Goal: Task Accomplishment & Management: Manage account settings

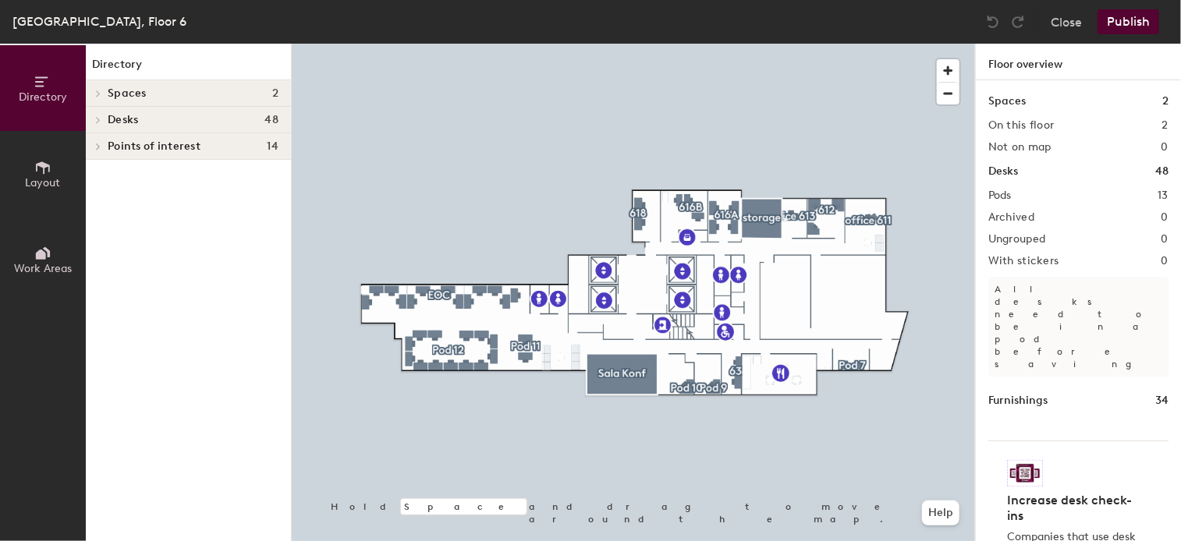
click at [1135, 23] on button "Publish" at bounding box center [1128, 21] width 62 height 25
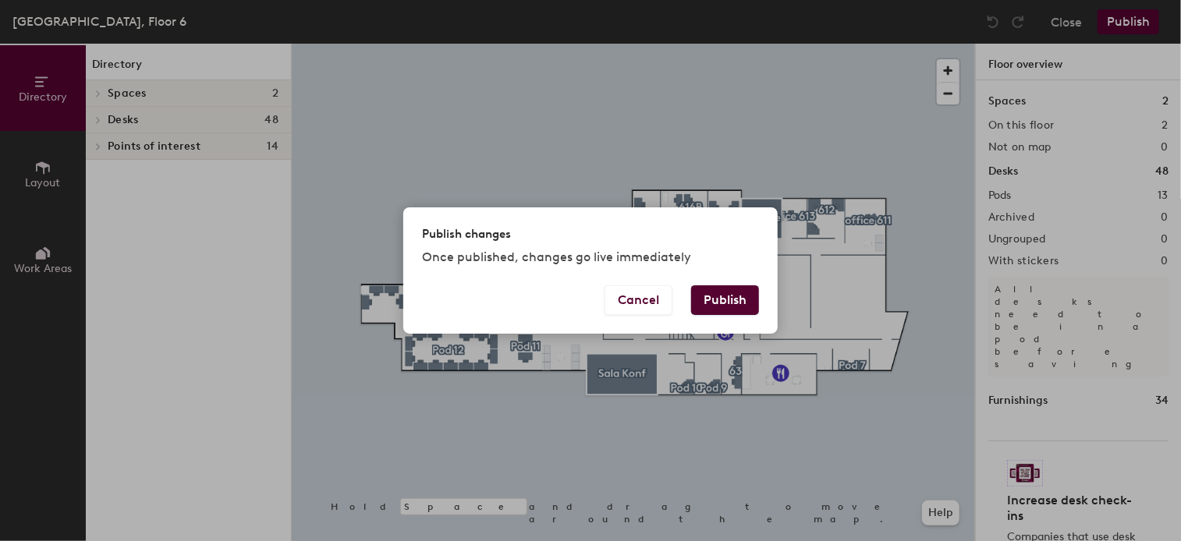
click at [737, 307] on button "Publish" at bounding box center [725, 300] width 68 height 30
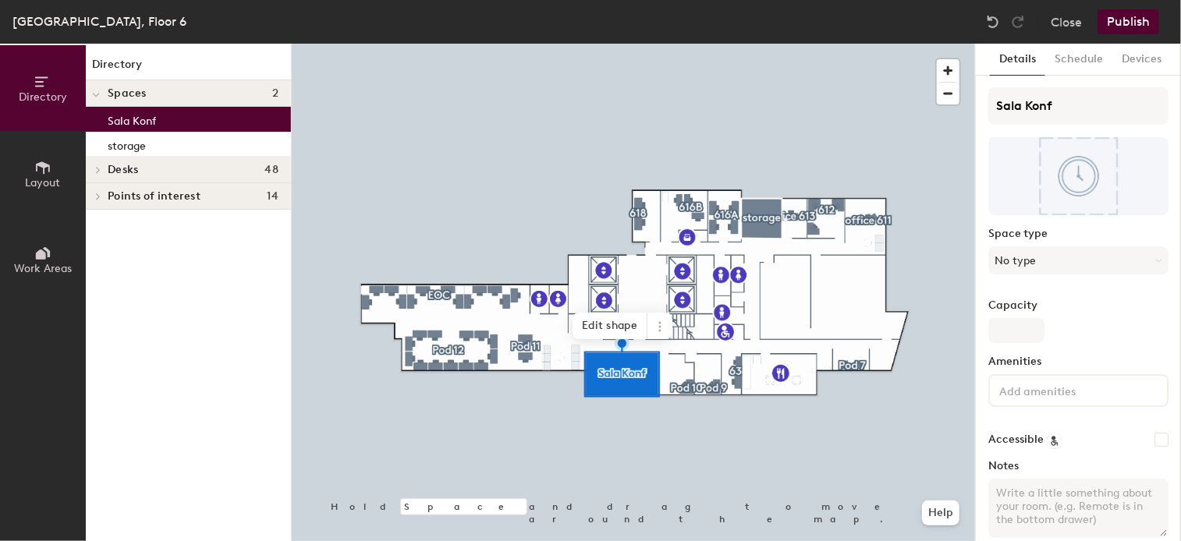
click at [583, 44] on div at bounding box center [633, 44] width 683 height 0
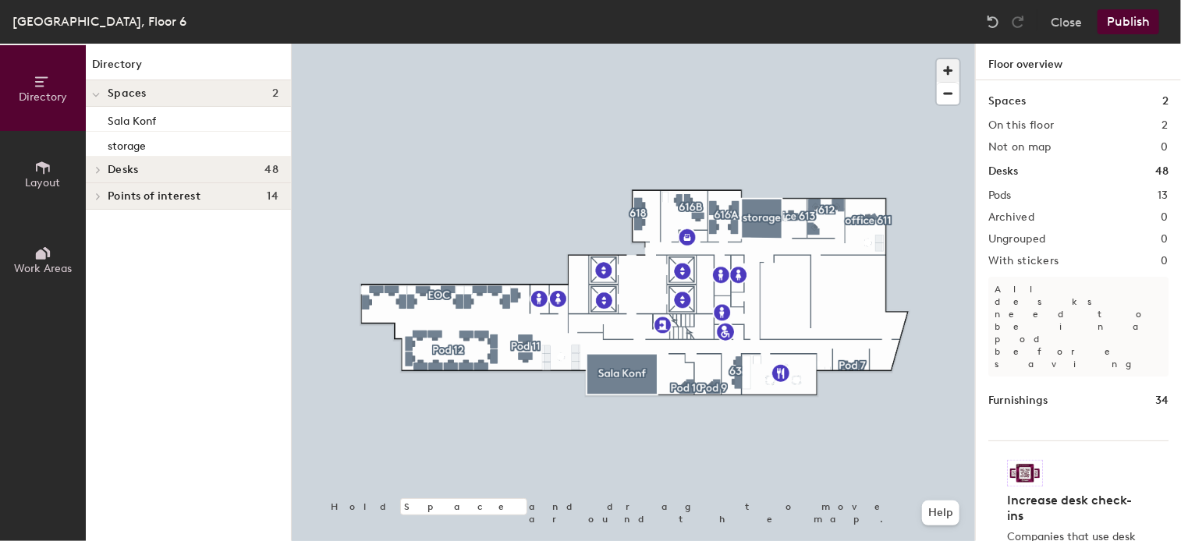
click at [950, 69] on span "button" at bounding box center [948, 70] width 23 height 23
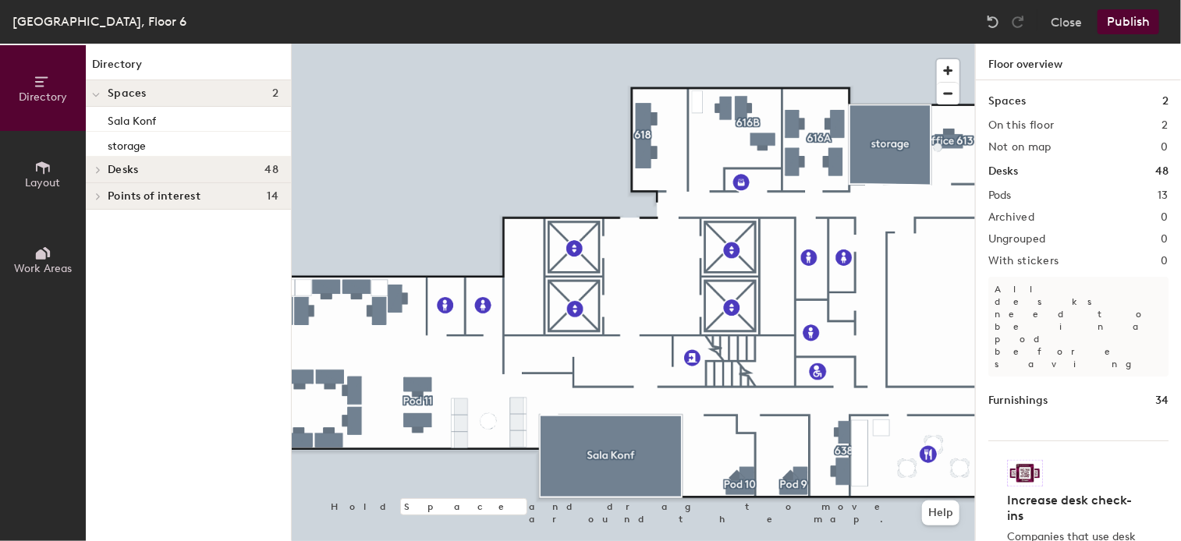
click at [1007, 196] on h2 "Pods" at bounding box center [999, 196] width 23 height 12
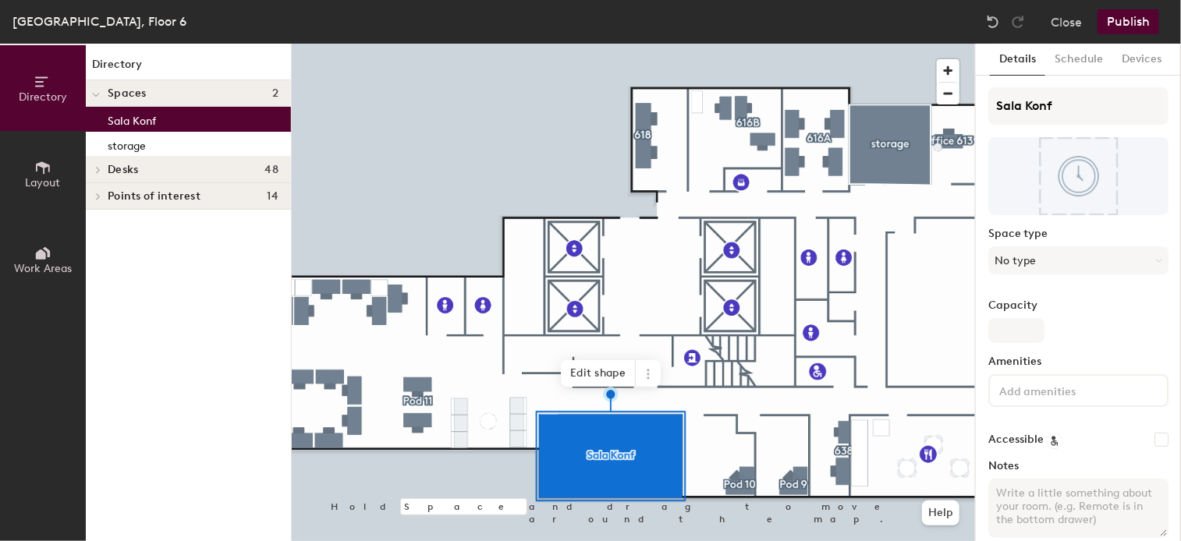
click at [608, 44] on div at bounding box center [633, 44] width 683 height 0
click at [1020, 260] on button "No type" at bounding box center [1078, 260] width 180 height 28
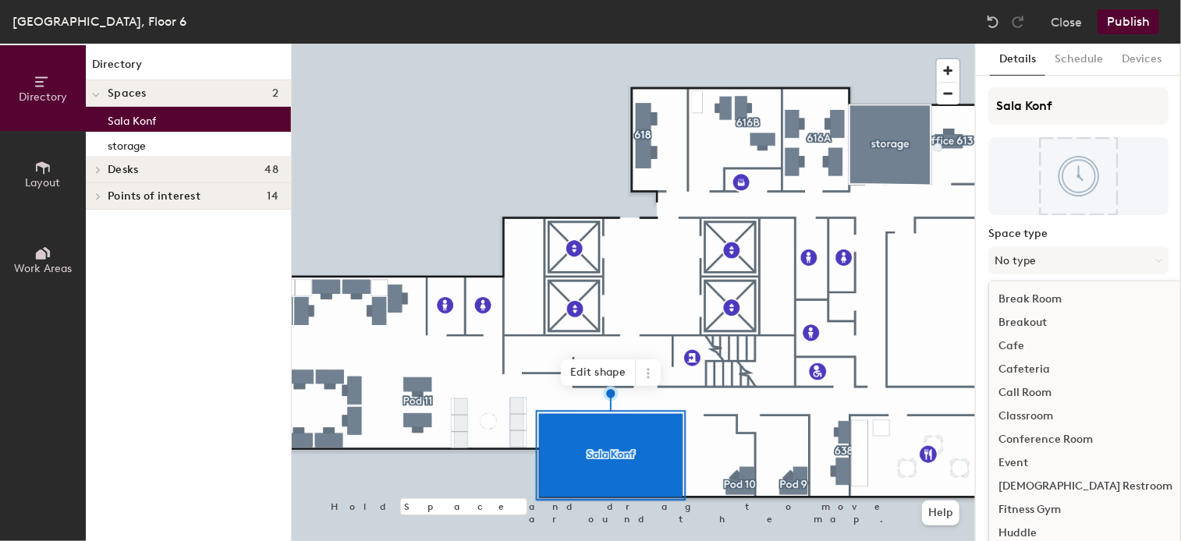
click at [1037, 441] on div "Conference Room" at bounding box center [1085, 439] width 193 height 23
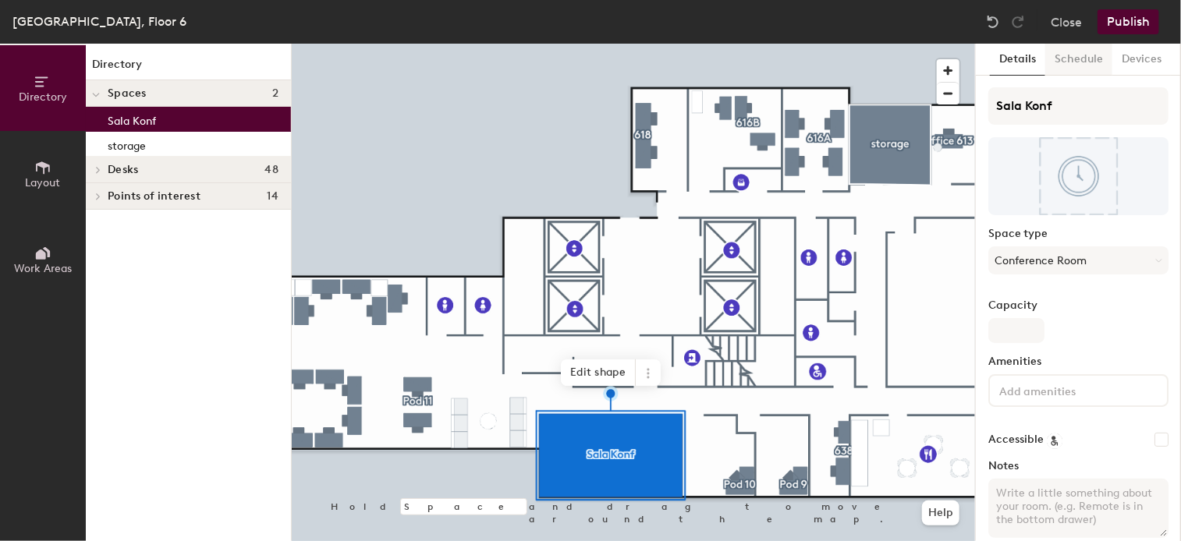
click at [1075, 67] on button "Schedule" at bounding box center [1078, 60] width 67 height 32
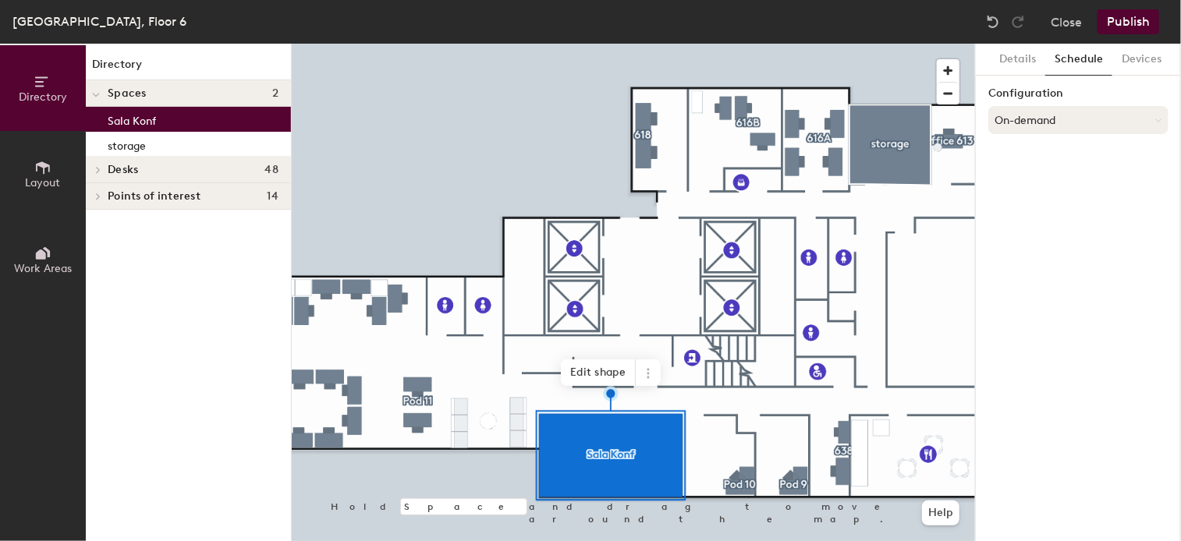
click at [1120, 116] on button "On-demand" at bounding box center [1078, 120] width 180 height 28
click at [1039, 152] on div "On-demand" at bounding box center [1078, 158] width 179 height 23
click at [1088, 115] on button "On-demand" at bounding box center [1078, 120] width 180 height 28
click at [1073, 163] on icon at bounding box center [1073, 158] width 9 height 9
click at [1043, 123] on button "On-demand" at bounding box center [1078, 120] width 180 height 28
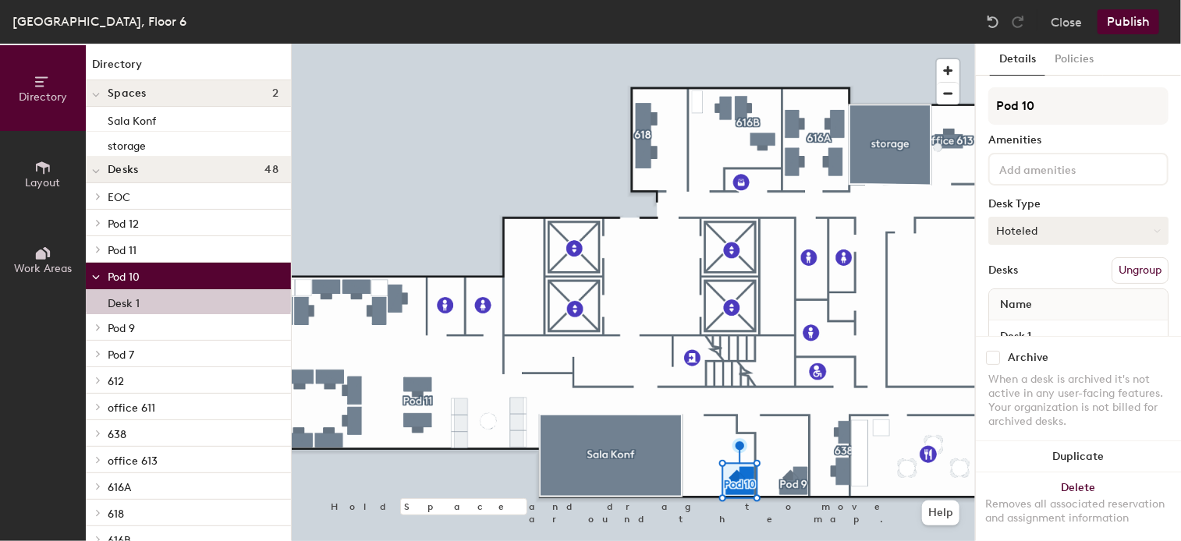
click at [1139, 229] on button "Hoteled" at bounding box center [1078, 231] width 180 height 28
click at [1013, 272] on div "Assigned" at bounding box center [1067, 279] width 156 height 23
click at [1054, 305] on div "Name" at bounding box center [1078, 304] width 179 height 31
click at [1066, 112] on input "Pod 10" at bounding box center [1078, 105] width 180 height 37
click at [944, 113] on div "Directory Layout Work Areas Directory Spaces 2 Sala Konf storage Desks 48 EOC D…" at bounding box center [590, 293] width 1181 height 498
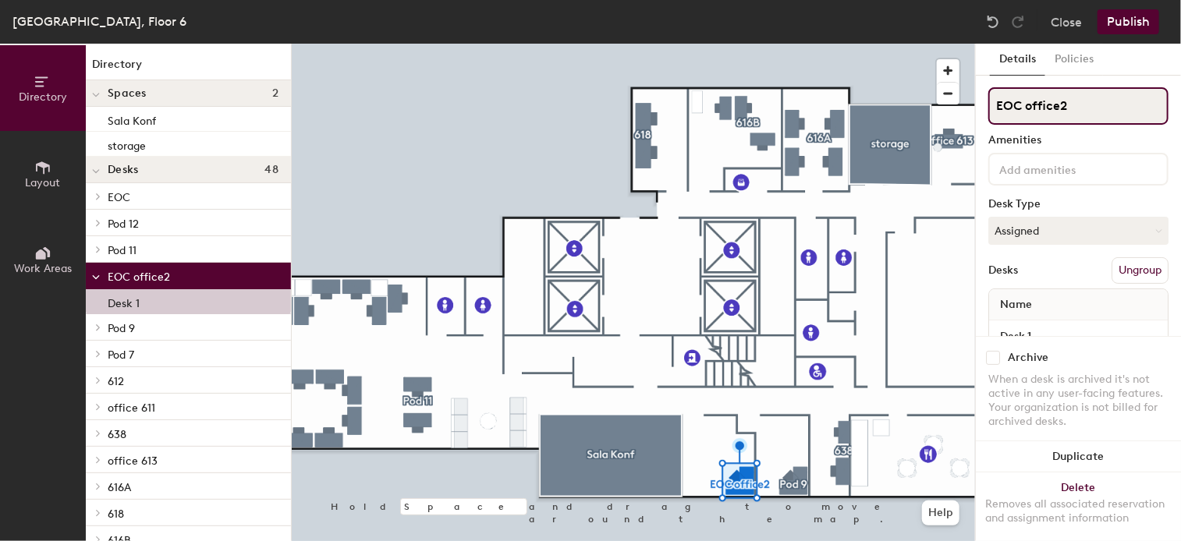
type input "EOC office2"
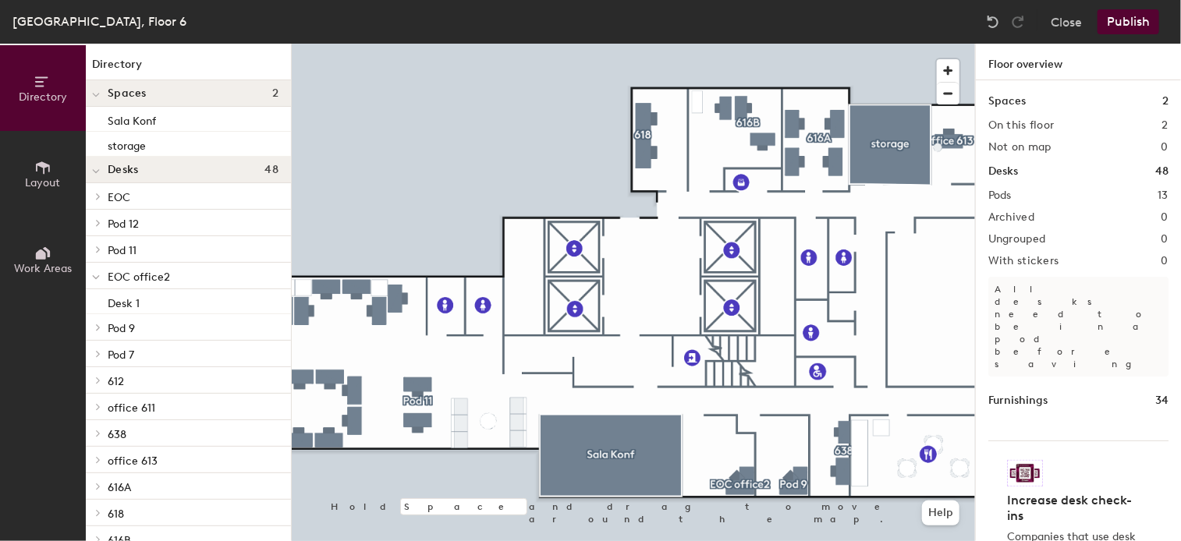
click at [41, 173] on icon at bounding box center [42, 167] width 17 height 17
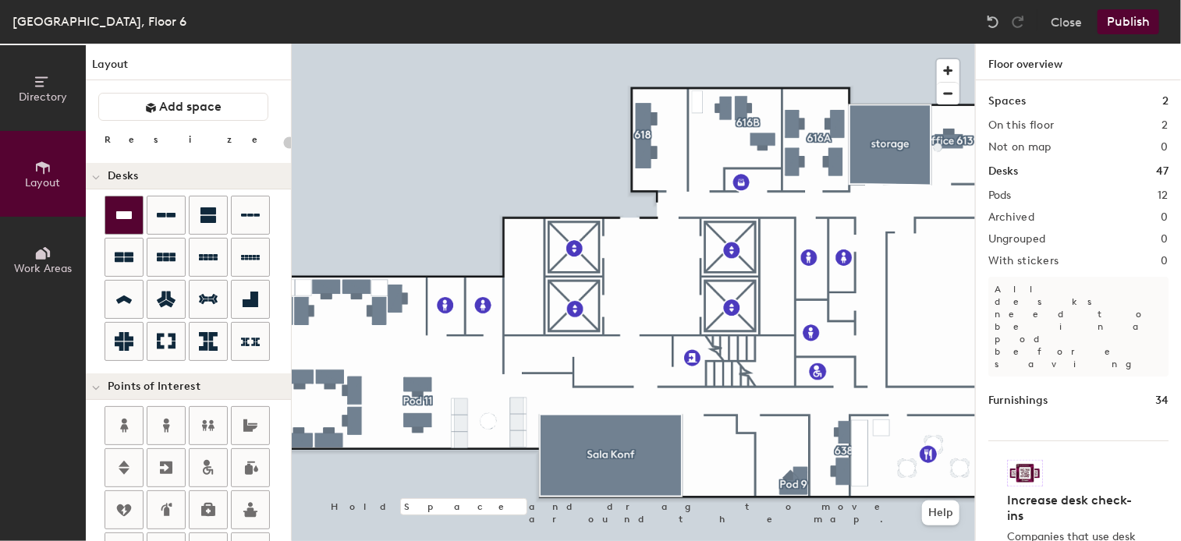
click at [127, 216] on icon at bounding box center [124, 215] width 16 height 8
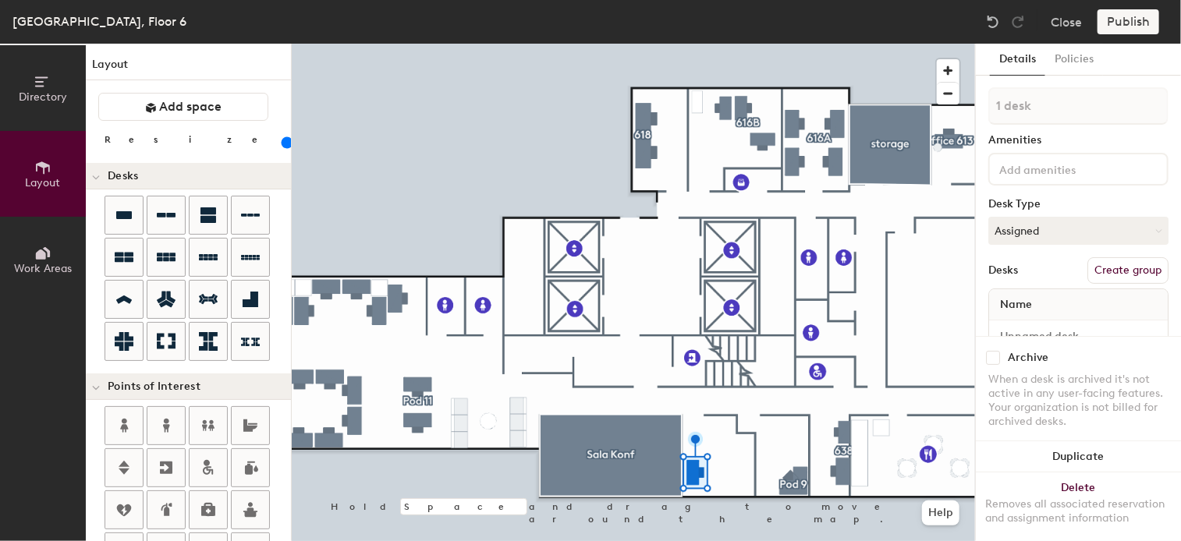
type input "140"
click at [1112, 294] on div "Name" at bounding box center [1078, 304] width 179 height 31
click at [1054, 307] on div "Name" at bounding box center [1078, 304] width 179 height 31
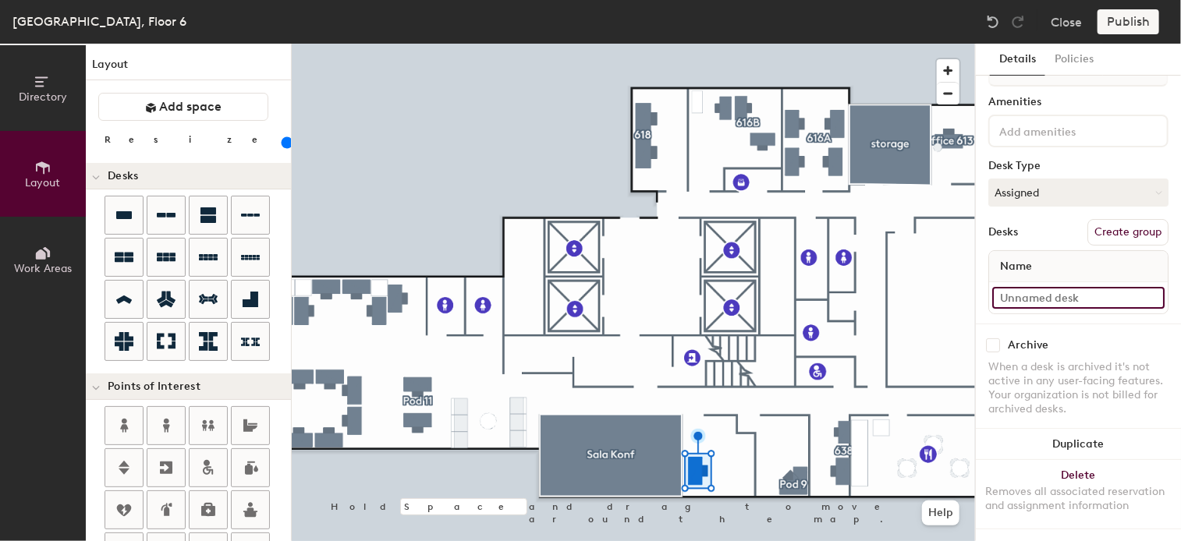
click at [1061, 287] on input at bounding box center [1078, 298] width 172 height 22
click at [1058, 251] on div "Name" at bounding box center [1078, 266] width 179 height 31
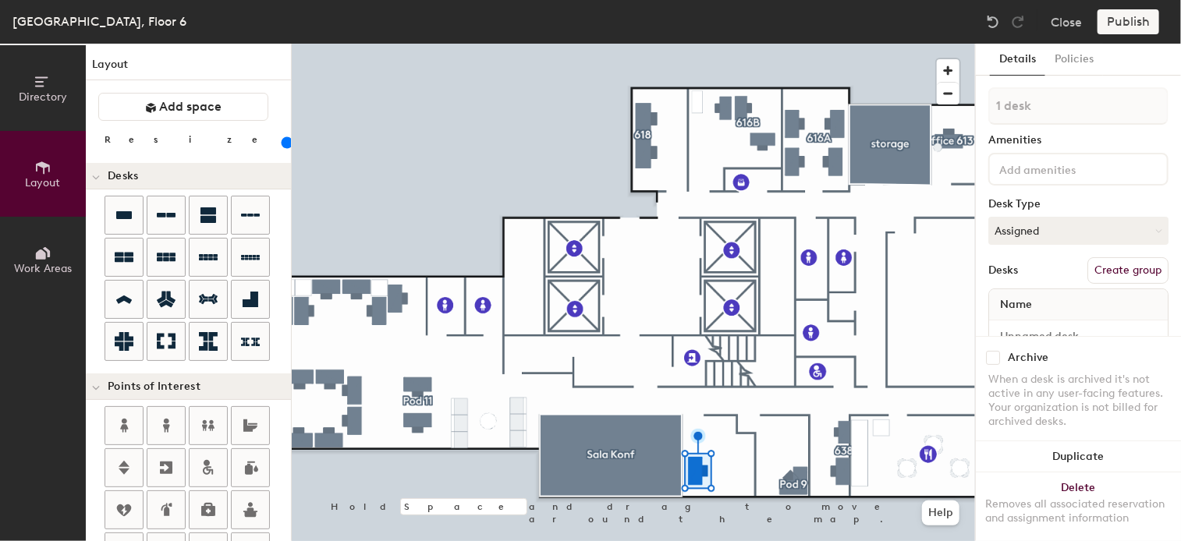
click at [1076, 300] on div "Name" at bounding box center [1078, 304] width 179 height 31
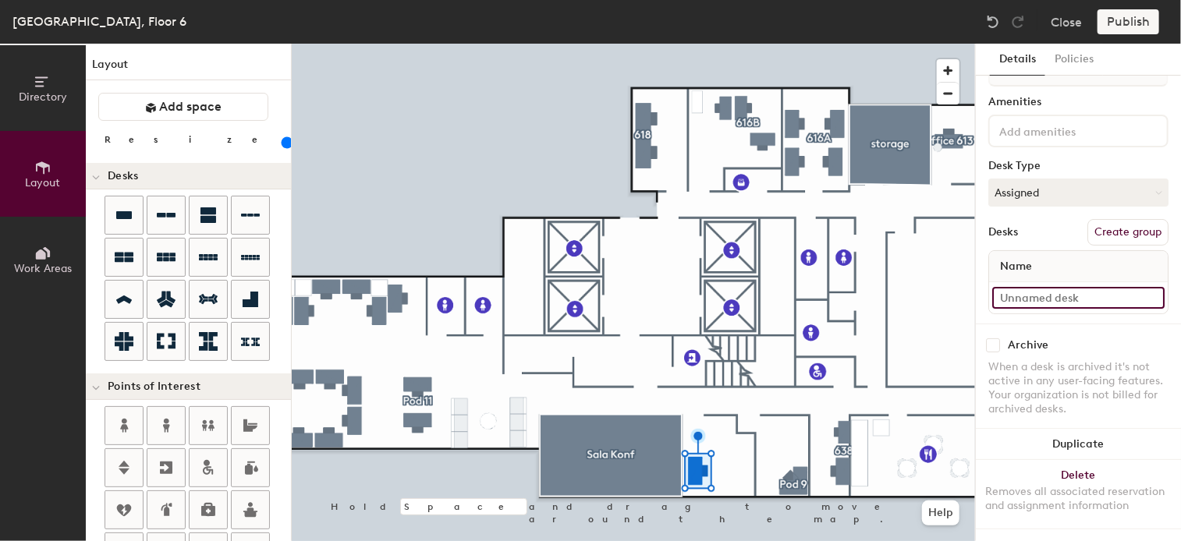
click at [1045, 292] on input at bounding box center [1078, 298] width 172 height 22
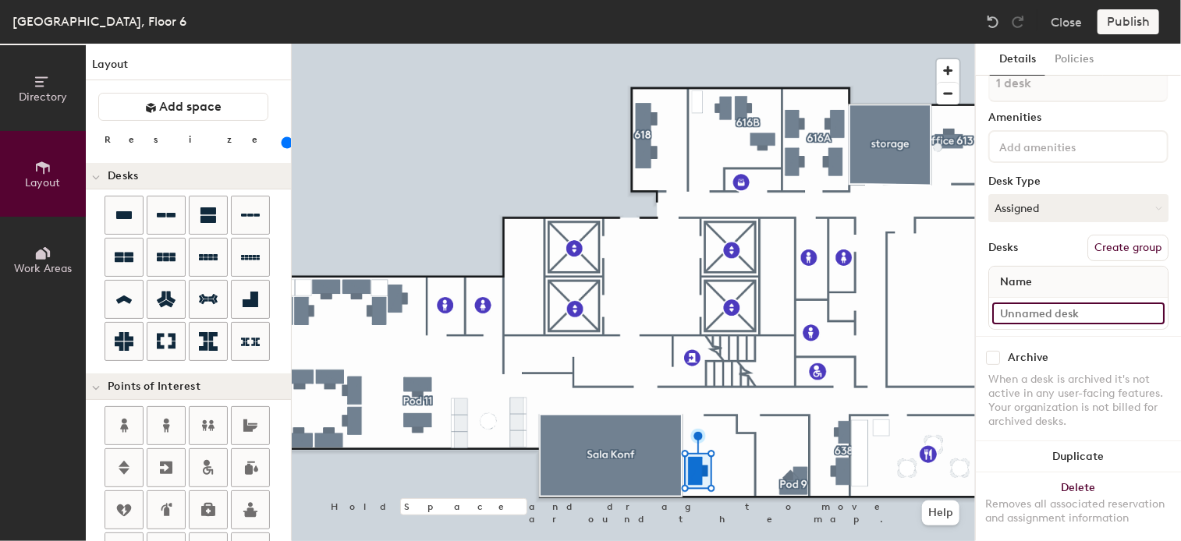
scroll to position [0, 0]
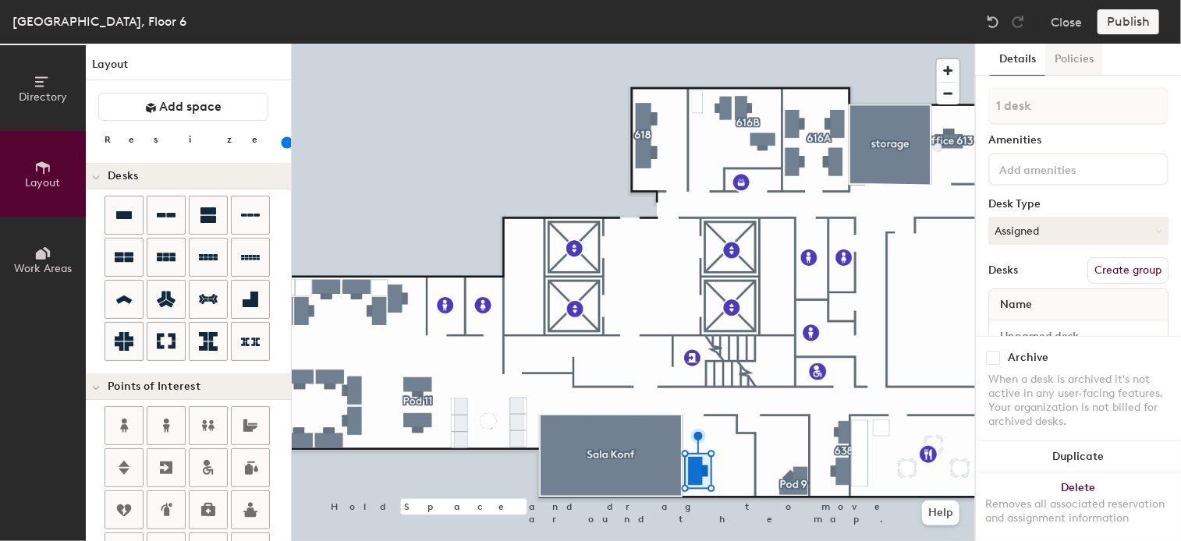
click at [1078, 55] on button "Policies" at bounding box center [1074, 60] width 58 height 32
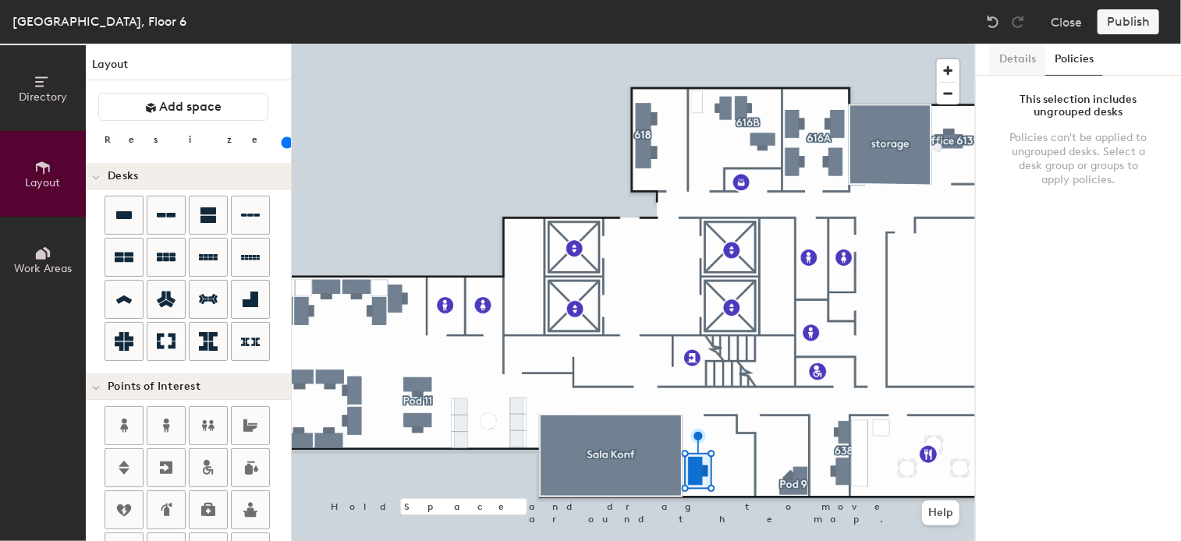
click at [1017, 54] on button "Details" at bounding box center [1017, 60] width 55 height 32
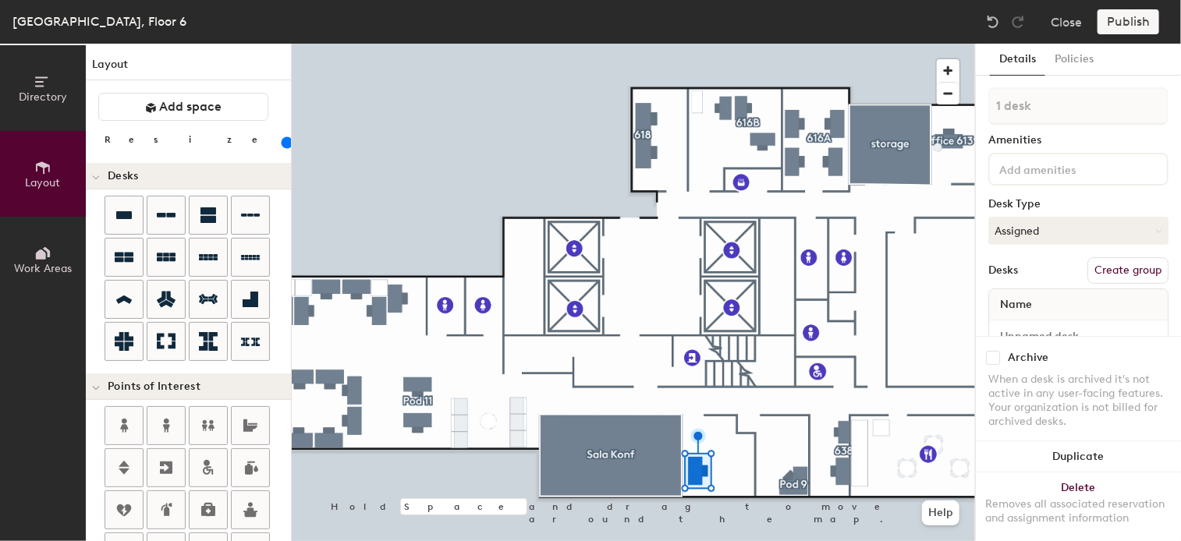
click at [1049, 166] on input at bounding box center [1066, 168] width 140 height 19
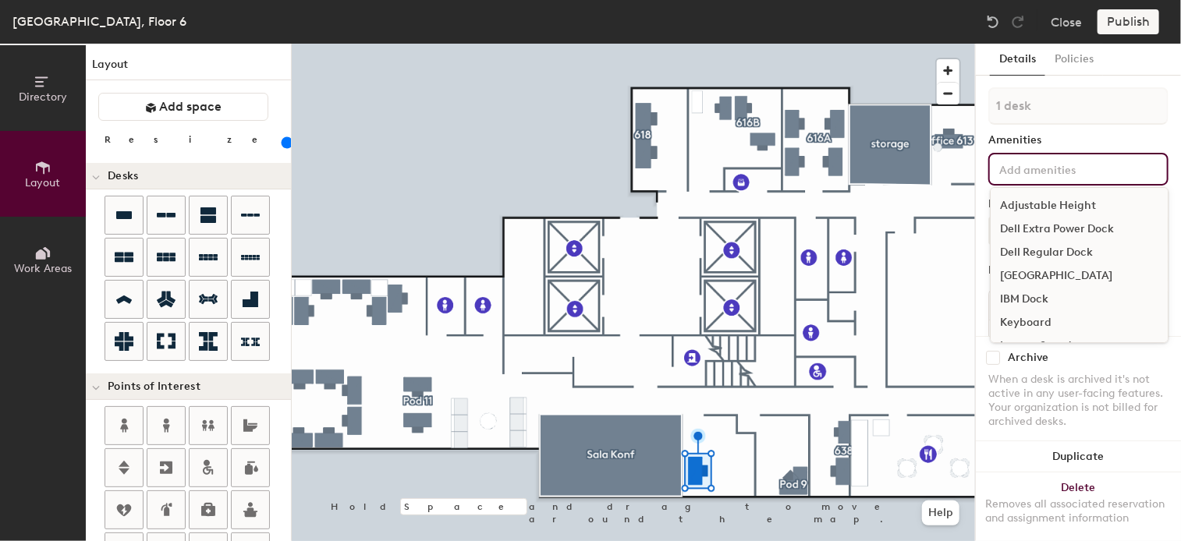
click at [1162, 101] on div "Details Policies 1 desk Amenities Adjustable Height Dell Extra Power Dock Dell …" at bounding box center [1078, 293] width 205 height 498
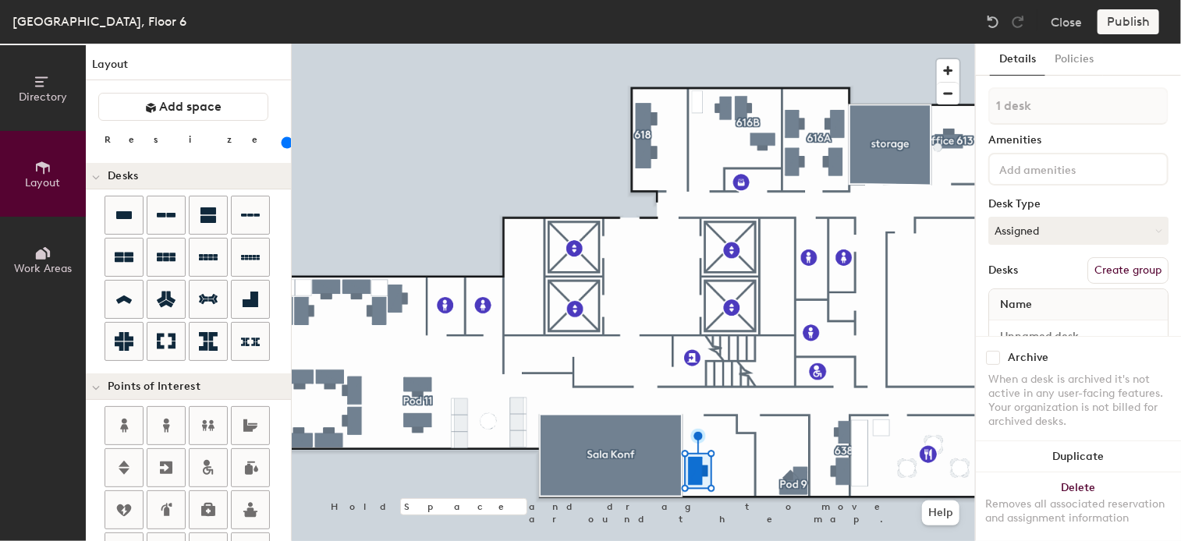
click at [1062, 307] on div "Name" at bounding box center [1078, 304] width 179 height 31
click at [1034, 305] on span "Name" at bounding box center [1016, 305] width 48 height 28
click at [999, 297] on span "Name" at bounding box center [1016, 305] width 48 height 28
click at [1074, 307] on div "Name" at bounding box center [1078, 304] width 179 height 31
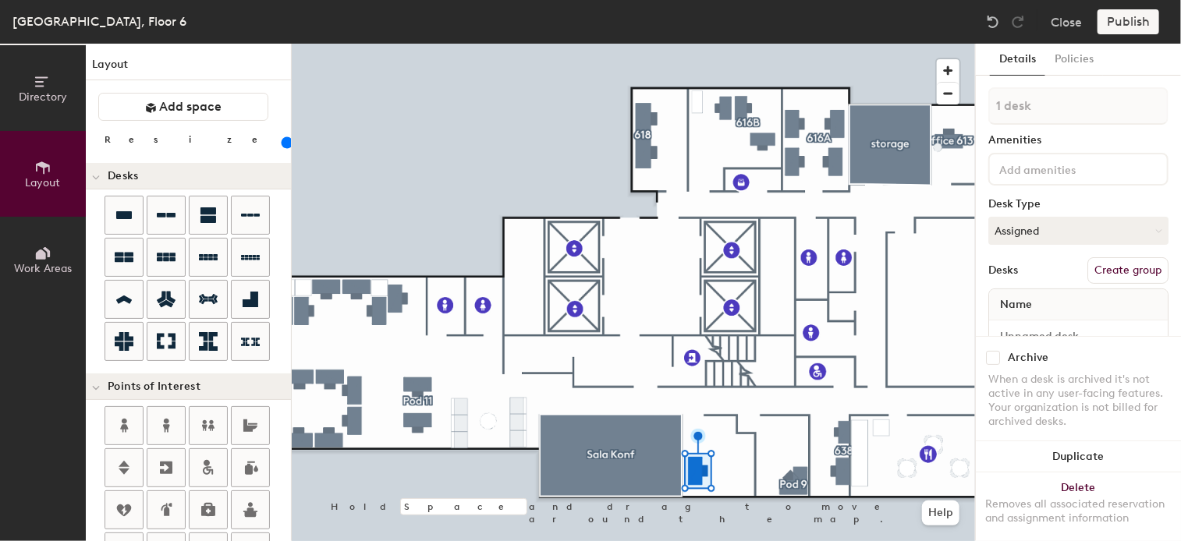
click at [1095, 306] on div "Name" at bounding box center [1078, 304] width 179 height 31
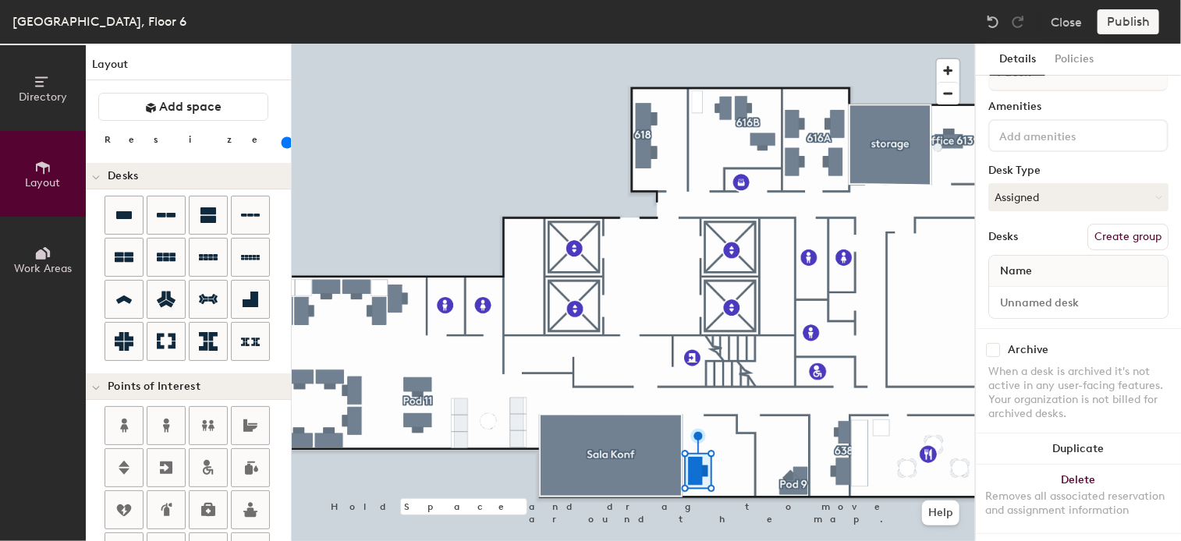
scroll to position [50, 0]
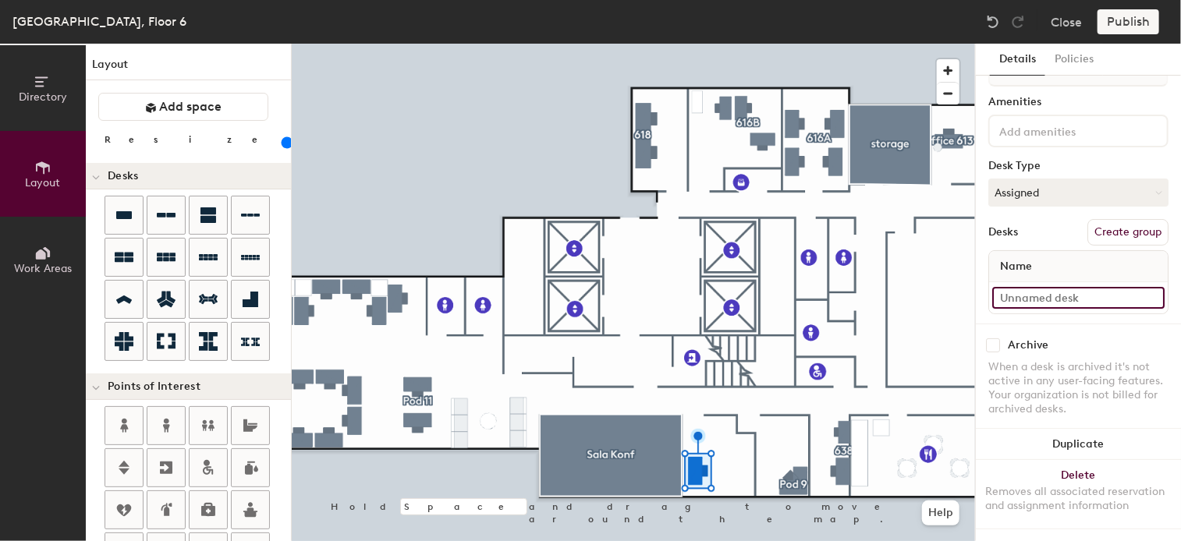
click at [1057, 289] on input at bounding box center [1078, 298] width 172 height 22
drag, startPoint x: 1071, startPoint y: 288, endPoint x: 1080, endPoint y: 290, distance: 8.9
click at [1072, 288] on input at bounding box center [1078, 298] width 172 height 22
click at [1107, 339] on div "Archive" at bounding box center [1078, 346] width 180 height 14
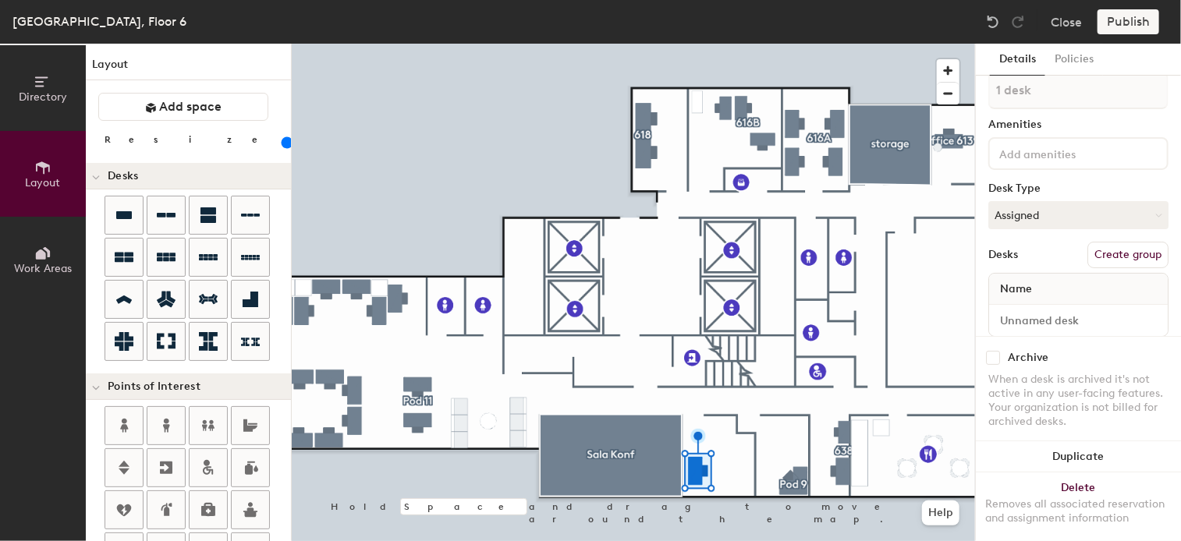
scroll to position [0, 0]
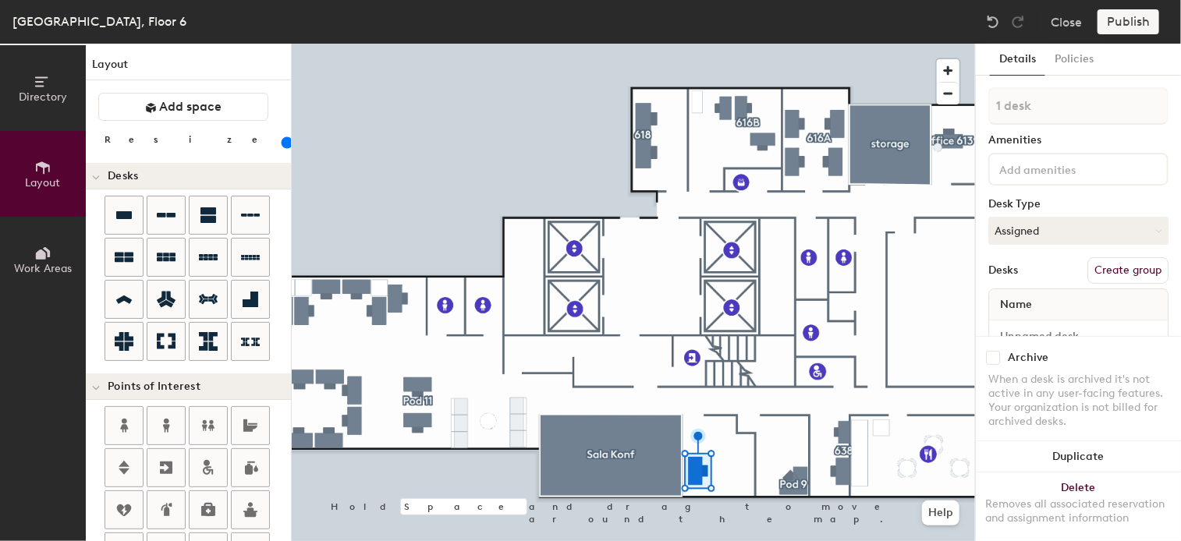
click at [1100, 172] on input at bounding box center [1066, 168] width 140 height 19
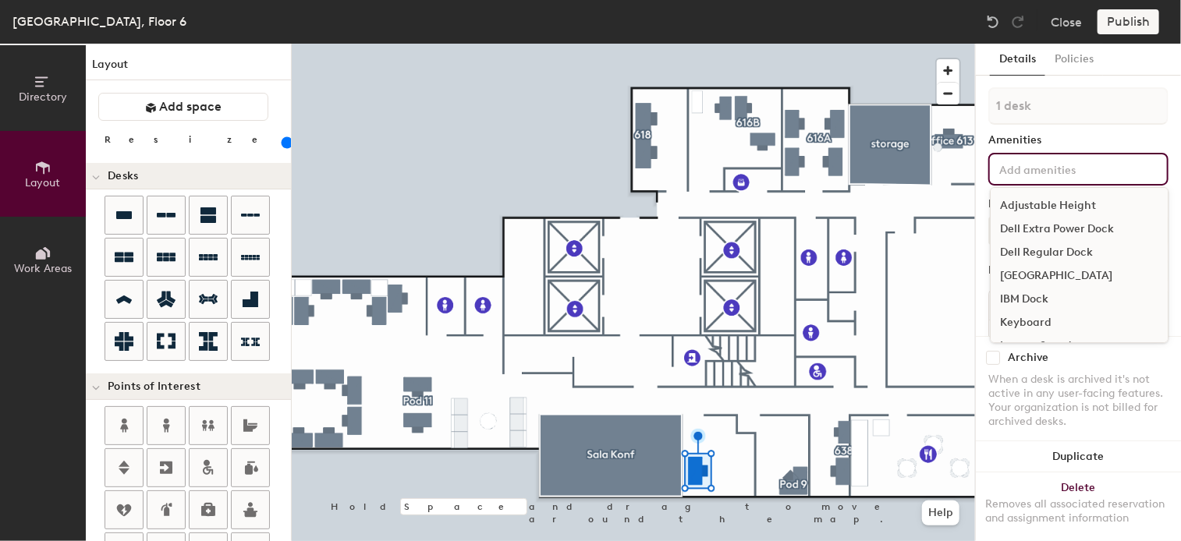
click at [1094, 137] on div "Amenities" at bounding box center [1078, 140] width 180 height 12
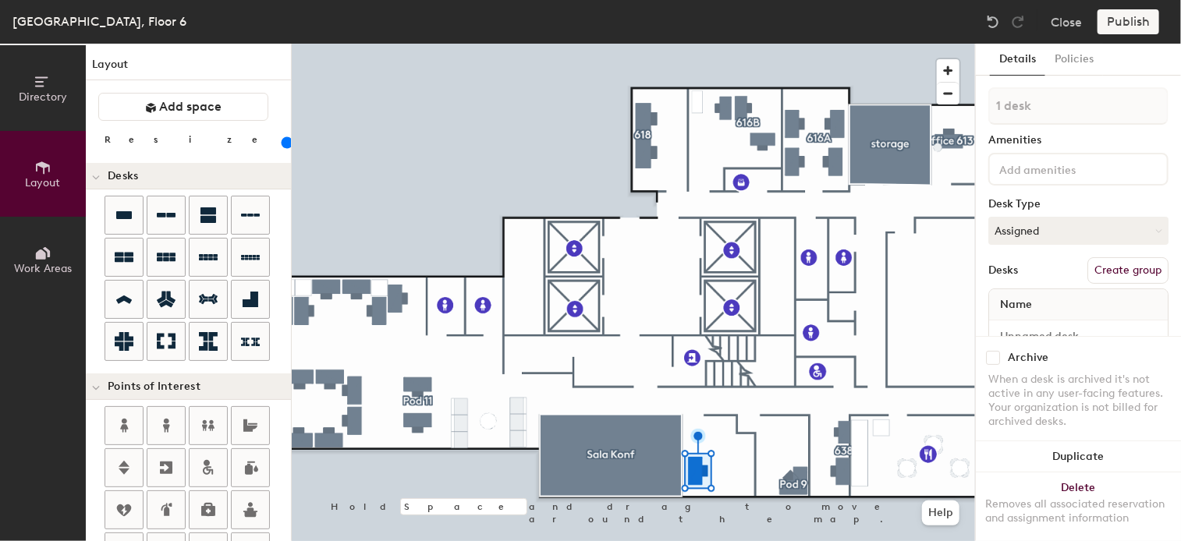
click at [1074, 307] on div "Name" at bounding box center [1078, 304] width 179 height 31
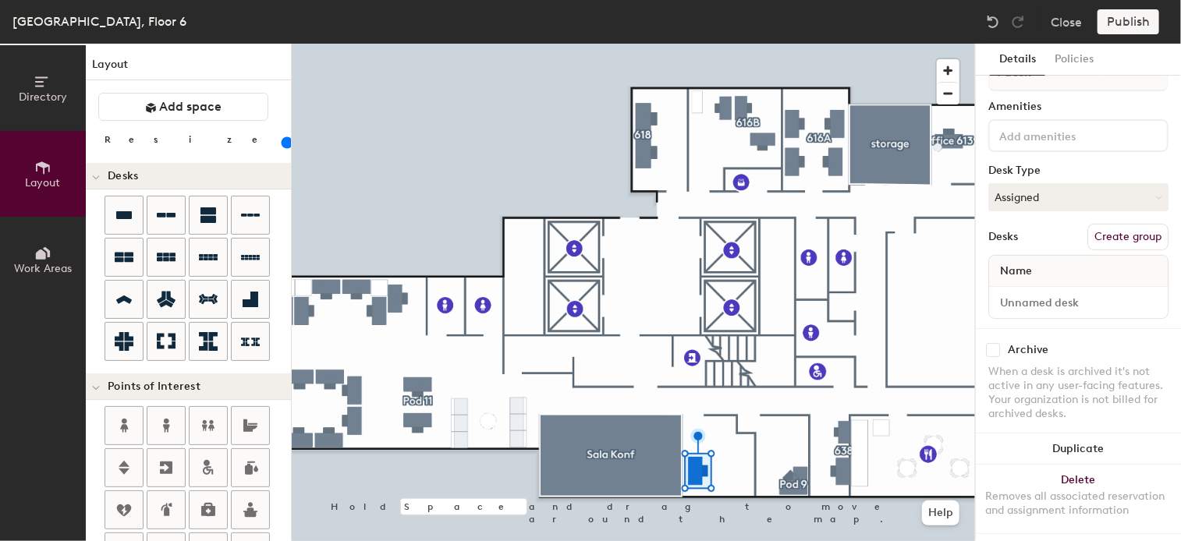
scroll to position [50, 0]
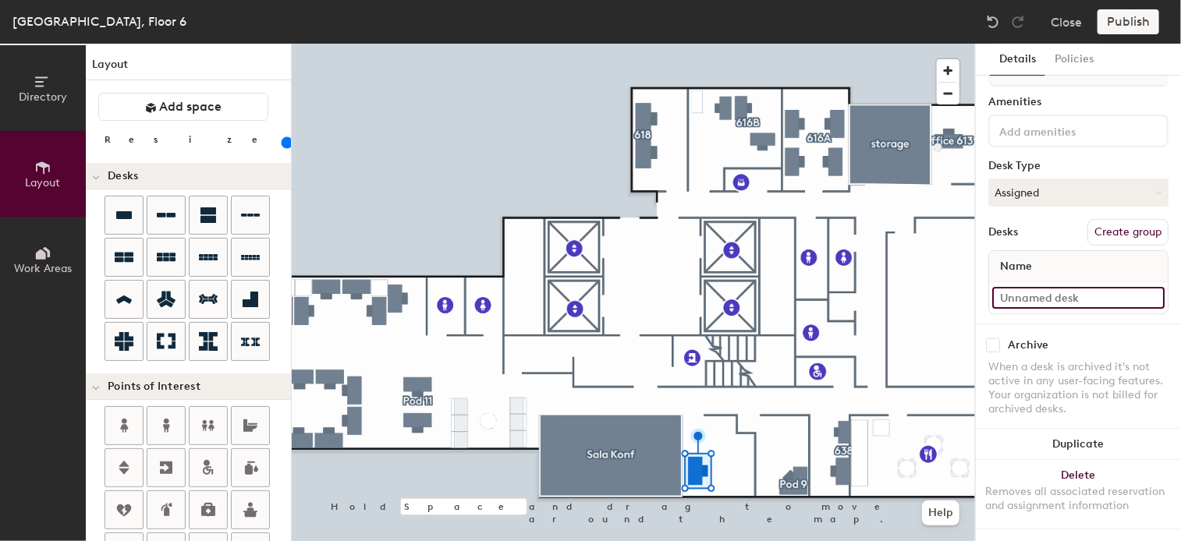
click at [1052, 287] on input at bounding box center [1078, 298] width 172 height 22
click at [1101, 219] on button "Create group" at bounding box center [1127, 232] width 81 height 27
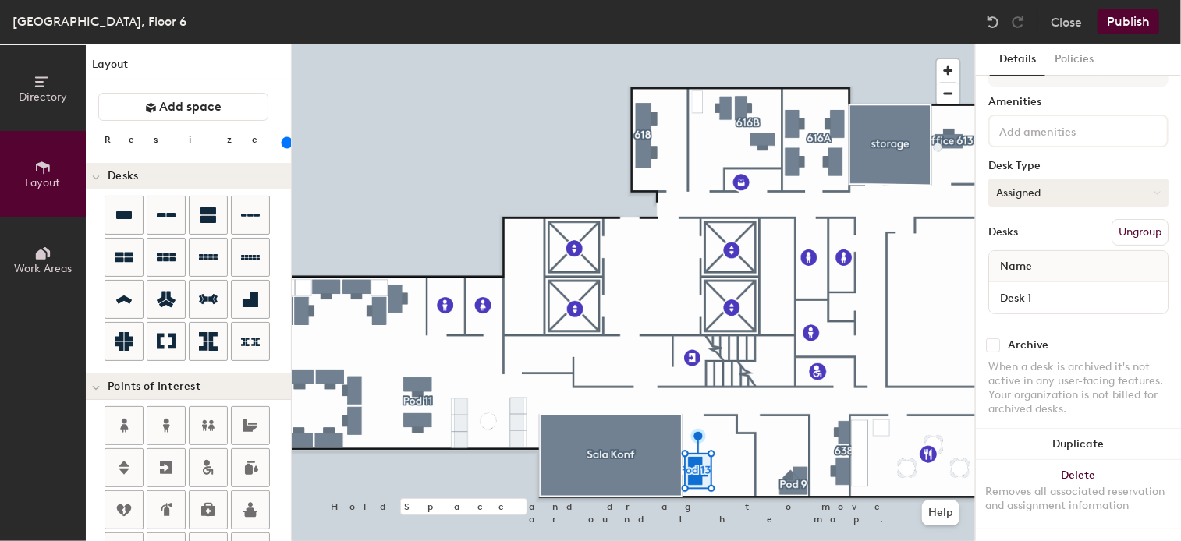
scroll to position [0, 0]
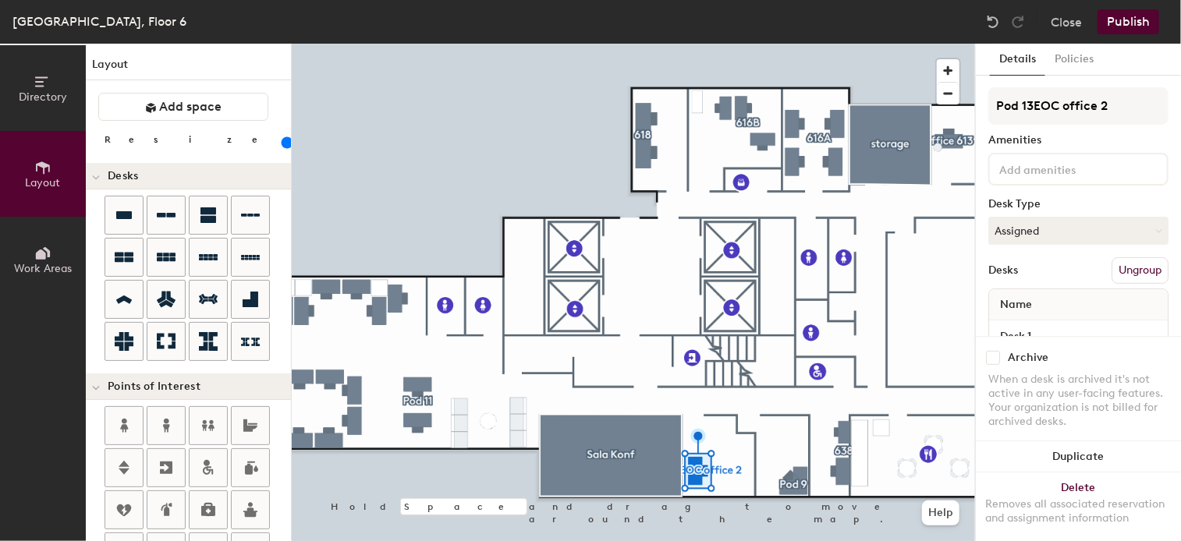
click at [952, 112] on div "Directory Layout Work Areas Layout Add space Resize Desks Points of Interest Fu…" at bounding box center [590, 293] width 1181 height 498
type input "EOC office 2"
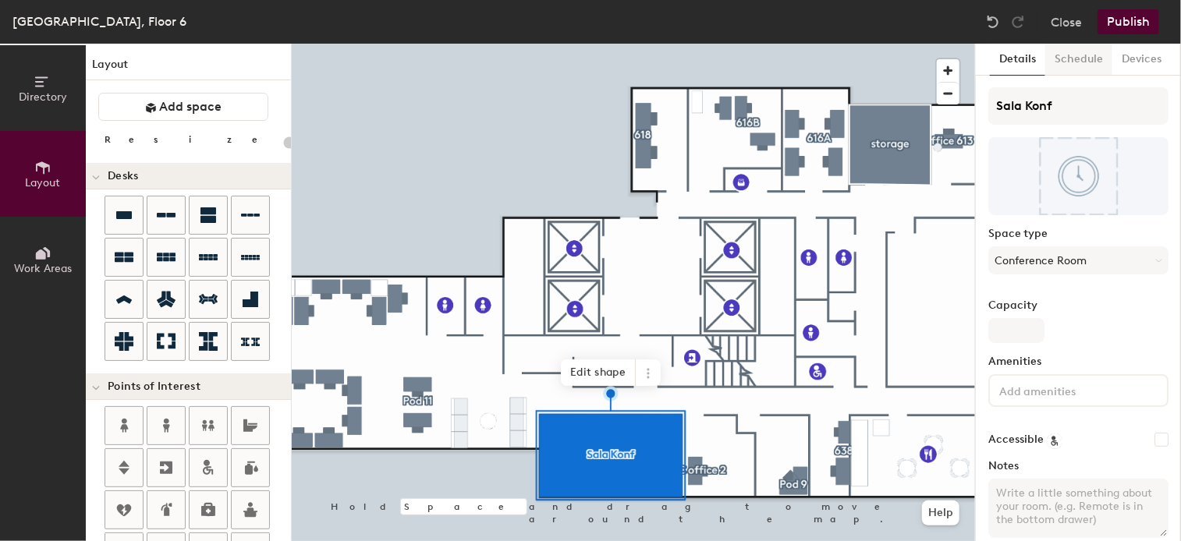
click at [1089, 54] on button "Schedule" at bounding box center [1078, 60] width 67 height 32
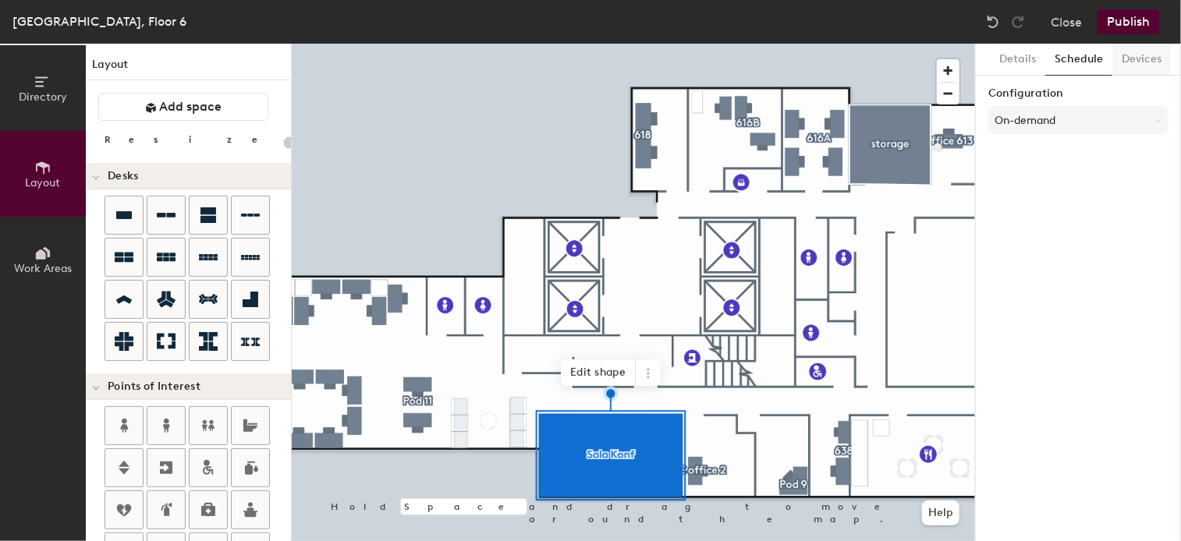
click at [1136, 58] on button "Devices" at bounding box center [1141, 60] width 58 height 32
click at [1015, 51] on button "Details" at bounding box center [1017, 60] width 55 height 32
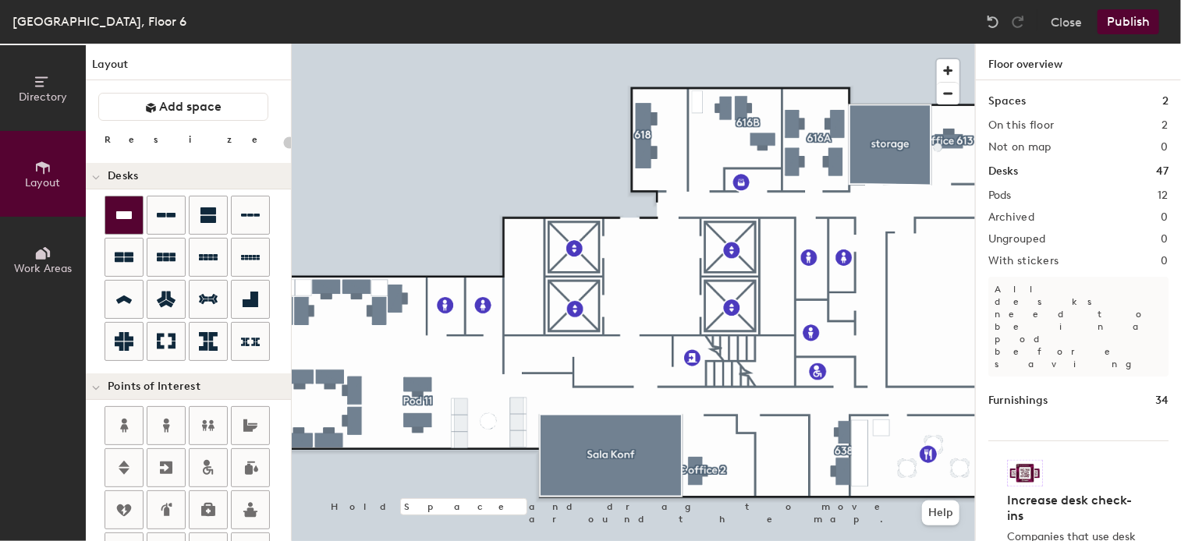
click at [121, 204] on div at bounding box center [123, 215] width 37 height 37
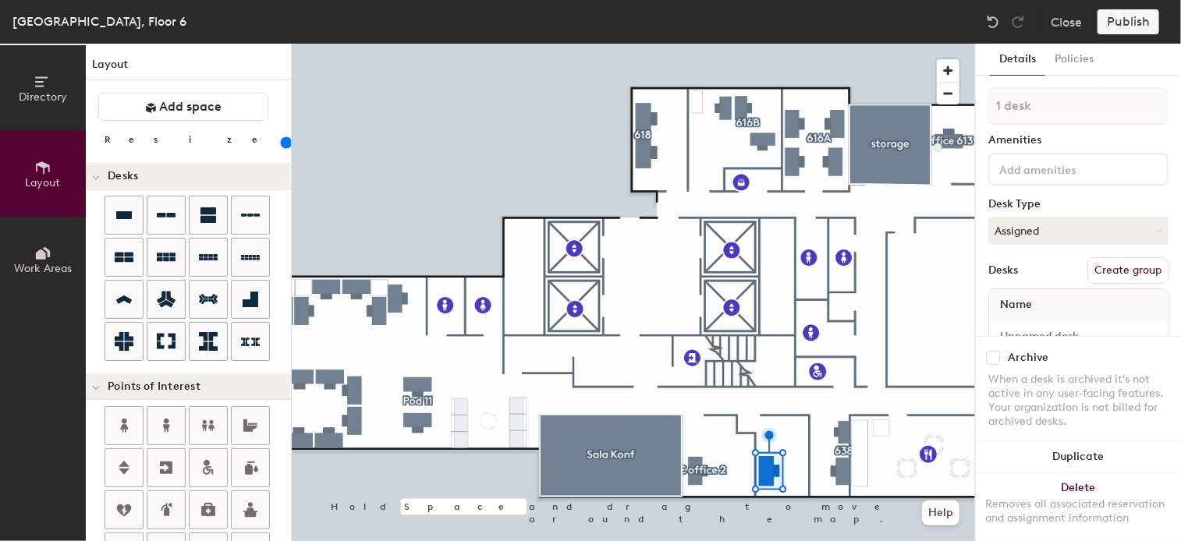
click at [1108, 268] on button "Create group" at bounding box center [1127, 270] width 81 height 27
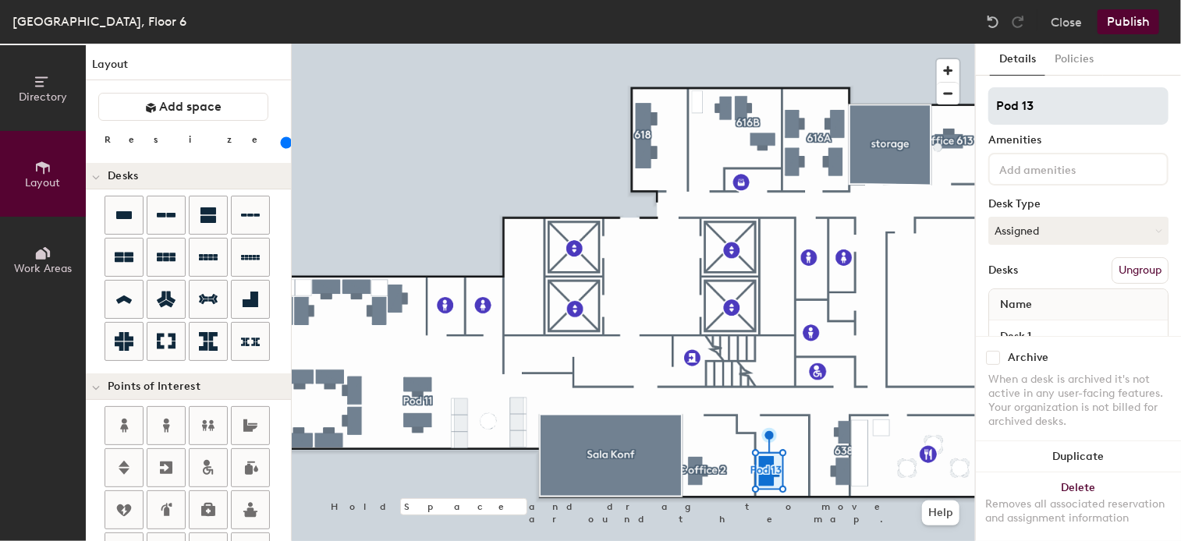
type input "160"
click at [916, 91] on div "Directory Layout Work Areas Layout Add space Resize Desks Points of Interest Fu…" at bounding box center [590, 293] width 1181 height 498
type input "E"
type input "160"
type input "EO"
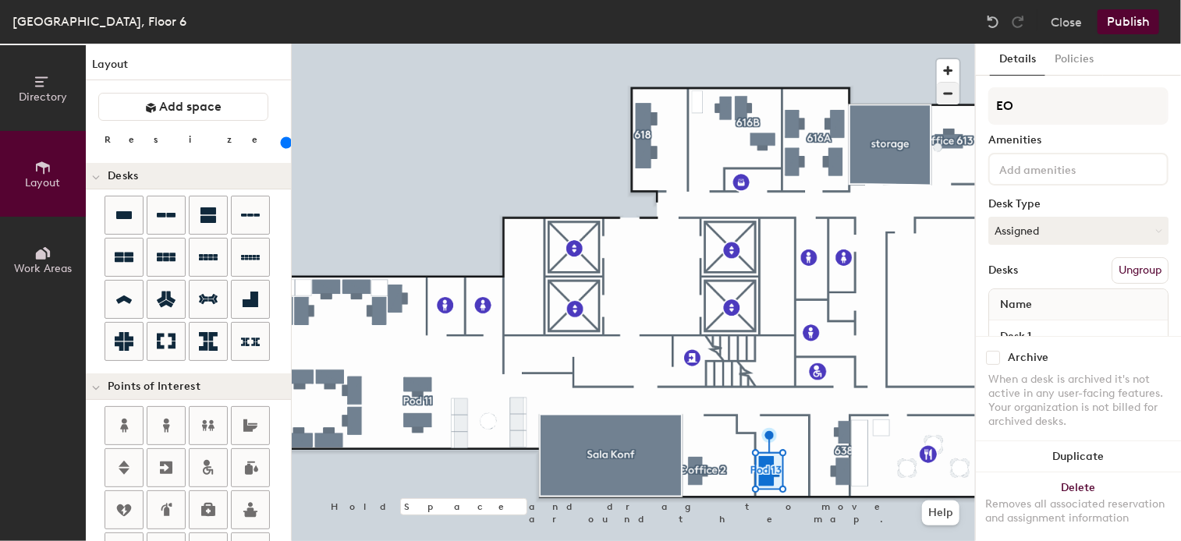
type input "160"
type input "EOC"
type input "160"
type input "EOC"
type input "160"
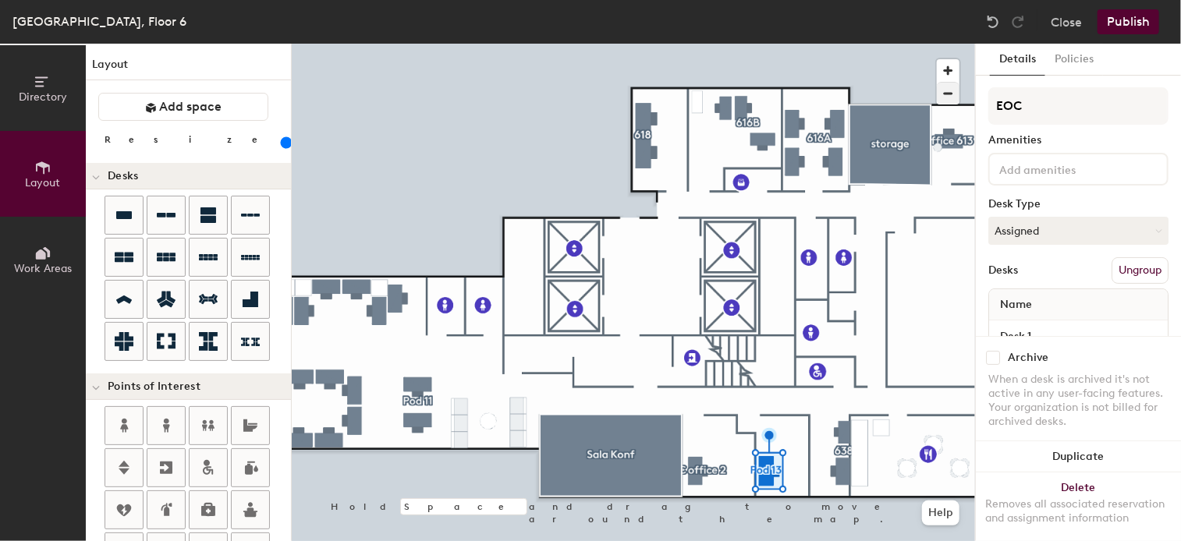
type input "EOC o"
type input "160"
type input "EOC of"
type input "160"
type input "EOC offi"
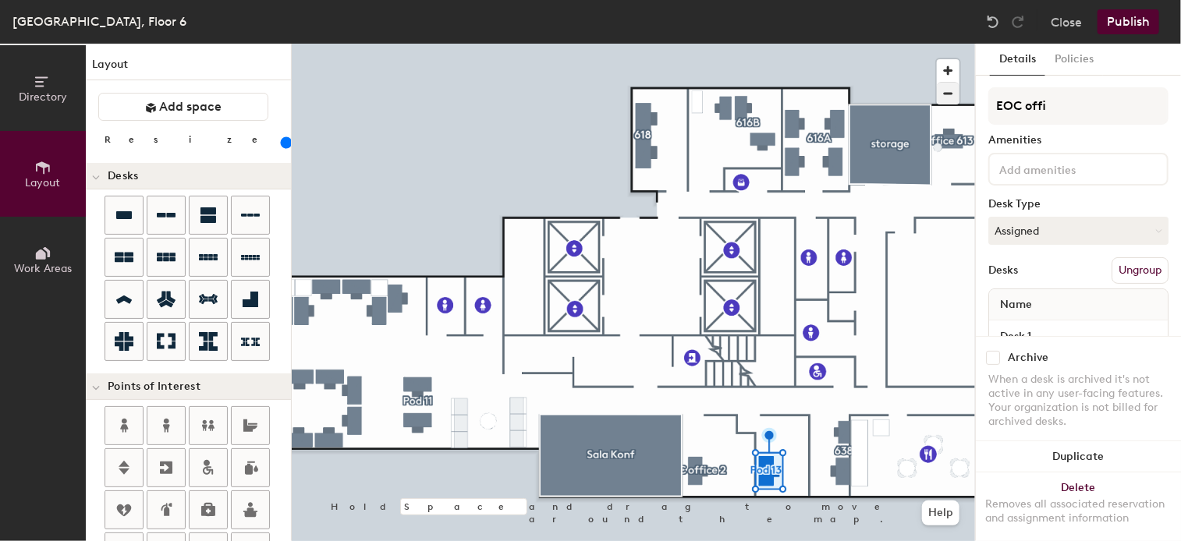
type input "160"
type input "EOC offic"
type input "160"
type input "EOC office"
type input "160"
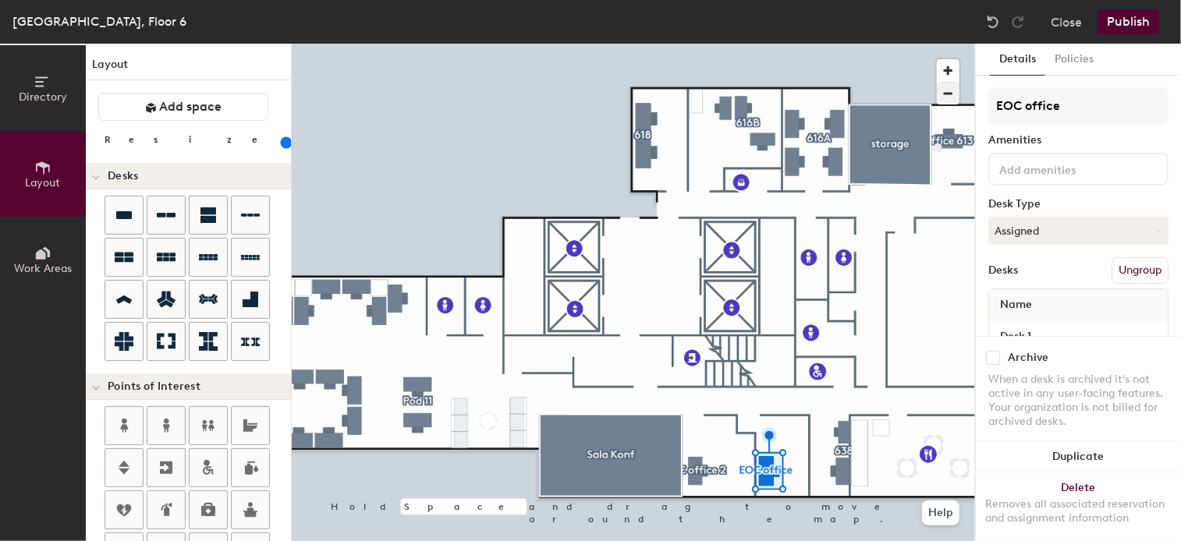
type input "EOC office"
type input "160"
type input "EOC office 1"
type input "160"
type input "EOC office 1"
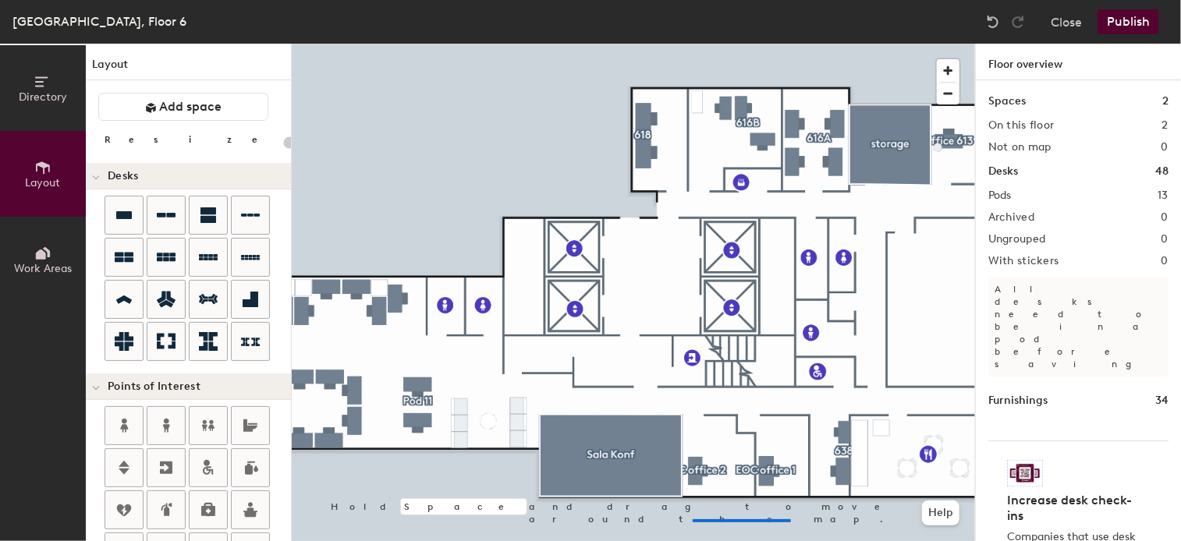
drag, startPoint x: 1017, startPoint y: 103, endPoint x: 691, endPoint y: 522, distance: 530.8
click at [691, 44] on div at bounding box center [633, 44] width 683 height 0
click at [951, 64] on span "button" at bounding box center [948, 70] width 23 height 23
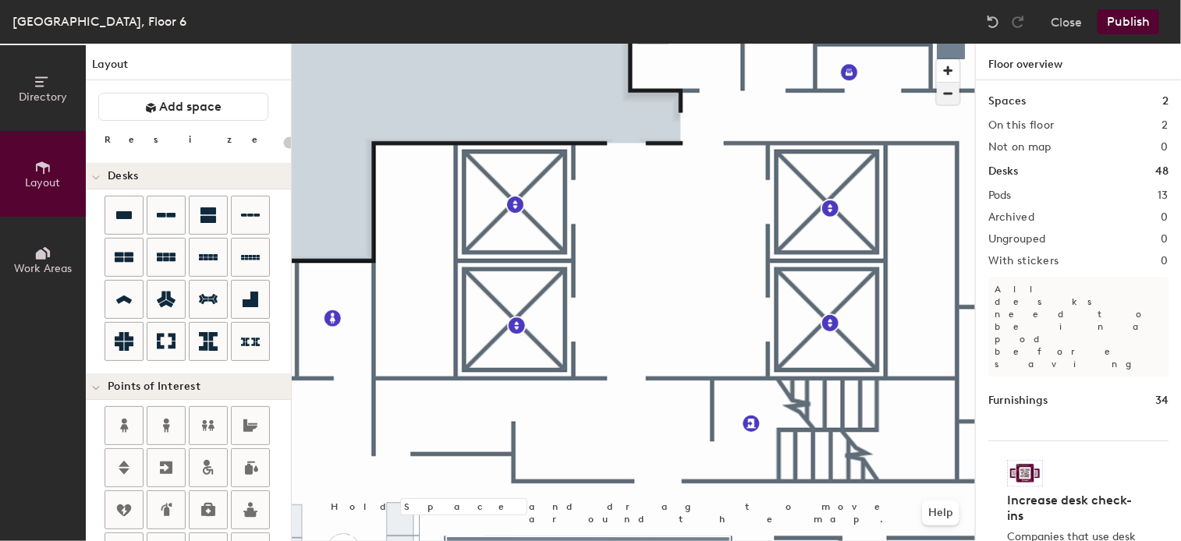
click at [948, 96] on span "button" at bounding box center [948, 94] width 23 height 22
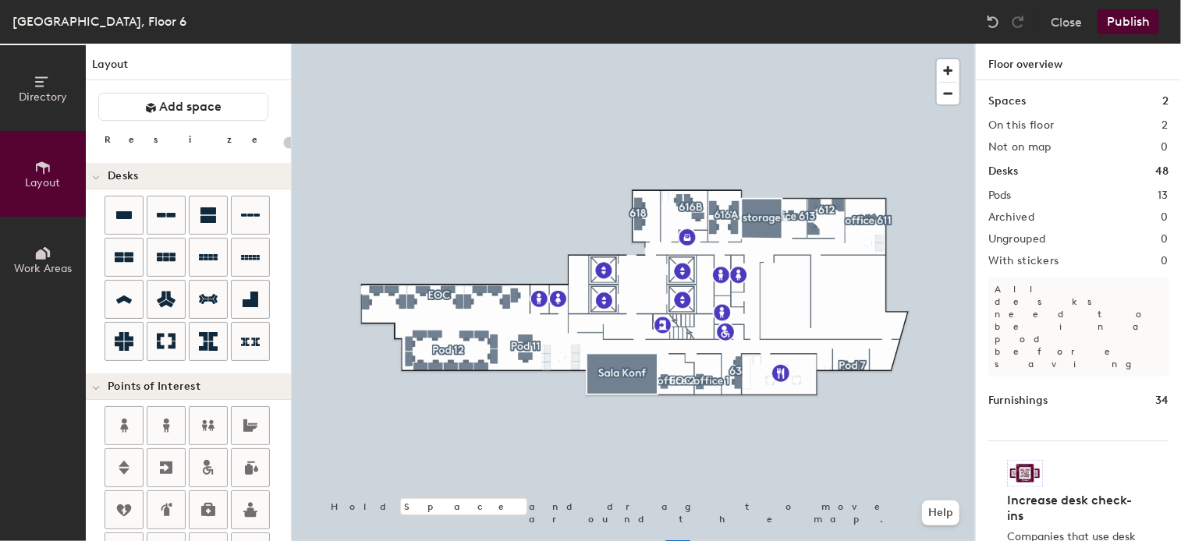
click at [665, 541] on html "Skip navigation Schedule Office People Analytics Visits Deliveries Services Man…" at bounding box center [590, 270] width 1181 height 541
type input "120"
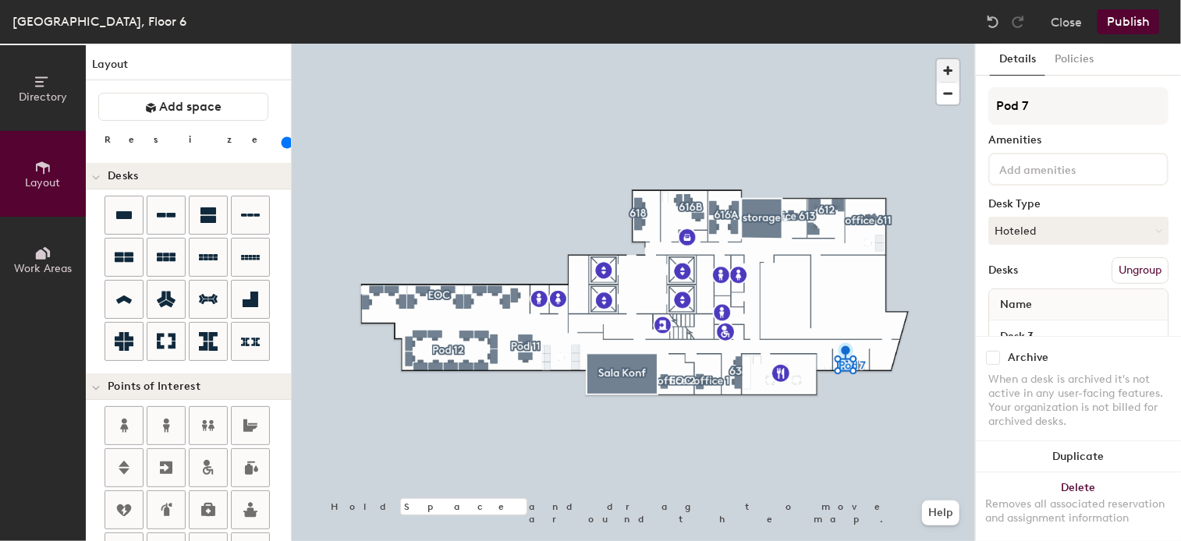
click at [948, 70] on span "button" at bounding box center [948, 70] width 23 height 23
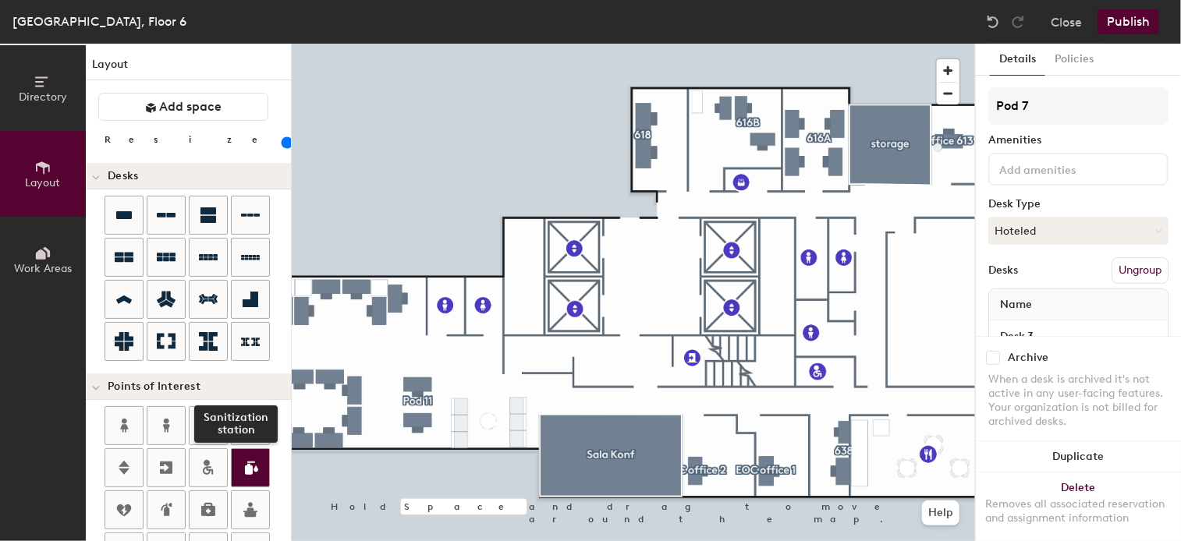
click at [250, 451] on div "Directory Layout Work Areas Layout Add space Resize Desks Points of Interest Sa…" at bounding box center [590, 293] width 1181 height 498
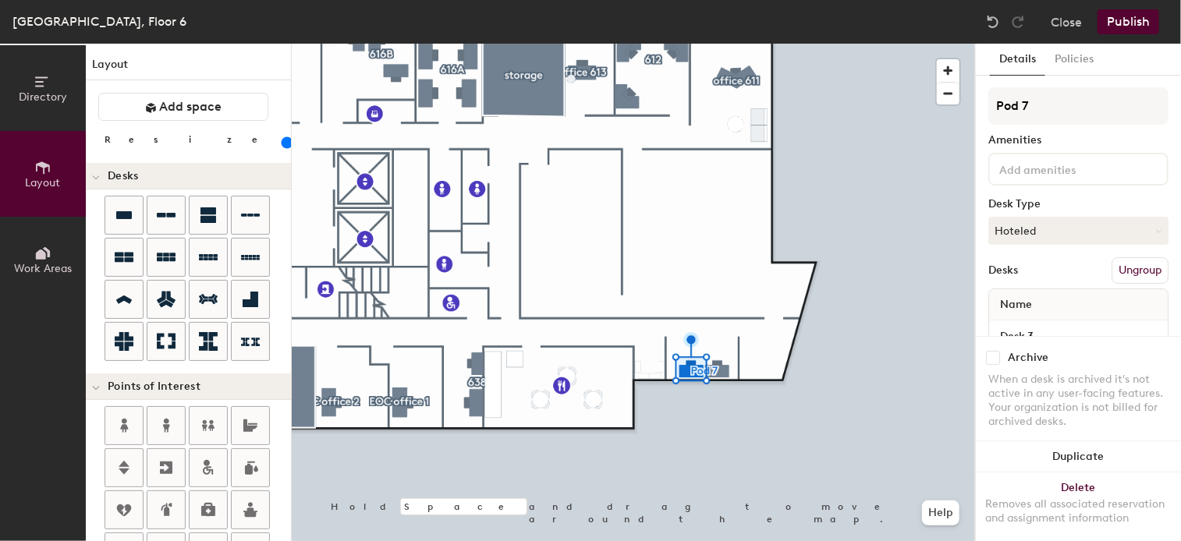
click at [718, 44] on div at bounding box center [633, 44] width 683 height 0
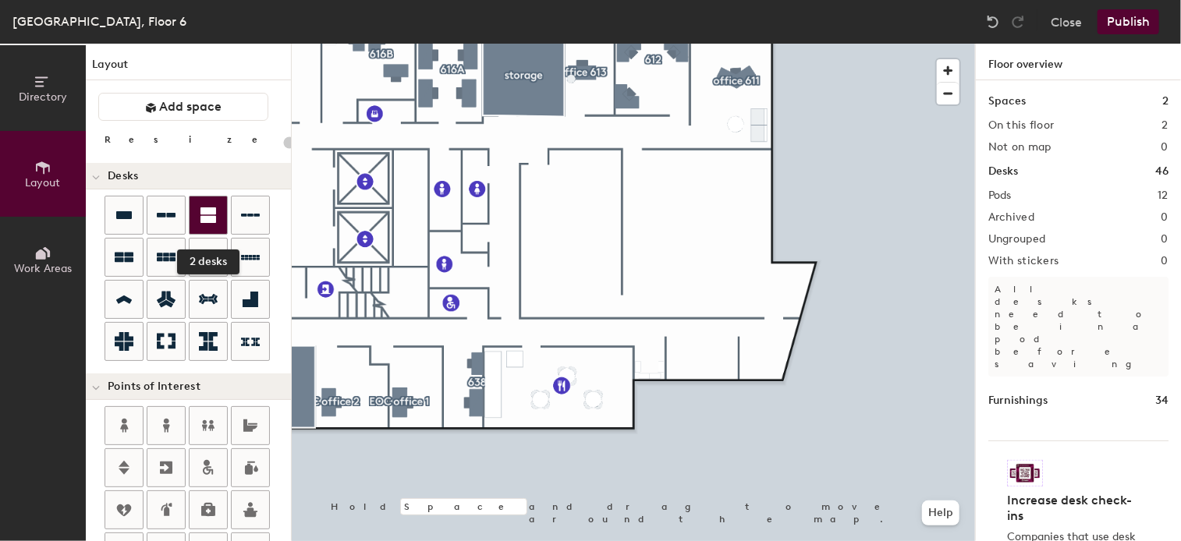
click at [218, 205] on div at bounding box center [208, 215] width 37 height 37
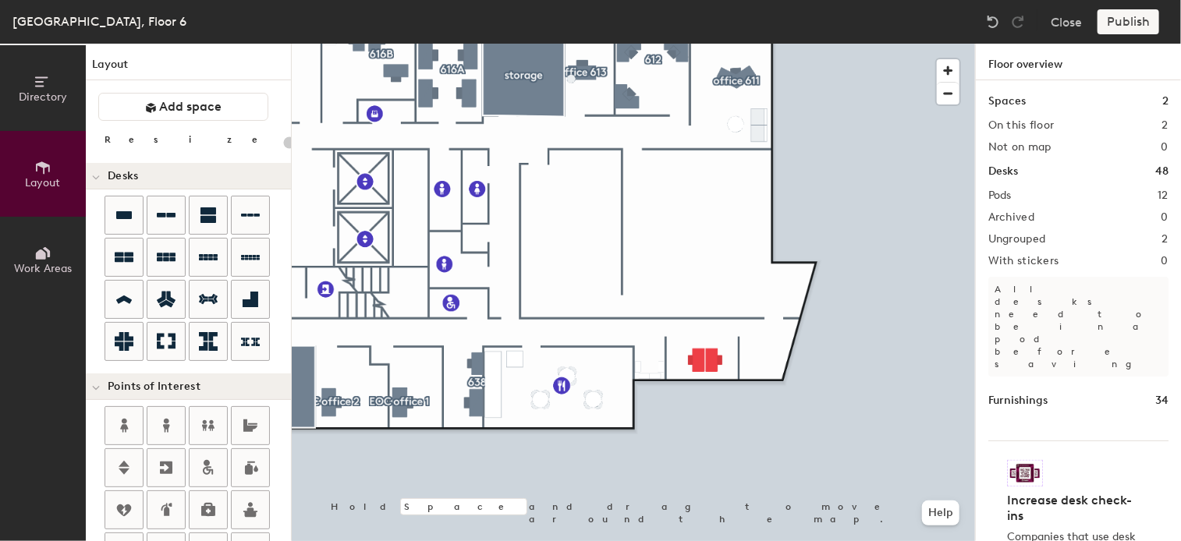
type input "120"
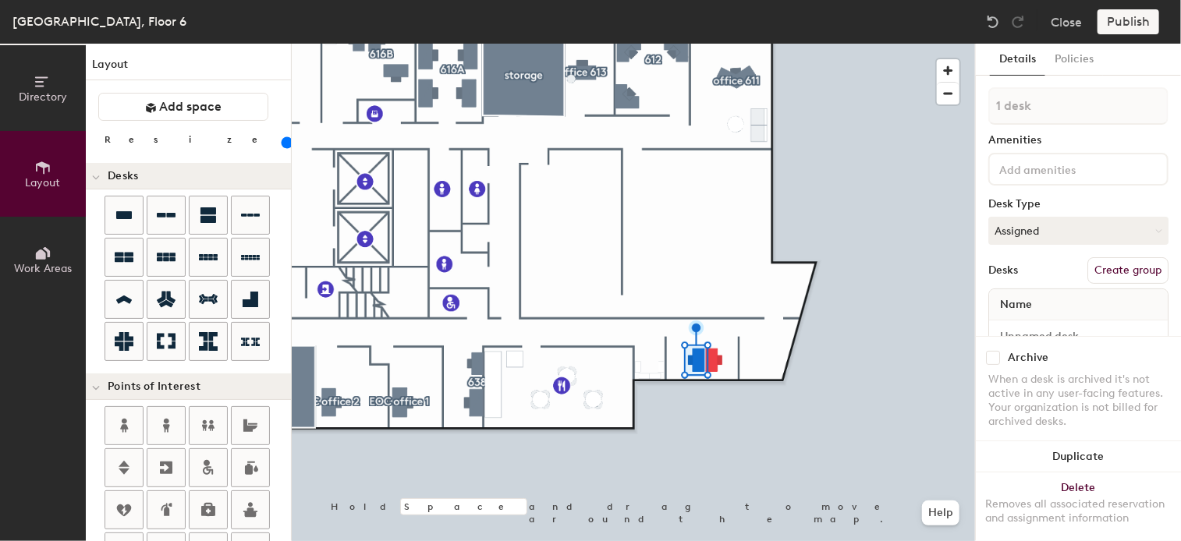
click at [1119, 276] on button "Create group" at bounding box center [1127, 270] width 81 height 27
click at [922, 113] on div "Directory Layout Work Areas Layout Add space Resize Desks Points of Interest Fu…" at bounding box center [590, 293] width 1181 height 498
type input "EOC 608a"
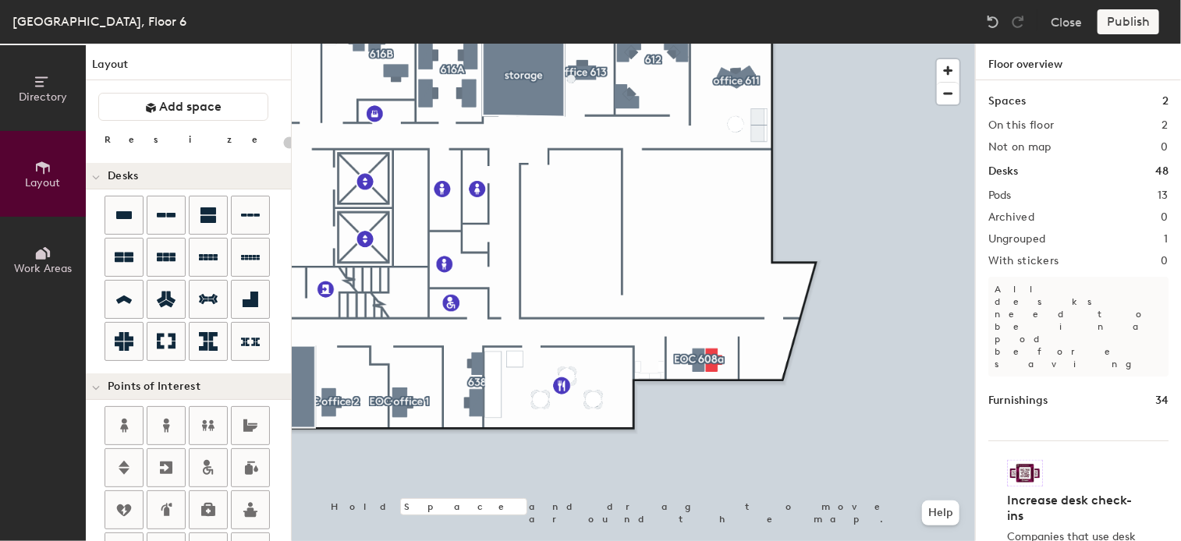
click at [714, 44] on div at bounding box center [633, 44] width 683 height 0
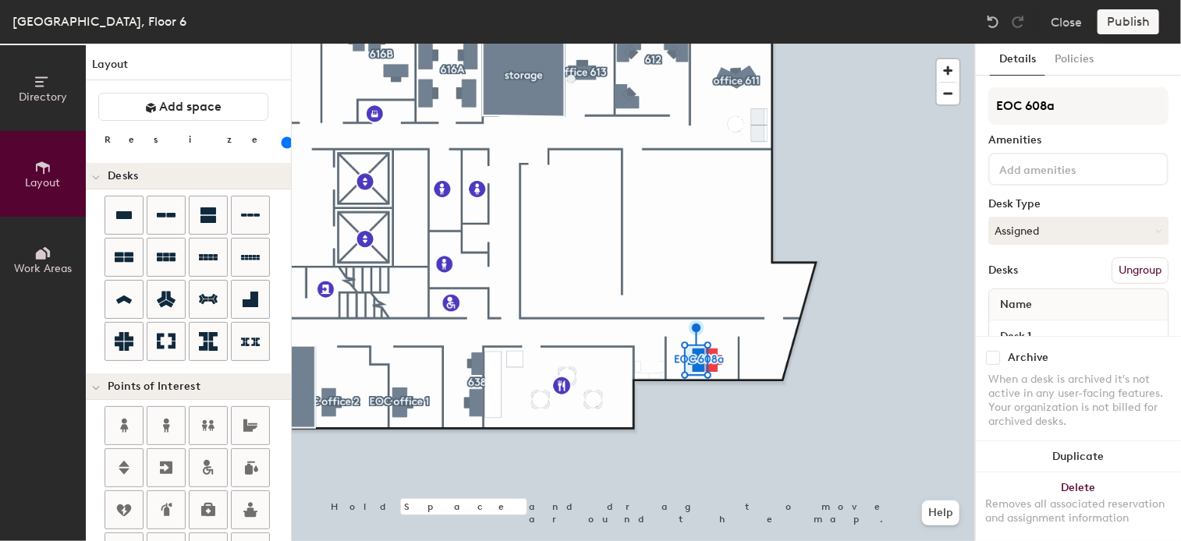
click at [1123, 271] on button "Ungroup" at bounding box center [1139, 270] width 57 height 27
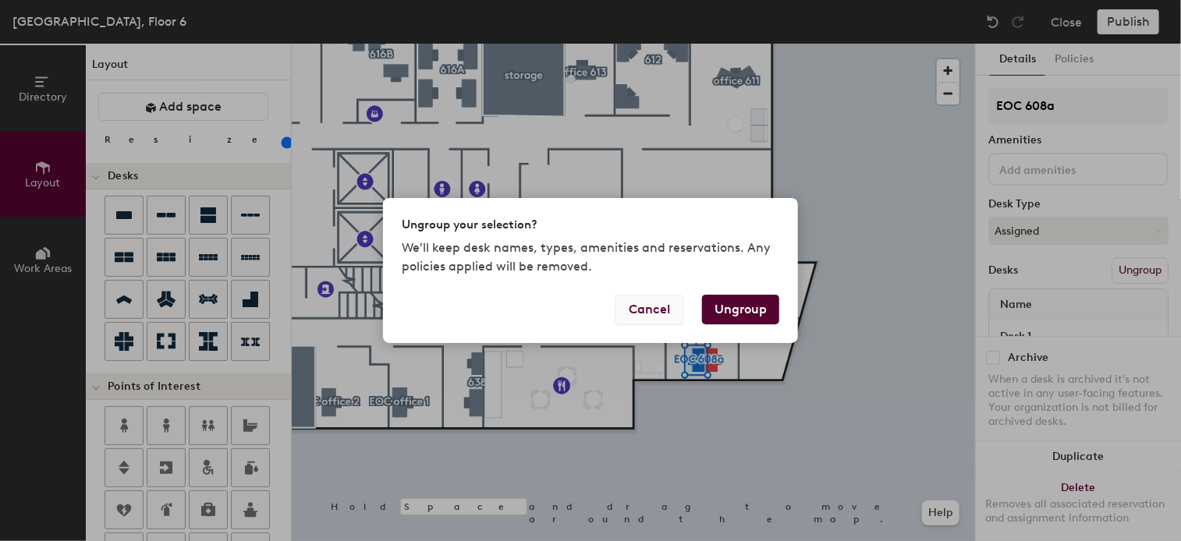
click at [661, 310] on button "Cancel" at bounding box center [649, 310] width 68 height 30
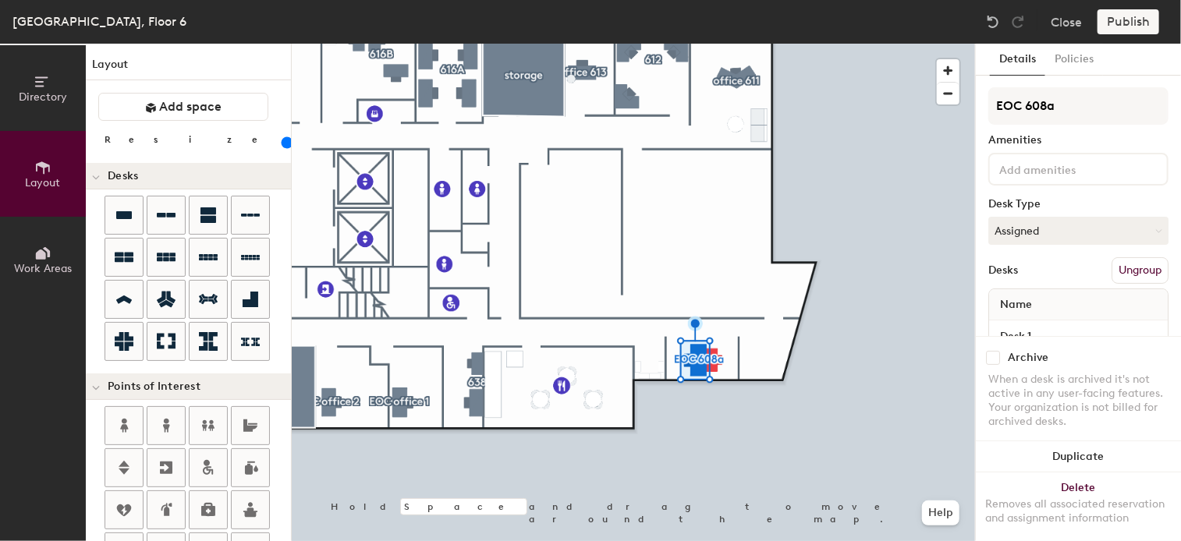
type input "120"
click at [1119, 272] on button "Create group" at bounding box center [1127, 270] width 81 height 27
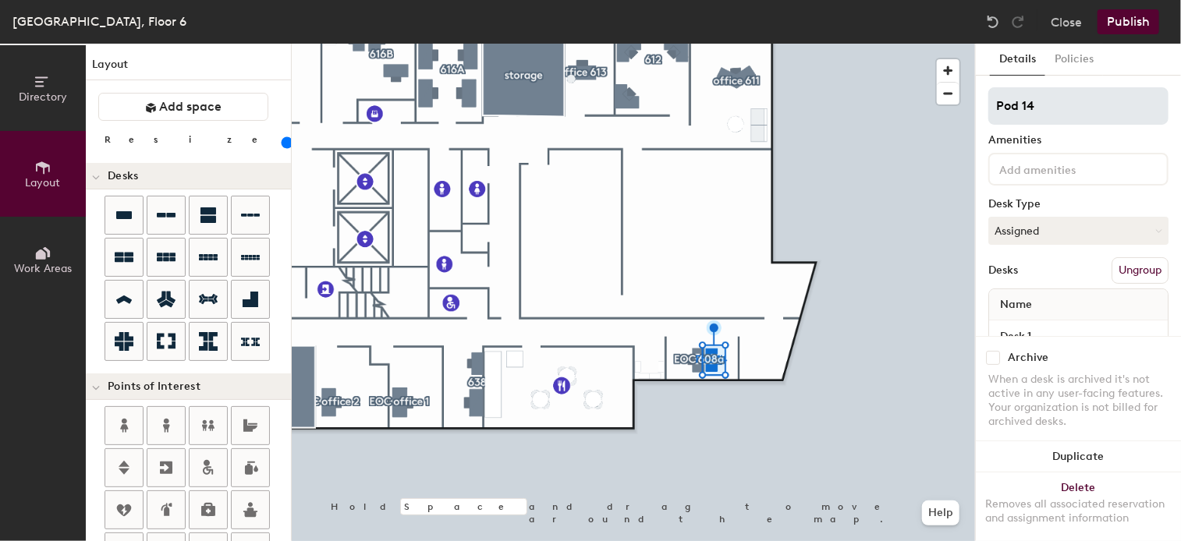
click at [925, 108] on div "Directory Layout Work Areas Layout Add space Resize Desks Points of Interest Fu…" at bounding box center [590, 293] width 1181 height 498
type input "EOC 608a"
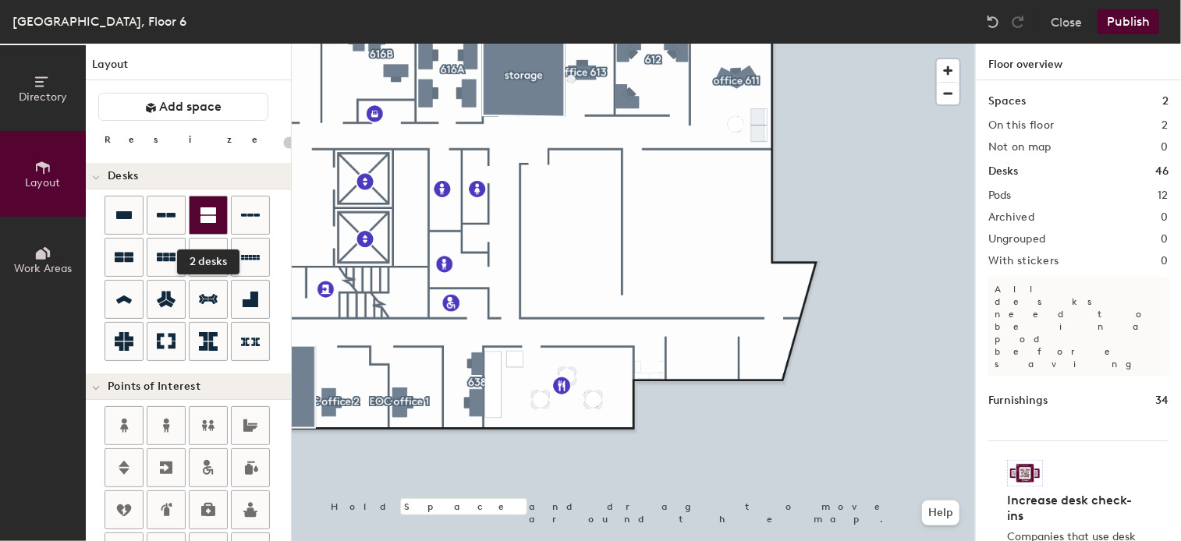
click at [206, 214] on icon at bounding box center [208, 215] width 16 height 16
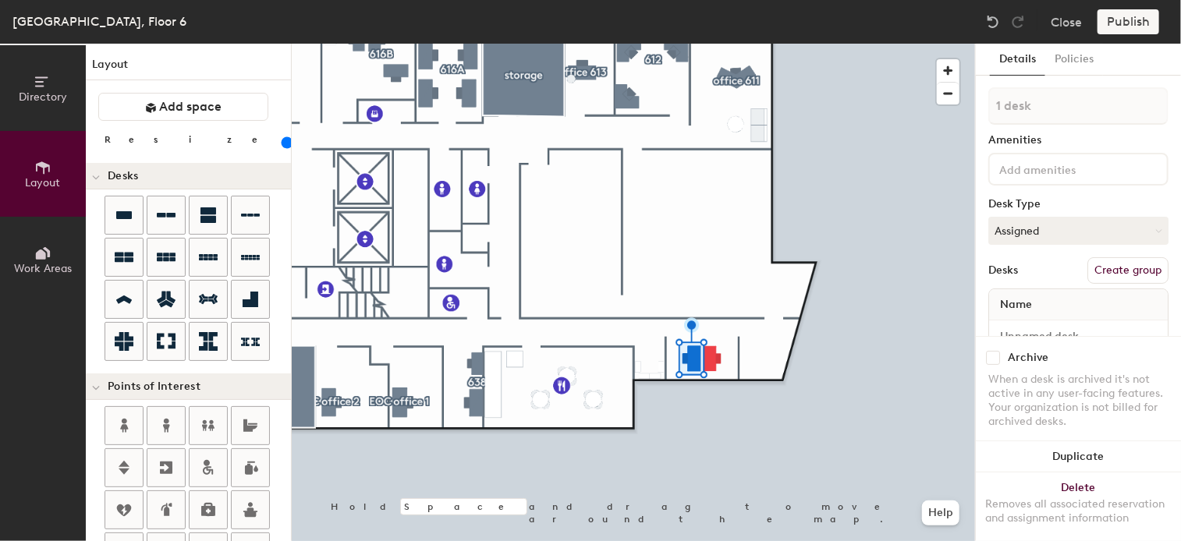
click at [1141, 269] on button "Create group" at bounding box center [1127, 270] width 81 height 27
click at [704, 44] on div at bounding box center [633, 44] width 683 height 0
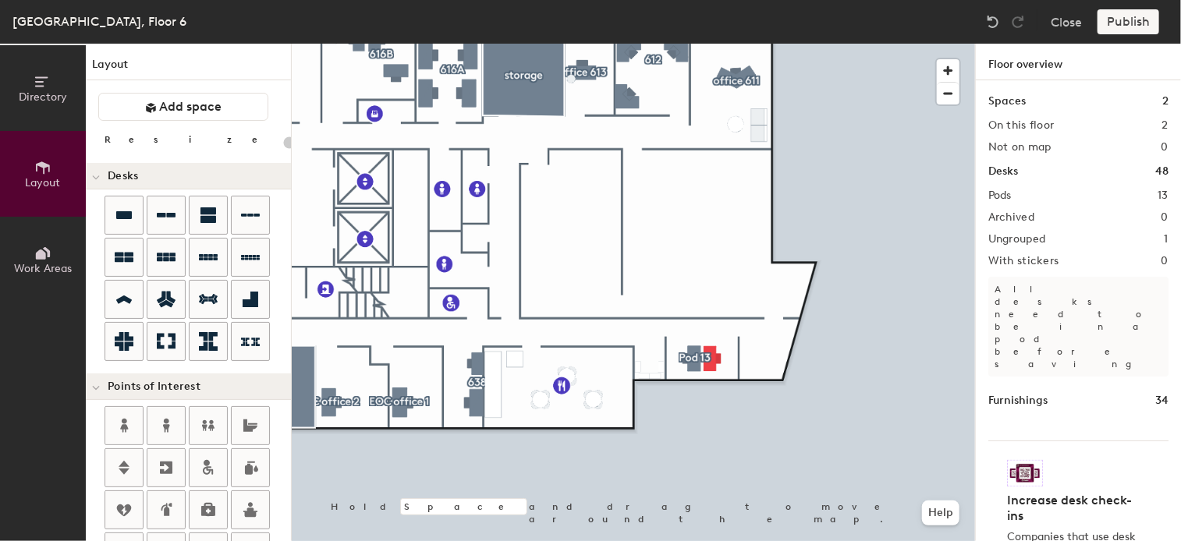
type input "120"
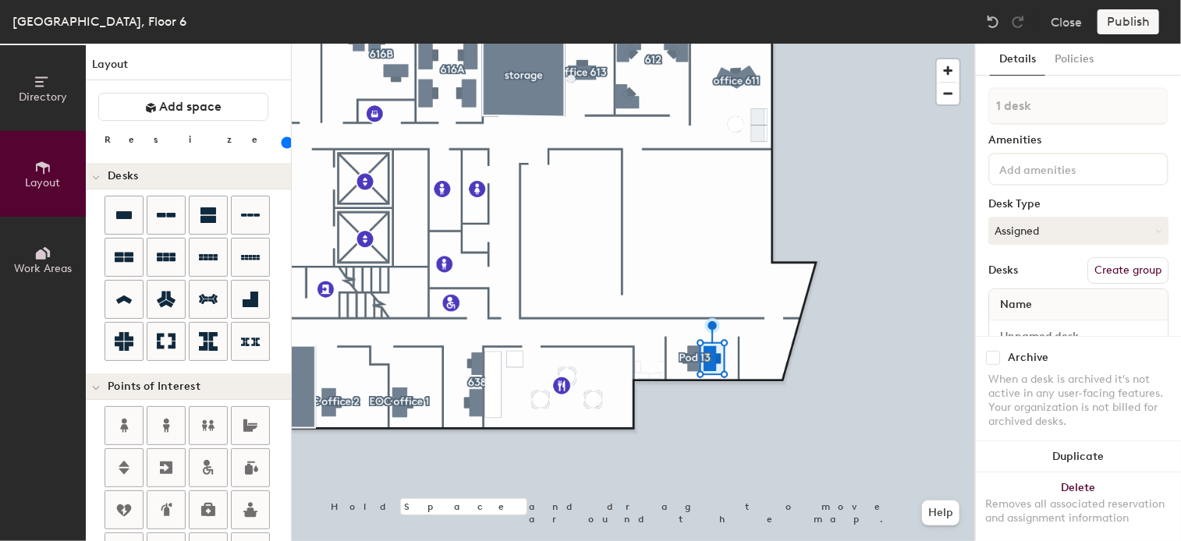
click at [1111, 268] on button "Create group" at bounding box center [1127, 270] width 81 height 27
click at [914, 105] on div "Directory Layout Work Areas Layout Add space Resize Desks Points of Interest Fu…" at bounding box center [590, 293] width 1181 height 498
type input "EOC 608a"
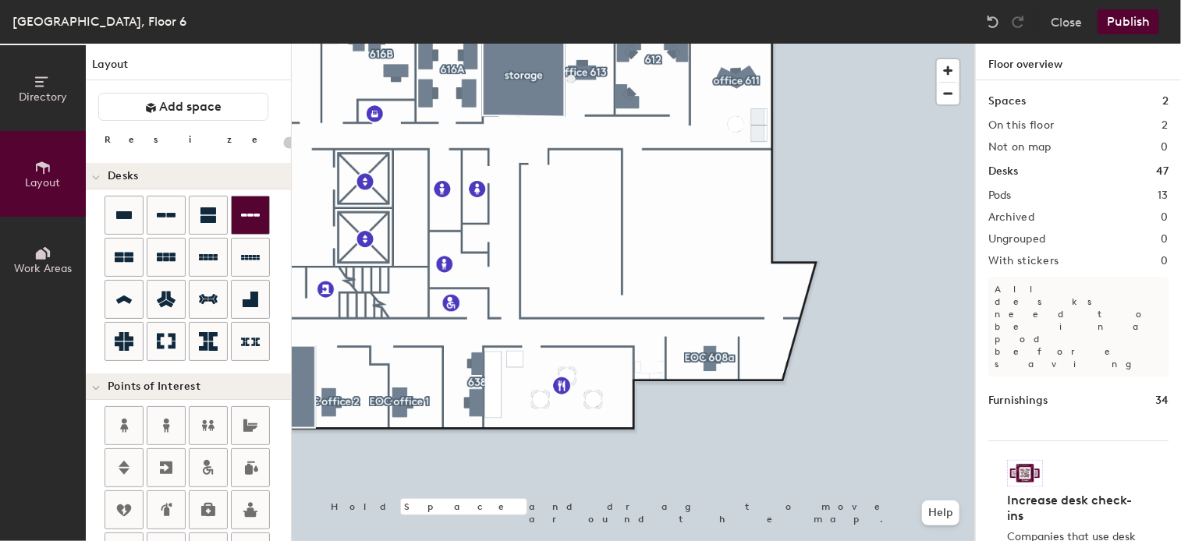
click at [686, 363] on div "Directory Layout Work Areas Layout Add space Resize Desks Points of Interest Fu…" at bounding box center [590, 293] width 1181 height 498
click at [1139, 13] on div "Publish" at bounding box center [1132, 21] width 71 height 25
click at [1140, 17] on div "Publish" at bounding box center [1132, 21] width 71 height 25
click at [1129, 23] on div "Publish" at bounding box center [1132, 21] width 71 height 25
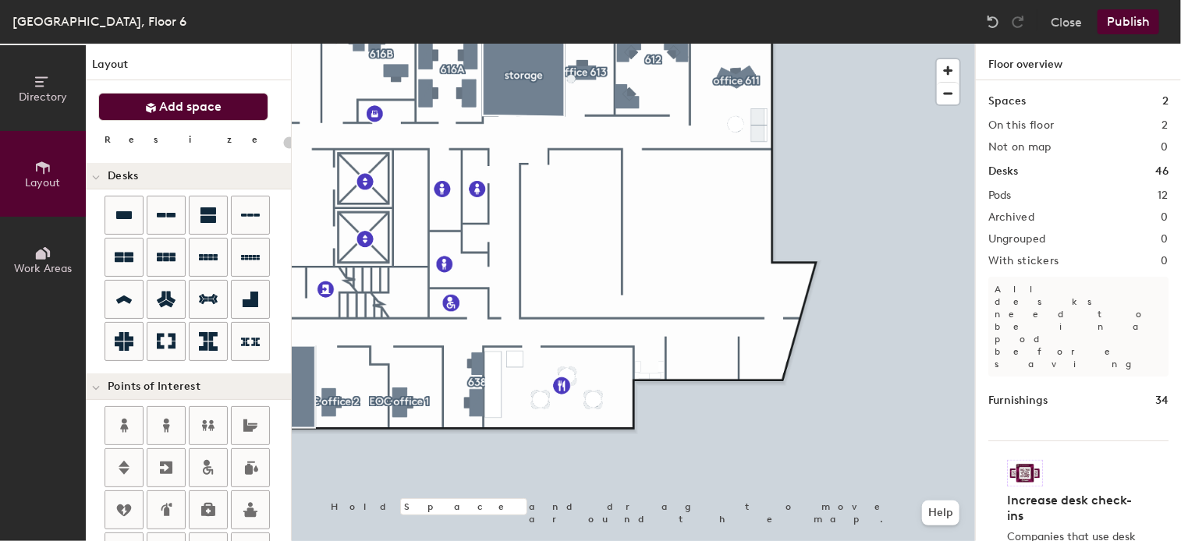
click at [204, 114] on span "Add space" at bounding box center [191, 107] width 62 height 16
click at [215, 210] on icon at bounding box center [208, 215] width 19 height 19
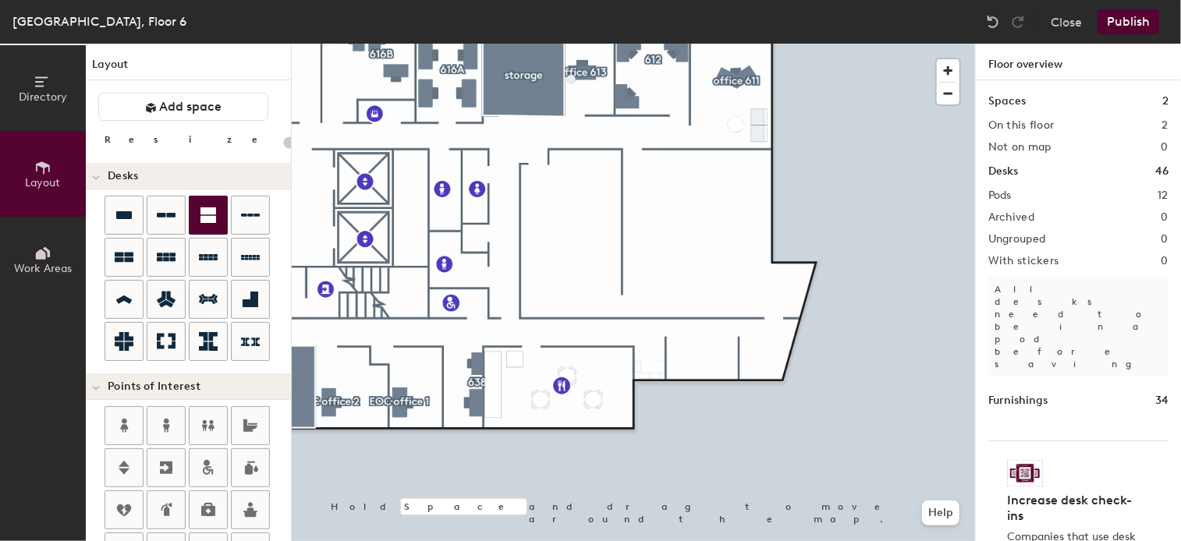
type input "140"
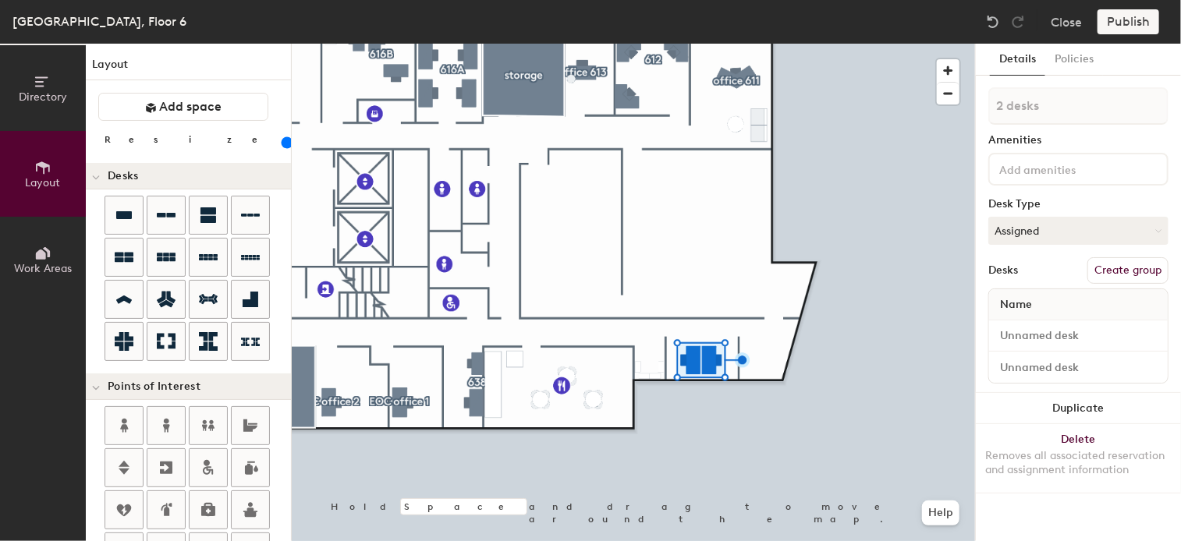
click at [1120, 264] on button "Create group" at bounding box center [1127, 270] width 81 height 27
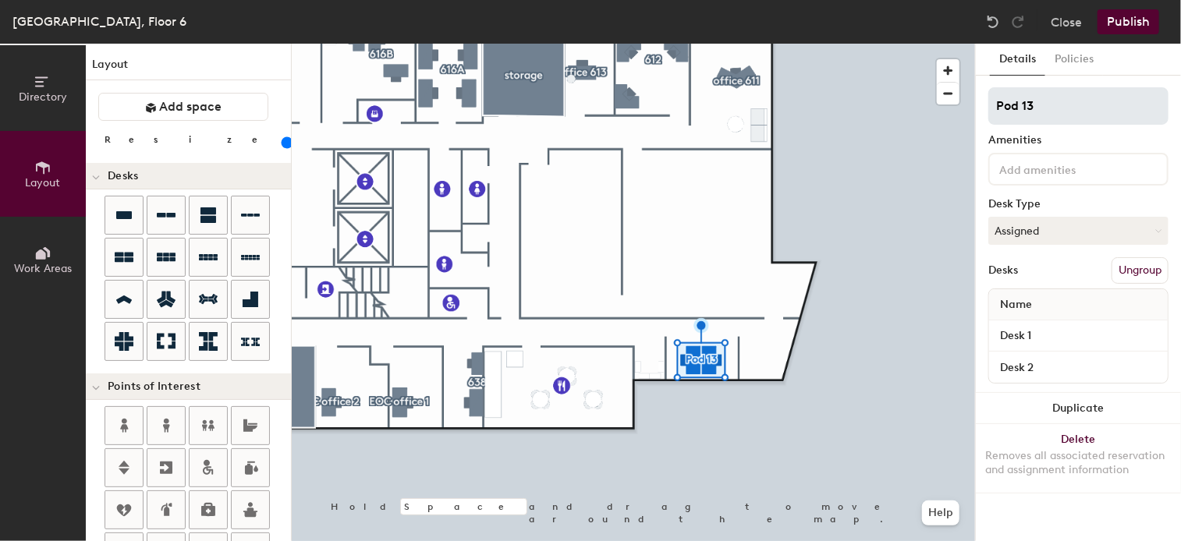
click at [913, 102] on div "Directory Layout Work Areas Layout Add space Resize Desks Points of Interest Fu…" at bounding box center [590, 293] width 1181 height 498
type input "EOC 608a"
click at [749, 44] on div at bounding box center [633, 44] width 683 height 0
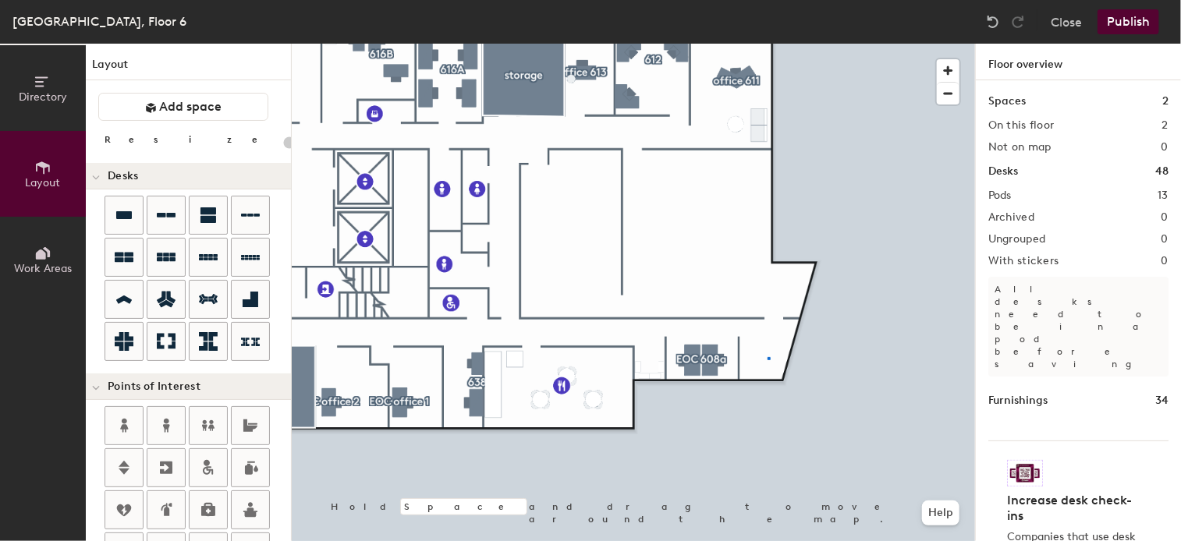
drag, startPoint x: 1061, startPoint y: 107, endPoint x: 901, endPoint y: 38, distance: 174.0
click at [768, 44] on div at bounding box center [633, 44] width 683 height 0
click at [180, 95] on button "Add space" at bounding box center [183, 107] width 170 height 28
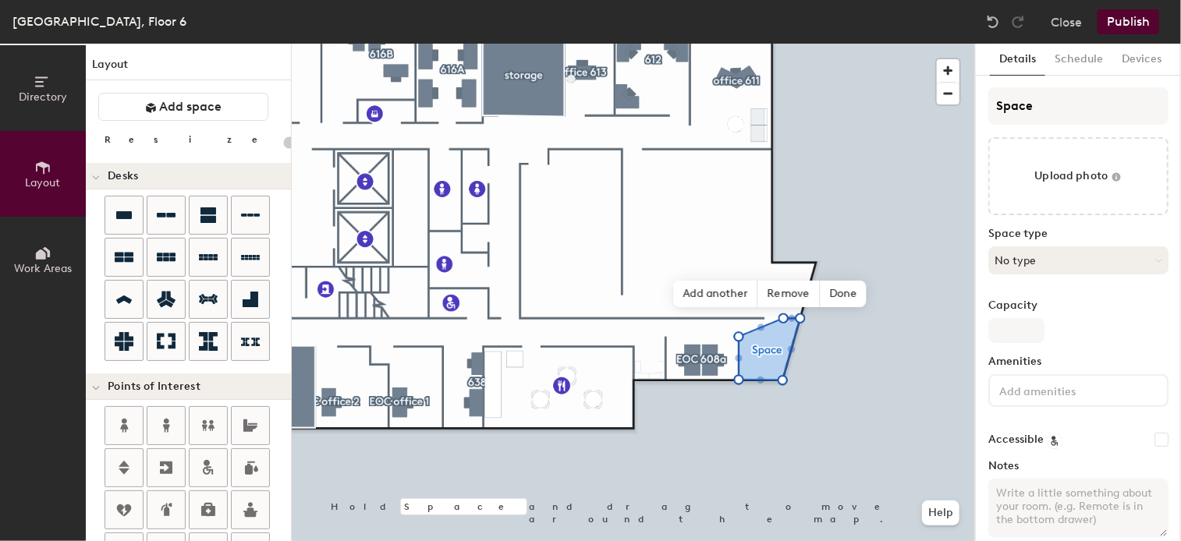
click at [1129, 261] on button "No type" at bounding box center [1078, 260] width 180 height 28
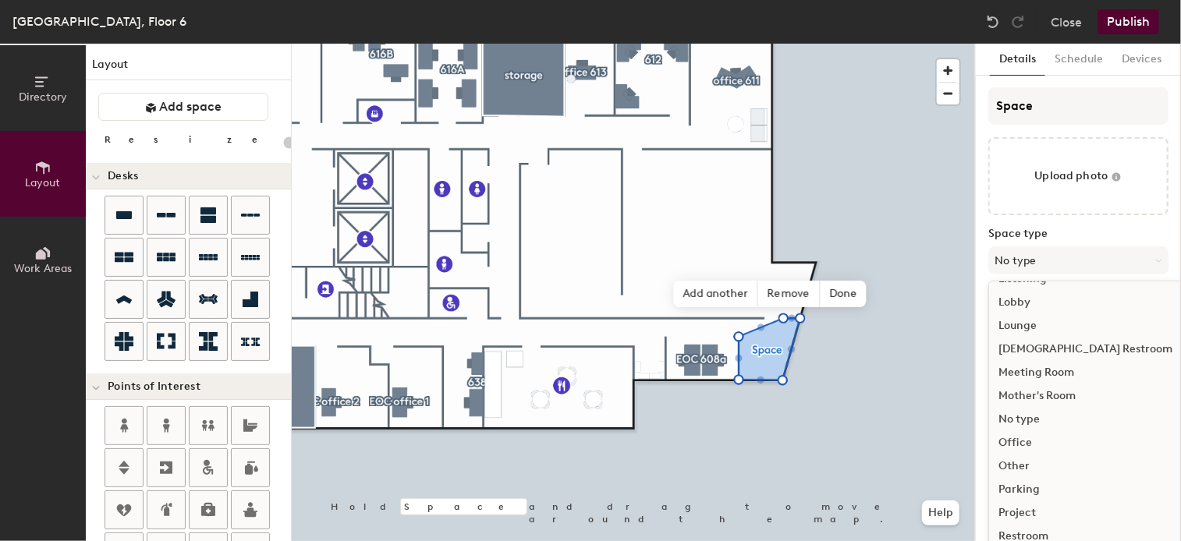
scroll to position [349, 0]
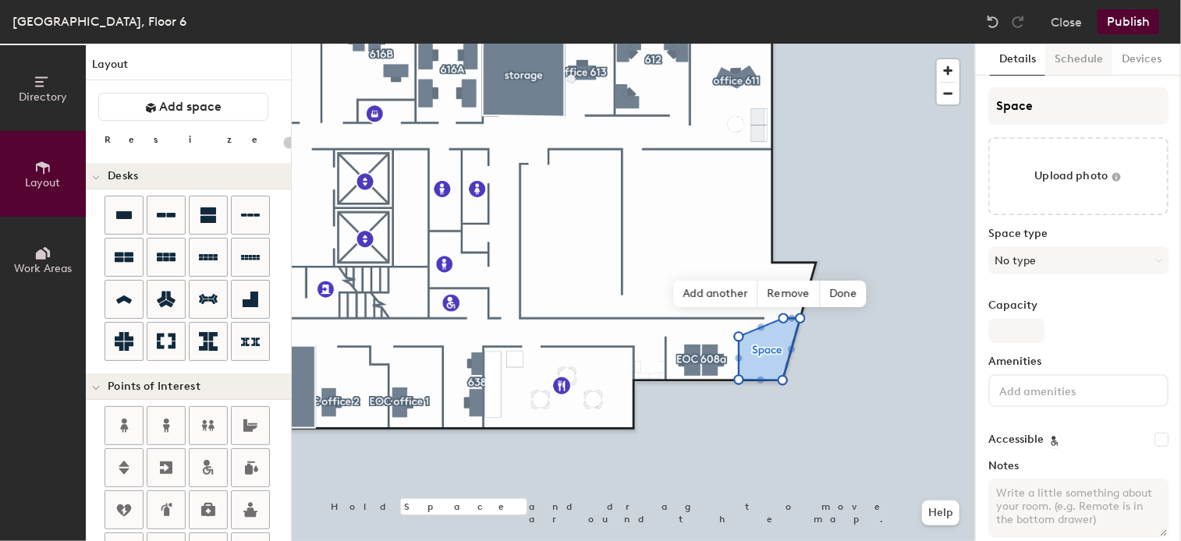
click at [1073, 55] on button "Schedule" at bounding box center [1078, 60] width 67 height 32
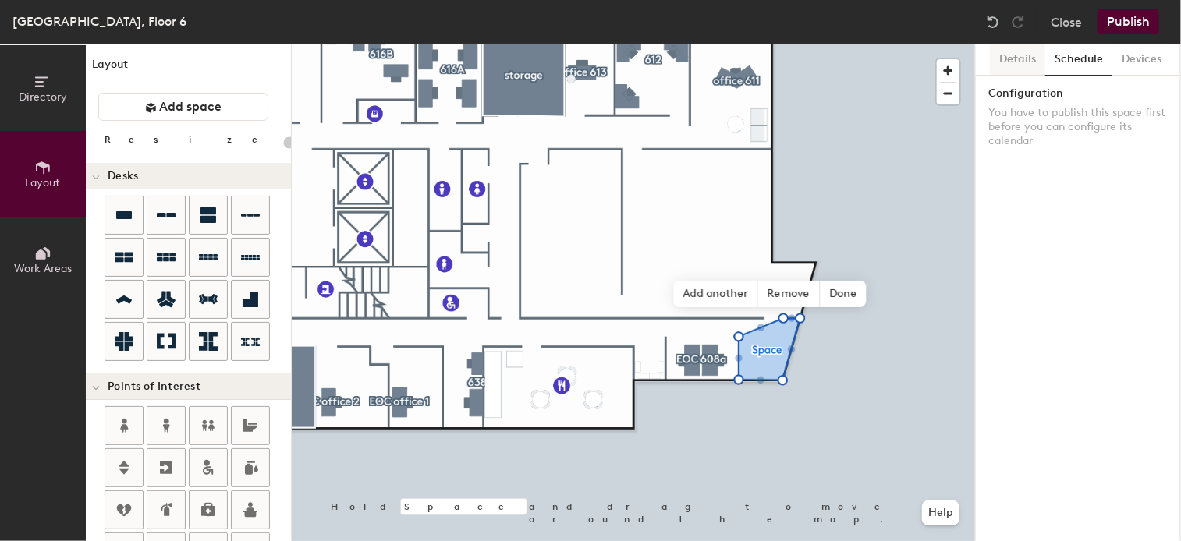
click at [1020, 53] on button "Details" at bounding box center [1017, 60] width 55 height 32
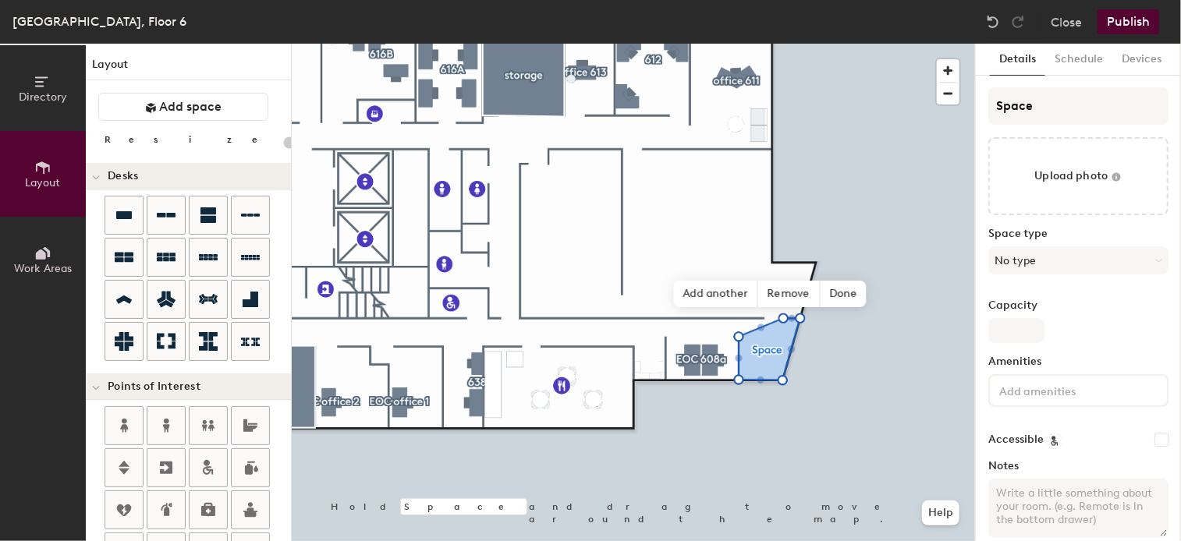
scroll to position [20, 0]
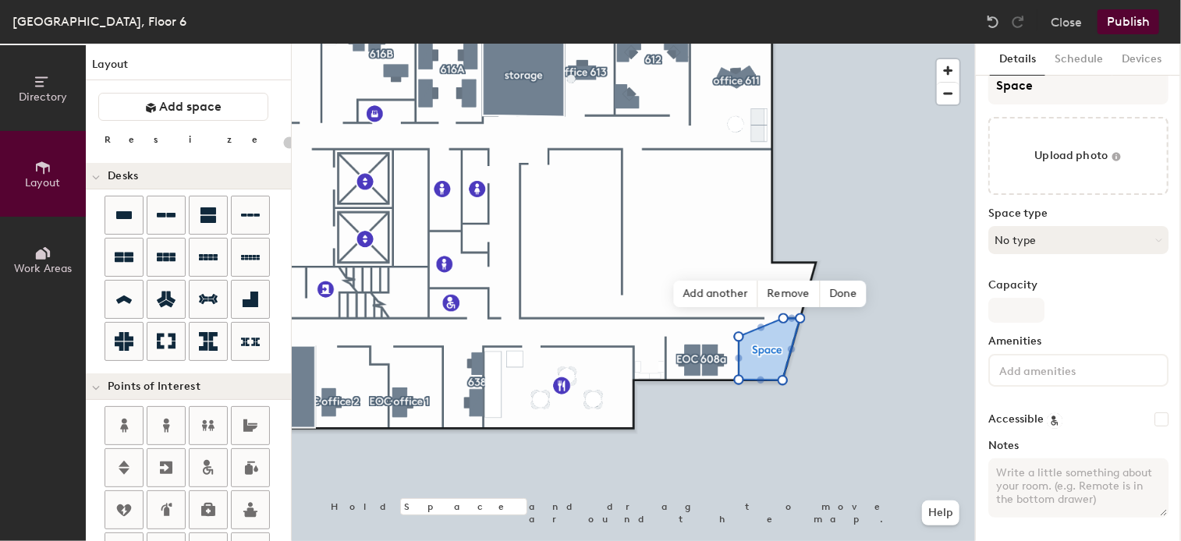
click at [1094, 226] on button "No type" at bounding box center [1078, 240] width 180 height 28
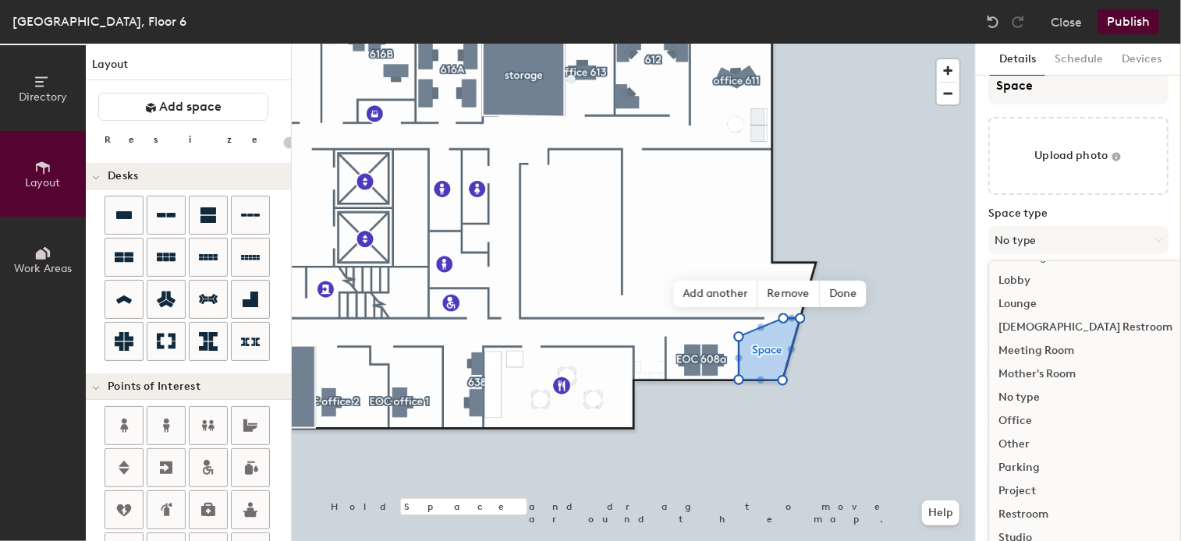
scroll to position [128, 0]
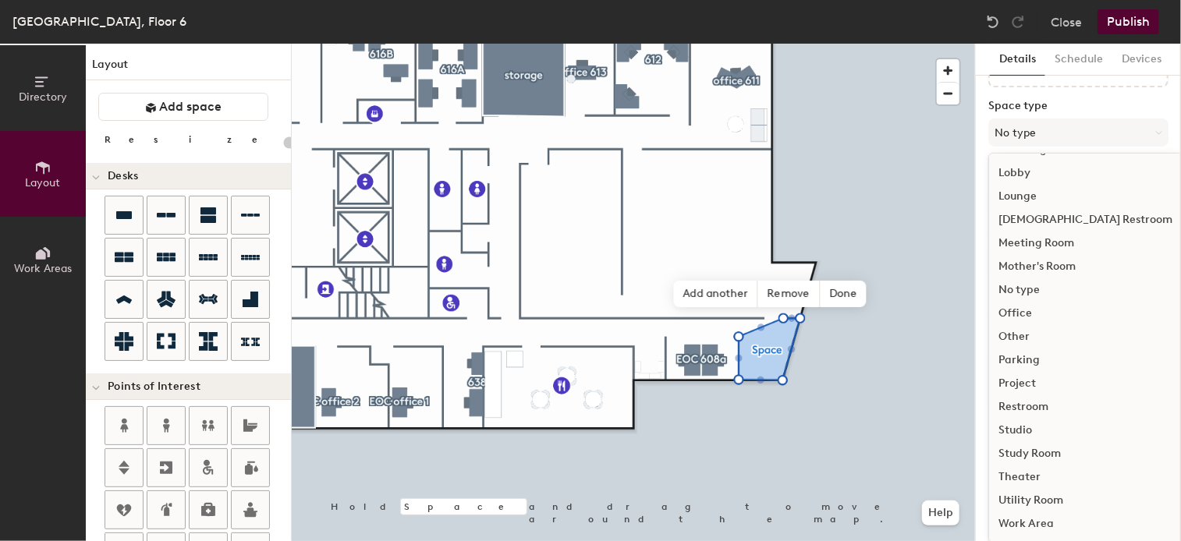
click at [1026, 331] on div "Other" at bounding box center [1085, 336] width 193 height 23
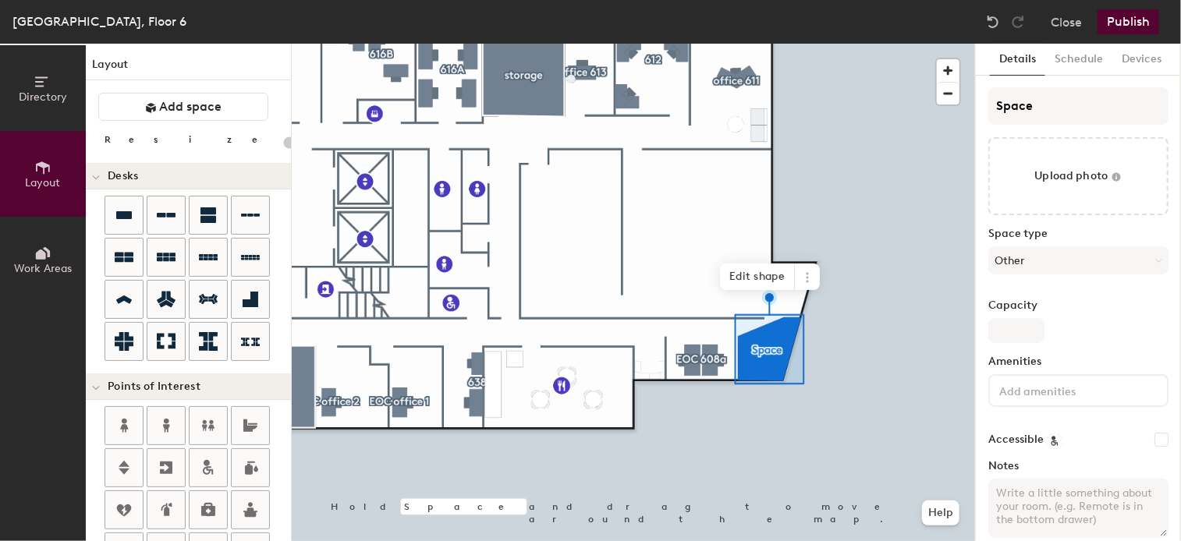
click at [875, 44] on div at bounding box center [633, 44] width 683 height 0
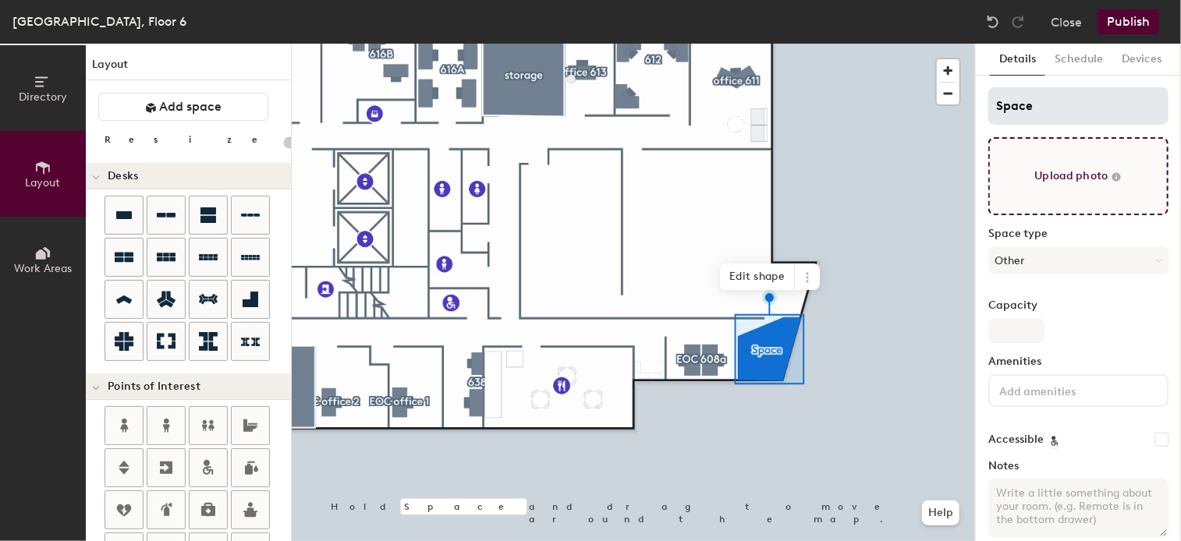
type input "20"
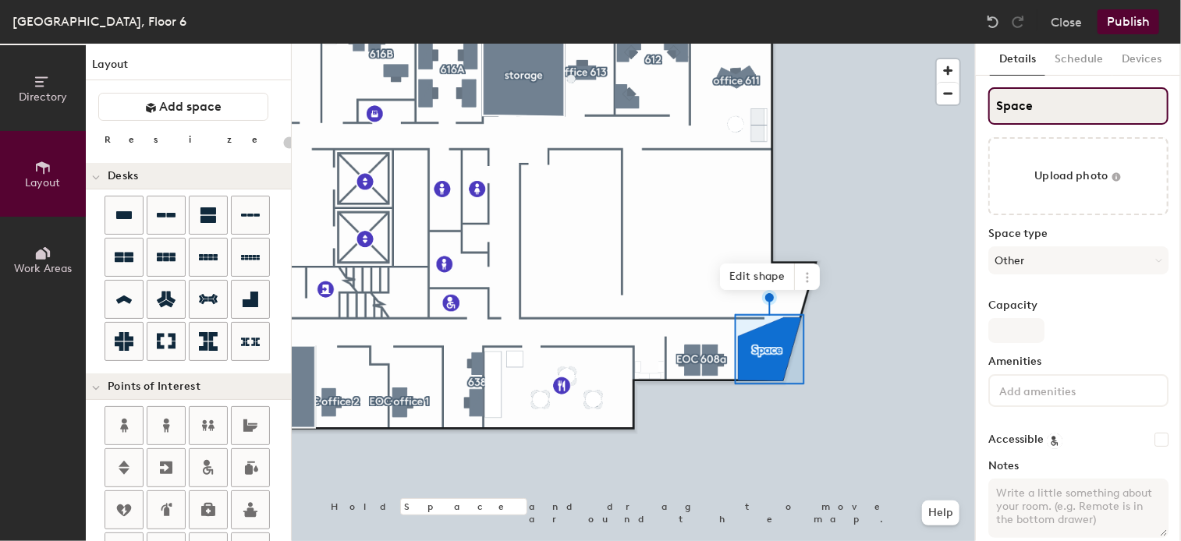
click at [1050, 105] on input "Space" at bounding box center [1078, 105] width 180 height 37
click at [919, 89] on div "Directory Layout Work Areas Layout Add space Resize Desks Points of Interest Fu…" at bounding box center [590, 293] width 1181 height 498
type input "s"
type input "20"
type input "sto"
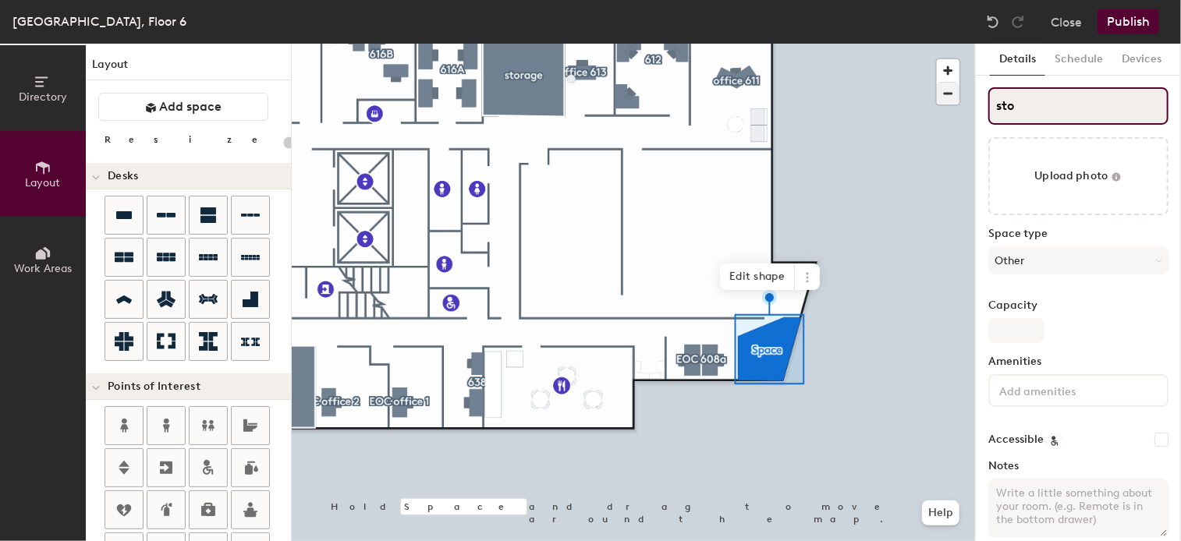
type input "20"
type input "stor"
type input "20"
type input "stora"
type input "20"
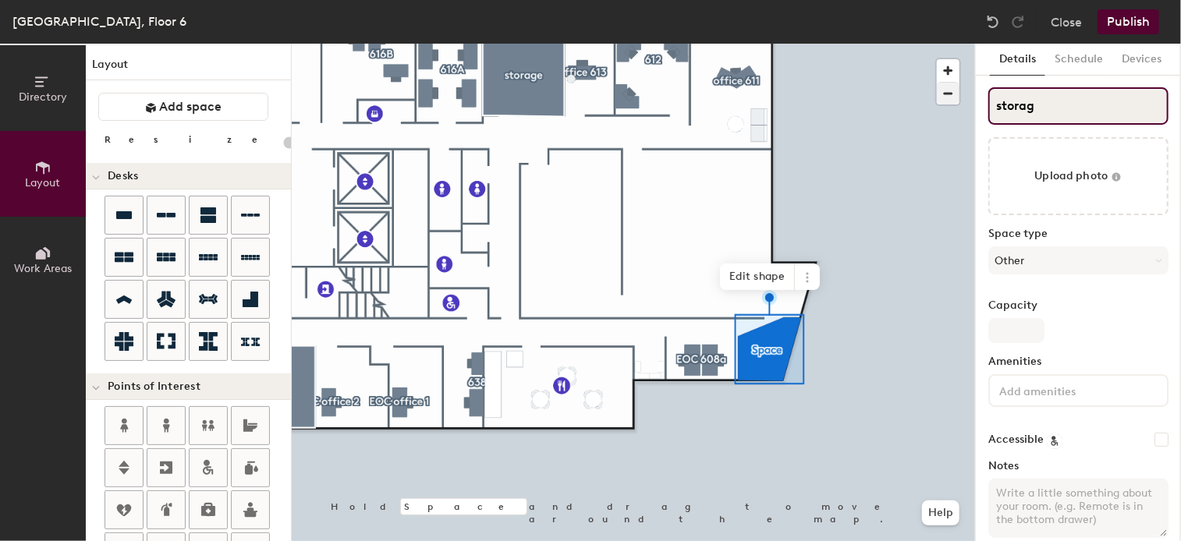
type input "storage"
type input "20"
type input "storage"
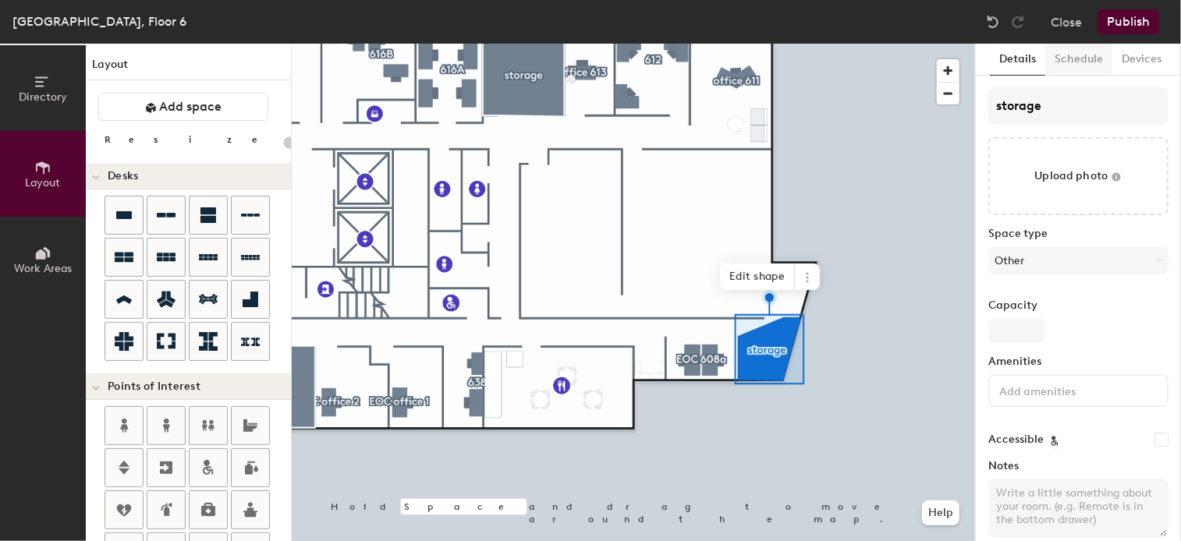
click at [1100, 58] on button "Schedule" at bounding box center [1078, 60] width 67 height 32
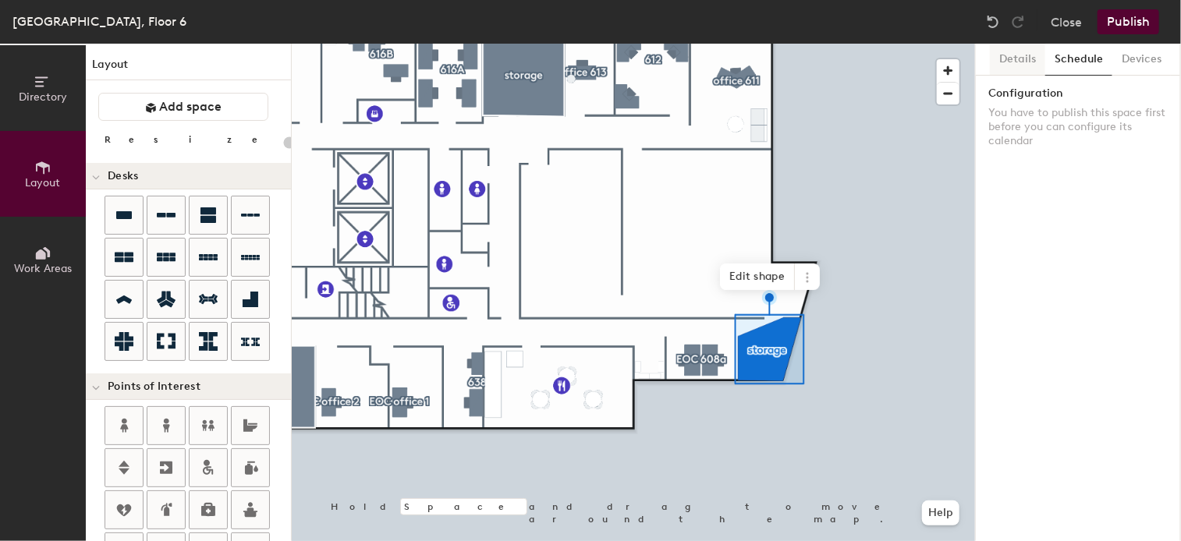
click at [1016, 57] on button "Details" at bounding box center [1017, 60] width 55 height 32
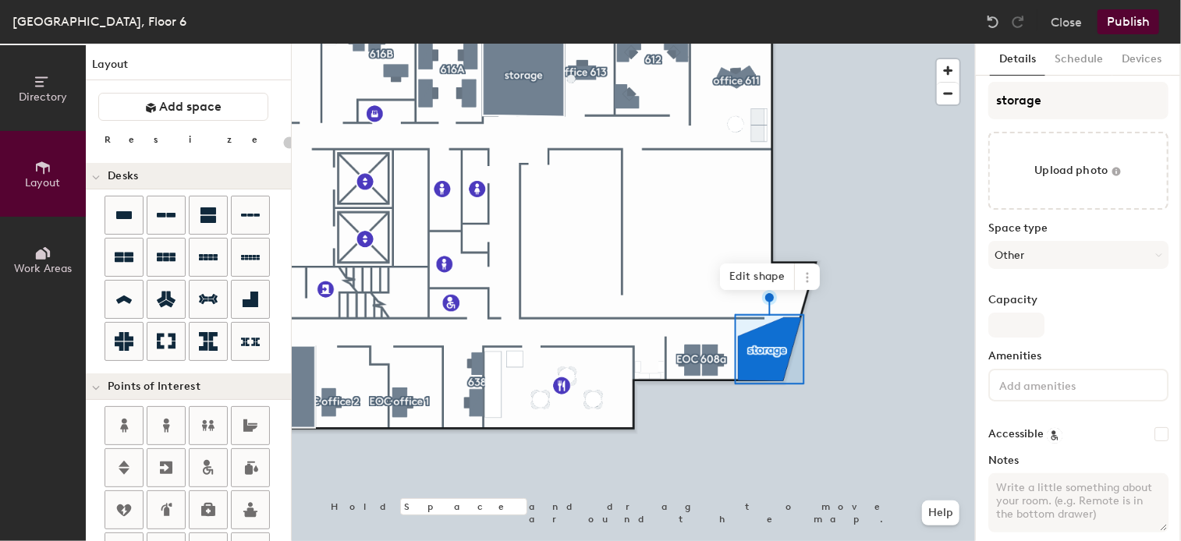
scroll to position [0, 0]
click at [1062, 394] on input at bounding box center [1066, 390] width 140 height 19
click at [1143, 54] on button "Devices" at bounding box center [1141, 60] width 58 height 32
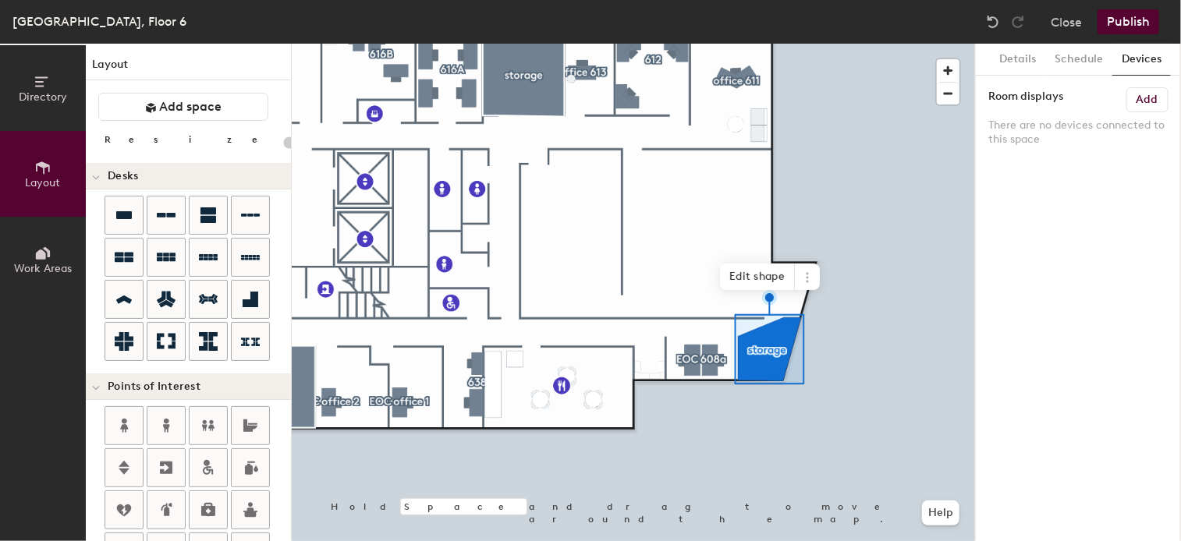
click at [1128, 21] on button "Publish" at bounding box center [1128, 21] width 62 height 25
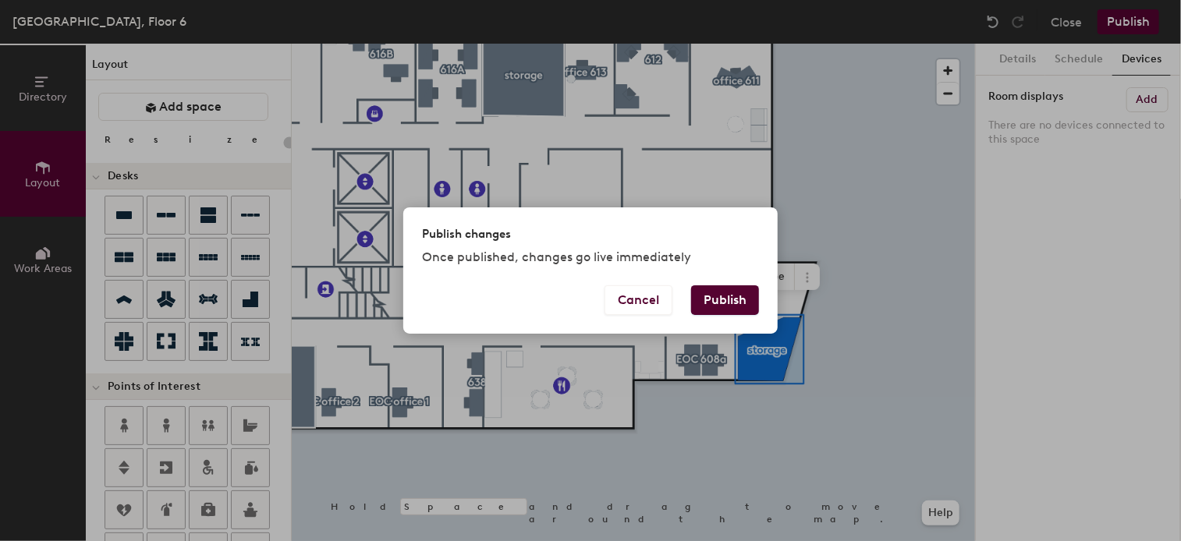
click at [719, 296] on button "Publish" at bounding box center [725, 300] width 68 height 30
type input "20"
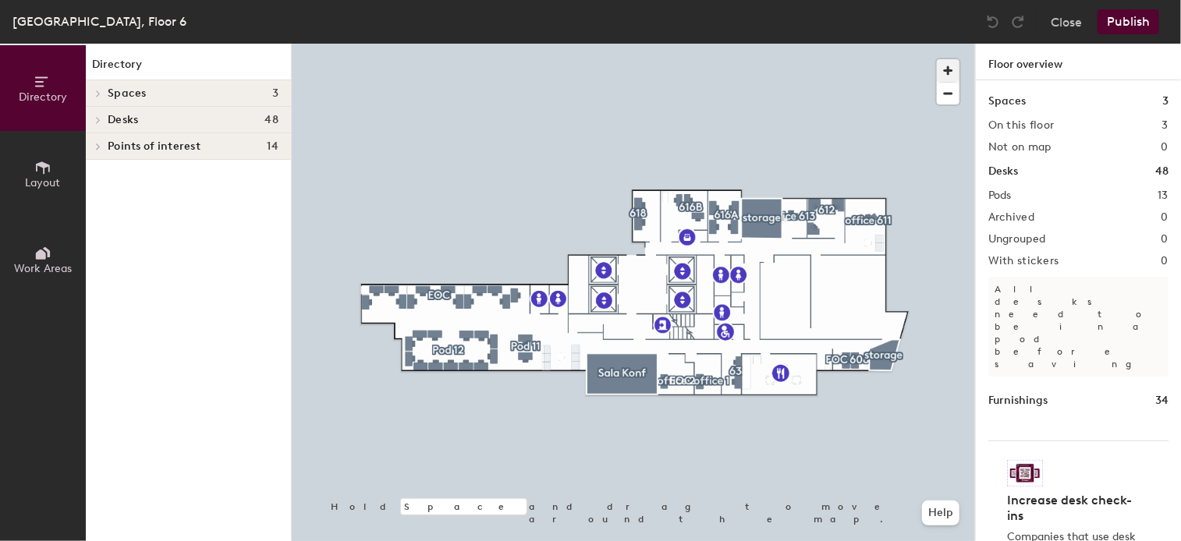
click at [955, 66] on span "button" at bounding box center [948, 70] width 23 height 23
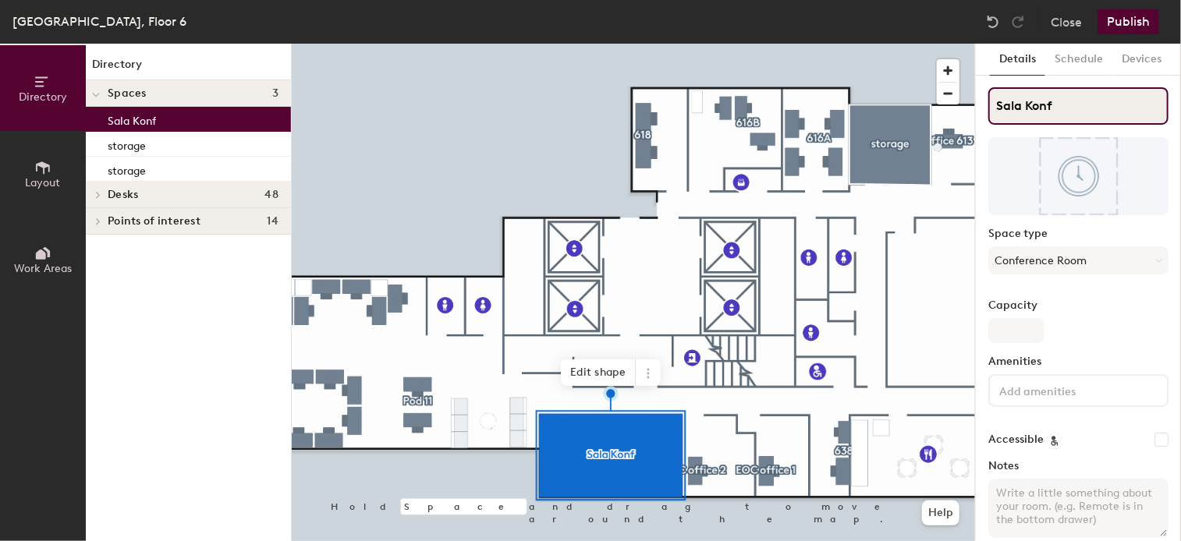
click at [925, 112] on div "Directory Layout Work Areas Directory Spaces 3 Sala Konf storage storage Desks …" at bounding box center [590, 293] width 1181 height 498
click at [946, 106] on div "Directory Layout Work Areas Directory Spaces 3 c storage storage Desks 48 EOC D…" at bounding box center [590, 293] width 1181 height 498
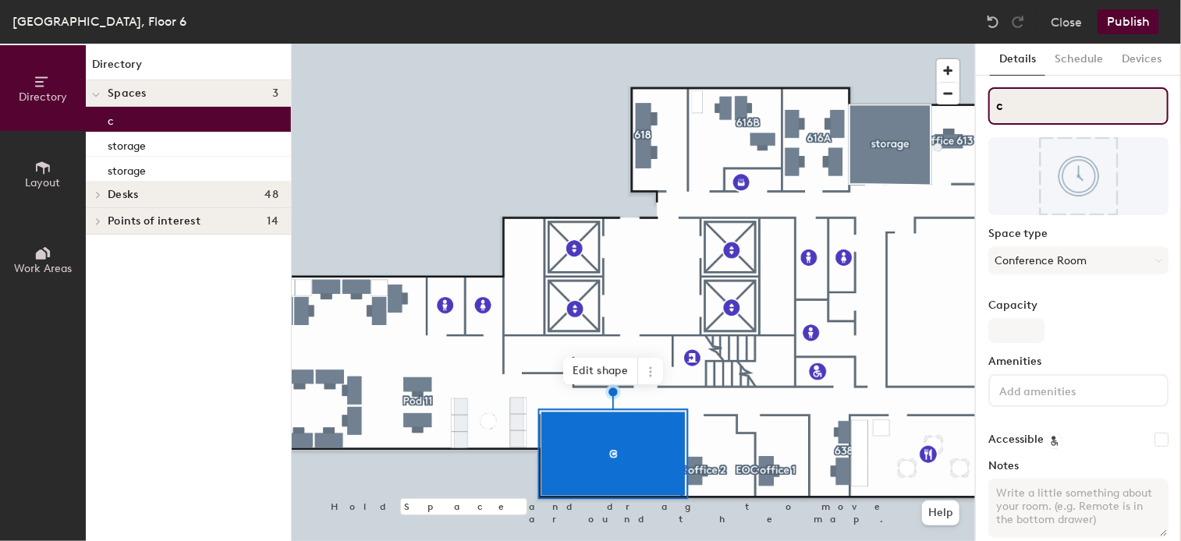
drag, startPoint x: 995, startPoint y: 102, endPoint x: 1014, endPoint y: 102, distance: 18.7
click at [1014, 102] on input "c" at bounding box center [1078, 105] width 180 height 37
type input "EOC conf. room"
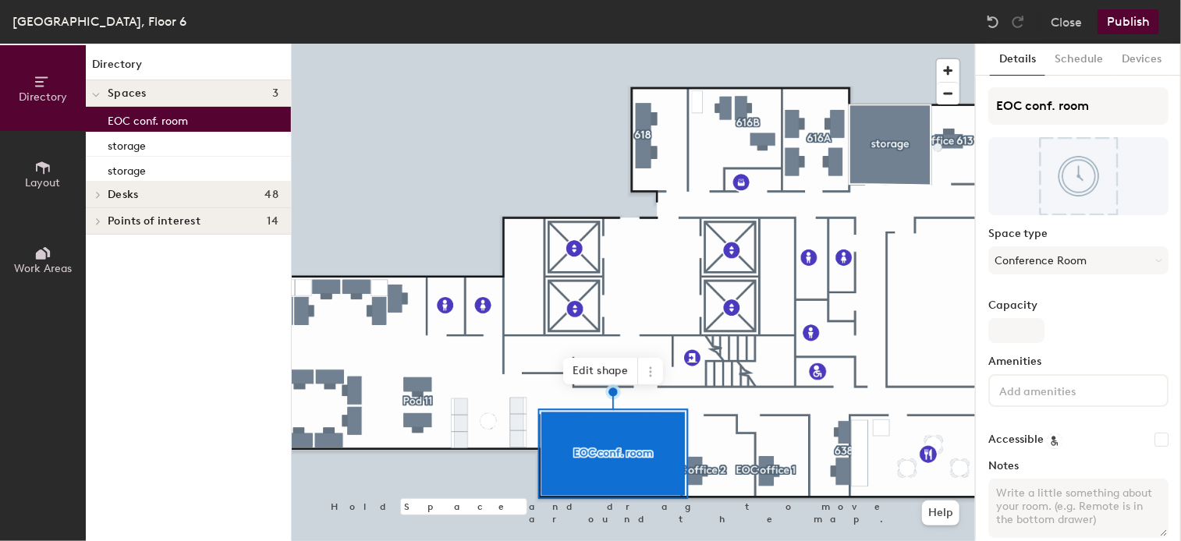
click at [1133, 16] on button "Publish" at bounding box center [1128, 21] width 62 height 25
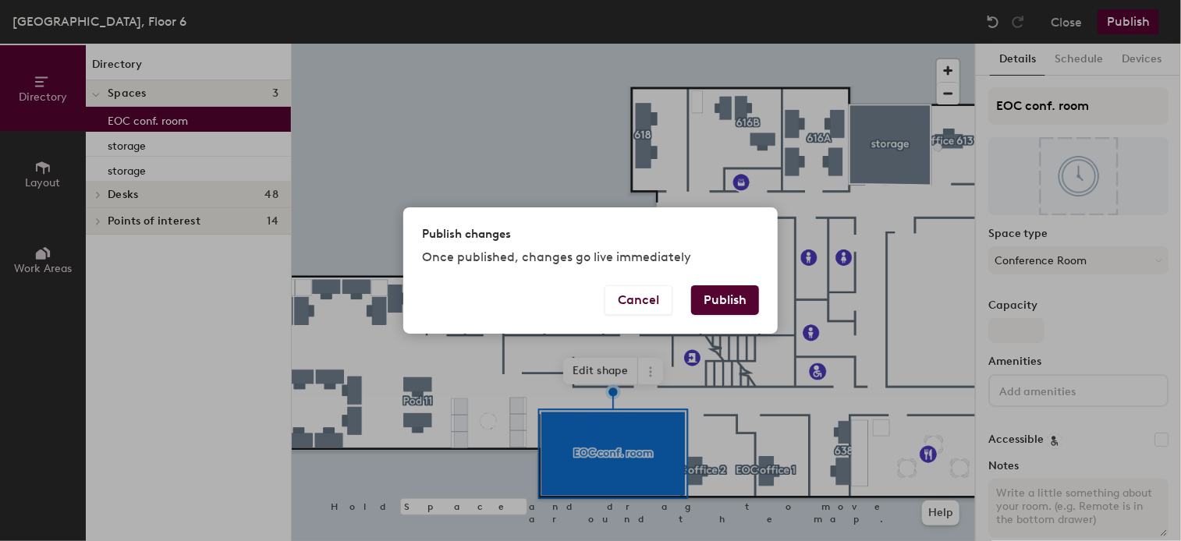
click at [714, 297] on button "Publish" at bounding box center [725, 300] width 68 height 30
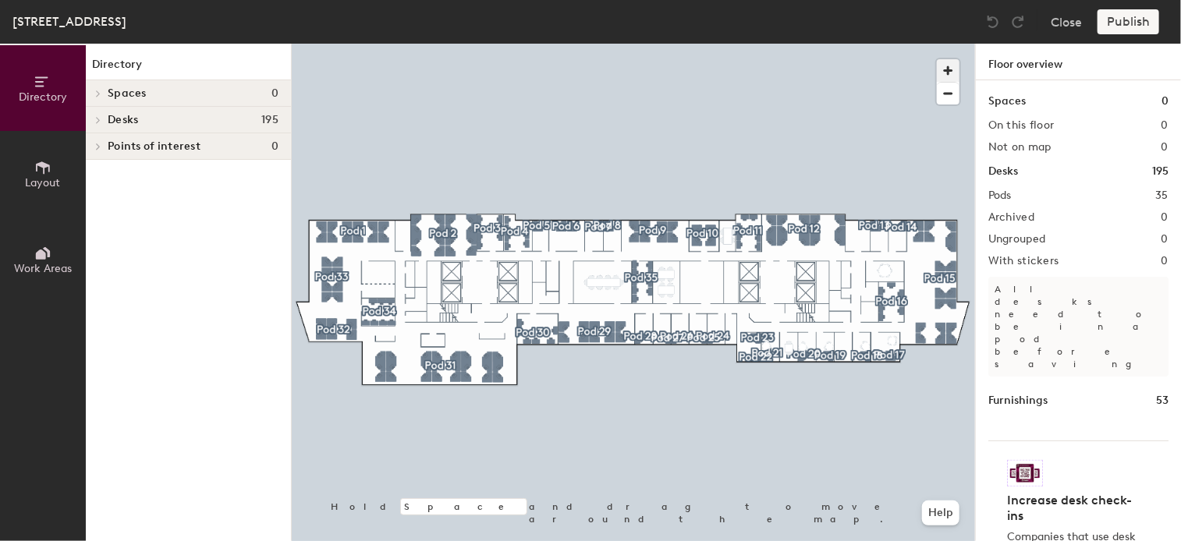
click at [948, 66] on span "button" at bounding box center [948, 70] width 23 height 23
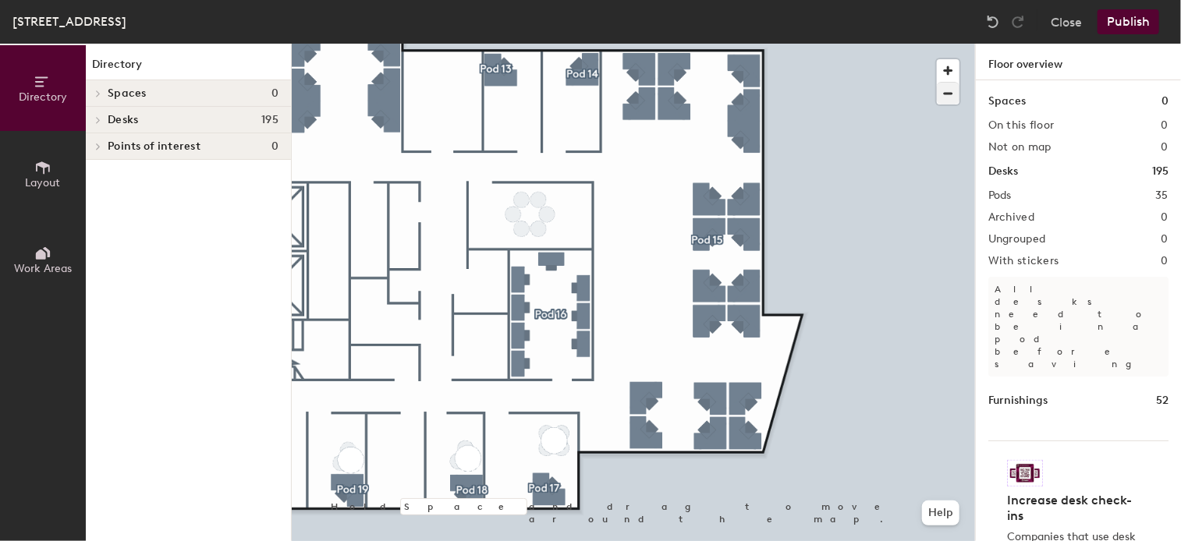
click at [891, 44] on div at bounding box center [633, 44] width 683 height 0
click at [154, 88] on h4 "Spaces 0" at bounding box center [193, 93] width 171 height 12
click at [43, 172] on icon at bounding box center [42, 167] width 17 height 17
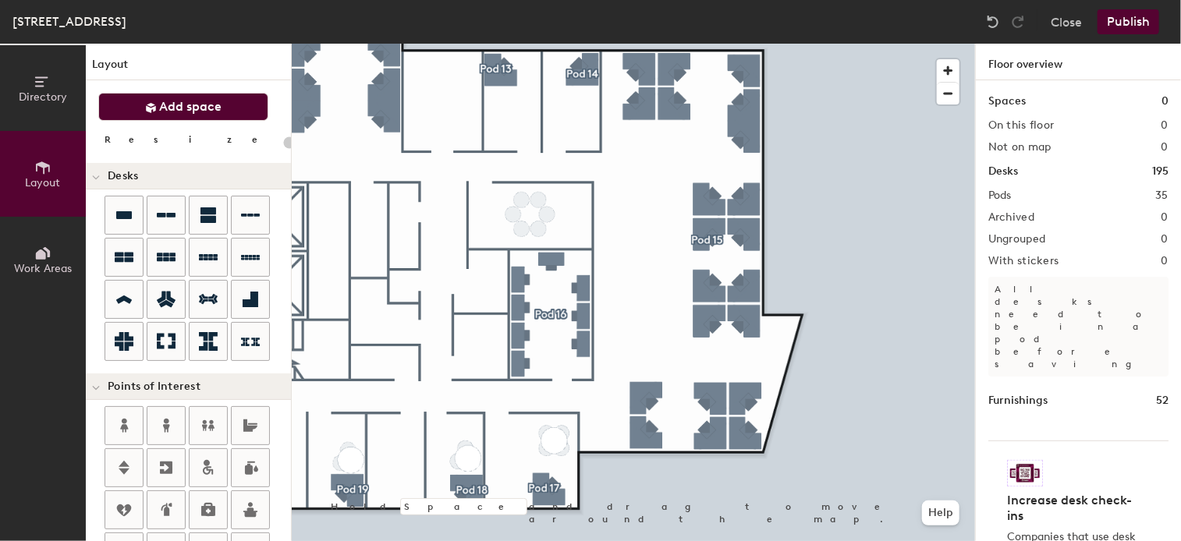
click at [189, 105] on span "Add space" at bounding box center [191, 107] width 62 height 16
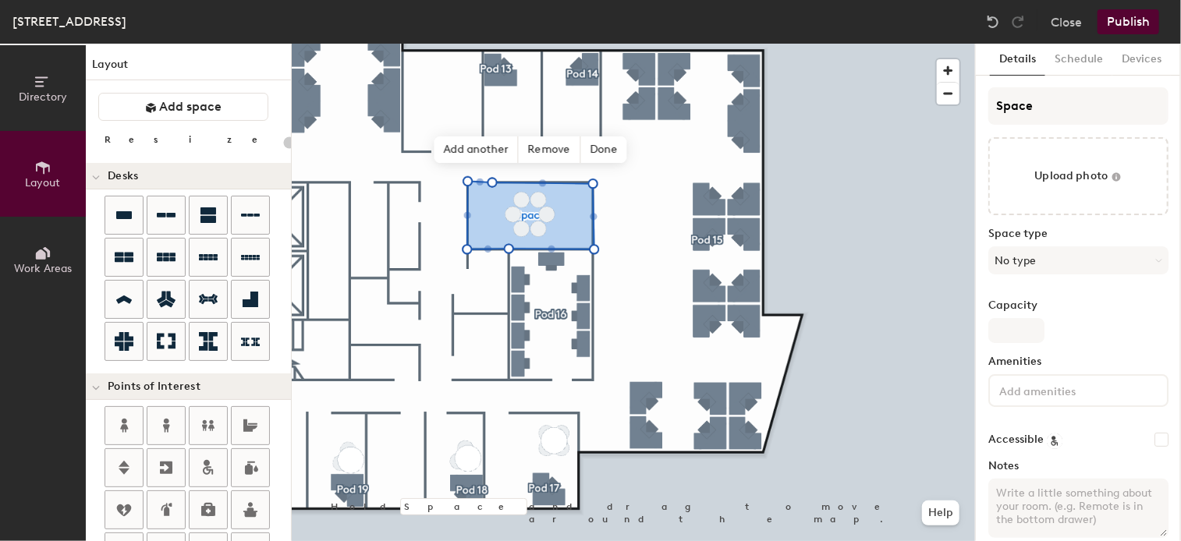
type input "20"
click at [1155, 262] on icon at bounding box center [1158, 260] width 7 height 7
click at [1069, 110] on input "Space" at bounding box center [1078, 105] width 180 height 37
click at [914, 112] on div "Directory Layout Work Areas Layout Add space Resize Desks Points of Interest Fu…" at bounding box center [590, 293] width 1181 height 498
type input "O"
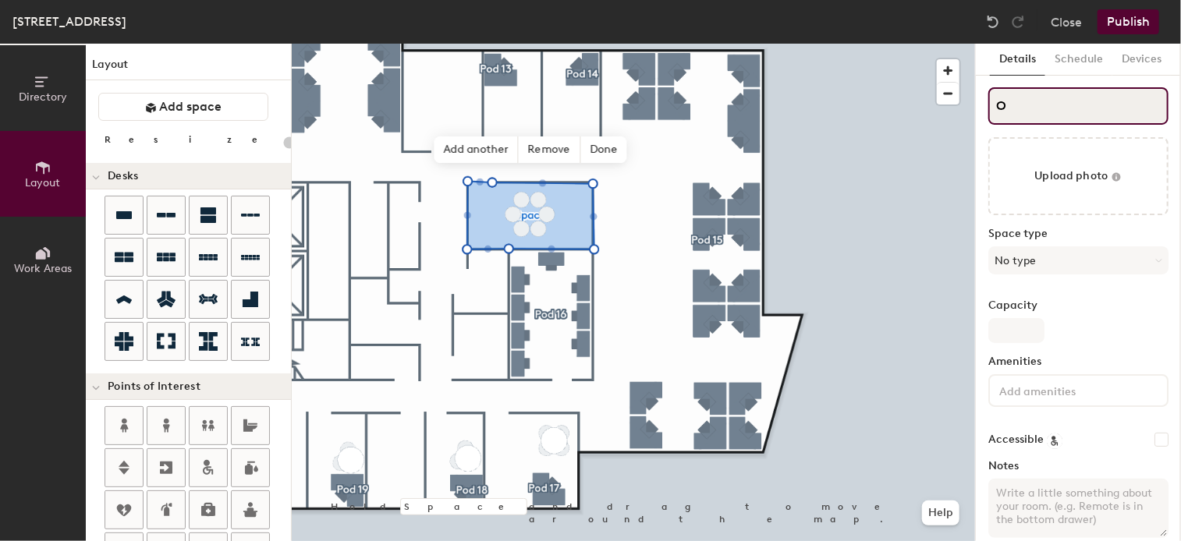
type input "20"
type input "OS"
type input "20"
type input "[GEOGRAPHIC_DATA]"
type input "20"
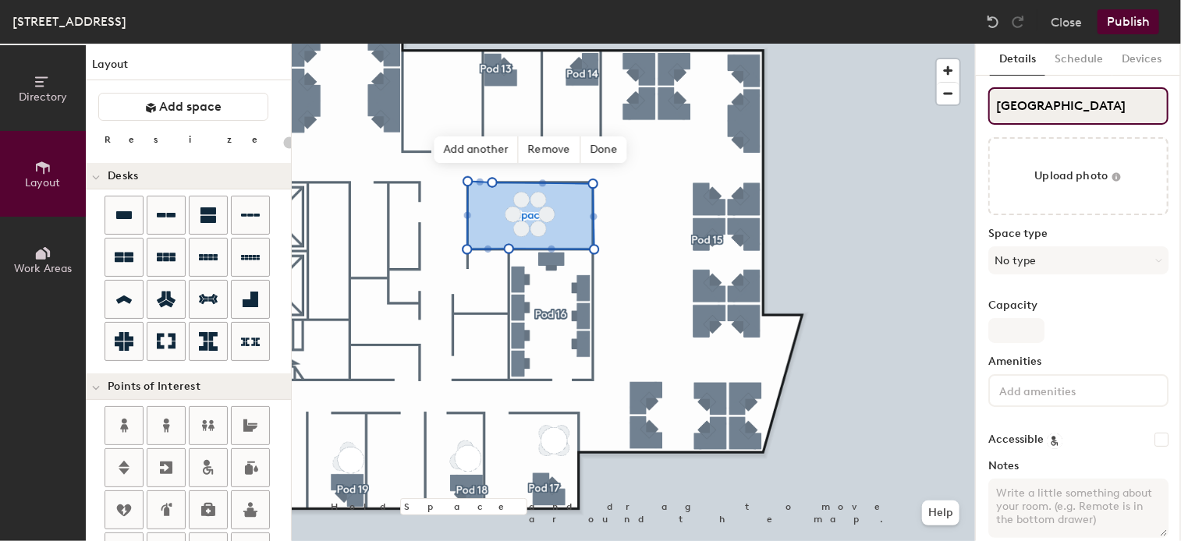
type input "[GEOGRAPHIC_DATA]"
type input "20"
type input "OSLO c"
type input "20"
type input "OSLO co"
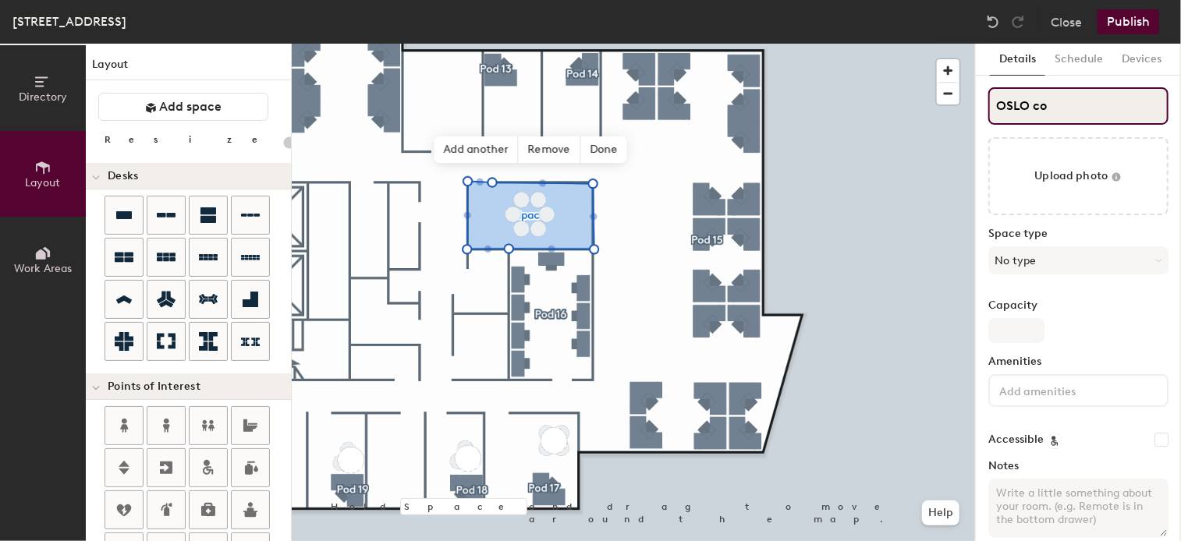
type input "20"
type input "[GEOGRAPHIC_DATA] con"
type input "20"
type input "OSLO conf"
type input "20"
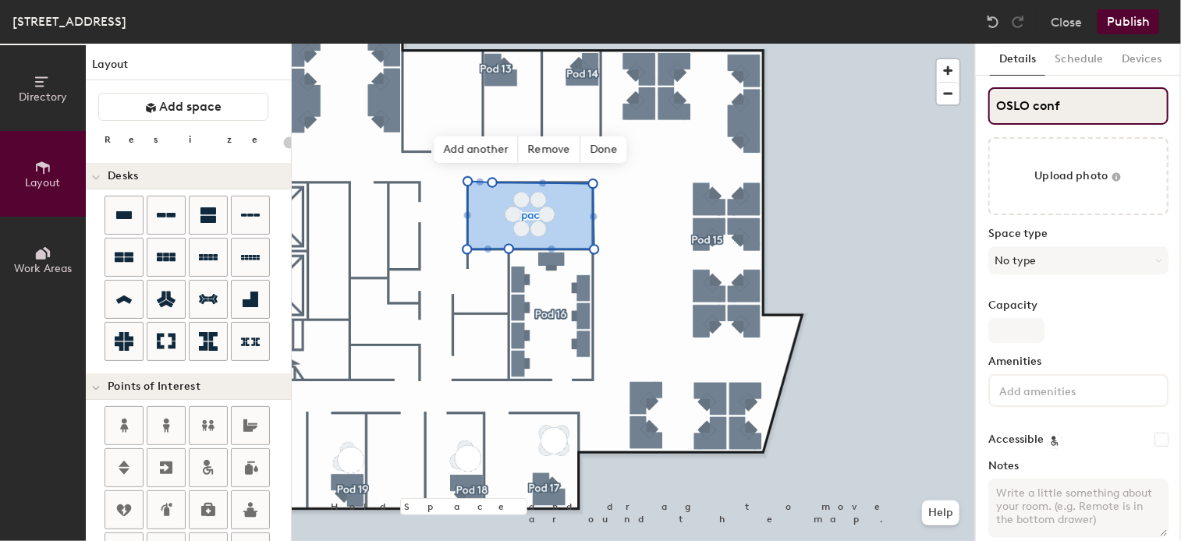
type input "OSLO conf."
type input "20"
type input "OSLO conf."
type input "20"
type input "OSLO conf. r"
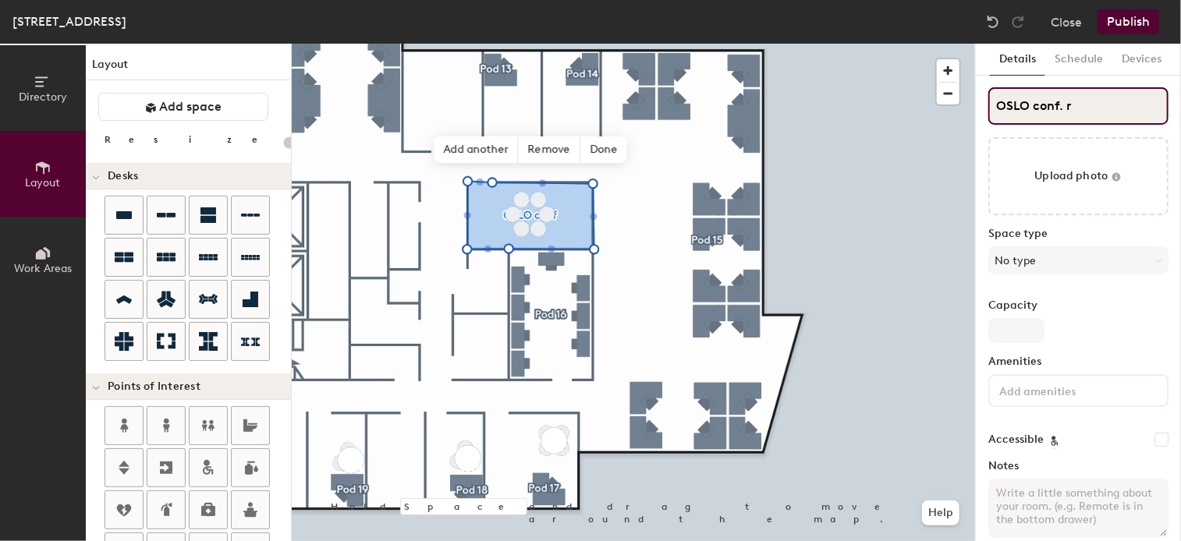
type input "20"
type input "OSLO conf. ro"
type input "20"
type input "OSLO conf. roo"
type input "20"
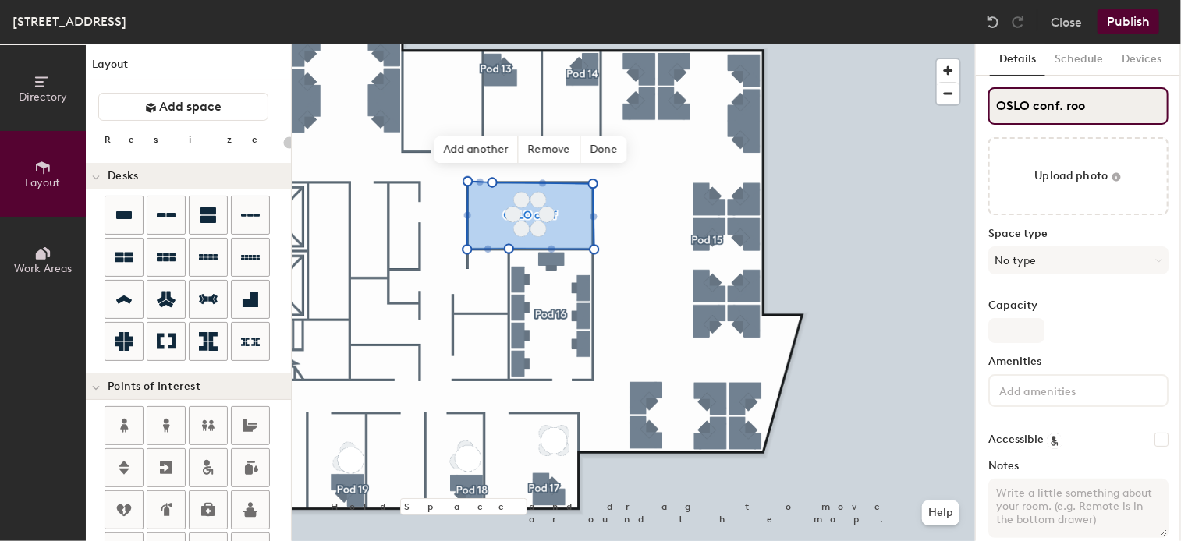
type input "OSLO conf. room"
type input "20"
type input "OSLO conf. room"
click at [1104, 292] on div "OSLO conf. room Upload photo Space type No type Capacity Amenities Accessible N…" at bounding box center [1078, 318] width 180 height 463
click at [1109, 253] on button "No type" at bounding box center [1078, 260] width 180 height 28
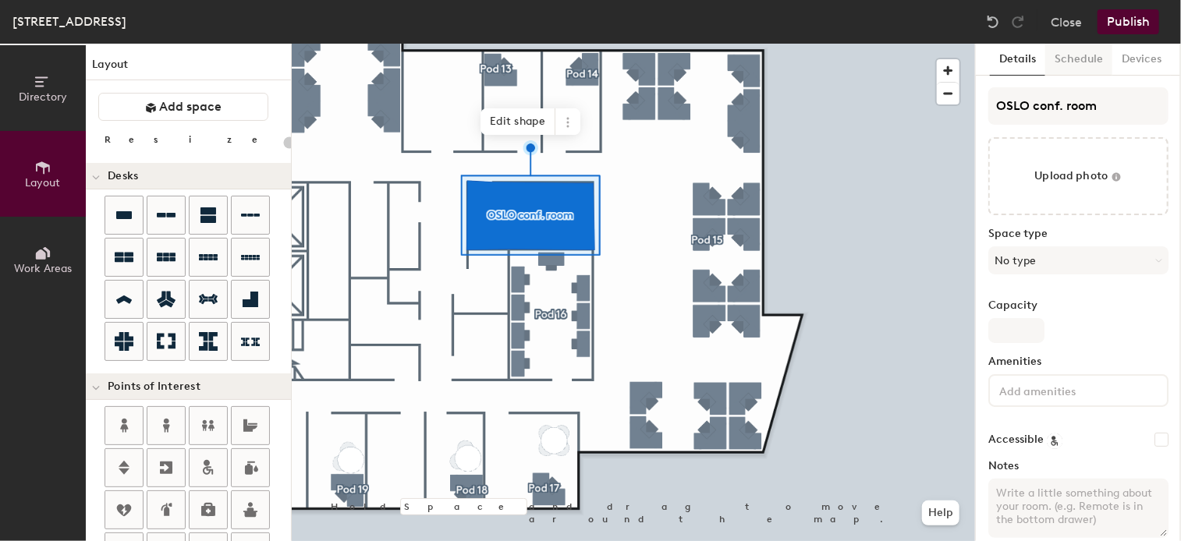
click at [1085, 51] on button "Schedule" at bounding box center [1078, 60] width 67 height 32
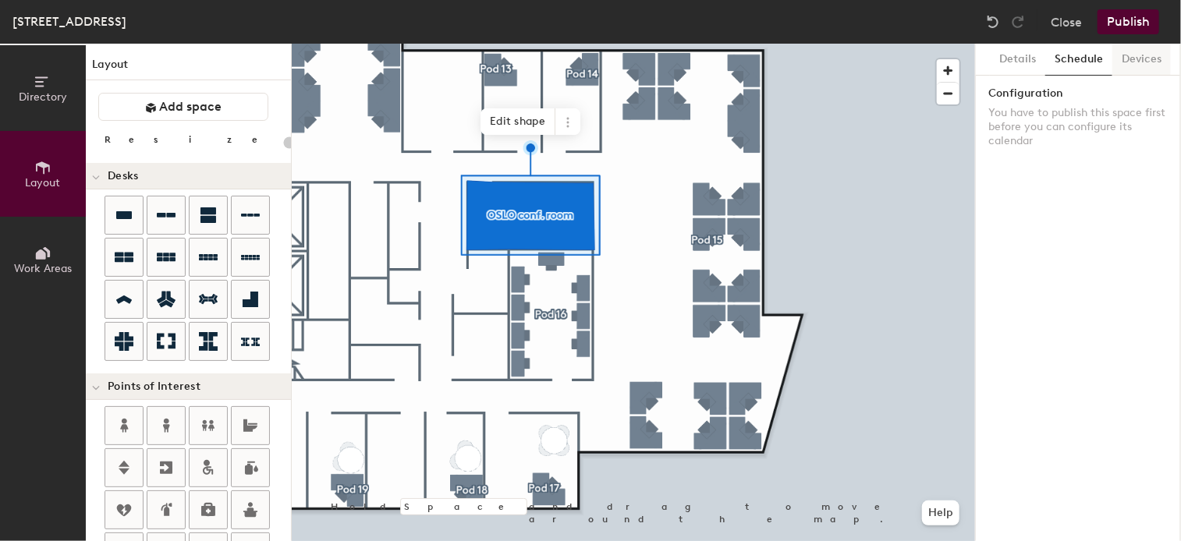
click at [1138, 57] on button "Devices" at bounding box center [1141, 60] width 58 height 32
click at [1020, 57] on button "Details" at bounding box center [1017, 60] width 55 height 32
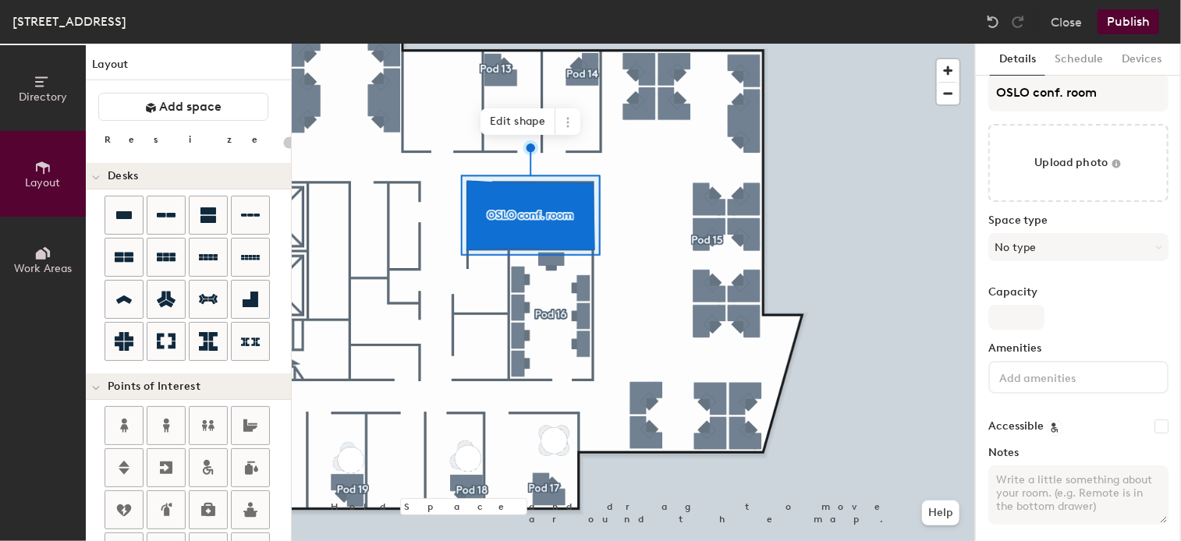
scroll to position [20, 0]
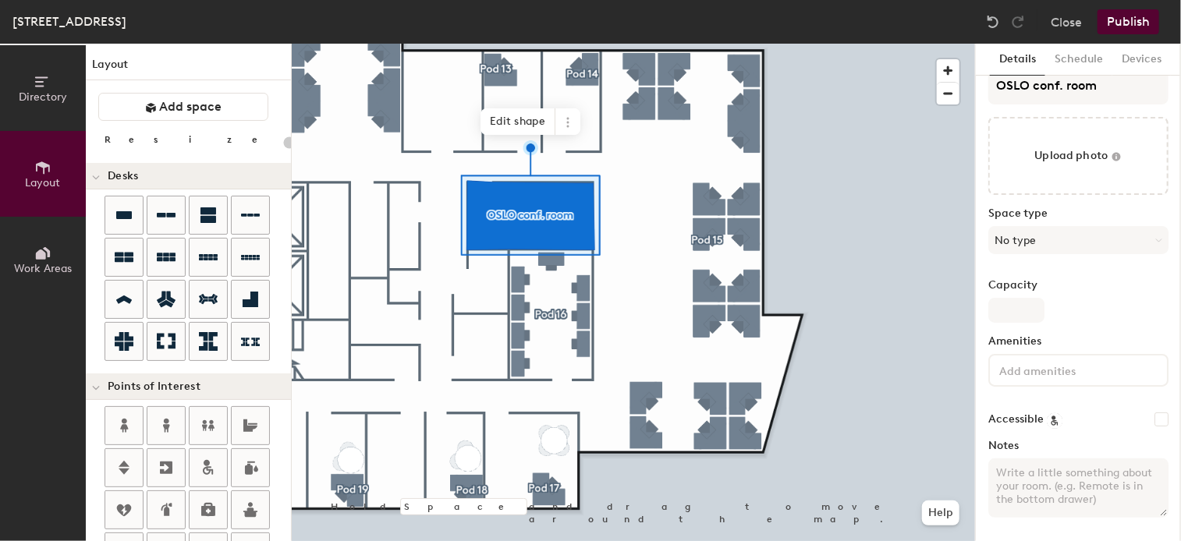
click at [864, 44] on div at bounding box center [633, 44] width 683 height 0
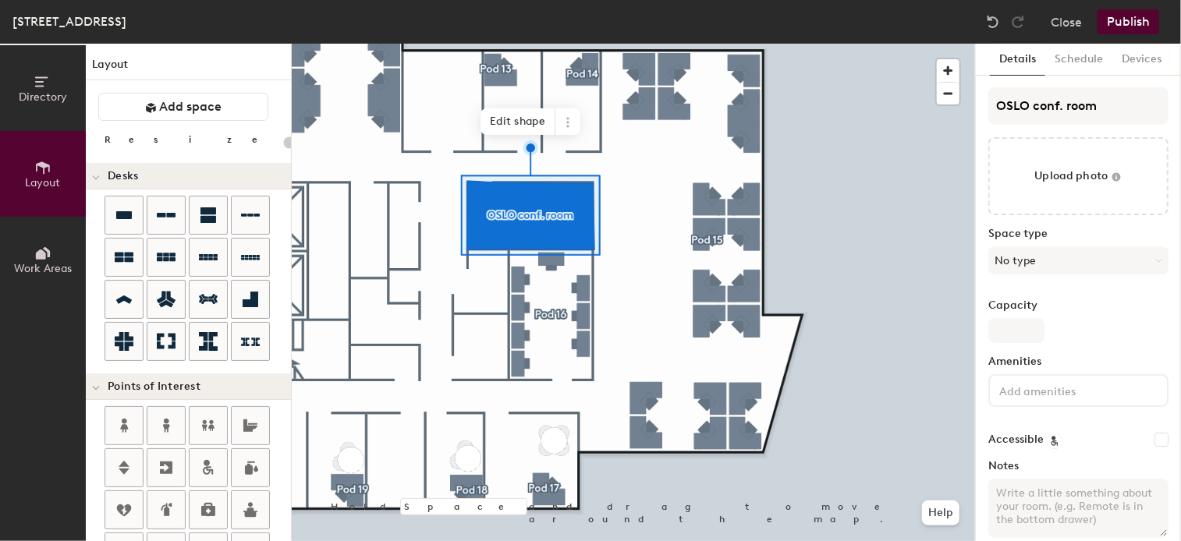
click at [1129, 16] on button "Publish" at bounding box center [1128, 21] width 62 height 25
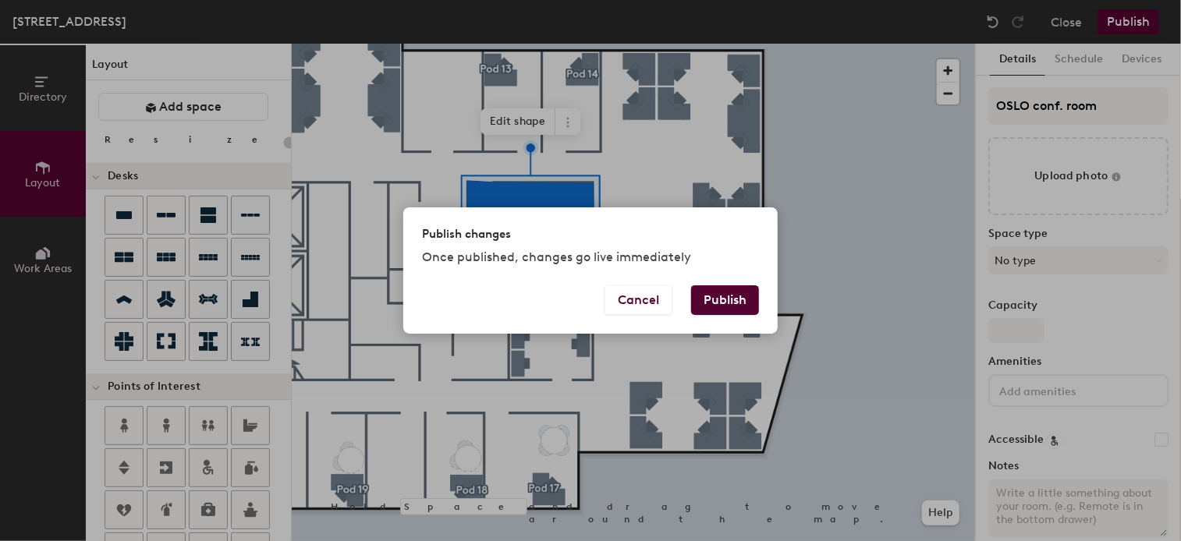
click at [734, 303] on button "Publish" at bounding box center [725, 300] width 68 height 30
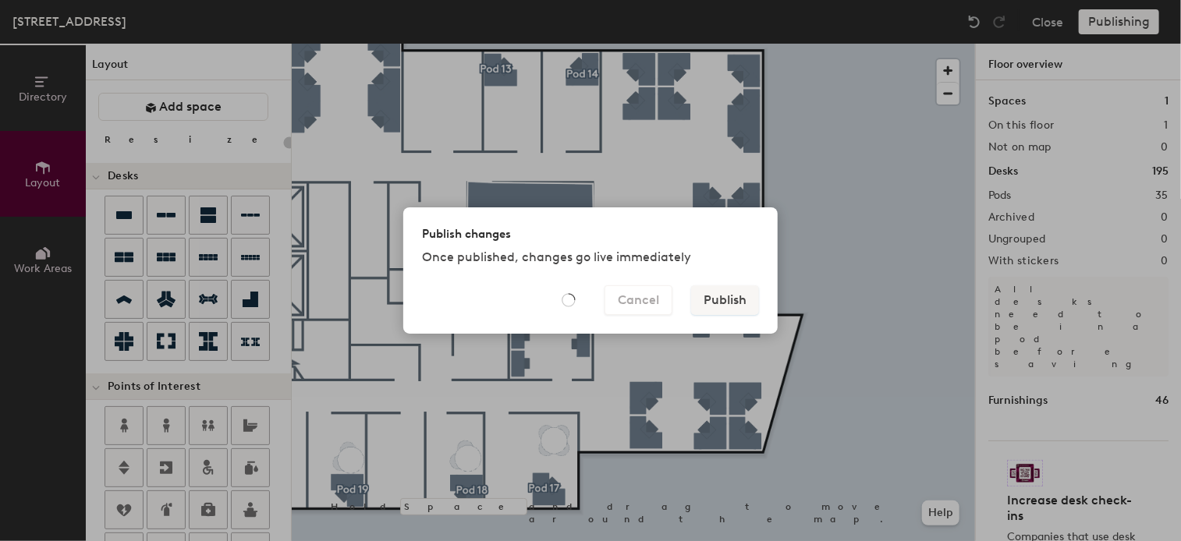
type input "20"
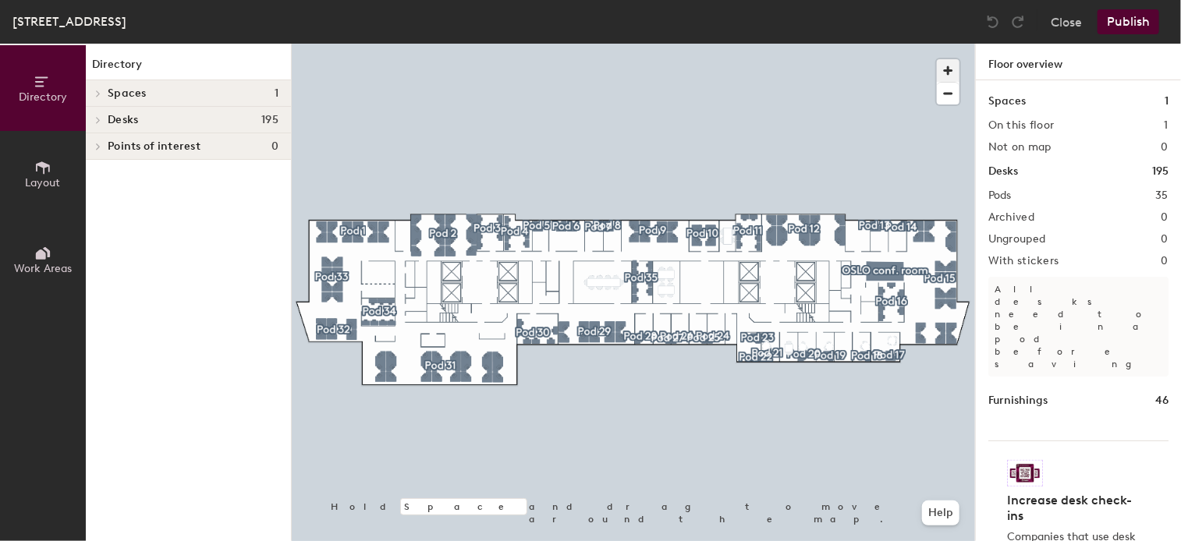
click at [947, 63] on span "button" at bounding box center [948, 70] width 23 height 23
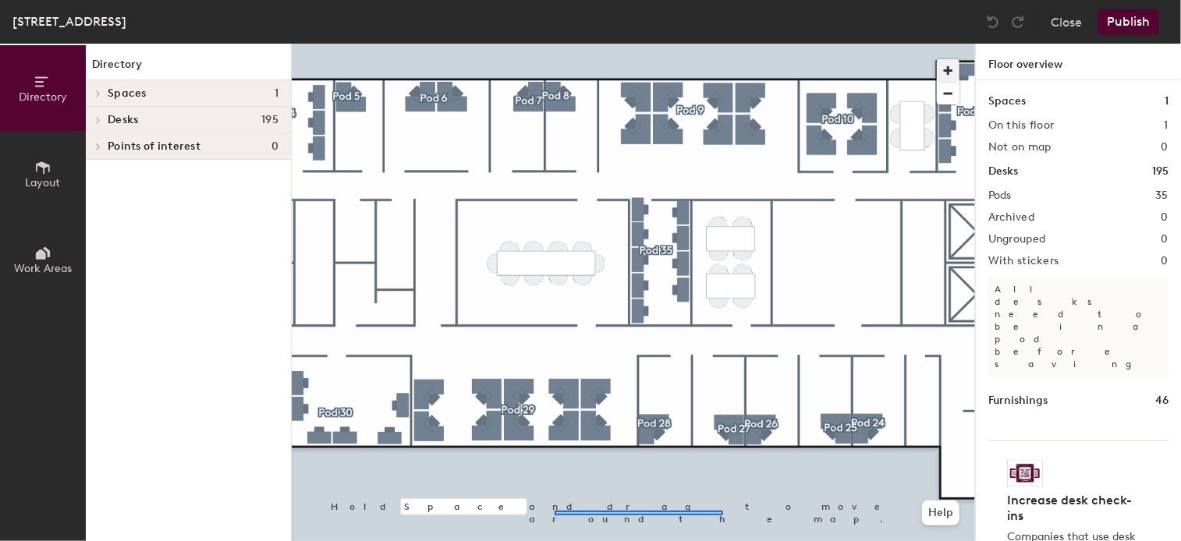
click at [555, 44] on div at bounding box center [633, 44] width 683 height 0
click at [125, 480] on div "Directory Layout Work Areas Directory Spaces 1 [GEOGRAPHIC_DATA] conf. room Des…" at bounding box center [590, 293] width 1181 height 498
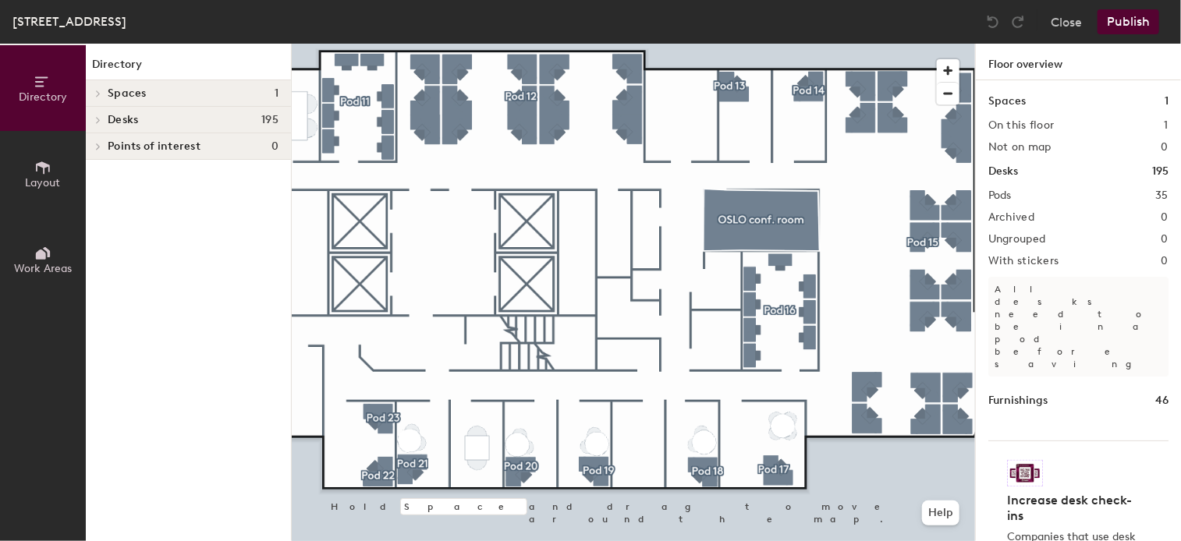
click at [34, 171] on button "Layout" at bounding box center [43, 174] width 86 height 86
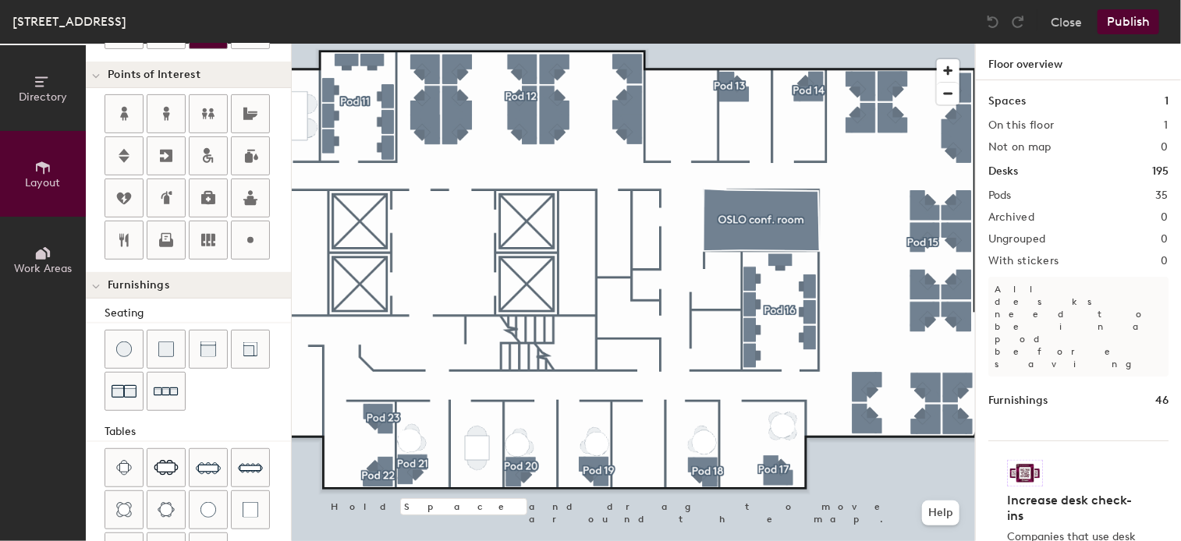
scroll to position [438, 0]
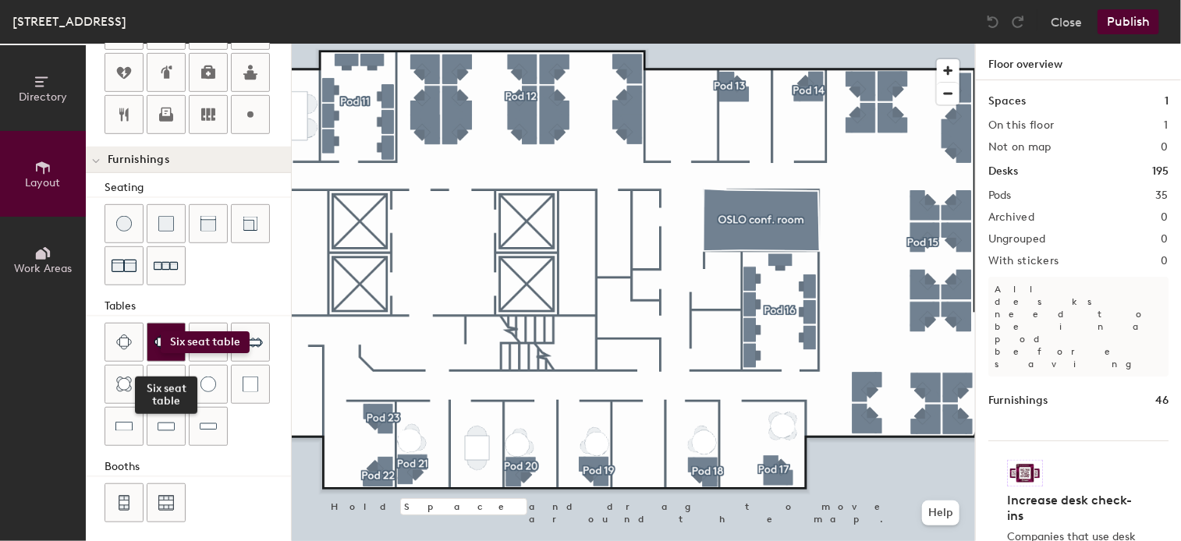
click at [161, 335] on img at bounding box center [166, 343] width 25 height 16
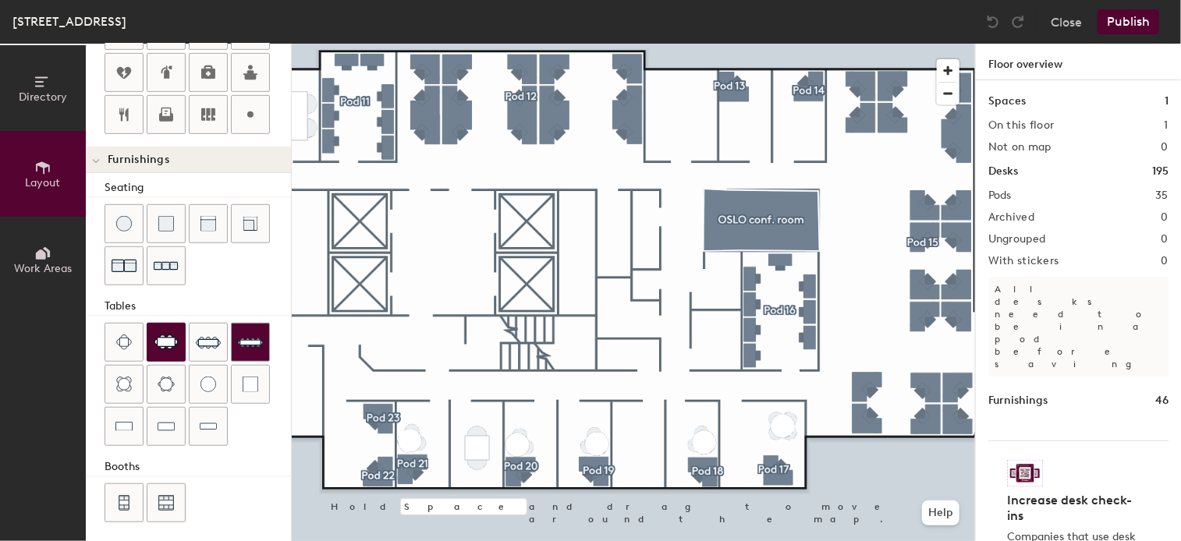
click at [757, 216] on div "Directory Layout Work Areas Layout Add space Resize Desks Points of Interest Fu…" at bounding box center [590, 293] width 1181 height 498
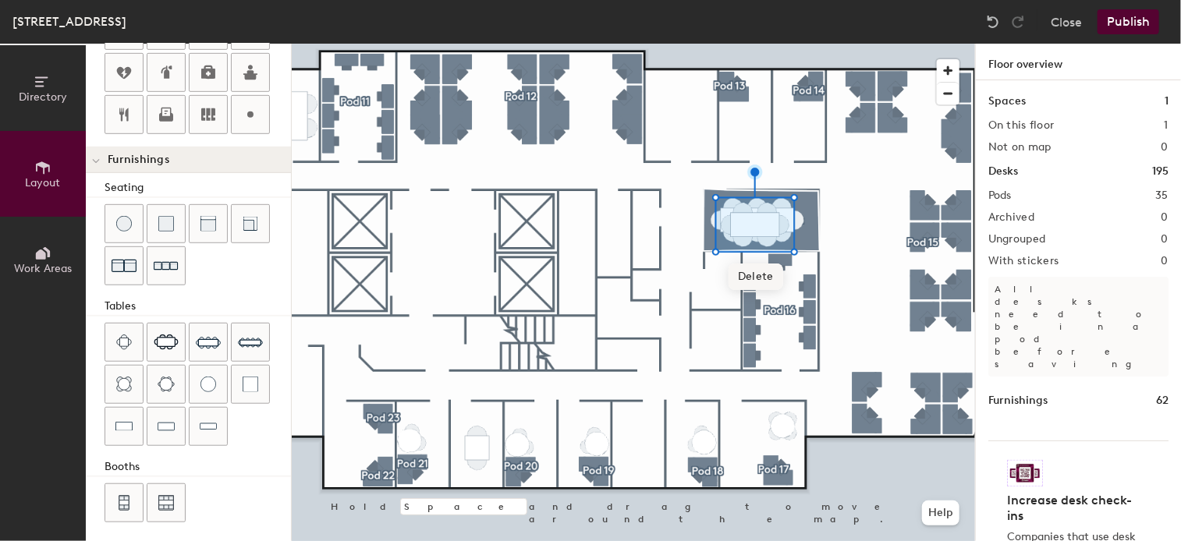
click at [749, 277] on span "Delete" at bounding box center [756, 277] width 55 height 27
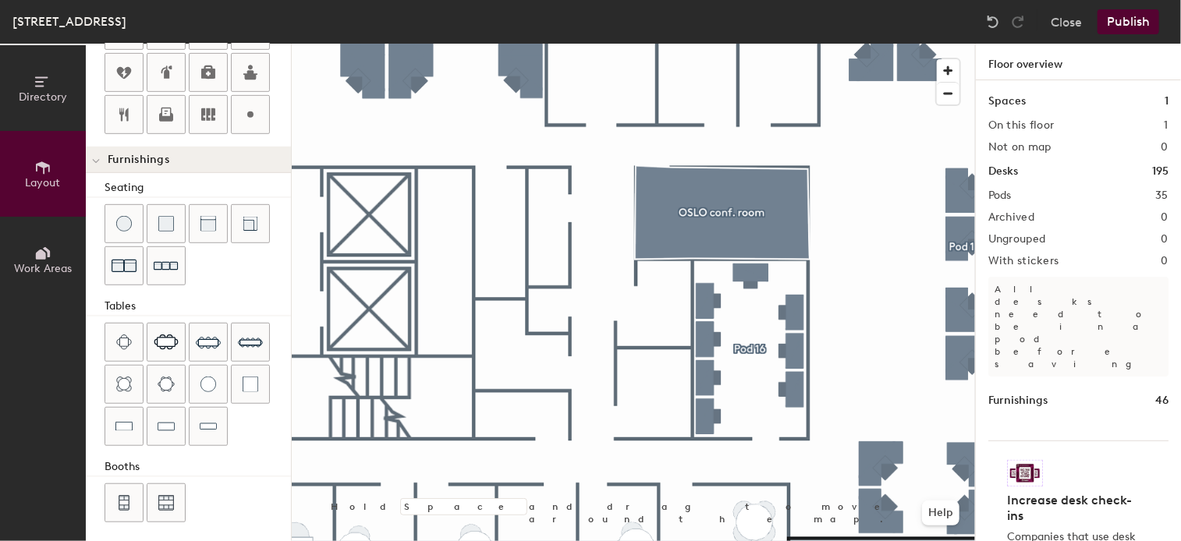
click at [733, 211] on div "Directory Layout Work Areas Layout Add space Resize Desks Points of Interest Fu…" at bounding box center [590, 293] width 1181 height 498
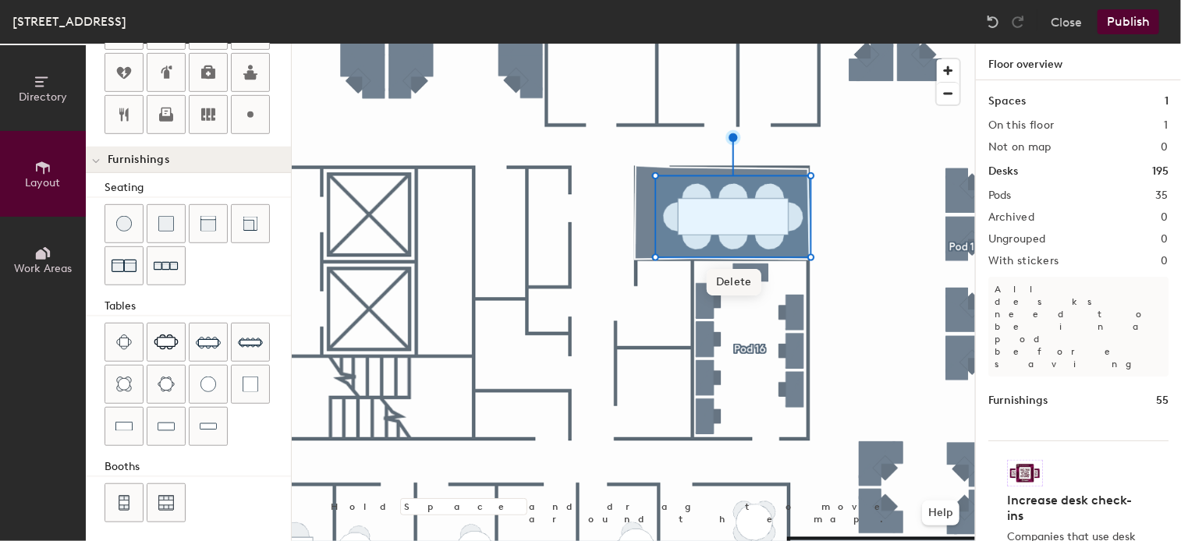
click at [728, 278] on span "Delete" at bounding box center [734, 282] width 55 height 27
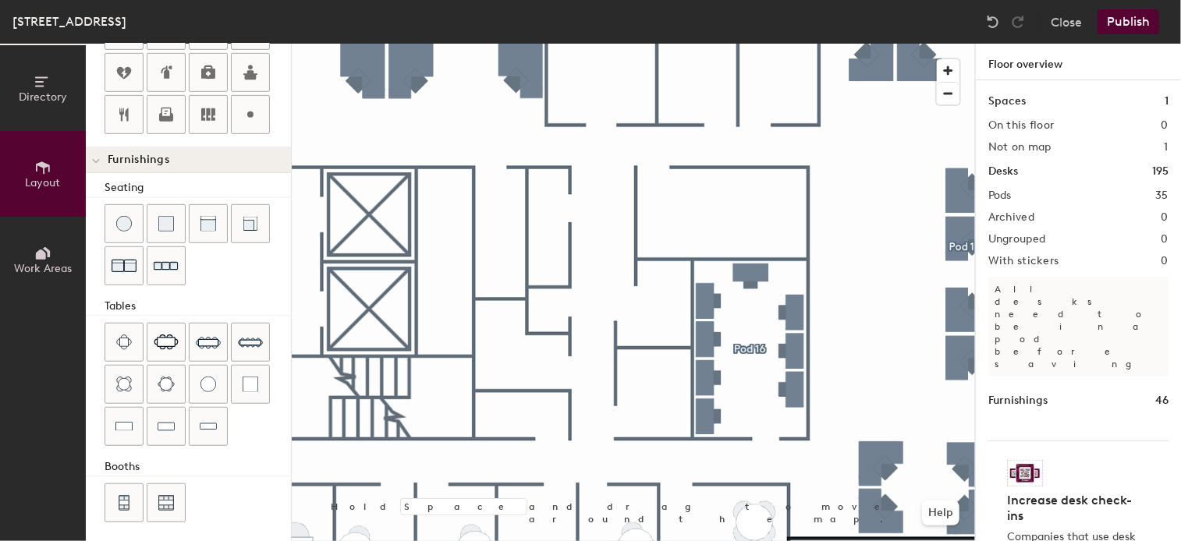
click at [720, 210] on div "Directory Layout Work Areas Layout Add space Resize Desks Points of Interest Fu…" at bounding box center [590, 293] width 1181 height 498
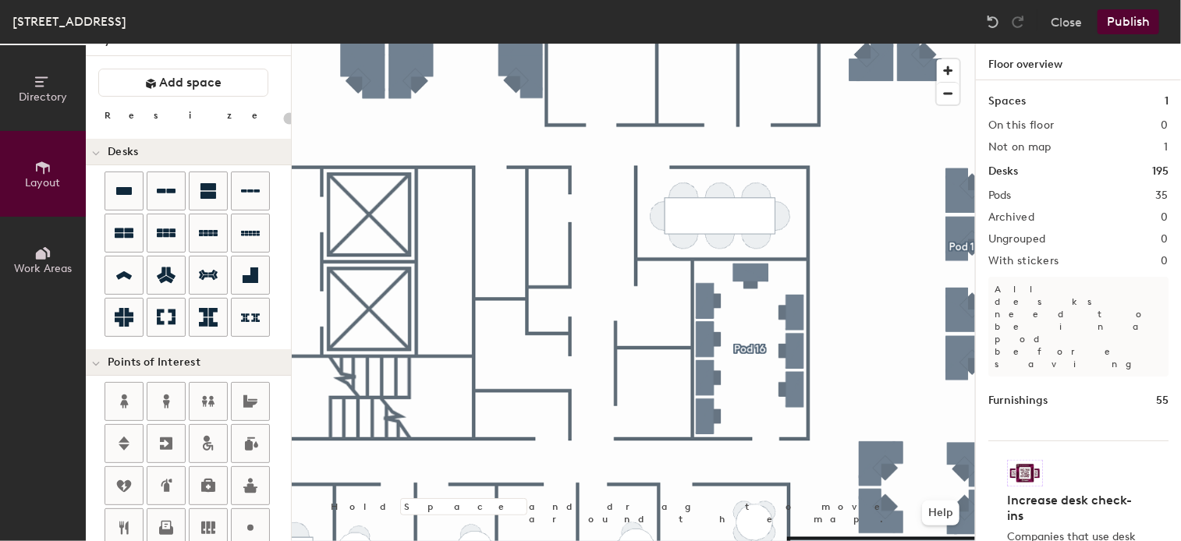
scroll to position [0, 0]
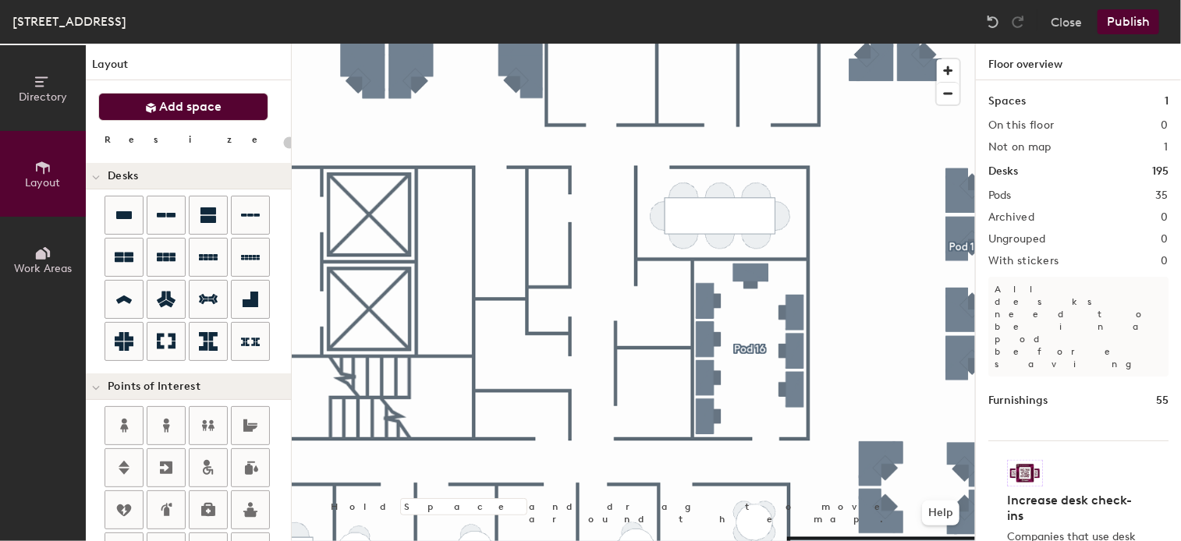
click at [179, 113] on span "Add space" at bounding box center [191, 107] width 62 height 16
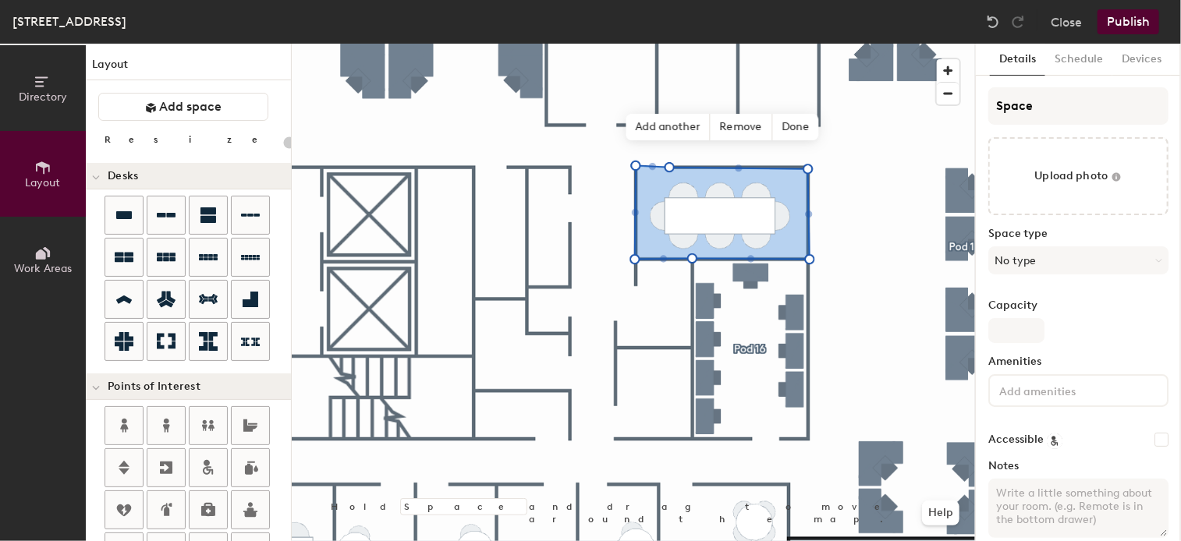
type input "20"
click at [1023, 105] on input "Space" at bounding box center [1078, 105] width 180 height 37
click at [934, 104] on div "Directory Layout Work Areas Layout Add space Resize Desks Points of Interest Fu…" at bounding box center [590, 293] width 1181 height 498
type input "O"
type input "20"
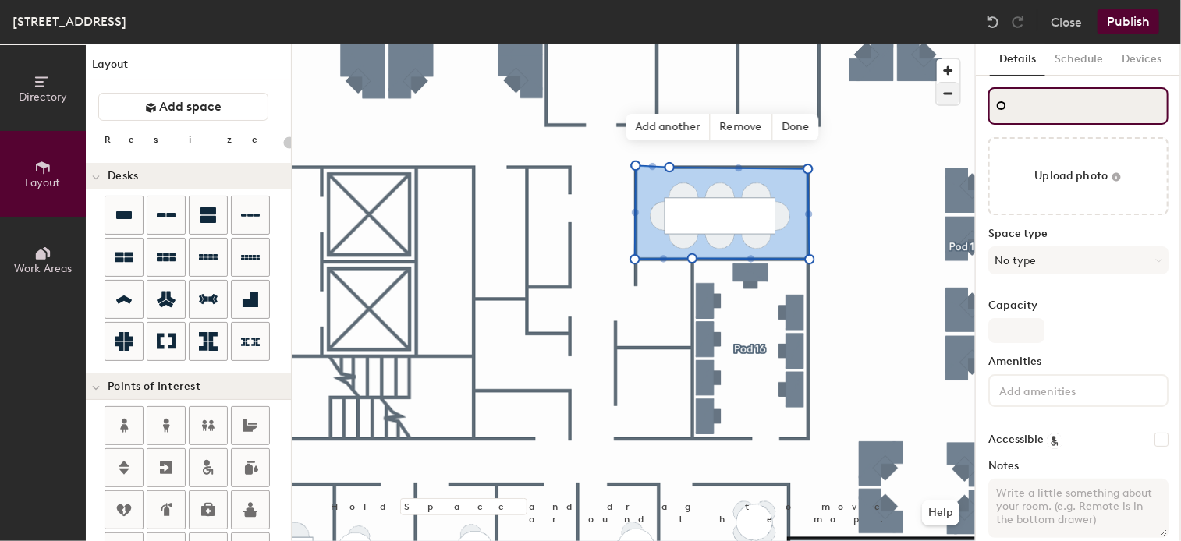
type input "OS"
type input "20"
type input "OSL"
type input "20"
type input "OSLO"
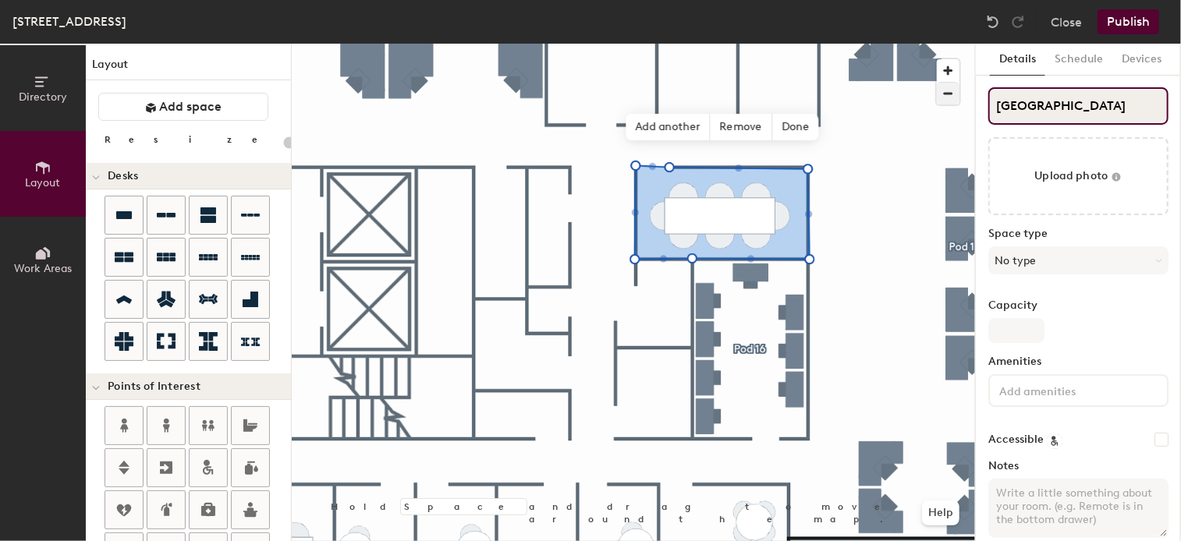
type input "20"
type input "OSLO"
type input "20"
type input "OSLO co"
type input "20"
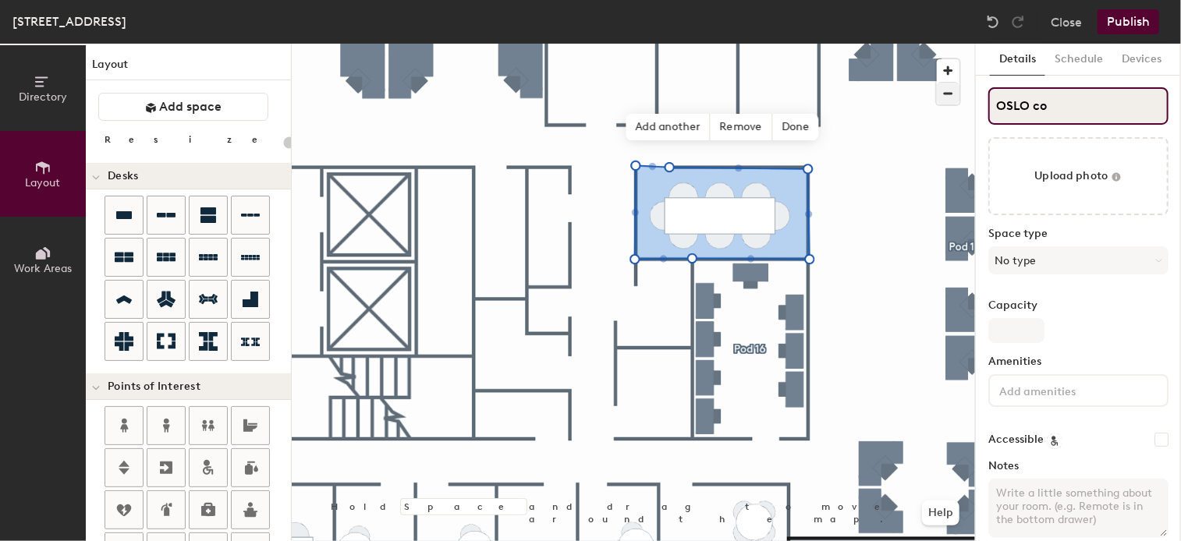
type input "OSLO con"
type input "20"
type input "OSLO conf"
type input "20"
type input "OSLO conf"
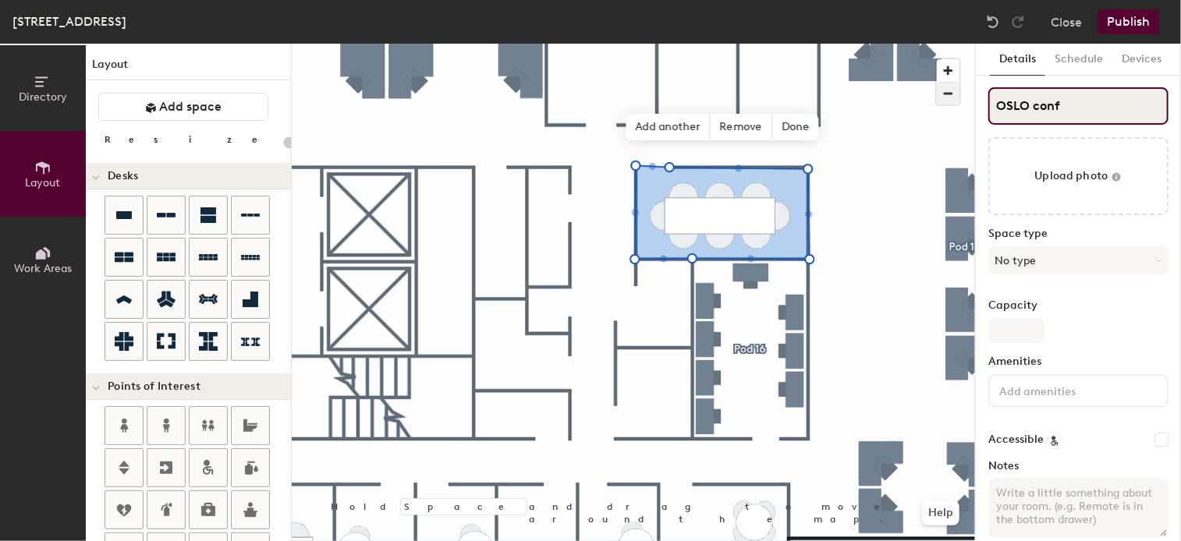
type input "20"
type input "OSLO conf r"
type input "20"
type input "OSLO conf"
type input "20"
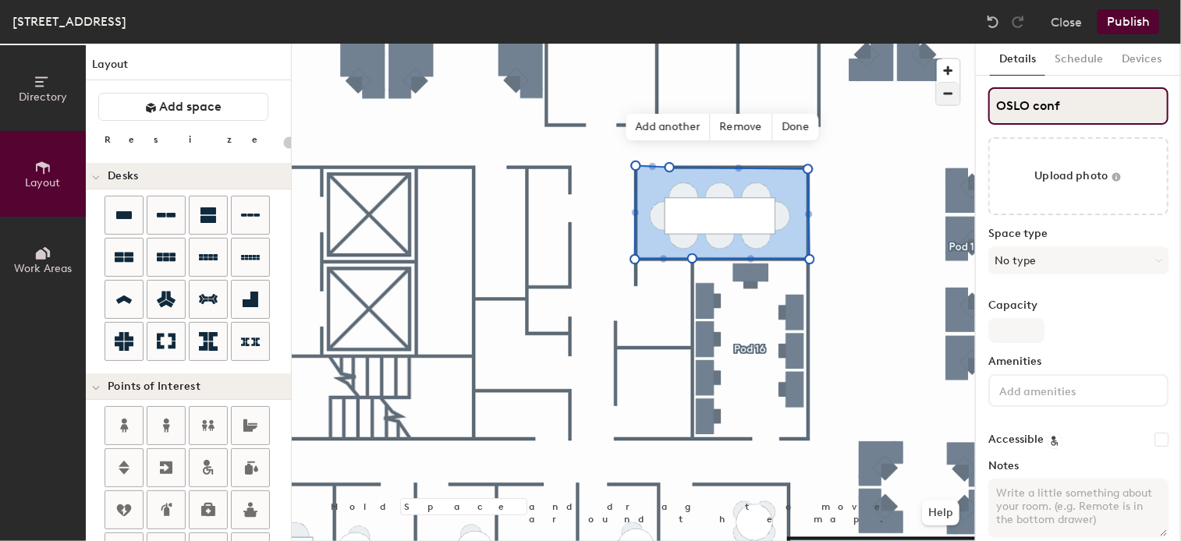
type input "OSLO conf."
type input "20"
type input "OSLO conf."
type input "20"
type input "OSLO conf."
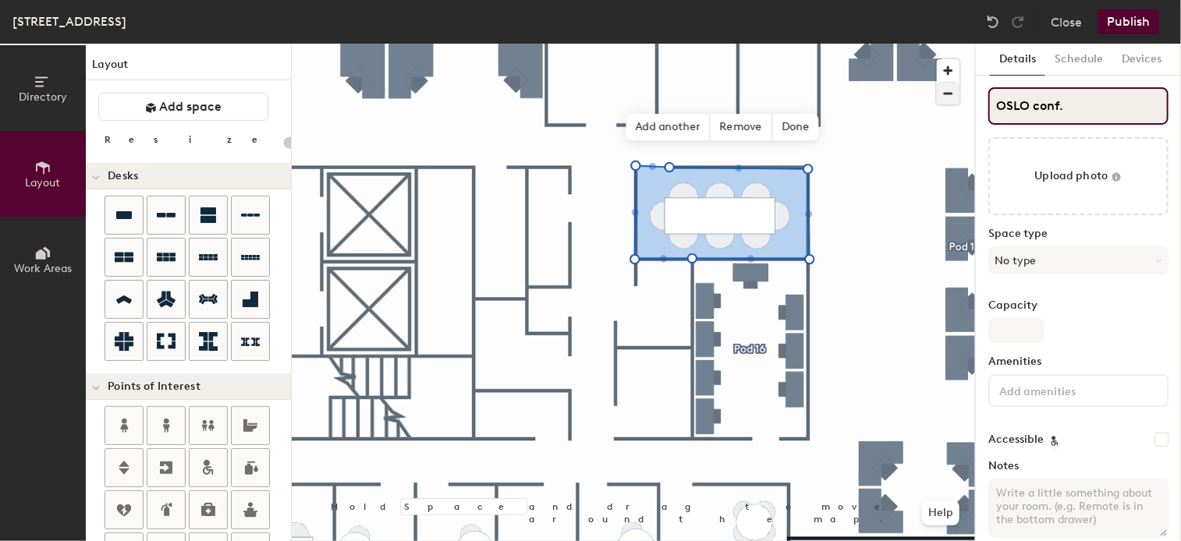
type input "20"
type input "OSLO c"
type input "20"
type input "OSLO"
type input "20"
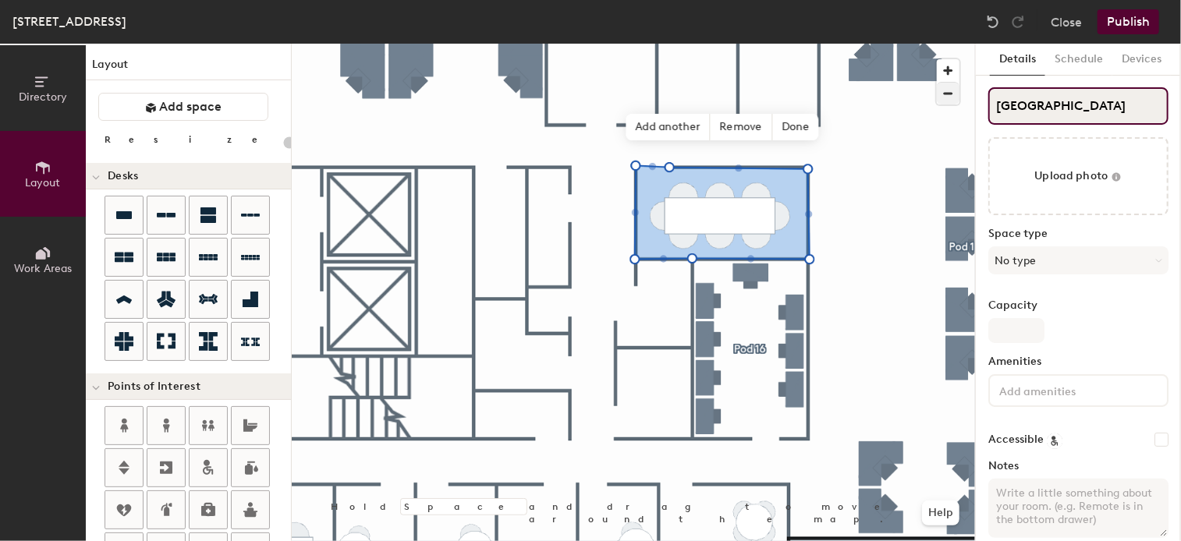
type input "OSLO c"
type input "20"
type input "OSLO co"
type input "20"
type input "OSLO con"
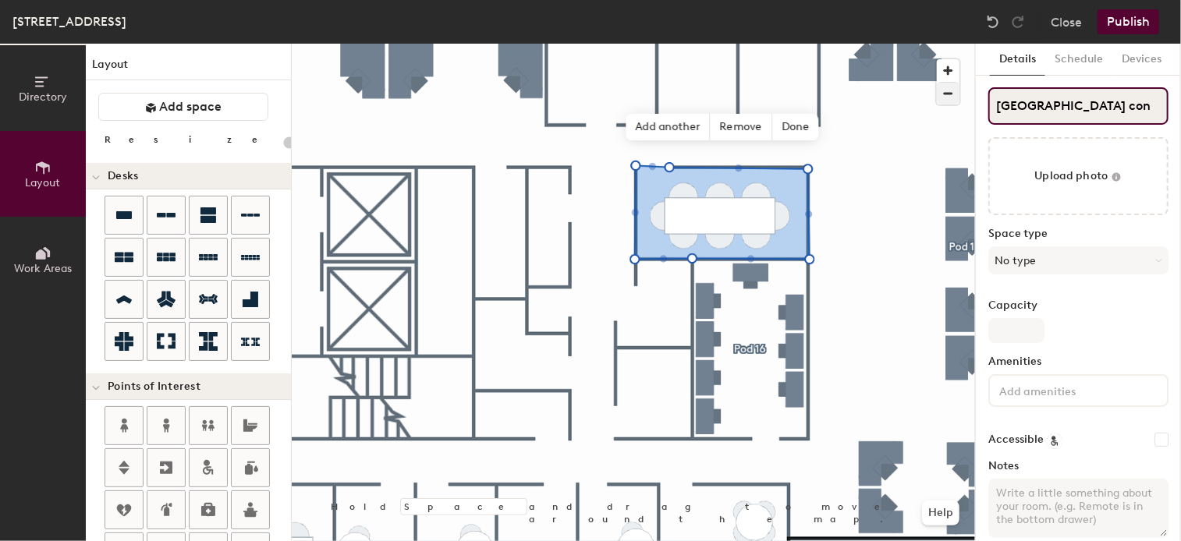
type input "20"
type input "OSLO conf"
type input "20"
type input "OSLO conf."
type input "20"
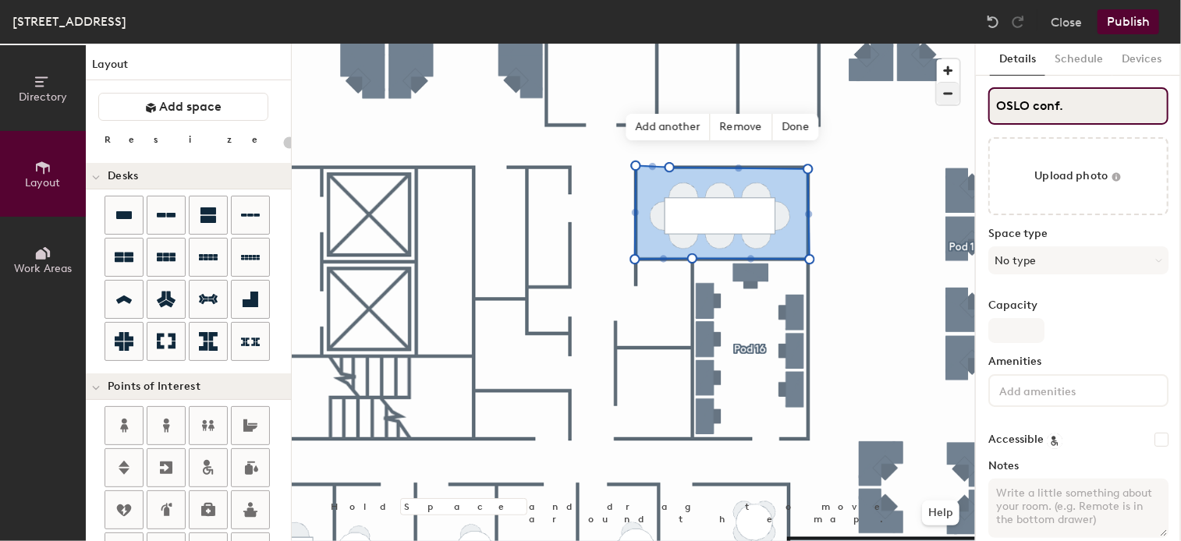
type input "OSLO conf."
type input "20"
type input "OSLO conf. r"
type input "20"
type input "OSLO conf. roo"
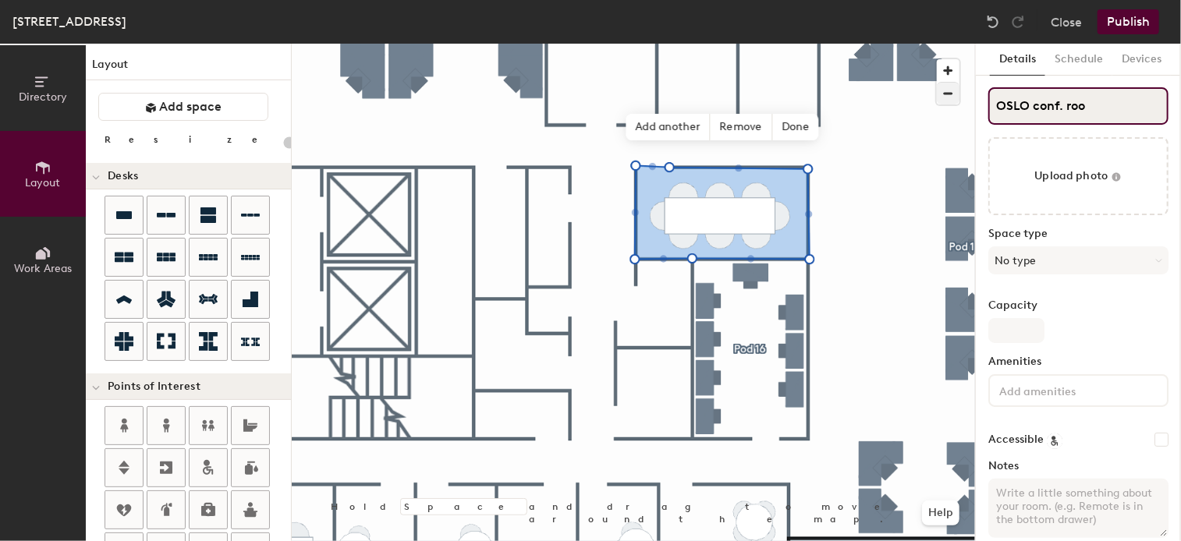
type input "20"
type input "OSLO conf. room"
click at [1114, 260] on button "No type" at bounding box center [1078, 260] width 180 height 28
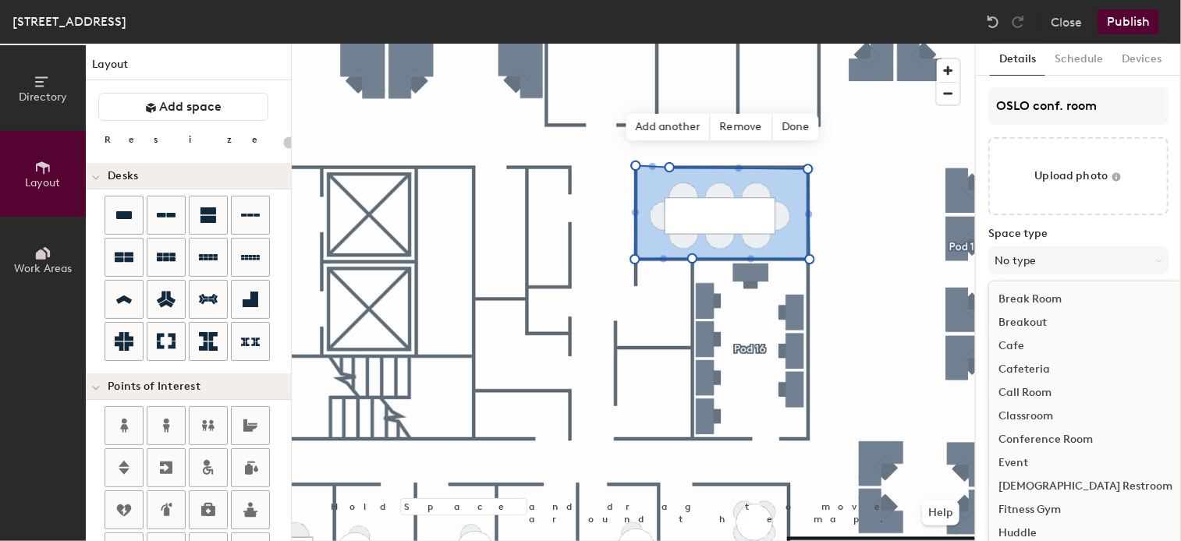
scroll to position [78, 0]
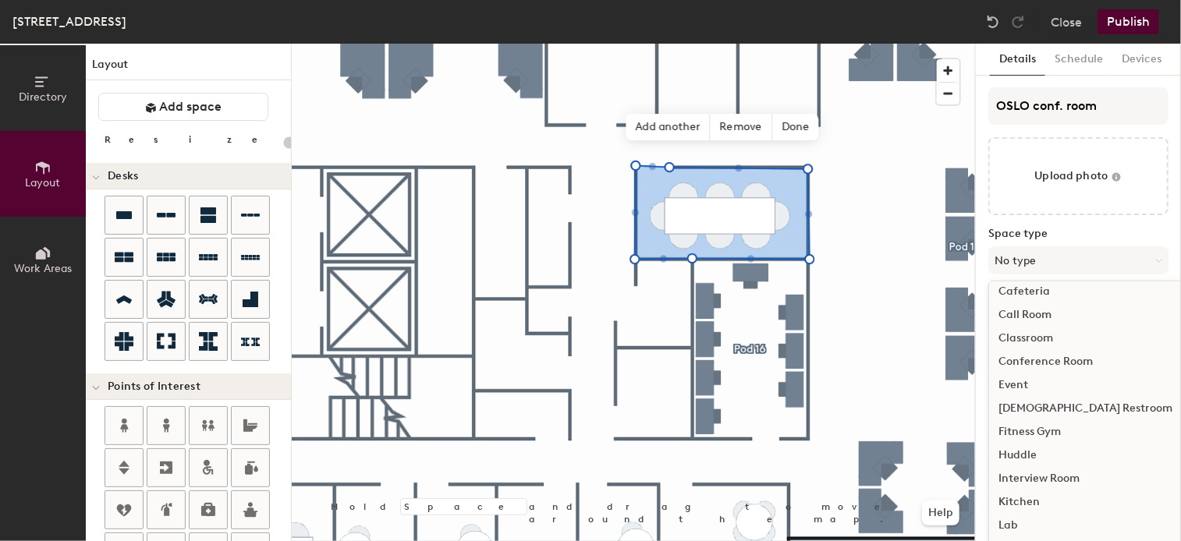
click at [1091, 360] on div "Conference Room" at bounding box center [1085, 361] width 193 height 23
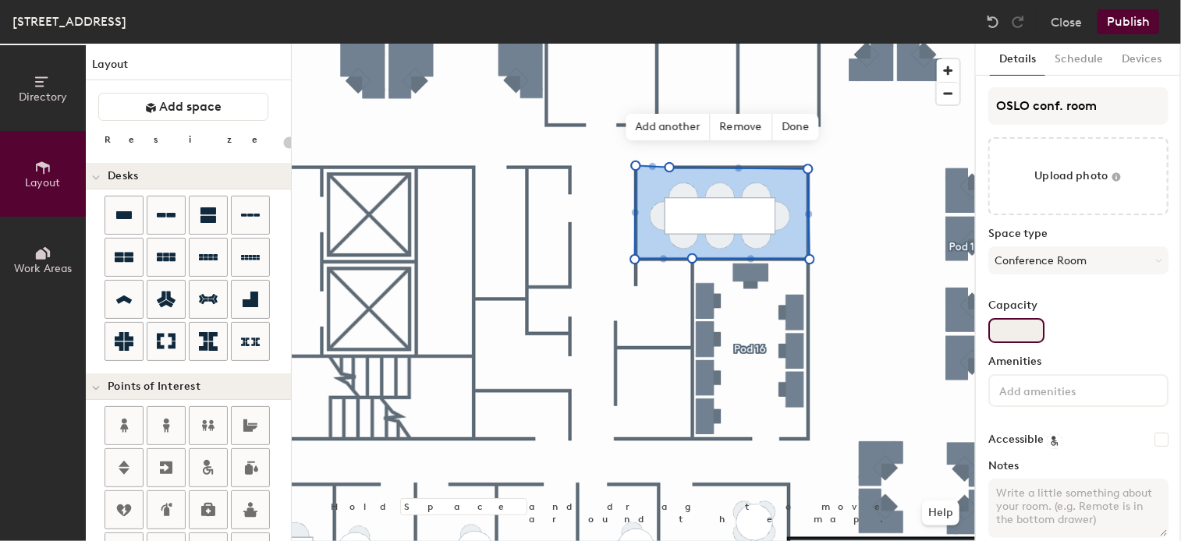
click at [1017, 335] on input "Capacity" at bounding box center [1016, 330] width 56 height 25
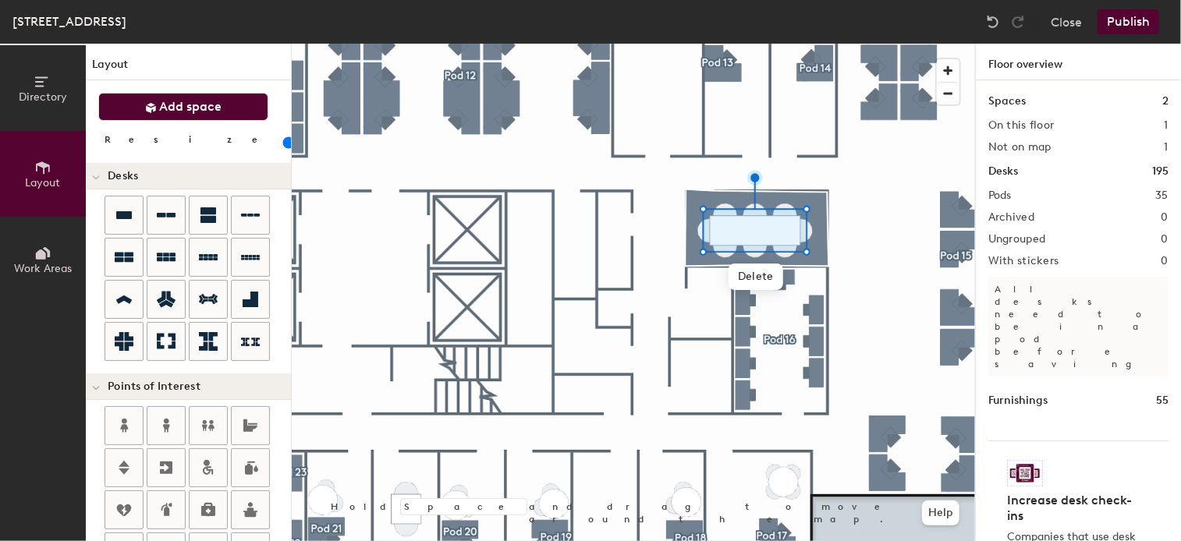
click at [203, 101] on span "Add space" at bounding box center [191, 107] width 62 height 16
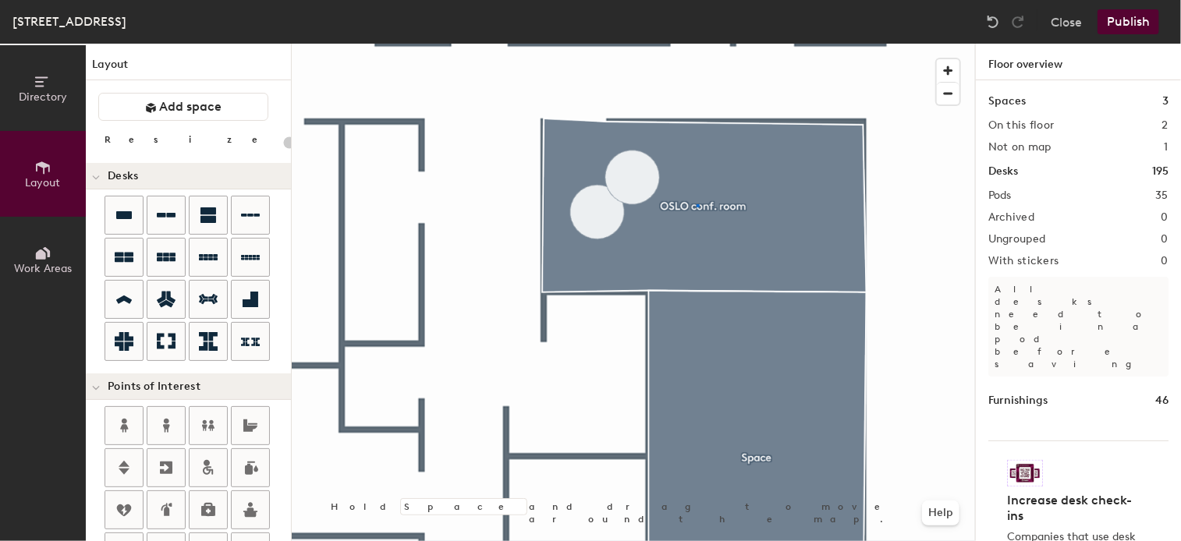
click at [697, 44] on div at bounding box center [633, 44] width 683 height 0
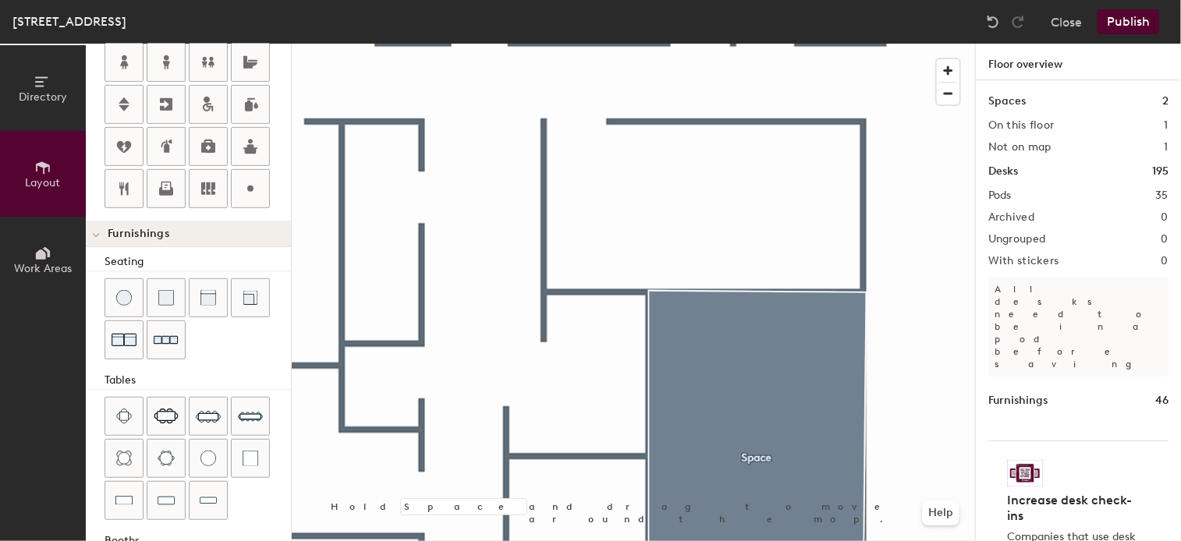
scroll to position [390, 0]
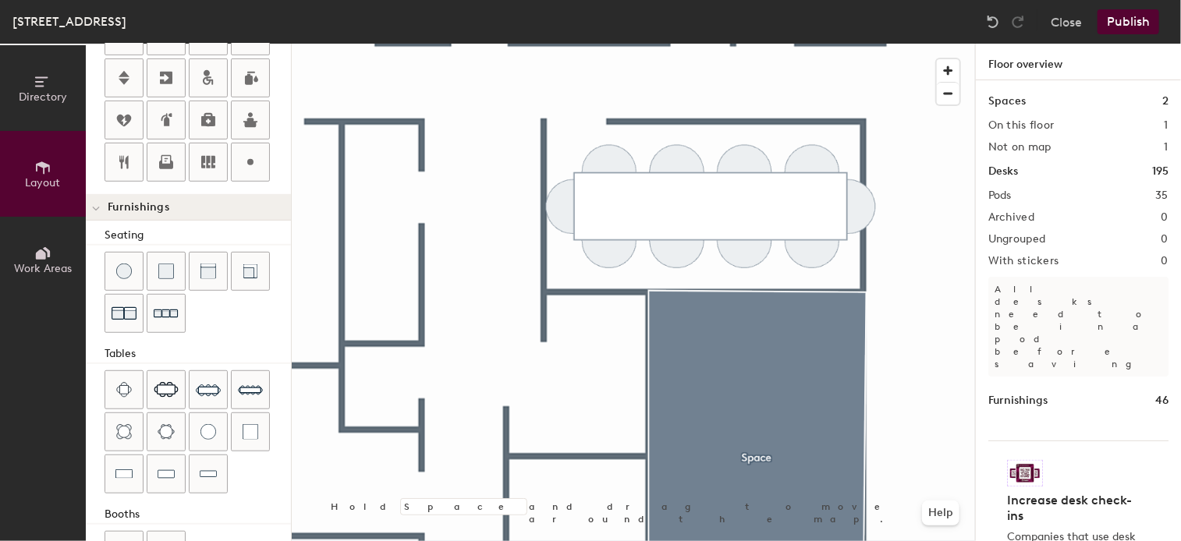
click at [706, 195] on div "Directory Layout Work Areas Layout Add space Resize Desks Points of Interest Fu…" at bounding box center [590, 293] width 1181 height 498
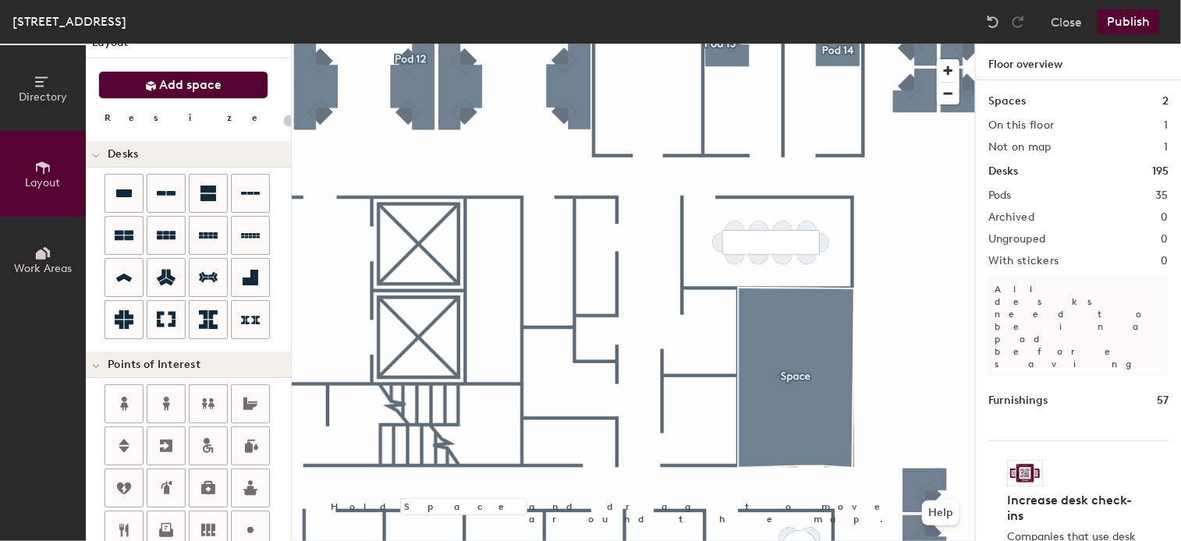
scroll to position [0, 0]
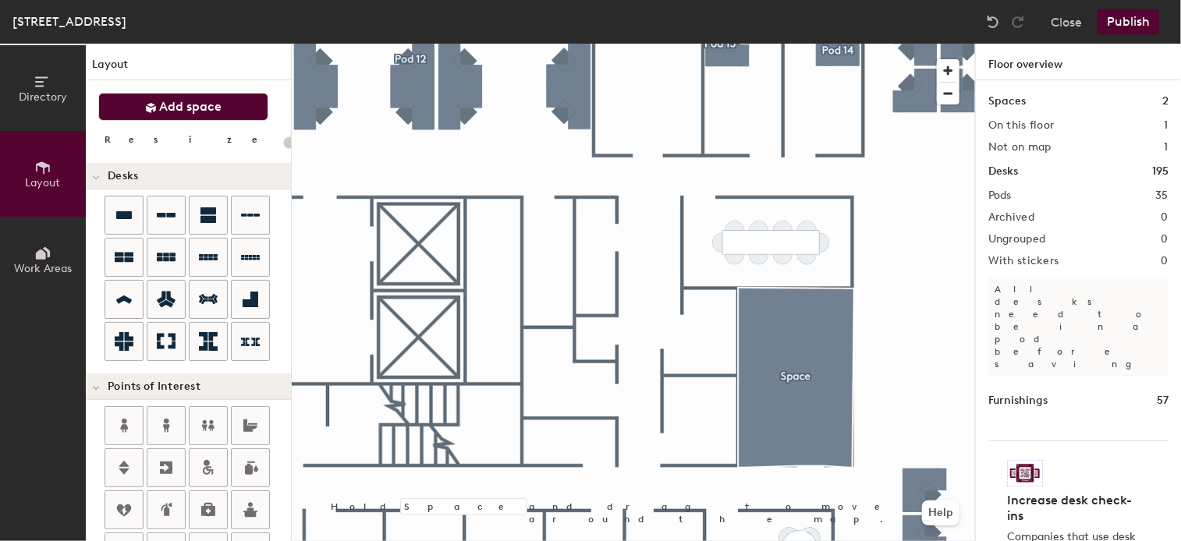
click at [204, 102] on span "Add space" at bounding box center [191, 107] width 62 height 16
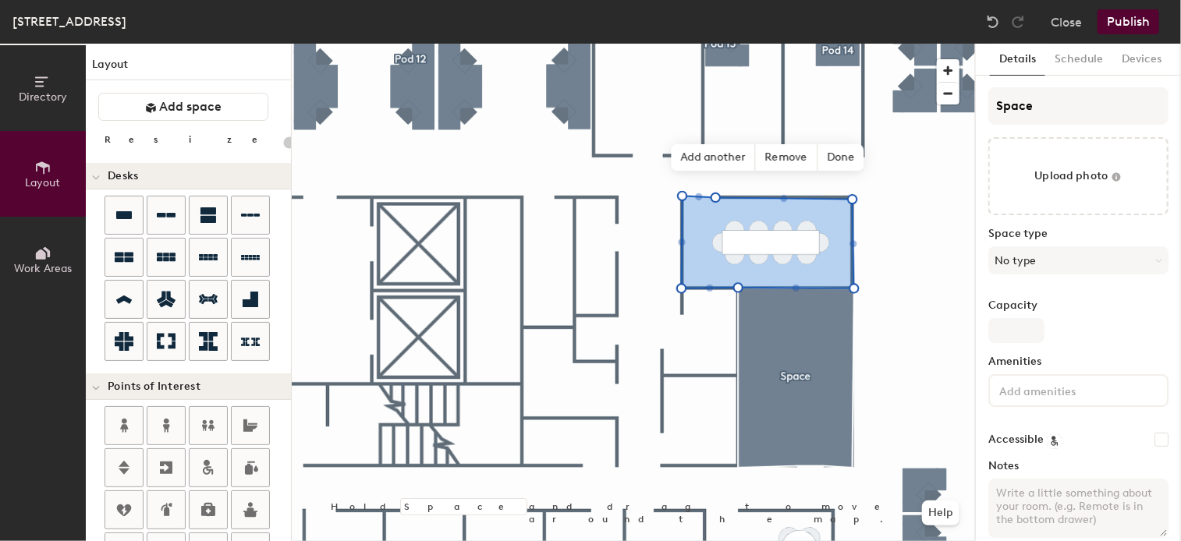
type input "20"
click at [1036, 112] on input "Space" at bounding box center [1078, 105] width 180 height 37
click at [909, 107] on div "Directory Layout Work Areas Layout Add space Resize Desks Points of Interest Fu…" at bounding box center [590, 293] width 1181 height 498
type input "O"
type input "20"
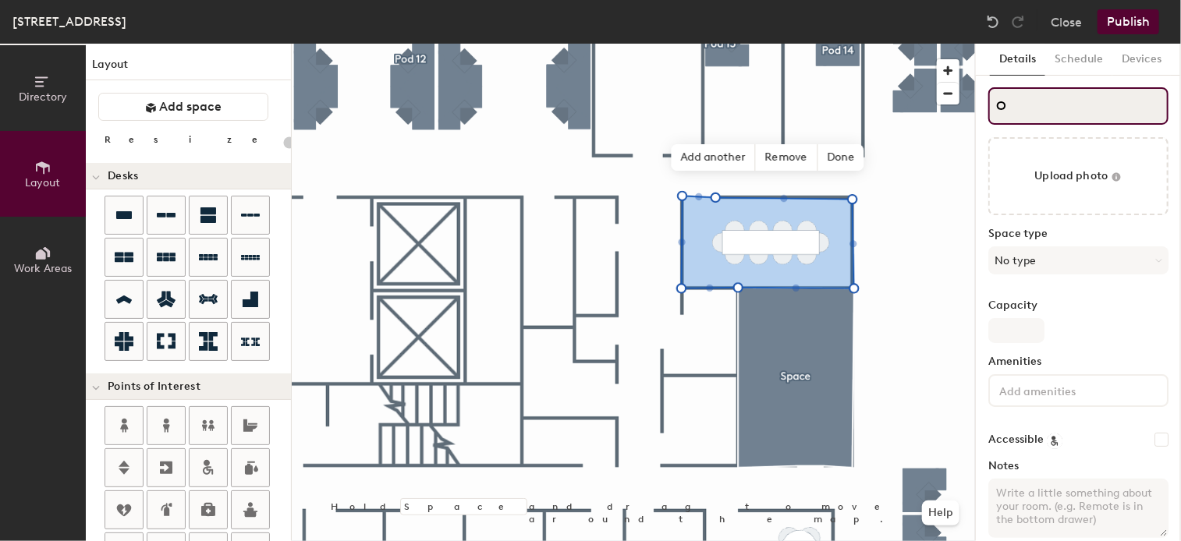
type input "OS"
type input "20"
type input "OSLO"
type input "20"
type input "OSLO"
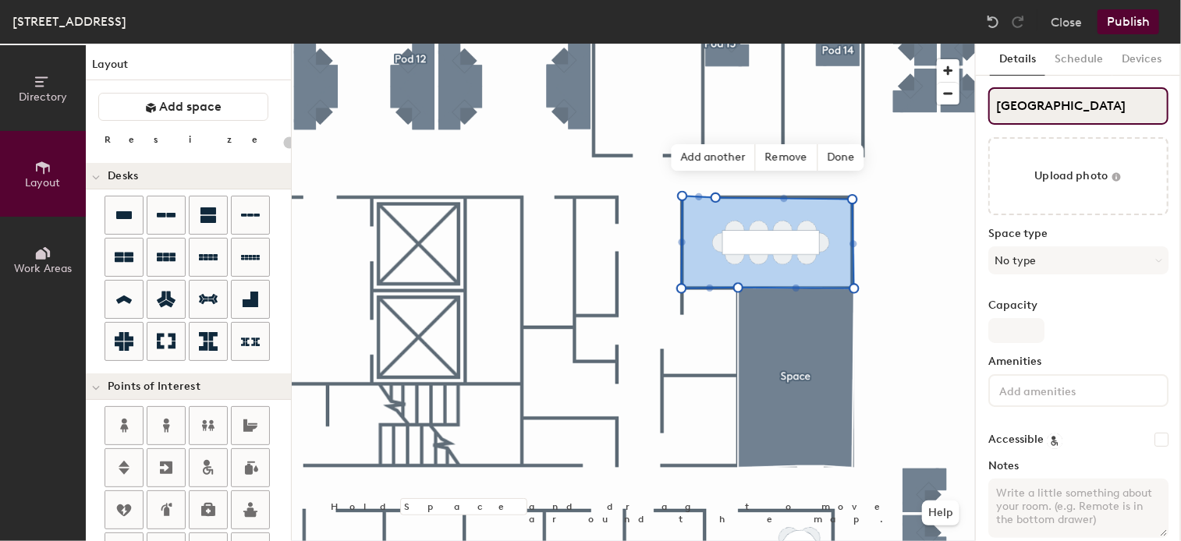
type input "20"
type input "OSLO c"
type input "20"
type input "OSLO co"
type input "20"
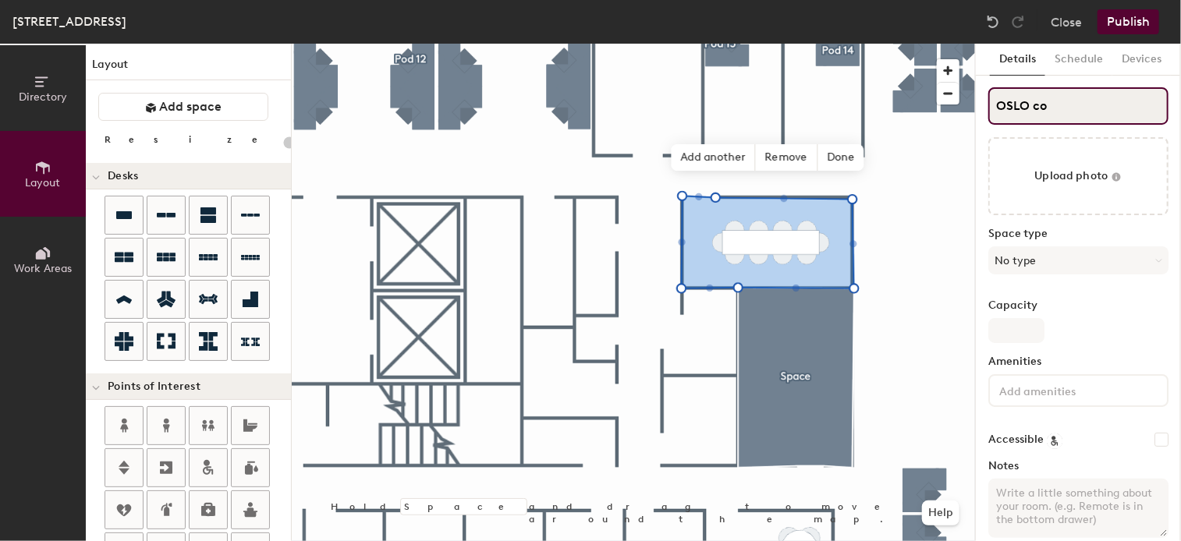
type input "OSLO con"
type input "20"
type input "OSLO conf"
type input "20"
type input "OSLO conf."
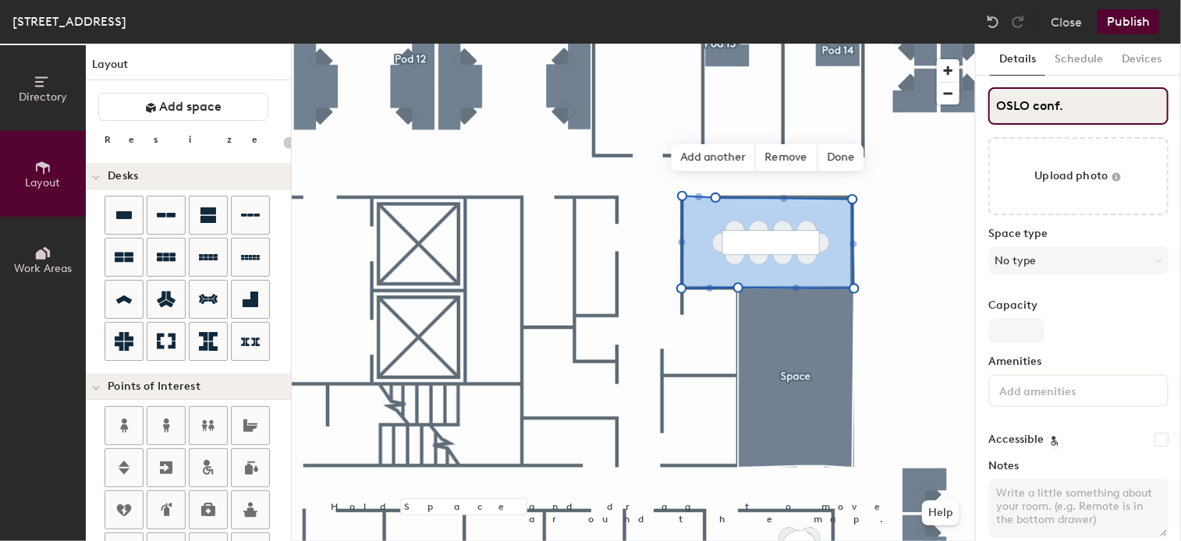
type input "20"
type input "OSLO conf. r"
type input "20"
type input "OSLO conf. roo"
type input "20"
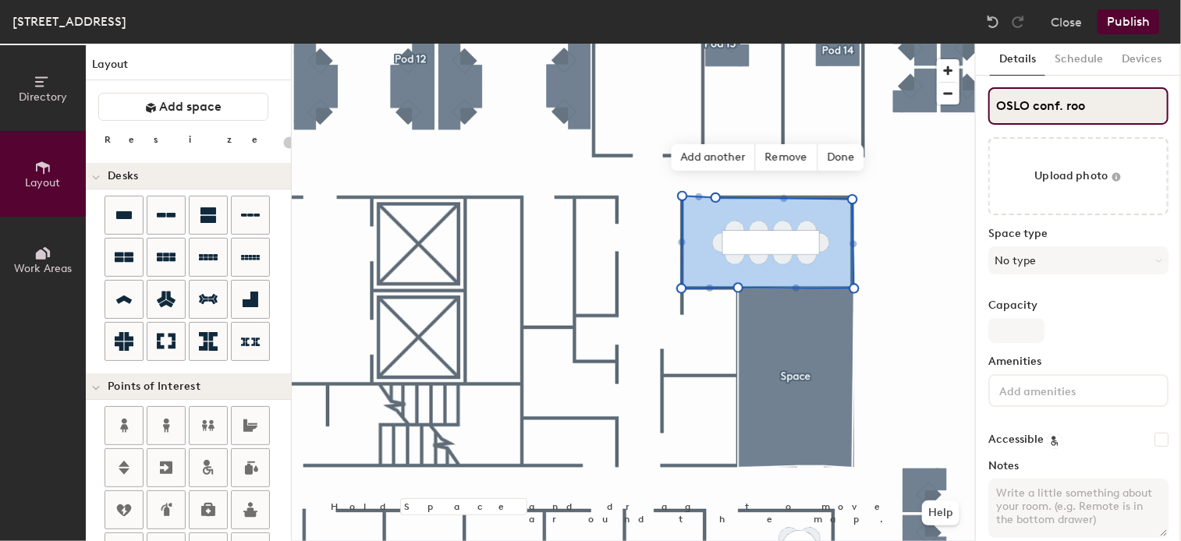
type input "OSLO conf. room"
type input "20"
type input "OSLO conf. room"
click at [1048, 261] on button "No type" at bounding box center [1078, 260] width 180 height 28
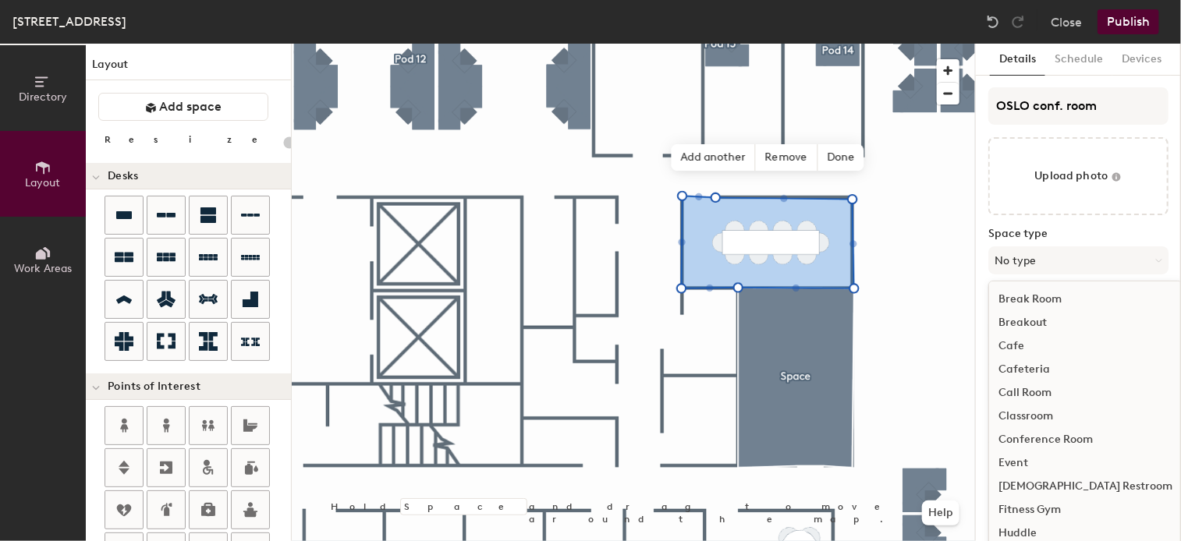
click at [1064, 435] on div "Conference Room" at bounding box center [1085, 439] width 193 height 23
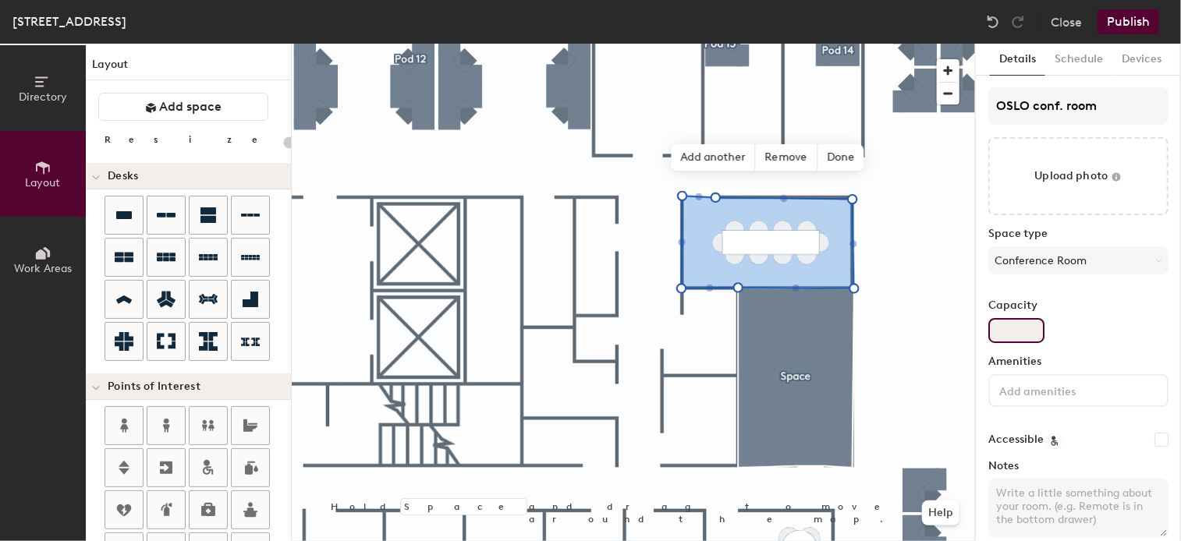
click at [1024, 326] on input "Capacity" at bounding box center [1016, 330] width 56 height 25
click at [826, 158] on span "Done" at bounding box center [840, 157] width 46 height 27
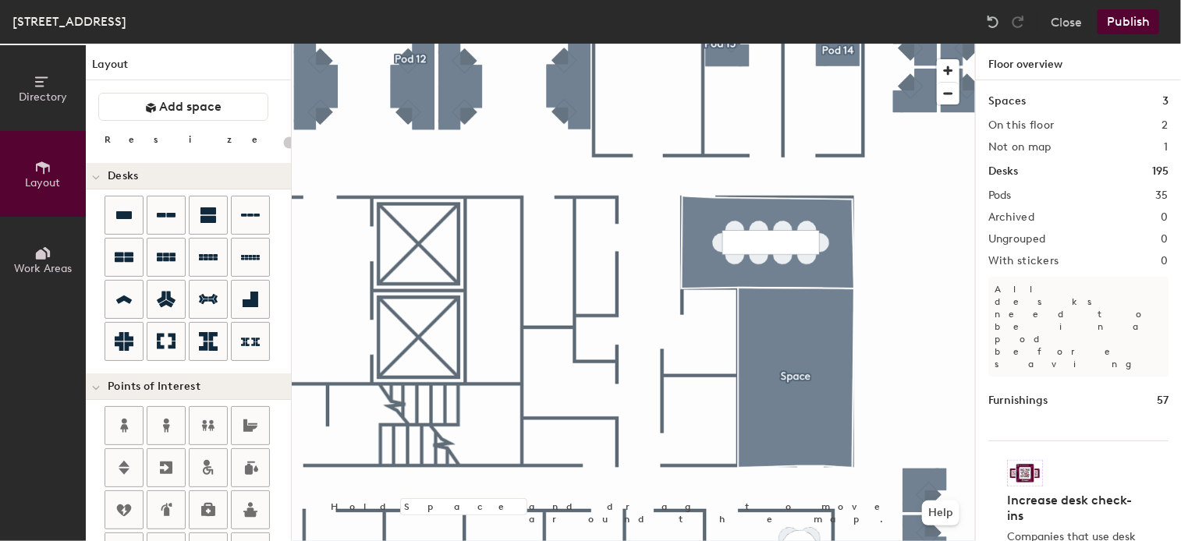
click at [1135, 23] on button "Publish" at bounding box center [1128, 21] width 62 height 25
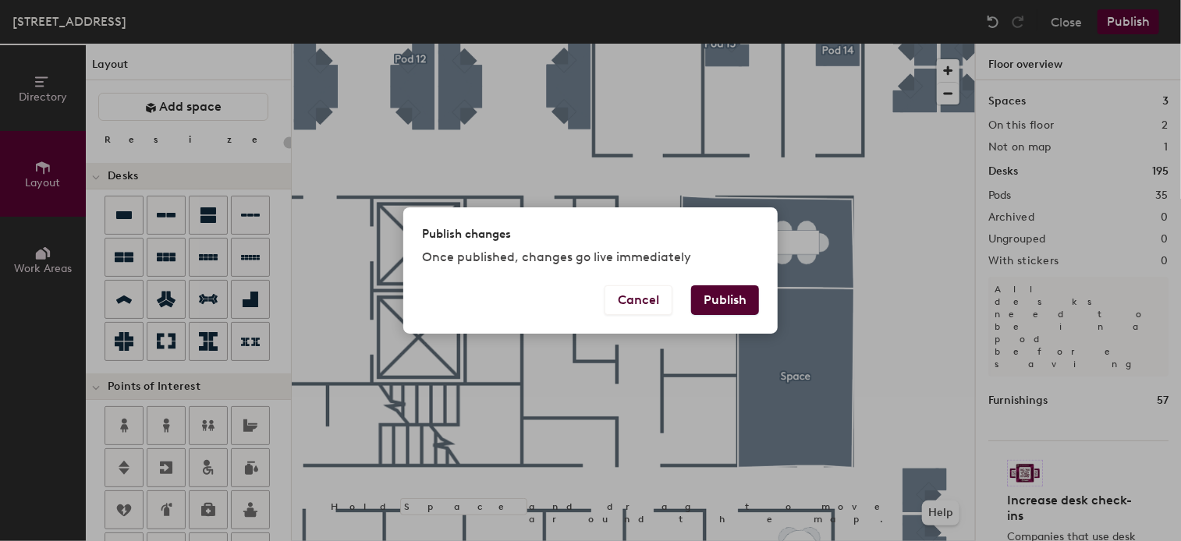
click at [746, 300] on button "Publish" at bounding box center [725, 300] width 68 height 30
type input "20"
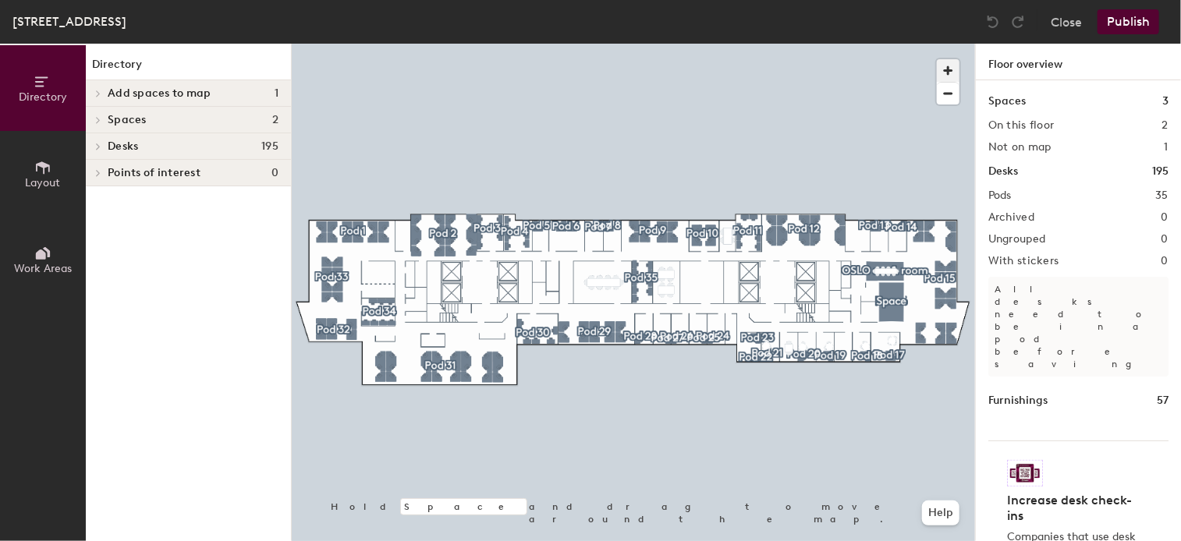
click at [952, 63] on span "button" at bounding box center [948, 70] width 23 height 23
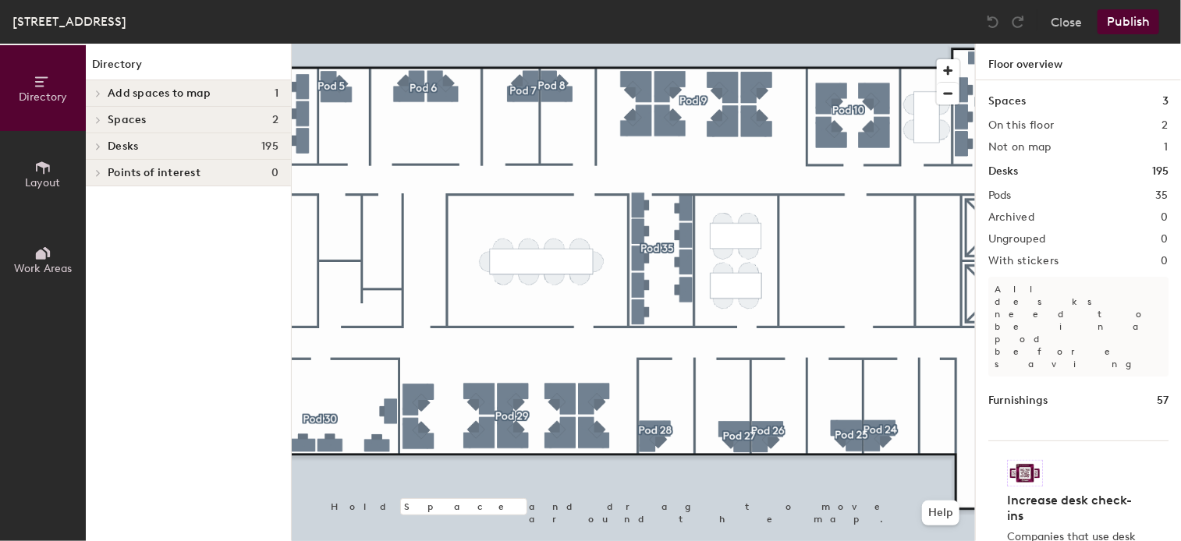
click at [2, 455] on div "Directory Layout Work Areas Directory Add spaces to map 1 OSLO conf. room Space…" at bounding box center [590, 293] width 1181 height 498
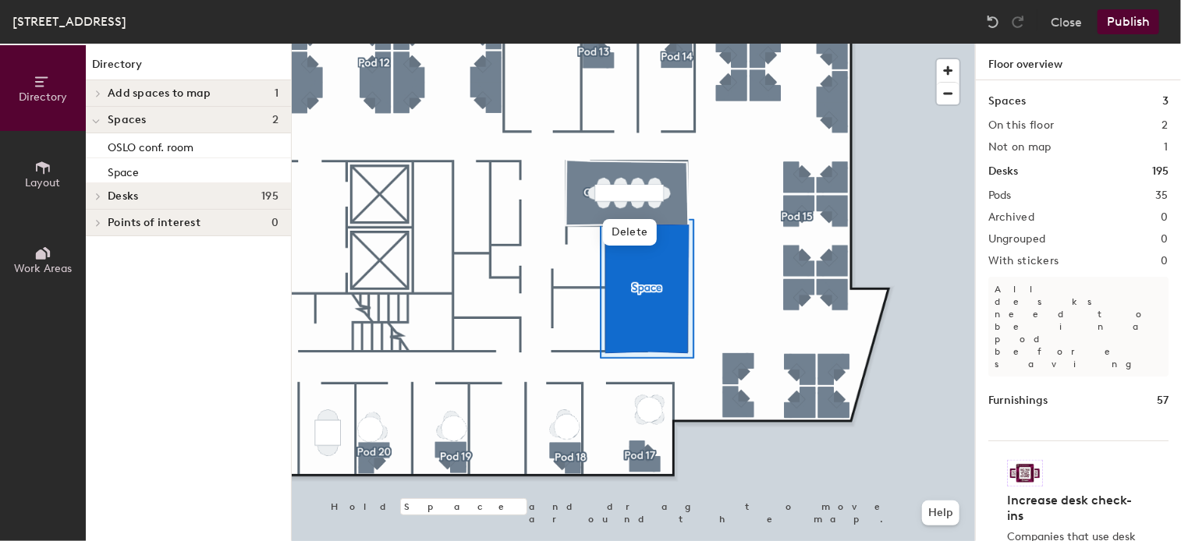
click at [679, 44] on div at bounding box center [633, 44] width 683 height 0
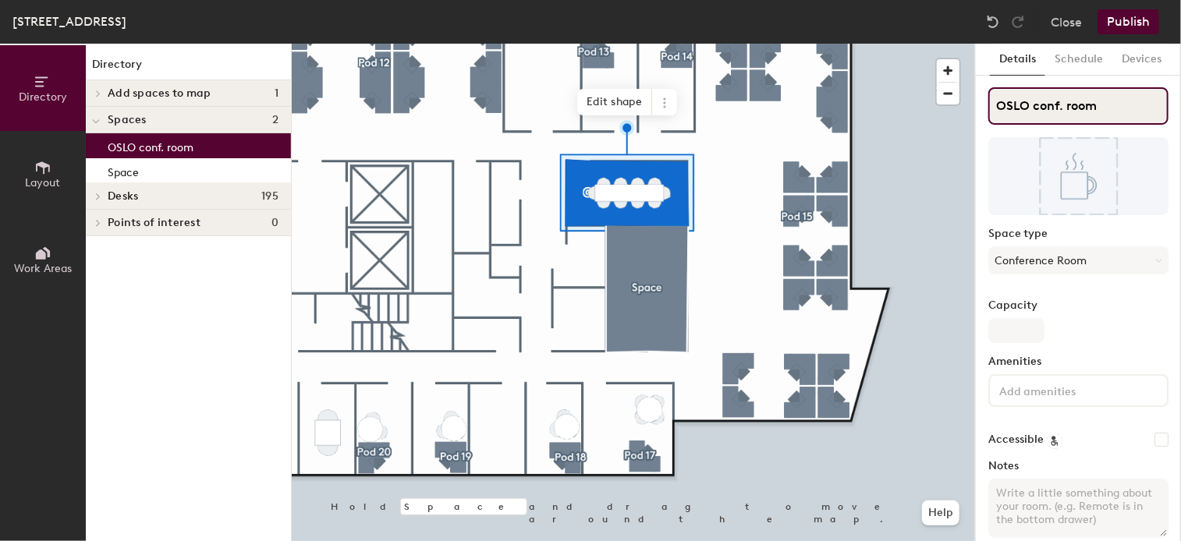
drag, startPoint x: 1030, startPoint y: 105, endPoint x: 980, endPoint y: 105, distance: 49.9
click at [980, 105] on div "Details Schedule Devices OSLO conf. room Space type Conference Room Capacity Am…" at bounding box center [1078, 293] width 205 height 498
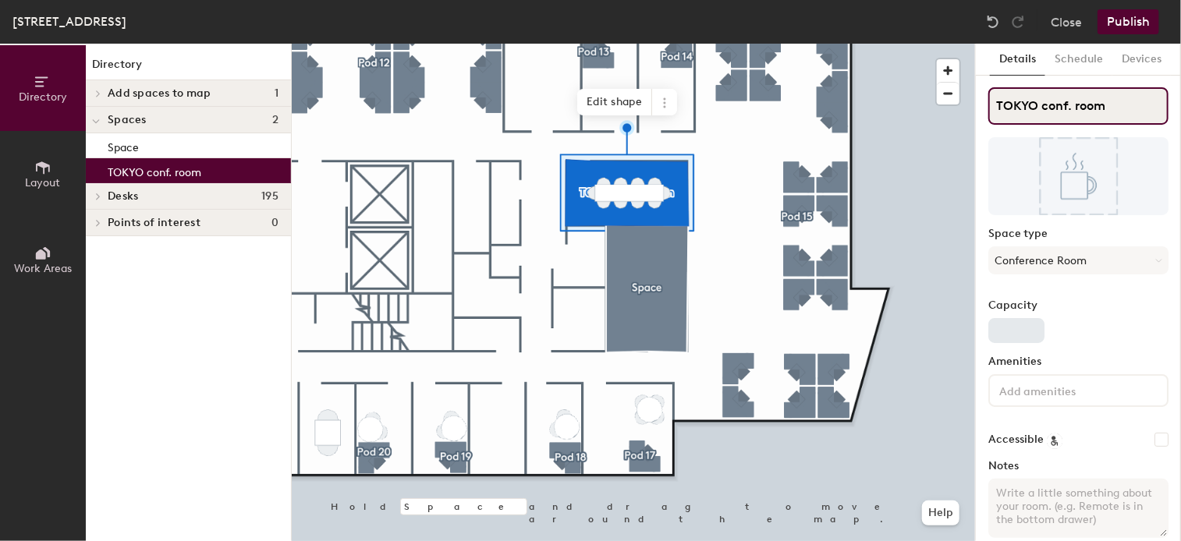
type input "TOKYO conf. room"
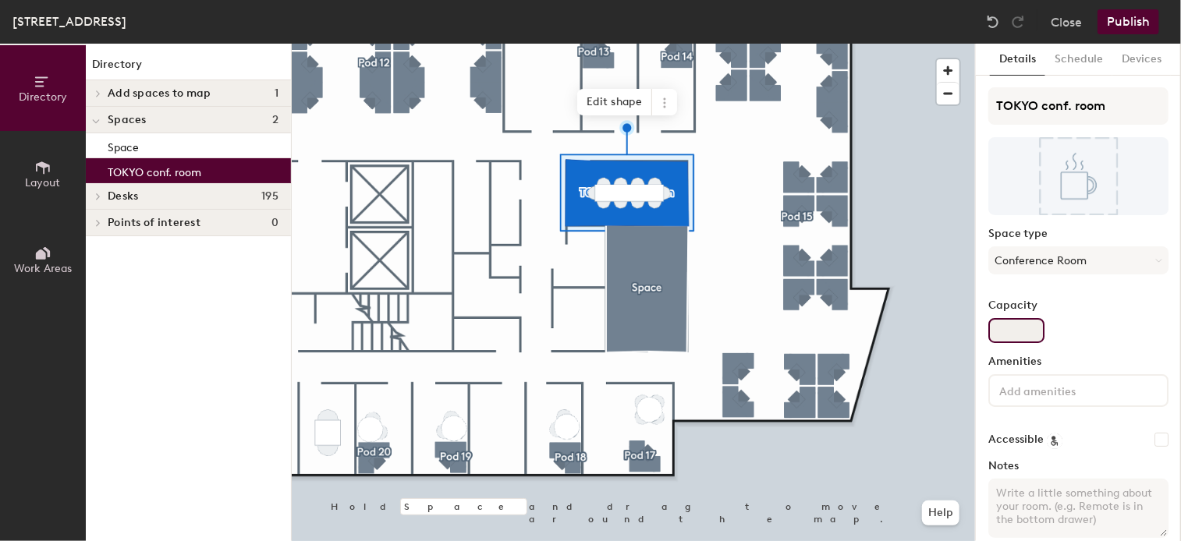
click at [1034, 330] on input "Capacity" at bounding box center [1016, 330] width 56 height 25
type input "10"
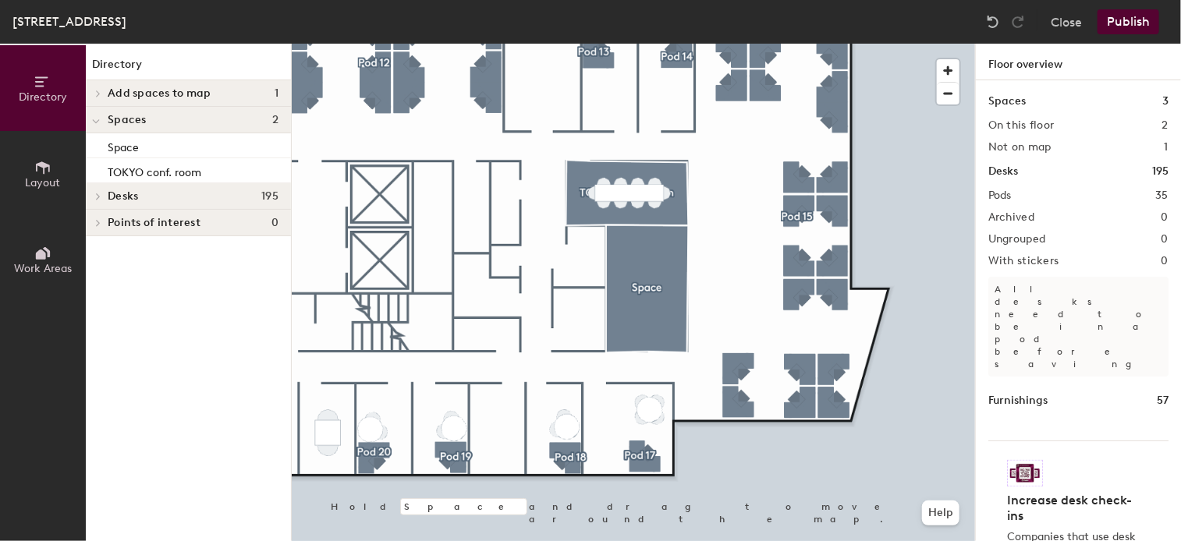
click at [1134, 23] on button "Publish" at bounding box center [1128, 21] width 62 height 25
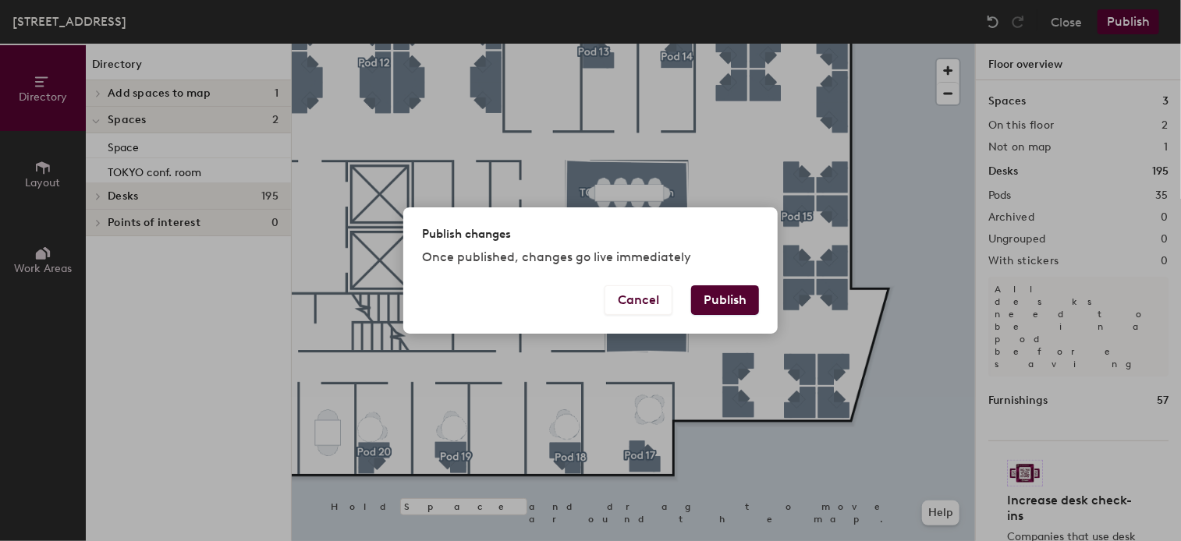
click at [724, 307] on button "Publish" at bounding box center [725, 300] width 68 height 30
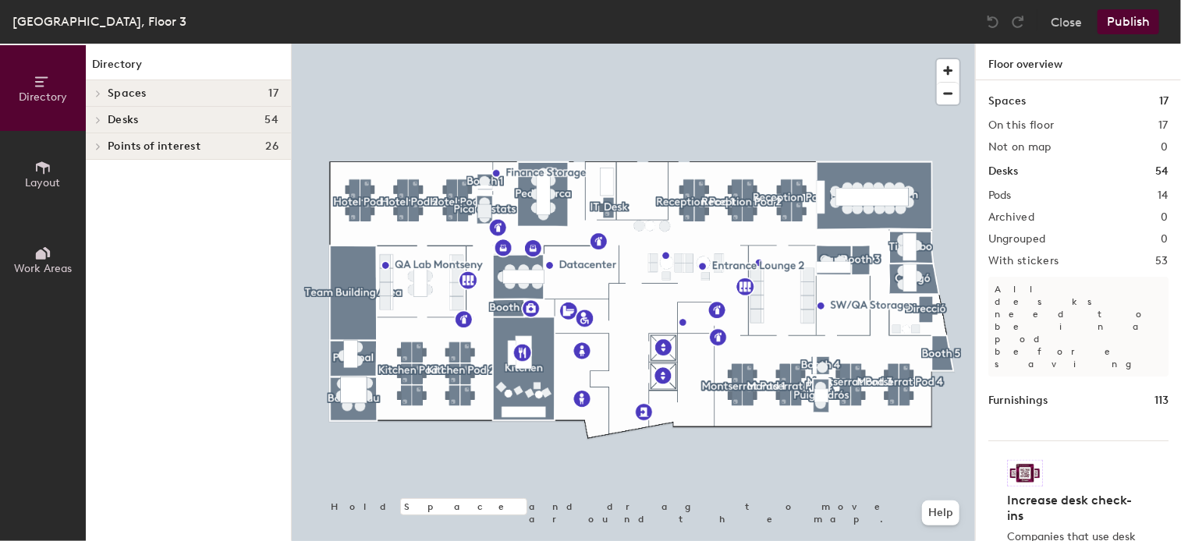
click at [1143, 23] on button "Publish" at bounding box center [1128, 21] width 62 height 25
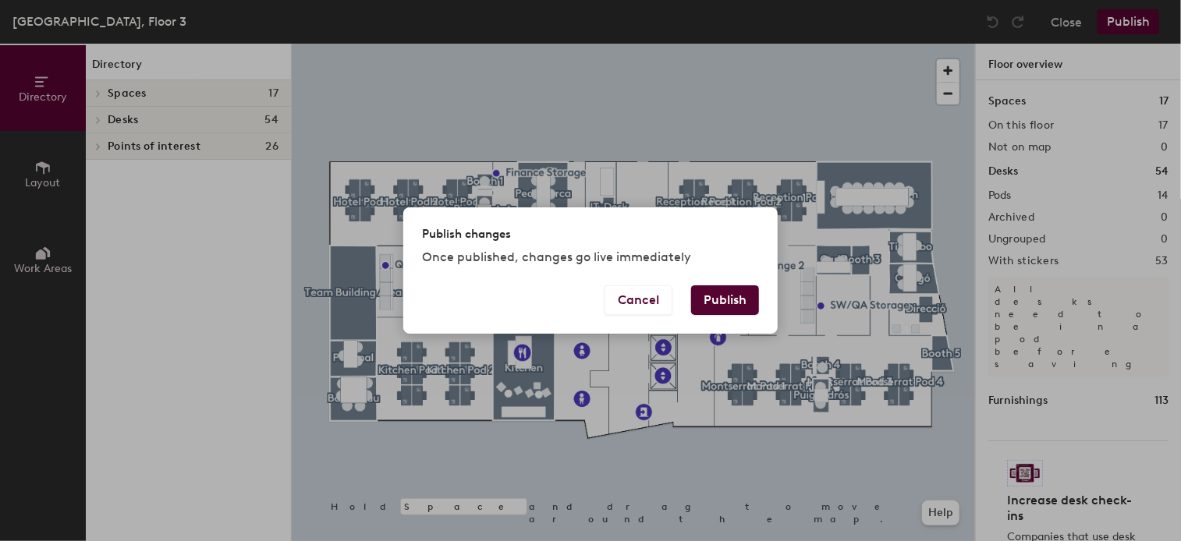
click at [719, 299] on button "Publish" at bounding box center [725, 300] width 68 height 30
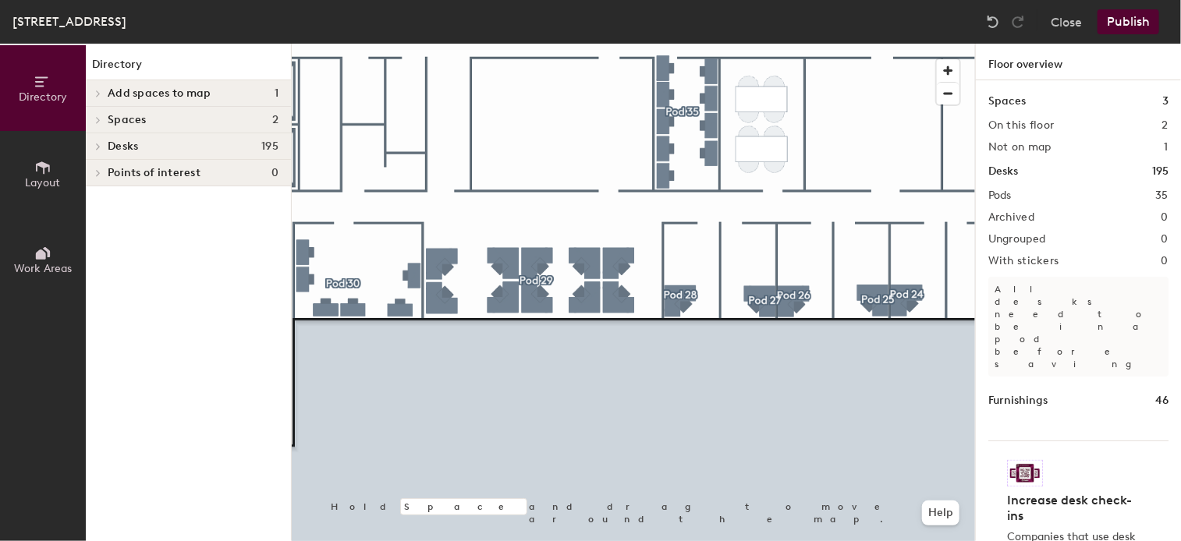
click at [39, 176] on span "Layout" at bounding box center [43, 182] width 35 height 13
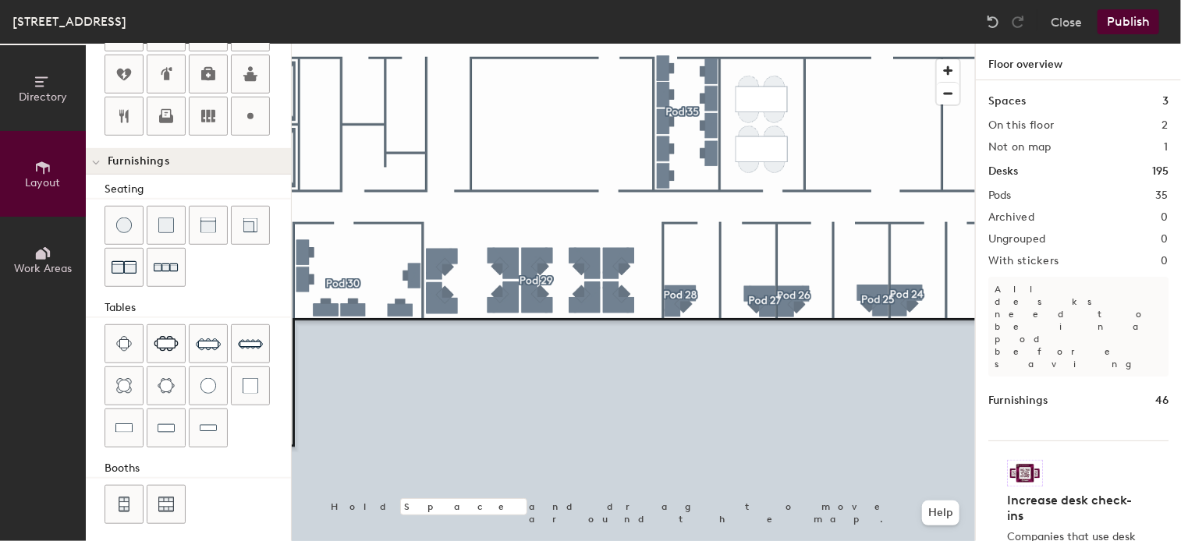
scroll to position [438, 0]
click at [558, 118] on div "Directory Layout Work Areas Layout Add space Resize Desks Points of Interest Fu…" at bounding box center [590, 293] width 1181 height 498
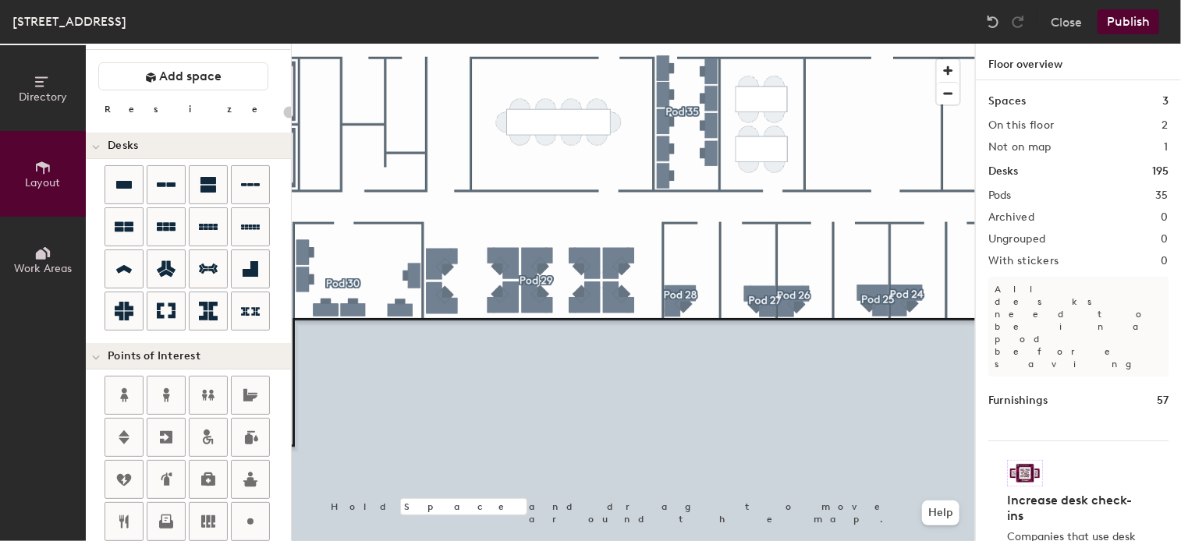
scroll to position [0, 0]
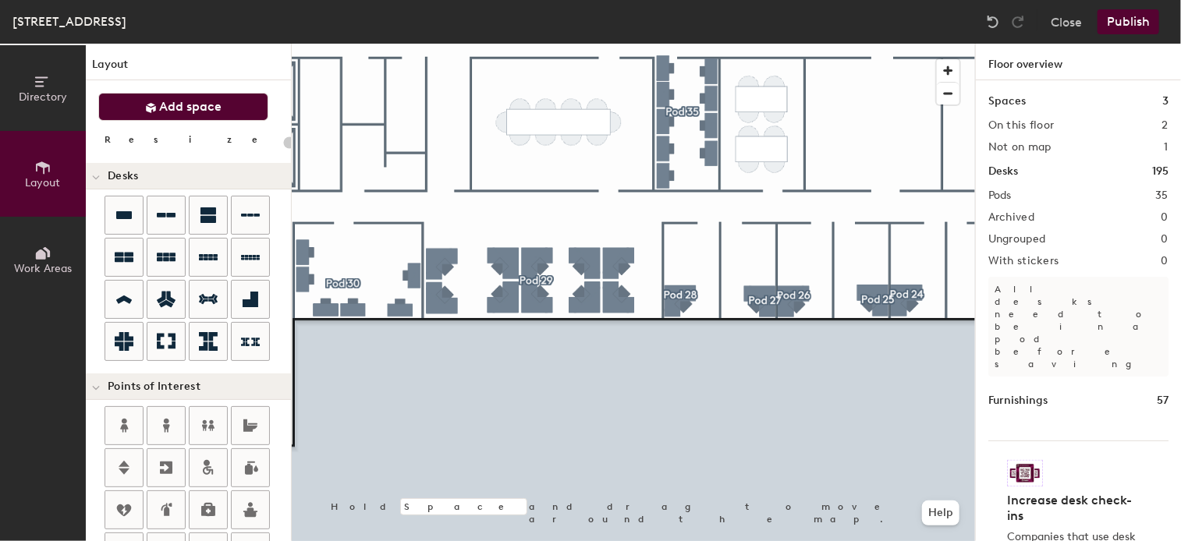
click at [237, 103] on button "Add space" at bounding box center [183, 107] width 170 height 28
click at [236, 109] on button "Add space" at bounding box center [183, 107] width 170 height 28
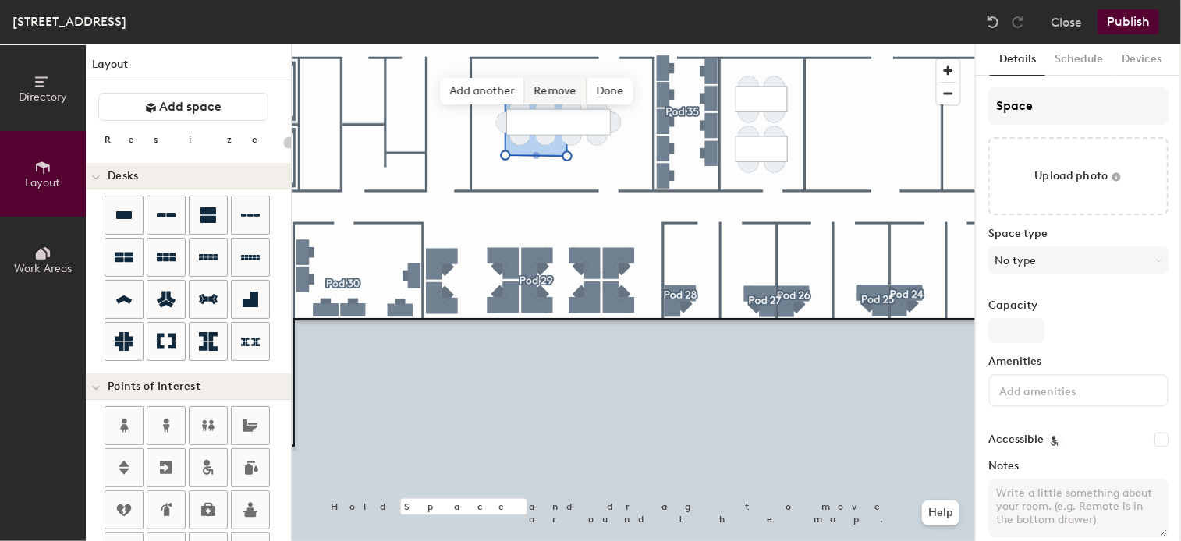
type input "20"
click at [1031, 110] on input "Space" at bounding box center [1078, 105] width 180 height 37
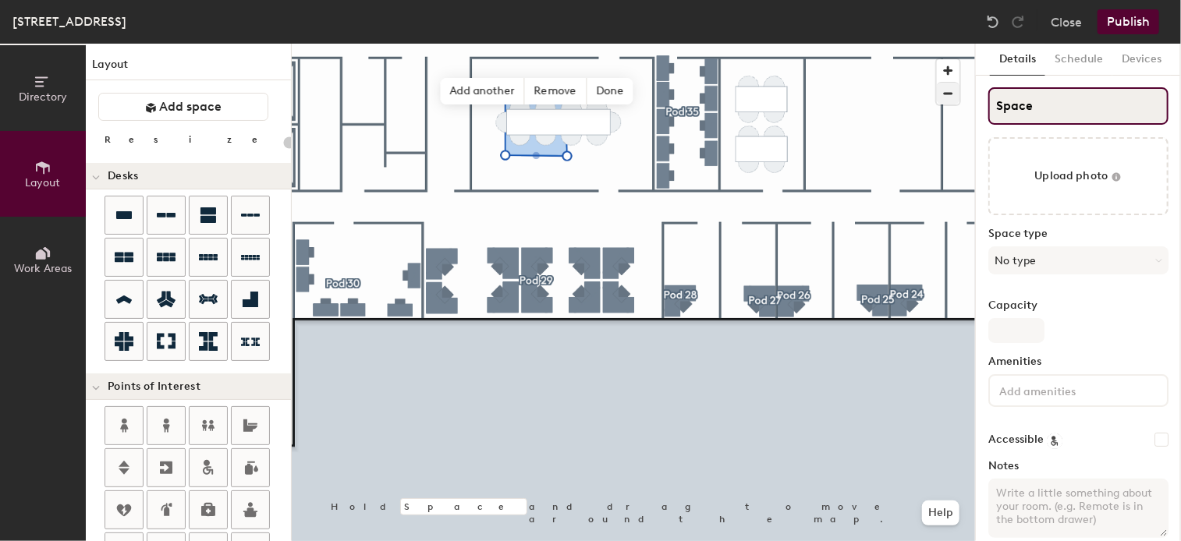
click at [933, 102] on div "Directory Layout Work Areas Layout Add space Resize Desks Points of Interest Fu…" at bounding box center [590, 293] width 1181 height 498
type input "R"
type input "20"
type input "RIO"
type input "20"
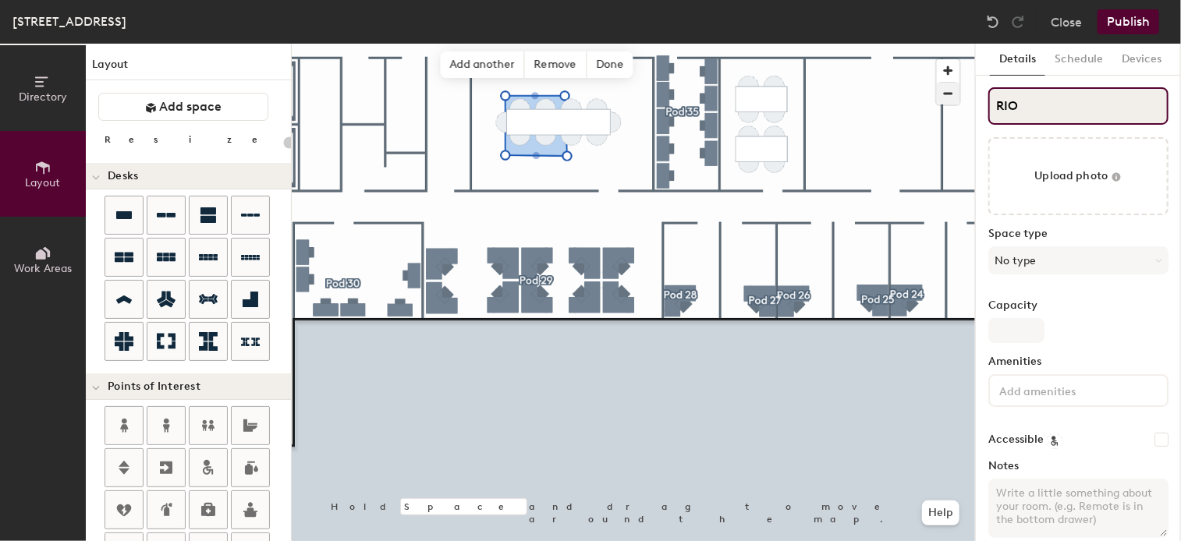
type input "RIO"
type input "20"
type input "RIO c"
type input "20"
type input "RIO co"
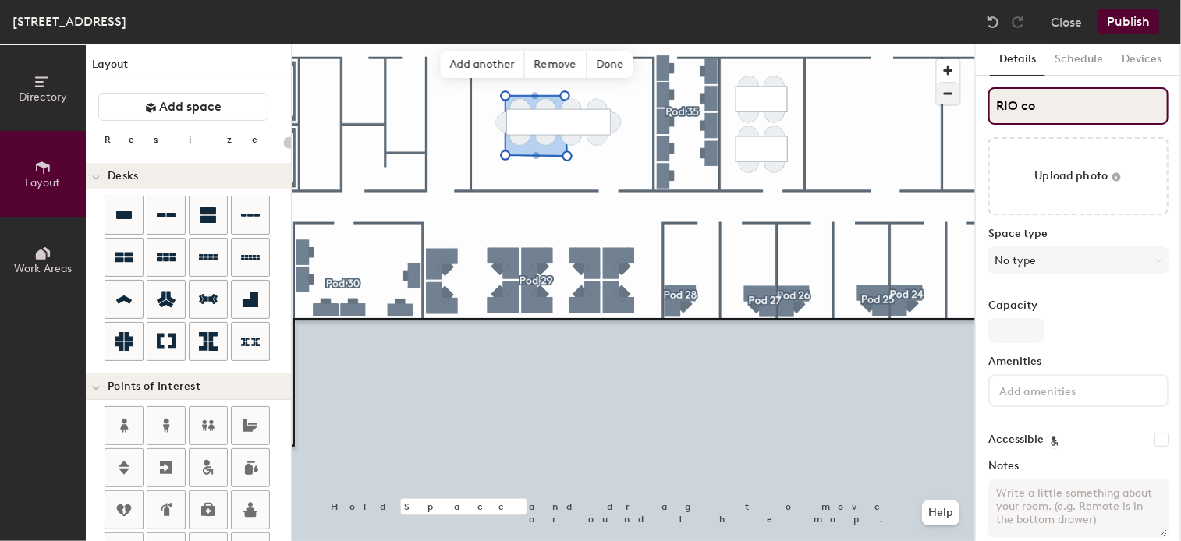
type input "20"
type input "RIO con"
type input "20"
type input "RIO conf"
type input "20"
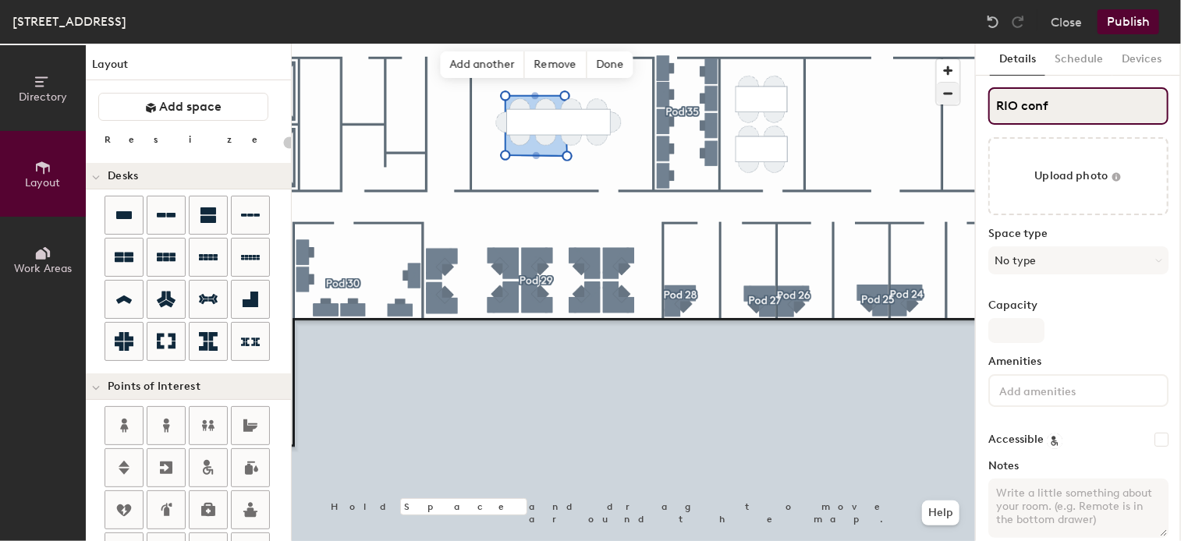
type input "RIO conf."
type input "20"
type input "RIO conf. r"
type input "20"
type input "RIO conf. roo"
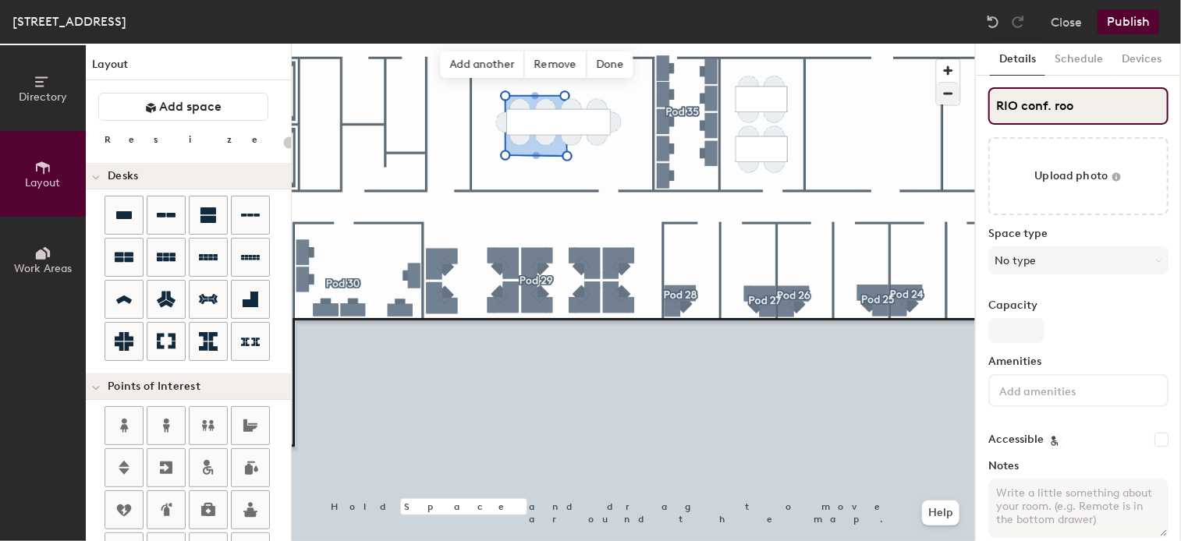
type input "20"
type input "RIO conf. room"
type input "20"
type input "RIO conf. room"
click at [1092, 255] on button "No type" at bounding box center [1078, 260] width 180 height 28
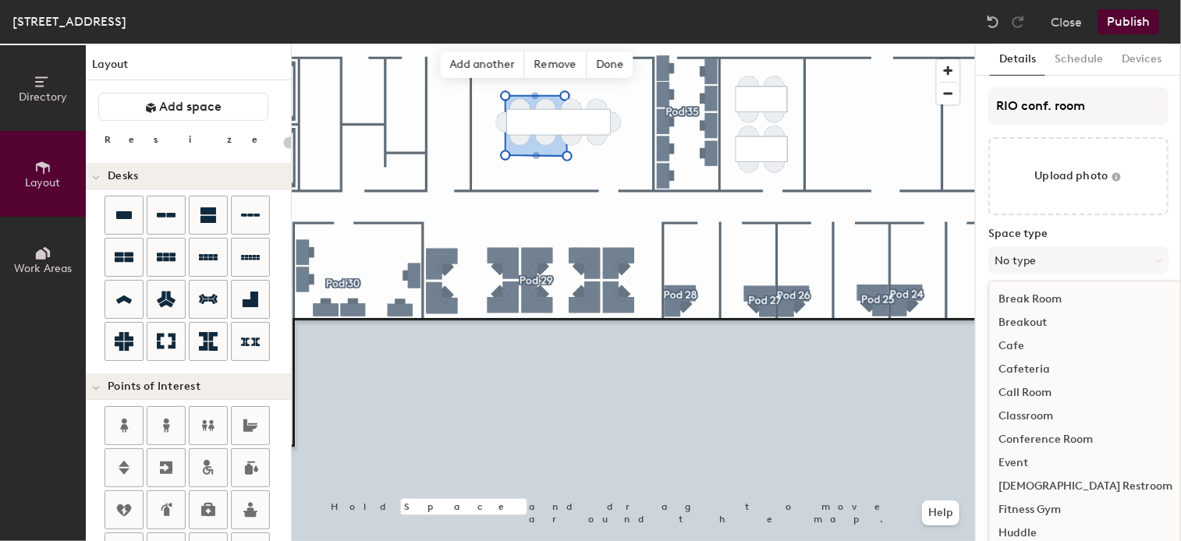
click at [1064, 436] on div "Conference Room" at bounding box center [1085, 439] width 193 height 23
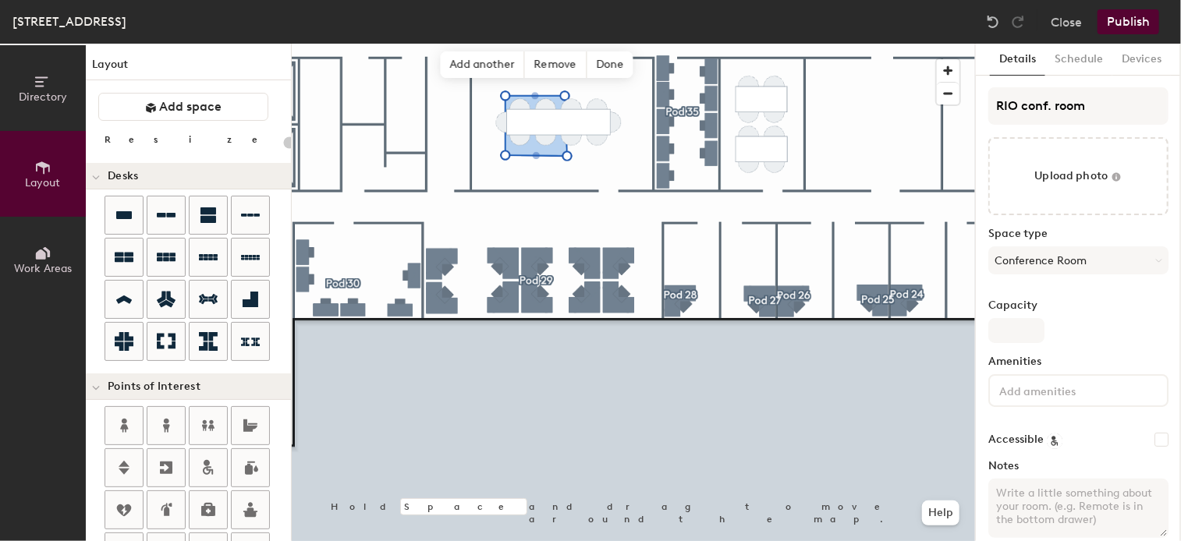
type input "20"
click at [1014, 333] on input "Capacity" at bounding box center [1016, 330] width 56 height 25
type input "1"
type input "20"
type input "18"
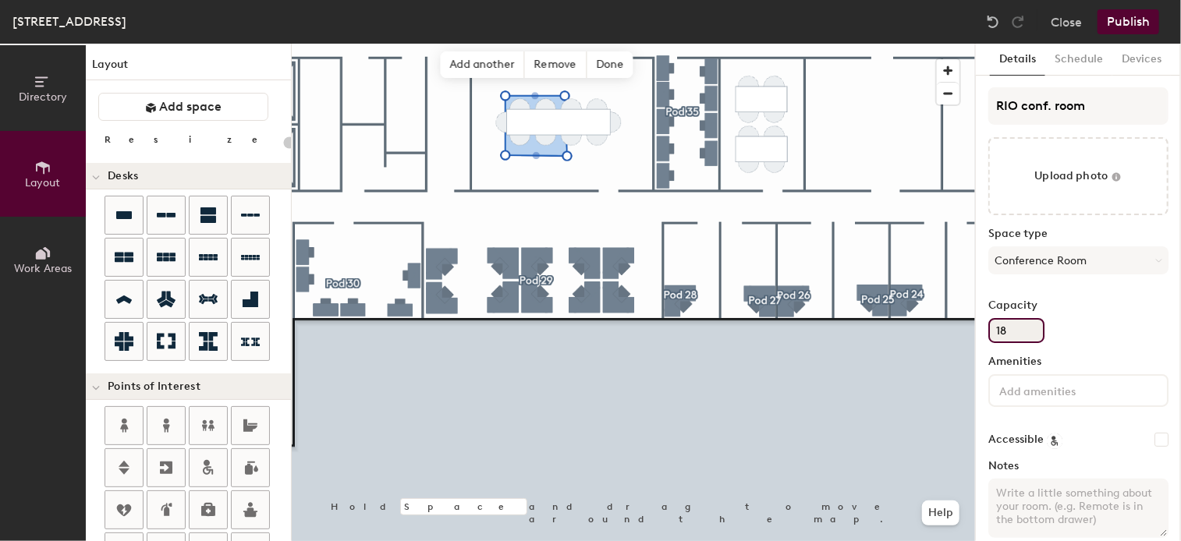
type input "20"
type input "18"
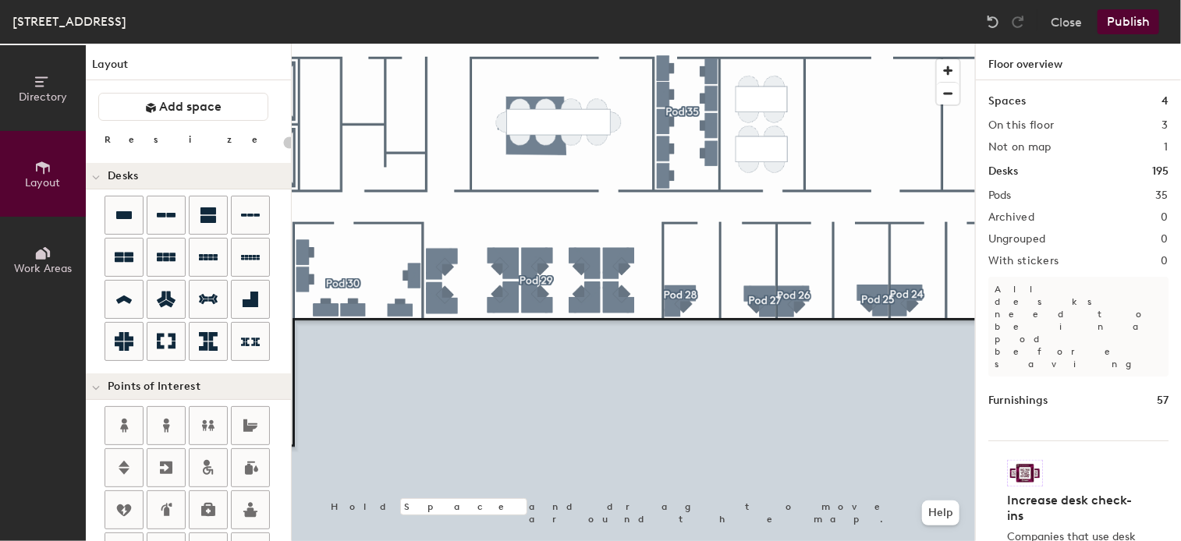
click at [1148, 14] on button "Publish" at bounding box center [1128, 21] width 62 height 25
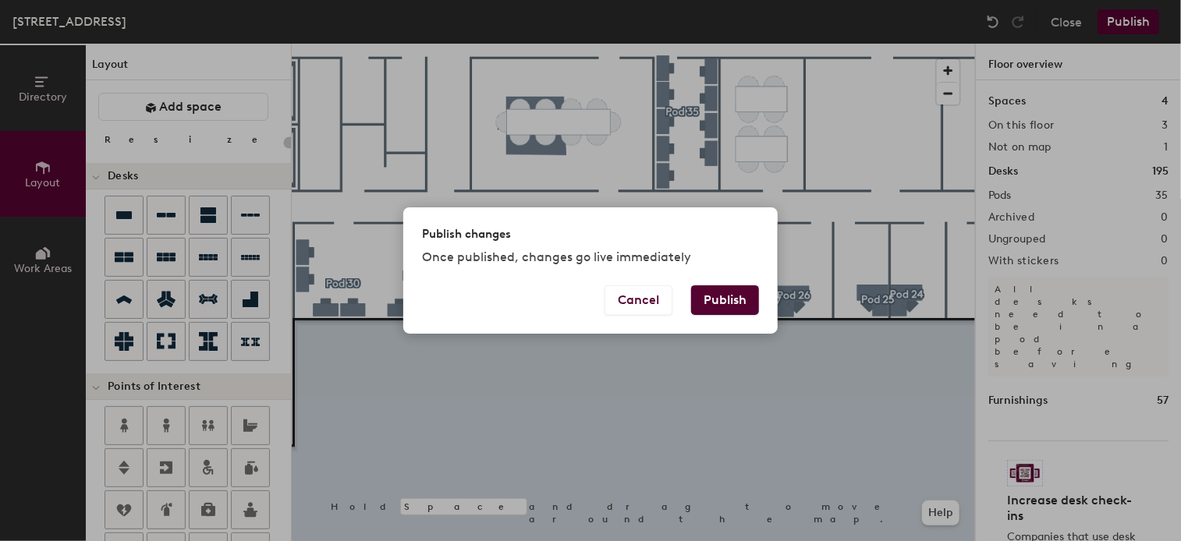
click at [726, 295] on button "Publish" at bounding box center [725, 300] width 68 height 30
type input "20"
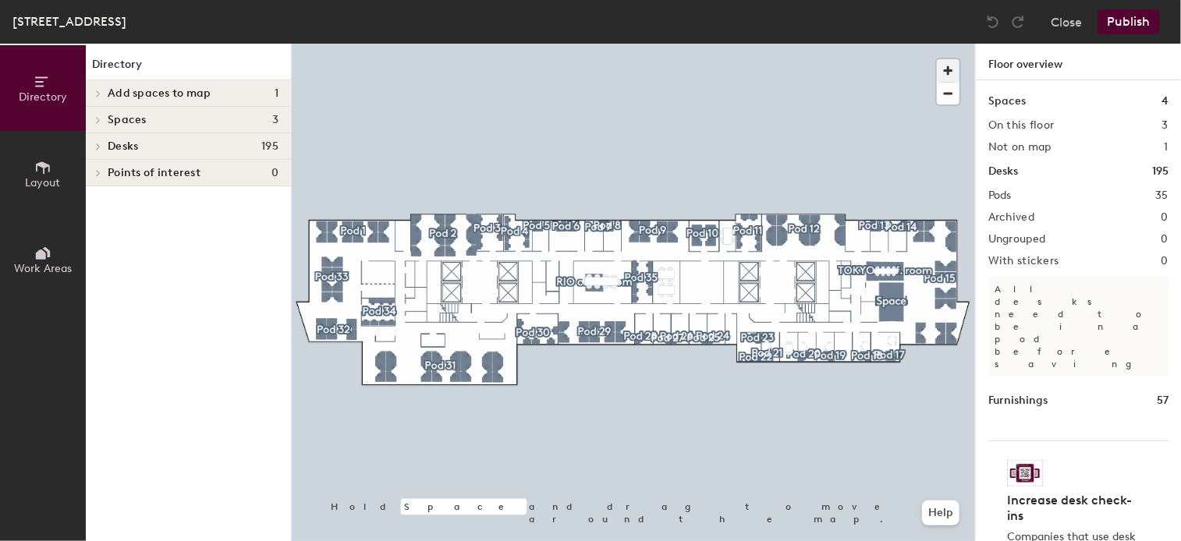
click at [945, 65] on span "button" at bounding box center [948, 70] width 23 height 23
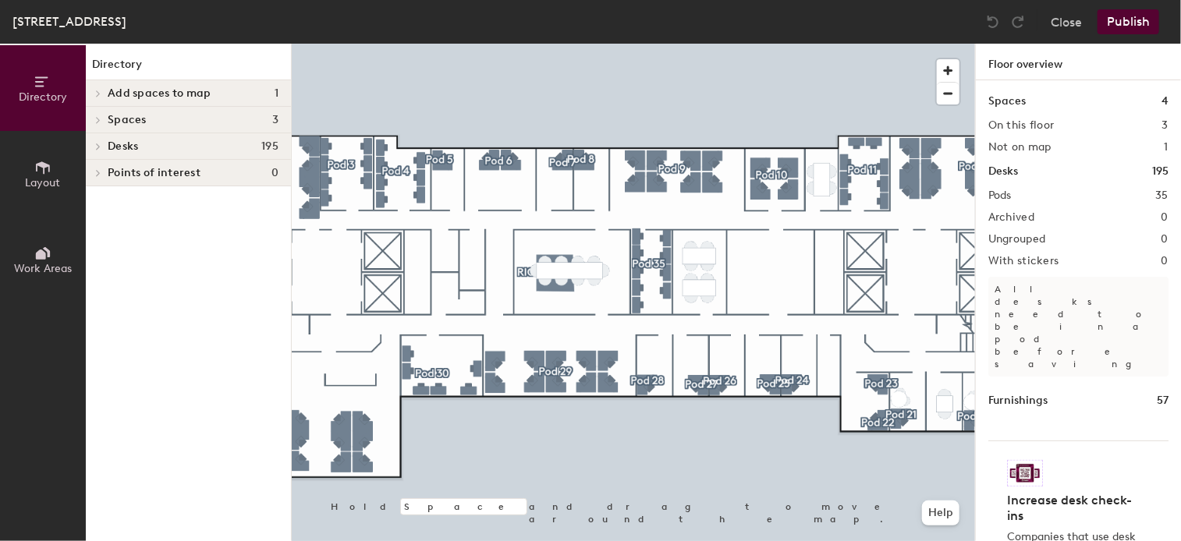
click at [211, 512] on div "Directory Layout Work Areas Directory Add spaces to map 1 [GEOGRAPHIC_DATA] con…" at bounding box center [590, 293] width 1181 height 498
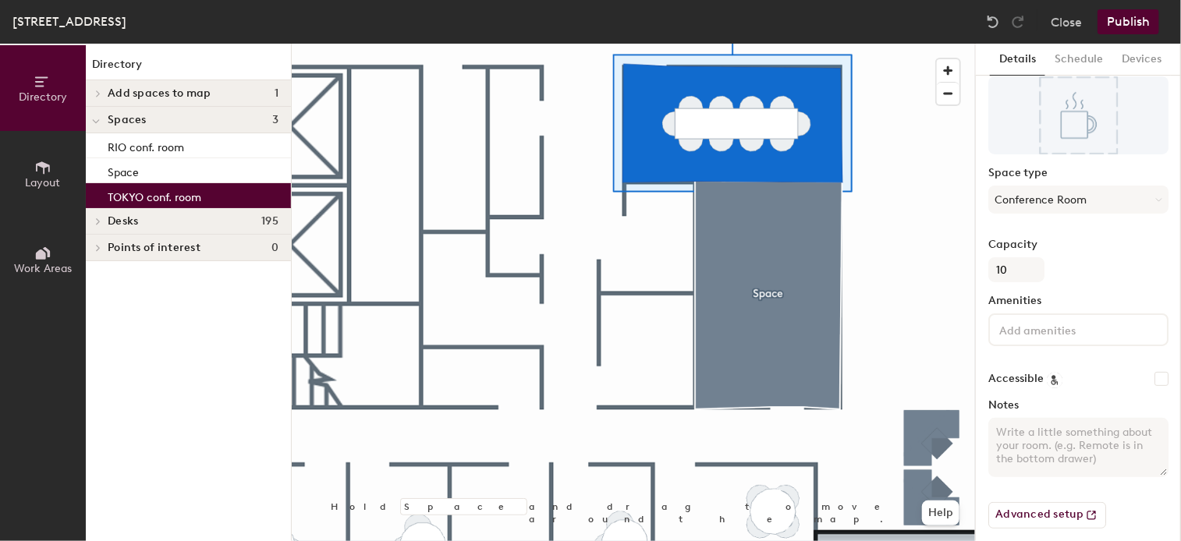
scroll to position [72, 0]
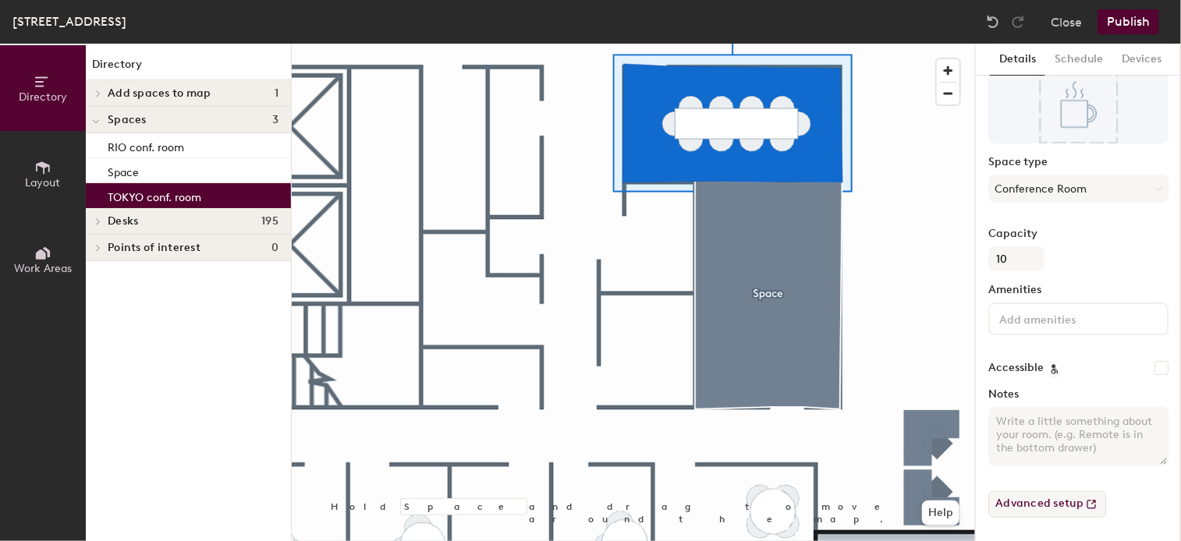
click at [1076, 500] on button "Advanced setup" at bounding box center [1047, 504] width 118 height 27
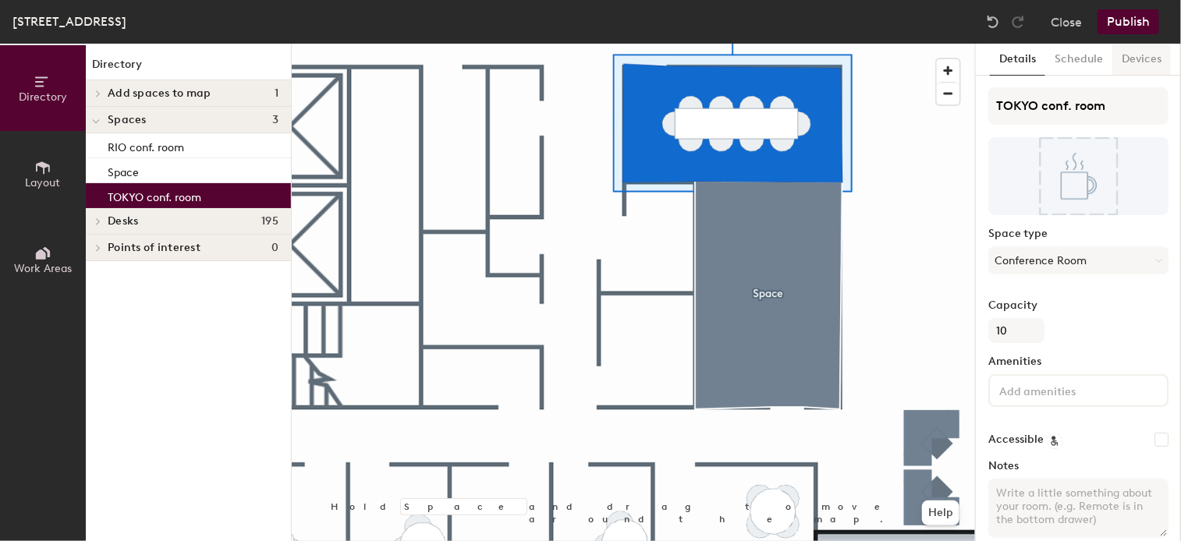
click at [1146, 66] on button "Devices" at bounding box center [1141, 60] width 58 height 32
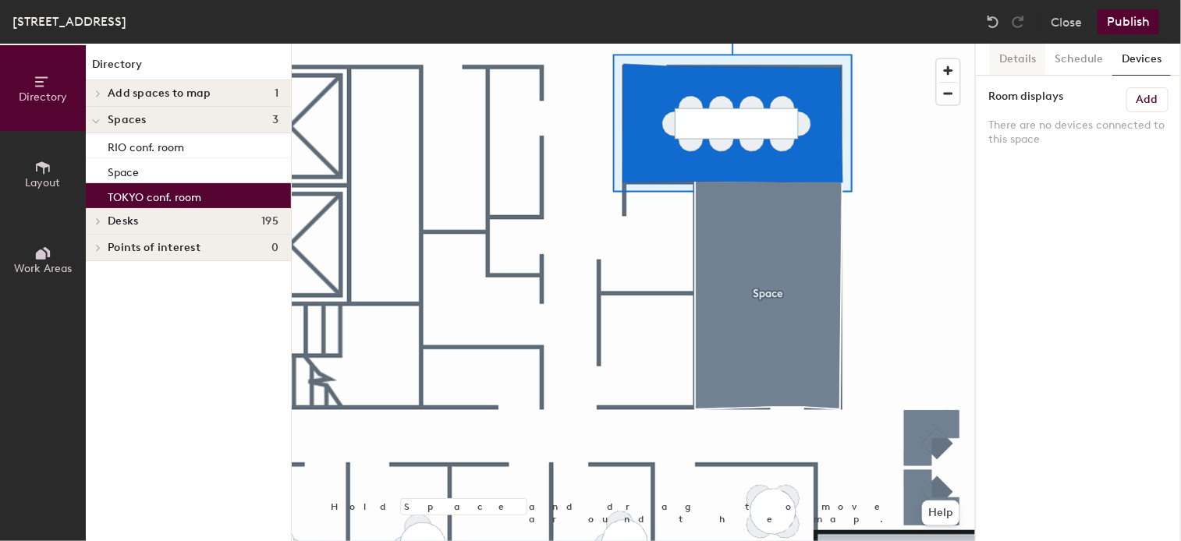
click at [1032, 59] on button "Details" at bounding box center [1017, 60] width 55 height 32
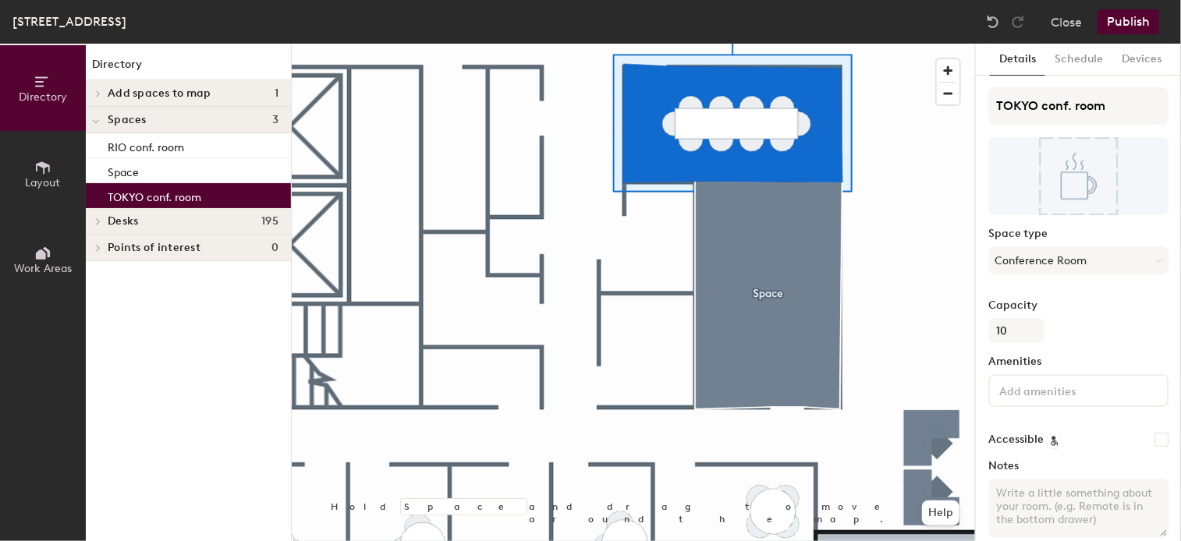
click at [1180, 367] on html "Skip navigation Schedule Office People Analytics Visits Deliveries Services Man…" at bounding box center [590, 270] width 1181 height 541
click at [1180, 382] on html "Skip navigation Schedule Office People Analytics Visits Deliveries Services Man…" at bounding box center [590, 270] width 1181 height 541
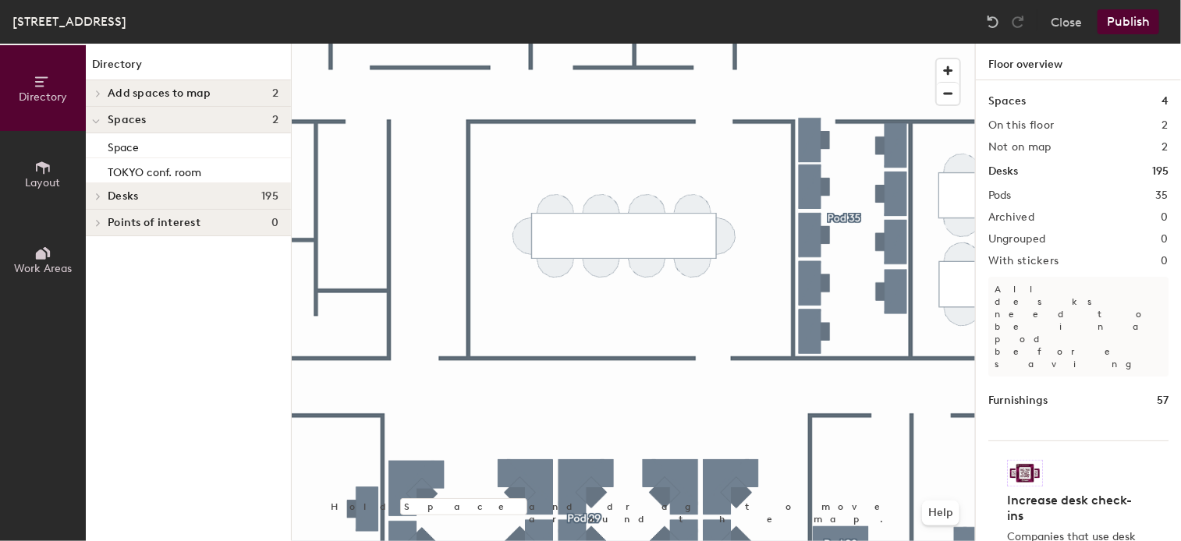
click at [49, 159] on icon at bounding box center [42, 167] width 17 height 17
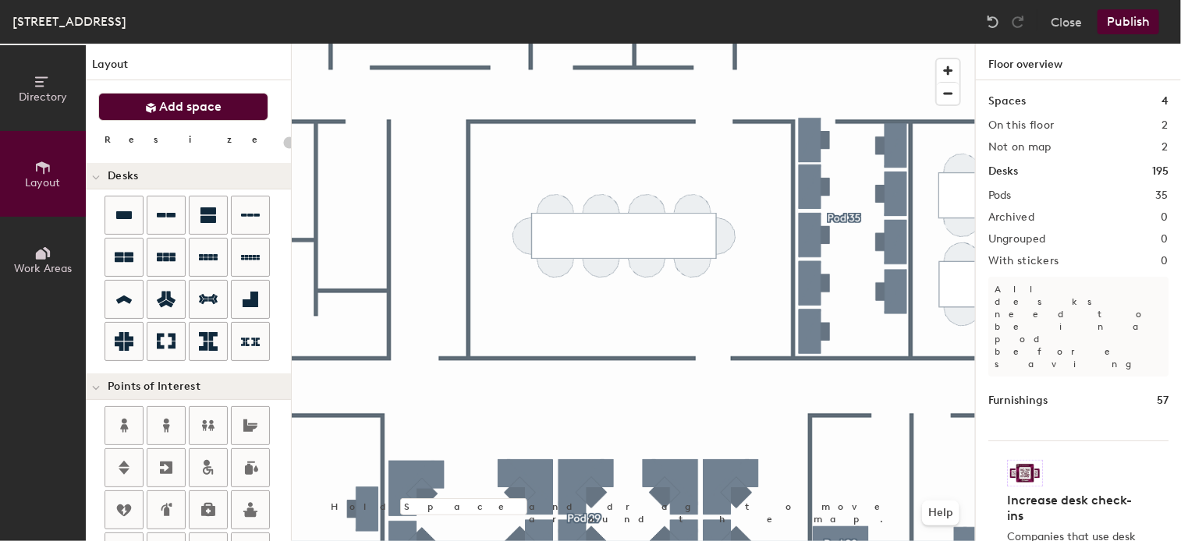
click at [178, 109] on span "Add space" at bounding box center [191, 107] width 62 height 16
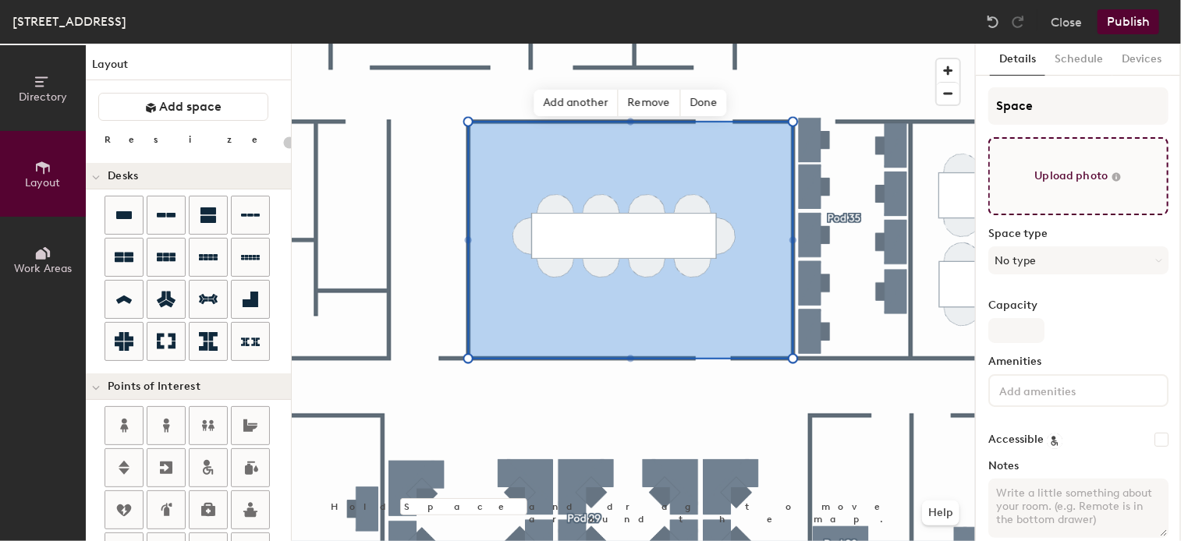
type input "20"
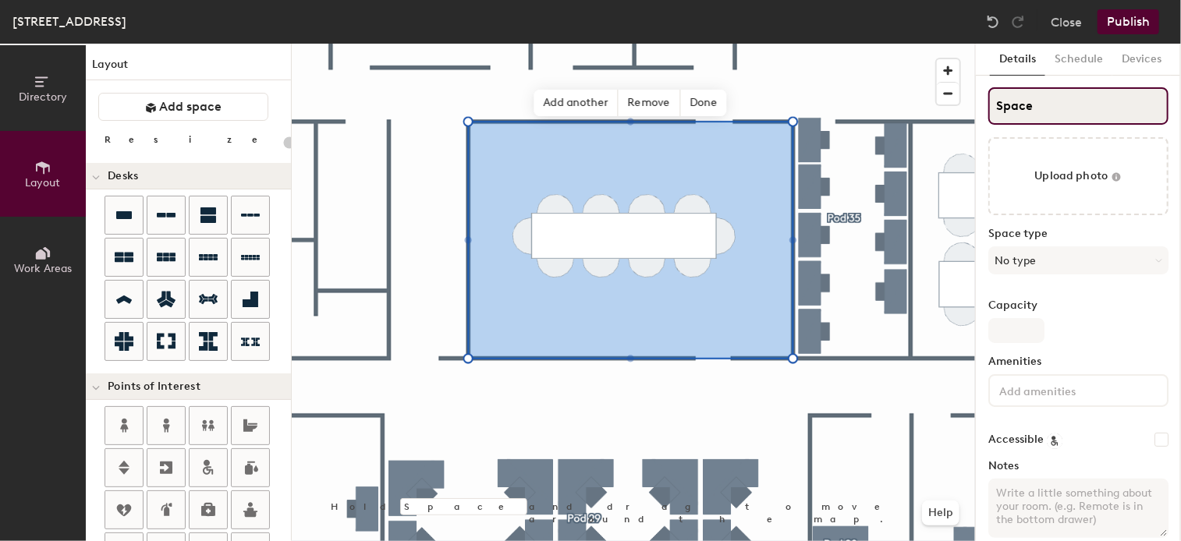
click at [1071, 110] on input "Space" at bounding box center [1078, 105] width 180 height 37
click at [885, 122] on div "Directory Layout Work Areas Layout Add space Resize Desks Points of Interest Fu…" at bounding box center [590, 293] width 1181 height 498
type input "R"
type input "20"
type input "RI"
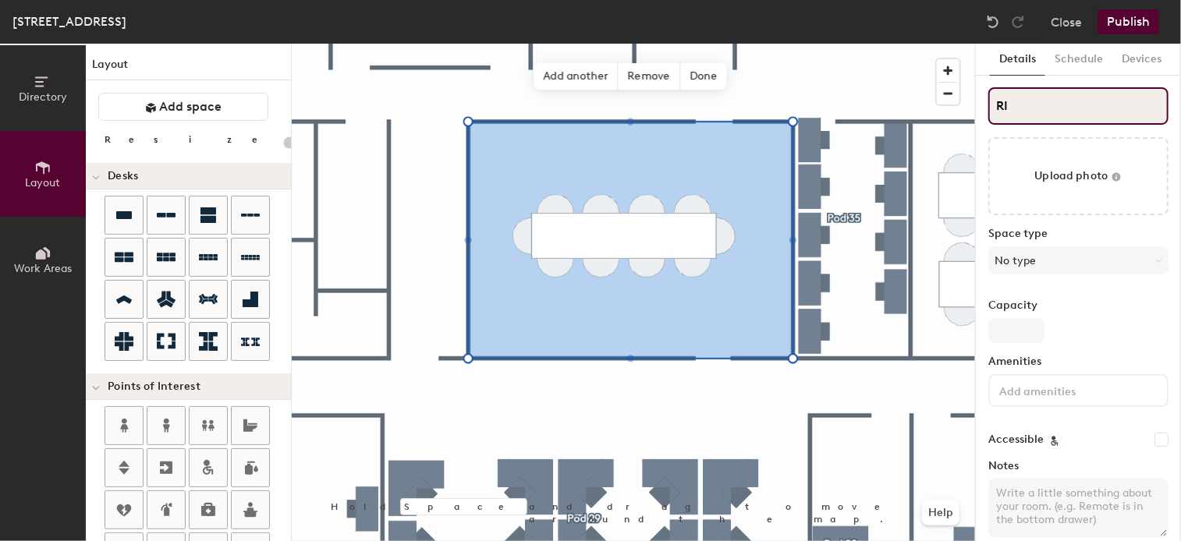
type input "20"
type input "RIO"
type input "20"
type input "RIO"
type input "20"
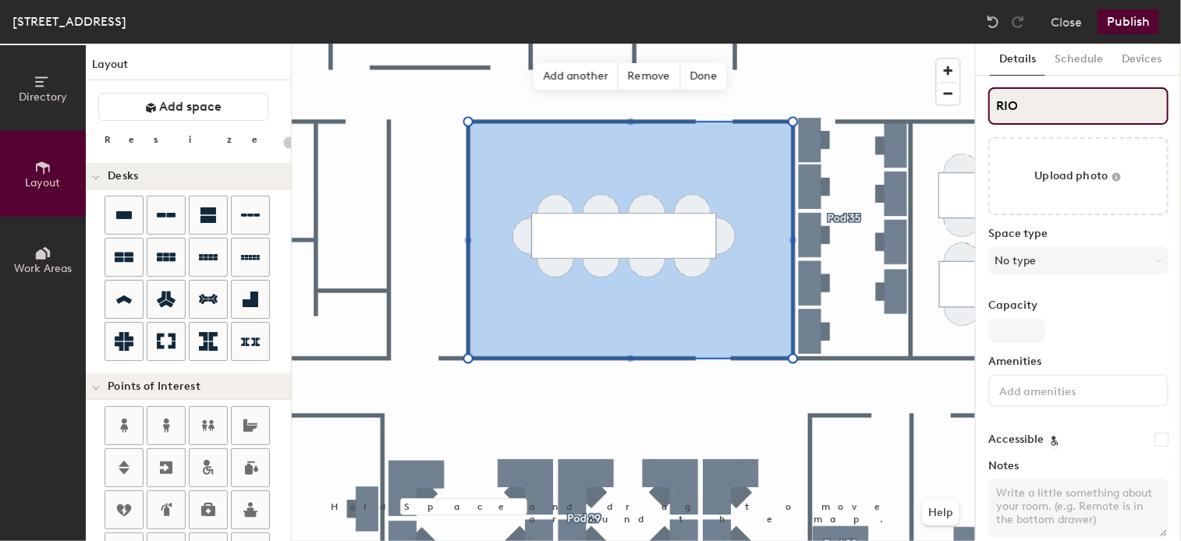
type input "RIO c"
type input "20"
type input "RIO co"
type input "20"
type input "RIO con"
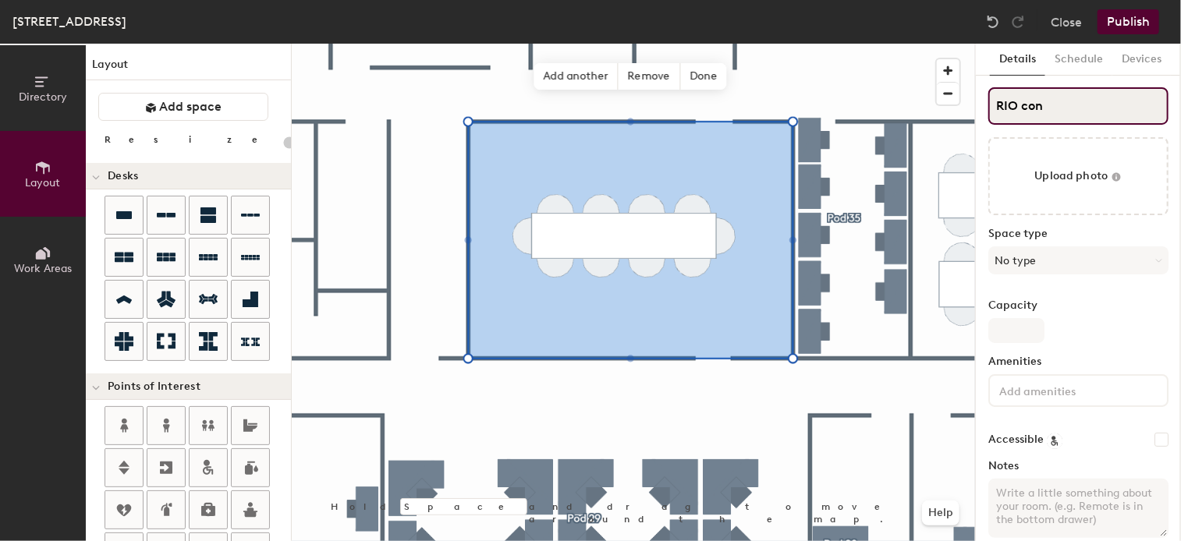
type input "20"
type input "RIO conf"
type input "20"
type input "RIO conf."
type input "20"
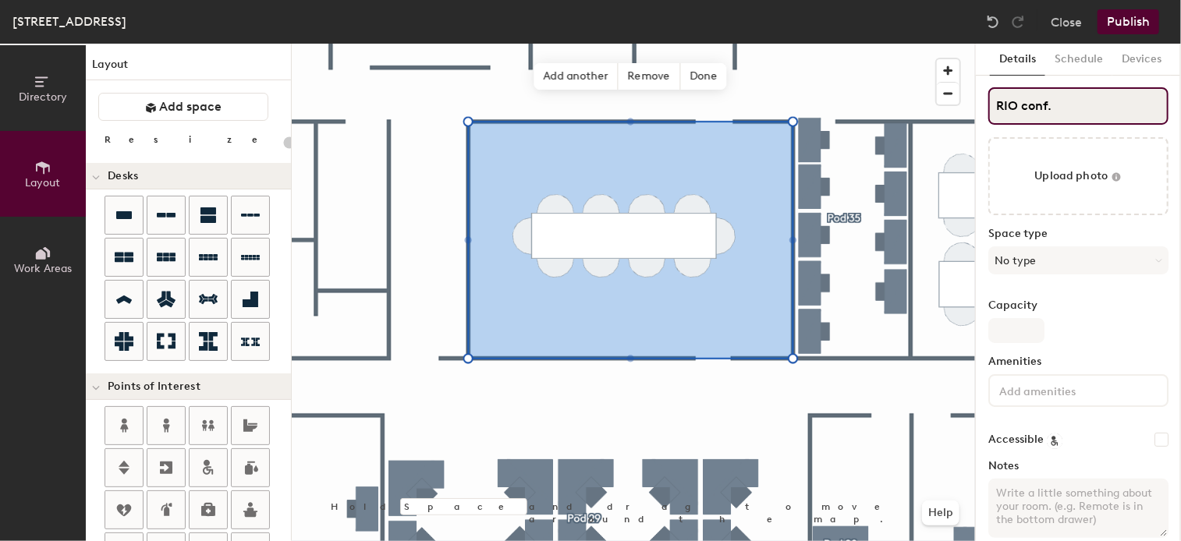
type input "RIO conf. r"
type input "20"
type input "RIO conf. roo"
type input "20"
type input "RIO conf. room"
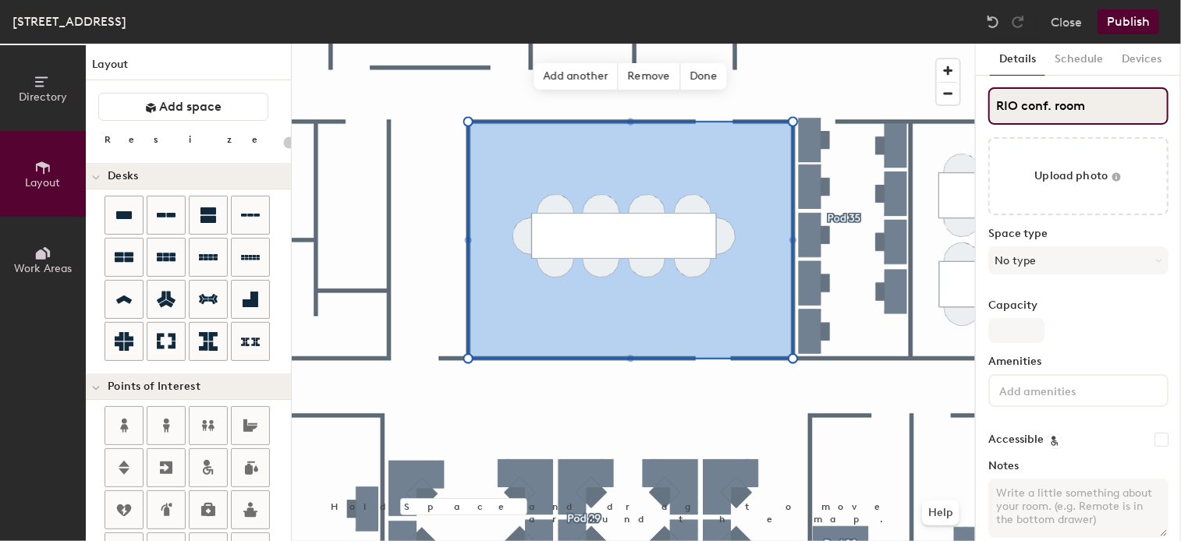
type input "20"
type input "RIO conf. room"
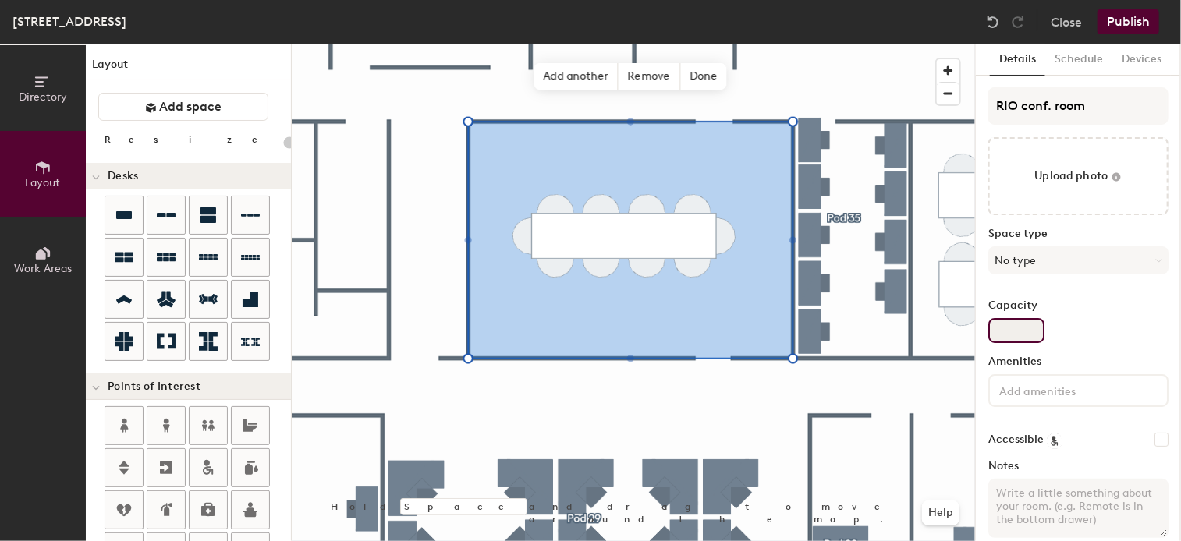
click at [1012, 335] on input "Capacity" at bounding box center [1016, 330] width 56 height 25
type input "1"
type input "20"
type input "18"
type input "20"
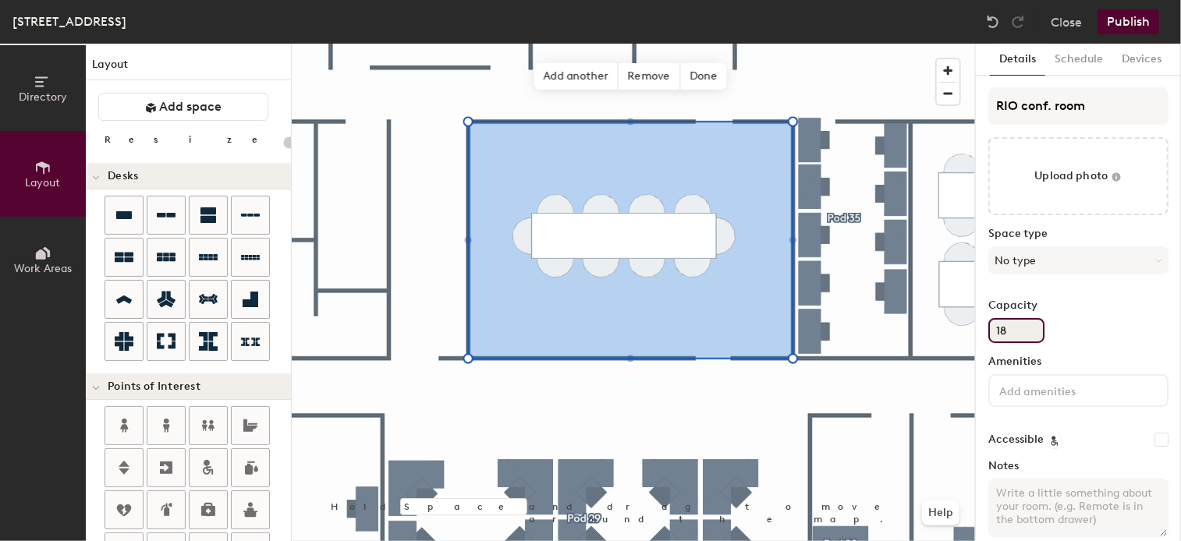
type input "18"
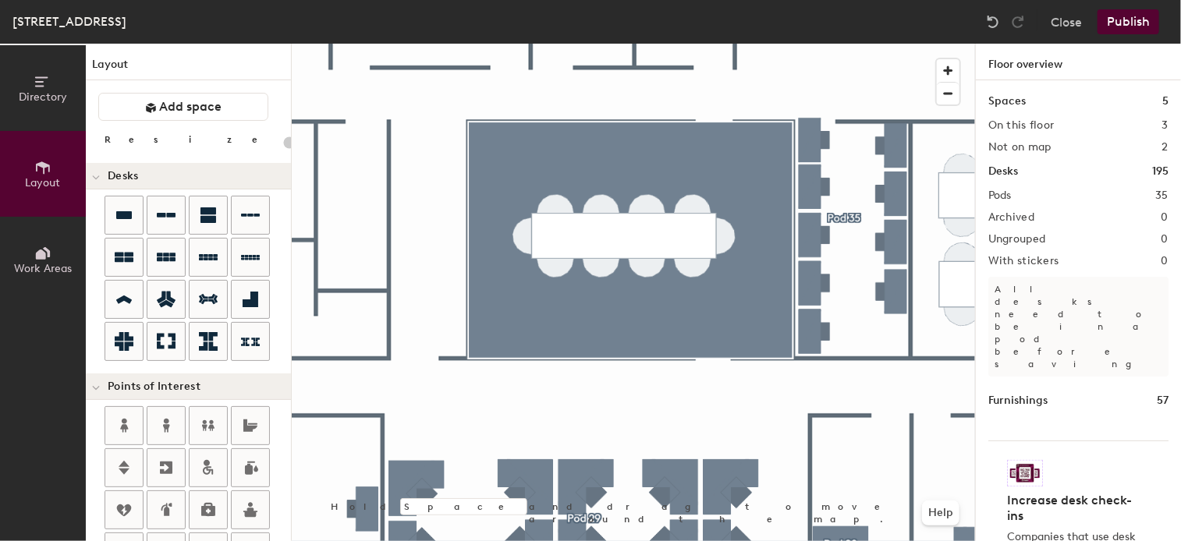
click at [1133, 13] on button "Publish" at bounding box center [1128, 21] width 62 height 25
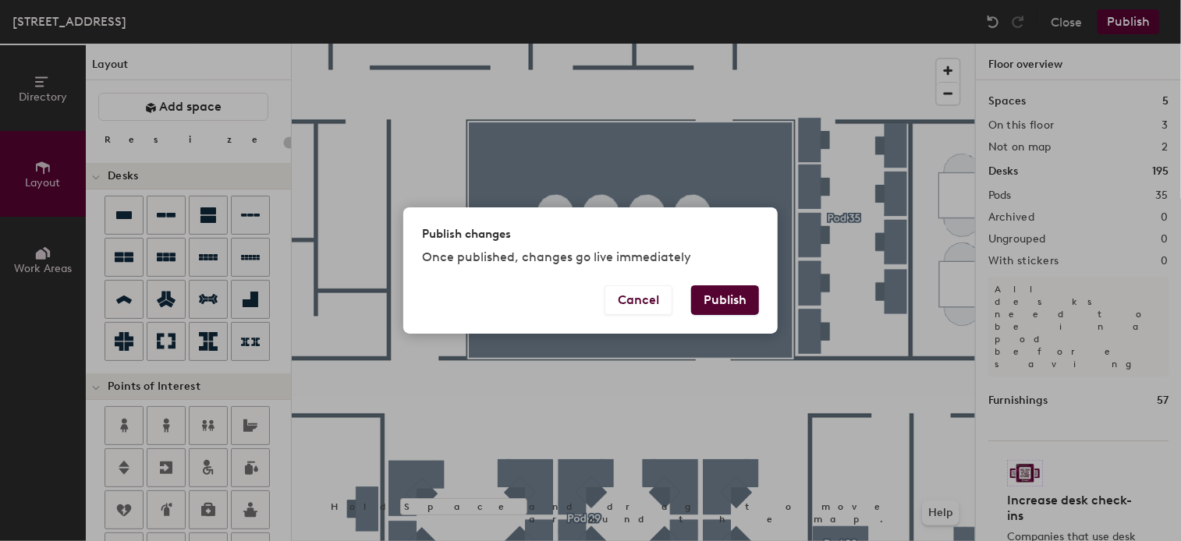
click at [736, 294] on button "Publish" at bounding box center [725, 300] width 68 height 30
type input "20"
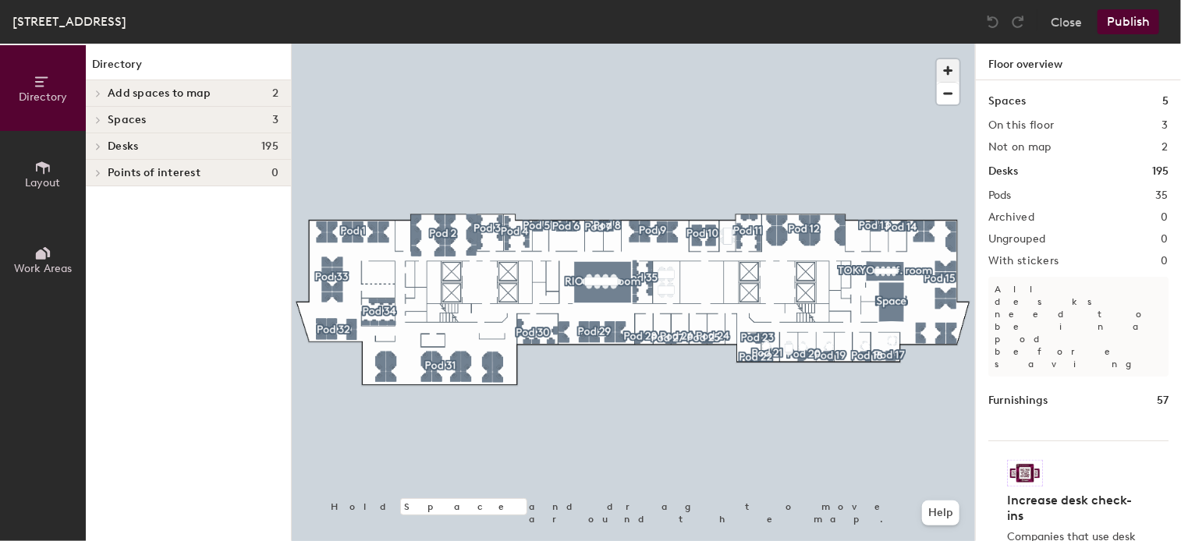
click at [952, 73] on span "button" at bounding box center [948, 70] width 23 height 23
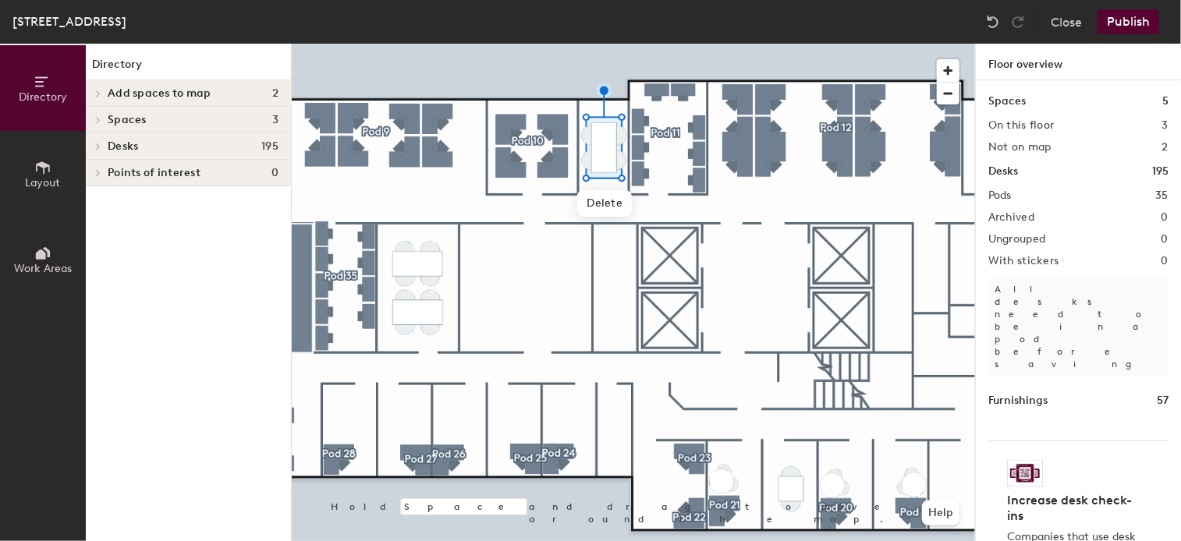
click at [34, 168] on button "Layout" at bounding box center [43, 174] width 86 height 86
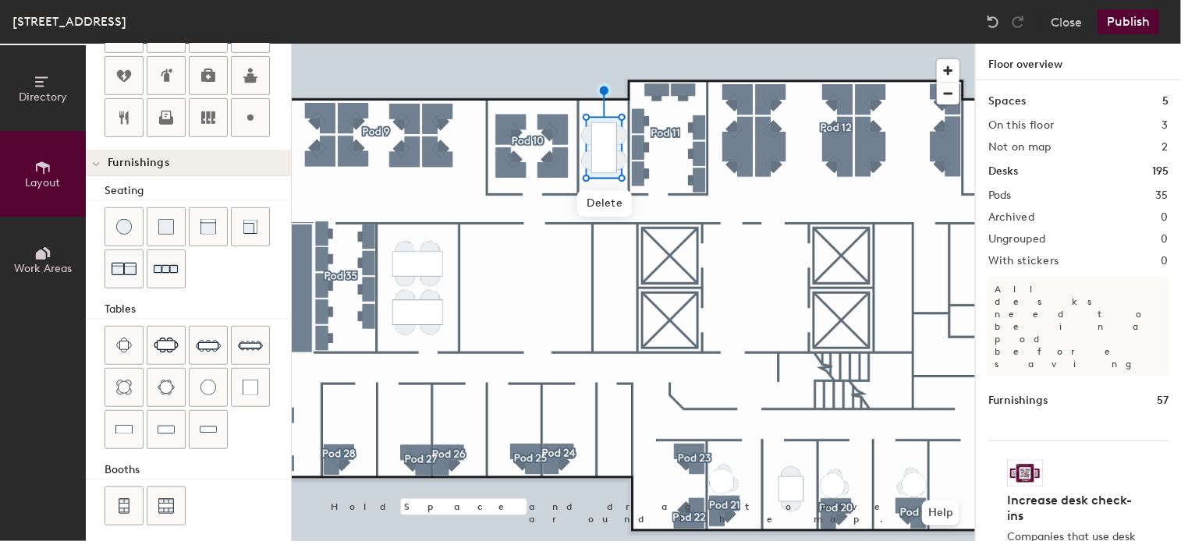
scroll to position [438, 0]
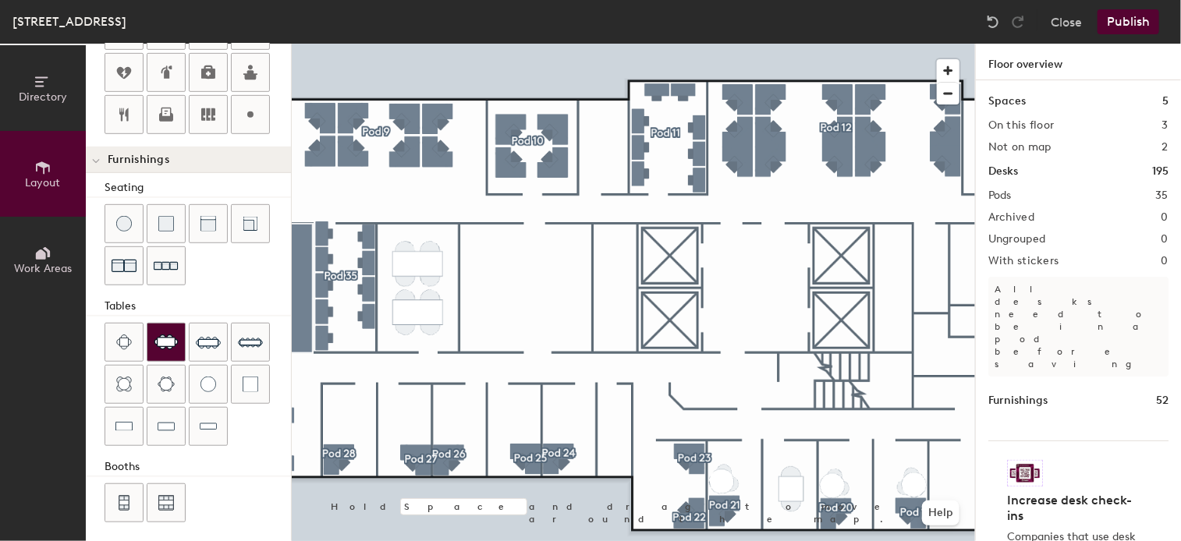
click at [167, 338] on img at bounding box center [166, 343] width 25 height 16
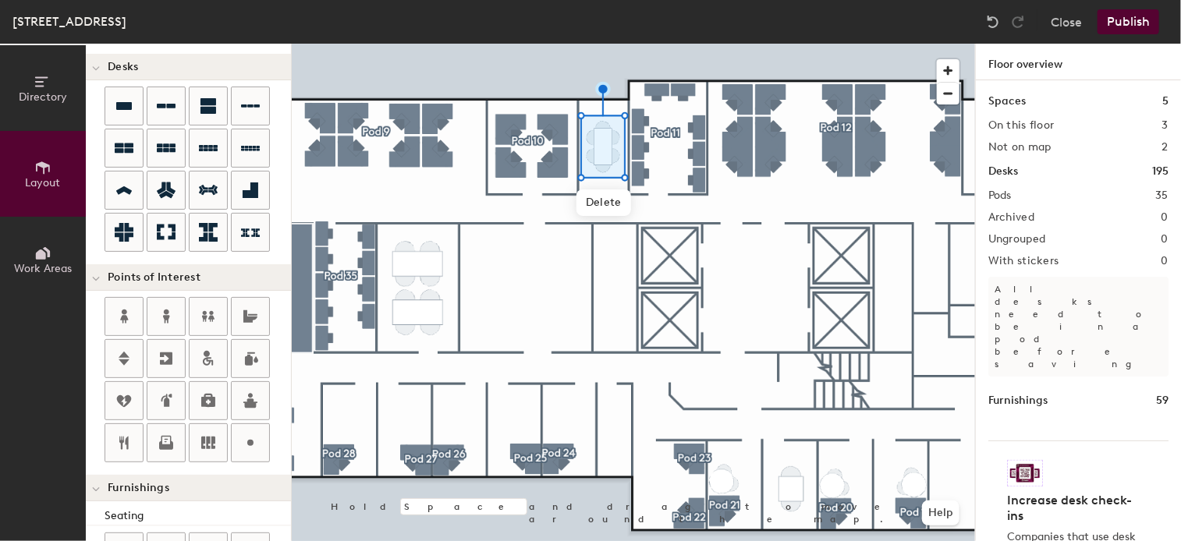
scroll to position [0, 0]
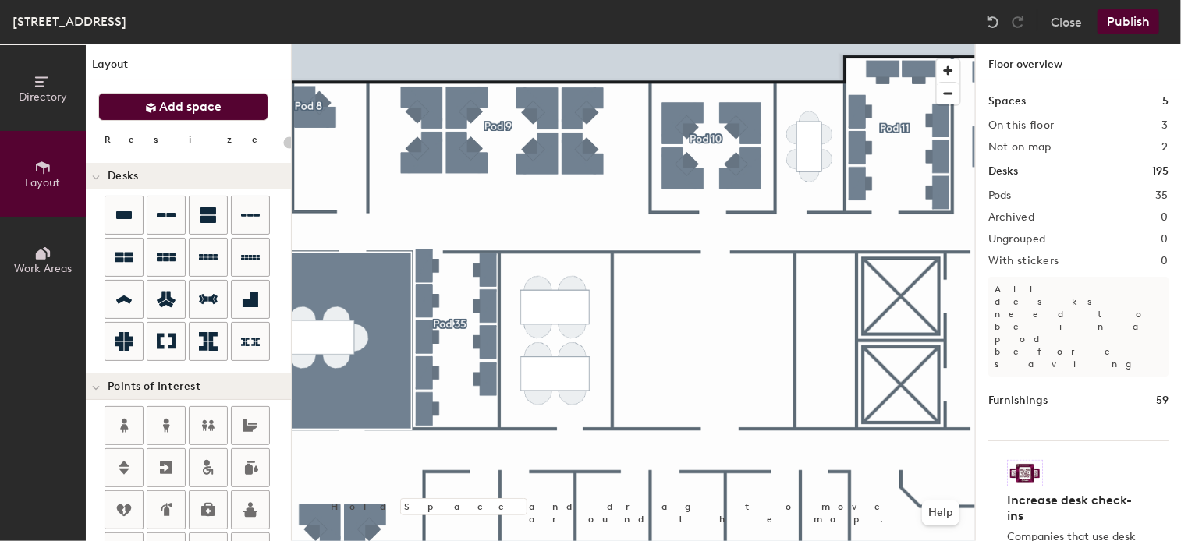
click at [195, 105] on span "Add space" at bounding box center [191, 107] width 62 height 16
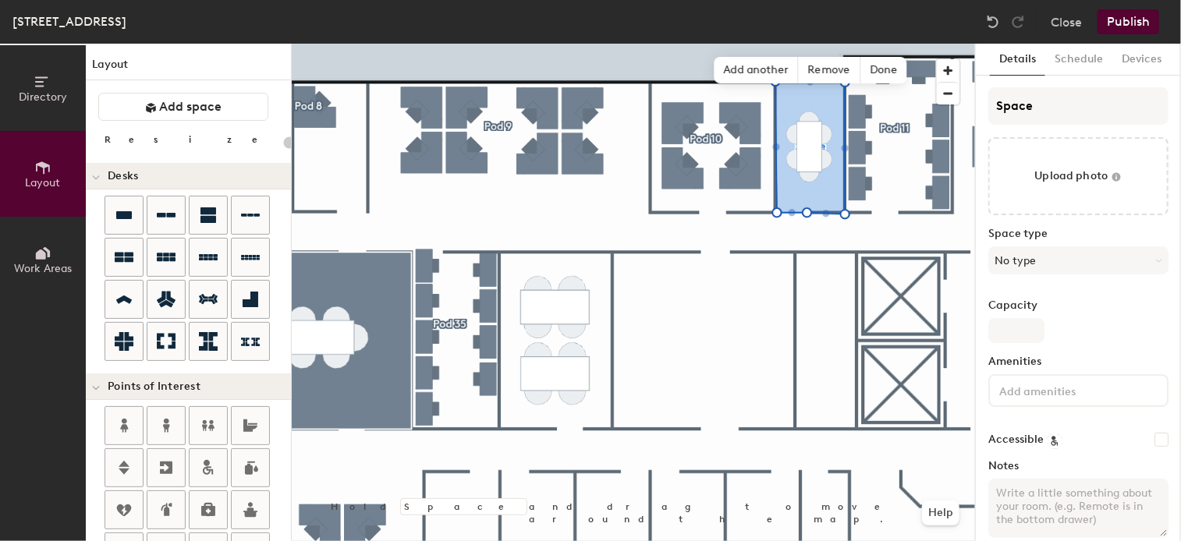
type input "20"
click at [1042, 113] on input "Space" at bounding box center [1078, 105] width 180 height 37
click at [926, 116] on div "Directory Layout Work Areas Layout Add space Resize Desks Points of Interest Fu…" at bounding box center [590, 293] width 1181 height 498
type input "O"
type input "20"
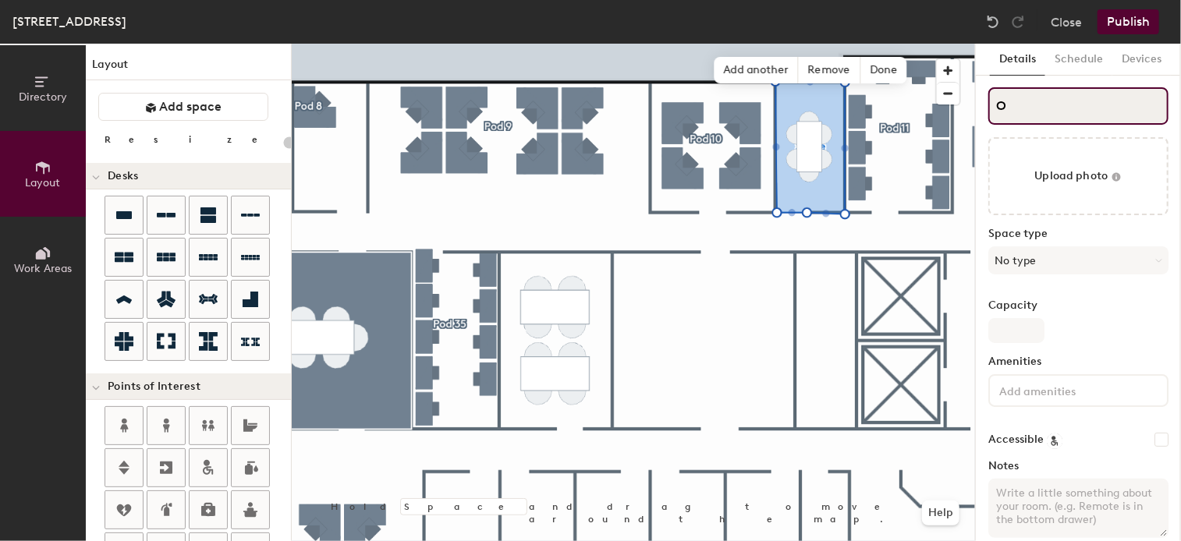
type input "OS"
type input "20"
type input "OSL"
type input "20"
type input "OSLO"
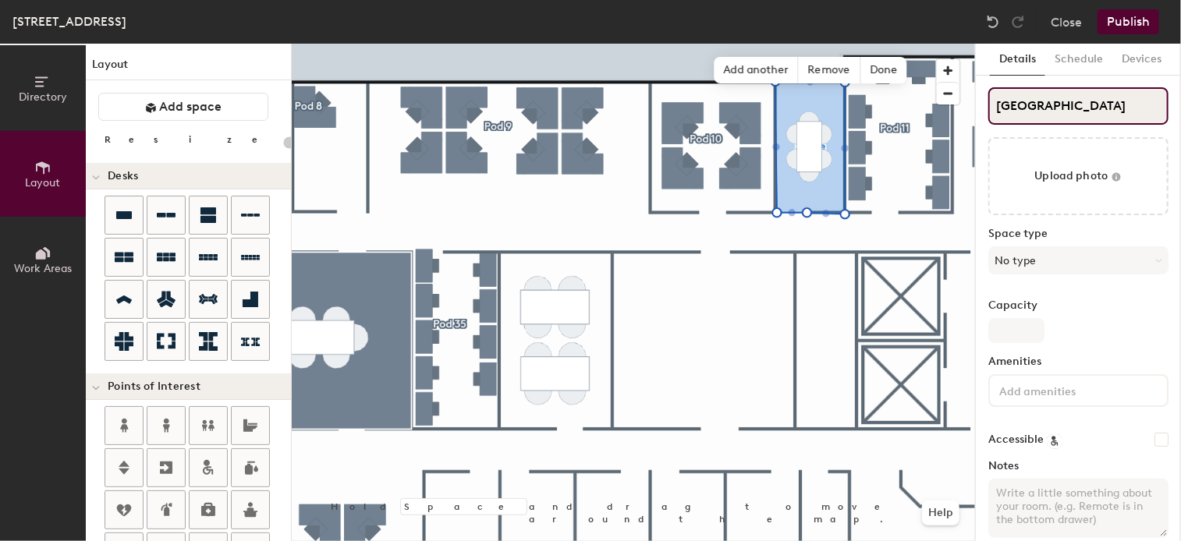
type input "20"
type input "OSLO"
type input "20"
type input "OSLO c"
type input "20"
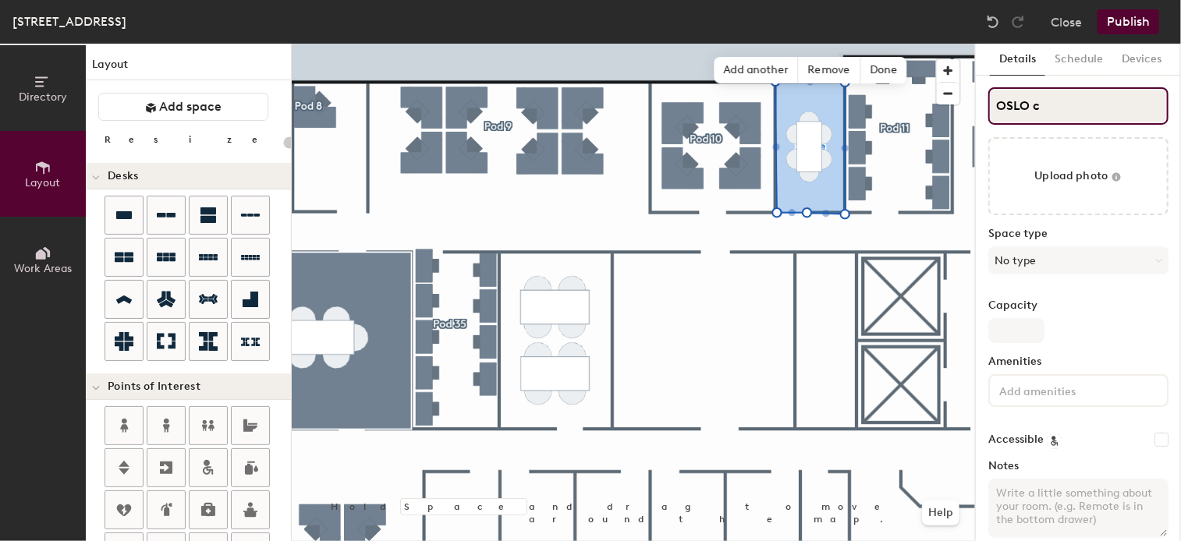
type input "OSLO co"
type input "20"
type input "OSLO con"
type input "20"
type input "OSLO conf"
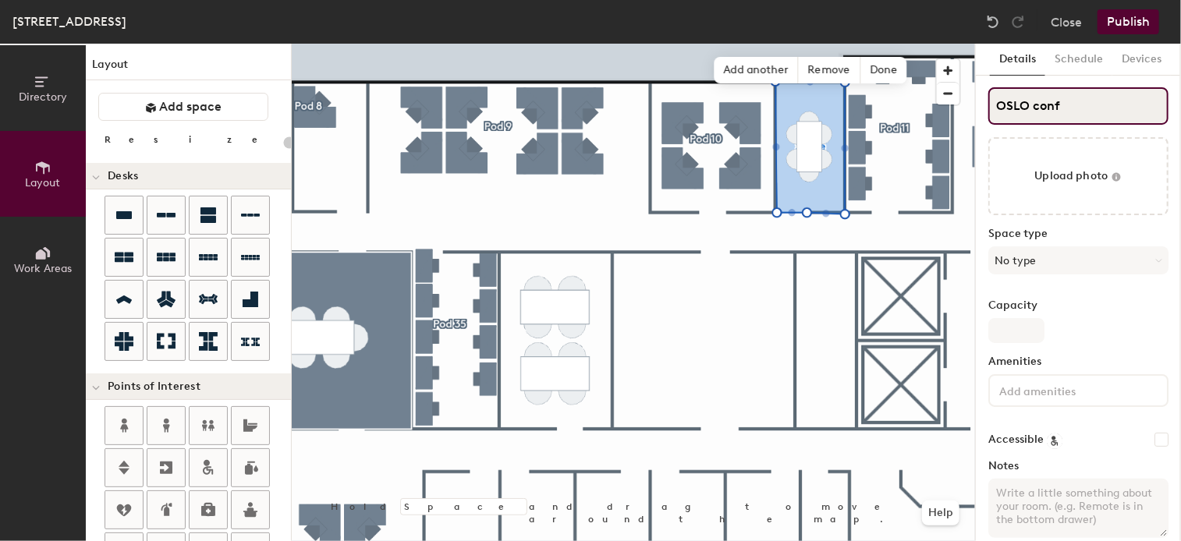
type input "20"
type input "OSLO conf."
type input "20"
type input "OSLO conf. r"
type input "20"
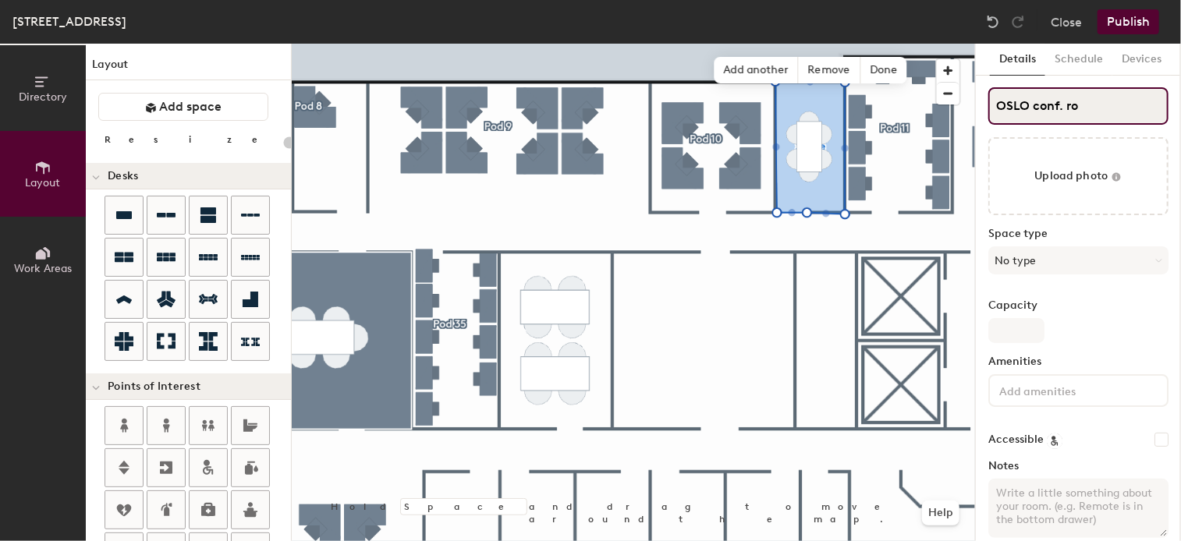
type input "OSLO conf. roo"
type input "20"
type input "OSLO conf. room"
type input "20"
type input "OSLO conf. room"
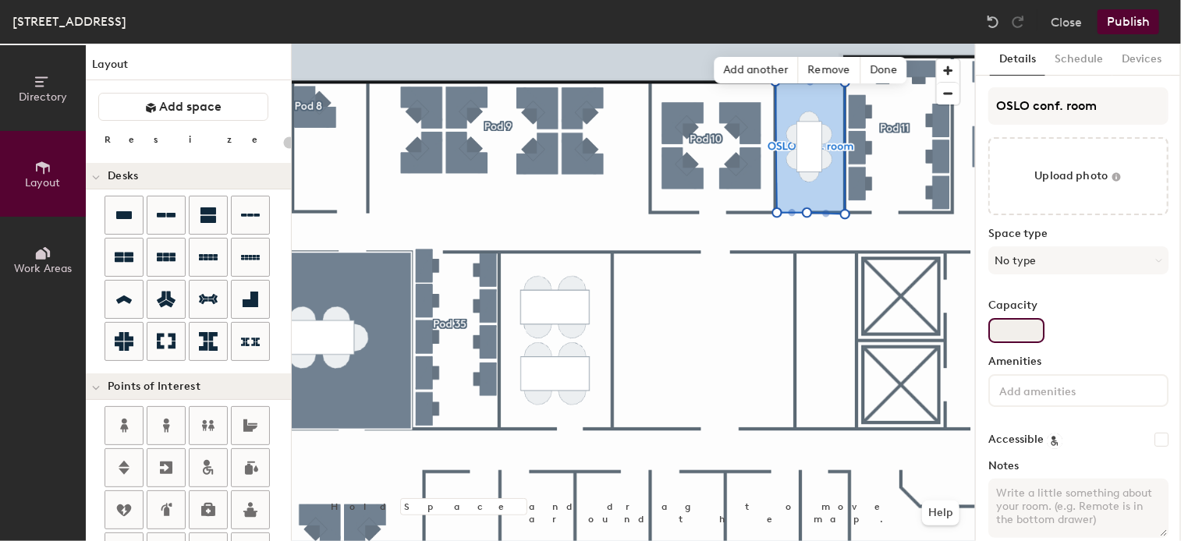
click at [1007, 331] on input "Capacity" at bounding box center [1016, 330] width 56 height 25
type input "6"
type input "20"
type input "6"
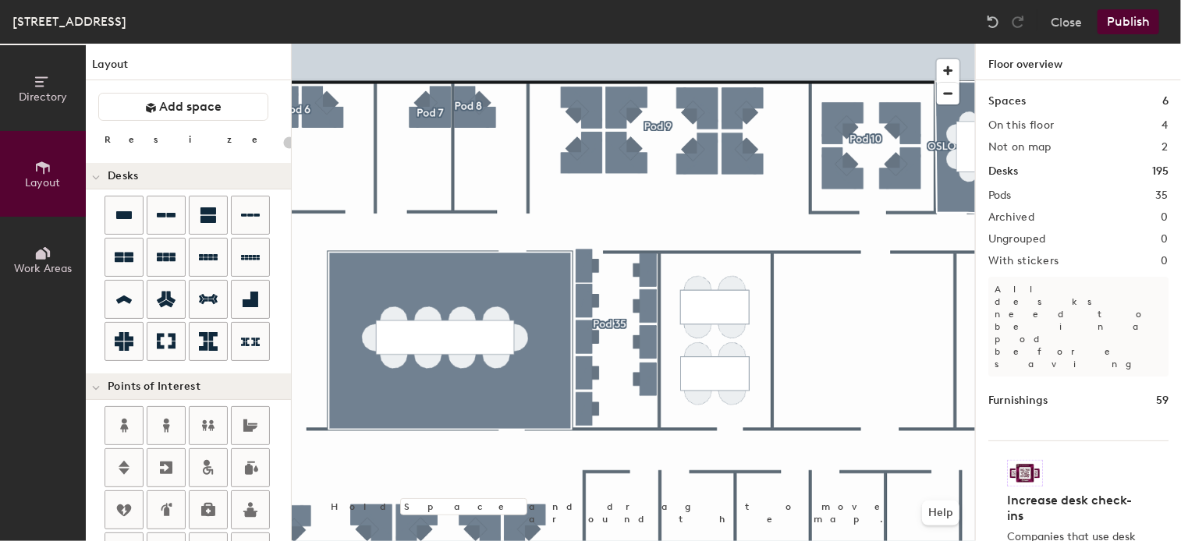
click at [1180, 436] on html "Skip navigation Schedule Office People Analytics Visits Deliveries Services Man…" at bounding box center [590, 270] width 1181 height 541
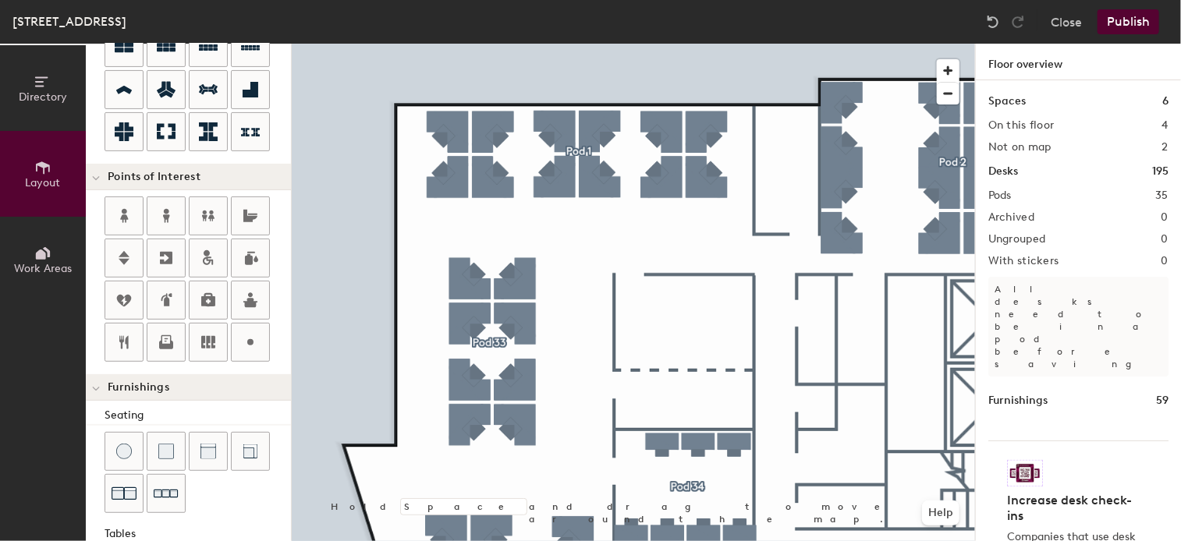
scroll to position [390, 0]
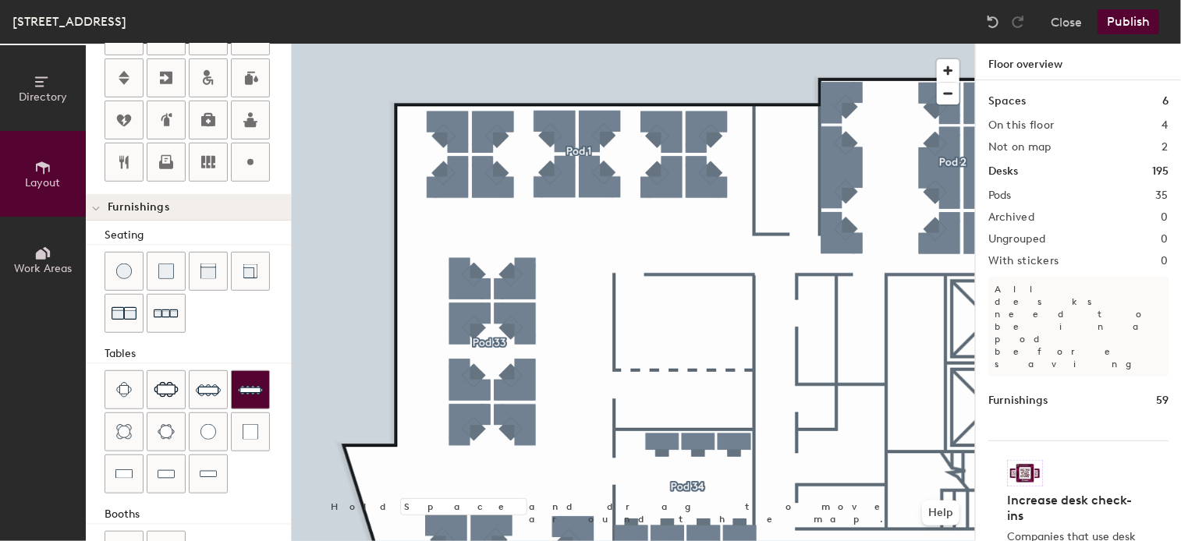
click at [683, 319] on div "Directory Layout Work Areas Layout Add space Resize Desks Points of Interest Fu…" at bounding box center [590, 293] width 1181 height 498
click at [686, 319] on div "Directory Layout Work Areas Layout Add space Resize Desks Points of Interest Fu…" at bounding box center [590, 293] width 1181 height 498
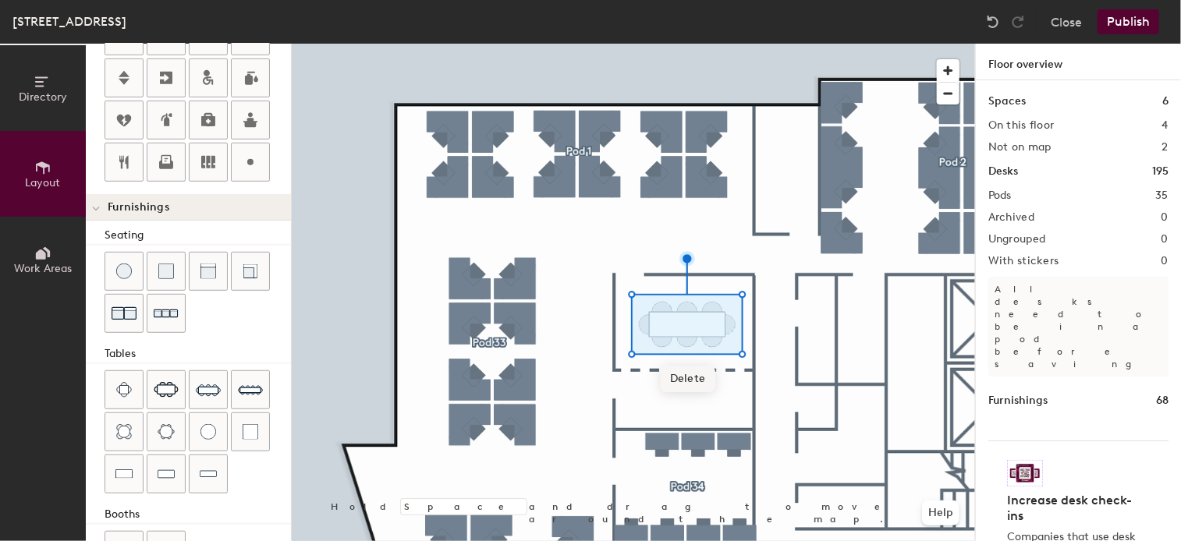
click at [568, 44] on div at bounding box center [633, 44] width 683 height 0
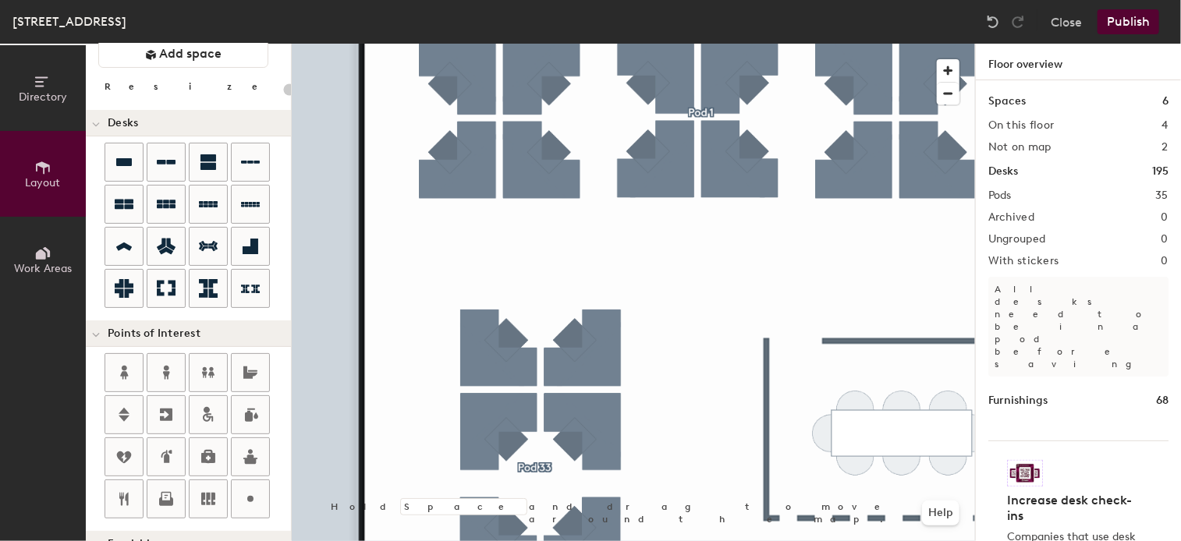
scroll to position [0, 0]
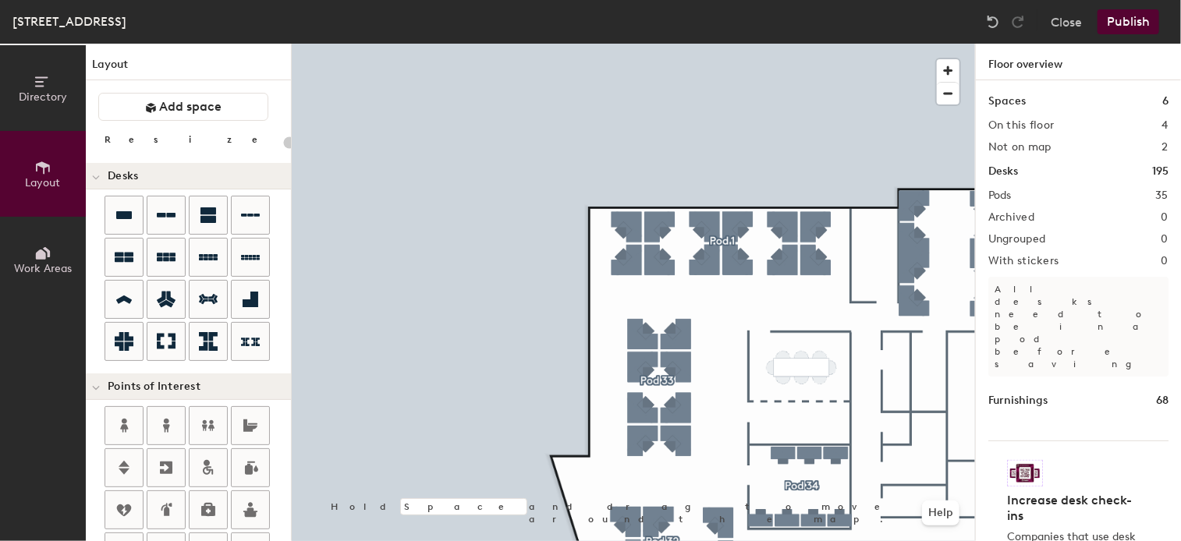
click at [801, 354] on div "Directory Layout Work Areas Layout Add space Resize Desks Points of Interest Fu…" at bounding box center [590, 293] width 1181 height 498
click at [212, 101] on span "Add space" at bounding box center [191, 107] width 62 height 16
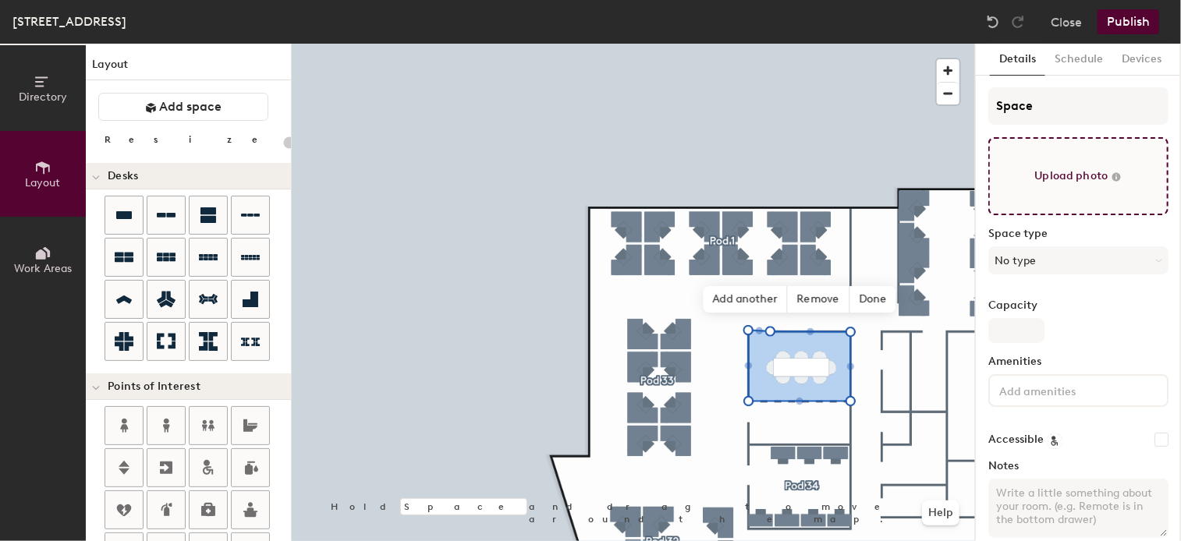
type input "20"
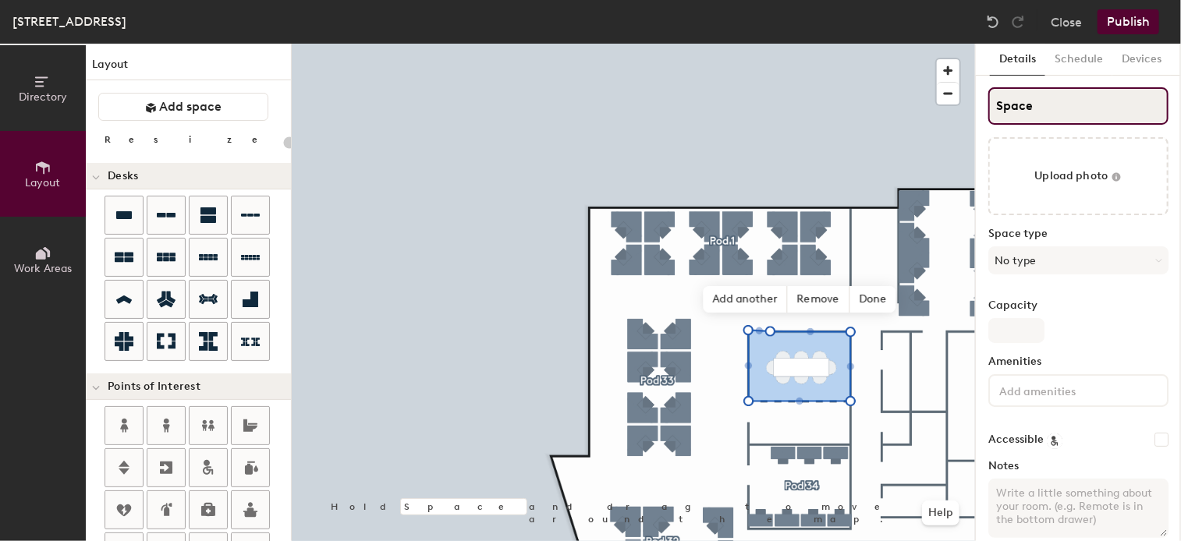
click at [1049, 103] on input "Space" at bounding box center [1078, 105] width 180 height 37
click at [888, 108] on div "Directory Layout Work Areas Layout Add space Resize Desks Points of Interest Fu…" at bounding box center [590, 293] width 1181 height 498
type input "C"
type input "20"
type input "CA"
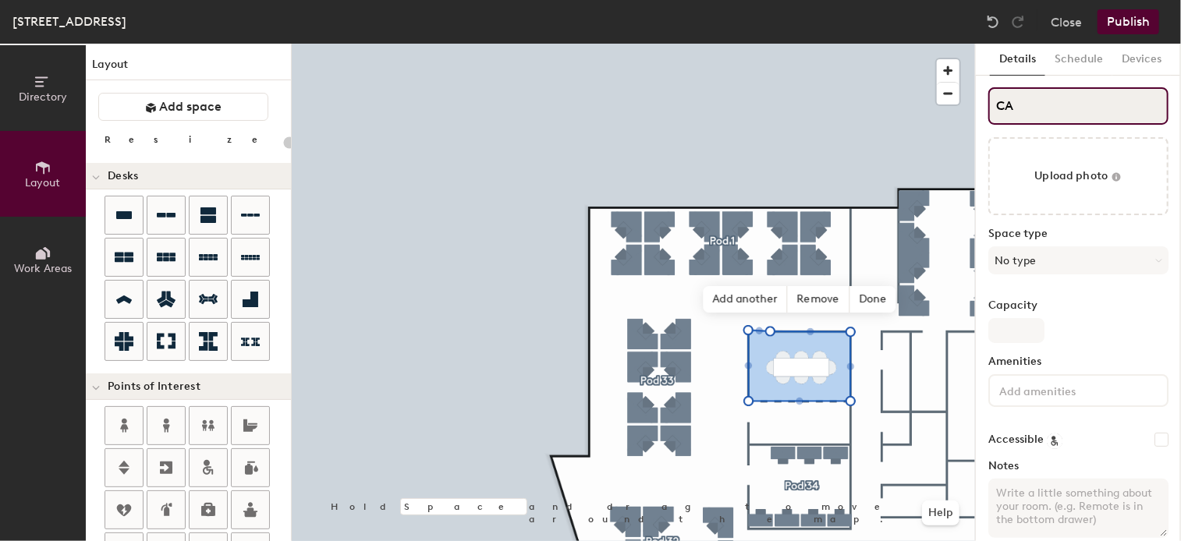
type input "20"
type input "CASA"
type input "20"
type input "CASAB"
type input "20"
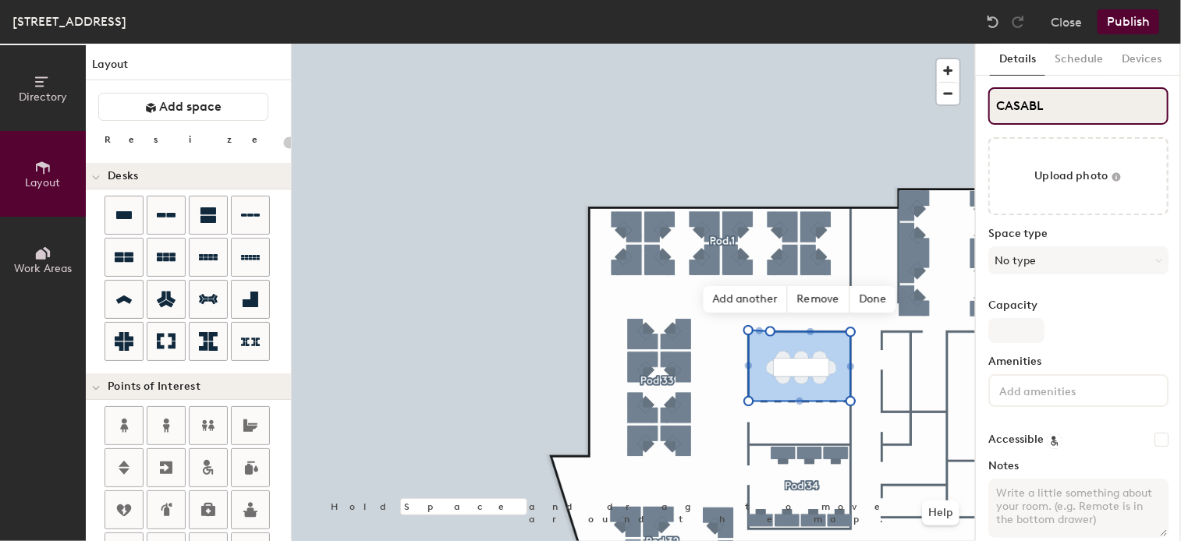
type input "CASABLA"
type input "20"
type input "CASABLAN"
type input "20"
type input "CASABLANC"
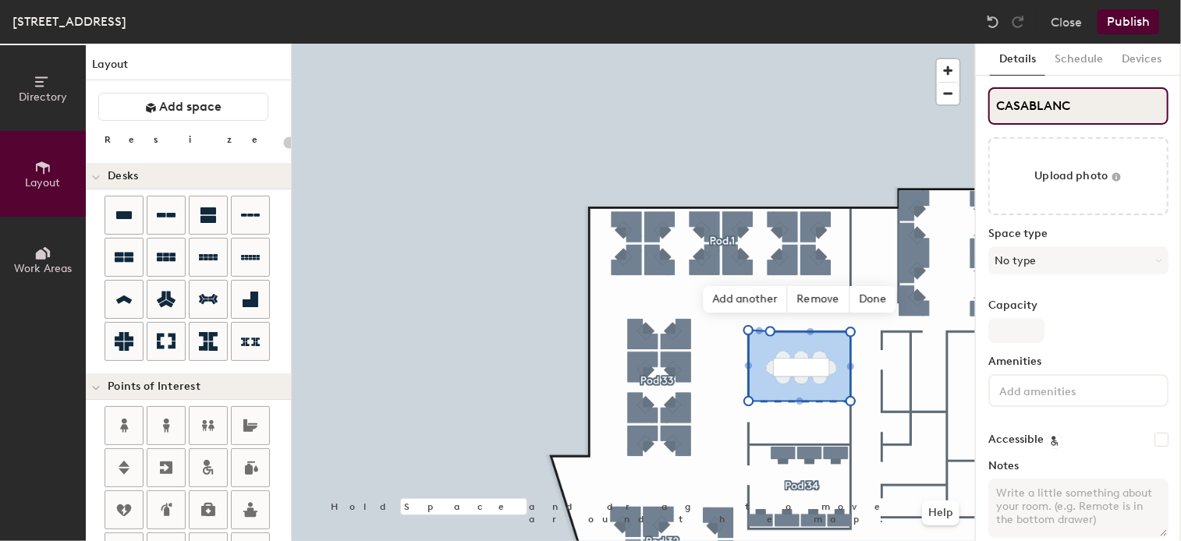
type input "20"
type input "CASABLANCA"
type input "20"
type input "CASABLANCA"
type input "20"
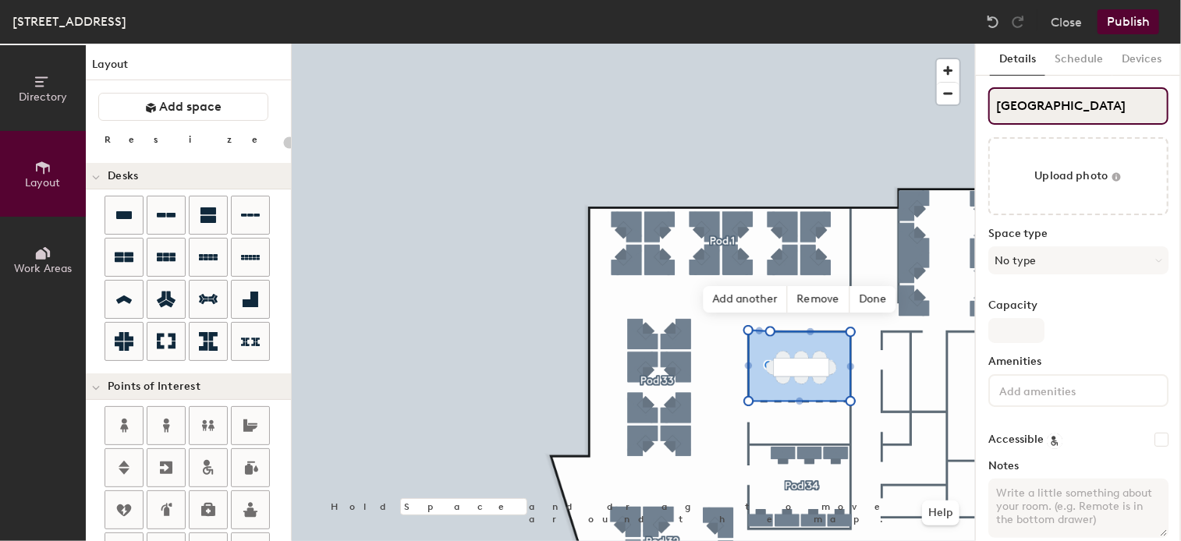
type input "CASABLANCA c"
type input "20"
type input "CASABLANCA co"
type input "20"
type input "CASABLANCA con"
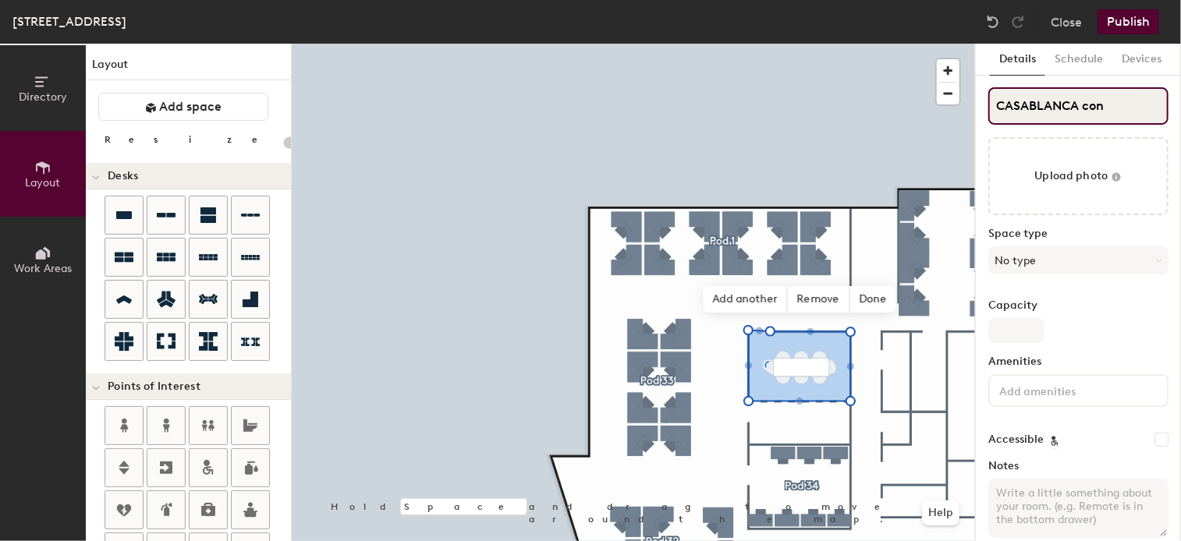
type input "20"
type input "CASABLANCA conf"
type input "20"
type input "CASABLANCA conf."
type input "20"
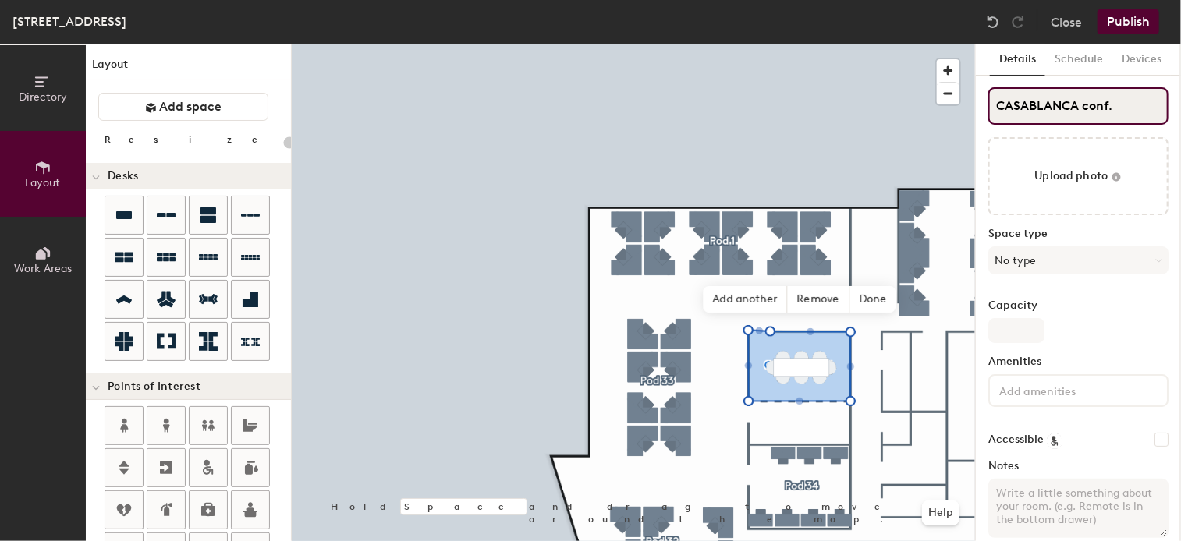
type input "CASABLANCA conf."
type input "20"
type input "CASABLANCA conf. r"
type input "20"
type input "CASABLANCA conf. ro"
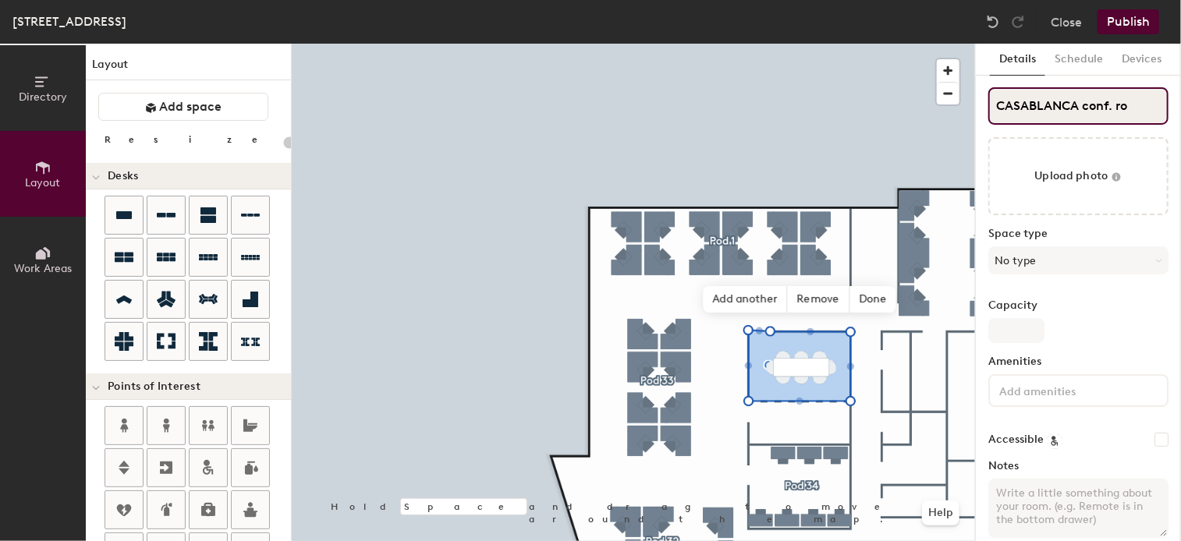
type input "20"
type input "CASABLANCA conf. room"
type input "20"
type input "CASABLANCA conf. room"
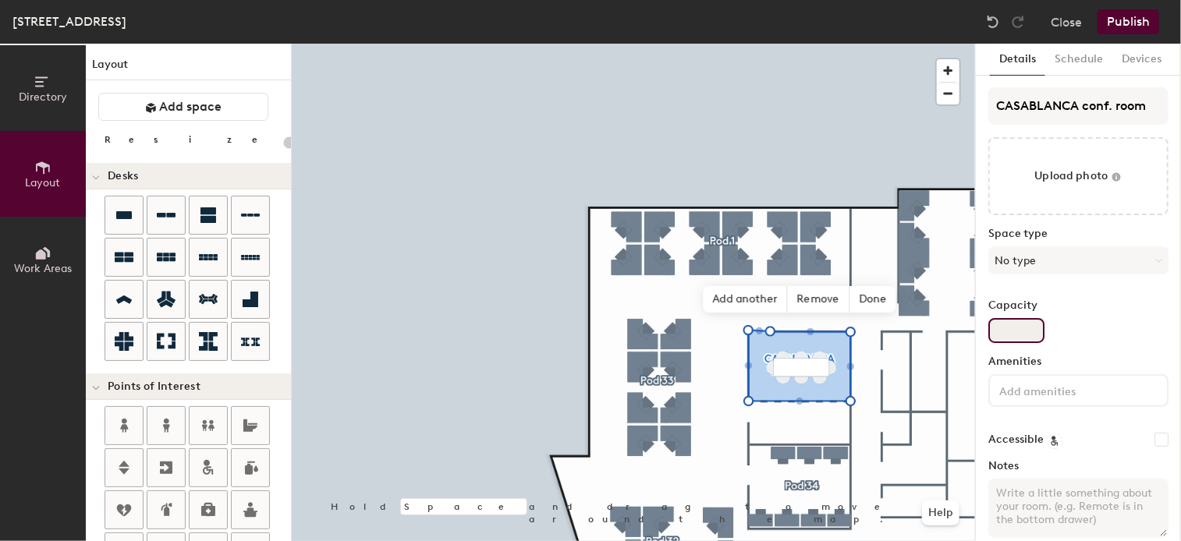
click at [1012, 325] on input "Capacity" at bounding box center [1016, 330] width 56 height 25
type input "8"
type input "20"
type input "8"
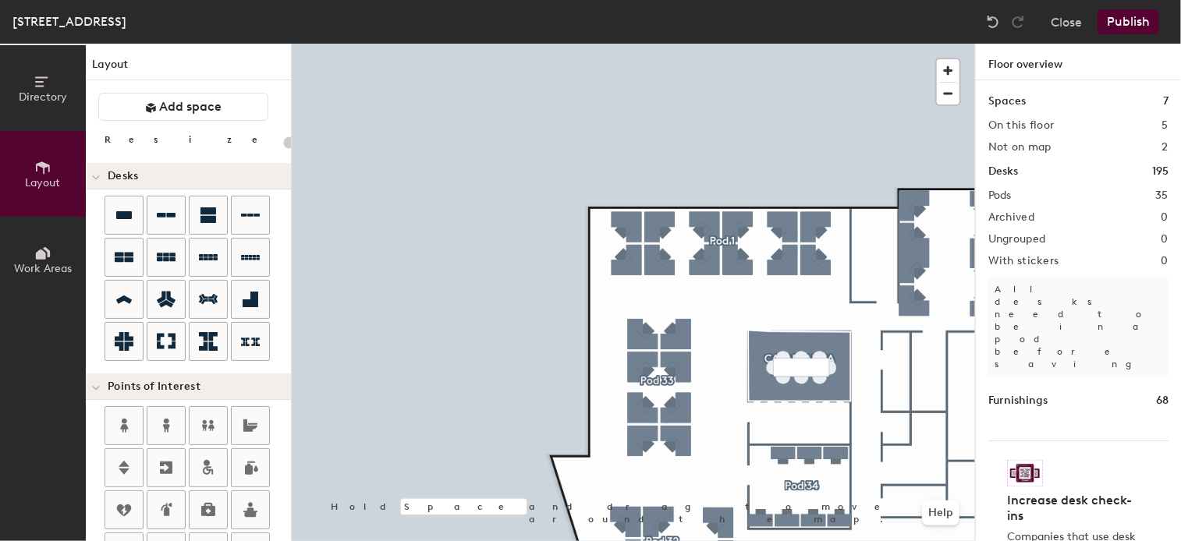
click at [1122, 19] on button "Publish" at bounding box center [1128, 21] width 62 height 25
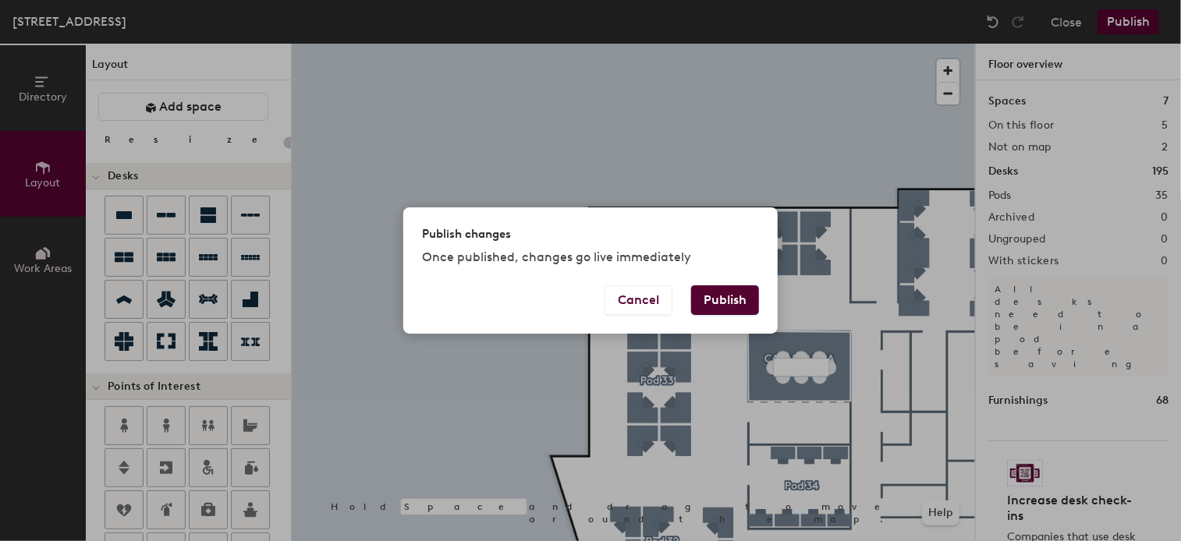
click at [727, 310] on button "Publish" at bounding box center [725, 300] width 68 height 30
type input "20"
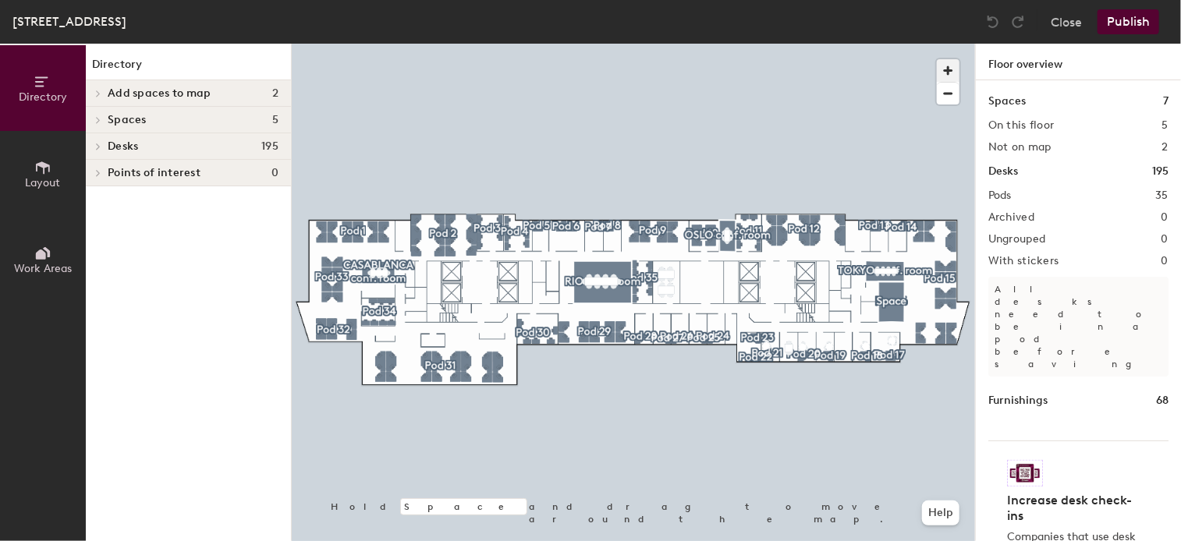
click at [954, 67] on span "button" at bounding box center [948, 70] width 23 height 23
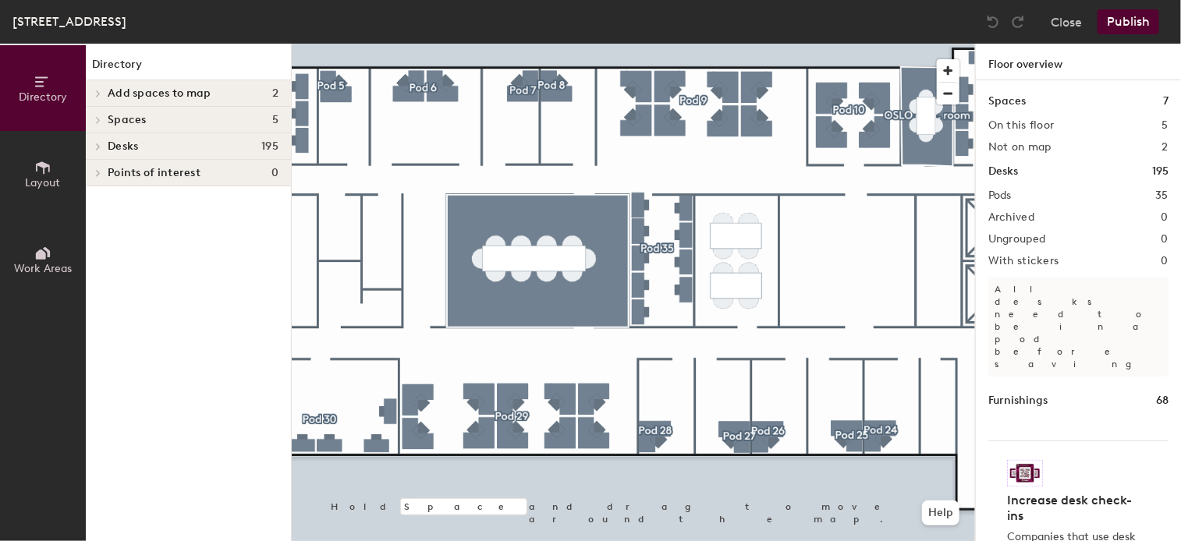
click at [156, 448] on div "Directory Layout Work Areas Directory Add spaces to map 2 OSLO conf. room RIO c…" at bounding box center [590, 293] width 1181 height 498
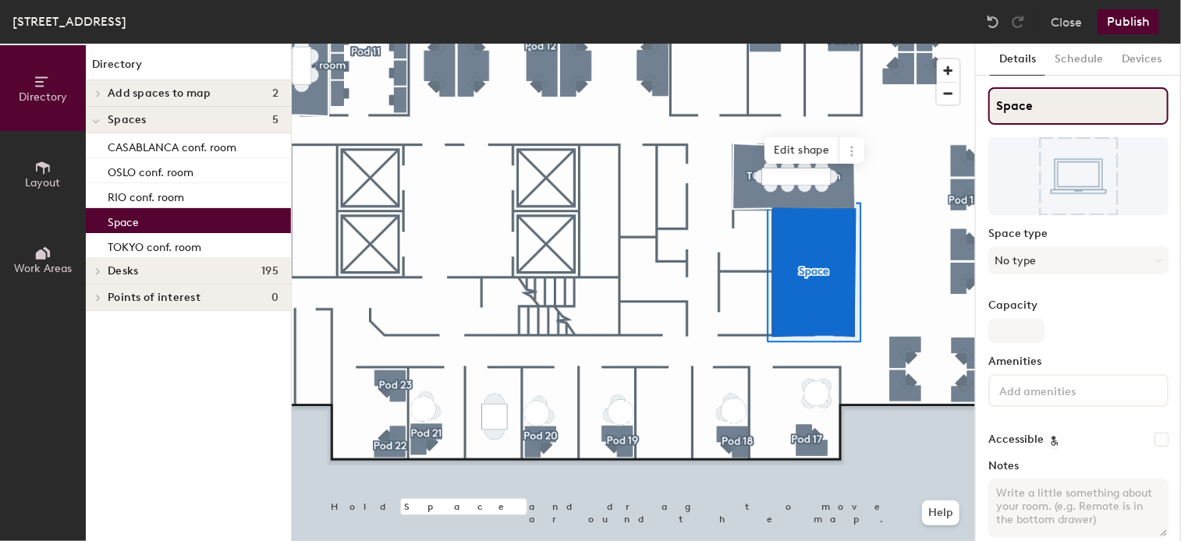
click at [925, 106] on div "Directory Layout Work Areas Directory Add spaces to map 2 OSLO conf. room RIO c…" at bounding box center [590, 293] width 1181 height 498
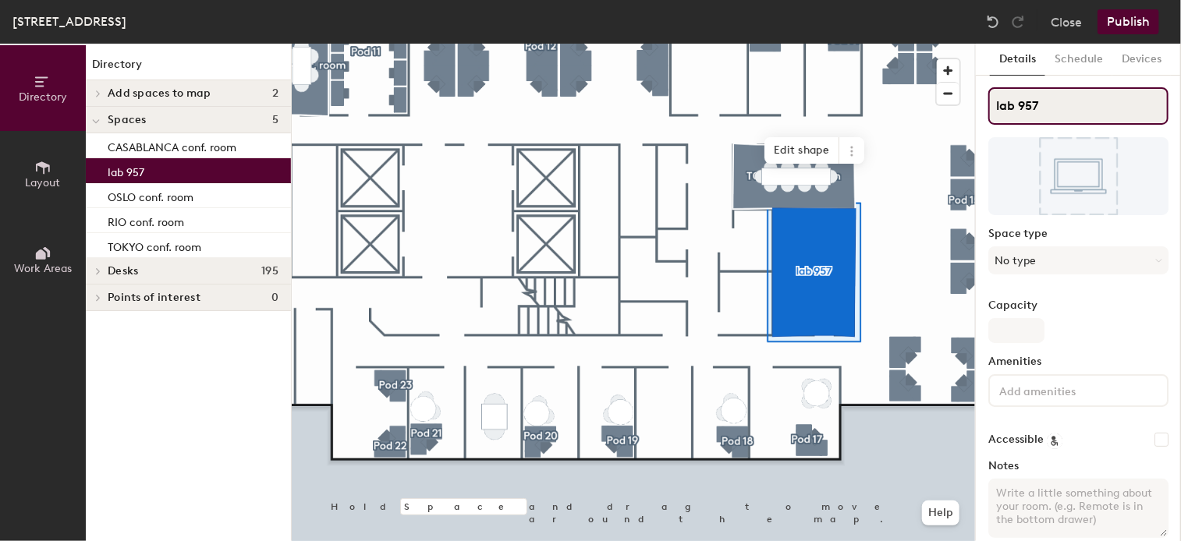
type input "lab 957"
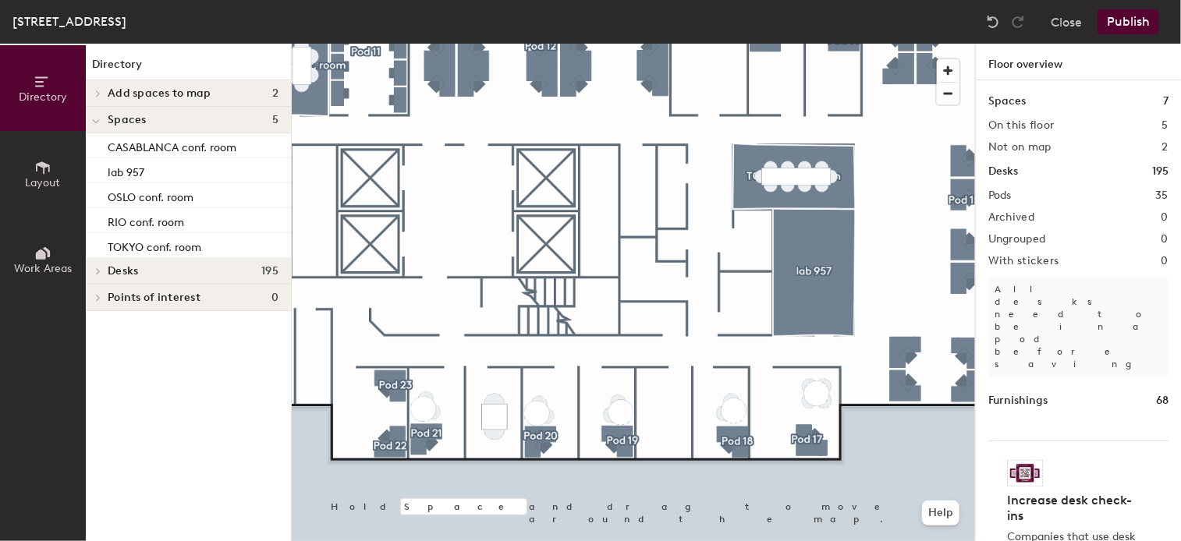
click at [44, 165] on icon at bounding box center [43, 167] width 14 height 12
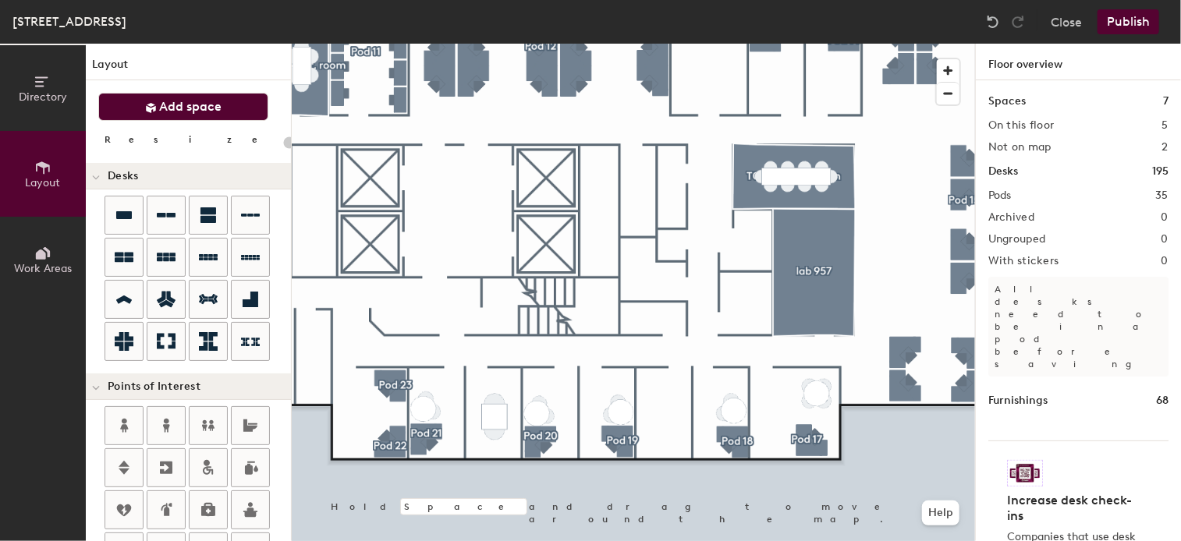
click at [181, 102] on span "Add space" at bounding box center [191, 107] width 62 height 16
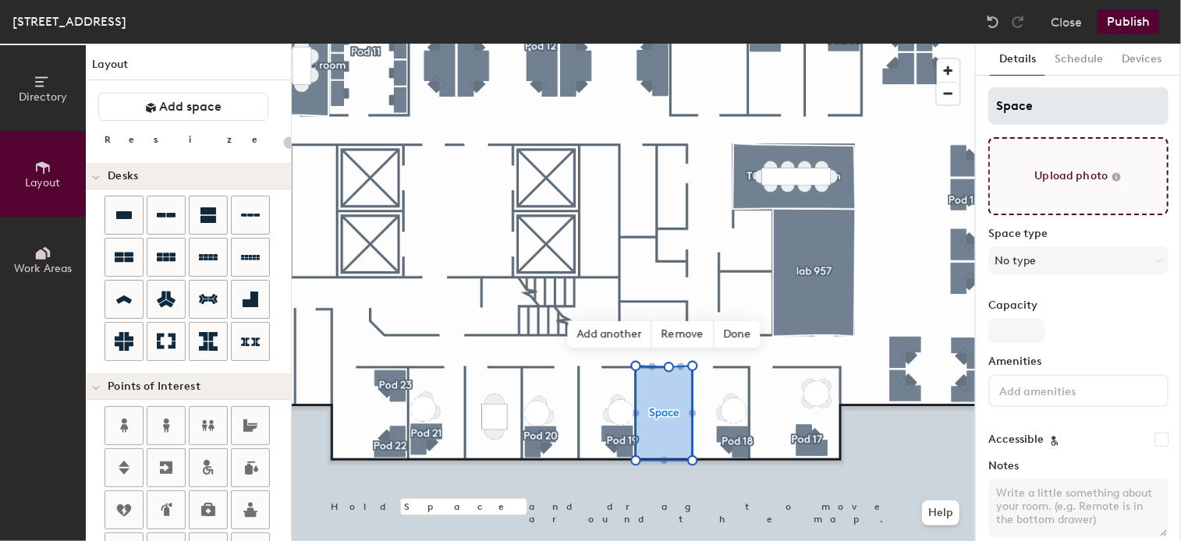
type input "20"
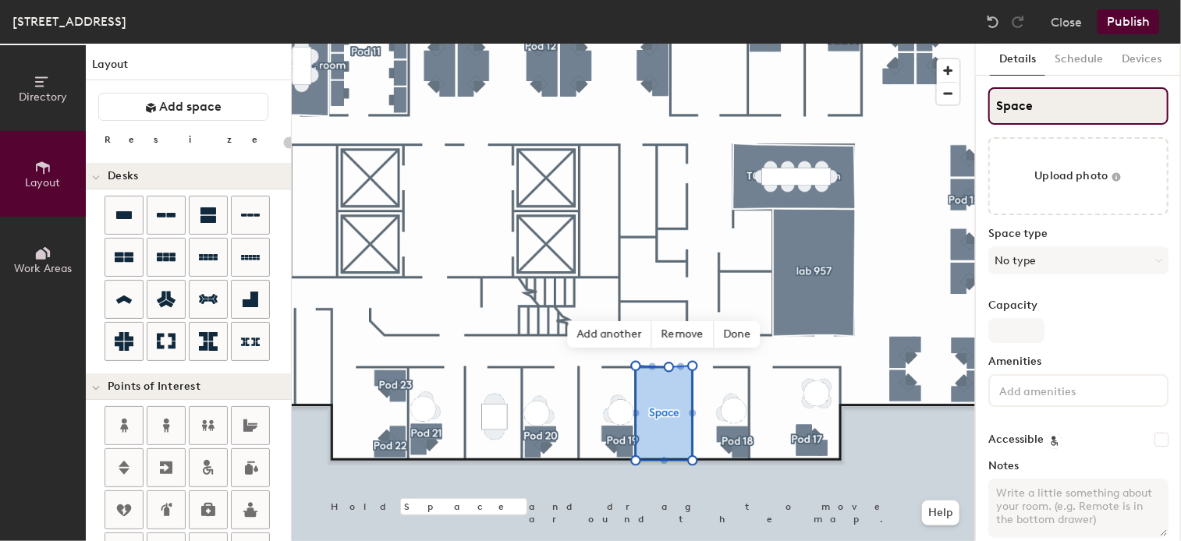
click at [1058, 108] on input "Space" at bounding box center [1078, 105] width 180 height 37
click at [875, 106] on div "Directory Layout Work Areas Layout Add space Resize Desks Points of Interest Fu…" at bounding box center [590, 293] width 1181 height 498
type input "la"
type input "20"
type input "lab"
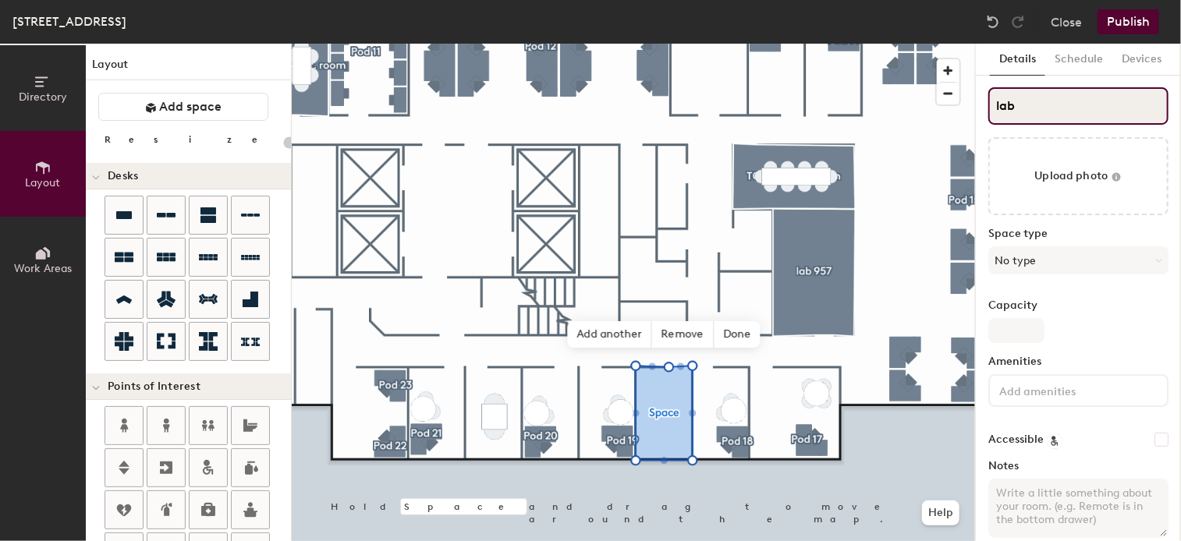
type input "20"
type input "lab 9"
type input "20"
type input "lab 922"
type input "20"
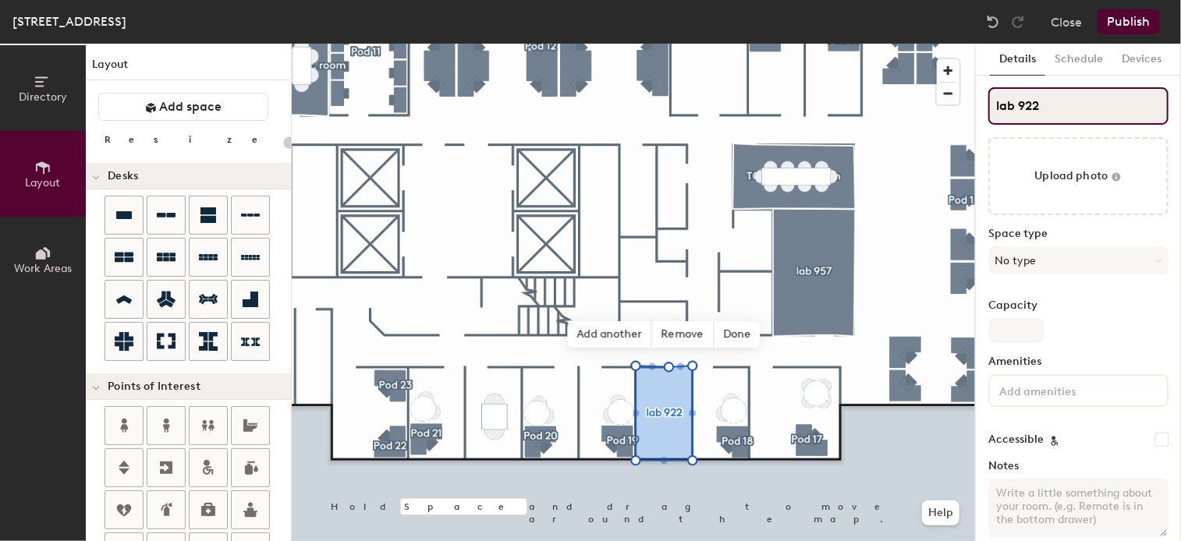
type input "lab 922"
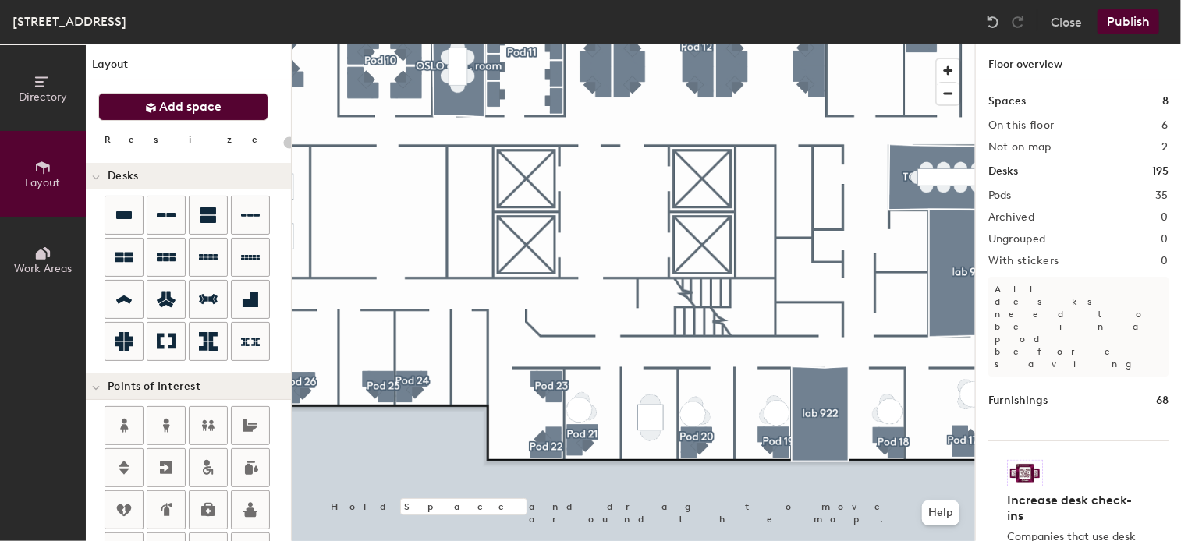
click at [200, 103] on span "Add space" at bounding box center [191, 107] width 62 height 16
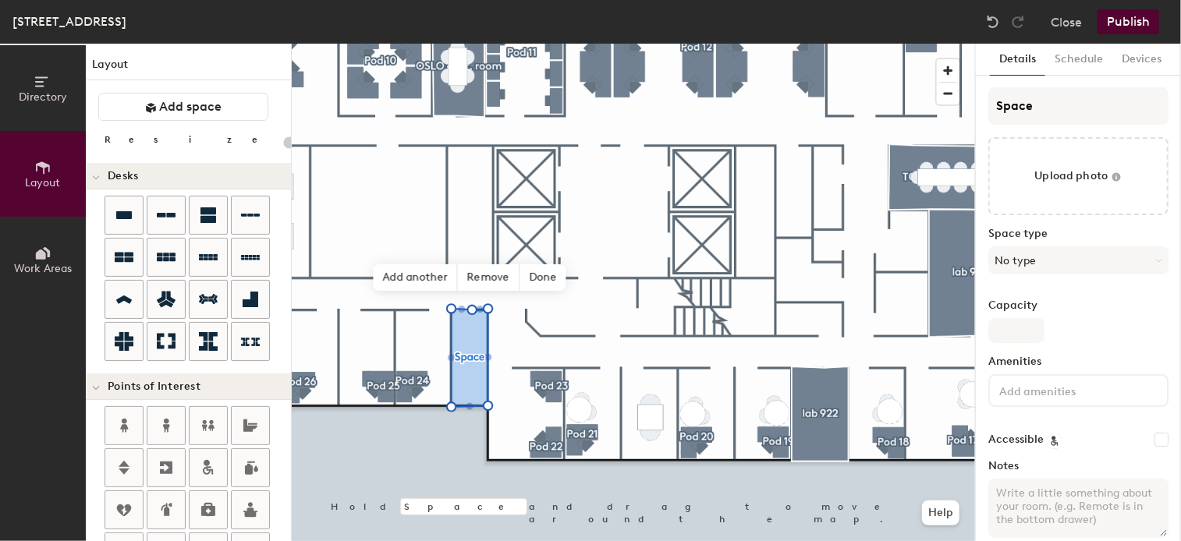
type input "20"
click at [1056, 110] on input "Space" at bounding box center [1078, 105] width 180 height 37
drag, startPoint x: 1056, startPoint y: 110, endPoint x: 945, endPoint y: 104, distance: 111.7
click at [945, 104] on div "Directory Layout Work Areas Layout Add space Resize Desks Points of Interest Fu…" at bounding box center [590, 293] width 1181 height 498
type input "A"
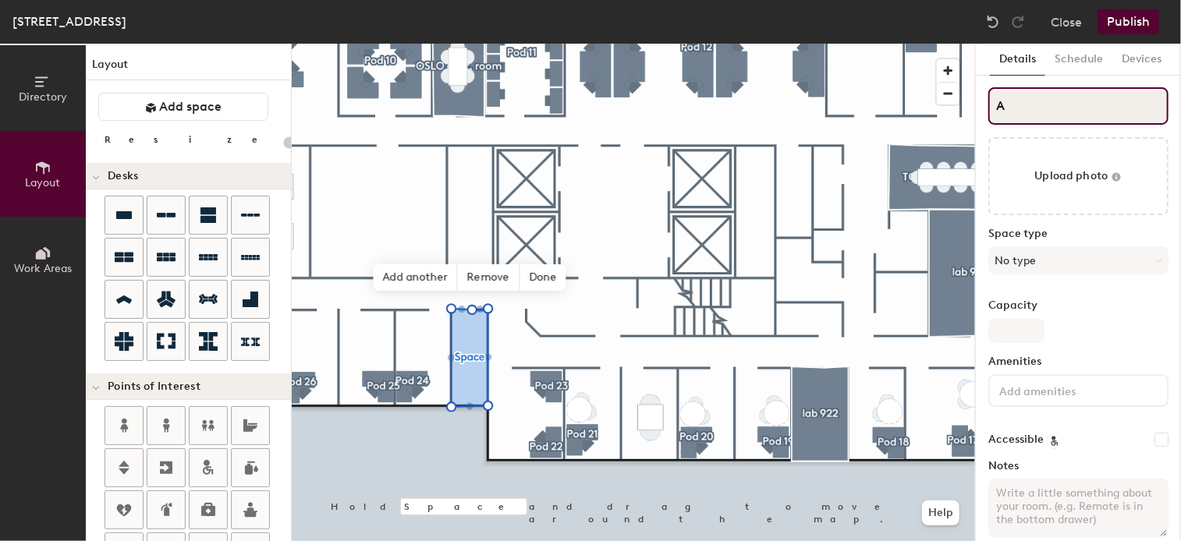
type input "20"
type input "AD"
type input "20"
type input "ADM"
type input "20"
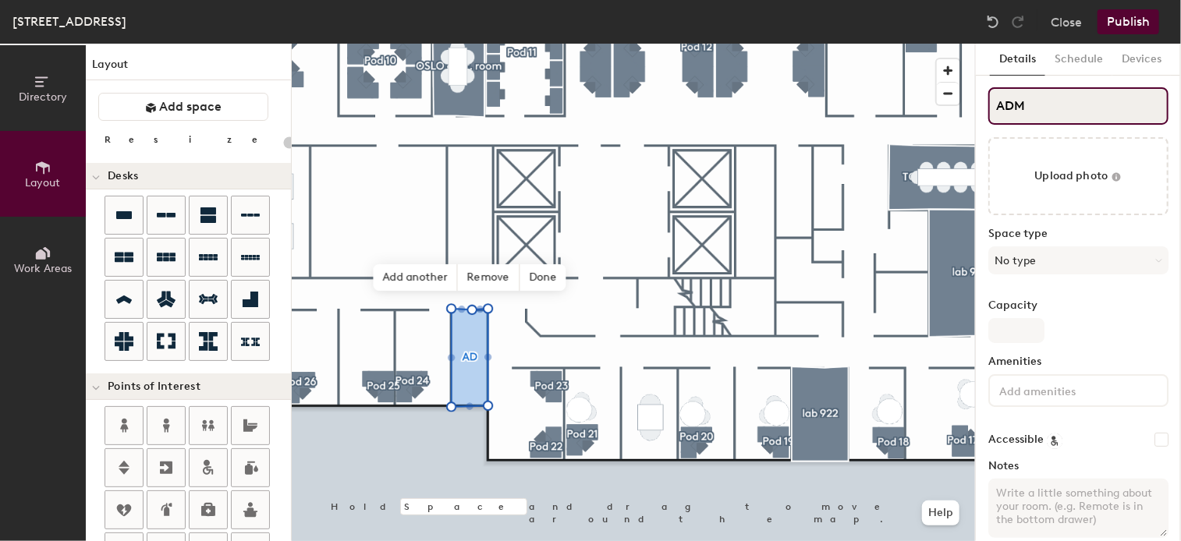
type input "ADM s"
type input "20"
type input "ADM st"
type input "20"
type input "ADM sto"
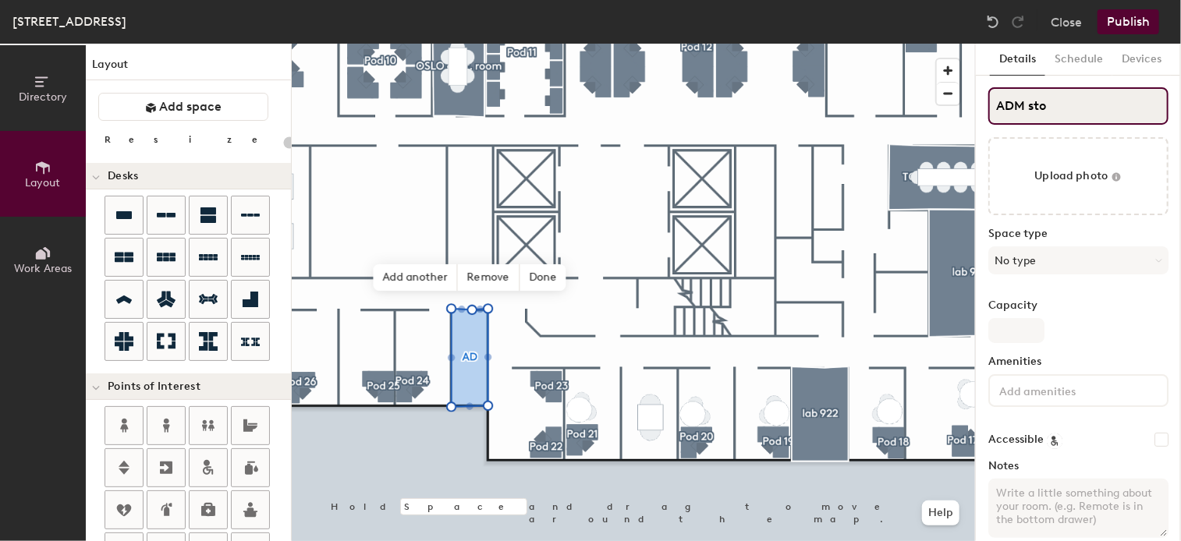
type input "20"
type input "ADM stor"
type input "20"
type input "ADM storag"
type input "20"
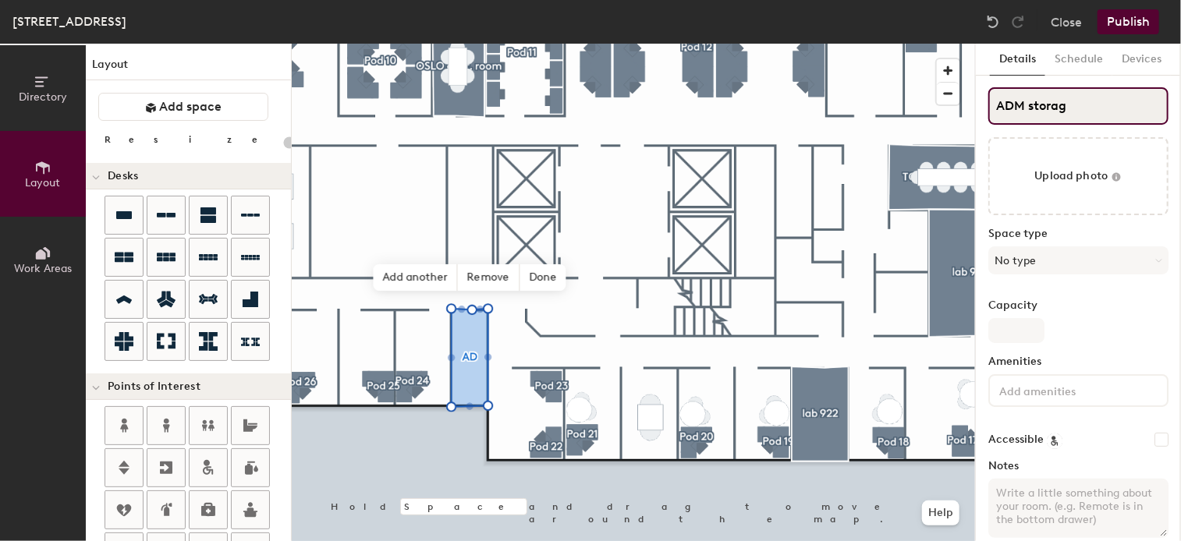
type input "ADM storage"
type input "20"
type input "ADM storage"
click at [1118, 263] on button "No type" at bounding box center [1078, 260] width 180 height 28
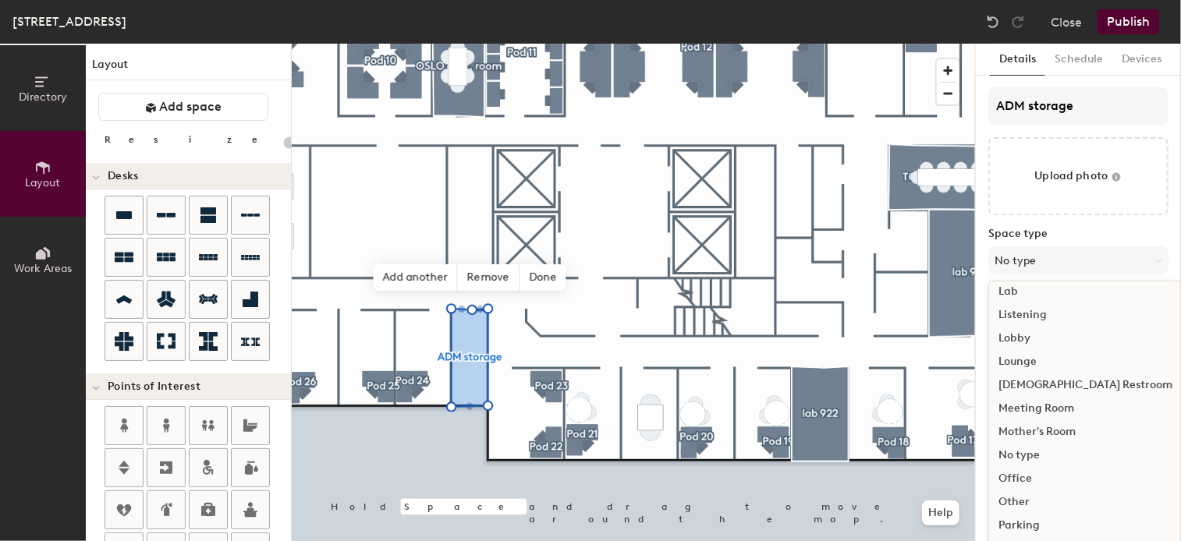
scroll to position [349, 0]
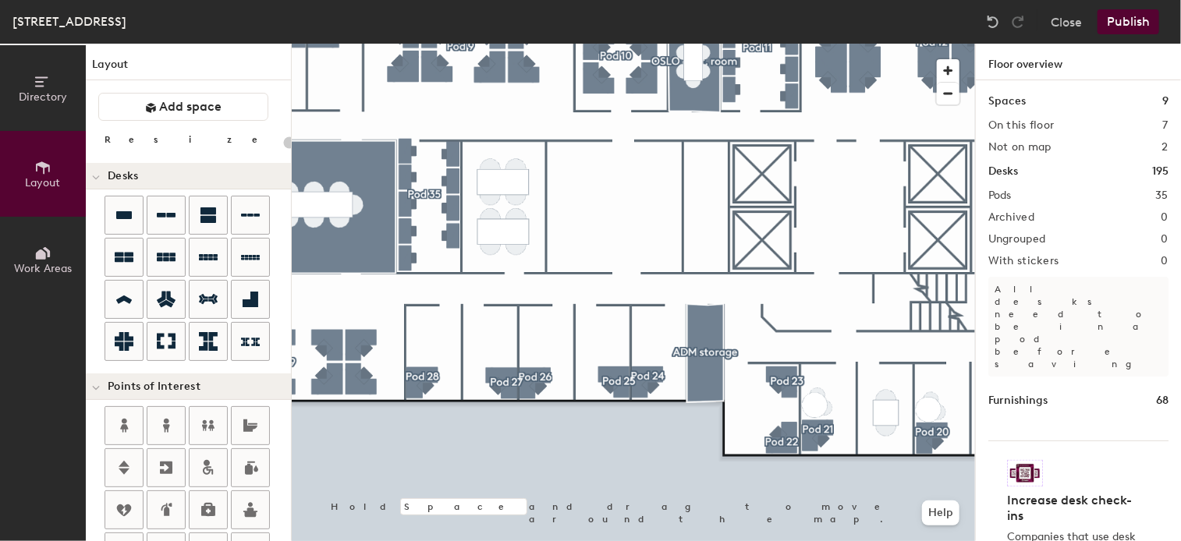
click at [867, 541] on html "Skip navigation Schedule Office People Analytics Visits Deliveries Services Man…" at bounding box center [590, 270] width 1181 height 541
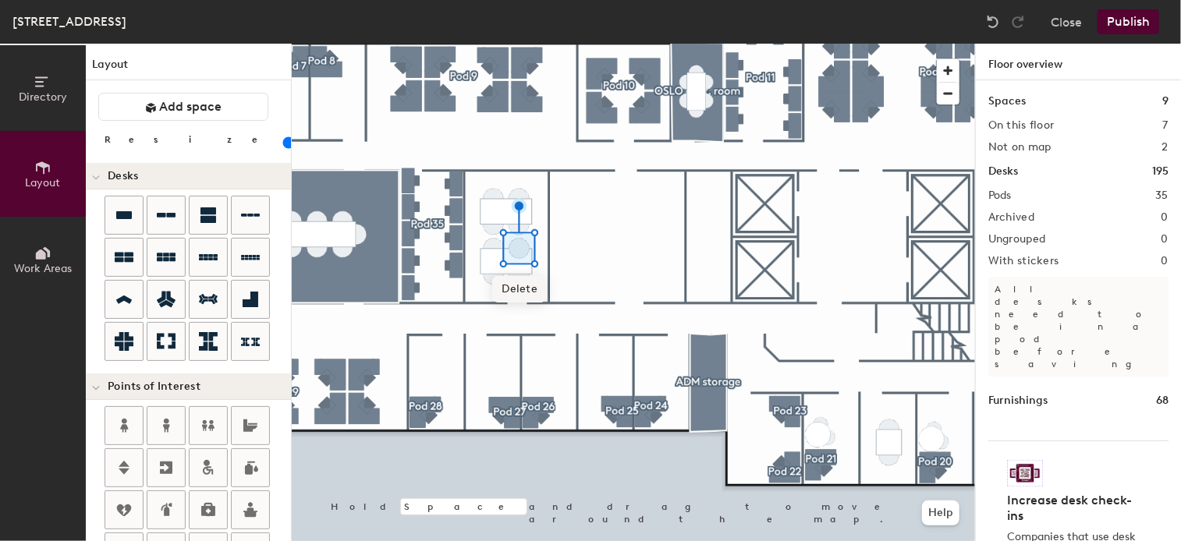
click at [527, 276] on span "Delete" at bounding box center [519, 289] width 55 height 27
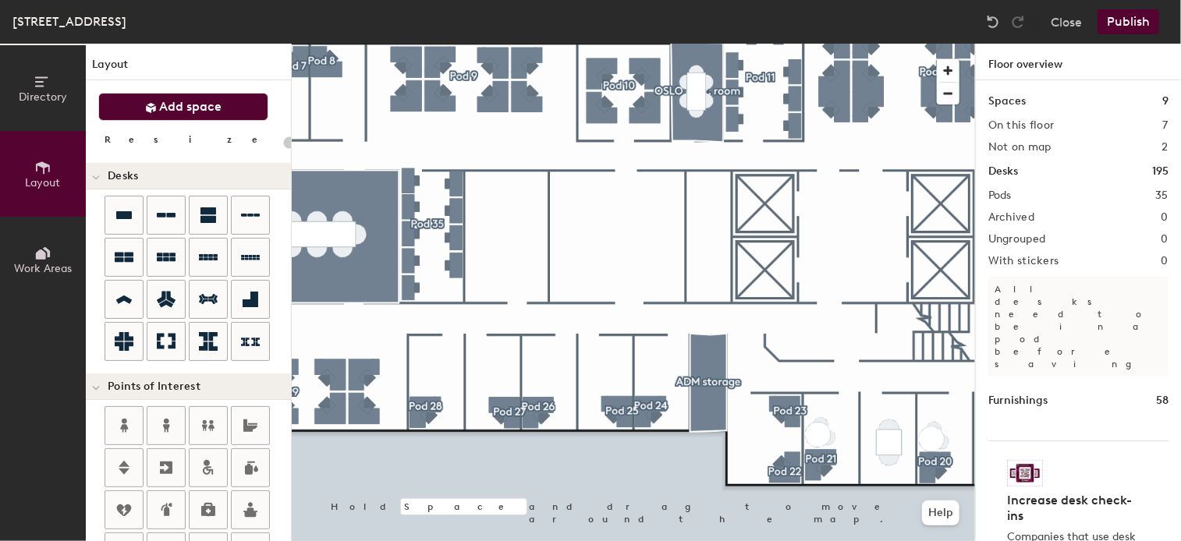
click at [224, 110] on button "Add space" at bounding box center [183, 107] width 170 height 28
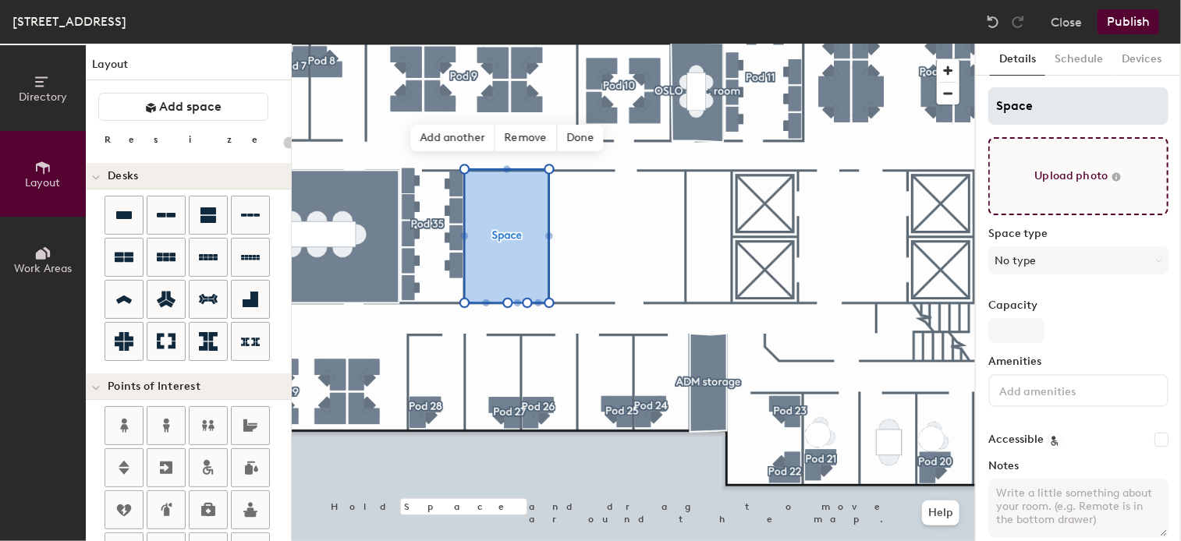
type input "20"
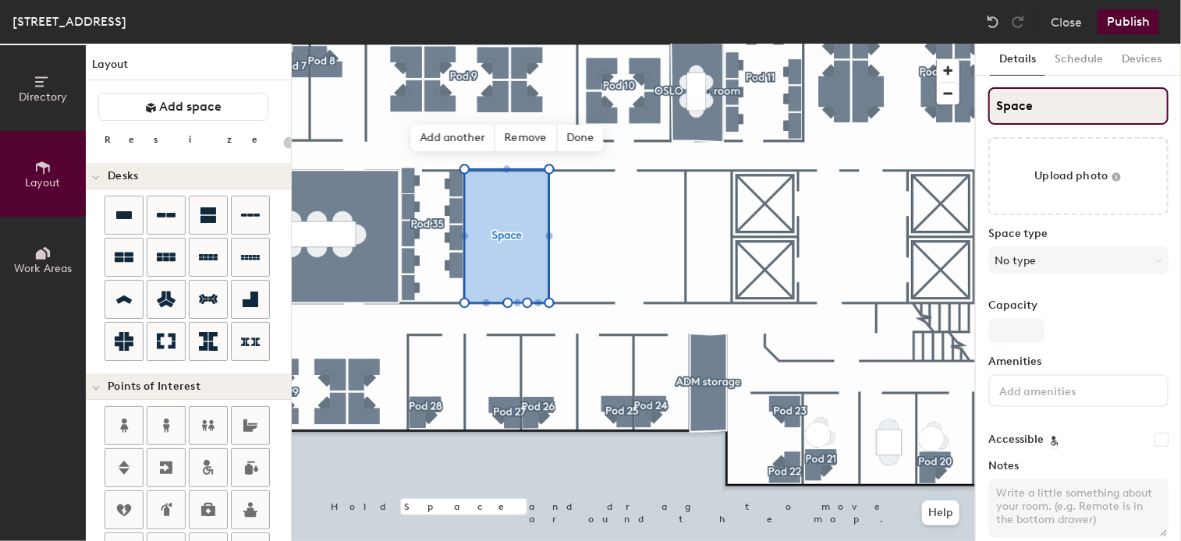
click at [1041, 110] on input "Space" at bounding box center [1078, 105] width 180 height 37
type input "Spac"
type input "20"
type input "S"
type input "20"
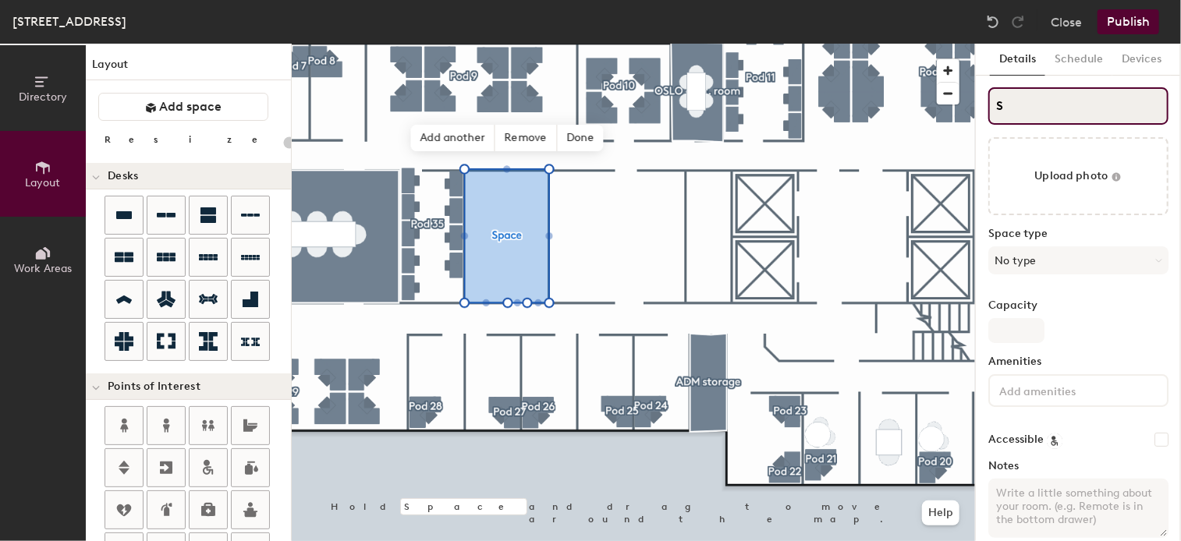
type input "S"
type input "20"
type input "S"
type input "20"
type input "Sla"
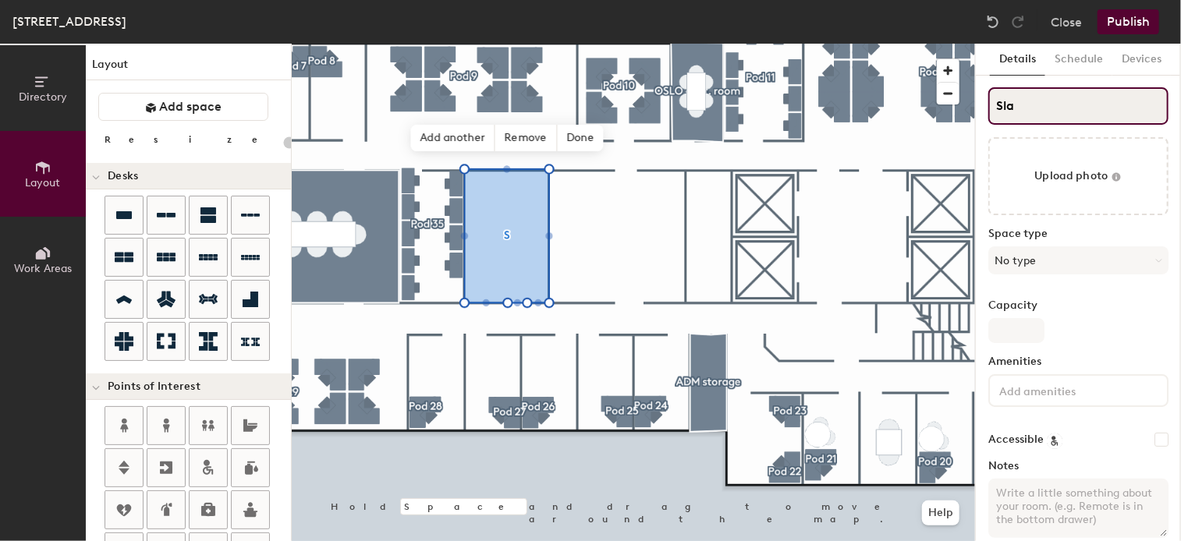
type input "20"
type input "Slab"
type input "20"
type input "Slab"
type input "20"
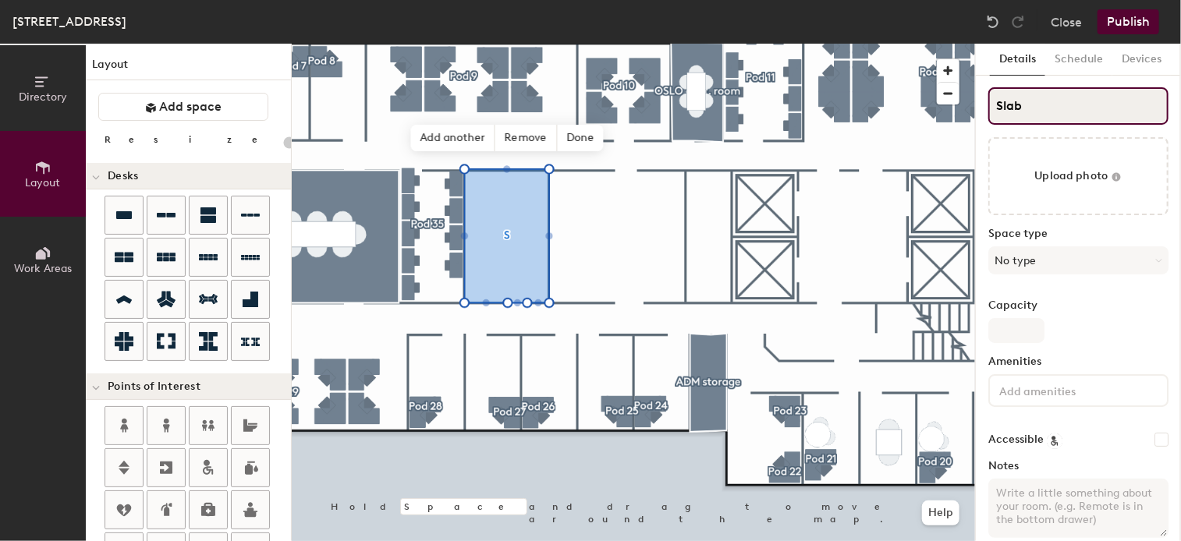
type input "Slab 9"
type input "20"
type input "Slab 94"
type input "20"
type input "Slab 948"
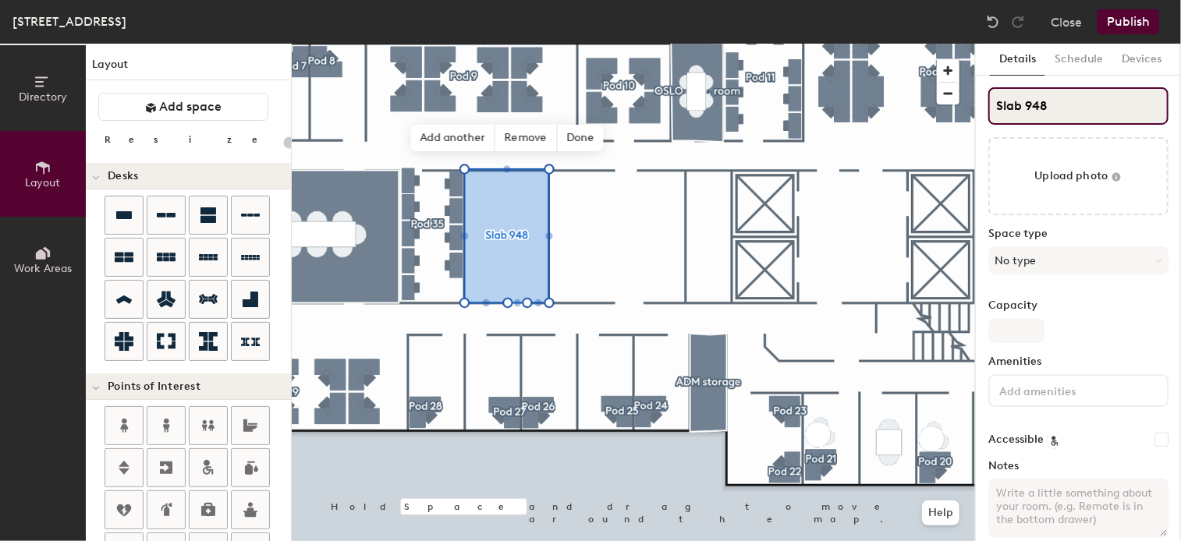
type input "20"
click at [957, 105] on div "Directory Layout Work Areas Layout Add space Resize Desks Points of Interest Fu…" at bounding box center [590, 293] width 1181 height 498
type input "la948"
type input "20"
type input "lab948"
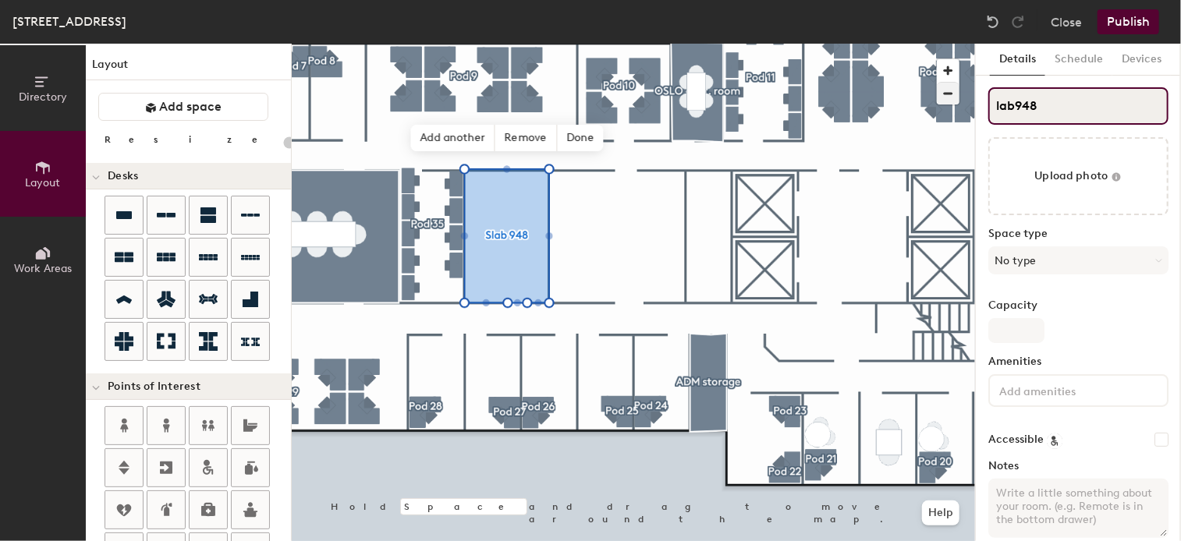
type input "20"
type input "lab 948"
type input "20"
type input "lab 948"
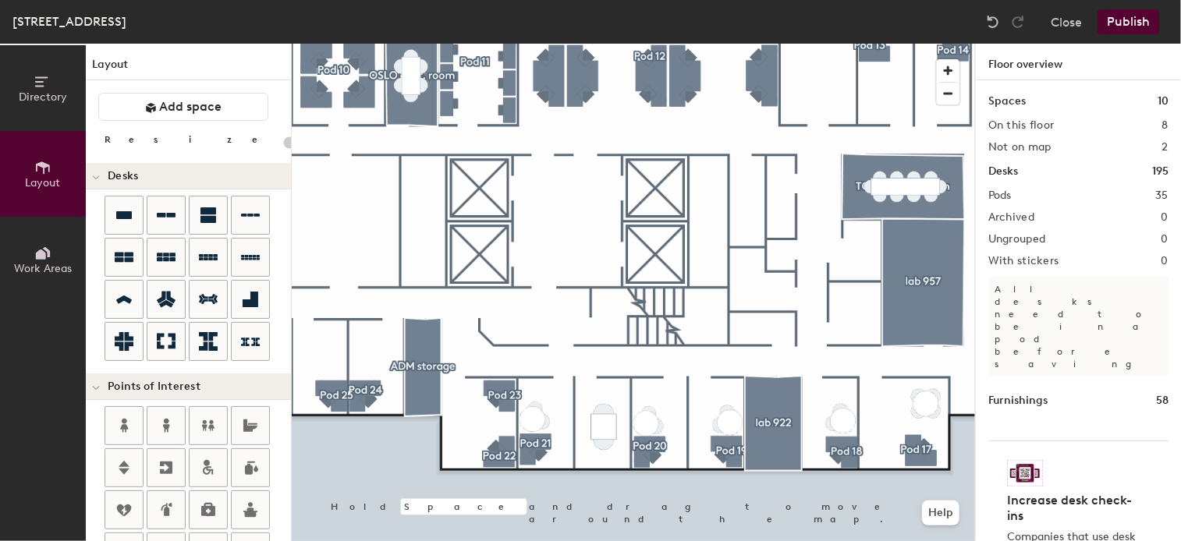
click at [1135, 16] on button "Publish" at bounding box center [1128, 21] width 62 height 25
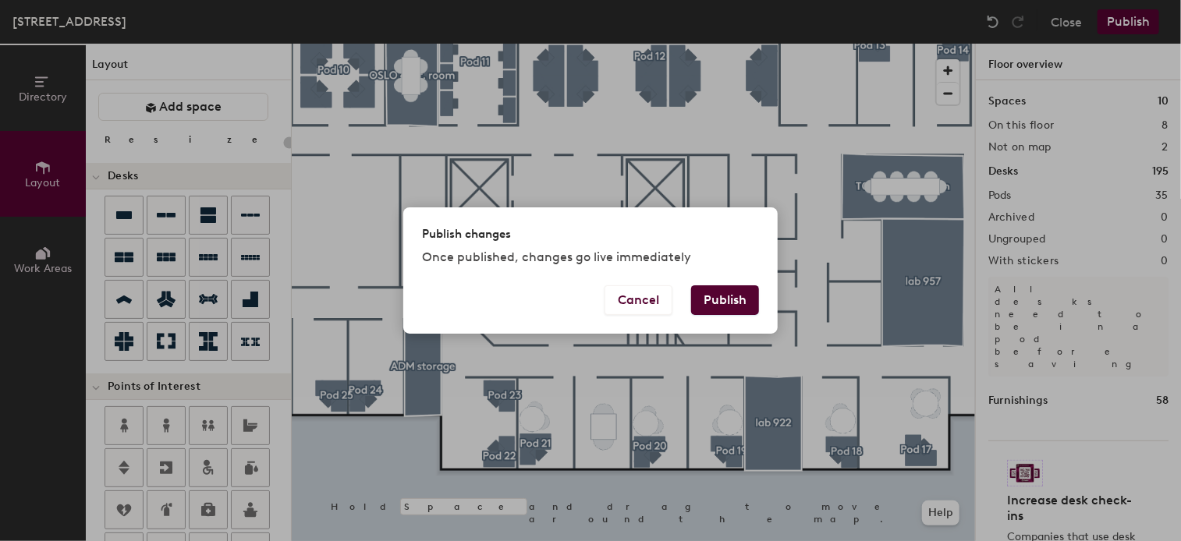
click at [746, 303] on button "Publish" at bounding box center [725, 300] width 68 height 30
type input "20"
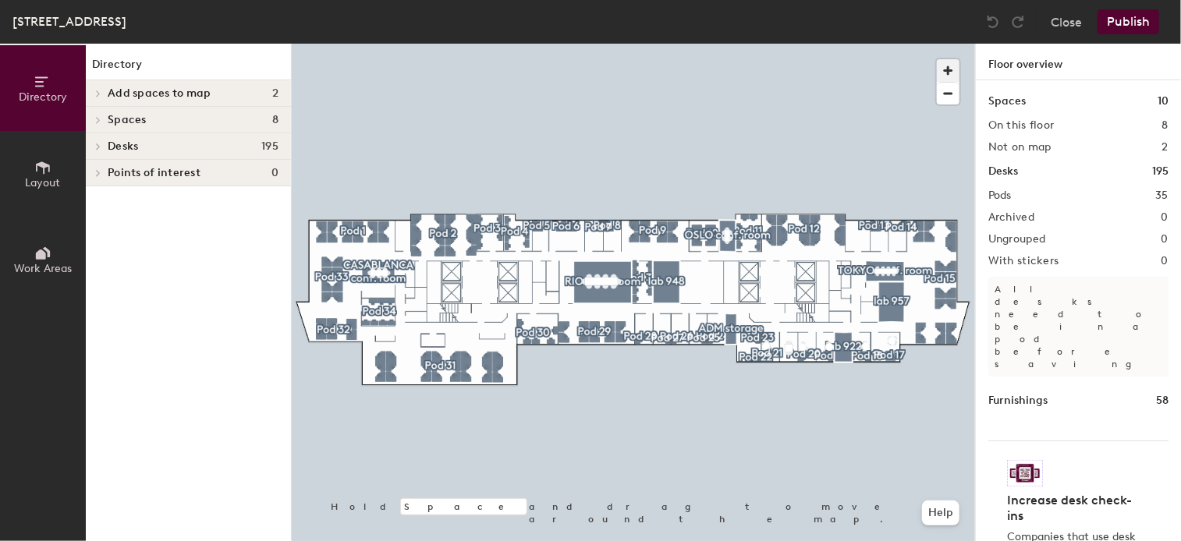
click at [949, 74] on span "button" at bounding box center [948, 70] width 23 height 23
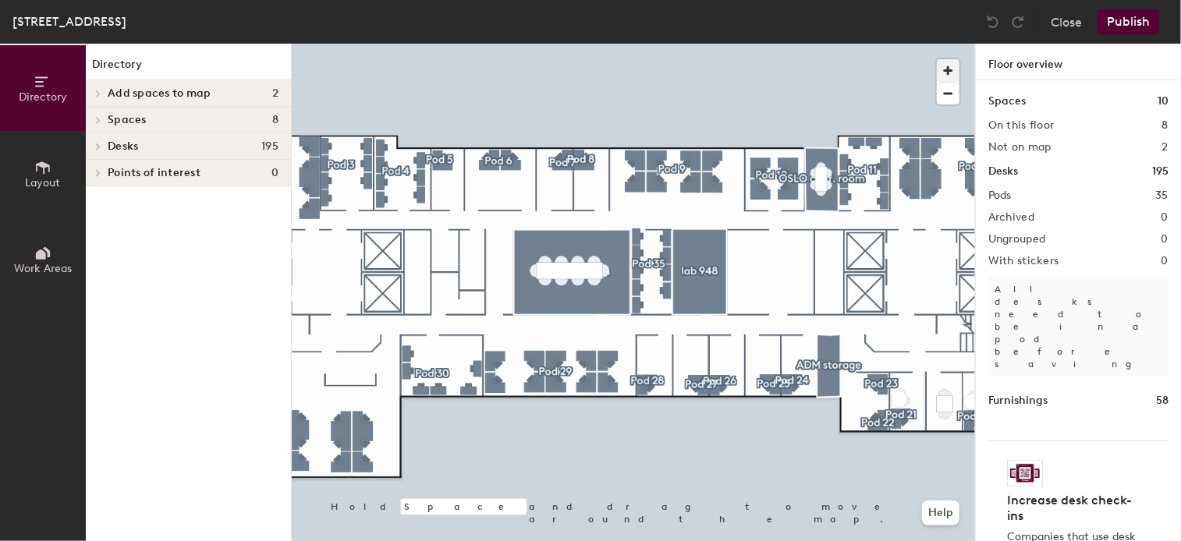
click at [949, 65] on span "button" at bounding box center [948, 70] width 23 height 23
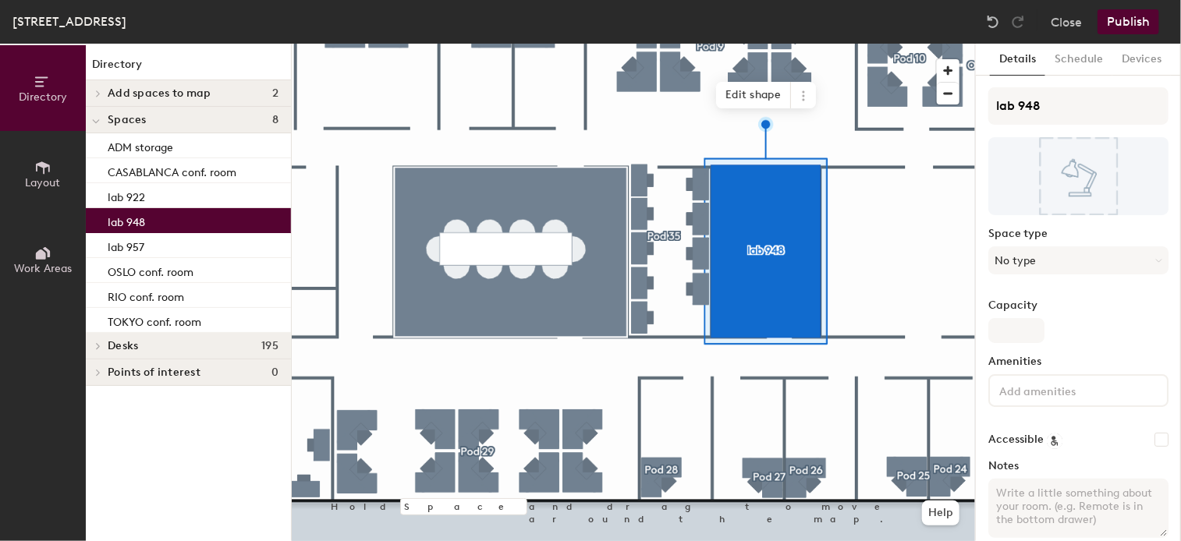
click at [48, 163] on icon at bounding box center [42, 167] width 17 height 17
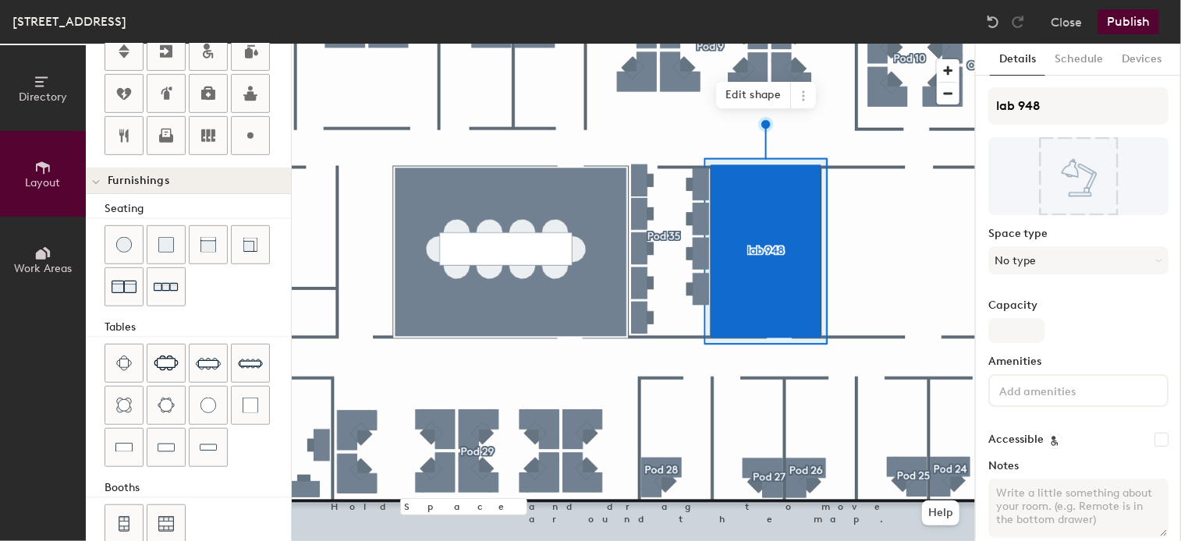
scroll to position [438, 0]
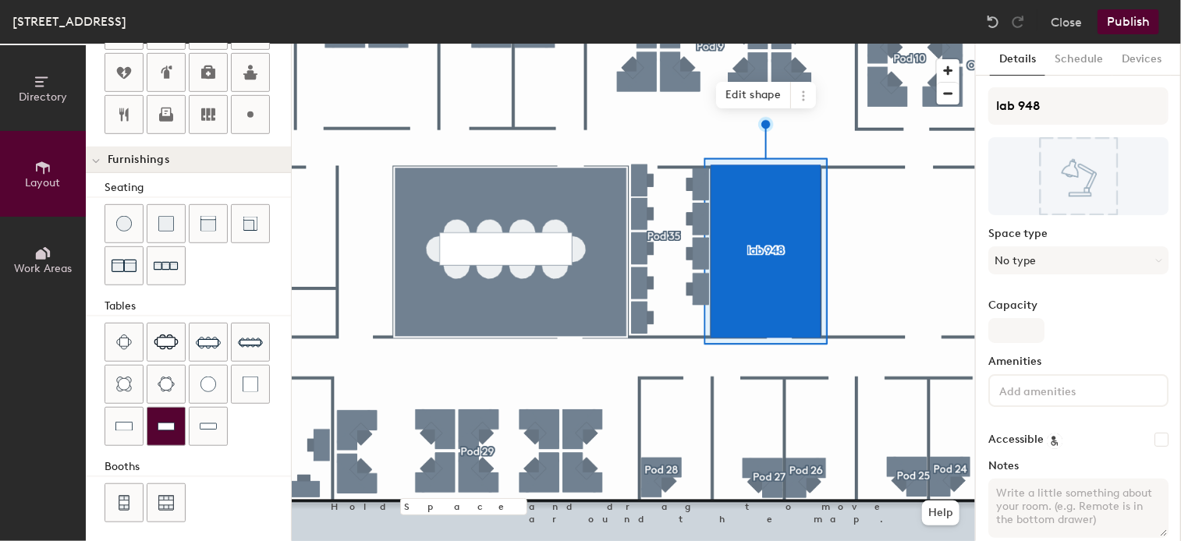
click at [172, 410] on div at bounding box center [165, 426] width 37 height 37
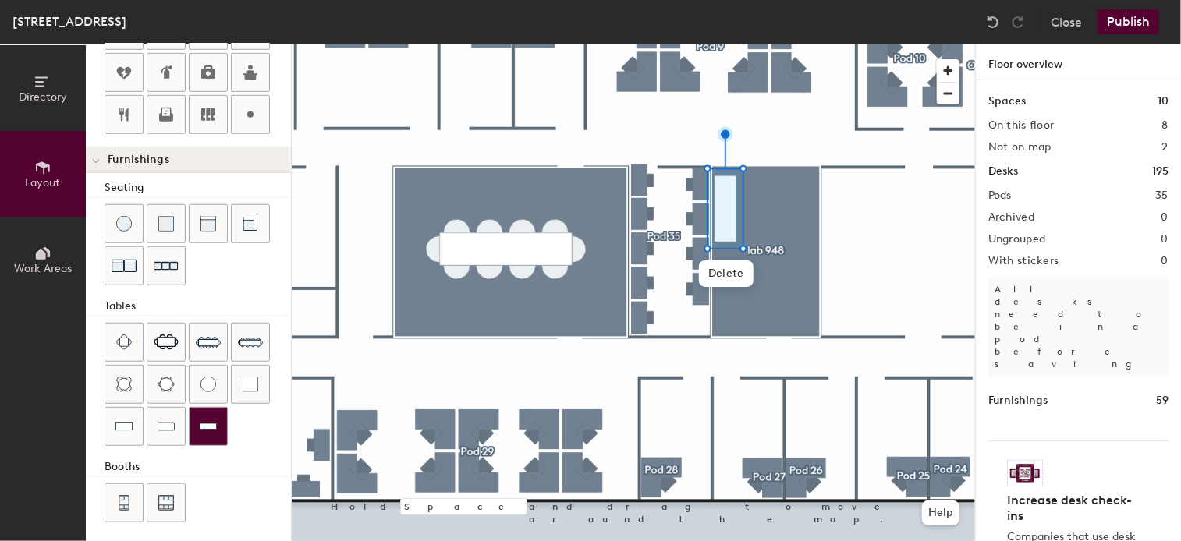
click at [206, 419] on img at bounding box center [208, 427] width 17 height 16
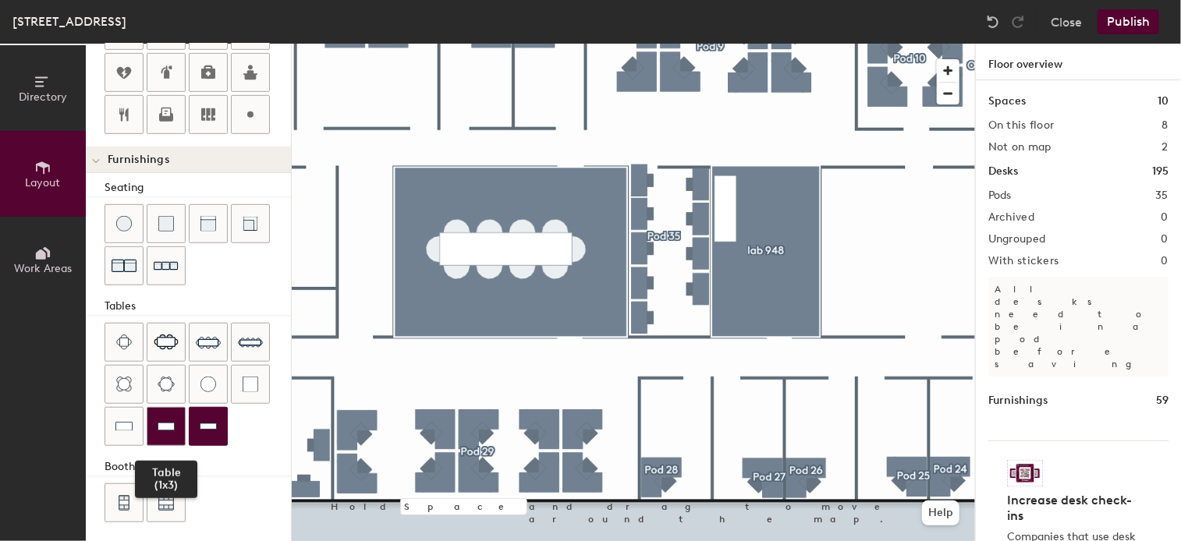
click at [175, 419] on div at bounding box center [165, 426] width 37 height 37
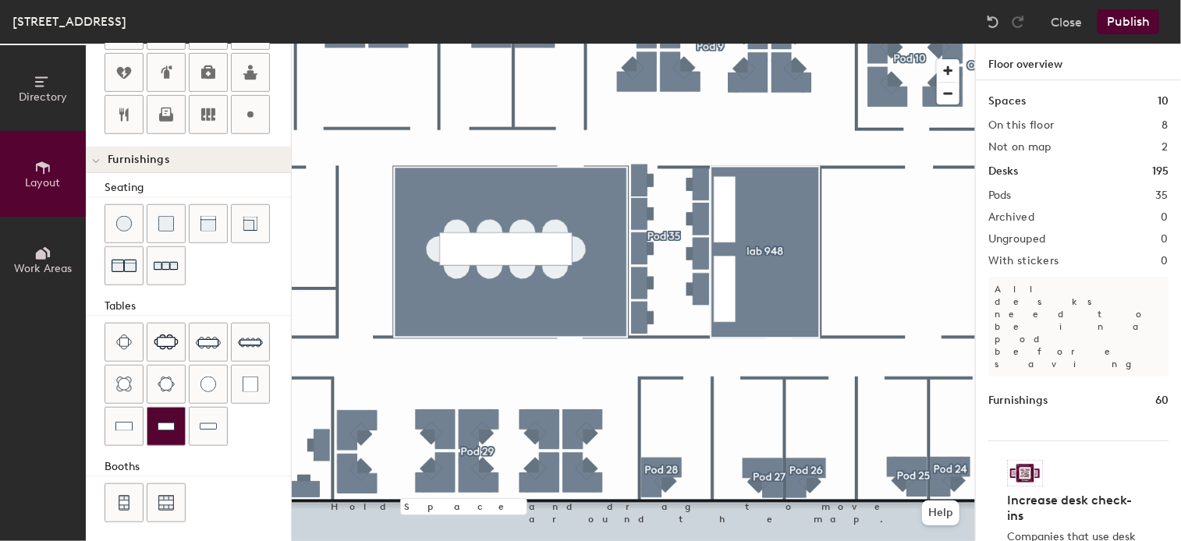
click at [167, 420] on img at bounding box center [166, 427] width 17 height 16
click at [179, 419] on div at bounding box center [165, 426] width 37 height 37
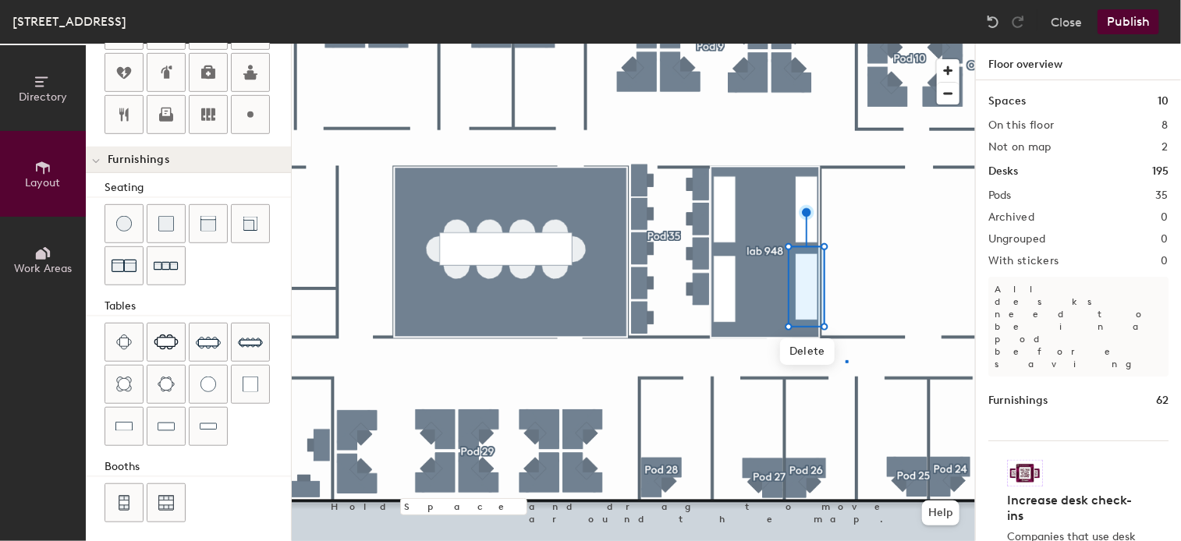
click at [846, 44] on div at bounding box center [633, 44] width 683 height 0
click at [1112, 19] on button "Publish" at bounding box center [1128, 21] width 62 height 25
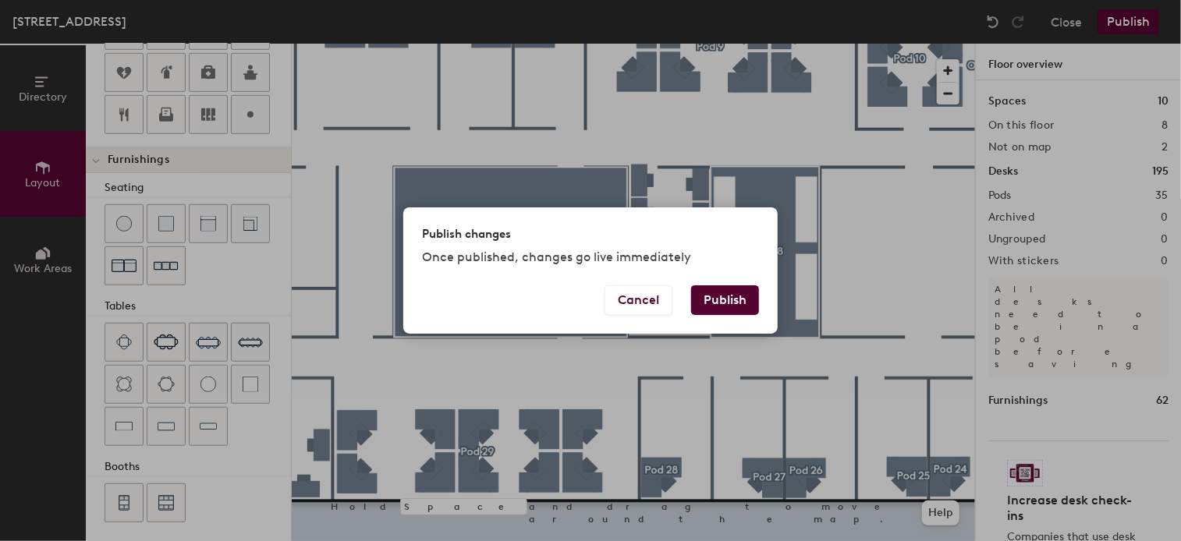
click at [741, 303] on button "Publish" at bounding box center [725, 300] width 68 height 30
type input "20"
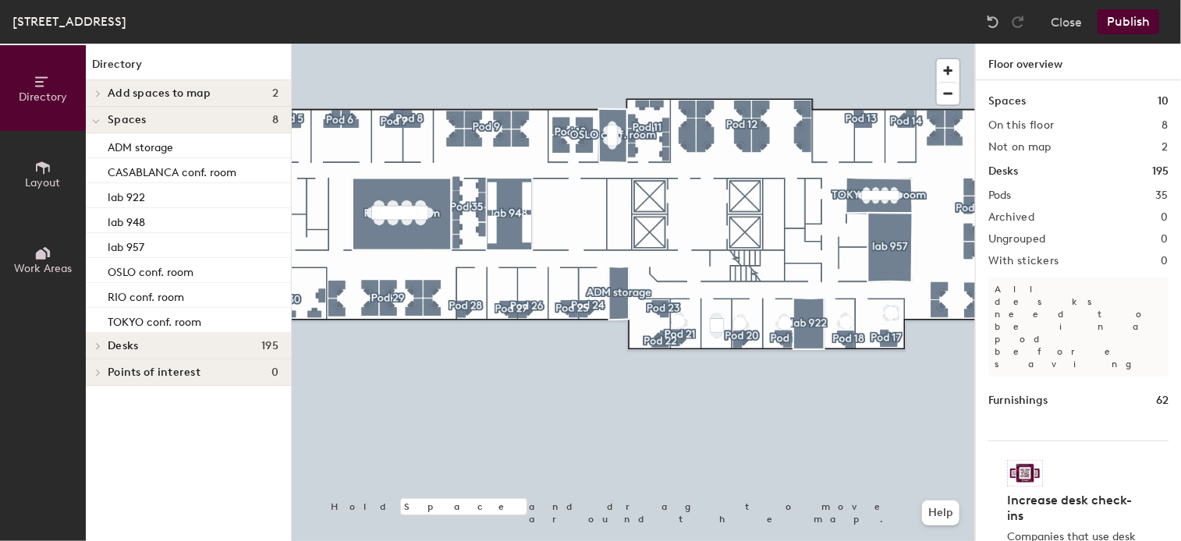
click at [56, 172] on button "Layout" at bounding box center [43, 174] width 86 height 86
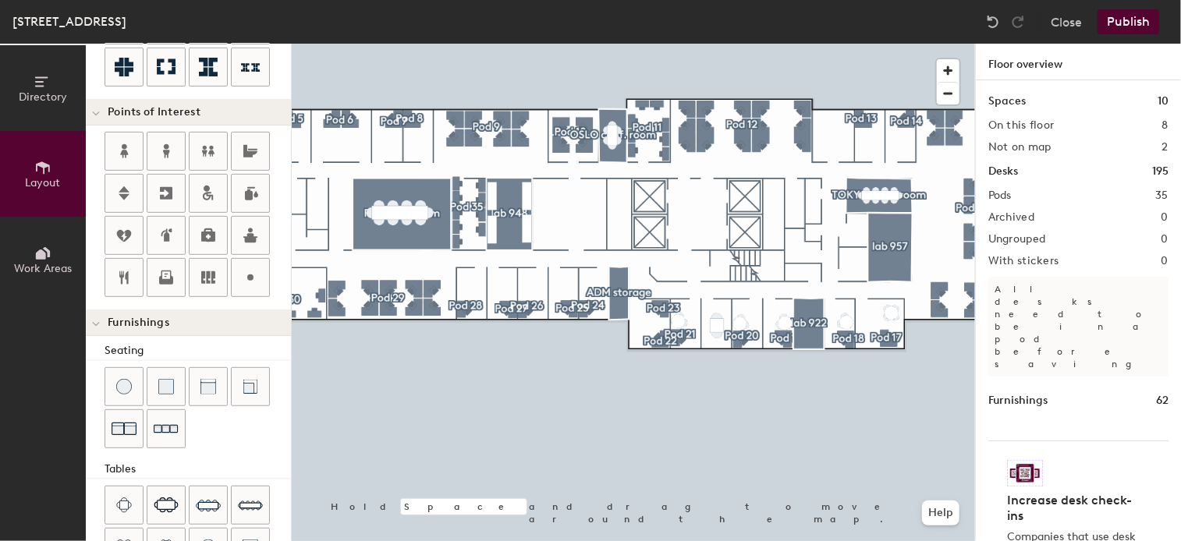
scroll to position [438, 0]
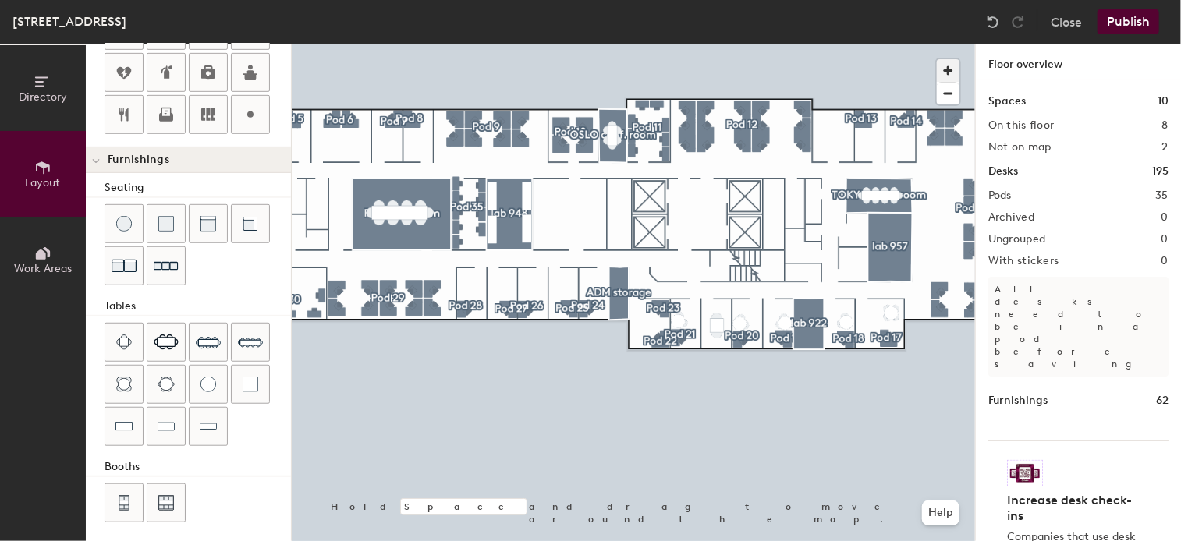
click at [952, 66] on span "button" at bounding box center [948, 70] width 23 height 23
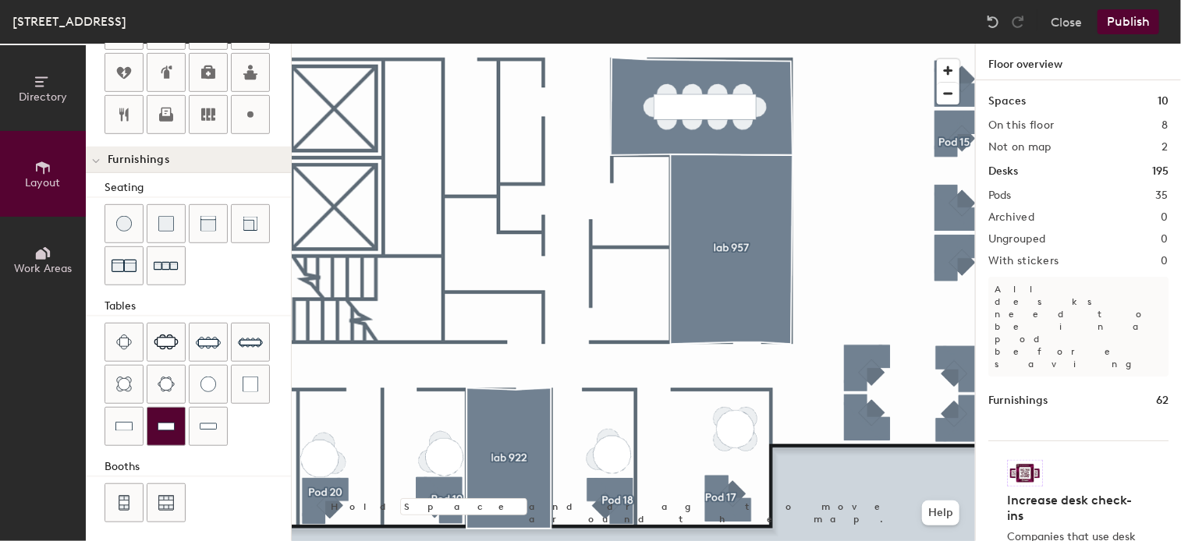
click at [163, 427] on img at bounding box center [166, 427] width 17 height 16
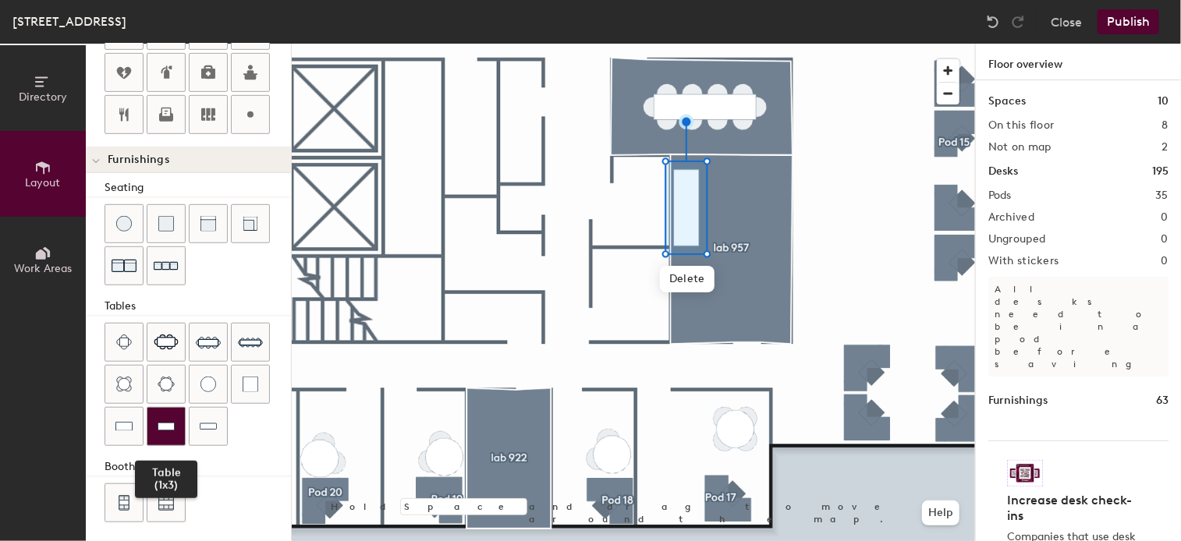
click at [167, 421] on img at bounding box center [166, 427] width 17 height 16
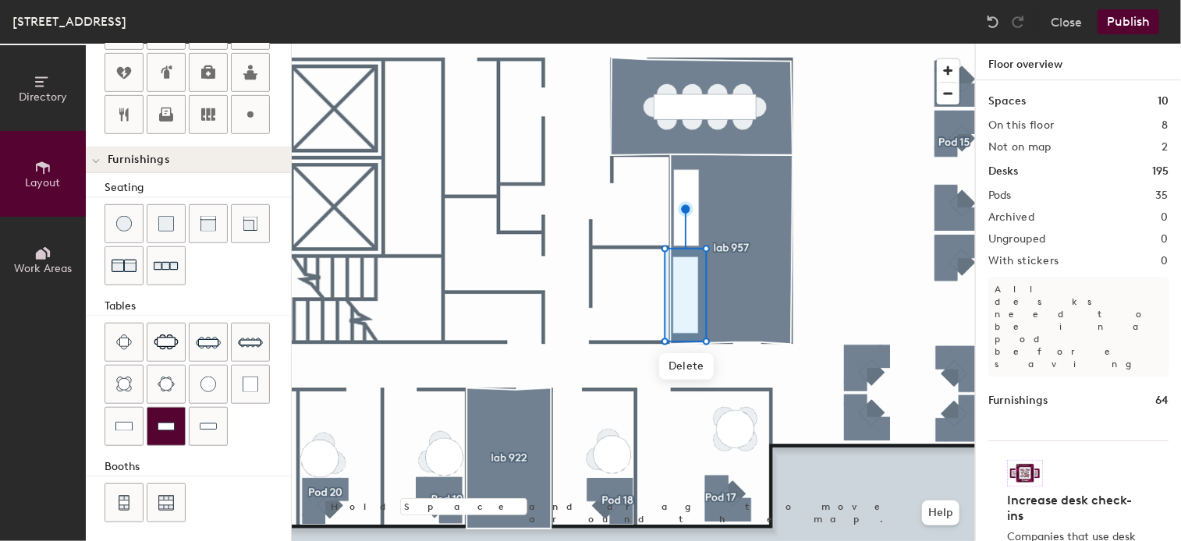
click at [161, 425] on img at bounding box center [166, 427] width 17 height 16
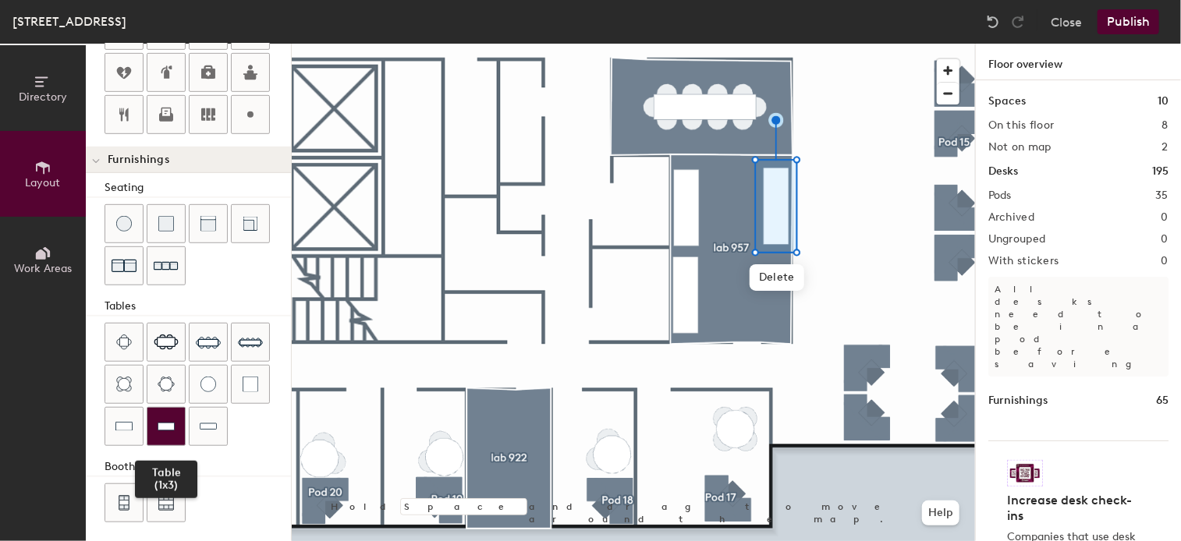
click at [174, 419] on img at bounding box center [166, 427] width 17 height 16
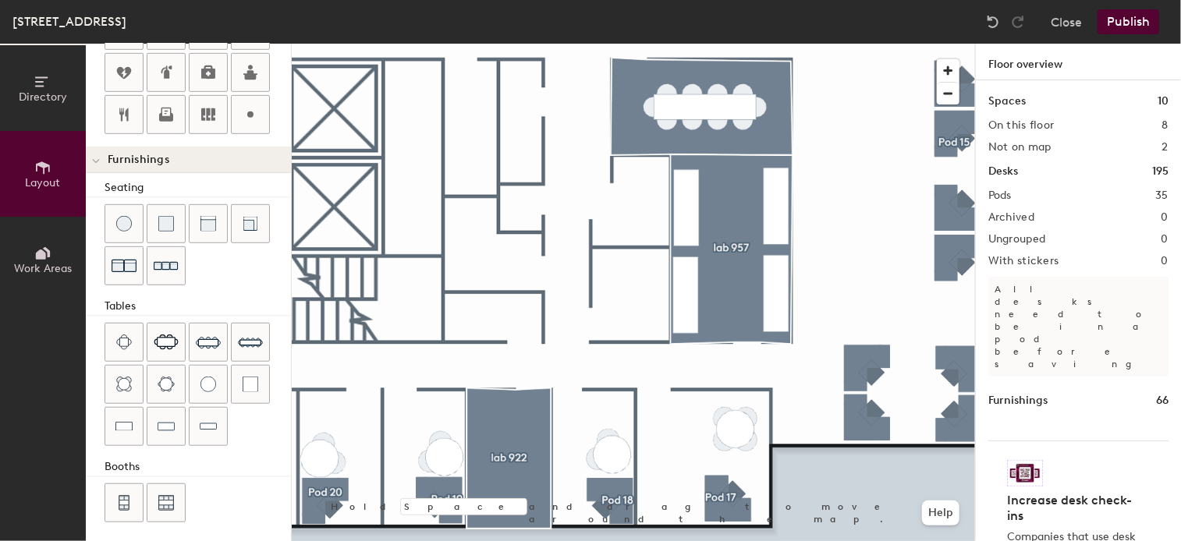
click at [1134, 20] on button "Publish" at bounding box center [1128, 21] width 62 height 25
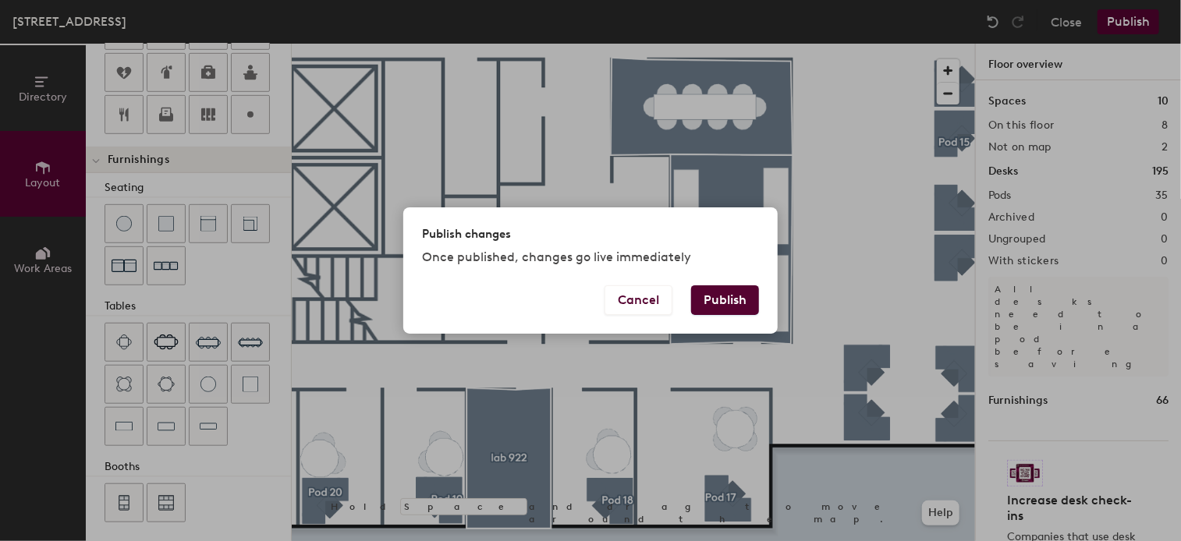
click at [714, 300] on button "Publish" at bounding box center [725, 300] width 68 height 30
type input "20"
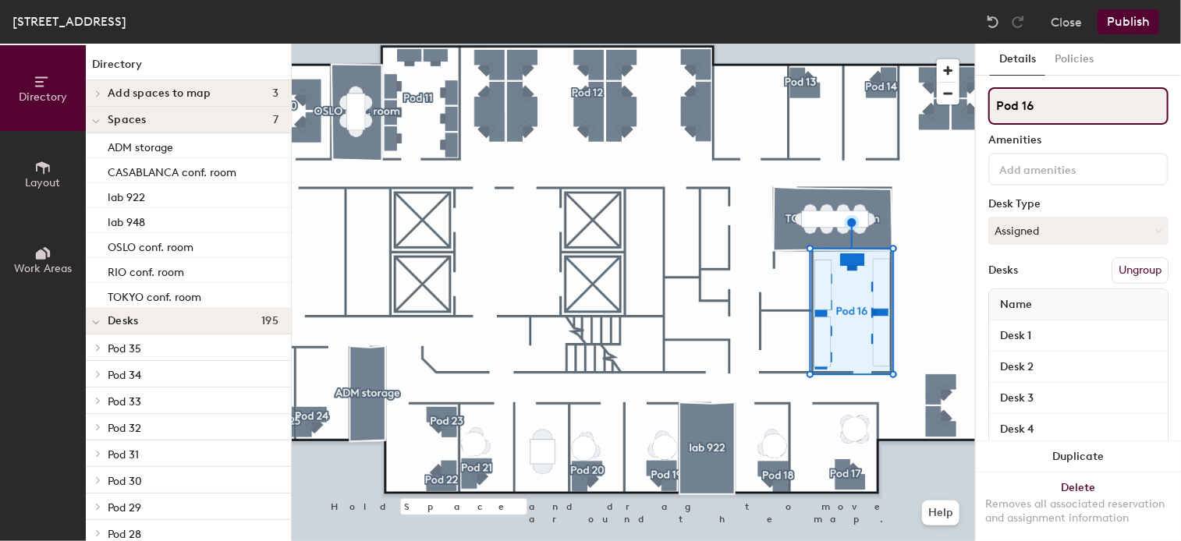
click at [1042, 113] on input "Pod 16" at bounding box center [1078, 105] width 180 height 37
click at [974, 112] on div "Directory Layout Work Areas Directory Add spaces to map 3 lab 957 [GEOGRAPHIC_D…" at bounding box center [590, 293] width 1181 height 498
type input "lab 957"
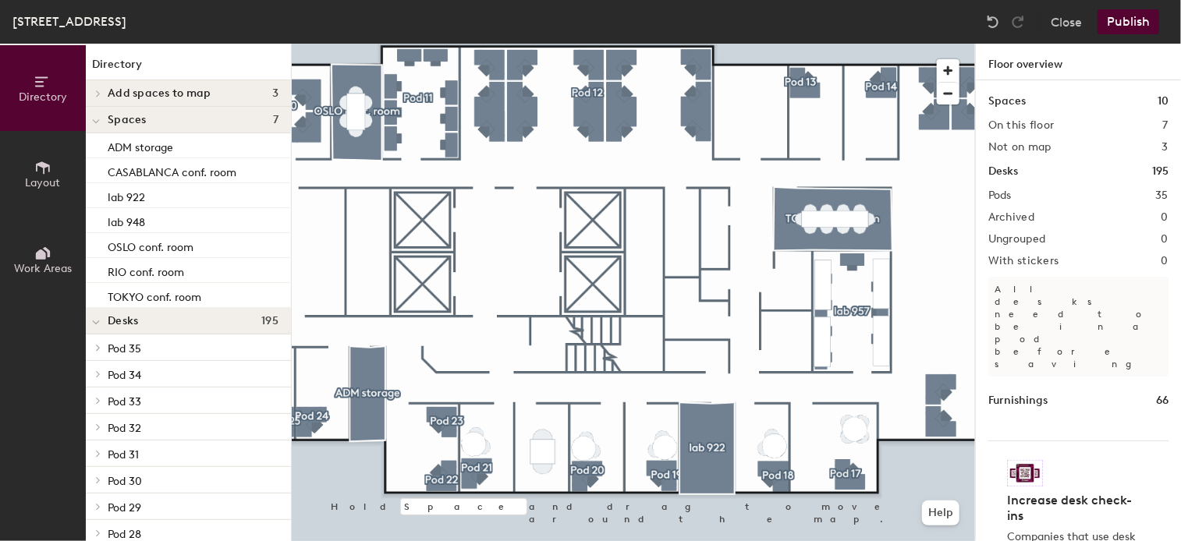
click at [1136, 26] on button "Publish" at bounding box center [1128, 21] width 62 height 25
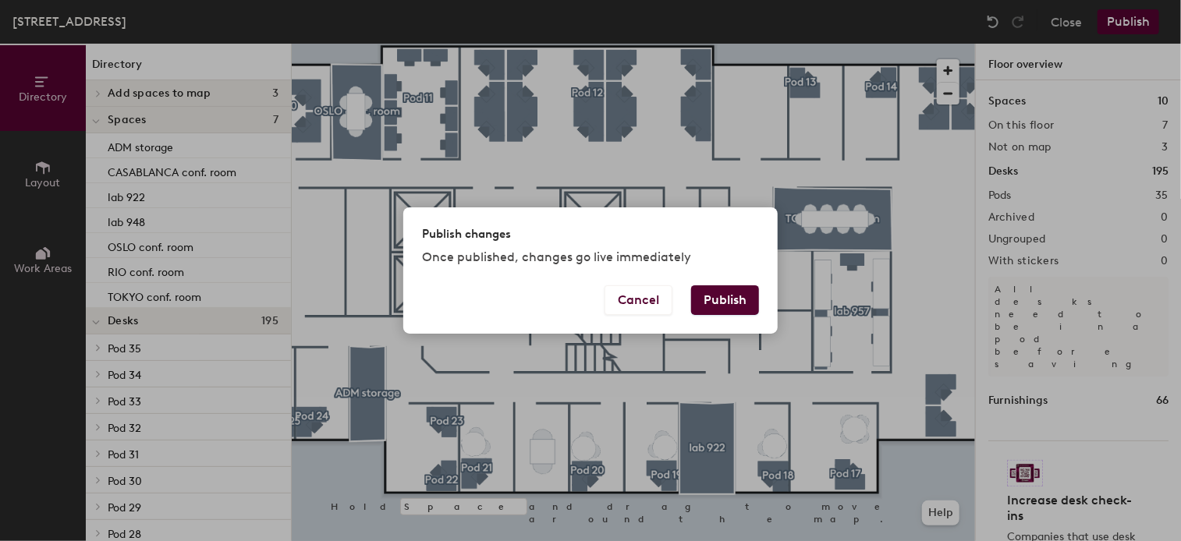
click at [735, 300] on button "Publish" at bounding box center [725, 300] width 68 height 30
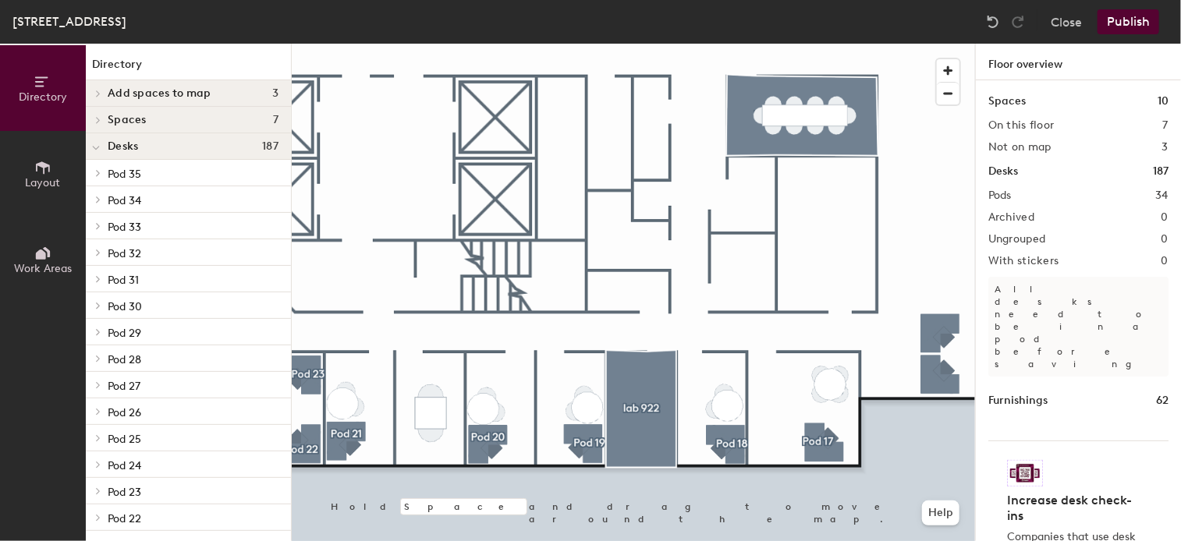
click at [54, 172] on button "Layout" at bounding box center [43, 174] width 86 height 86
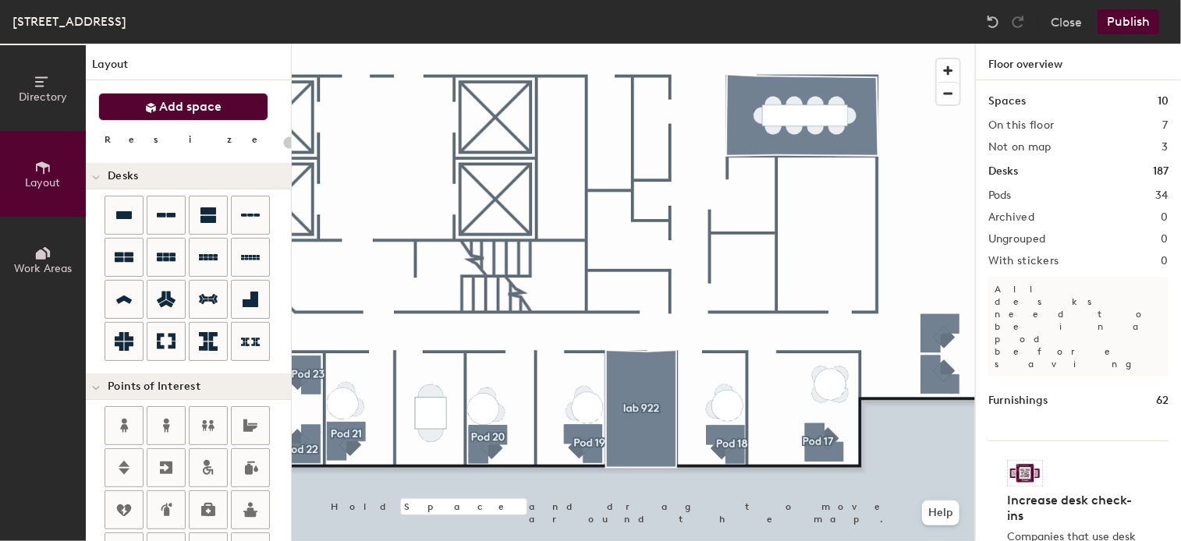
click at [155, 113] on icon at bounding box center [151, 108] width 12 height 12
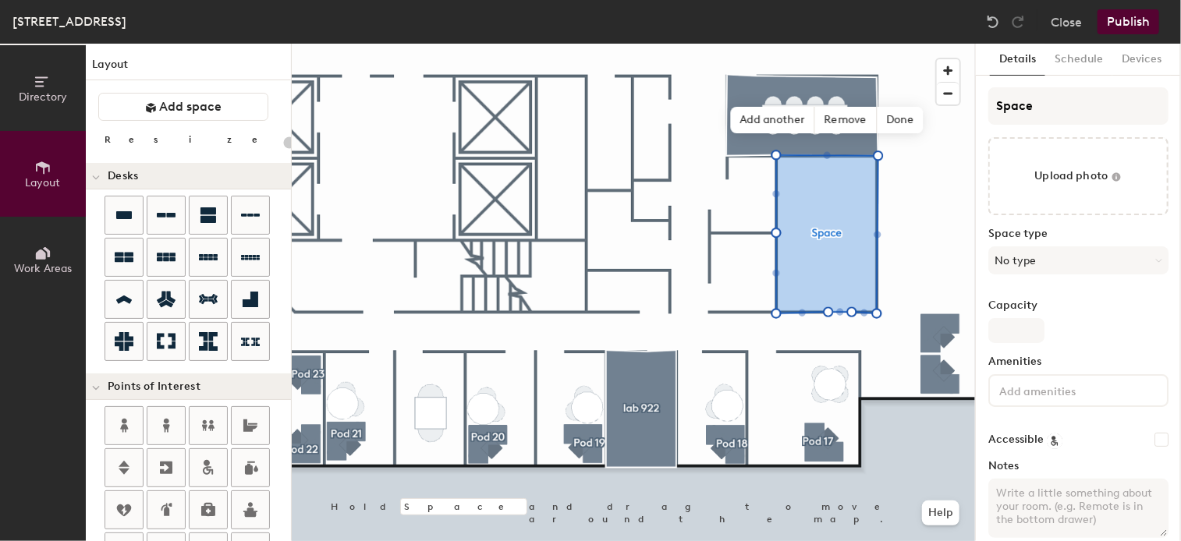
type input "20"
click at [1045, 101] on input "Space" at bounding box center [1078, 105] width 180 height 37
click at [940, 112] on div "Directory Layout Work Areas Layout Add space Resize Desks Points of Interest Fu…" at bounding box center [590, 293] width 1181 height 498
type input "la"
type input "20"
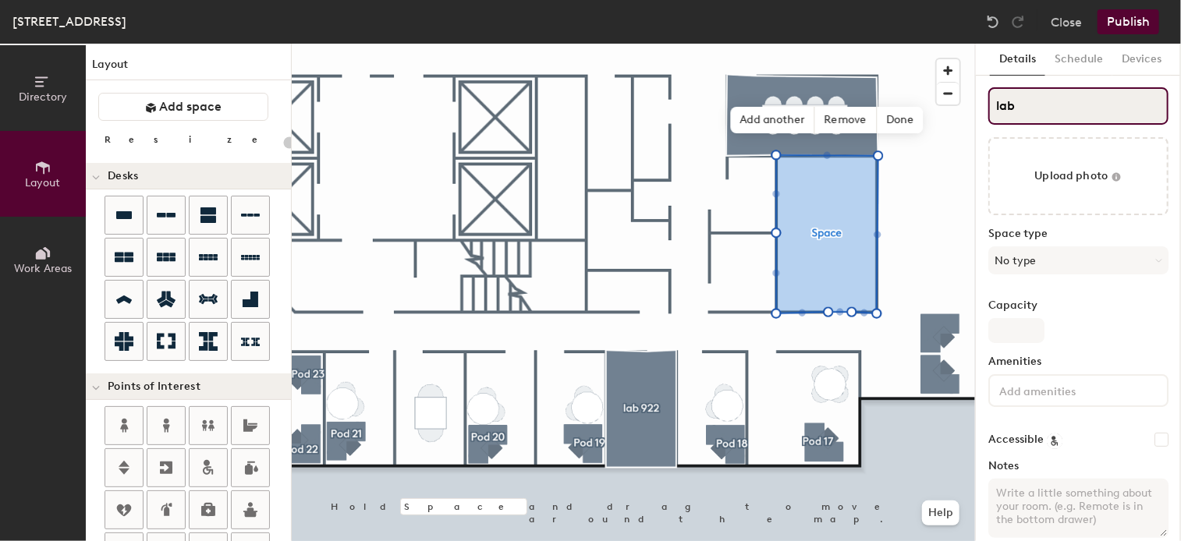
type input "lab"
type input "20"
type input "lab 9"
type input "20"
type input "lab 95"
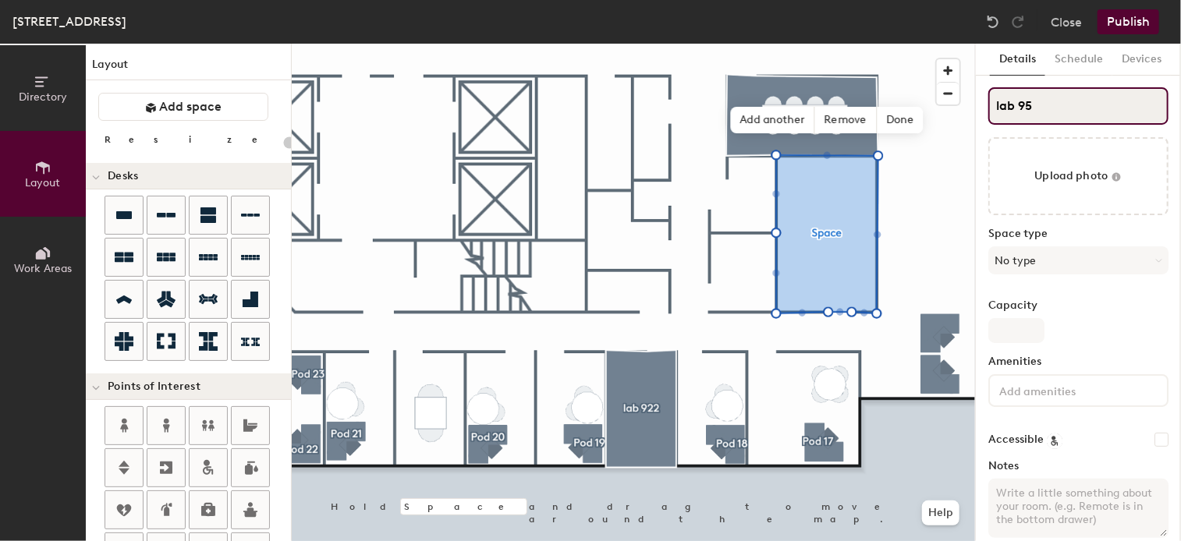
type input "20"
type input "lab 957"
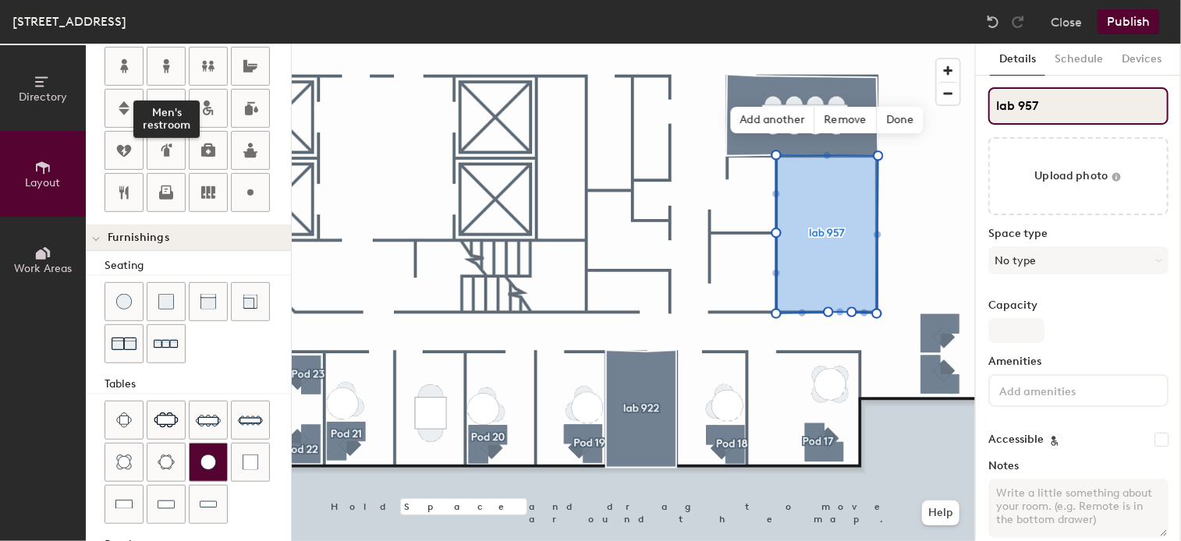
scroll to position [438, 0]
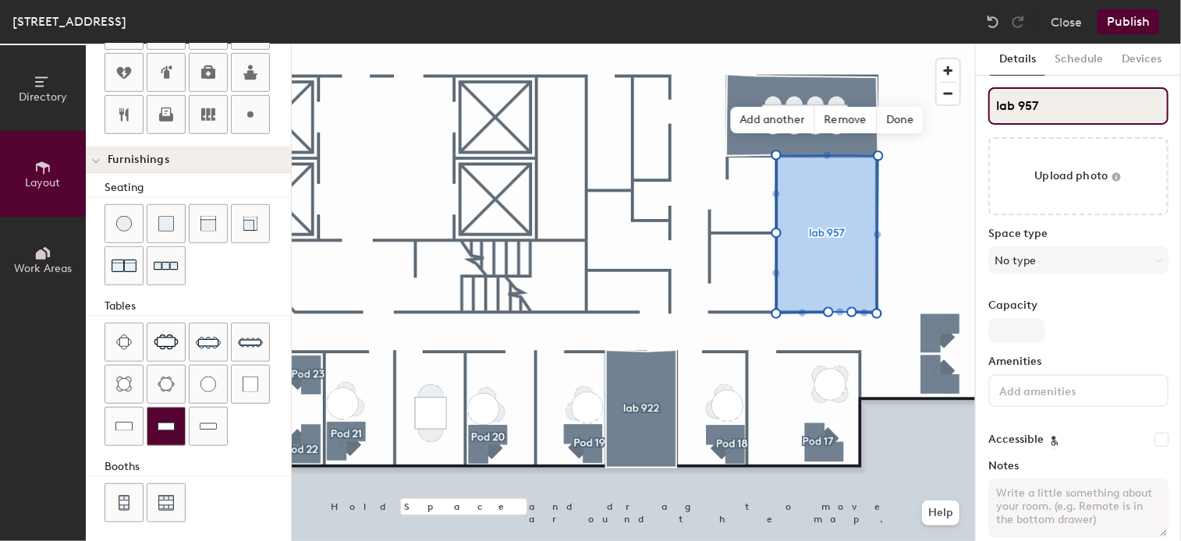
click at [169, 419] on img at bounding box center [166, 427] width 17 height 16
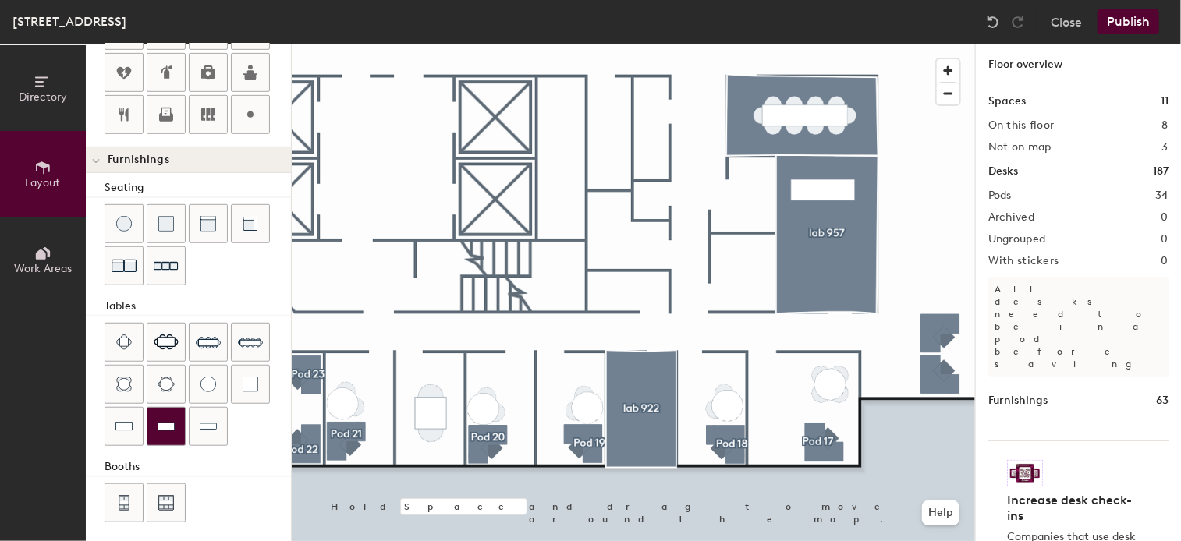
click at [172, 419] on img at bounding box center [166, 427] width 17 height 16
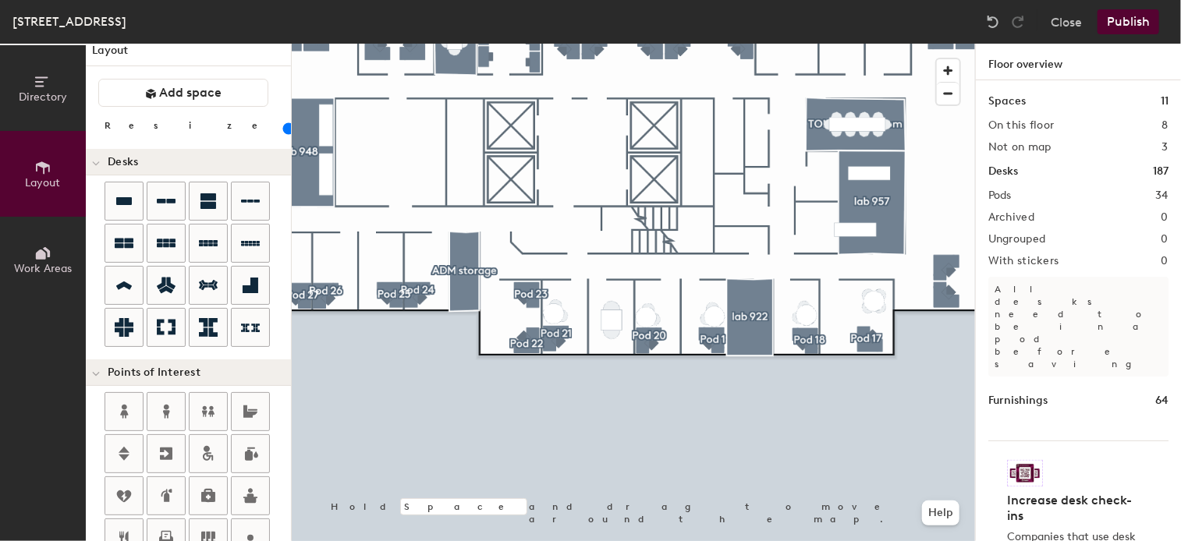
scroll to position [0, 0]
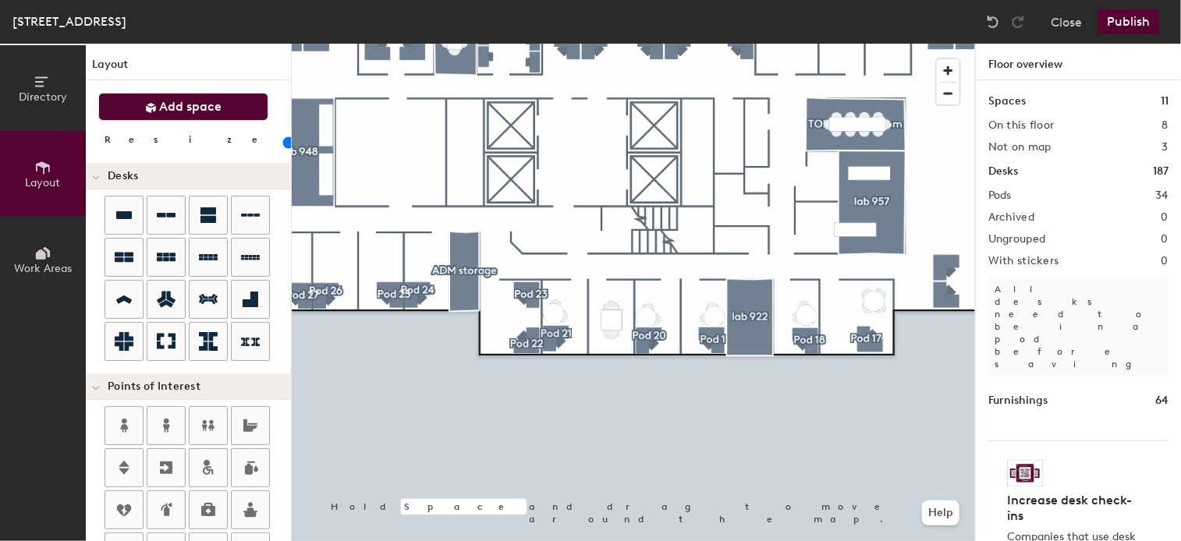
click at [194, 108] on span "Add space" at bounding box center [191, 107] width 62 height 16
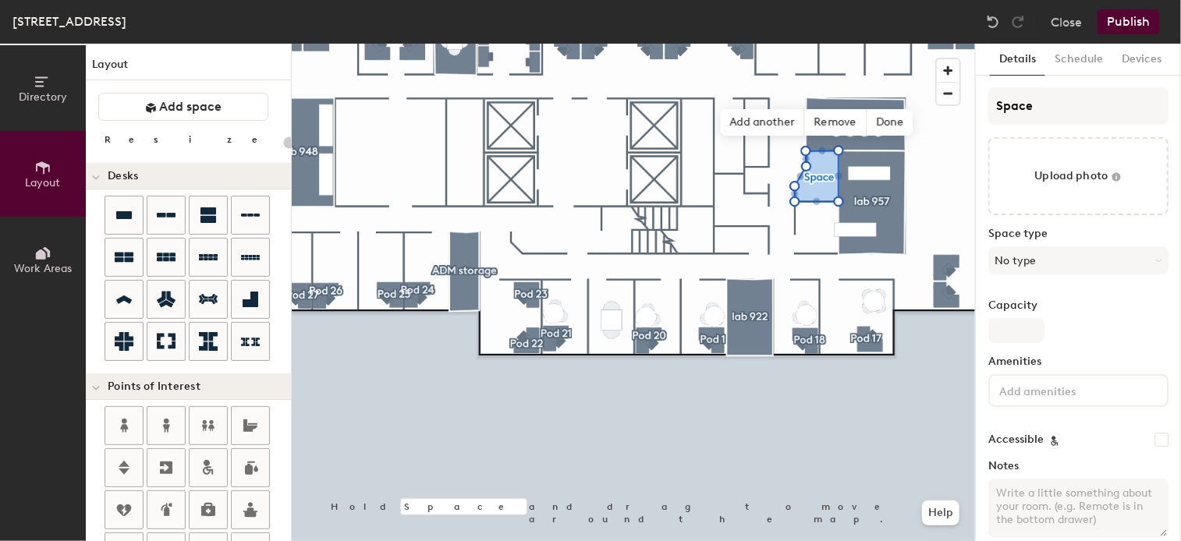
type input "20"
click at [1090, 108] on input "Space" at bounding box center [1078, 105] width 180 height 37
click at [959, 126] on div "Directory Layout Work Areas Layout Add space Resize Desks Points of Interest Fu…" at bounding box center [590, 293] width 1181 height 498
type input "p"
type input "20"
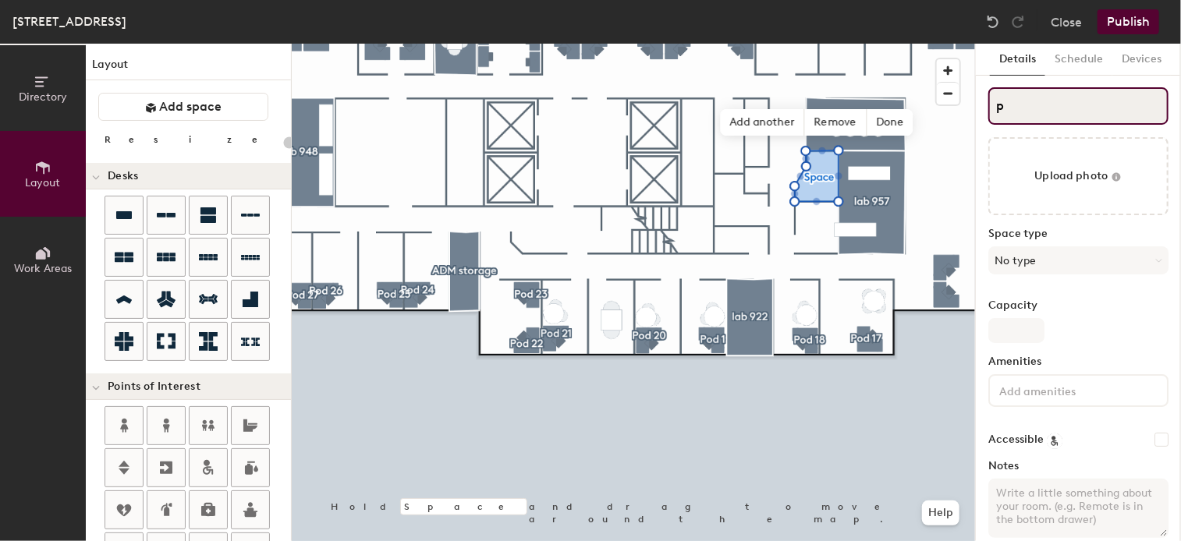
type input "pr"
type input "20"
type input "pri"
type input "20"
type input "prin"
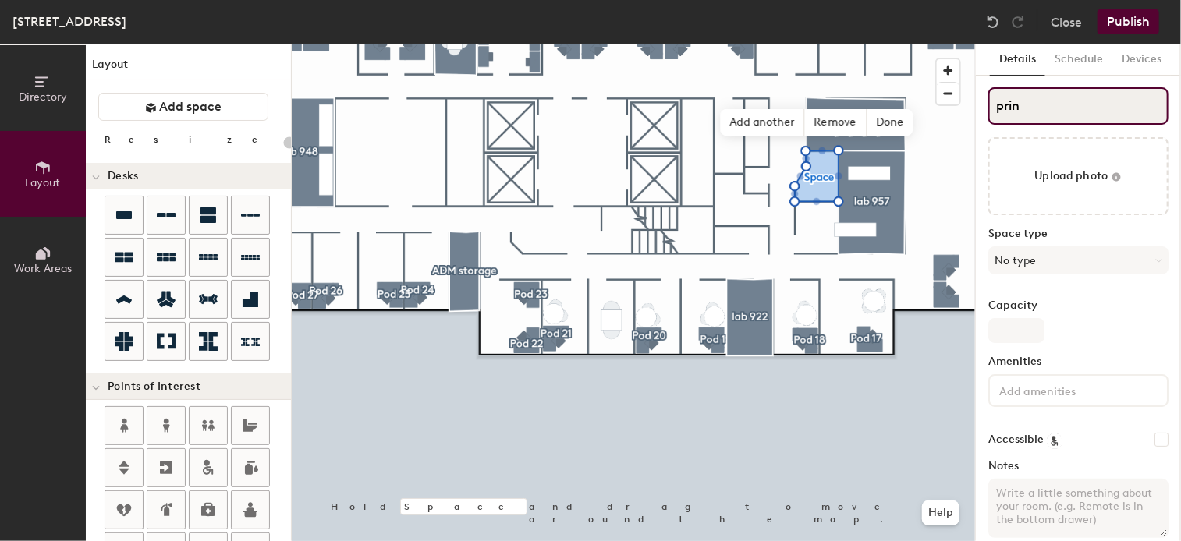
type input "20"
type input "print"
type input "20"
type input "print"
type input "20"
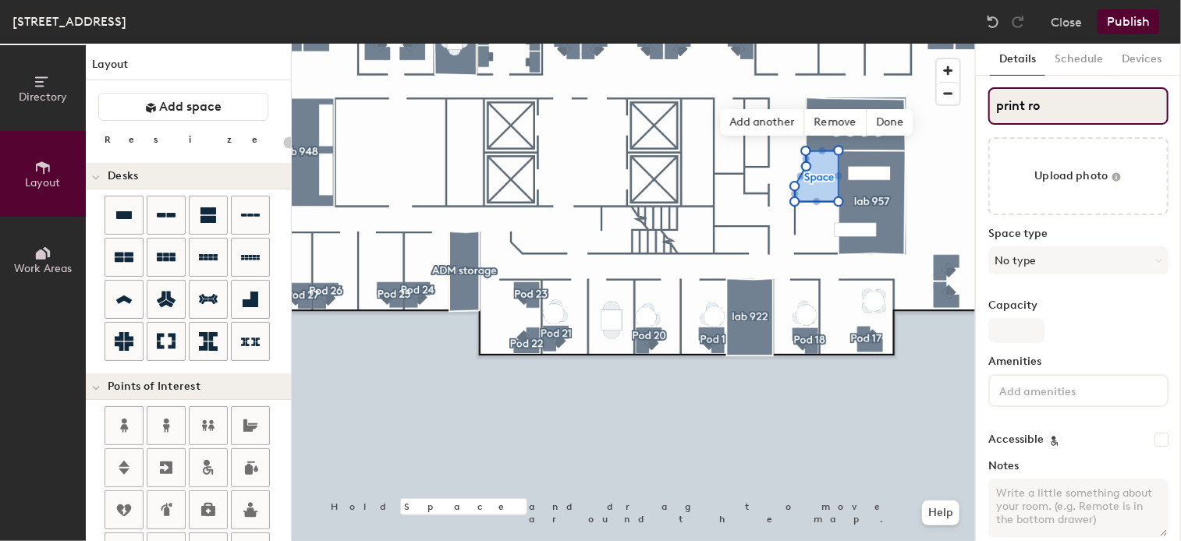
type input "print roo"
type input "20"
type input "print room"
type input "20"
type input "print room"
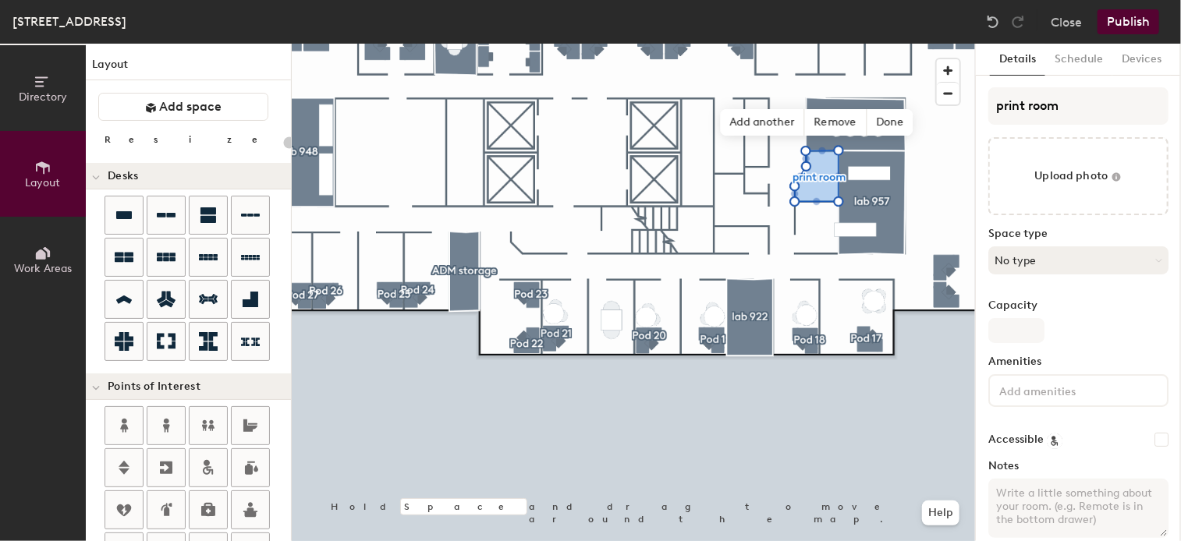
click at [1080, 261] on button "No type" at bounding box center [1078, 260] width 180 height 28
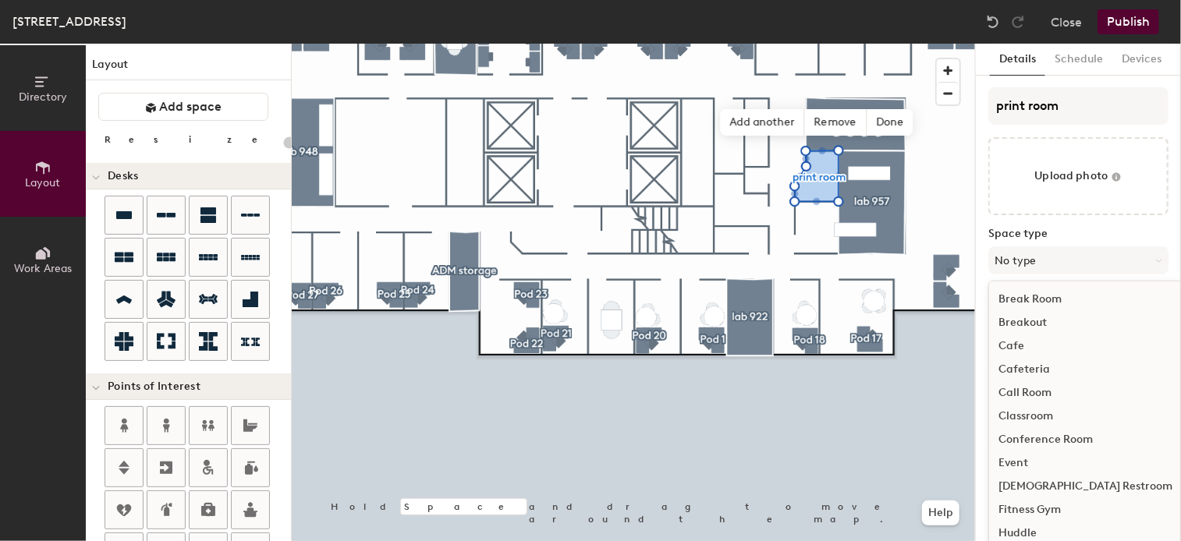
click at [44, 253] on icon at bounding box center [41, 255] width 10 height 10
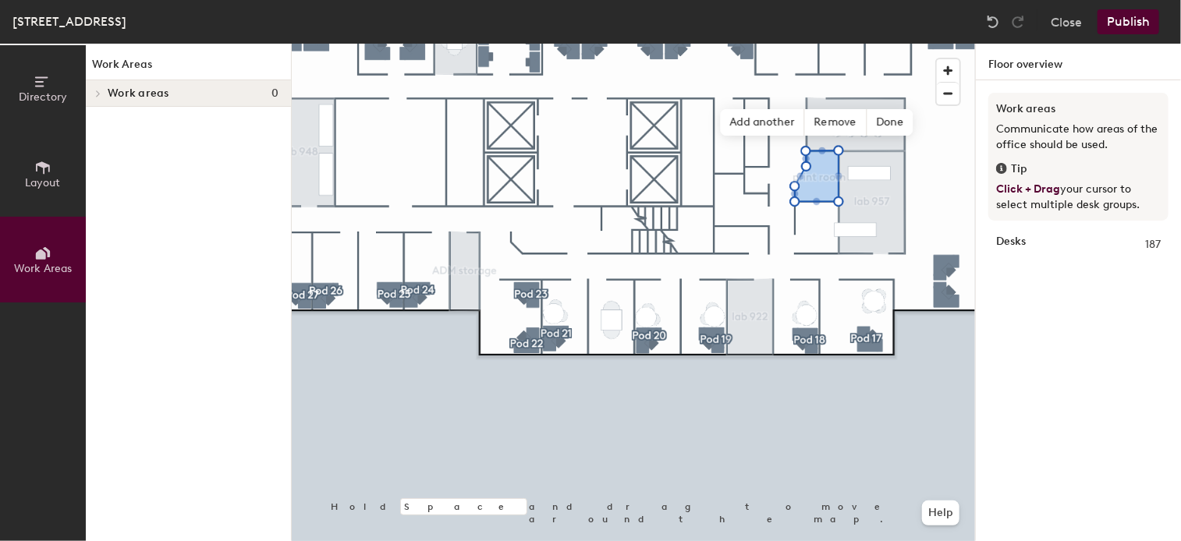
click at [51, 169] on button "Layout" at bounding box center [43, 174] width 86 height 86
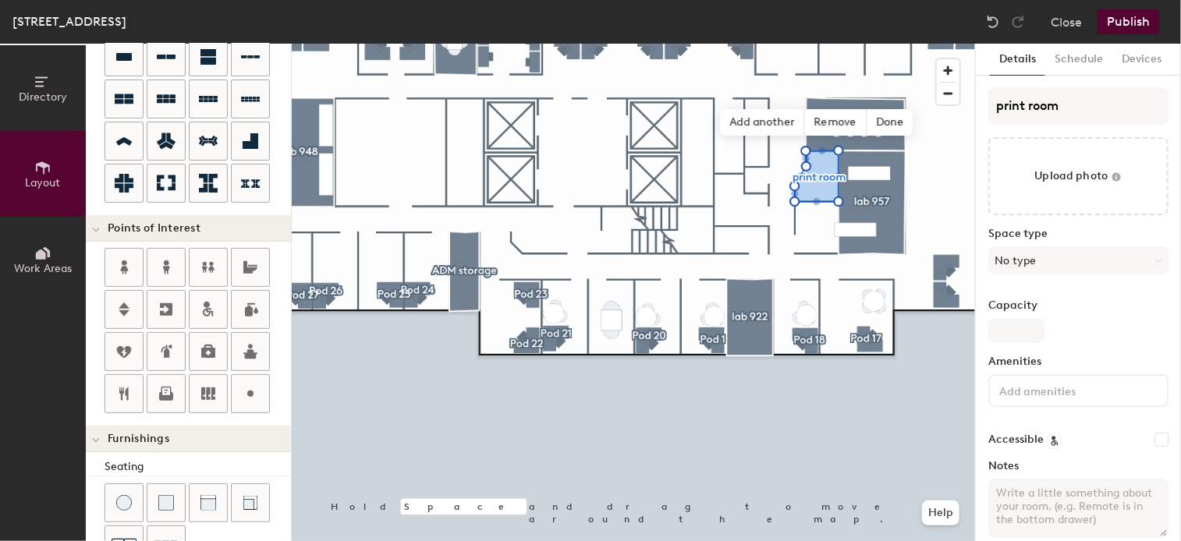
scroll to position [156, 0]
click at [821, 191] on div "Directory Layout Work Areas Layout Add space Resize Desks Points of Interest Fu…" at bounding box center [590, 293] width 1181 height 498
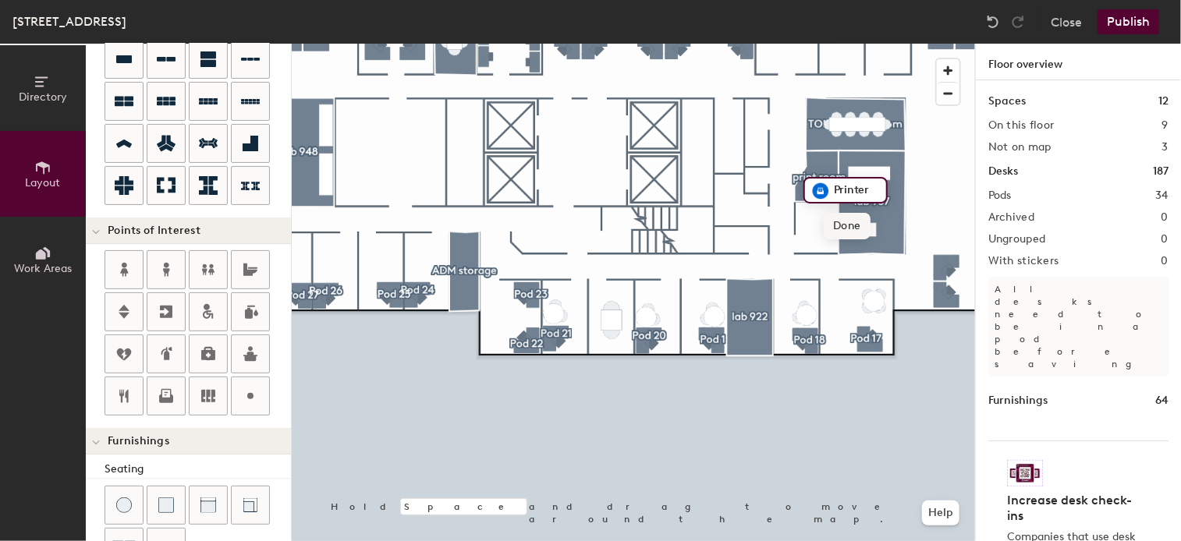
click at [856, 222] on span "Done" at bounding box center [847, 226] width 46 height 27
click at [877, 227] on span "Delete" at bounding box center [874, 226] width 55 height 27
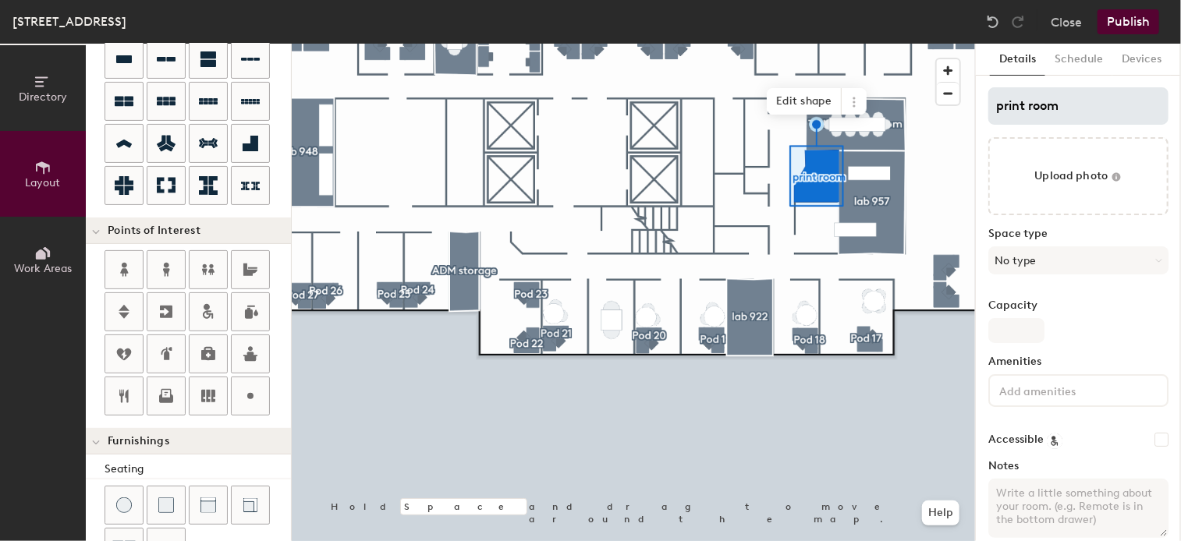
type input "20"
click at [952, 108] on div "Directory Layout Work Areas Layout Add space Resize Desks Points of Interest Fu…" at bounding box center [590, 293] width 1181 height 498
type input "print room"
drag, startPoint x: 1058, startPoint y: 105, endPoint x: 976, endPoint y: 330, distance: 240.1
click at [922, 44] on div at bounding box center [633, 44] width 683 height 0
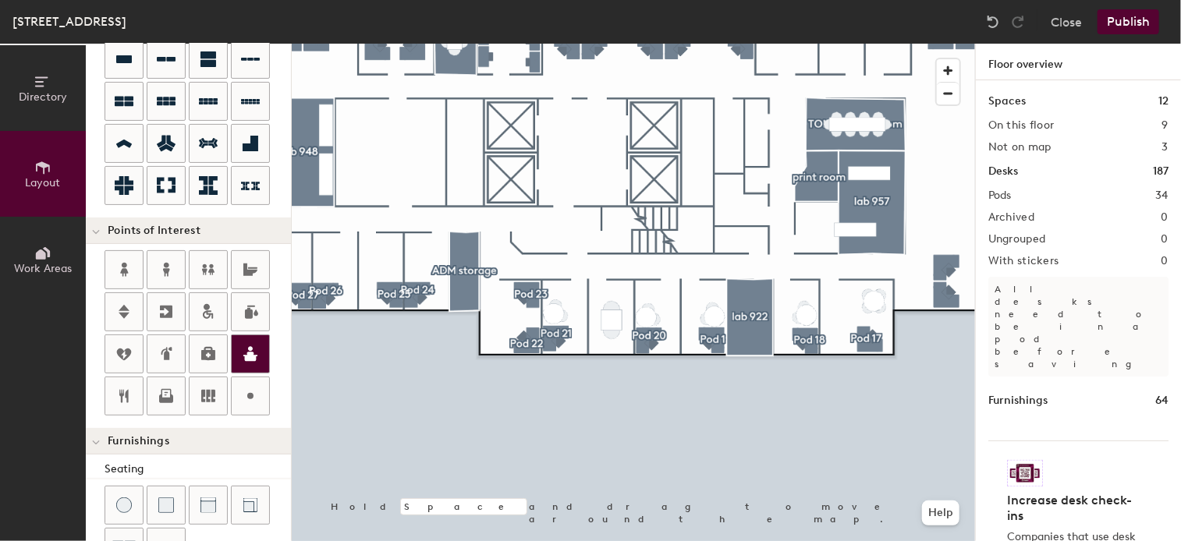
click at [817, 192] on div "Directory Layout Work Areas Layout Add space Resize Desks Points of Interest Fu…" at bounding box center [590, 293] width 1181 height 498
click at [873, 194] on input "Printer" at bounding box center [851, 191] width 50 height 22
click at [920, 44] on div at bounding box center [633, 44] width 683 height 0
click at [1129, 23] on button "Publish" at bounding box center [1128, 21] width 62 height 25
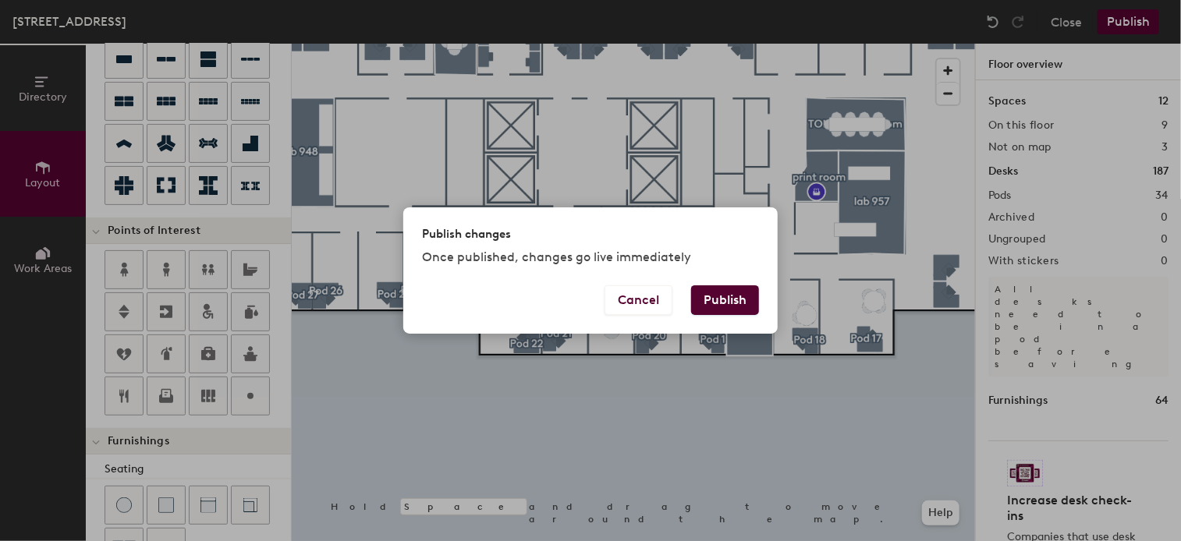
click at [727, 300] on button "Publish" at bounding box center [725, 300] width 68 height 30
type input "20"
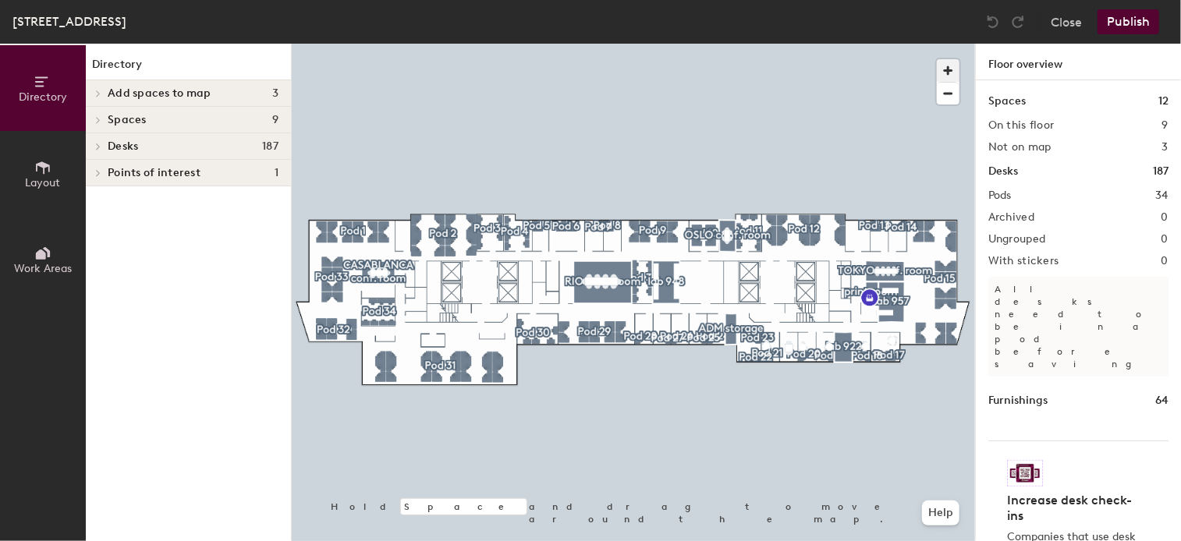
click at [951, 67] on span "button" at bounding box center [948, 70] width 23 height 23
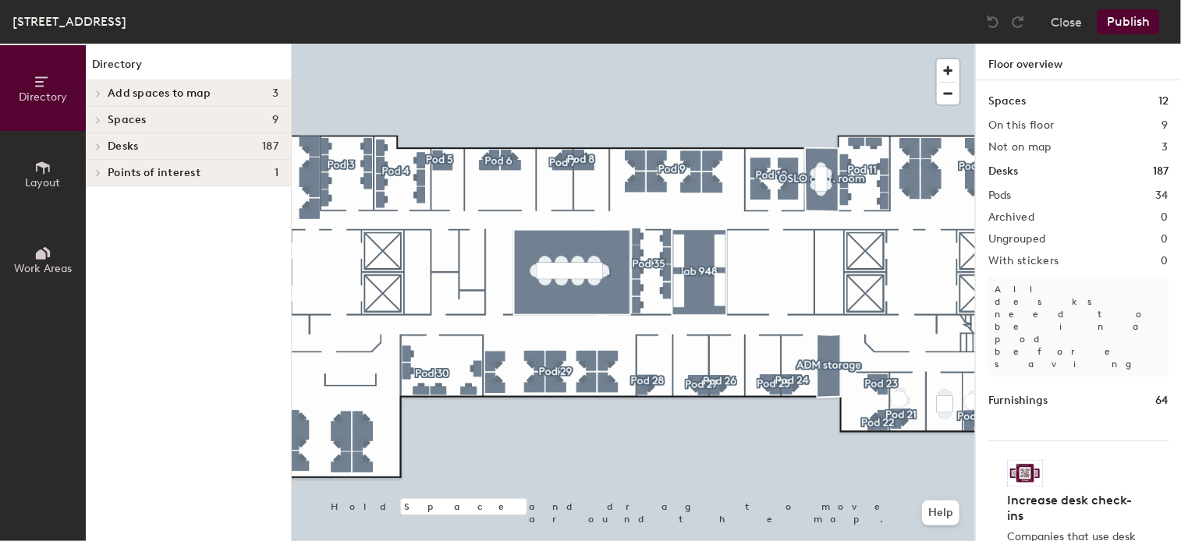
click at [203, 481] on div "Directory Layout Work Areas Directory Add spaces to map 3 lab 957 [GEOGRAPHIC_D…" at bounding box center [590, 293] width 1181 height 498
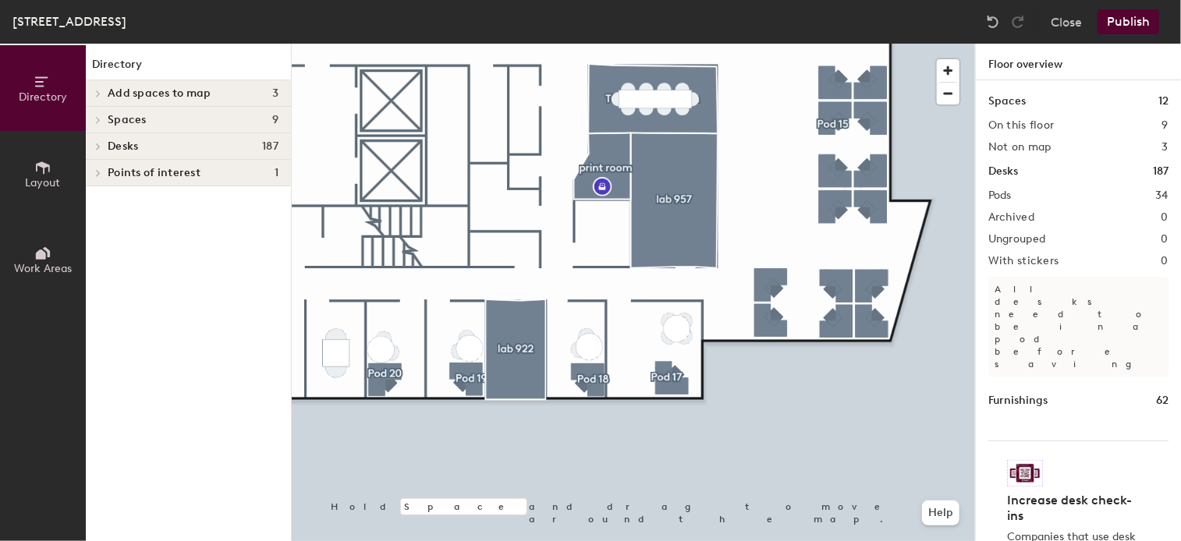
click at [39, 160] on icon at bounding box center [42, 167] width 17 height 17
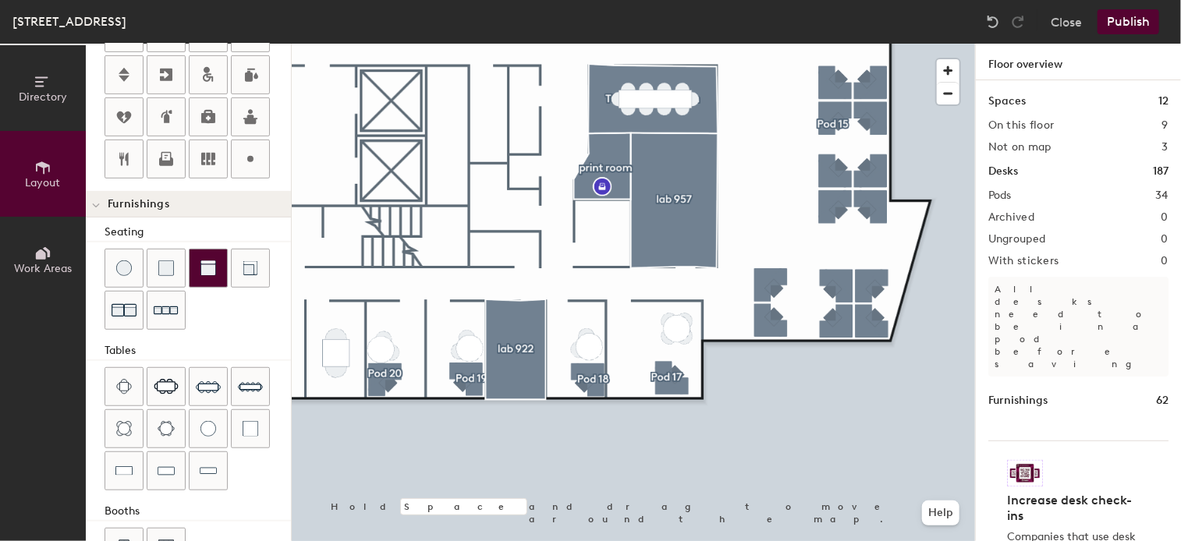
scroll to position [438, 0]
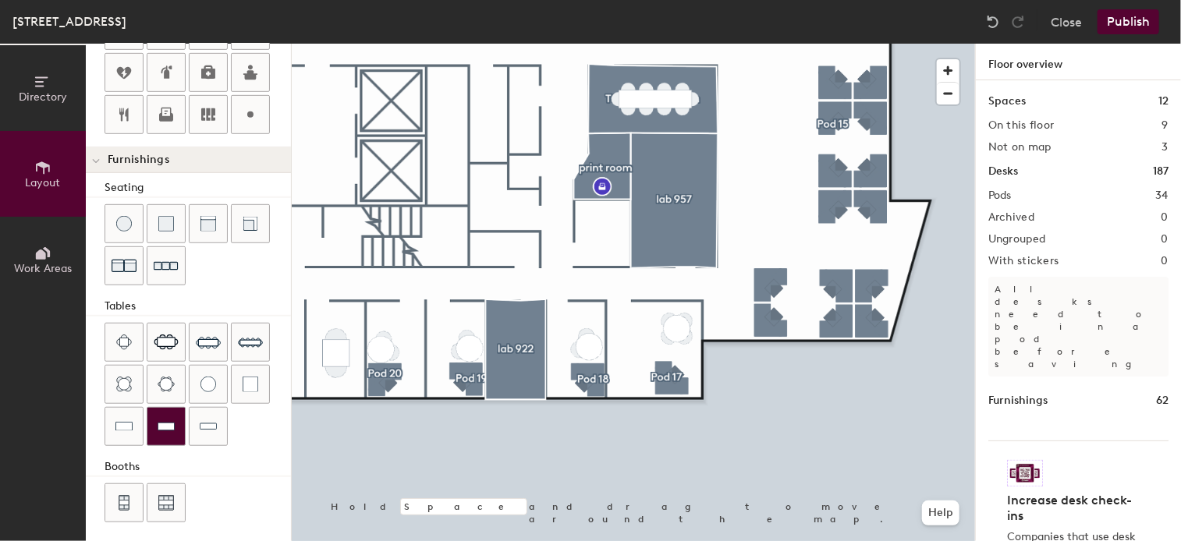
click at [165, 413] on div at bounding box center [165, 426] width 37 height 37
click at [173, 419] on img at bounding box center [166, 427] width 17 height 16
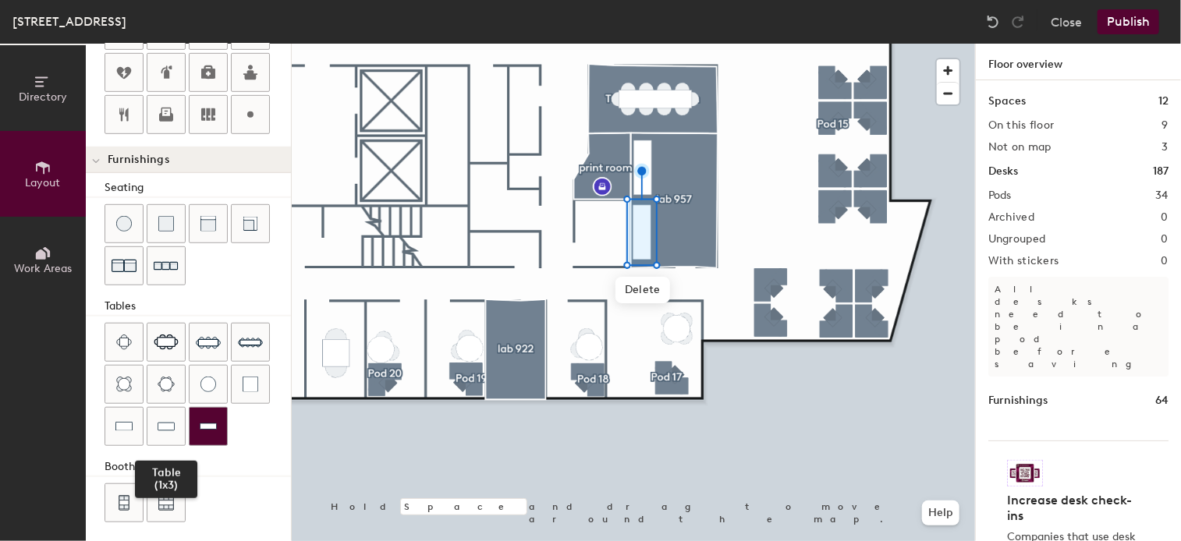
drag, startPoint x: 175, startPoint y: 412, endPoint x: 190, endPoint y: 416, distance: 16.1
click at [175, 413] on div at bounding box center [165, 426] width 37 height 37
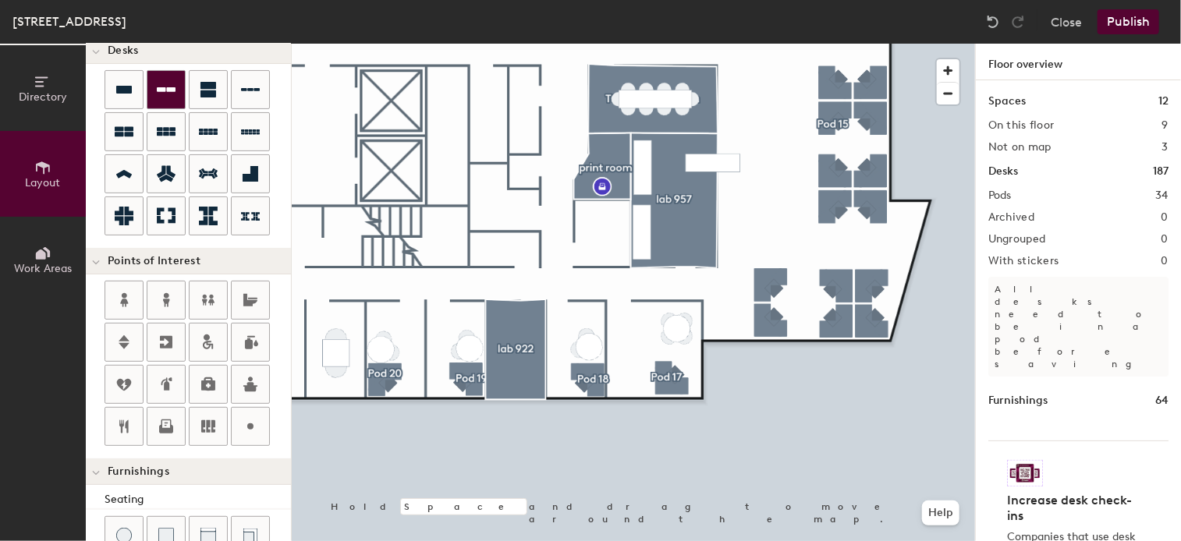
scroll to position [0, 0]
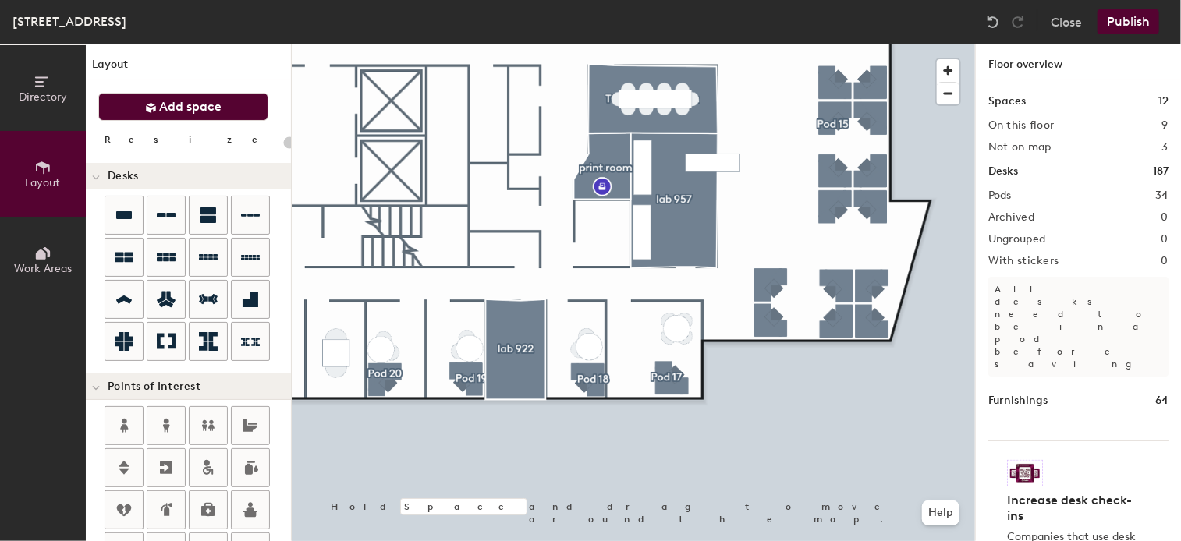
click at [155, 96] on button "Add space" at bounding box center [183, 107] width 170 height 28
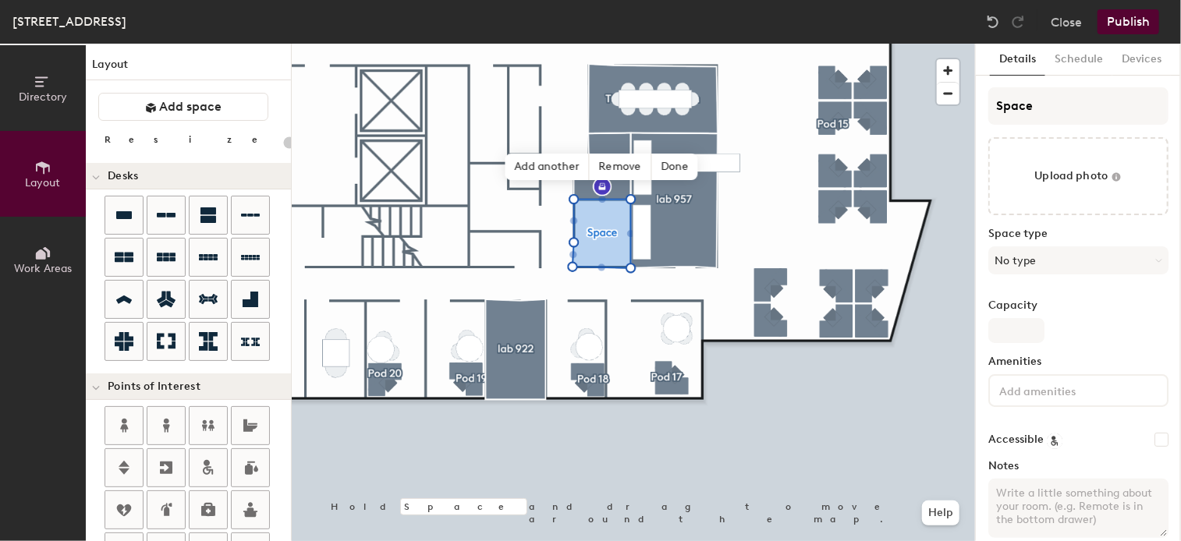
type input "20"
click at [1075, 108] on input "Space" at bounding box center [1078, 105] width 180 height 37
drag, startPoint x: 1075, startPoint y: 108, endPoint x: 953, endPoint y: 101, distance: 121.8
click at [953, 101] on div "Directory Layout Work Areas Layout Add space Resize Desks Points of Interest Fu…" at bounding box center [590, 293] width 1181 height 498
type input "C"
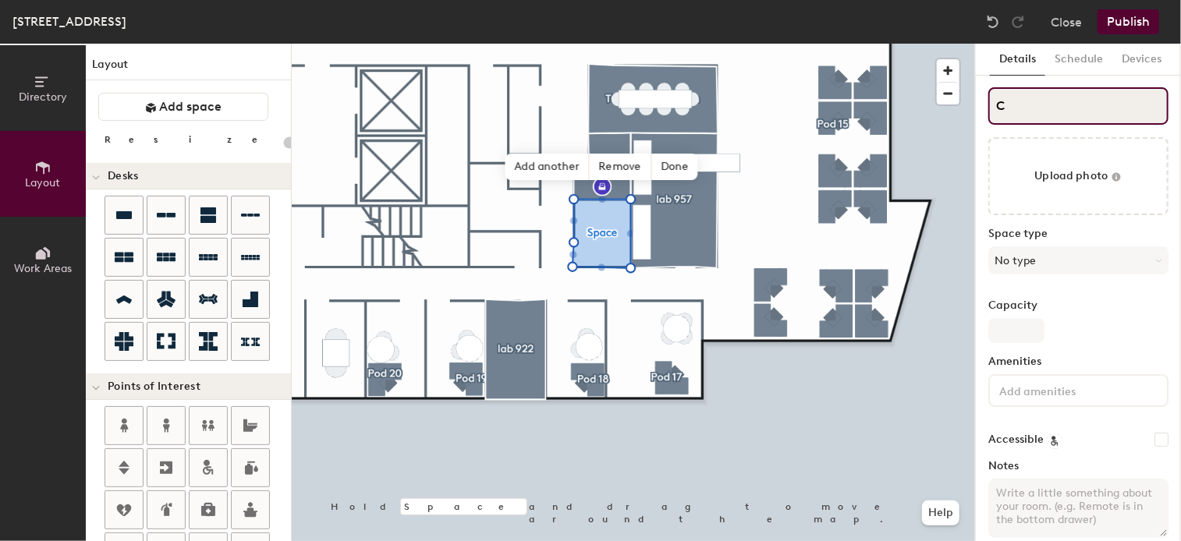
type input "20"
type input "Ch"
type input "20"
type input "Che"
type input "20"
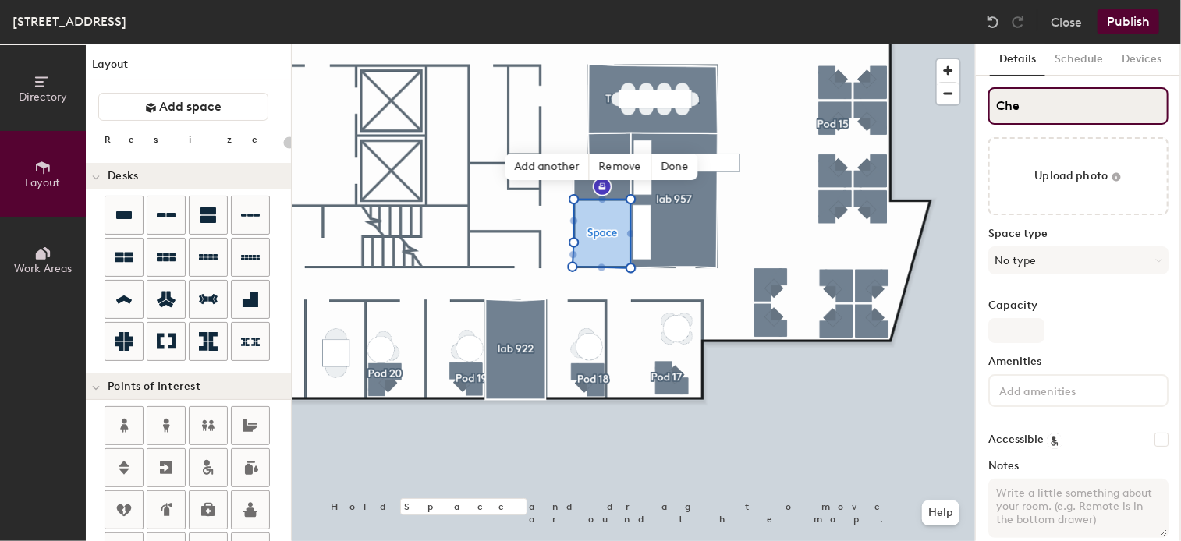
type input "Chez"
type input "20"
type input "Chez"
type input "20"
type input "Chez L"
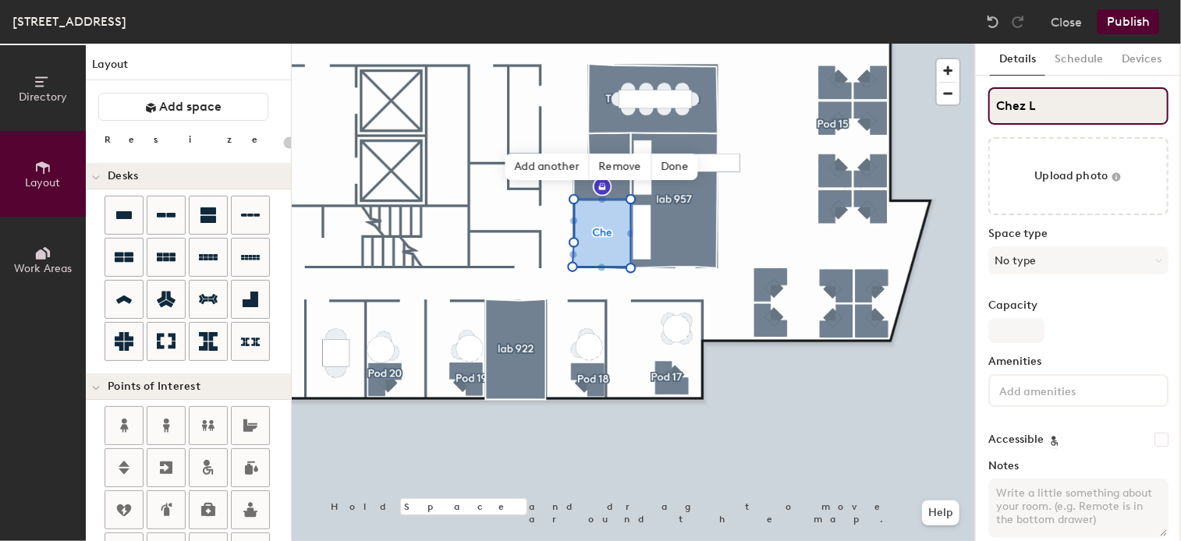
type input "20"
type input "Chez [PERSON_NAME]"
type input "20"
type input "[PERSON_NAME]"
type input "20"
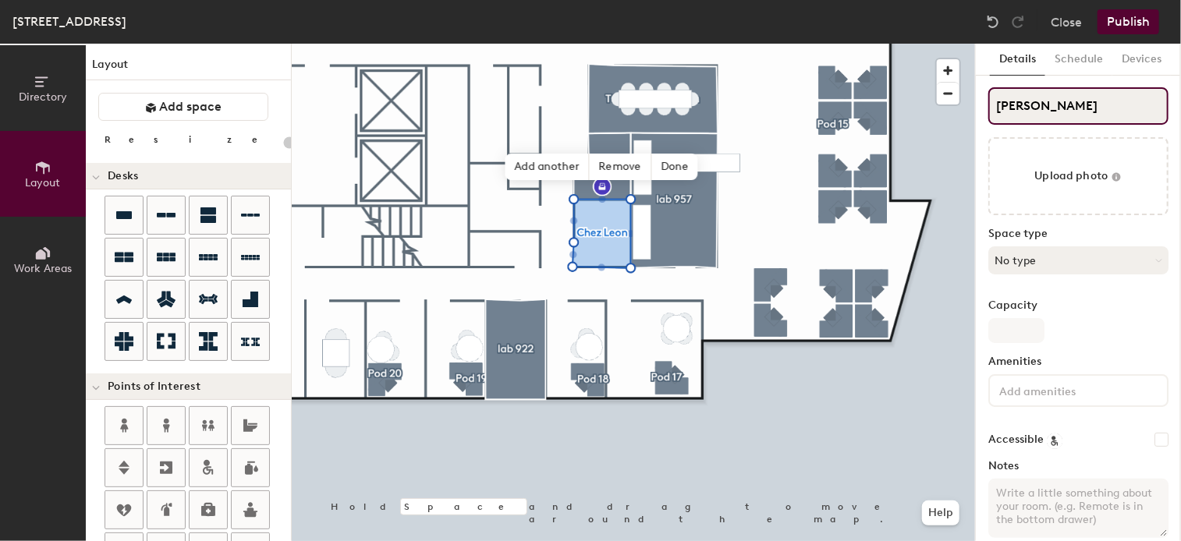
type input "[PERSON_NAME]"
click at [1117, 261] on button "No type" at bounding box center [1078, 260] width 180 height 28
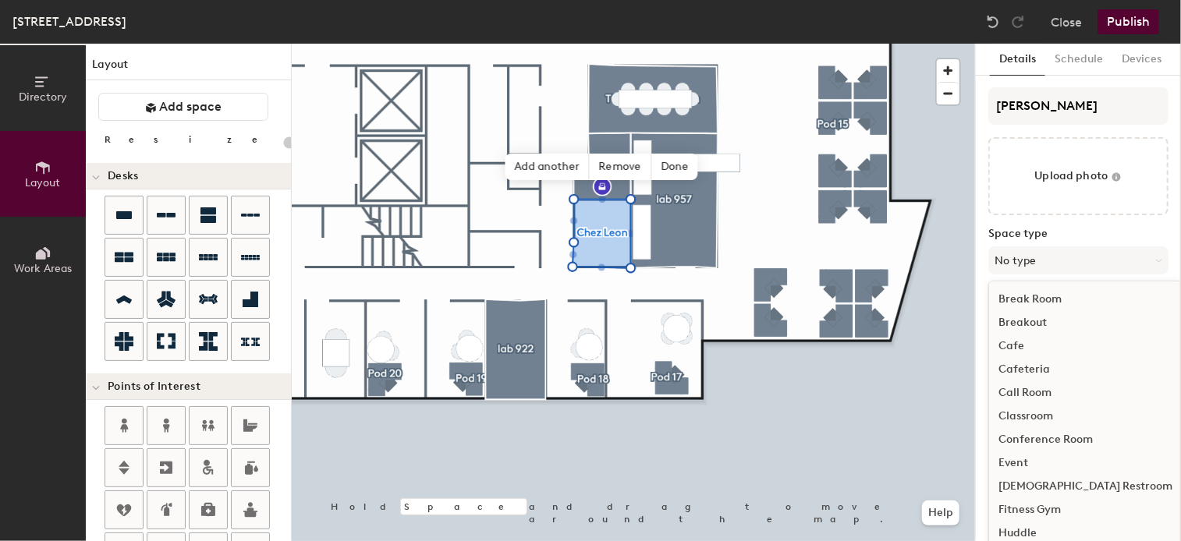
click at [1051, 366] on div "Cafeteria" at bounding box center [1085, 369] width 193 height 23
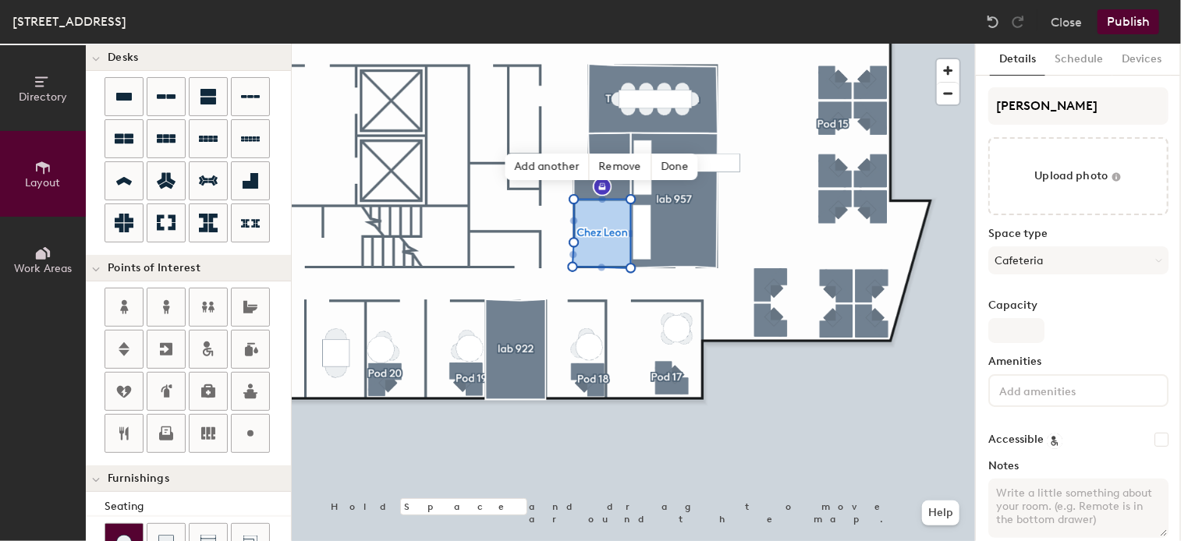
scroll to position [234, 0]
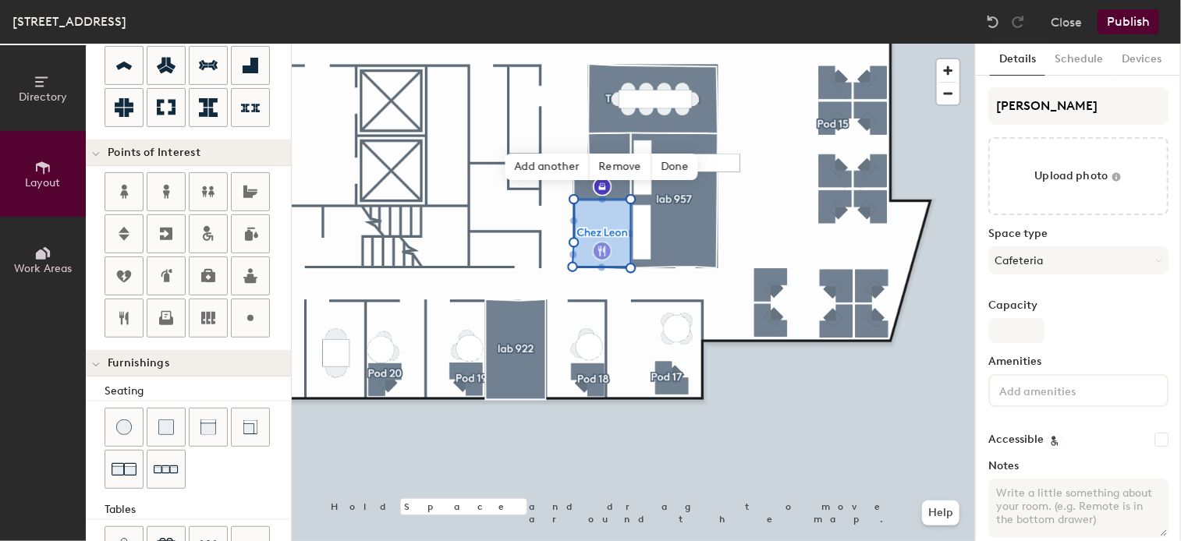
click at [602, 251] on div "Directory Layout Work Areas Layout Add space Resize Desks Points of Interest Fu…" at bounding box center [590, 293] width 1181 height 498
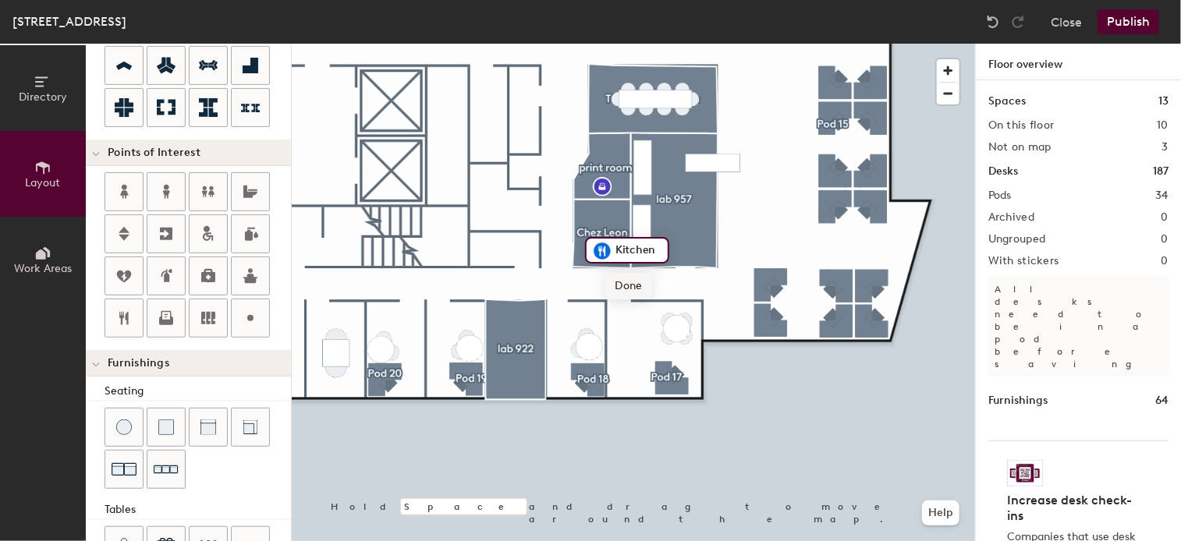
click at [630, 285] on span "Done" at bounding box center [628, 286] width 46 height 27
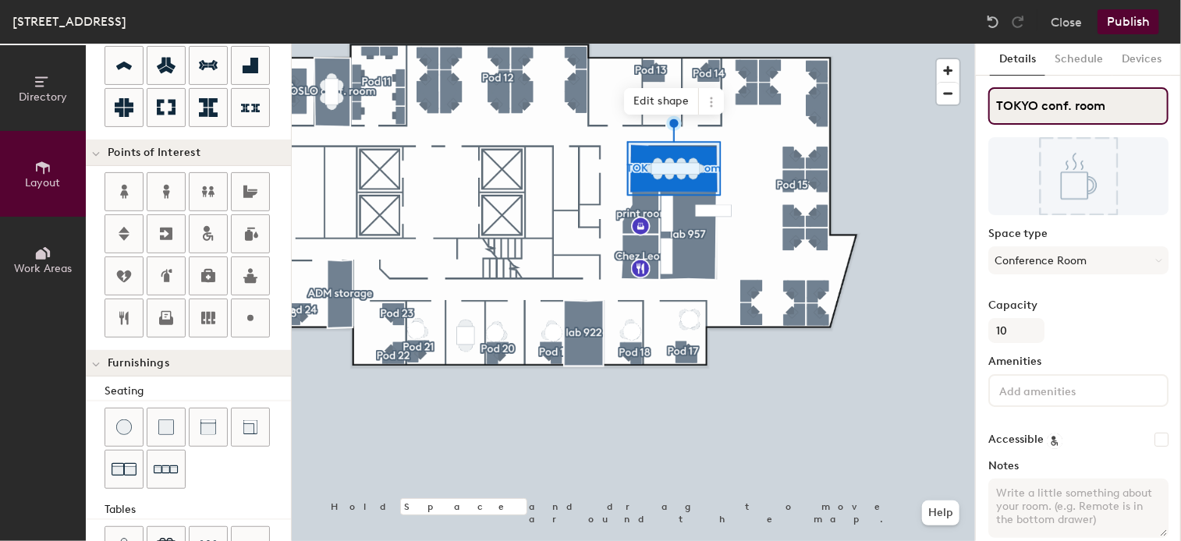
click at [1119, 104] on input "TOKYO conf. room" at bounding box center [1078, 105] width 180 height 37
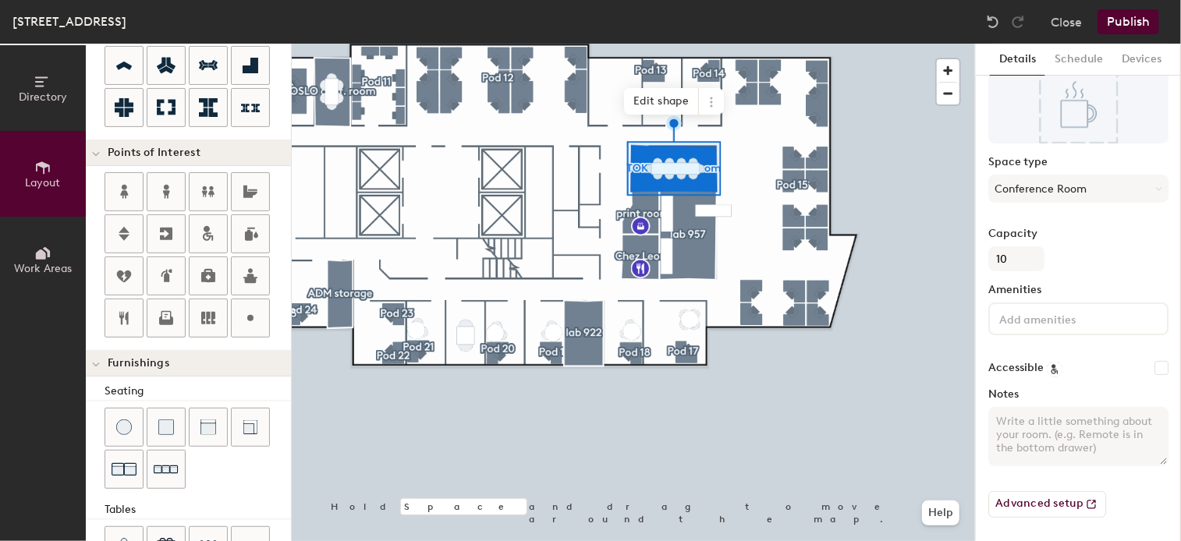
scroll to position [0, 0]
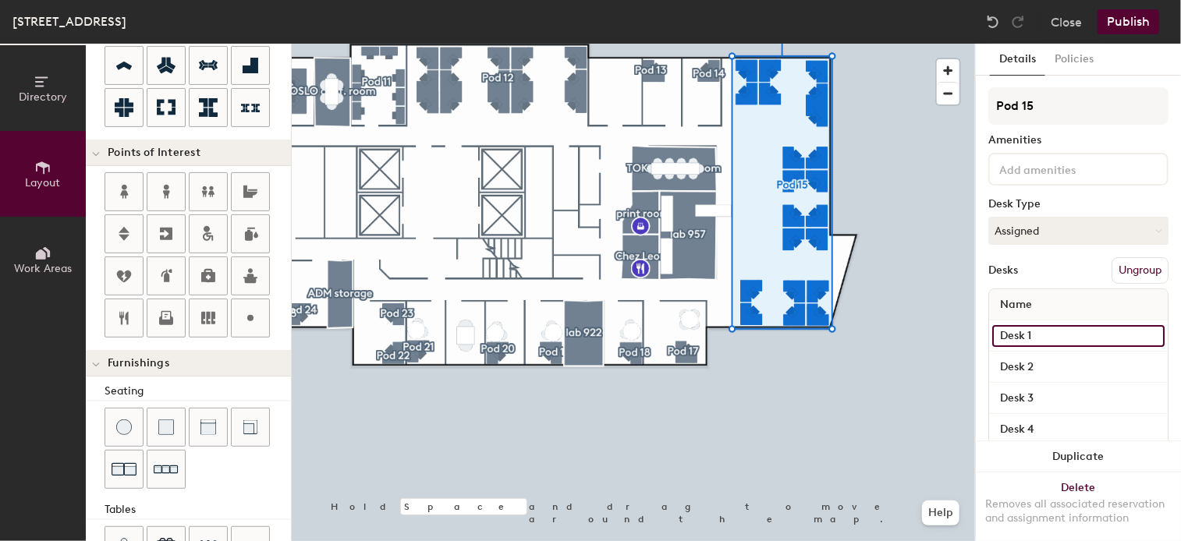
click at [1060, 329] on input "Desk 1" at bounding box center [1078, 336] width 172 height 22
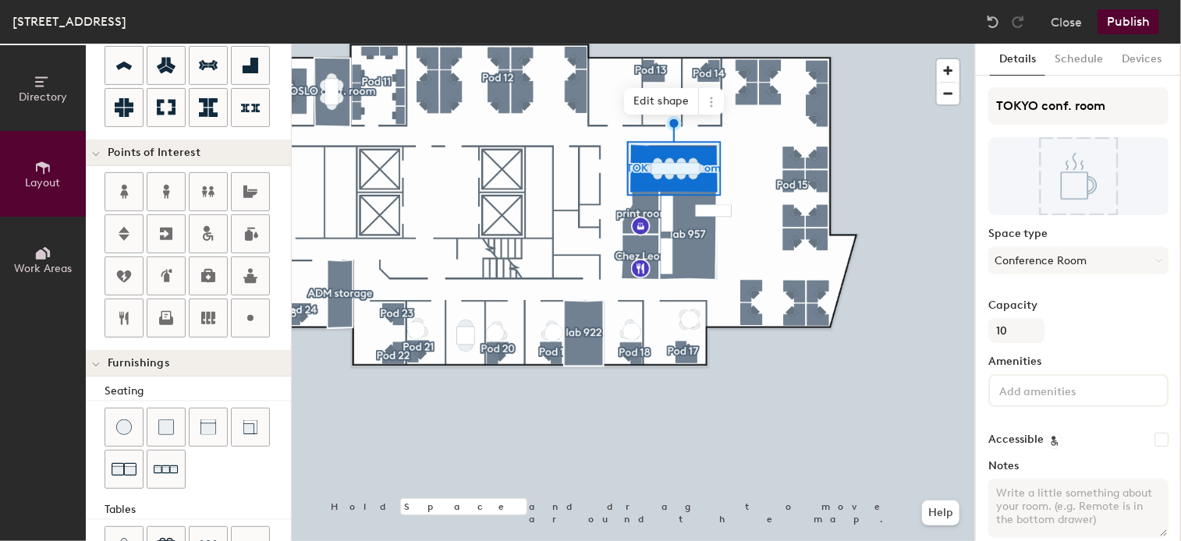
click at [1140, 25] on button "Publish" at bounding box center [1128, 21] width 62 height 25
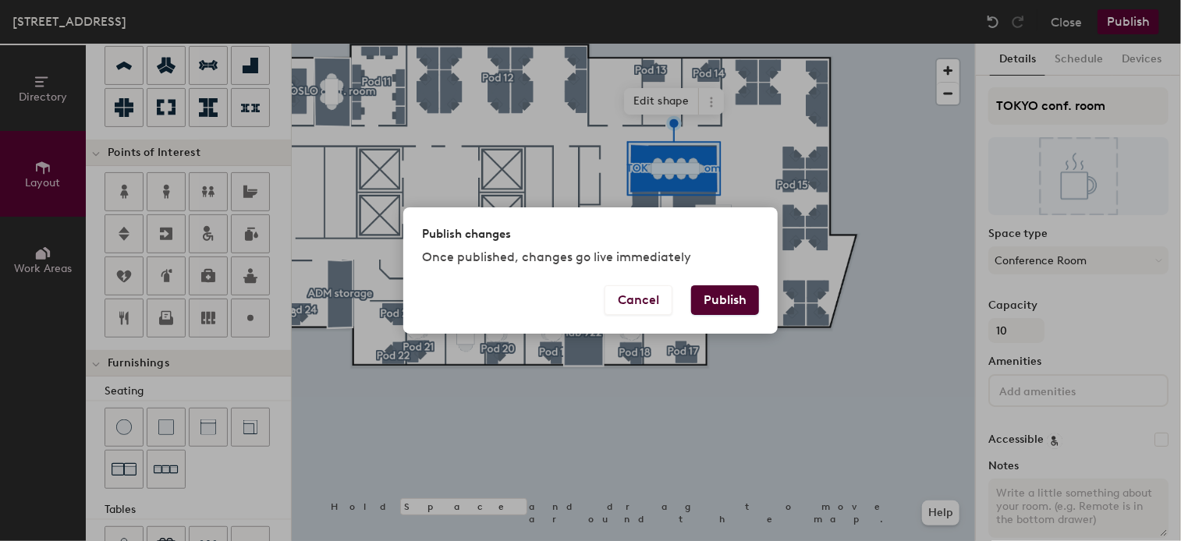
click at [724, 303] on button "Publish" at bounding box center [725, 300] width 68 height 30
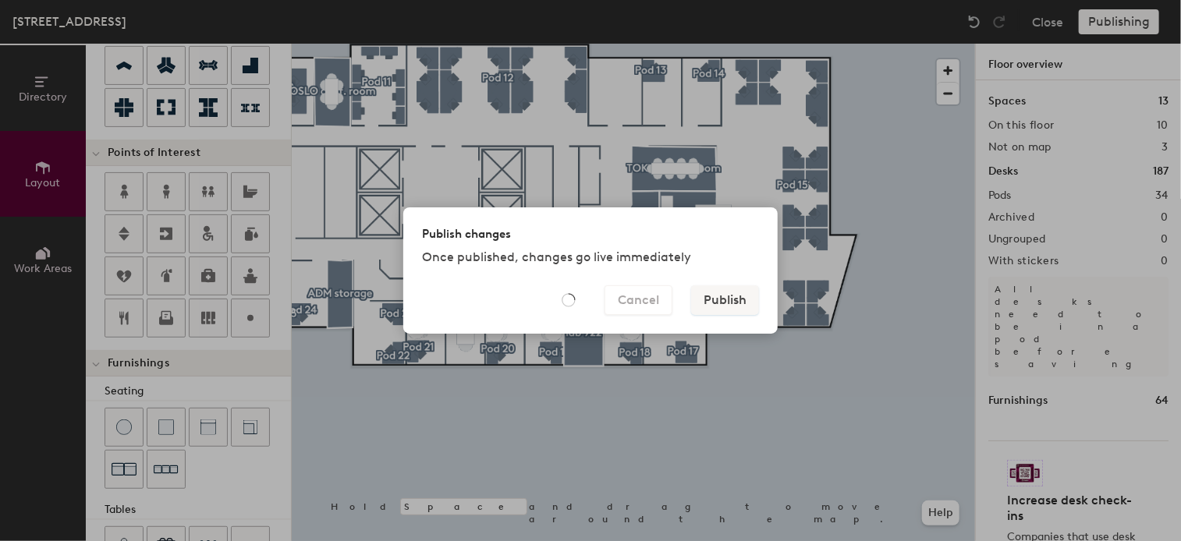
type input "20"
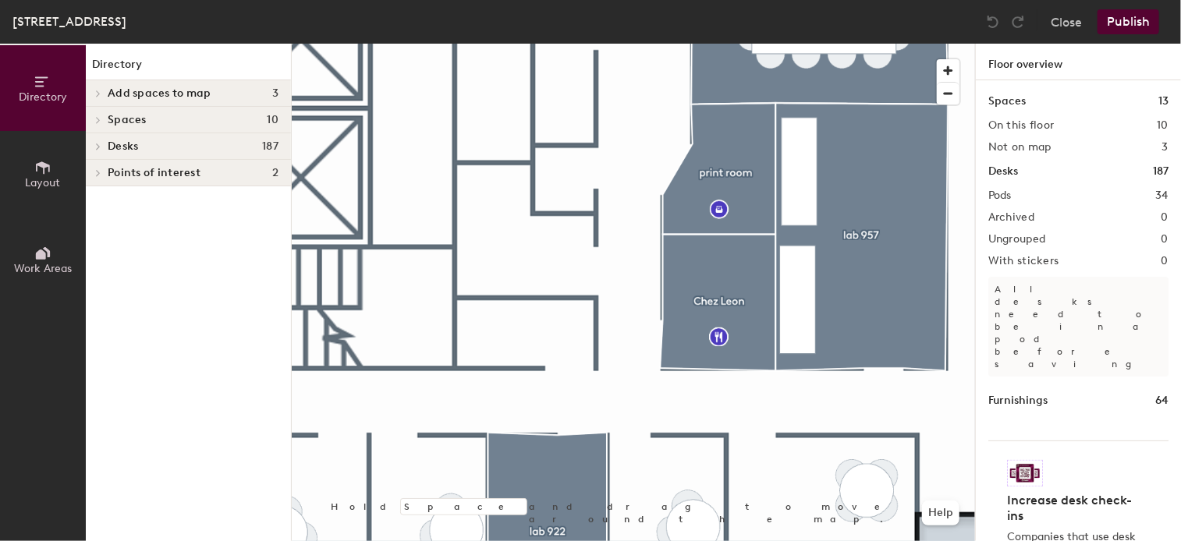
click at [49, 169] on icon at bounding box center [43, 167] width 14 height 12
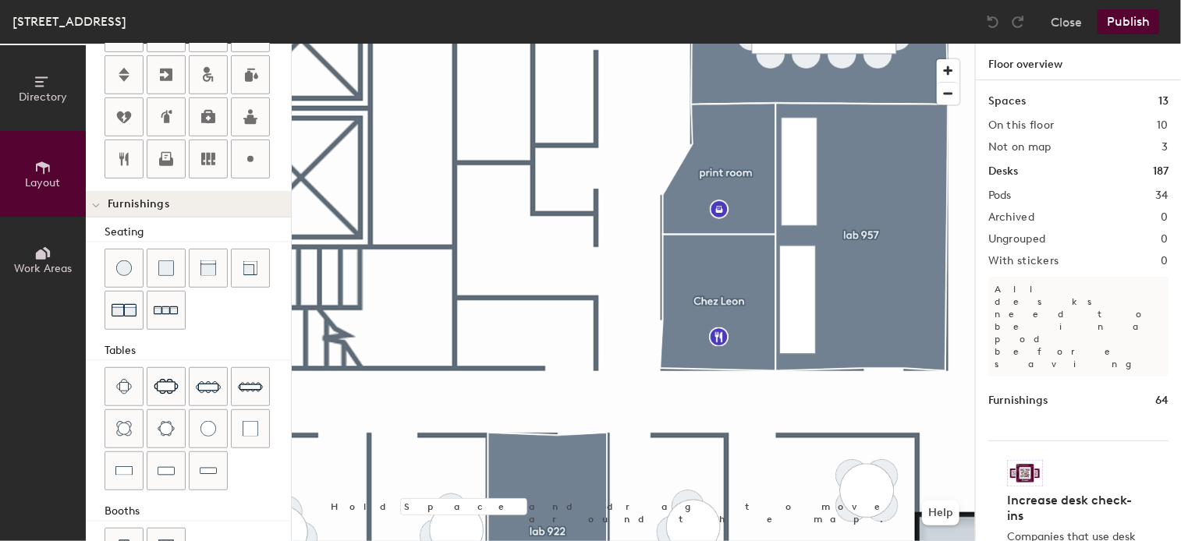
scroll to position [438, 0]
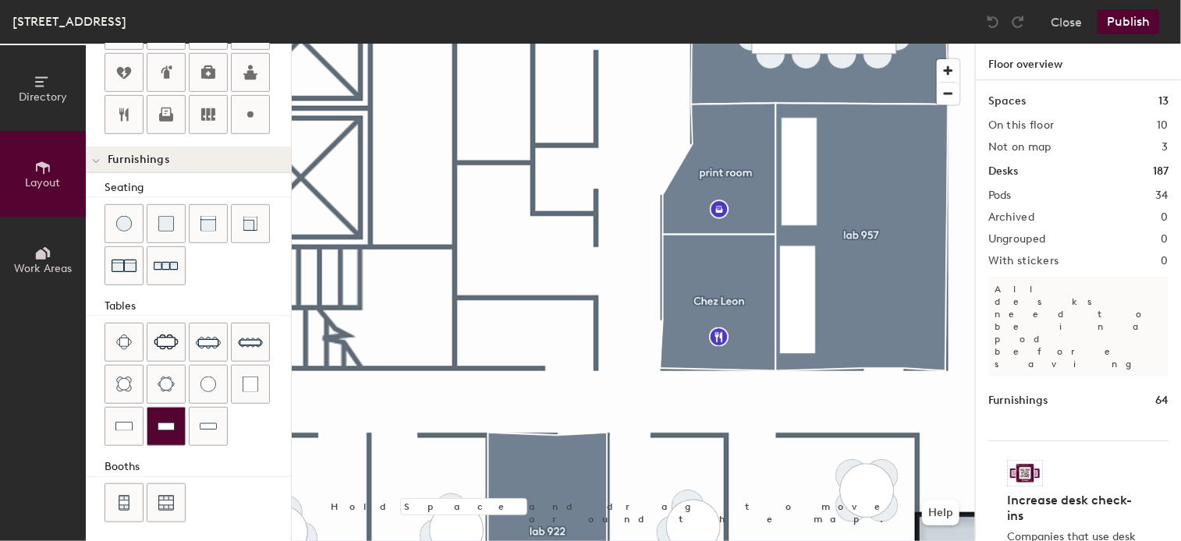
click at [172, 427] on img at bounding box center [166, 427] width 17 height 16
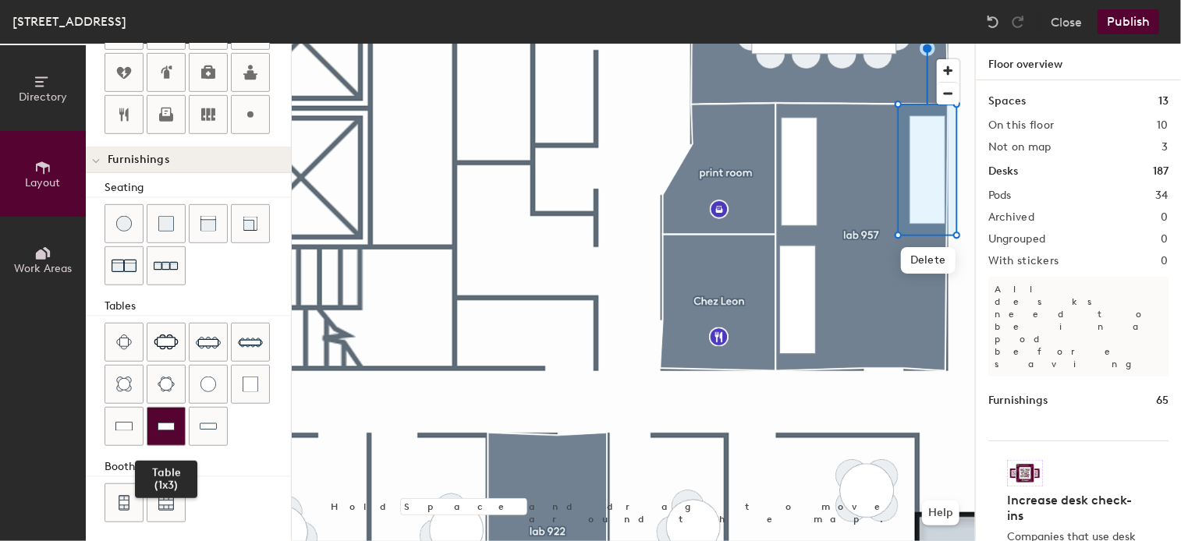
click at [179, 419] on div at bounding box center [165, 426] width 37 height 37
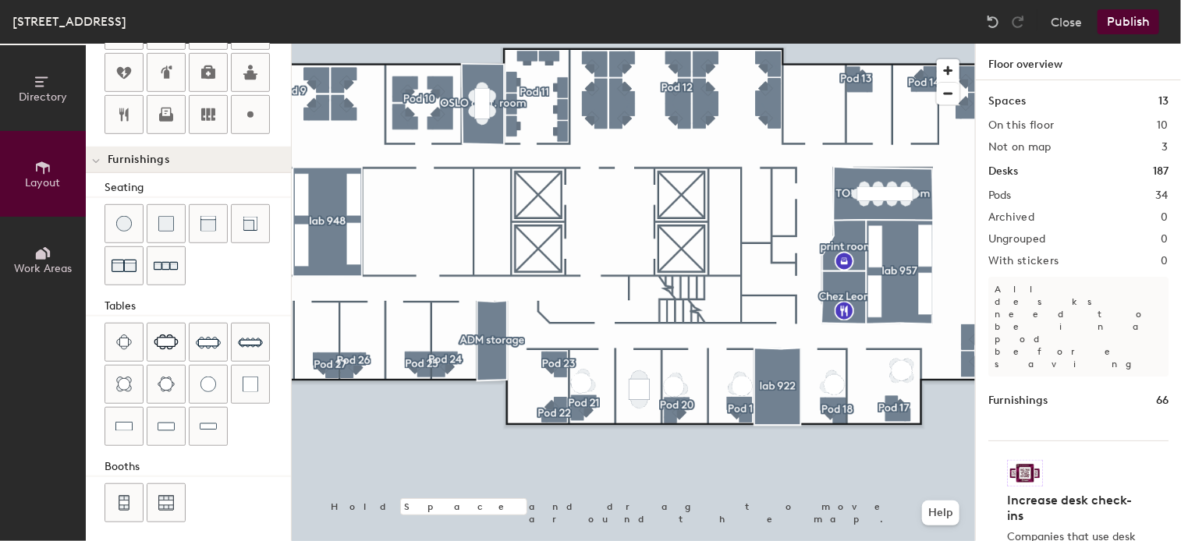
click at [1132, 19] on button "Publish" at bounding box center [1128, 21] width 62 height 25
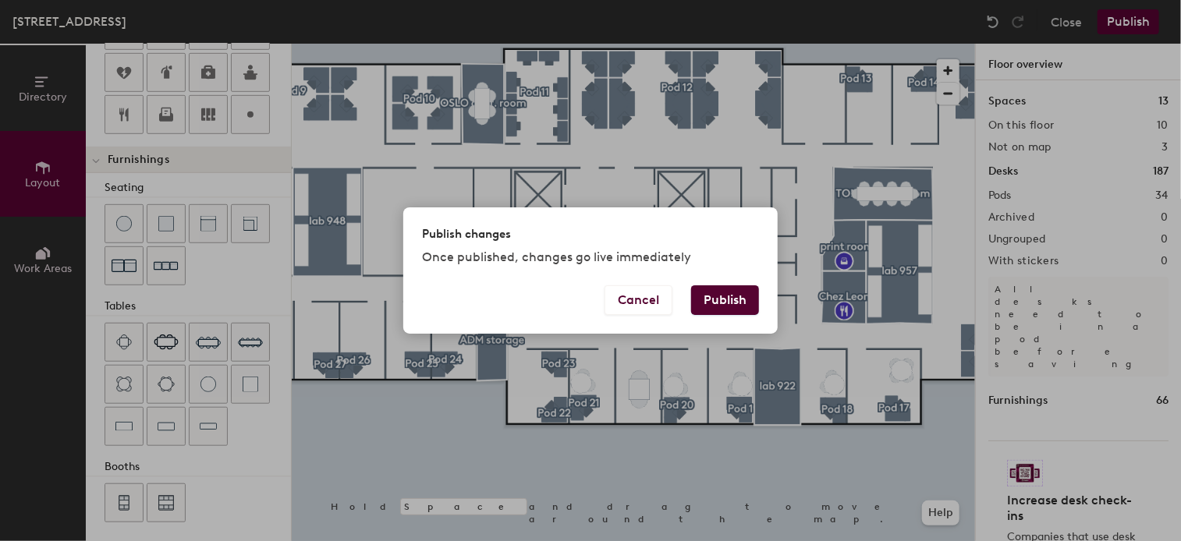
click at [728, 298] on button "Publish" at bounding box center [725, 300] width 68 height 30
type input "20"
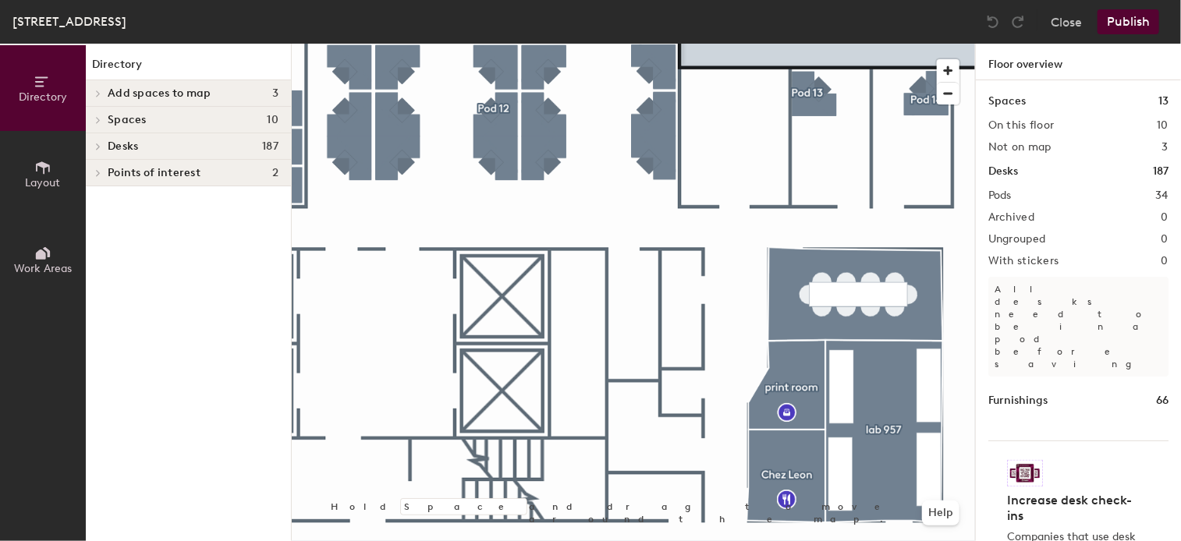
click at [51, 183] on span "Layout" at bounding box center [43, 182] width 35 height 13
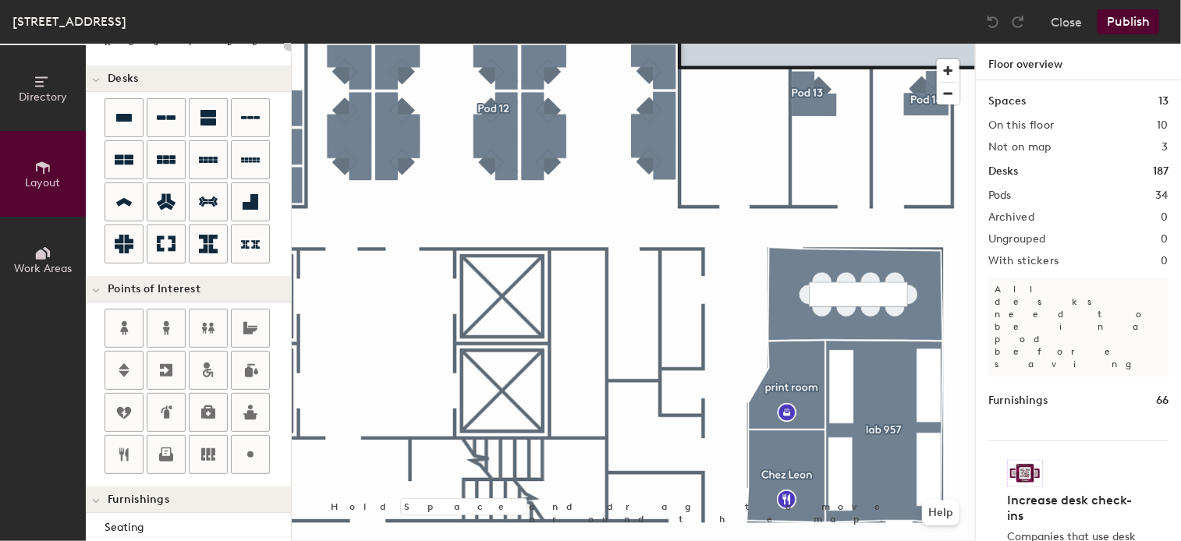
scroll to position [156, 0]
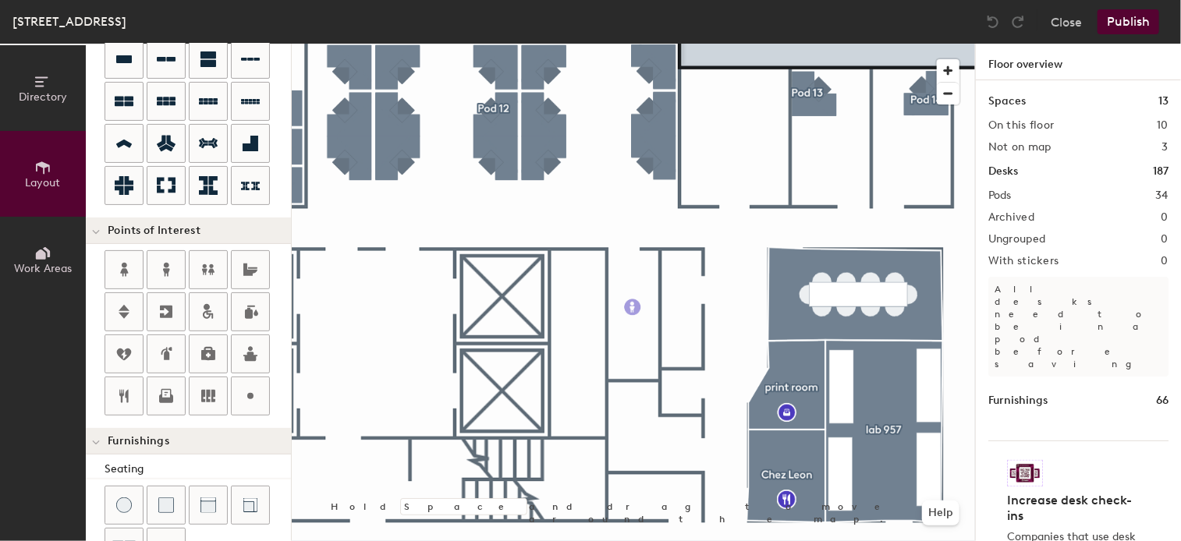
click at [633, 307] on div "Directory Layout Work Areas Layout Add space Resize Desks Points of Interest Fu…" at bounding box center [590, 293] width 1181 height 498
click at [686, 333] on span "Done" at bounding box center [683, 342] width 46 height 27
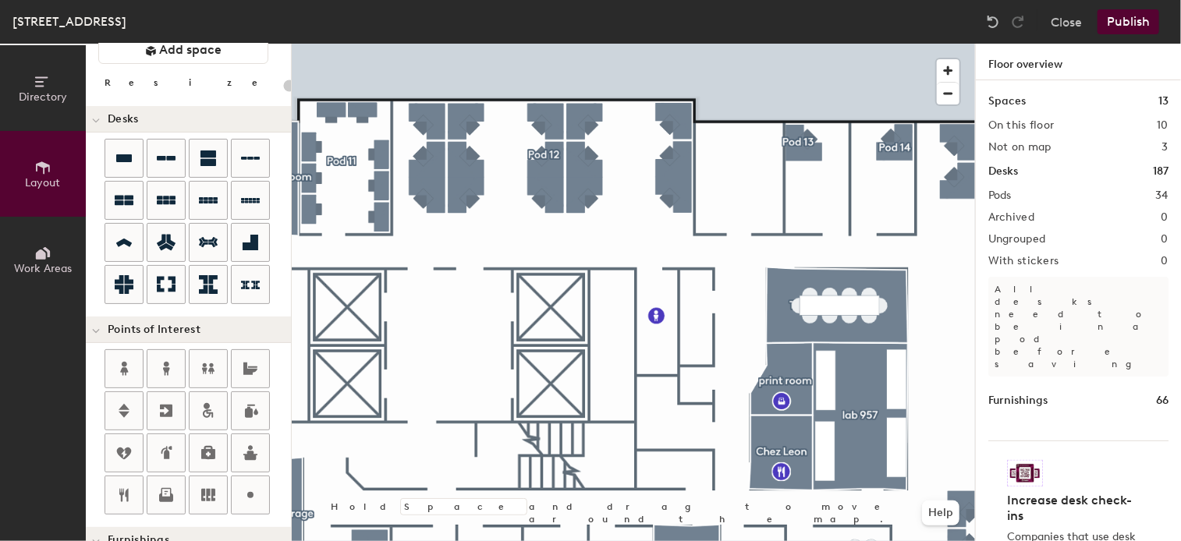
scroll to position [0, 0]
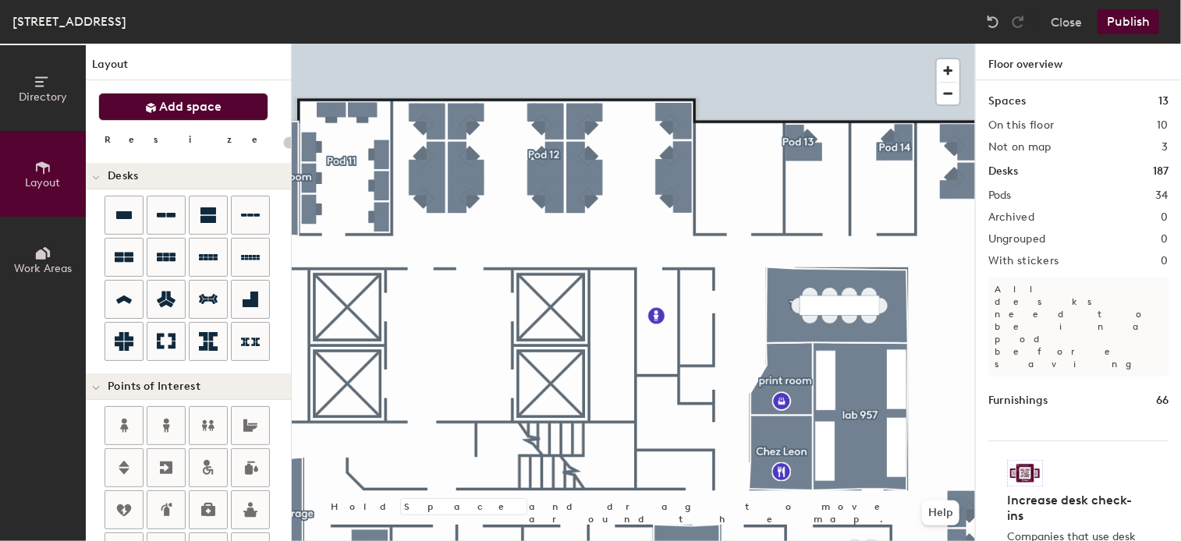
click at [209, 100] on span "Add space" at bounding box center [191, 107] width 62 height 16
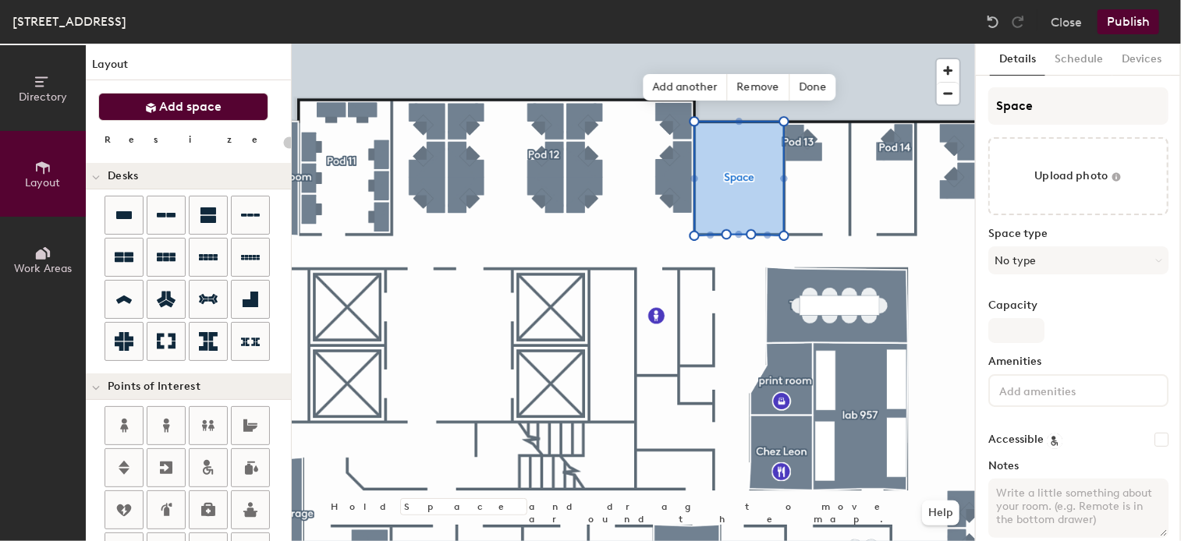
type input "20"
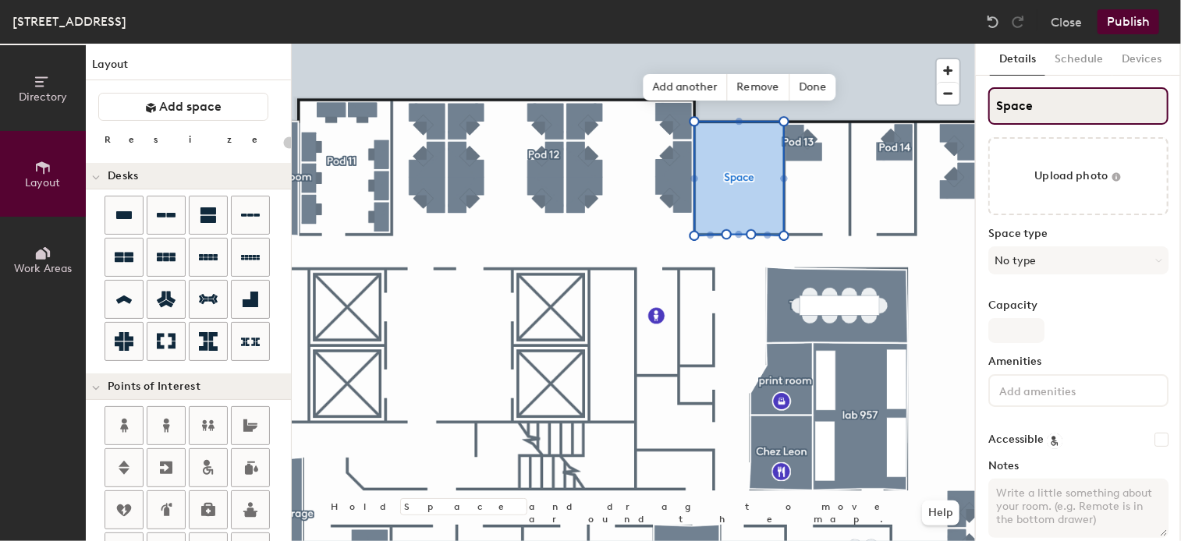
click at [1065, 101] on input "Space" at bounding box center [1078, 105] width 180 height 37
click at [959, 112] on div "Directory Layout Work Areas Layout Add space Resize Desks Points of Interest Fu…" at bounding box center [590, 293] width 1181 height 498
type input "I"
type input "20"
type input "IT"
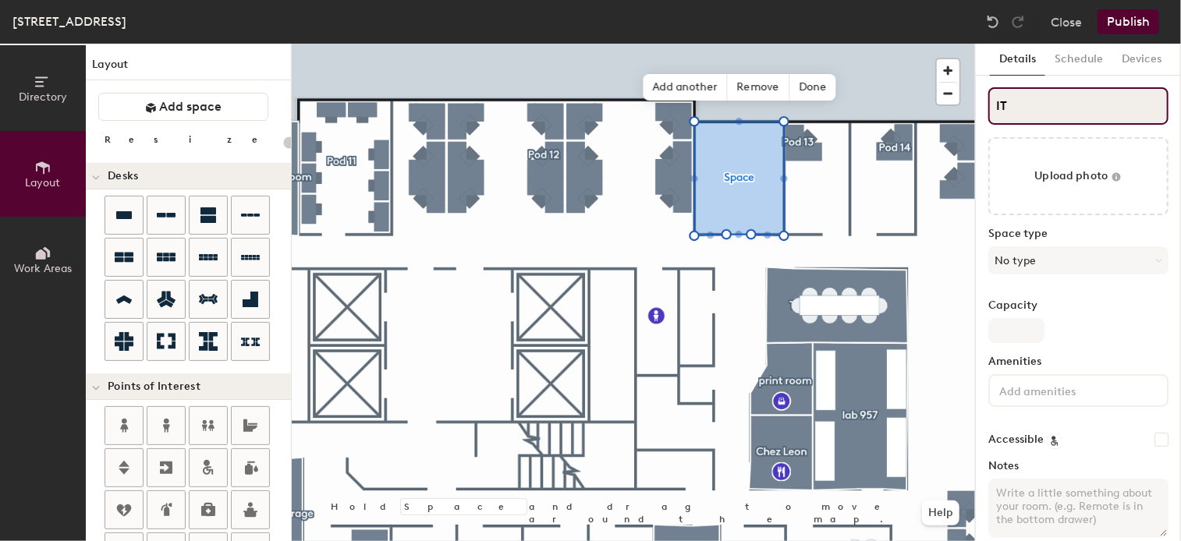
type input "20"
type input "IT"
type input "20"
type input "IT s"
type input "20"
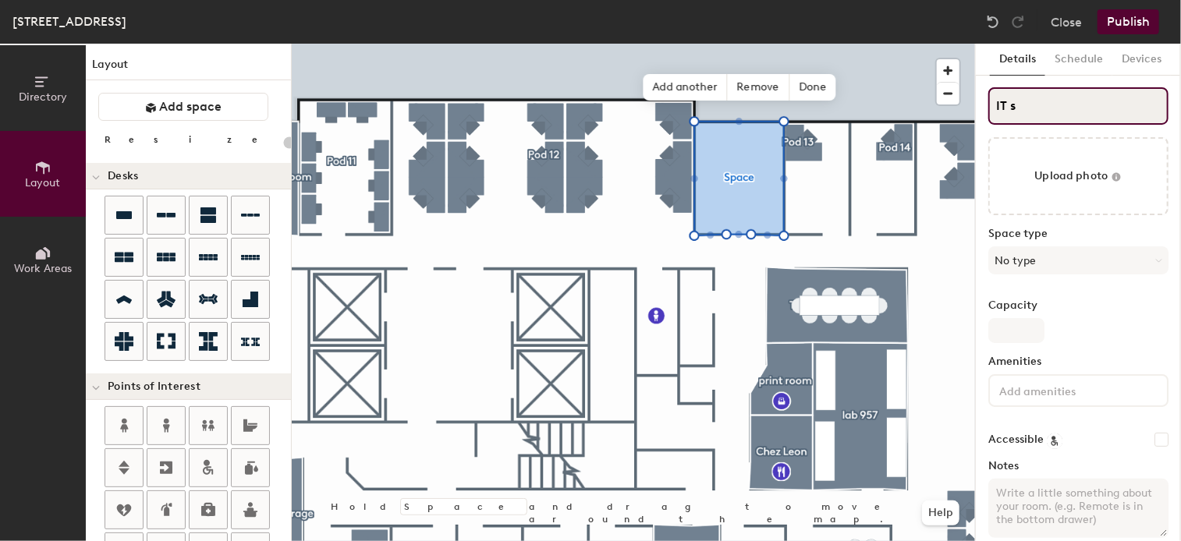
type input "IT so"
type input "20"
type input "IT sorag"
type input "20"
type input "IT sorage"
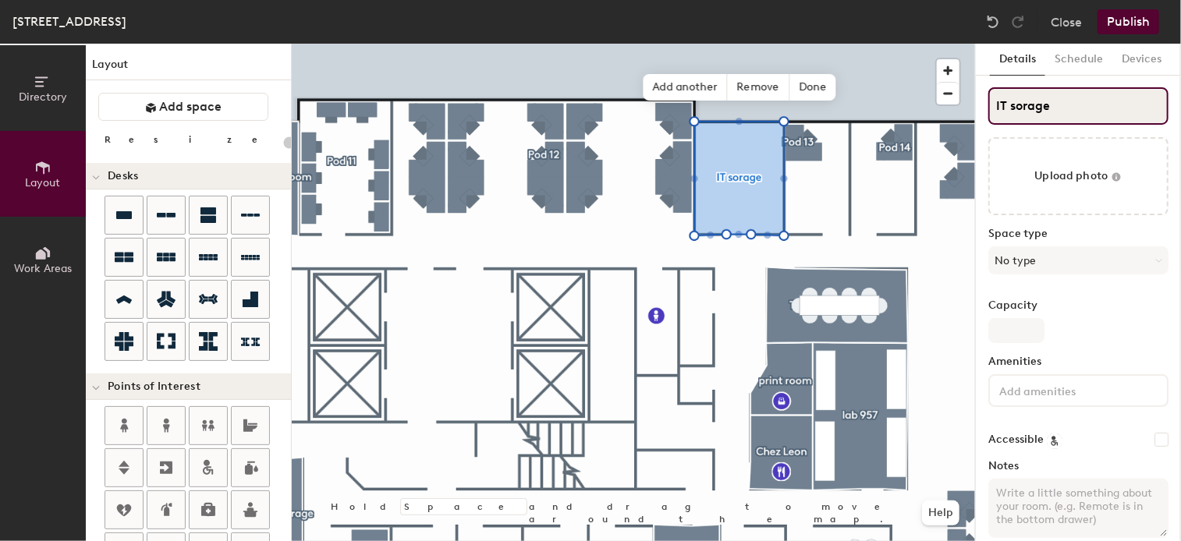
type input "20"
type input "IT so"
type input "20"
type input "IT s"
type input "20"
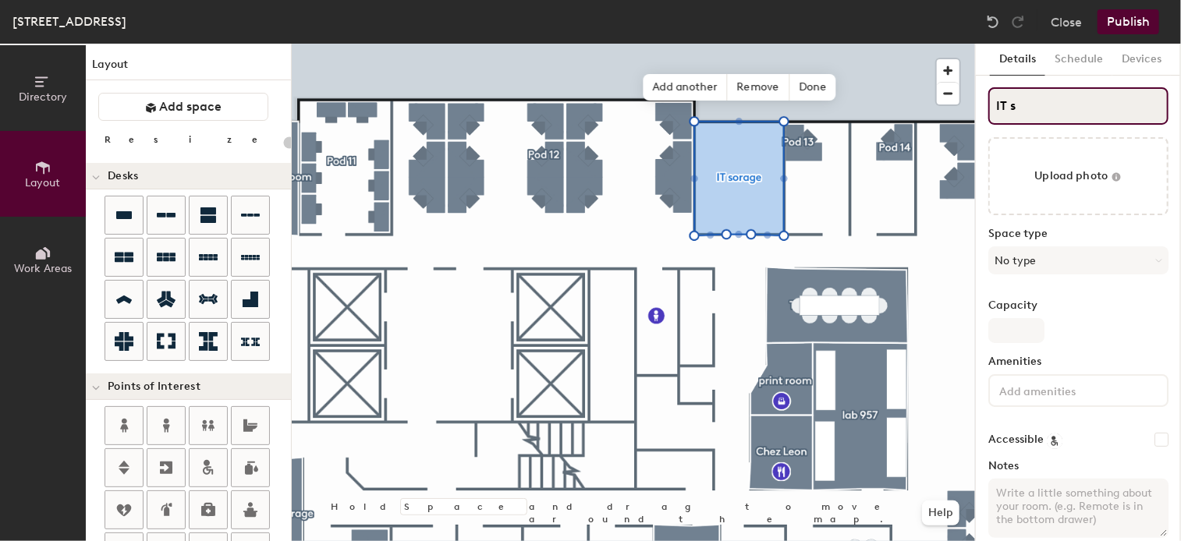
type input "IT st"
type input "20"
type input "IT sto"
type input "20"
type input "IT storag"
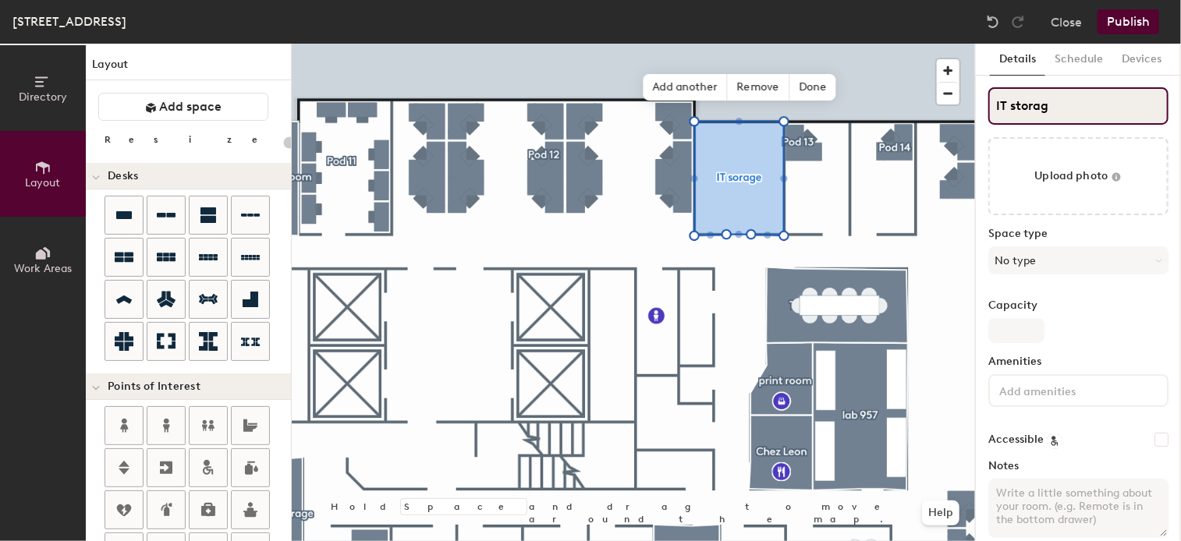
type input "20"
type input "IT storage"
type input "20"
type input "IT storage"
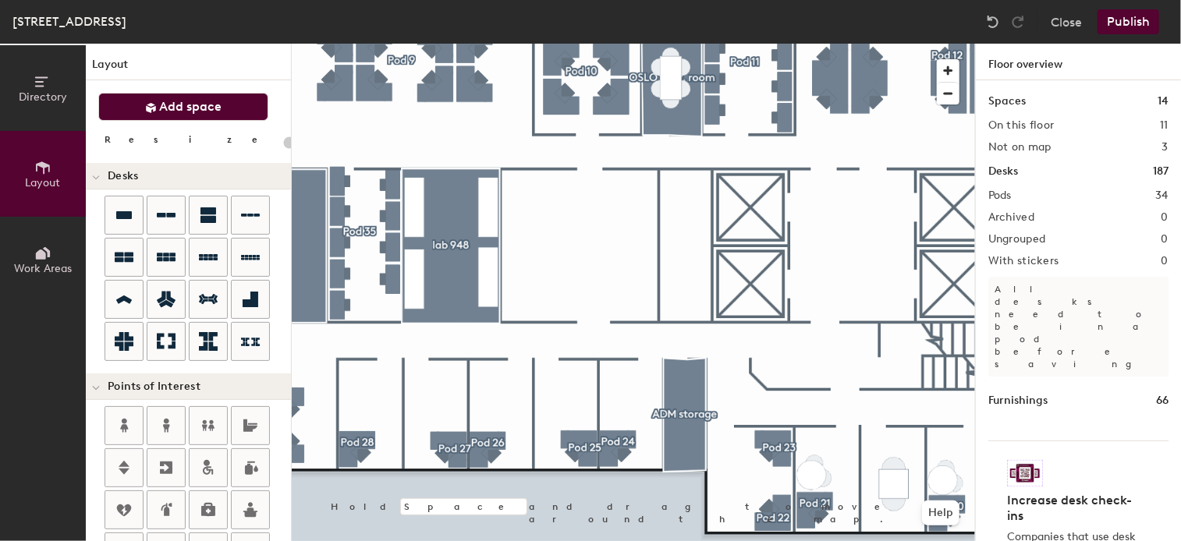
click at [224, 102] on button "Add space" at bounding box center [183, 107] width 170 height 28
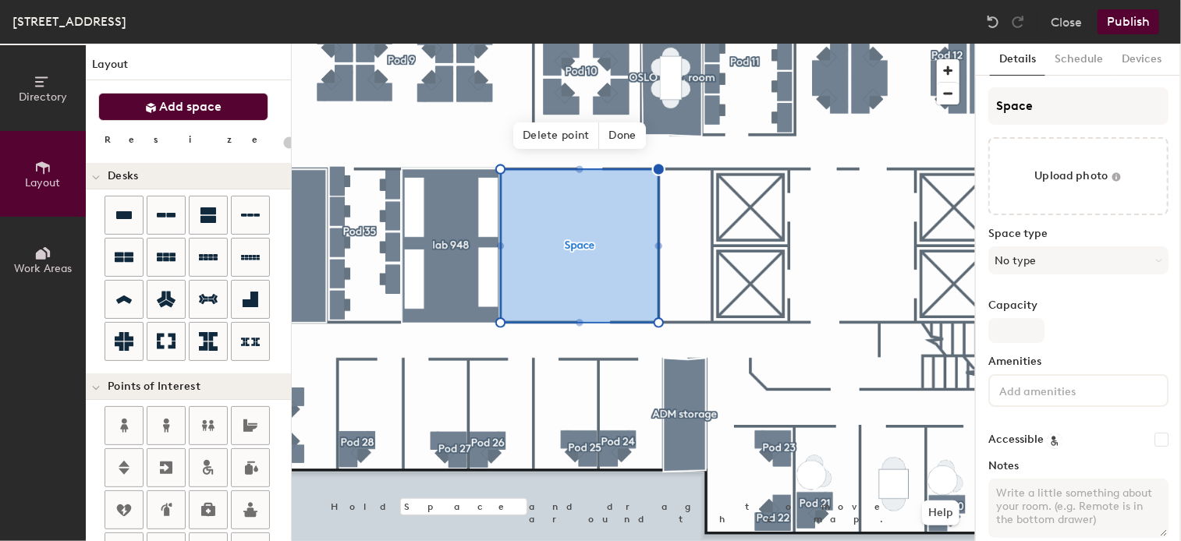
type input "20"
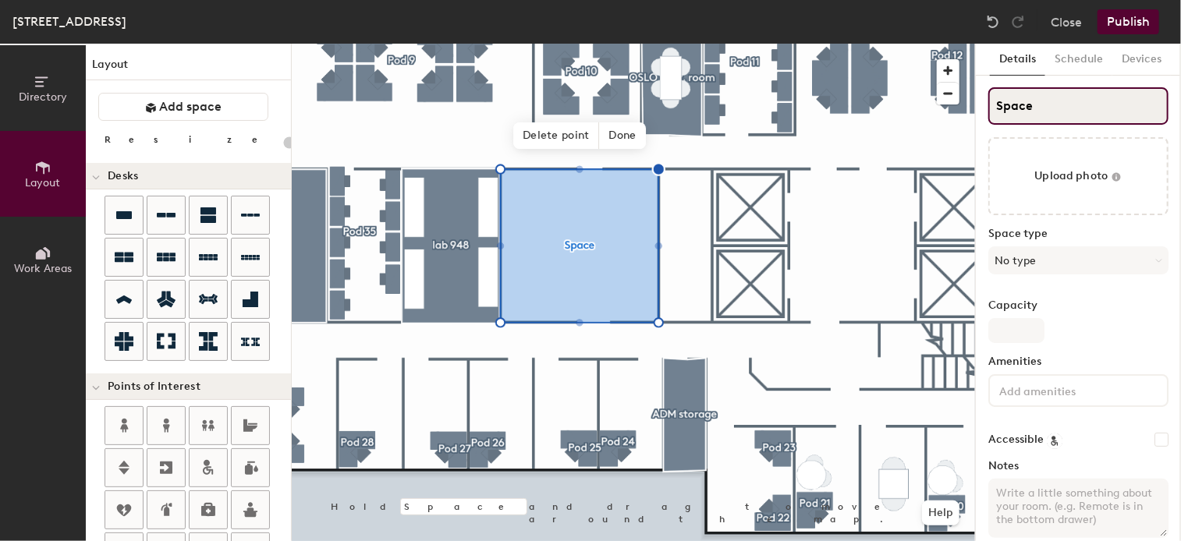
click at [1055, 108] on input "Space" at bounding box center [1078, 105] width 180 height 37
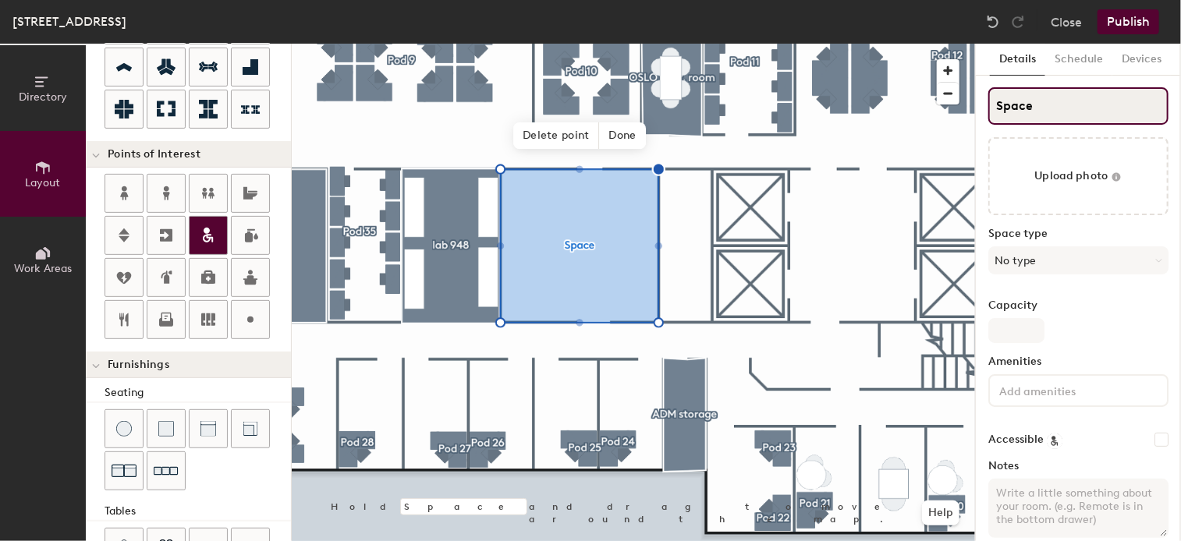
scroll to position [234, 0]
click at [906, 105] on div "Directory Layout Work Areas Layout Add space Resize Desks Points of Interest Fu…" at bounding box center [590, 293] width 1181 height 498
type input "ki"
type input "20"
type input "kit"
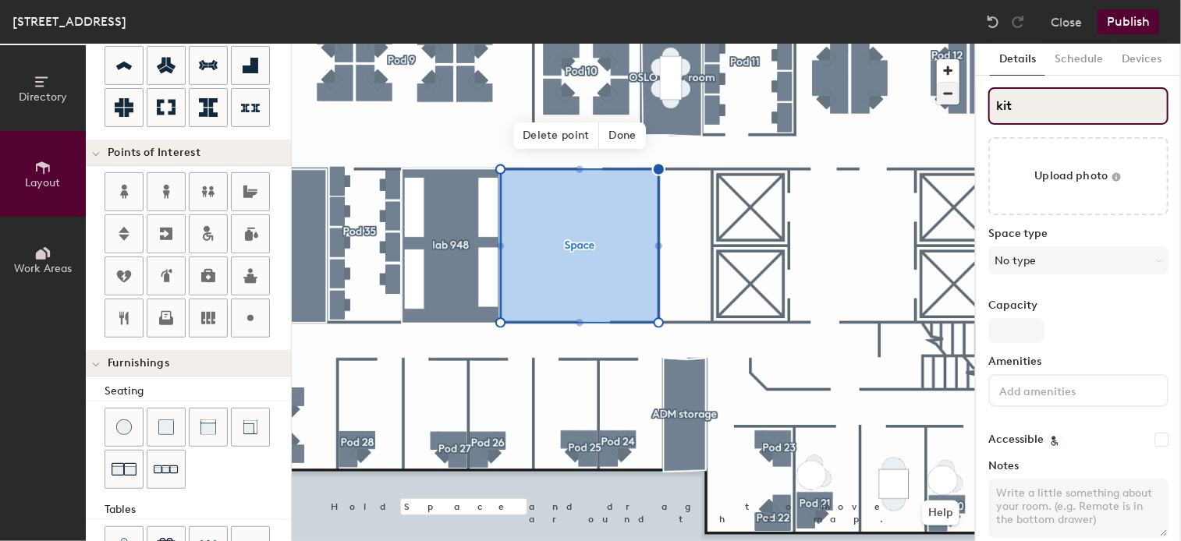
type input "20"
type input "kitc"
type input "20"
type input "kitchen"
type input "20"
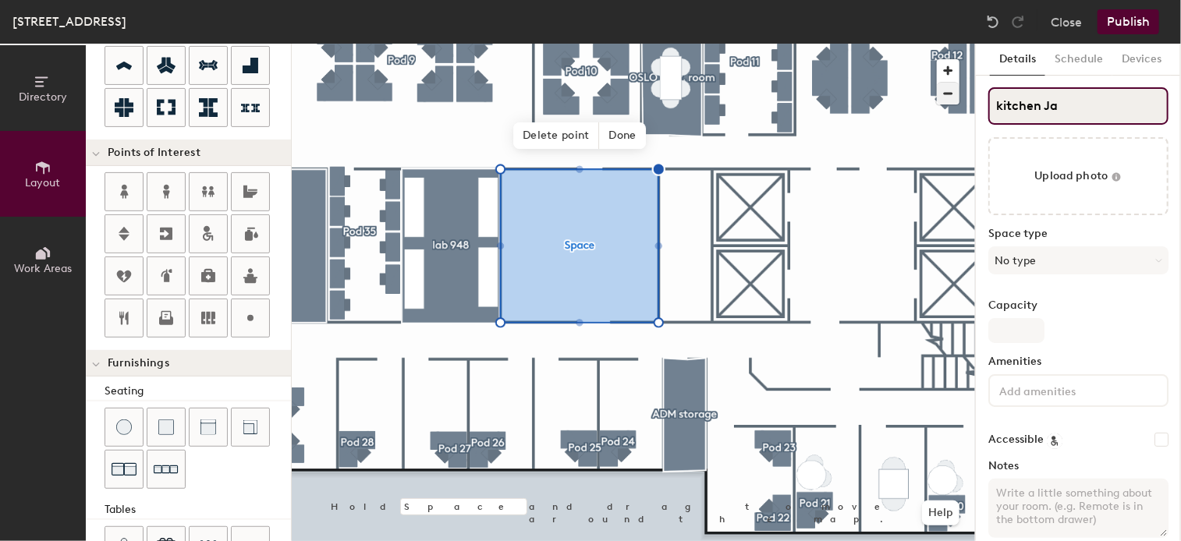
type input "kitchen Jan"
type input "20"
type input "kitchen J"
type input "20"
type input "kitchen"
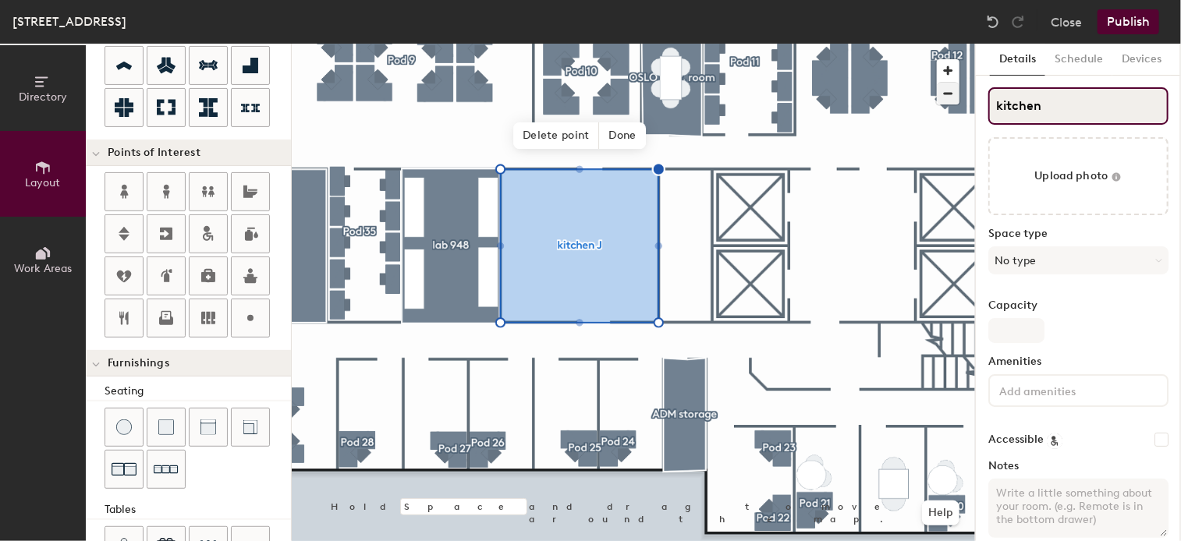
type input "20"
type input "kitchen JAN"
type input "20"
type input "kitchen [PERSON_NAME]"
type input "20"
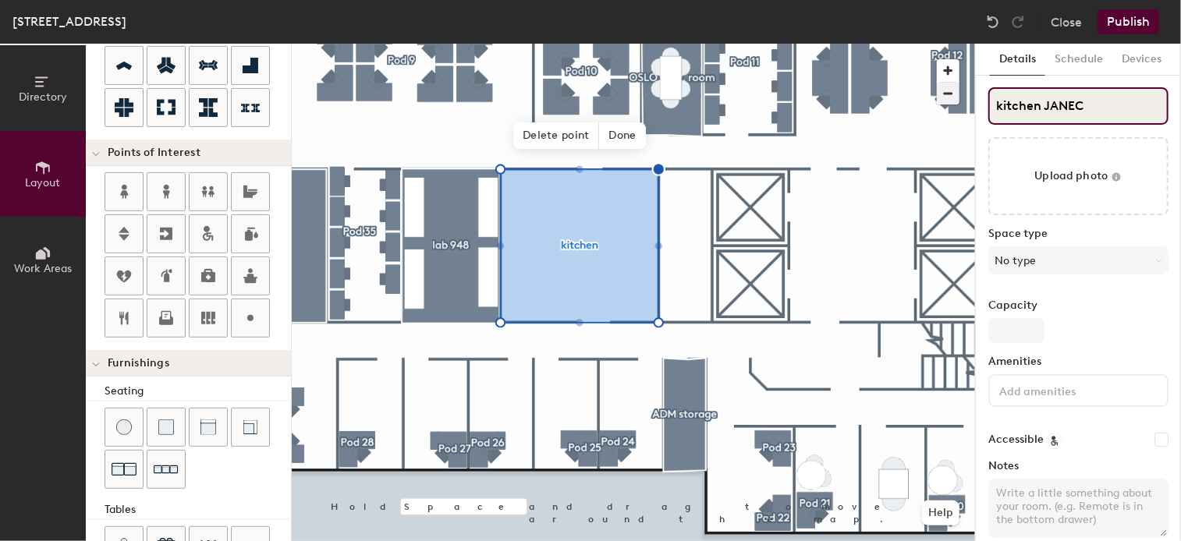
type input "kitchen JANECZ"
type input "20"
type input "kitchen JANECZKA"
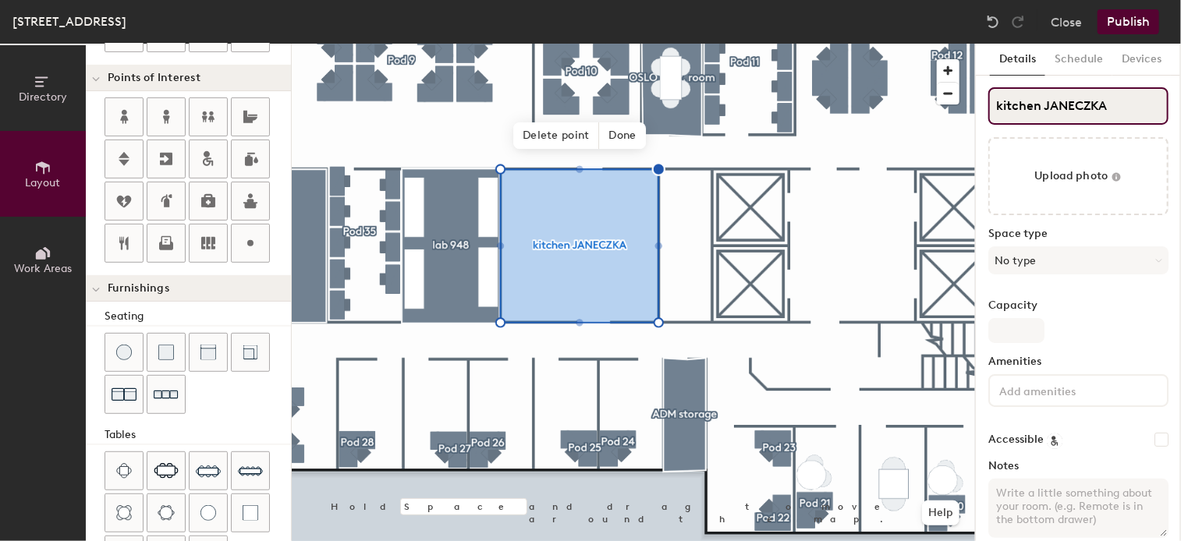
scroll to position [126, 0]
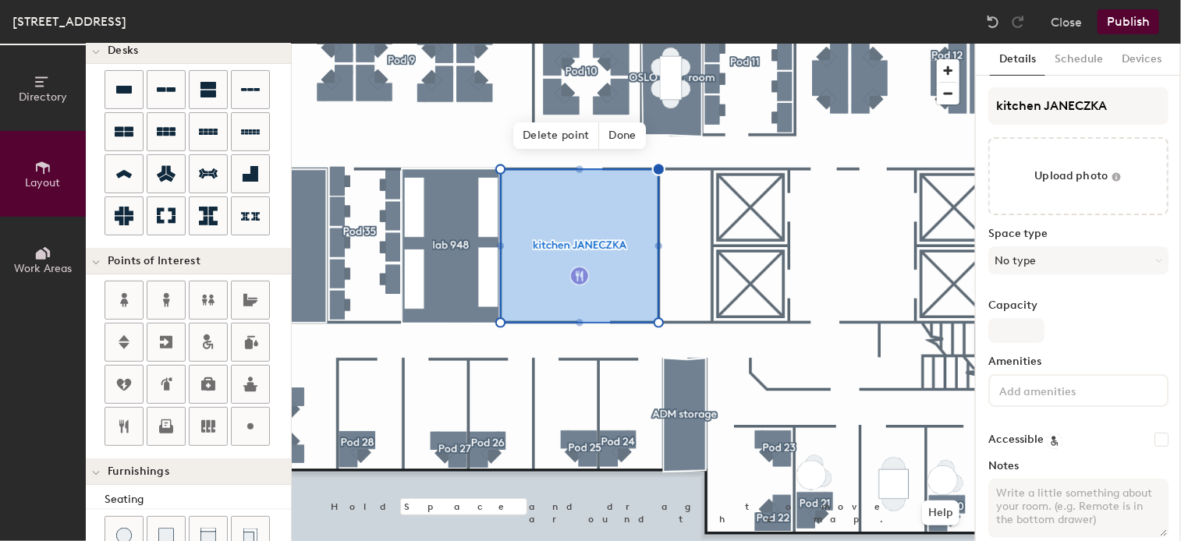
click at [580, 276] on div "Directory Layout Work Areas Layout Add space Resize Desks Points of Interest Fu…" at bounding box center [590, 293] width 1181 height 498
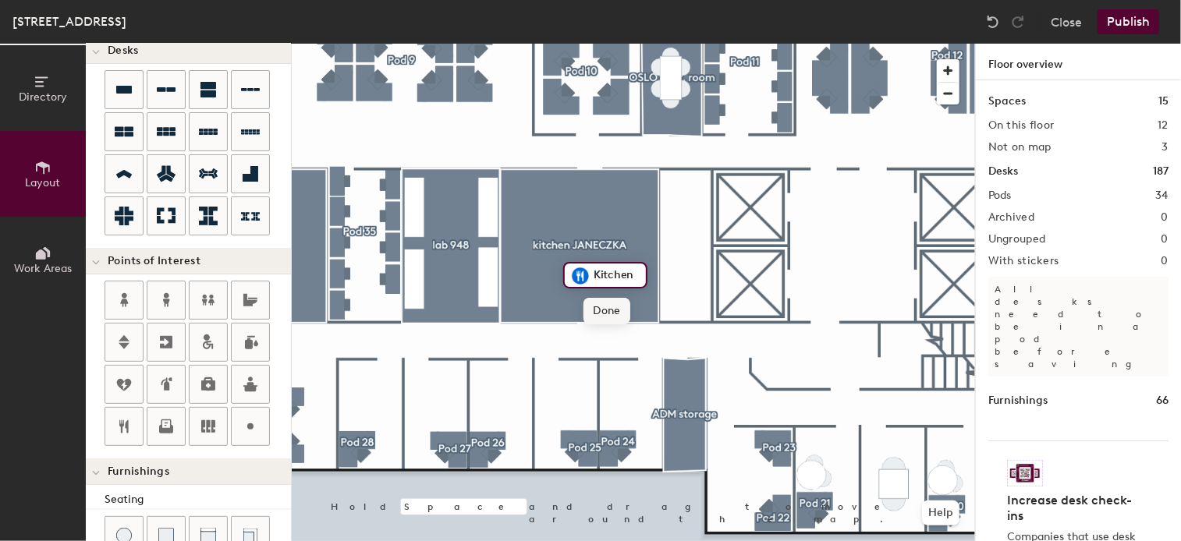
click at [597, 302] on span "Done" at bounding box center [606, 311] width 46 height 27
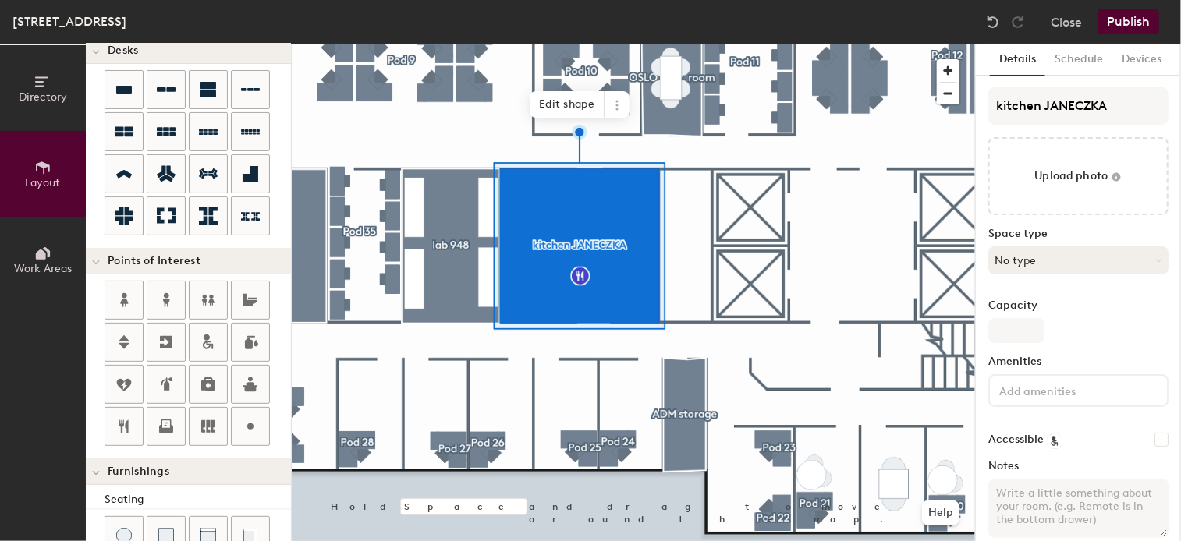
click at [1084, 258] on button "No type" at bounding box center [1078, 260] width 180 height 28
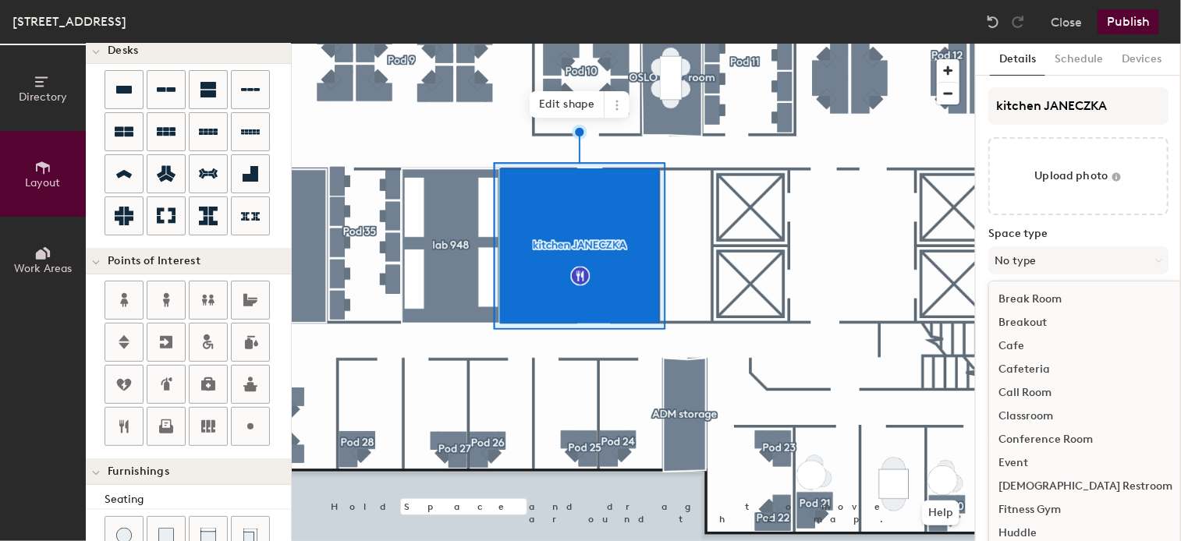
click at [1032, 363] on div "Cafeteria" at bounding box center [1085, 369] width 193 height 23
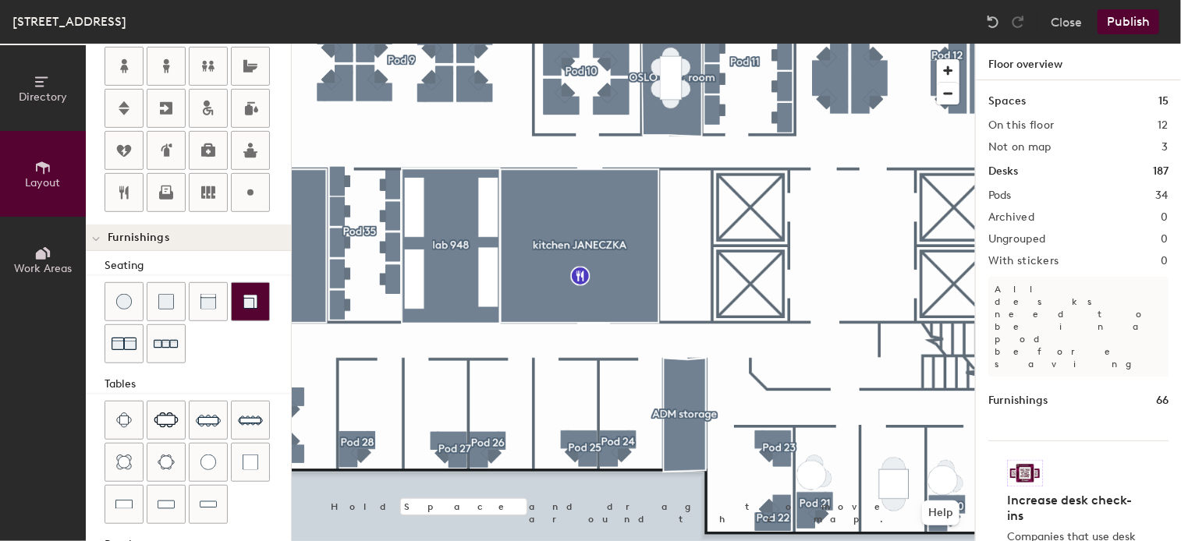
scroll to position [438, 0]
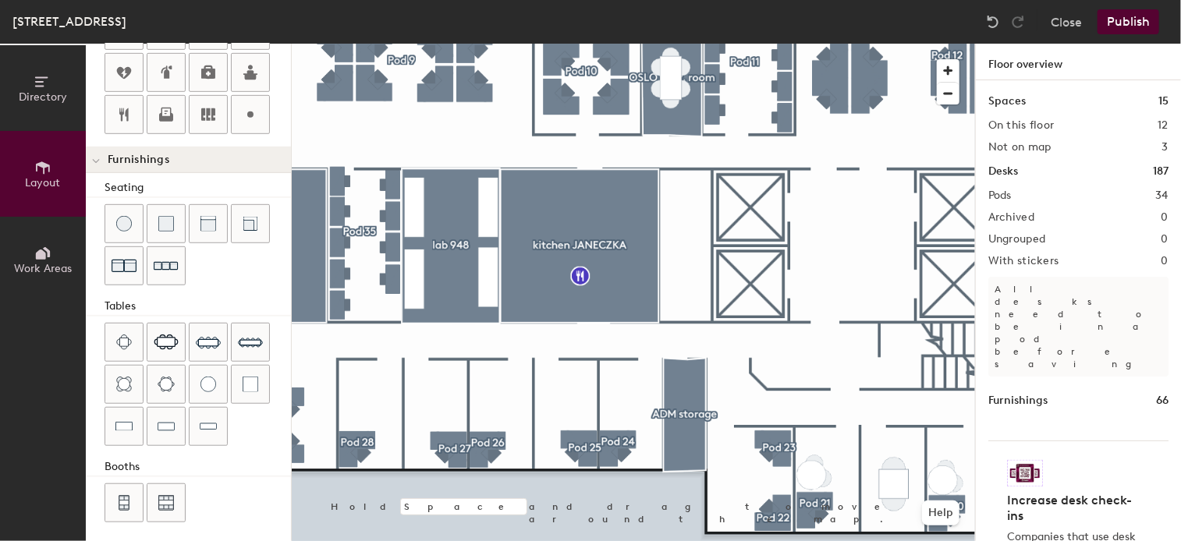
click at [1135, 19] on button "Publish" at bounding box center [1128, 21] width 62 height 25
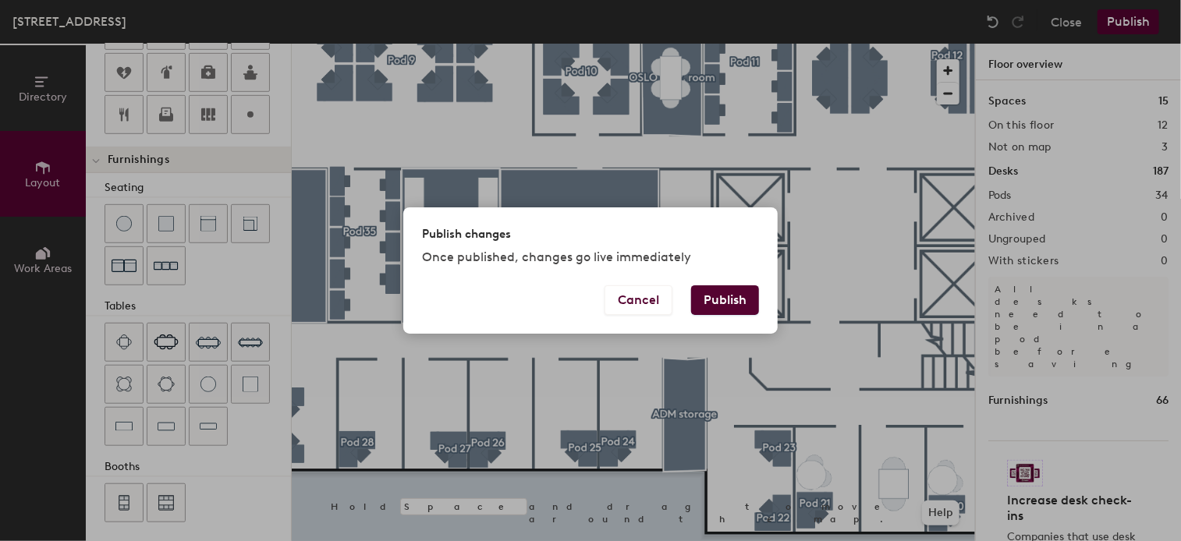
click at [729, 300] on button "Publish" at bounding box center [725, 300] width 68 height 30
type input "20"
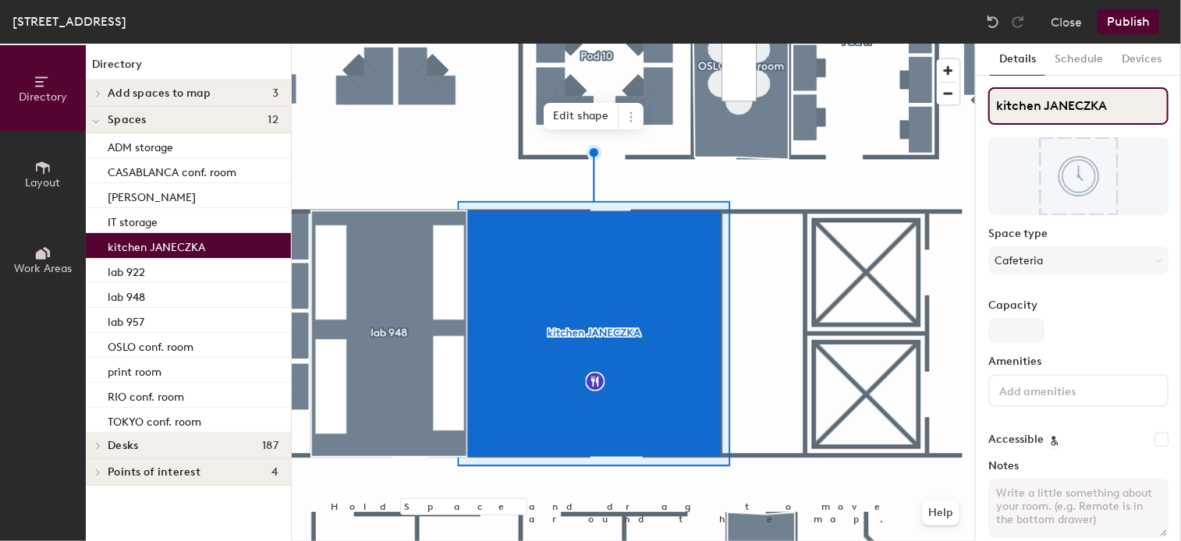
drag, startPoint x: 1040, startPoint y: 107, endPoint x: 936, endPoint y: 101, distance: 103.9
click at [936, 104] on div "Directory Layout Work Areas Directory Add spaces to map 3 lab 957 [GEOGRAPHIC_D…" at bounding box center [590, 293] width 1181 height 498
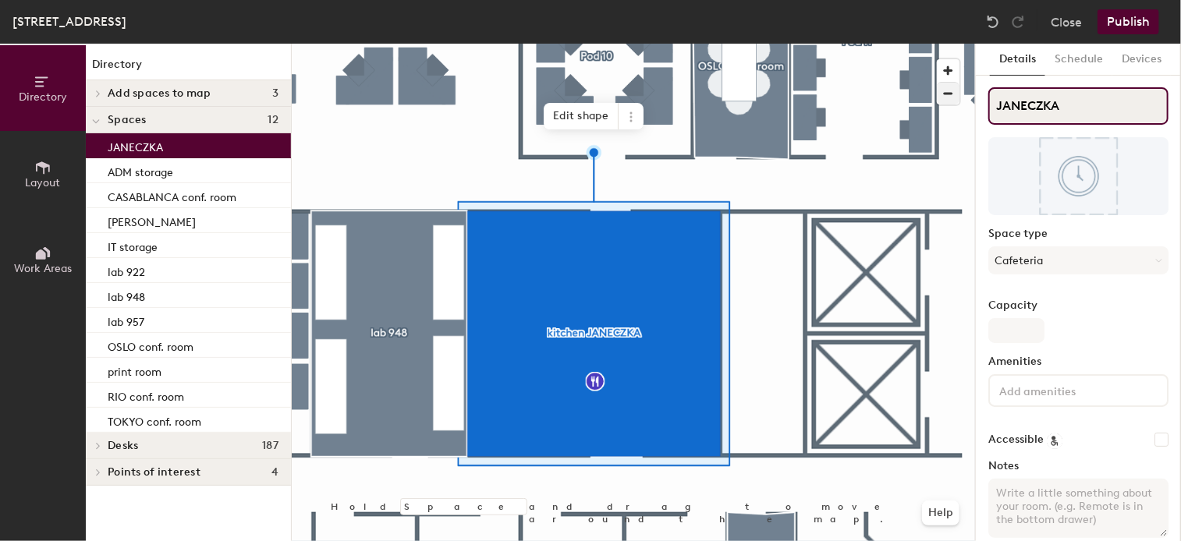
type input "JANECZKA"
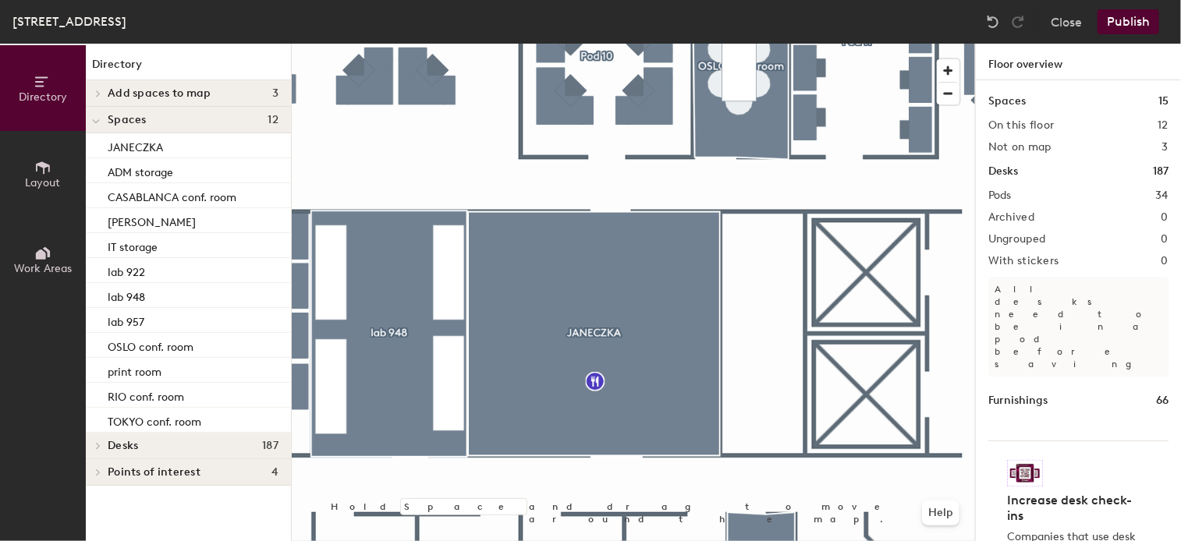
click at [56, 155] on button "Layout" at bounding box center [43, 174] width 86 height 86
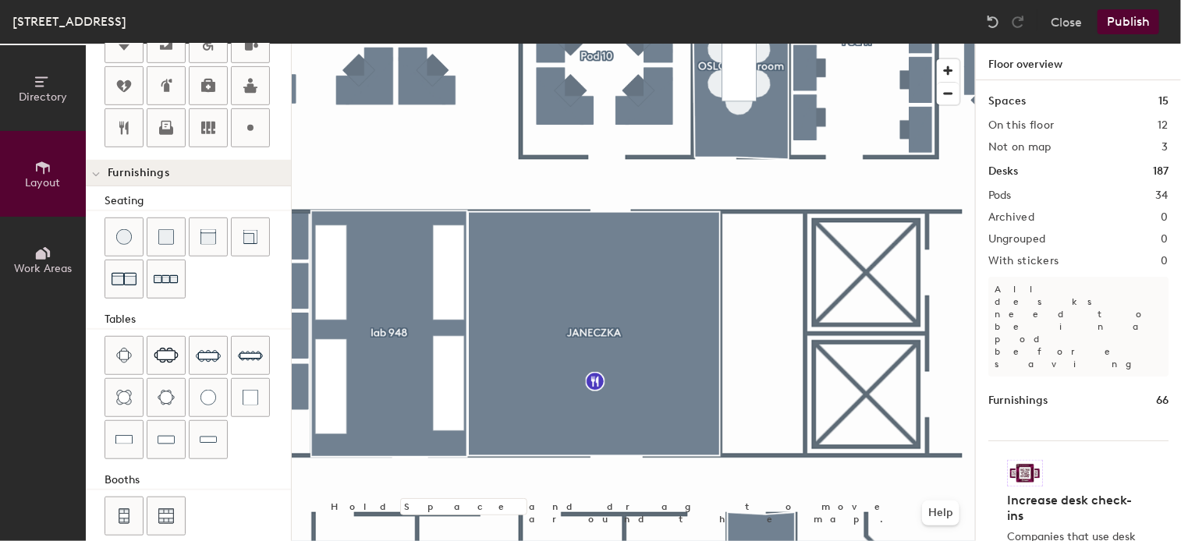
scroll to position [438, 0]
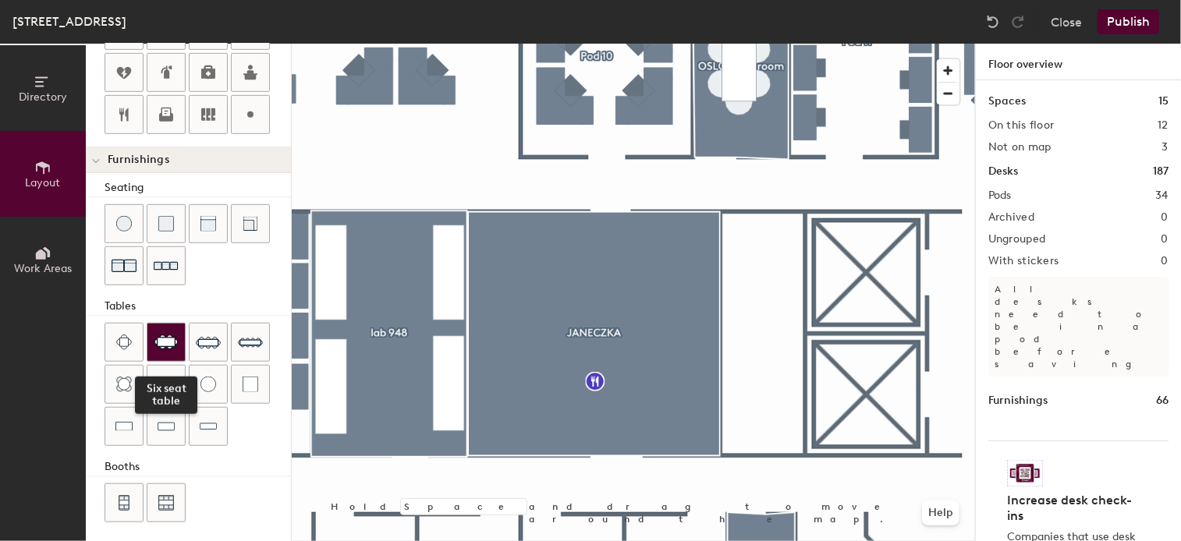
click at [168, 335] on img at bounding box center [166, 343] width 25 height 16
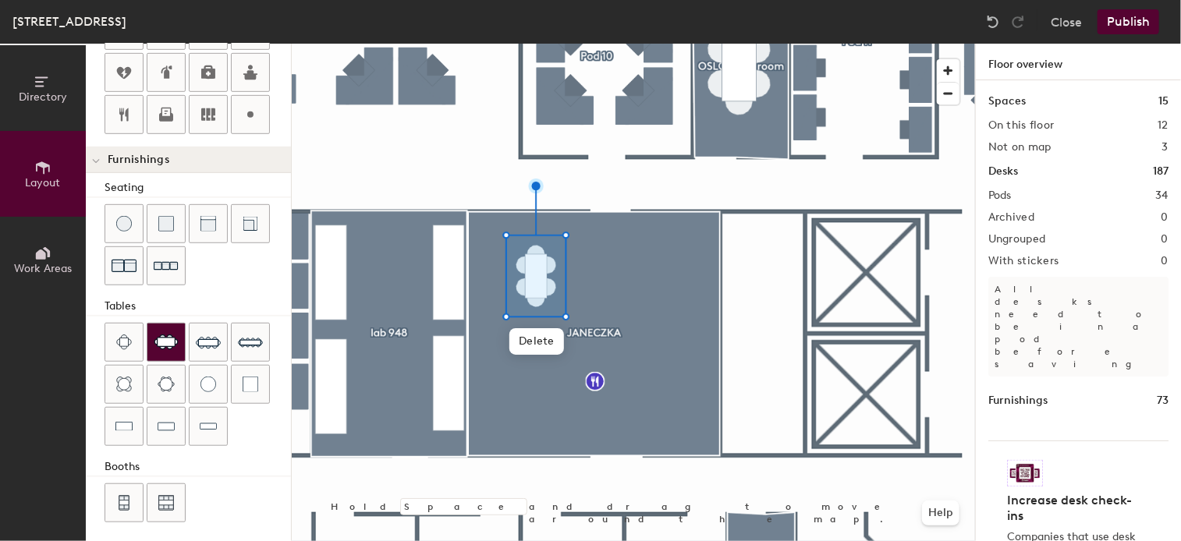
click at [167, 337] on img at bounding box center [166, 343] width 25 height 16
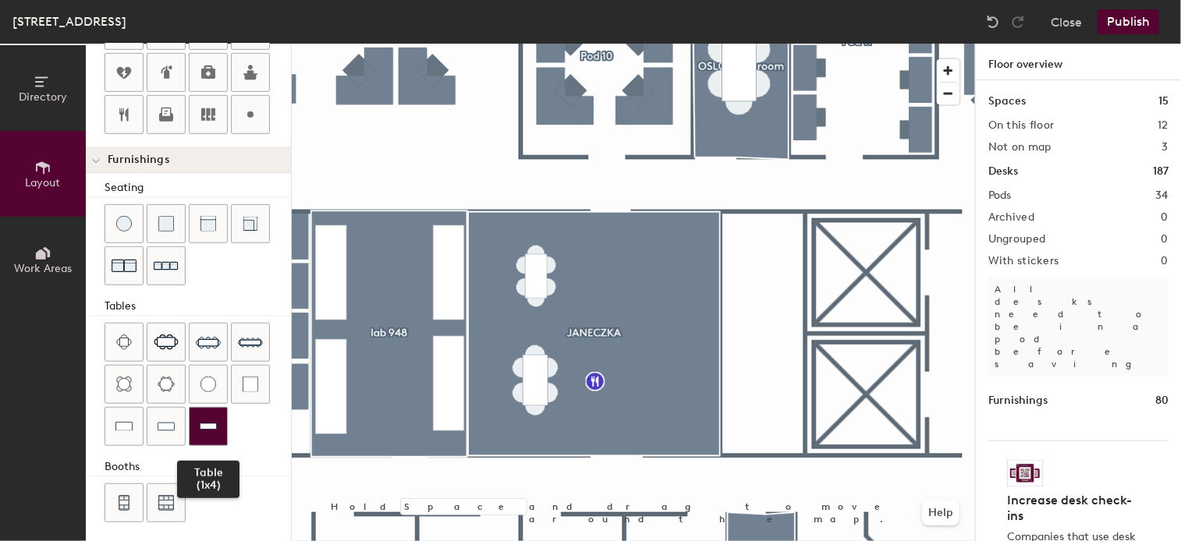
click at [207, 424] on img at bounding box center [208, 427] width 17 height 16
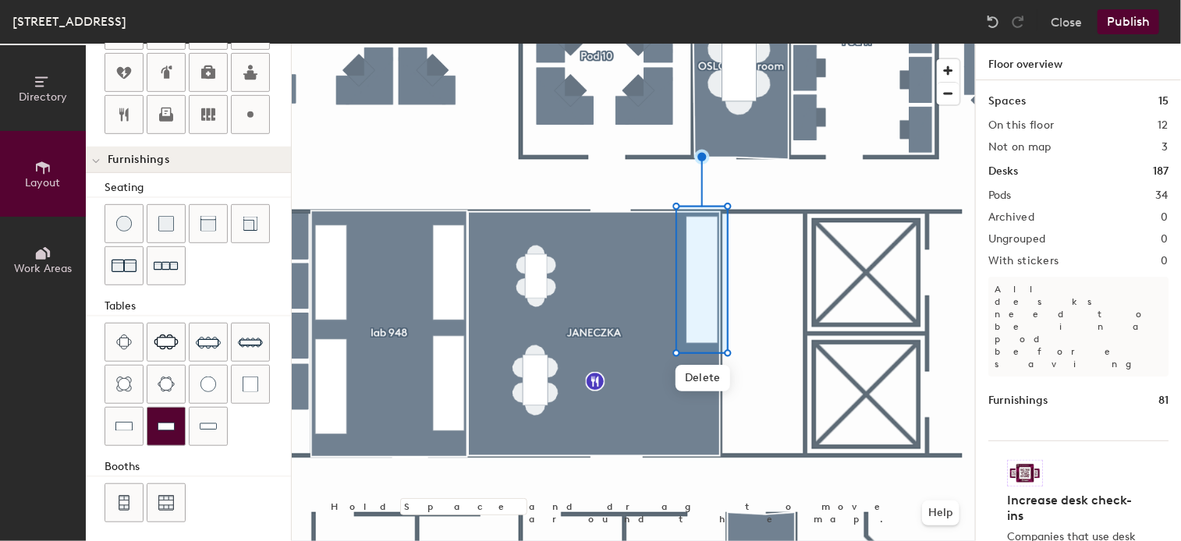
click at [163, 419] on img at bounding box center [166, 427] width 17 height 16
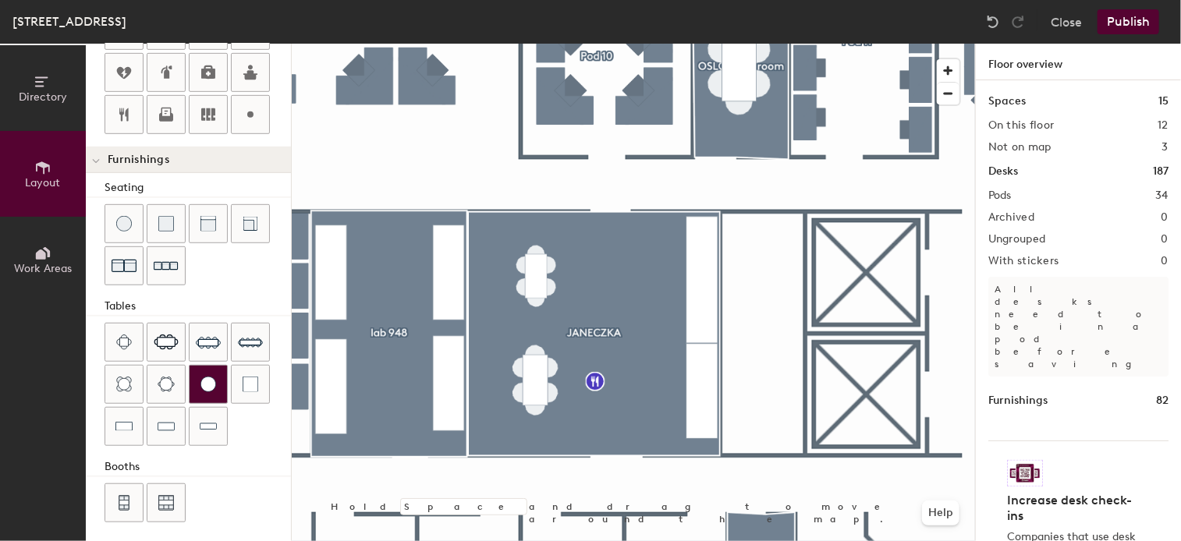
click at [215, 378] on div at bounding box center [208, 384] width 37 height 37
click at [158, 422] on img at bounding box center [166, 427] width 17 height 16
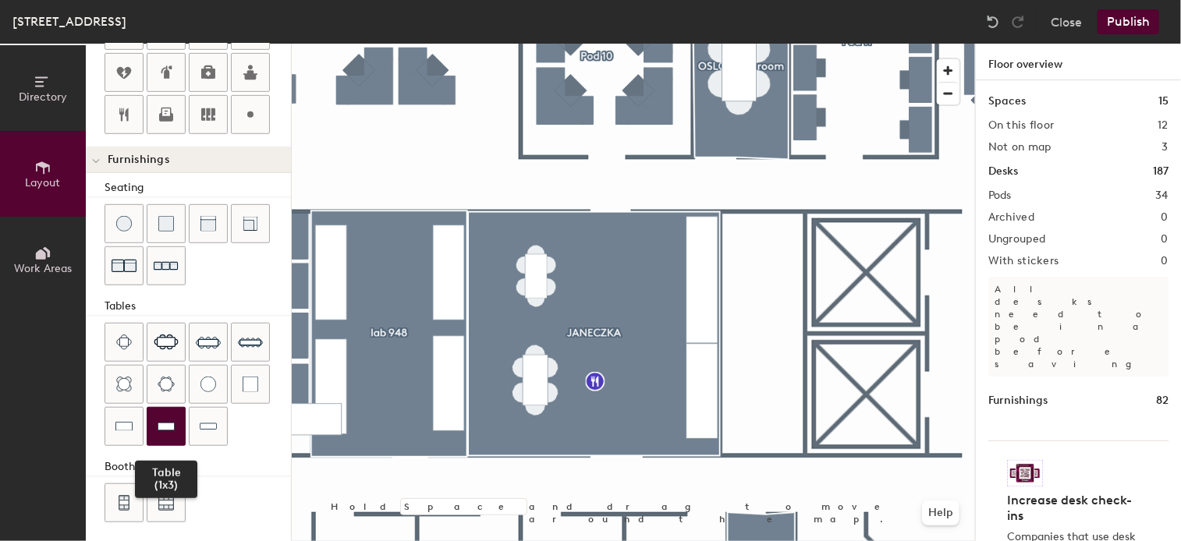
click at [165, 409] on div at bounding box center [165, 426] width 37 height 37
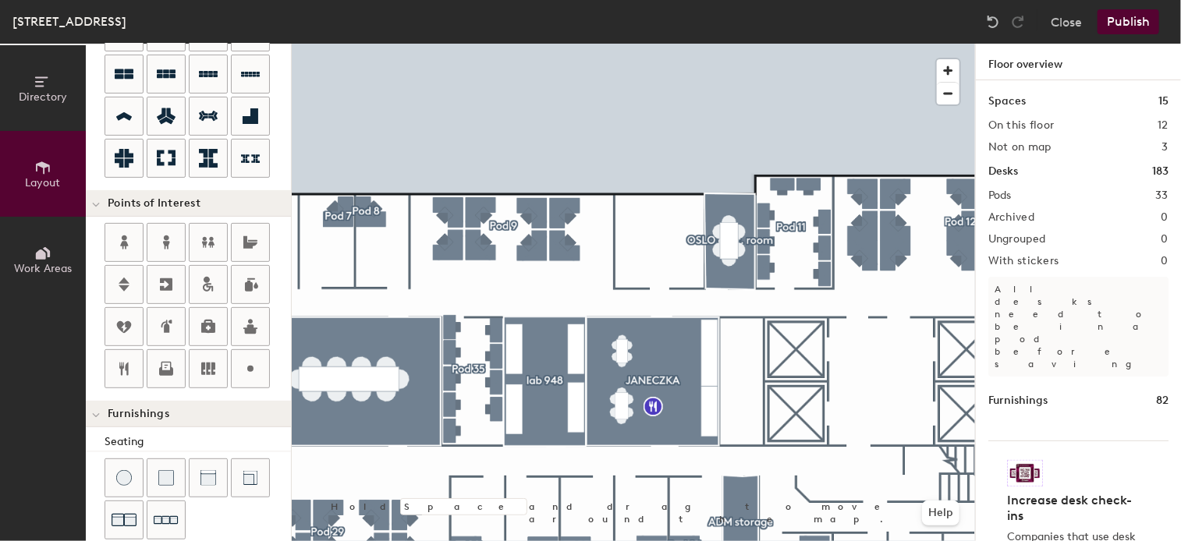
scroll to position [0, 0]
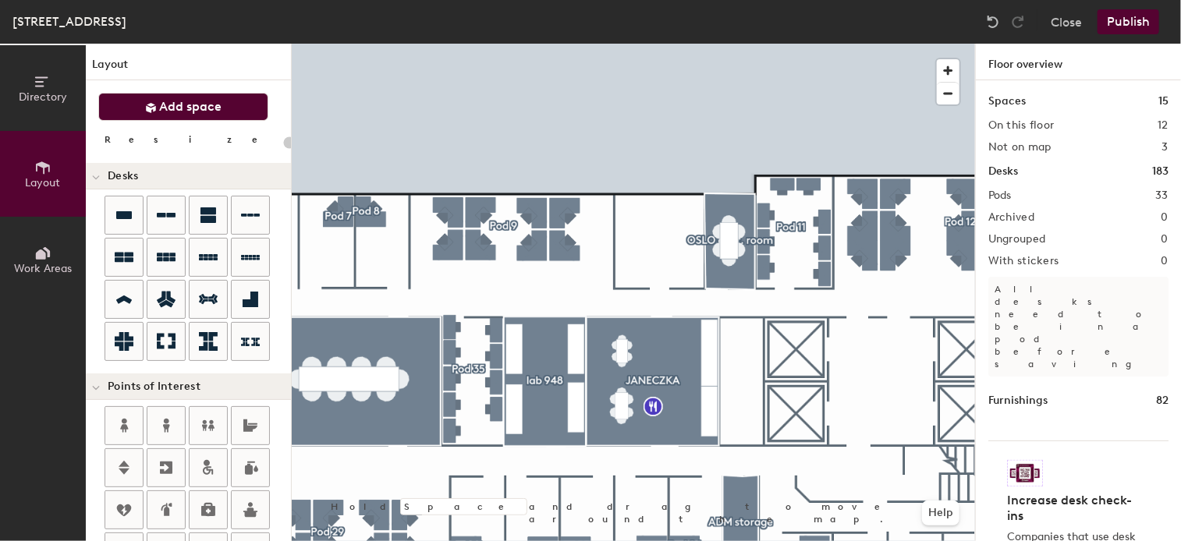
click at [190, 101] on span "Add space" at bounding box center [191, 107] width 62 height 16
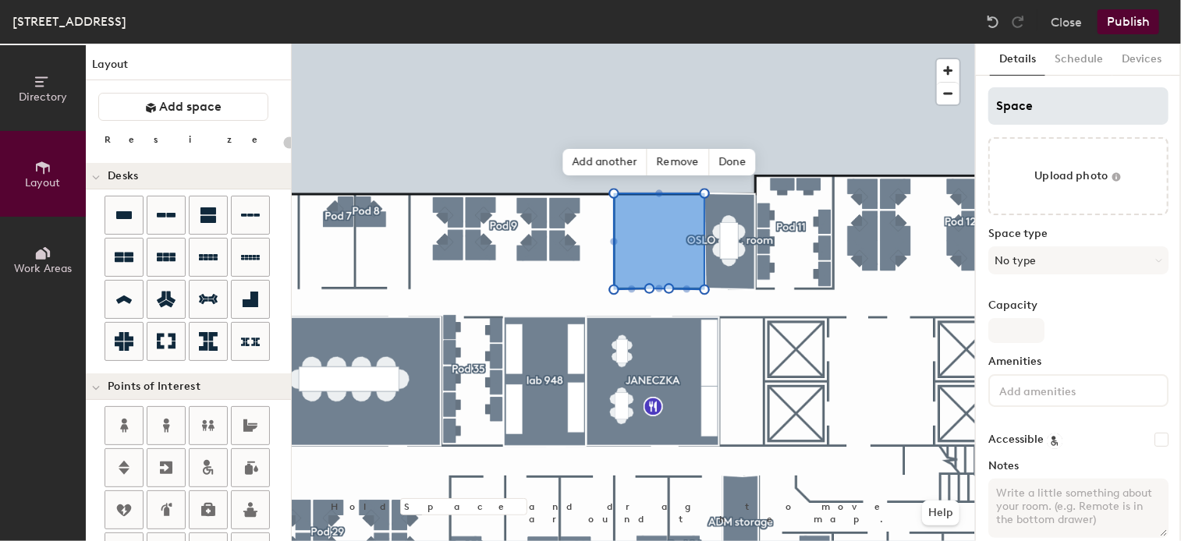
type input "20"
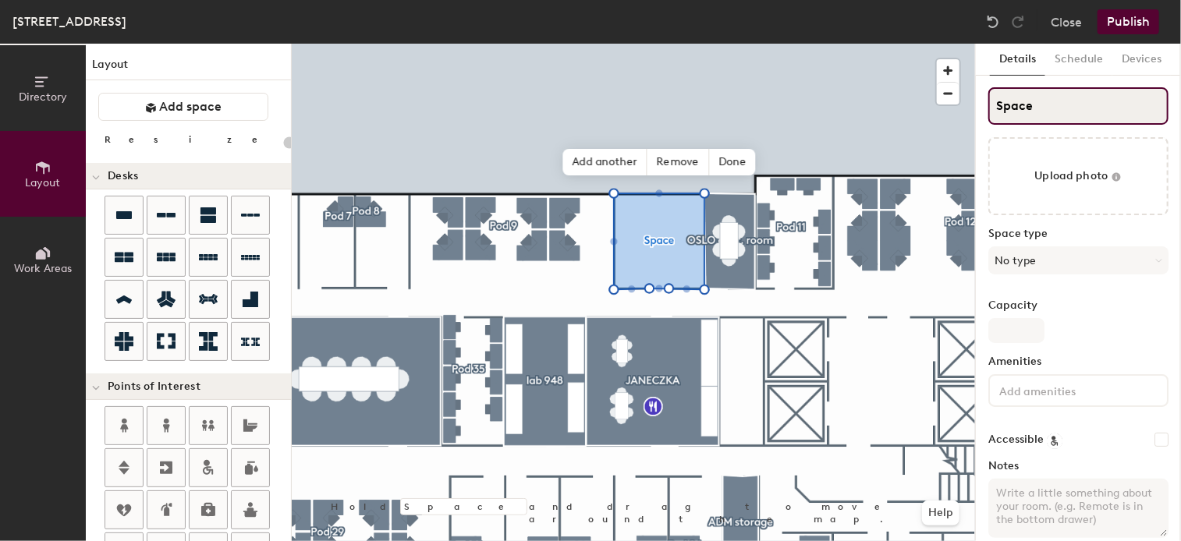
click at [1035, 102] on input "Space" at bounding box center [1078, 105] width 180 height 37
click at [870, 111] on div "Directory Layout Work Areas Layout Add space Resize Desks Points of Interest Fu…" at bounding box center [590, 293] width 1181 height 498
type input "I"
type input "20"
type input "IT"
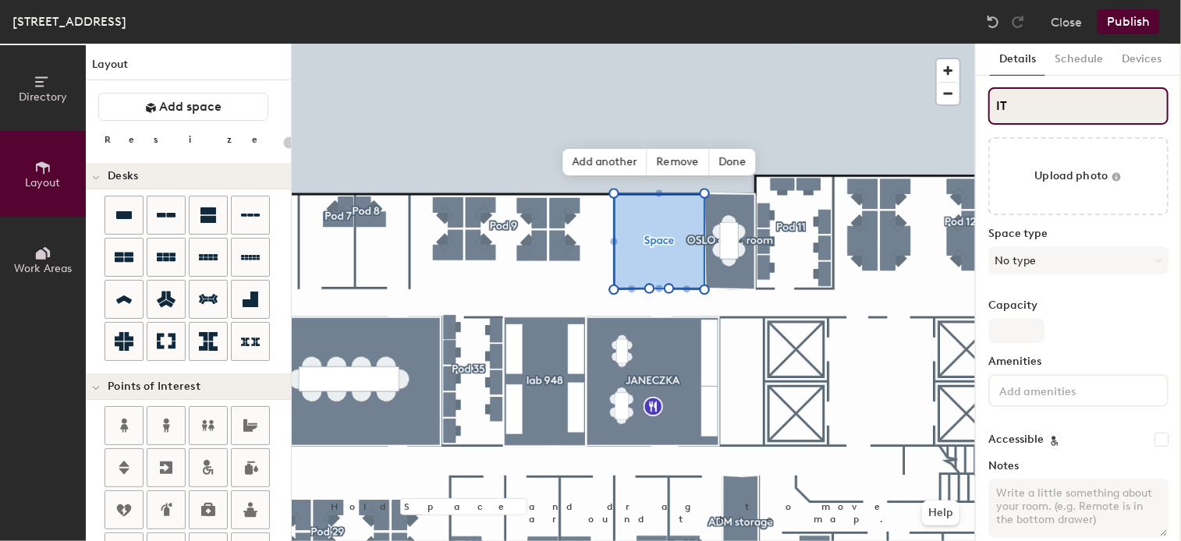
type input "20"
type input "IT"
type input "20"
type input "IT h"
type input "20"
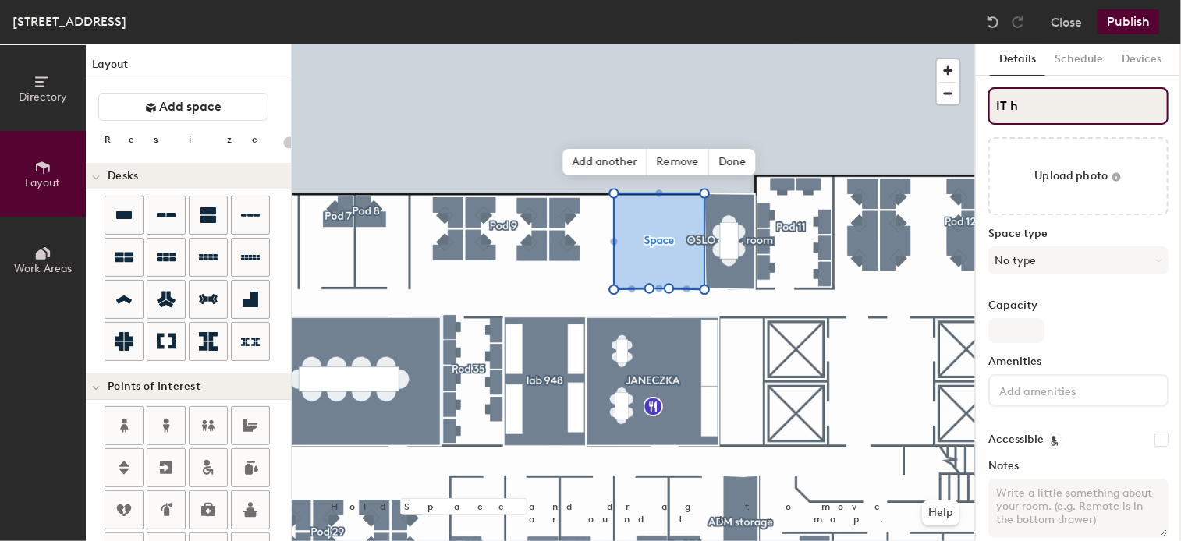
type input "IT he"
type input "20"
type input "IT hel"
type input "20"
type input "IT help"
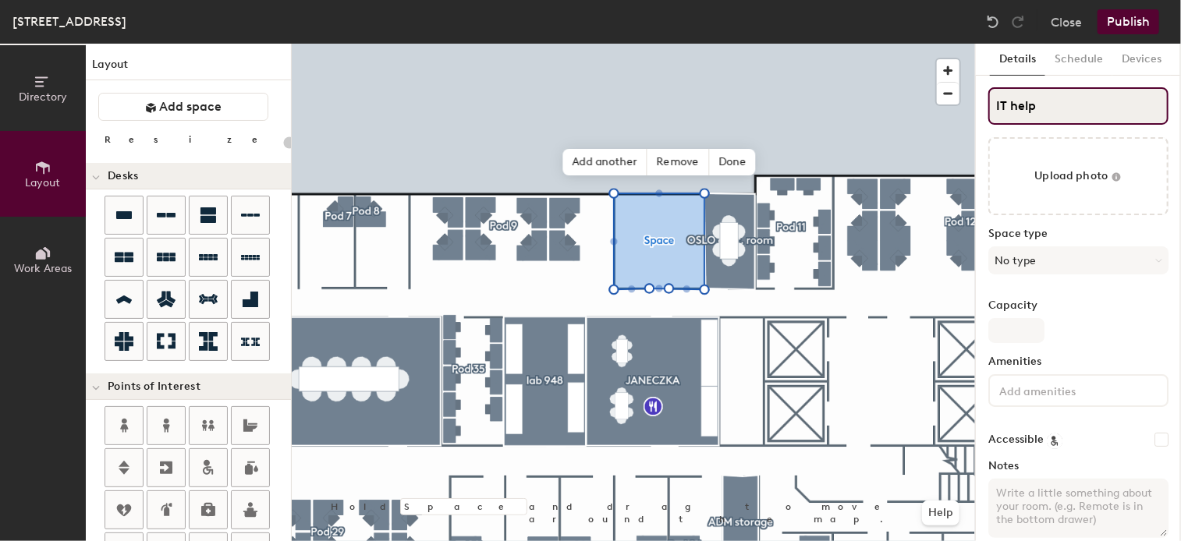
type input "20"
type input "IT helpd"
type input "20"
type input "IT helpdes"
type input "20"
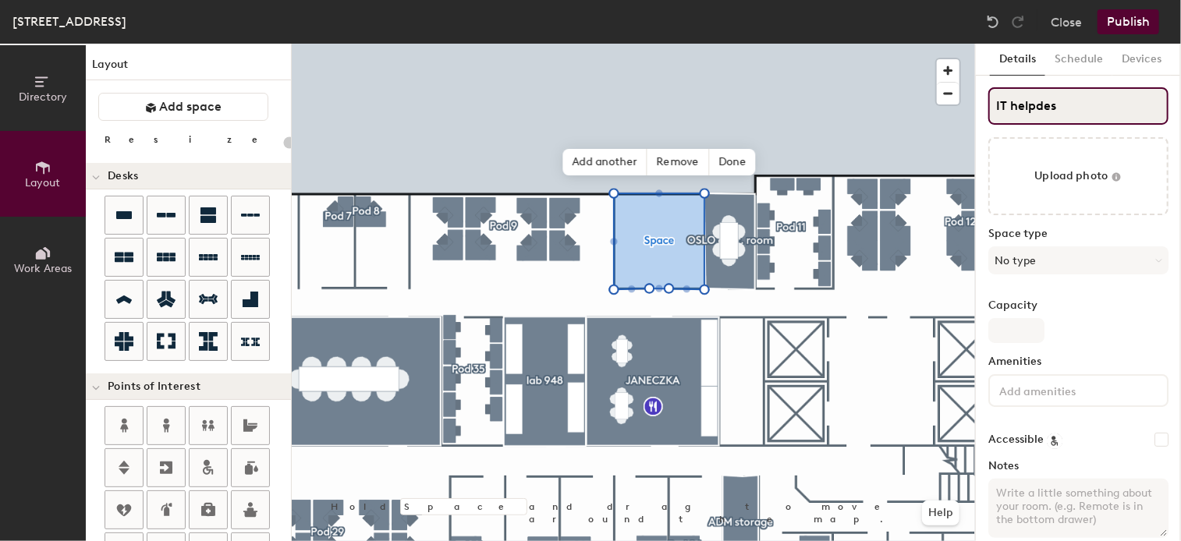
type input "IT helpdesk"
type input "20"
type input "IT helpdesk"
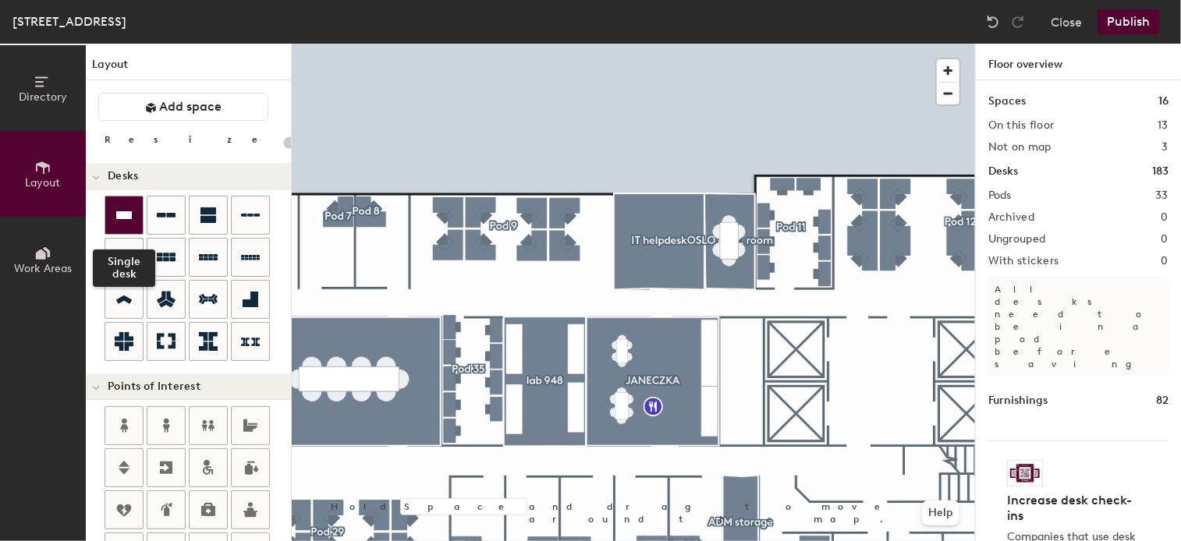
click at [133, 218] on icon at bounding box center [124, 215] width 19 height 19
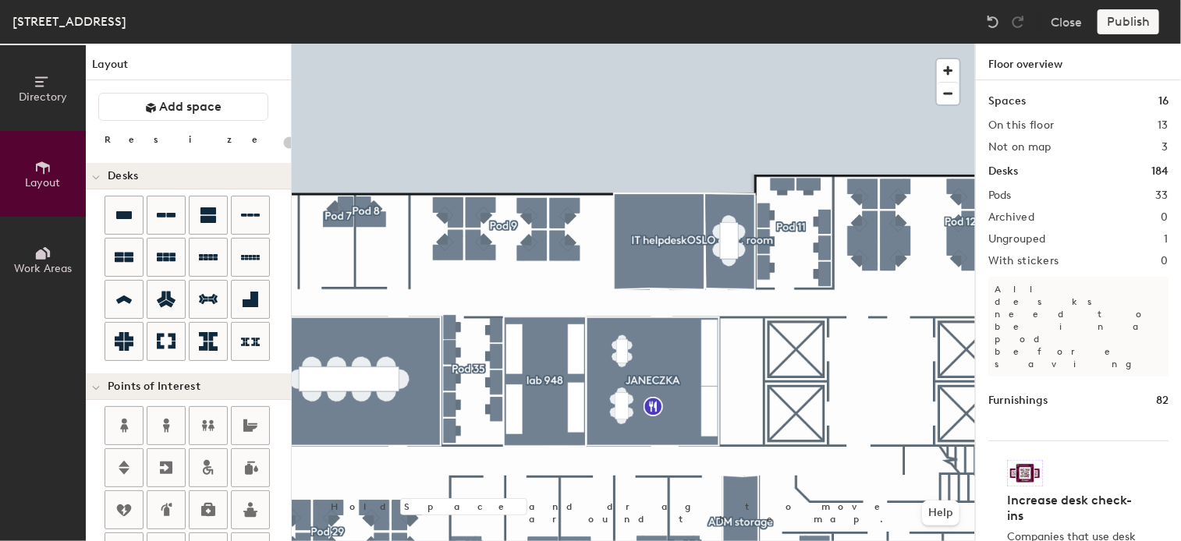
click at [1127, 16] on div "Publish" at bounding box center [1132, 21] width 71 height 25
click at [1132, 23] on div "Publish" at bounding box center [1132, 21] width 71 height 25
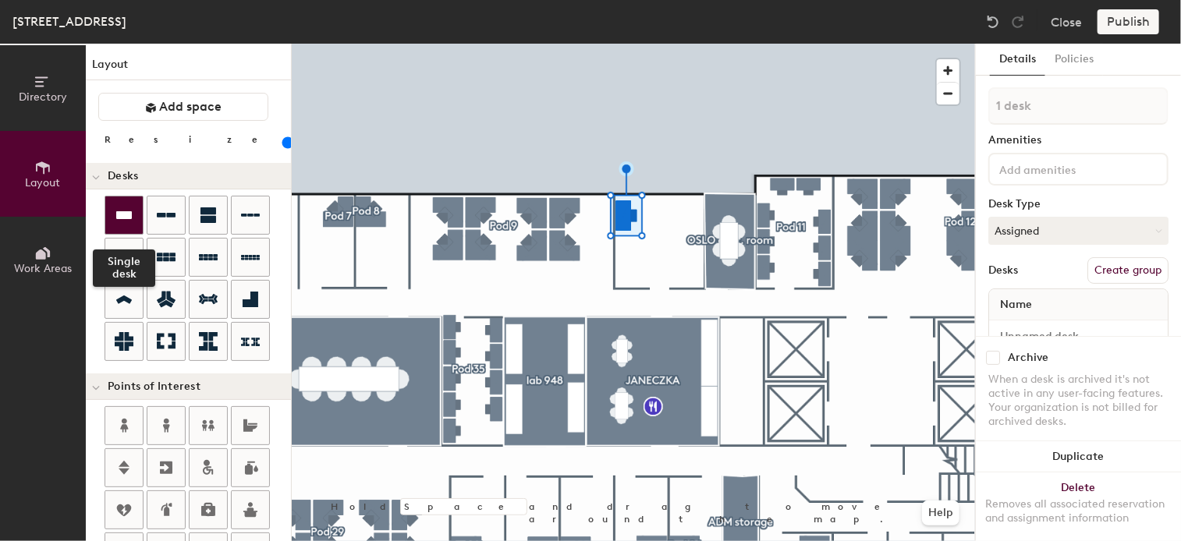
click at [119, 222] on icon at bounding box center [124, 215] width 19 height 19
click at [129, 213] on icon at bounding box center [124, 215] width 16 height 8
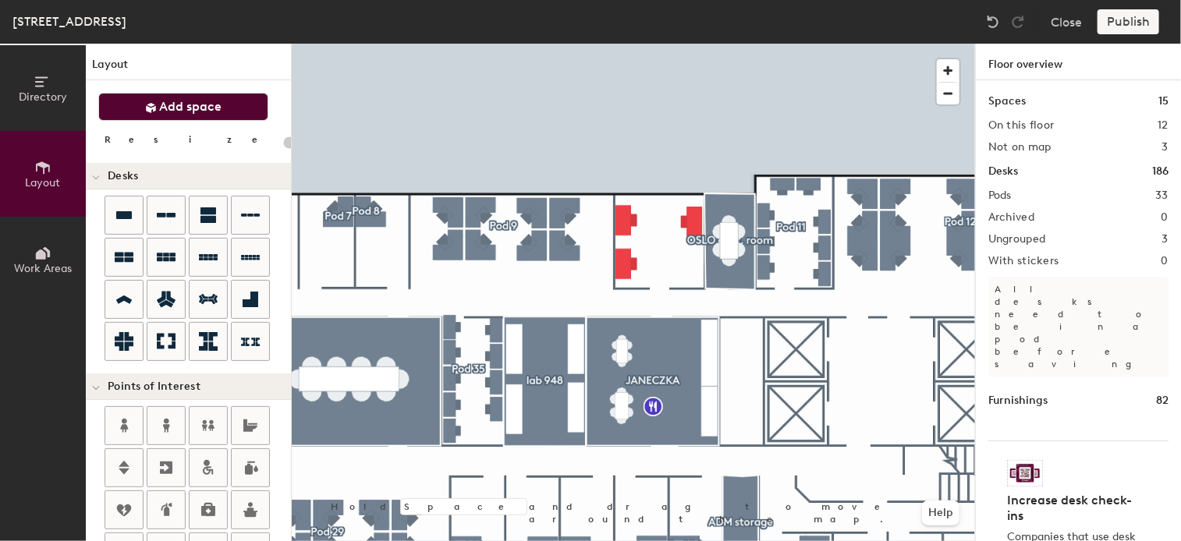
click at [190, 102] on span "Add space" at bounding box center [191, 107] width 62 height 16
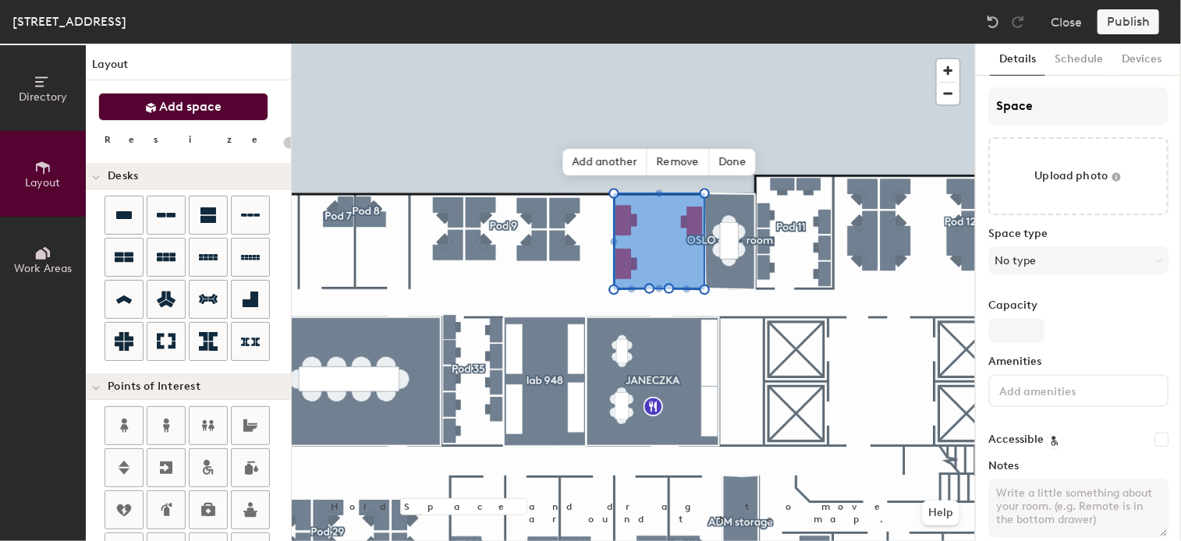
type input "20"
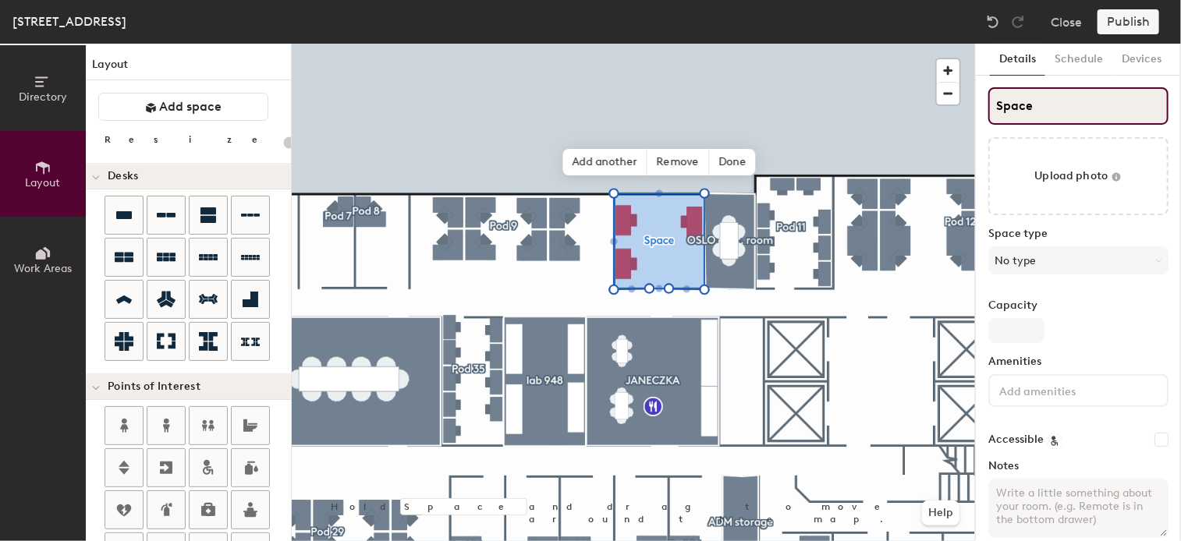
click at [1065, 104] on input "Space" at bounding box center [1078, 105] width 180 height 37
click at [945, 105] on div "Directory Layout Work Areas Layout Add space Resize Desks Points of Interest Fu…" at bounding box center [590, 293] width 1181 height 498
type input "I"
type input "20"
type input "IT"
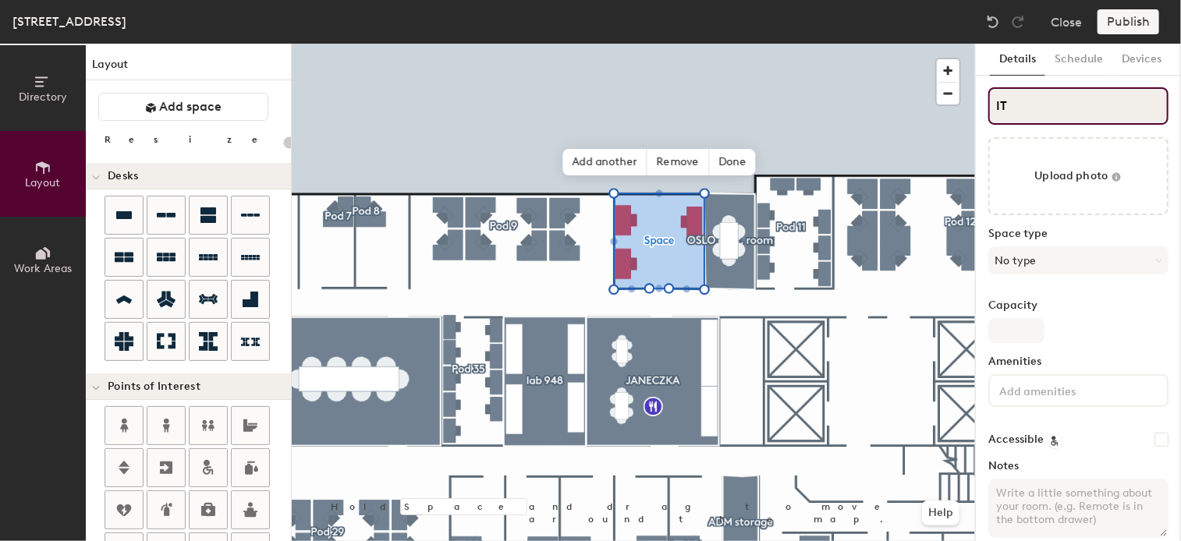
type input "20"
type input "IT"
type input "20"
type input "IT he"
type input "20"
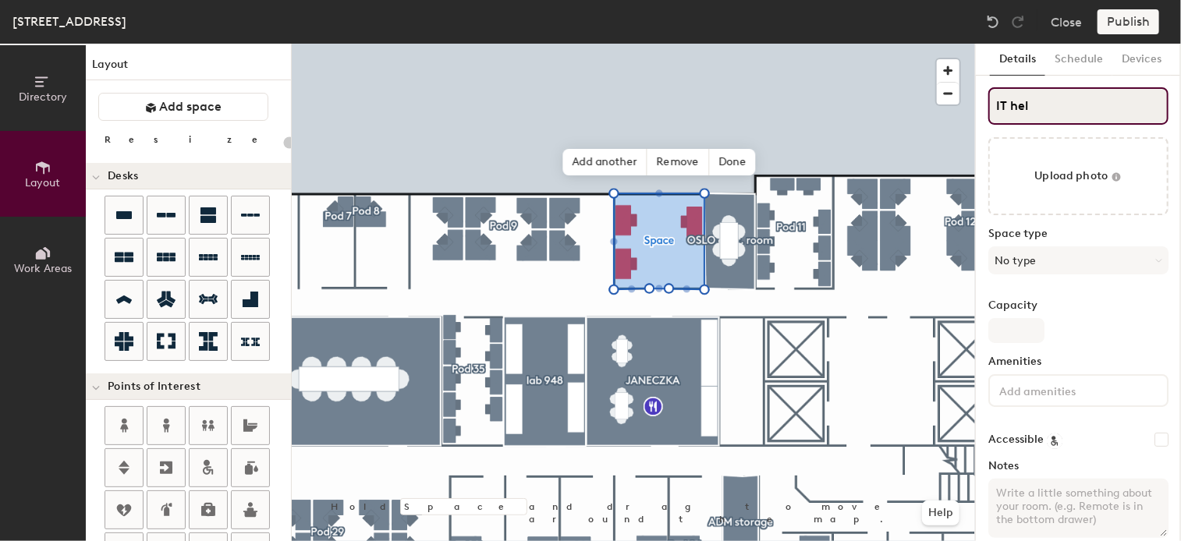
type input "IT help"
type input "20"
type input "IT helpd"
type input "20"
type input "IT helpdes"
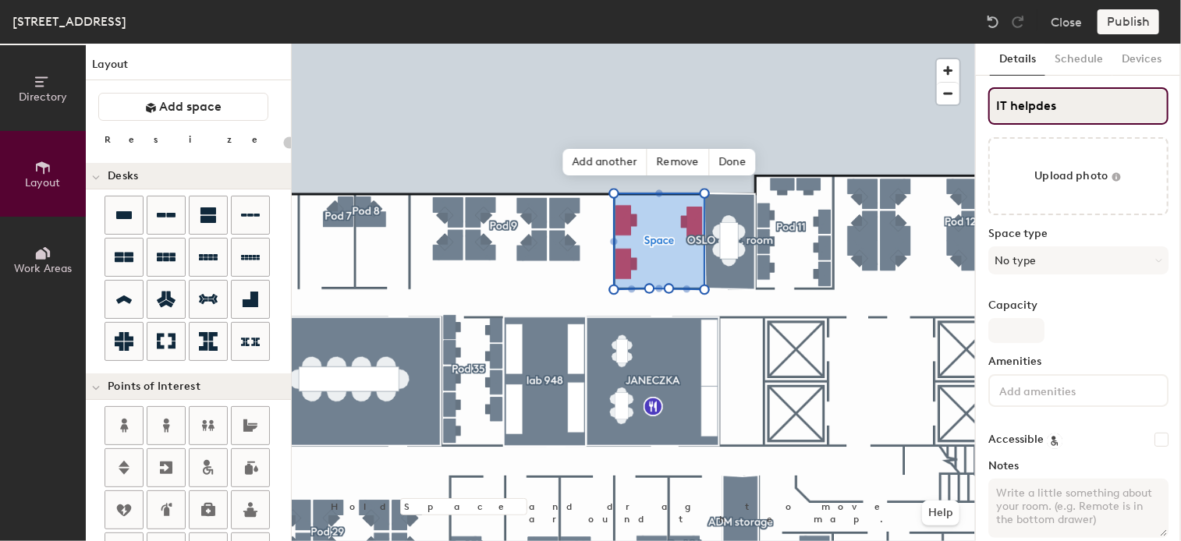
type input "20"
type input "IT helpdesk"
type input "20"
type input "IT helpdesk"
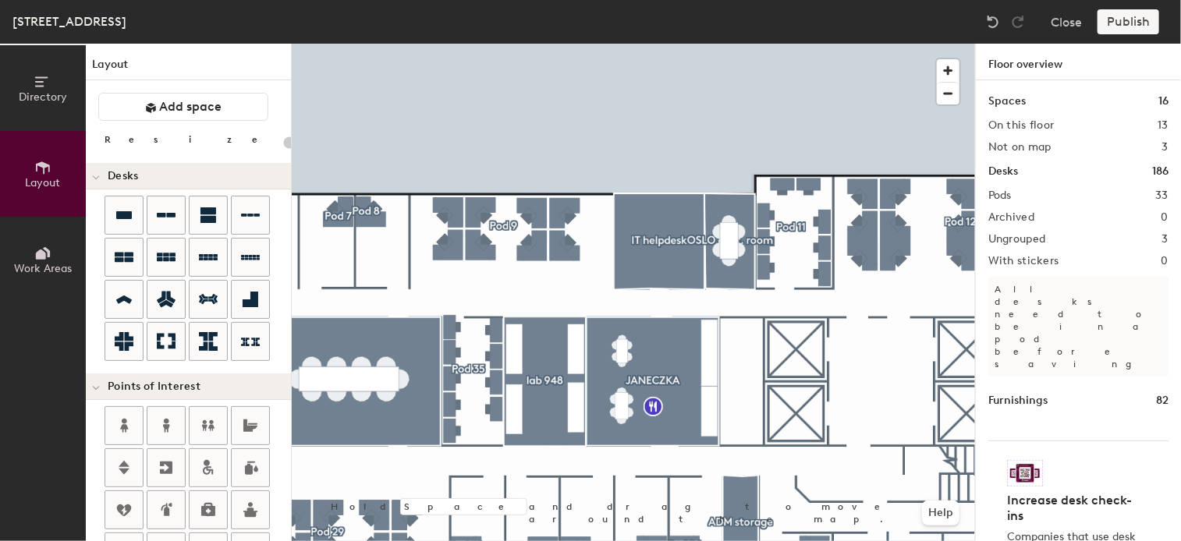
click at [1115, 16] on div "Publish" at bounding box center [1132, 21] width 71 height 25
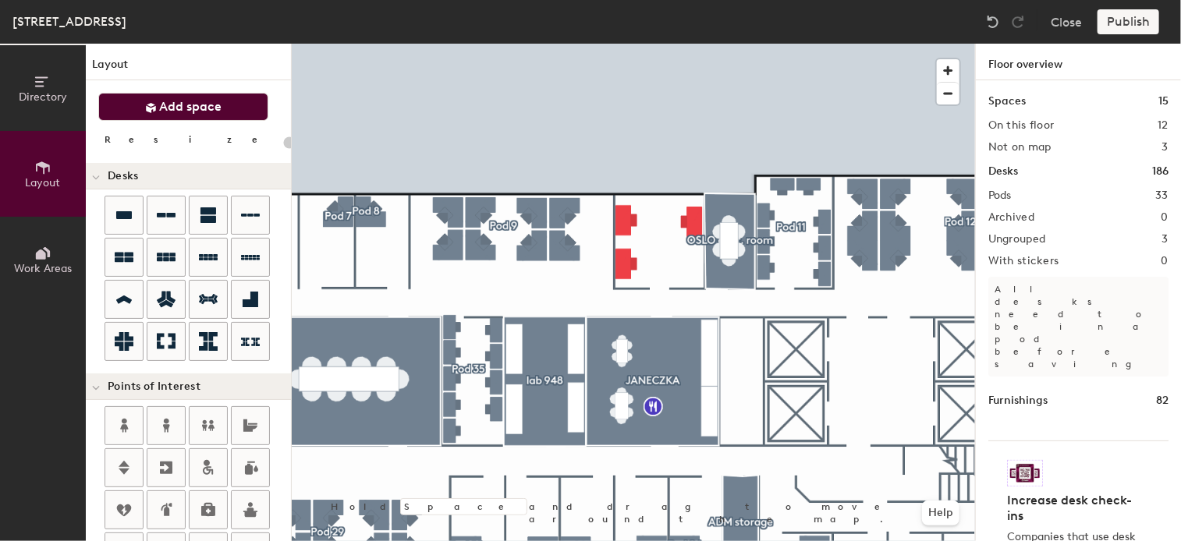
click at [218, 110] on span "Add space" at bounding box center [191, 107] width 62 height 16
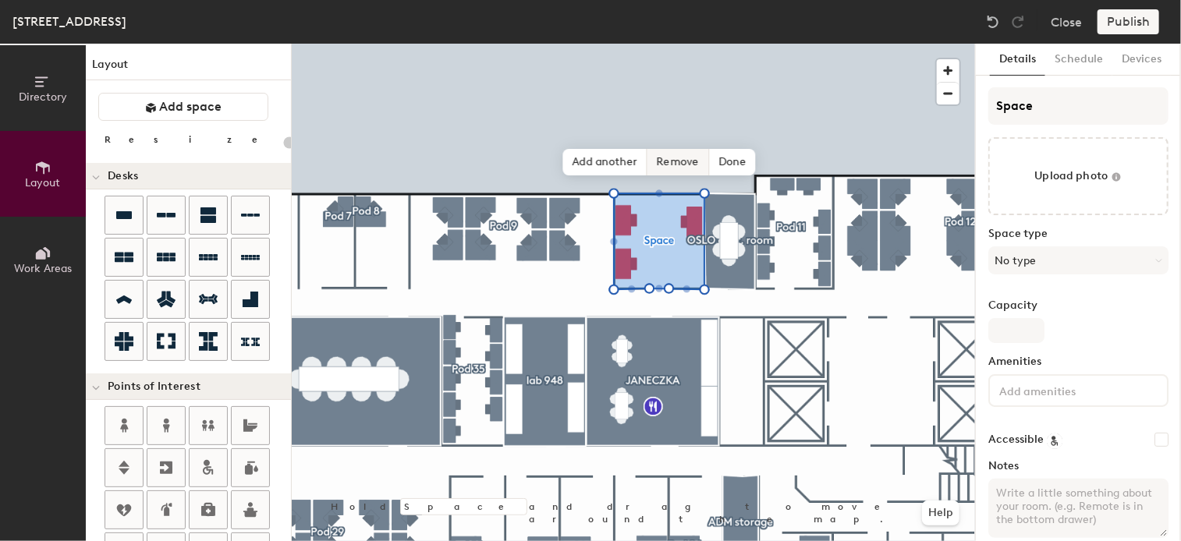
click at [668, 161] on span "Remove" at bounding box center [678, 162] width 62 height 27
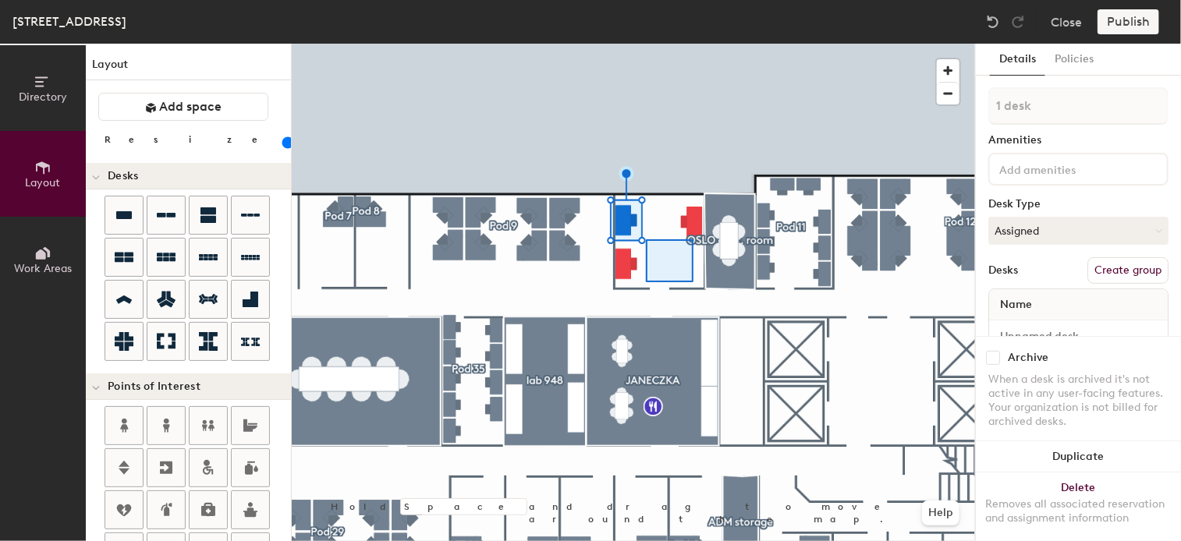
click at [689, 44] on div at bounding box center [633, 44] width 683 height 0
click at [708, 44] on div at bounding box center [633, 44] width 683 height 0
click at [1133, 266] on button "Create group" at bounding box center [1127, 270] width 81 height 27
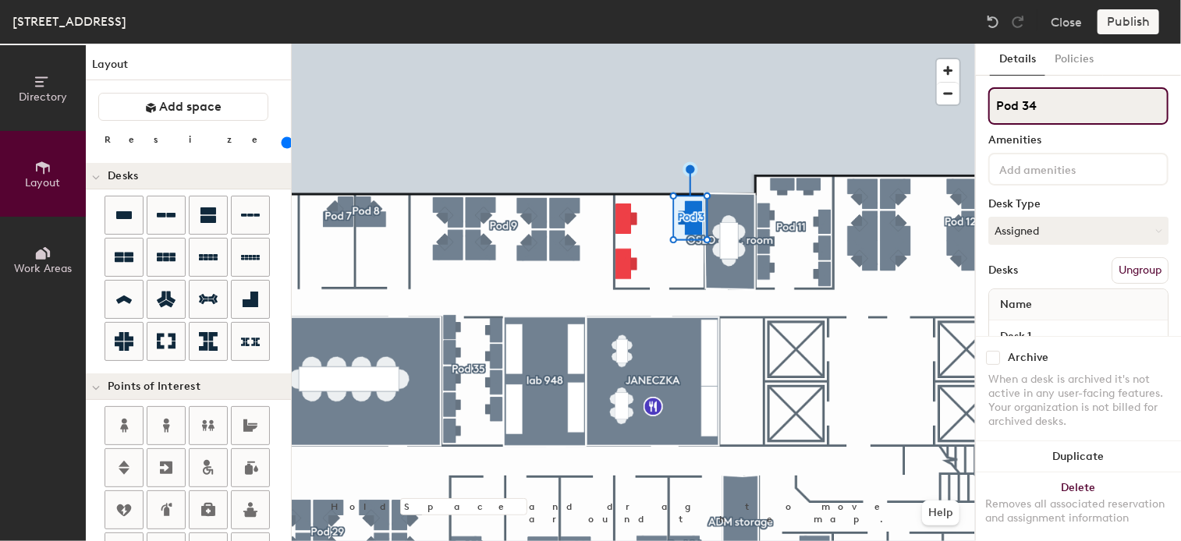
click at [1066, 109] on input "Pod 34" at bounding box center [1078, 105] width 180 height 37
click at [905, 114] on div "Directory Layout Work Areas Layout Add space Resize Desks Points of Interest Fu…" at bounding box center [590, 293] width 1181 height 498
type input "100"
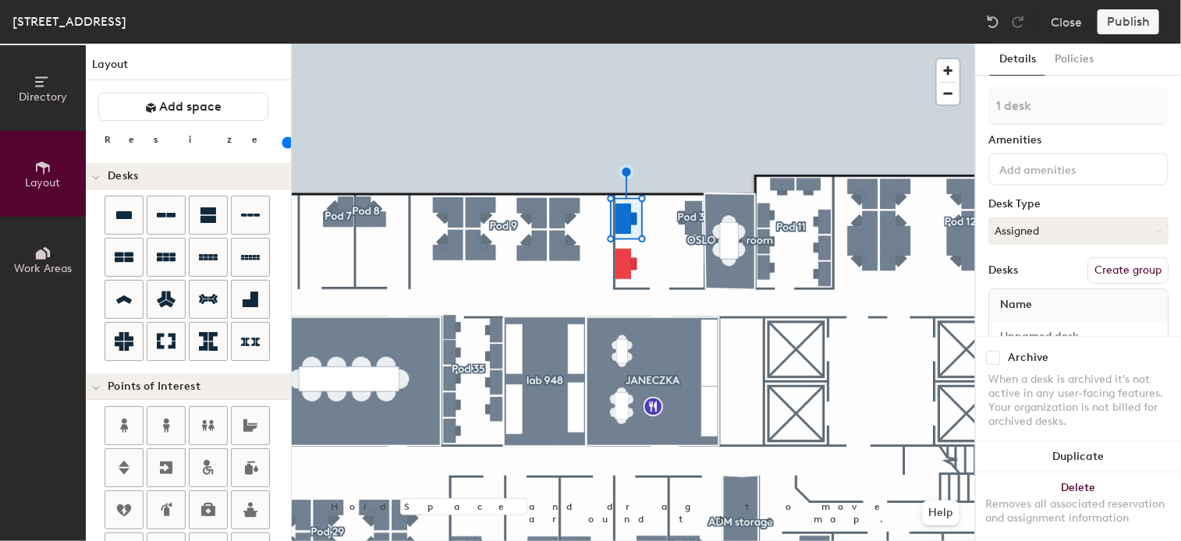
click at [1111, 268] on button "Create group" at bounding box center [1127, 270] width 81 height 27
drag, startPoint x: 1033, startPoint y: 105, endPoint x: 950, endPoint y: 101, distance: 82.8
click at [950, 101] on div "Directory Layout Work Areas Layout Add space Resize Desks Points of Interest Fu…" at bounding box center [590, 293] width 1181 height 498
type input "IT helpdesk"
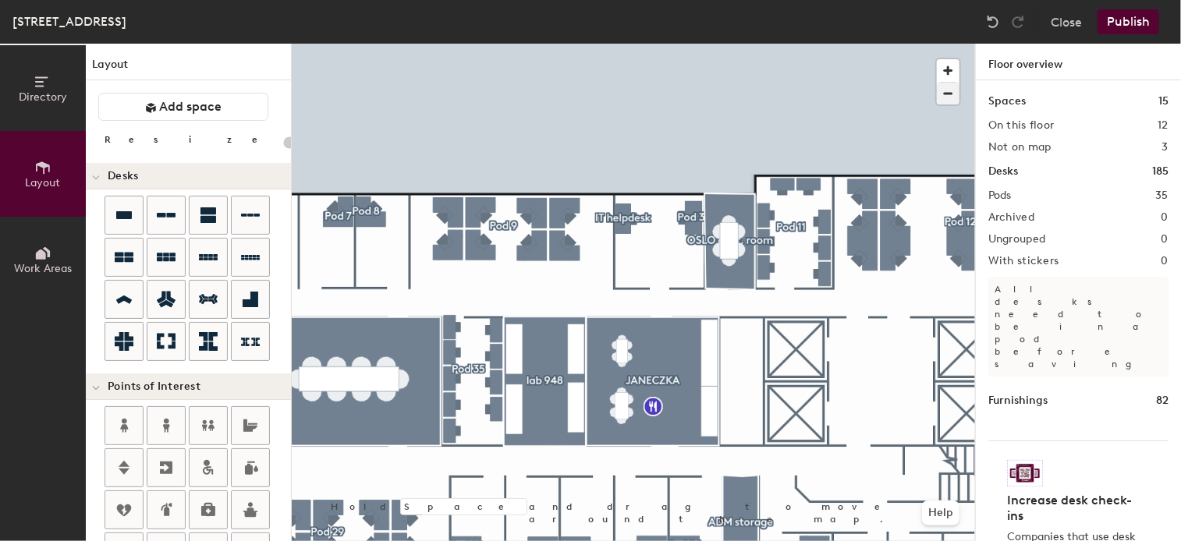
type input "20"
click at [1133, 23] on button "Publish" at bounding box center [1128, 21] width 62 height 25
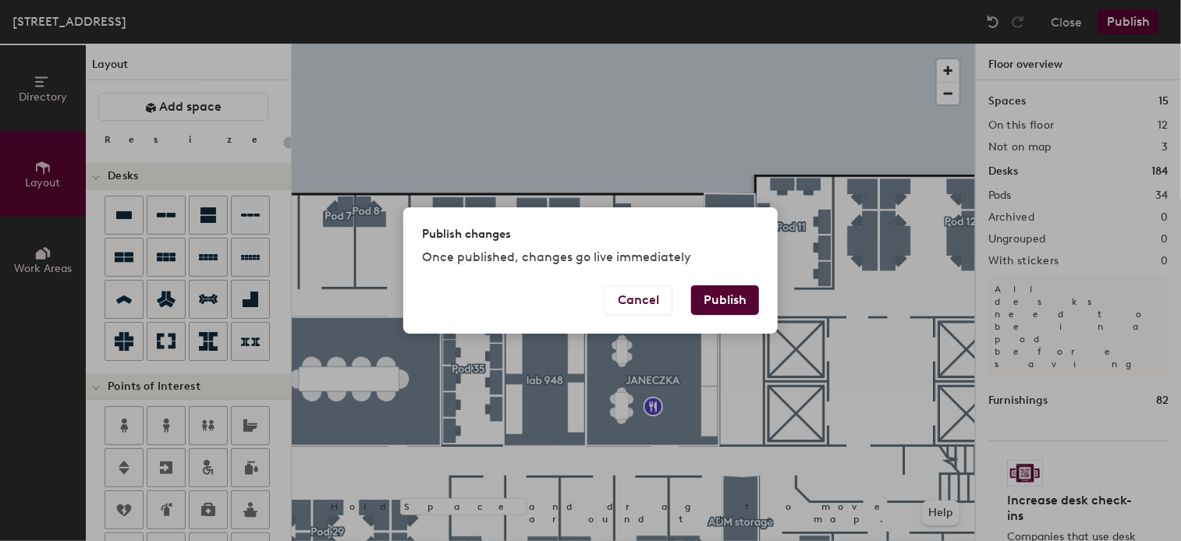
click at [714, 299] on button "Publish" at bounding box center [725, 300] width 68 height 30
type input "20"
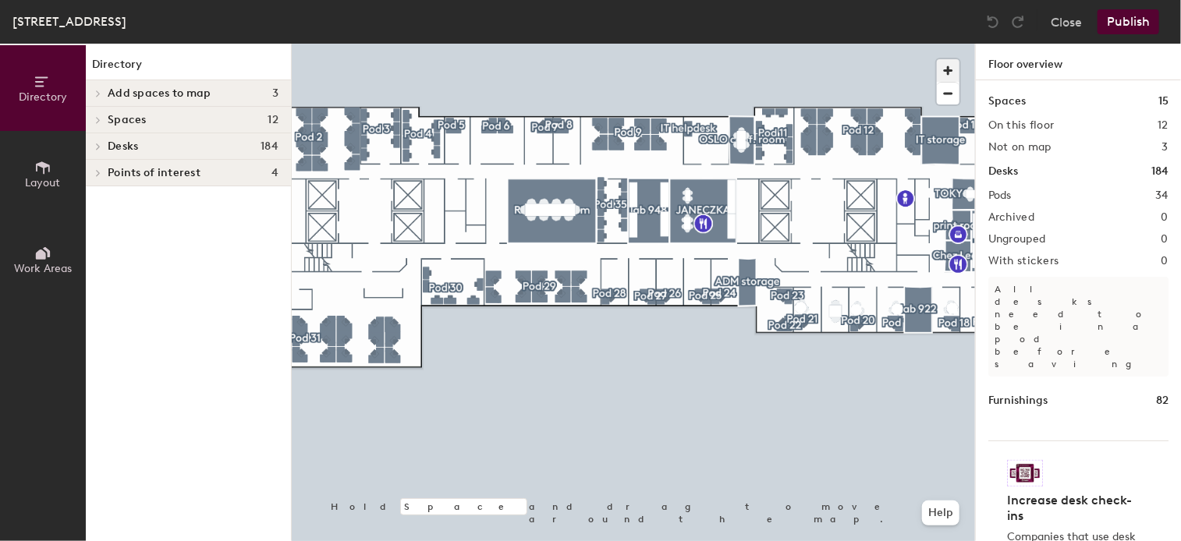
click at [948, 73] on span "button" at bounding box center [948, 70] width 23 height 23
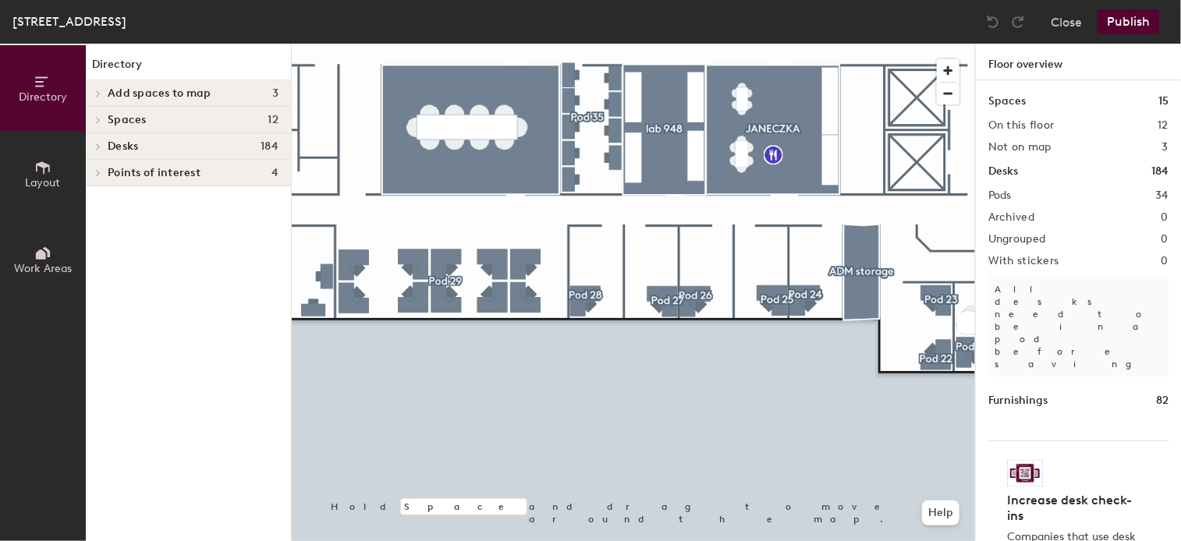
click at [876, 541] on html "Skip navigation Schedule Office People Analytics Visits Deliveries Services Man…" at bounding box center [590, 270] width 1181 height 541
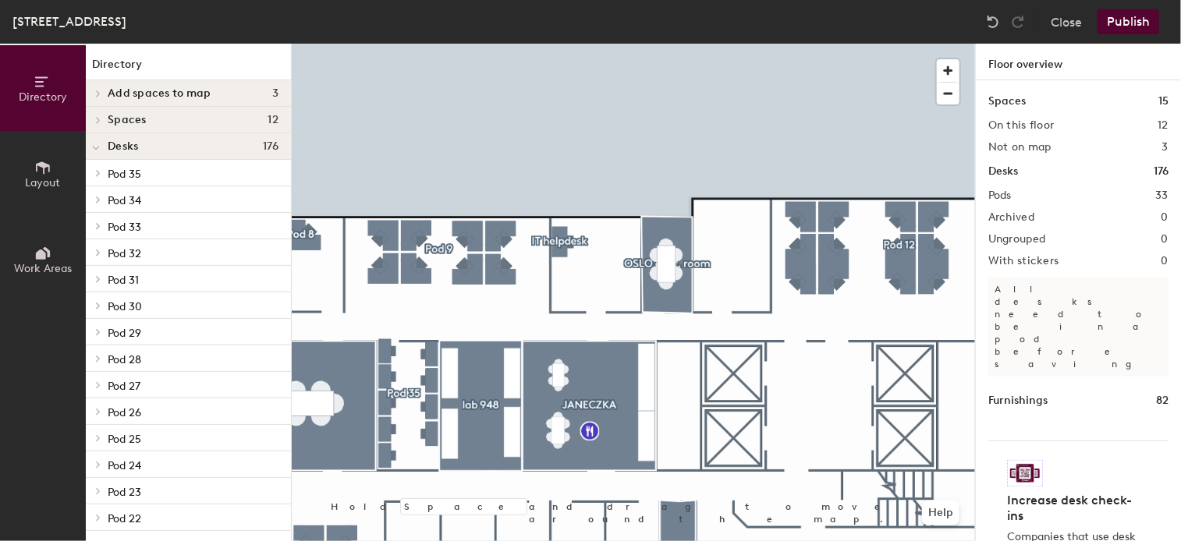
click at [45, 168] on icon at bounding box center [42, 167] width 17 height 17
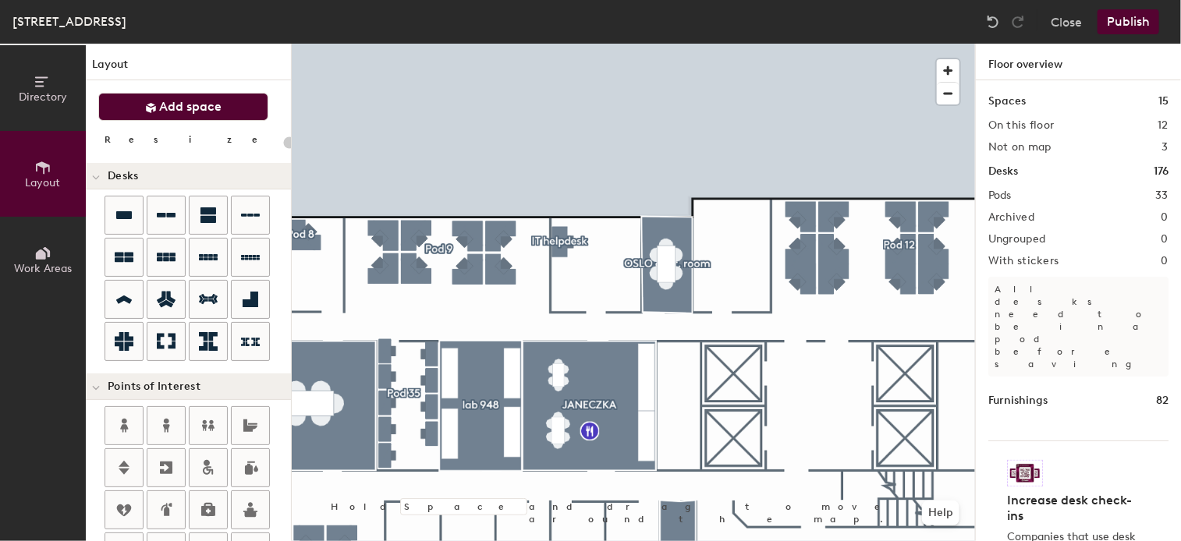
click at [161, 99] on span "Add space" at bounding box center [191, 107] width 62 height 16
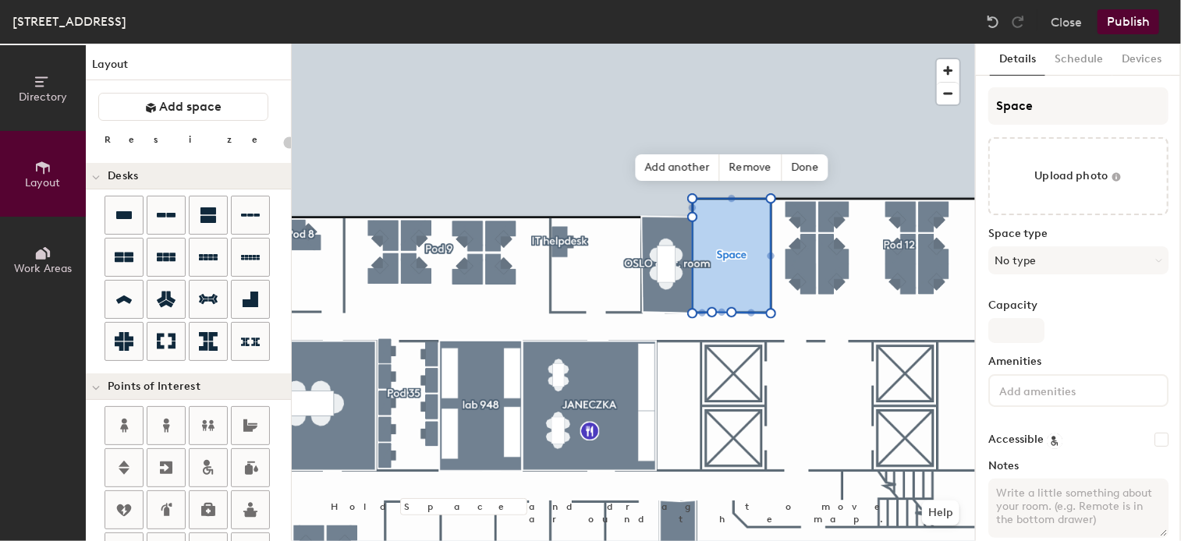
type input "20"
click at [1076, 108] on input "Space" at bounding box center [1078, 105] width 180 height 37
click at [908, 108] on div "Directory Layout Work Areas Layout Add space Resize Desks Points of Interest Fu…" at bounding box center [590, 293] width 1181 height 498
type input "la"
type input "20"
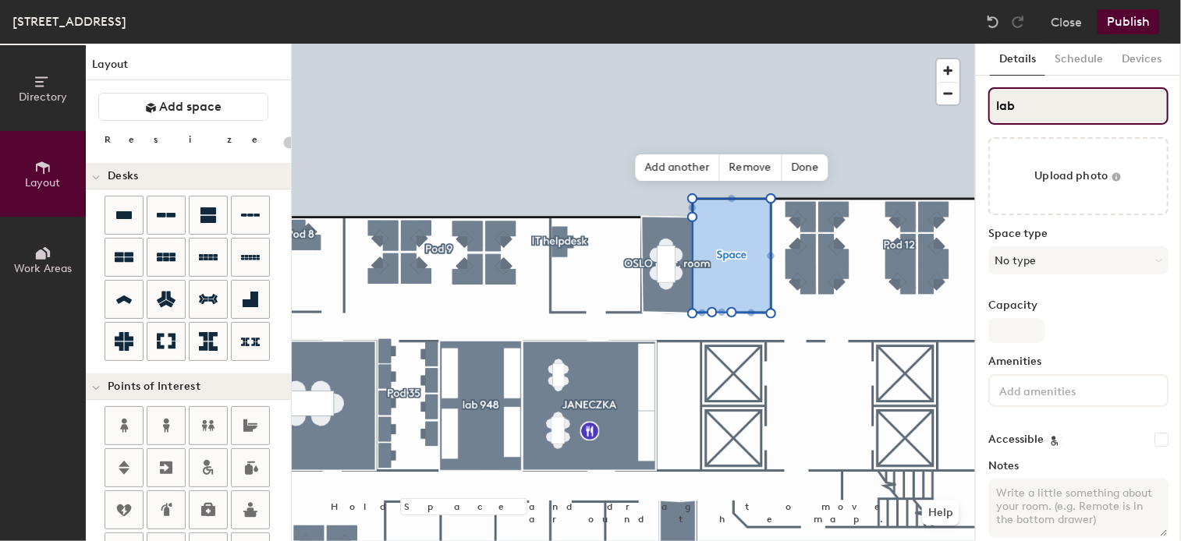
type input "lab"
type input "20"
type input "lab 9"
type input "20"
type input "lab 91"
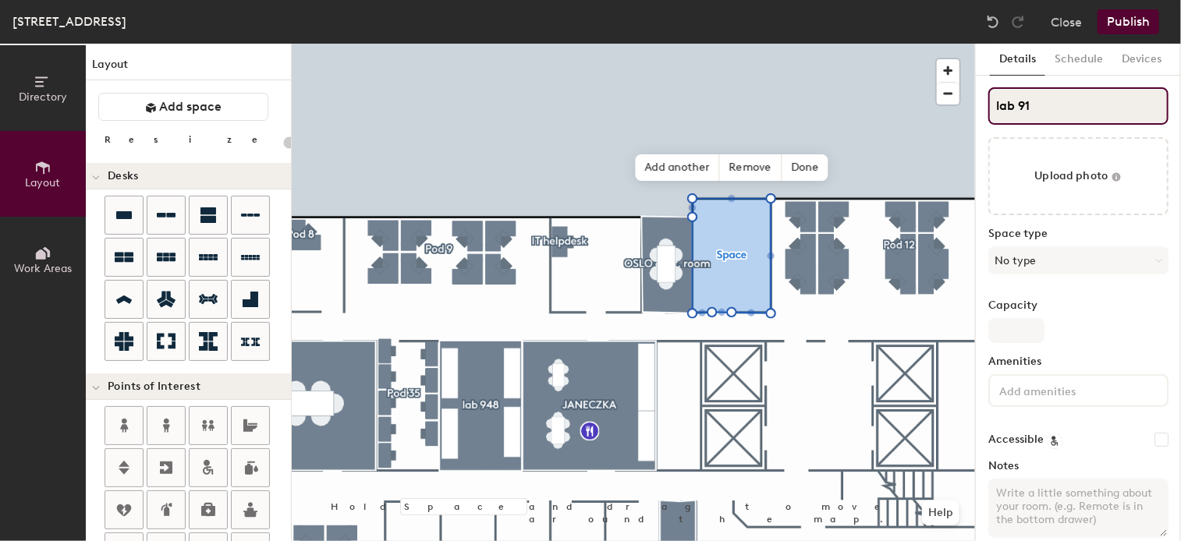
type input "20"
type input "lab 914"
type input "20"
type input "lab 914"
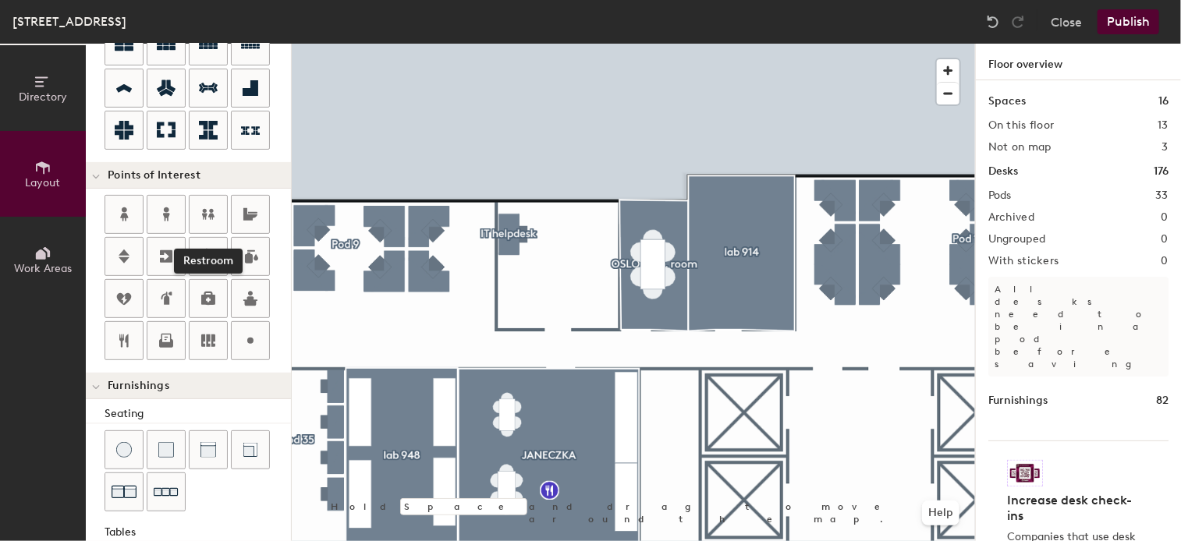
scroll to position [438, 0]
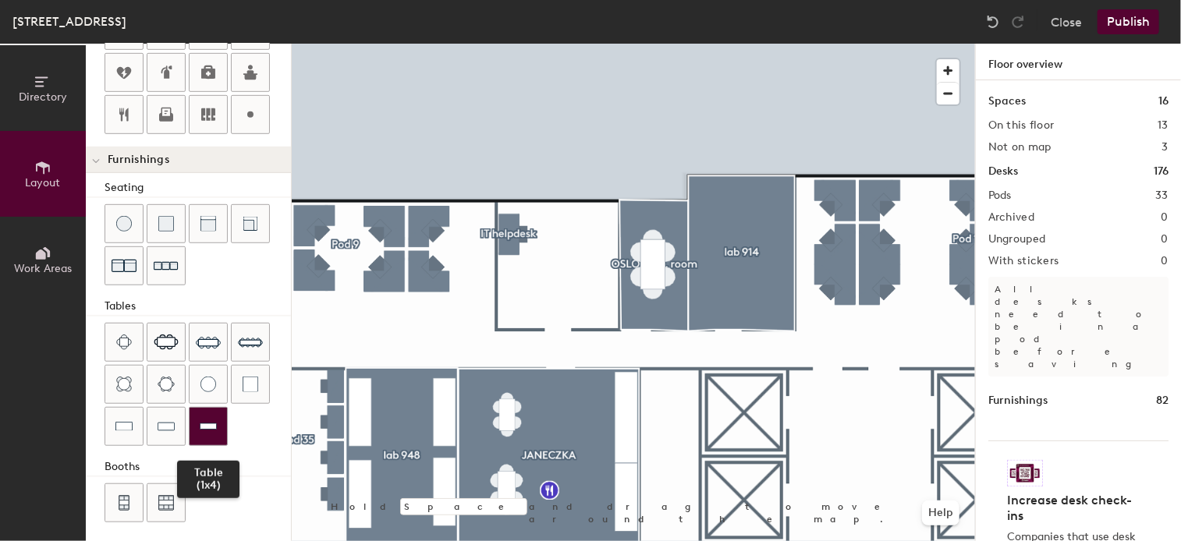
click at [200, 419] on img at bounding box center [208, 427] width 17 height 16
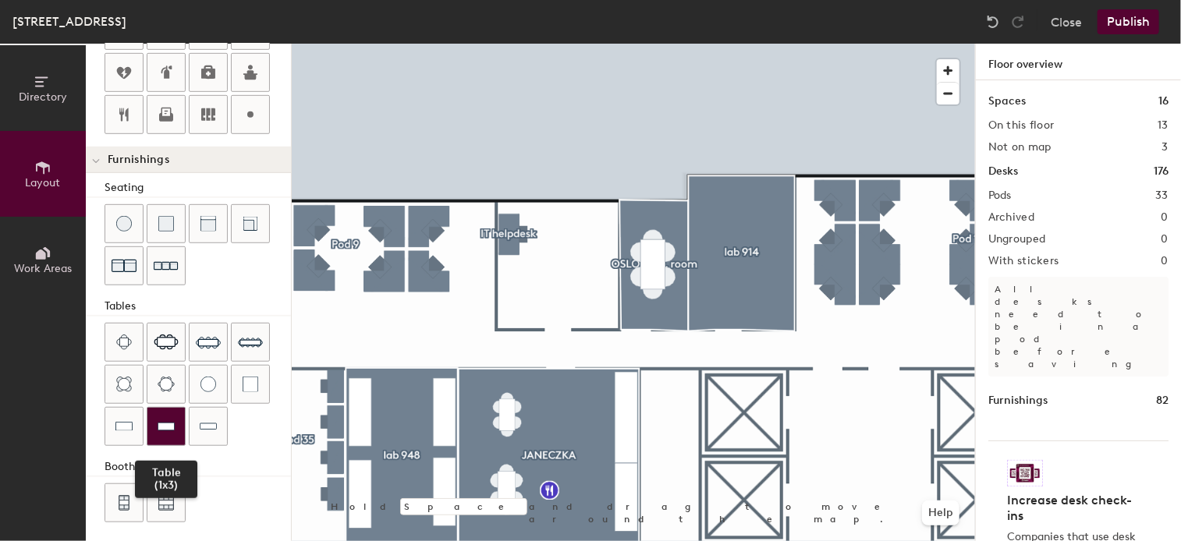
click at [158, 419] on img at bounding box center [166, 427] width 17 height 16
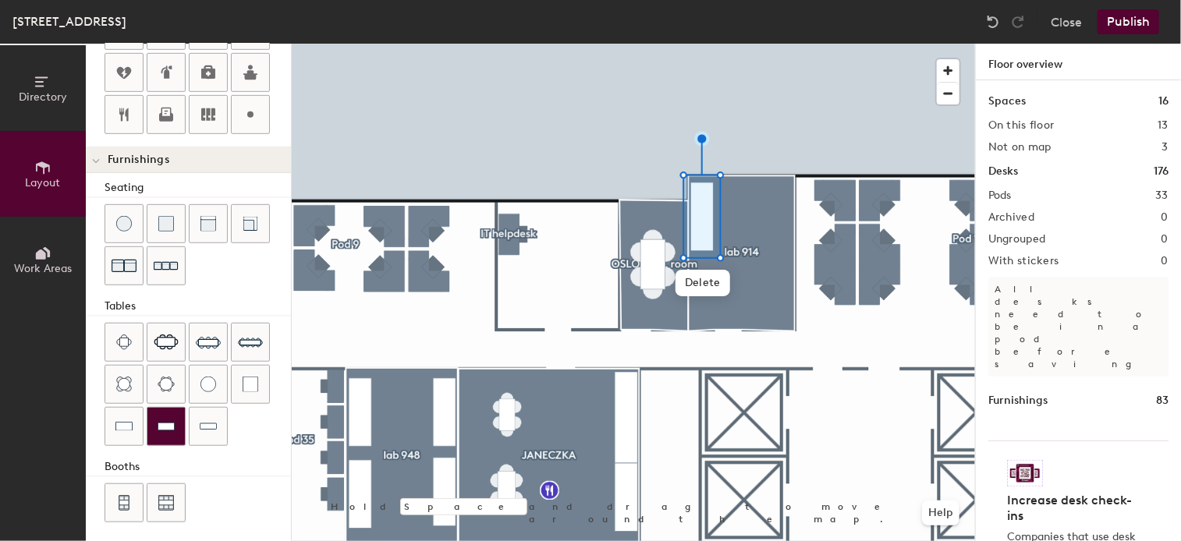
click at [178, 420] on div at bounding box center [165, 426] width 37 height 37
click at [166, 409] on div at bounding box center [165, 426] width 37 height 37
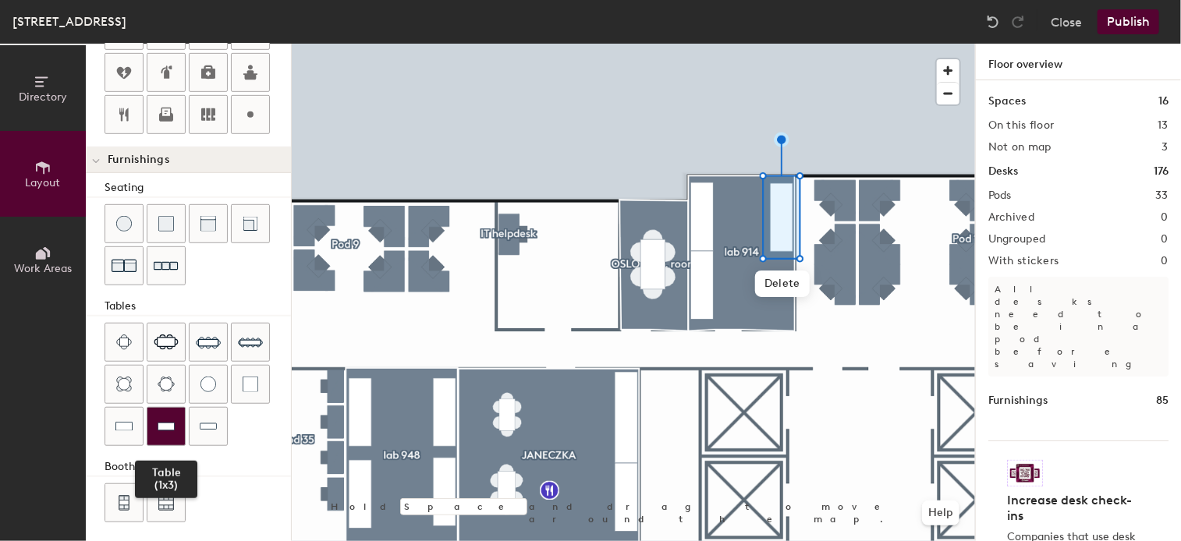
click at [168, 419] on img at bounding box center [166, 427] width 17 height 16
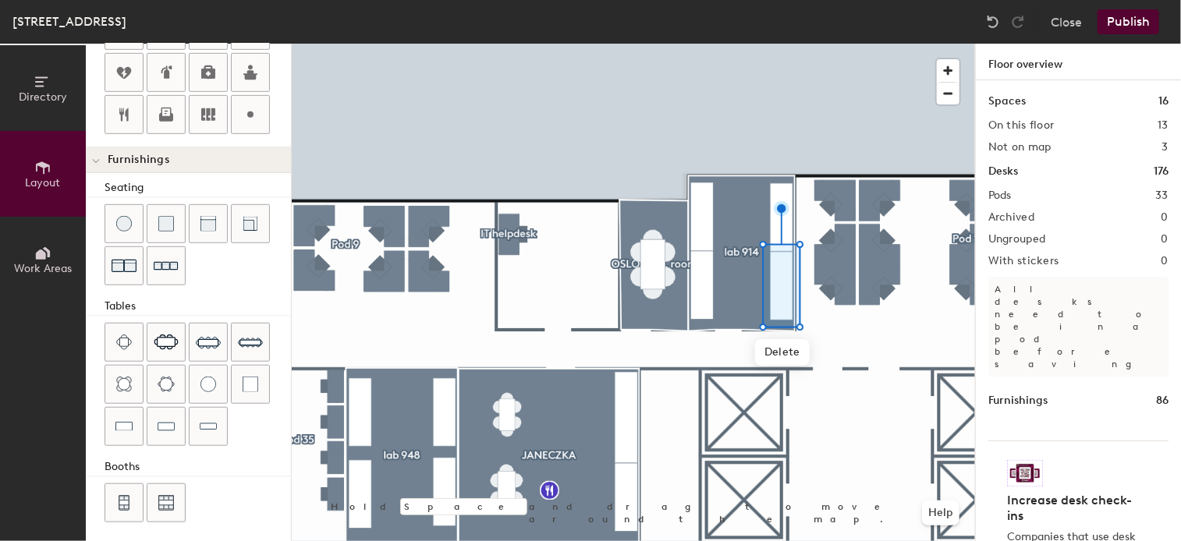
click at [855, 44] on div at bounding box center [633, 44] width 683 height 0
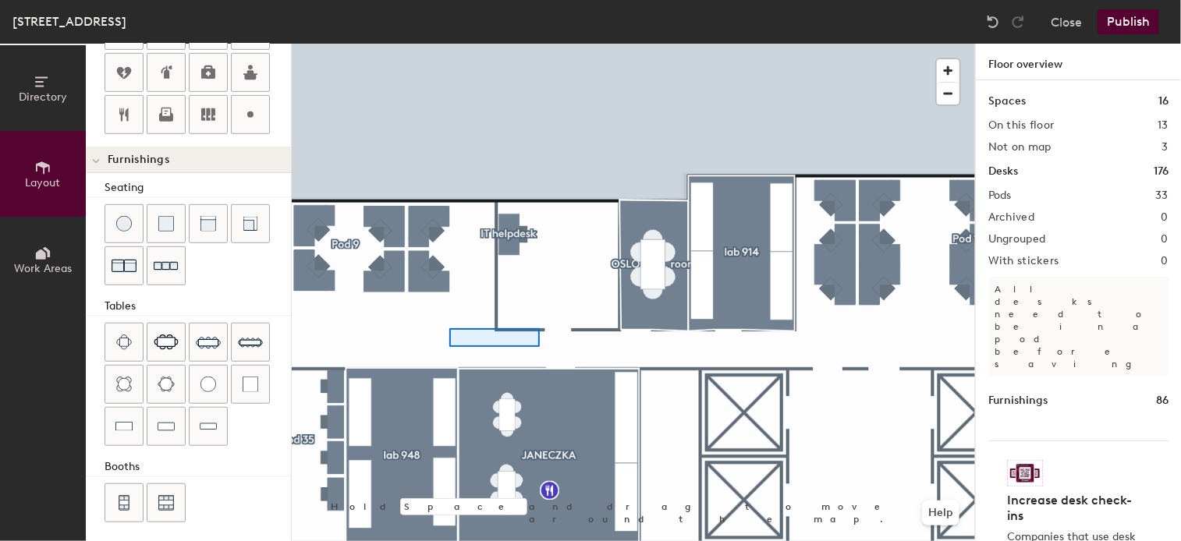
click at [539, 44] on div at bounding box center [633, 44] width 683 height 0
click at [652, 44] on div at bounding box center [633, 44] width 683 height 0
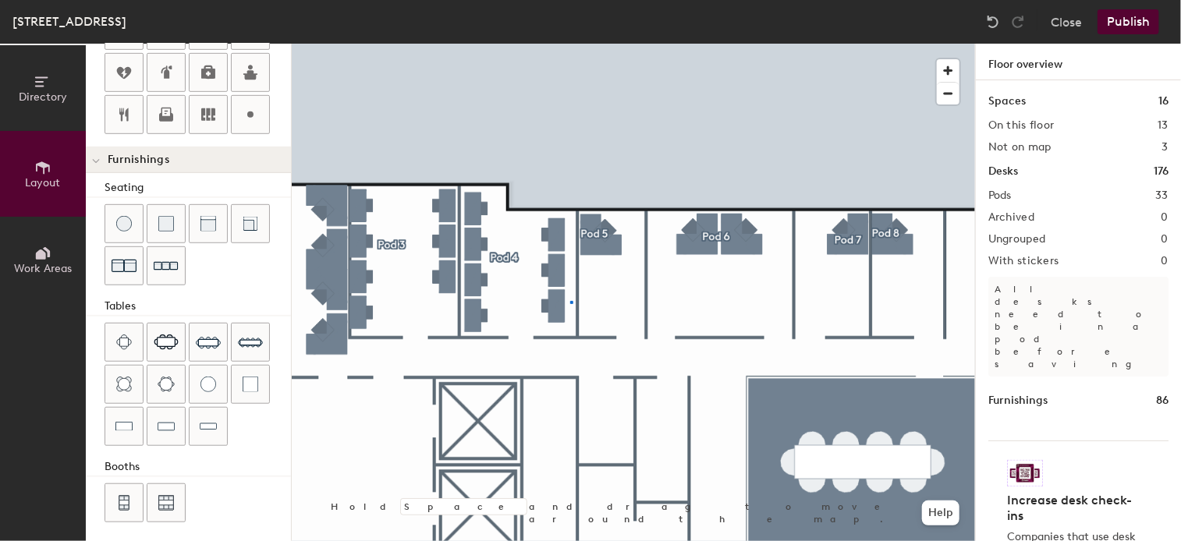
click at [571, 44] on div at bounding box center [633, 44] width 683 height 0
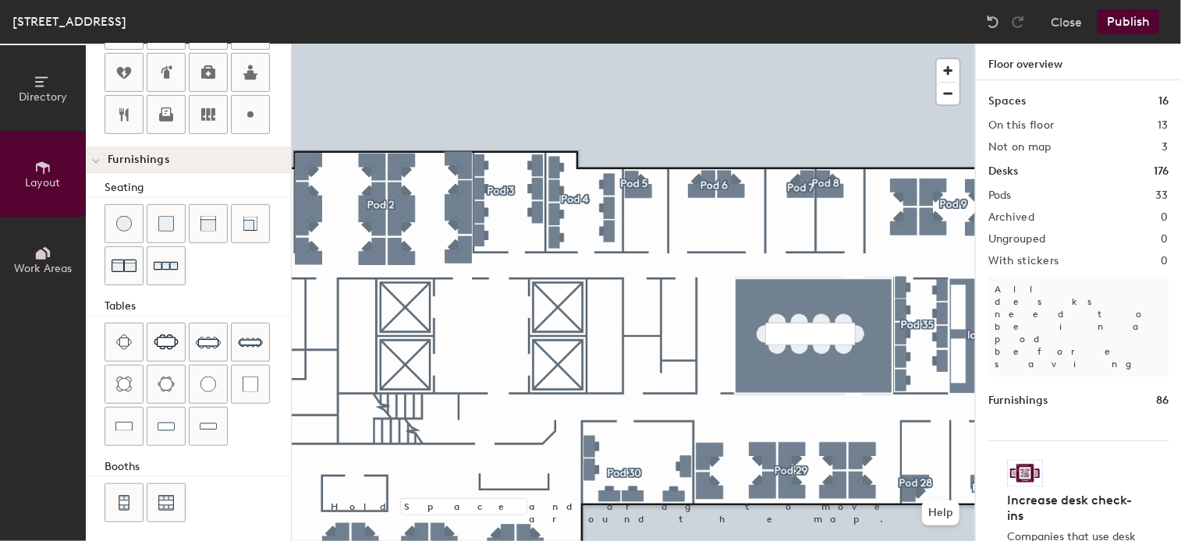
click at [468, 44] on div at bounding box center [633, 44] width 683 height 0
click at [1153, 19] on button "Publish" at bounding box center [1128, 21] width 62 height 25
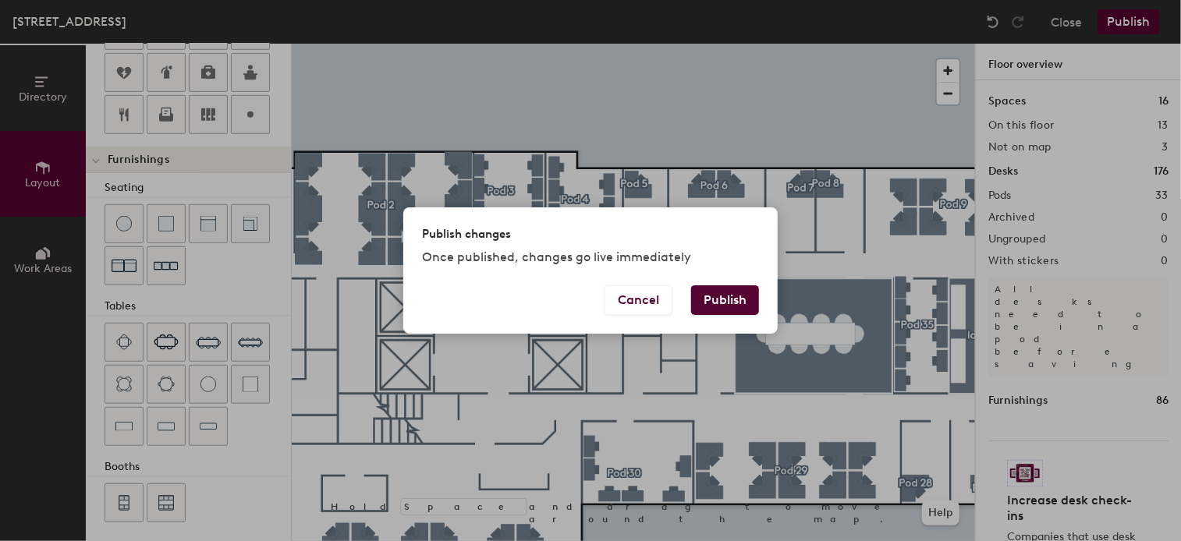
click at [737, 296] on button "Publish" at bounding box center [725, 300] width 68 height 30
type input "20"
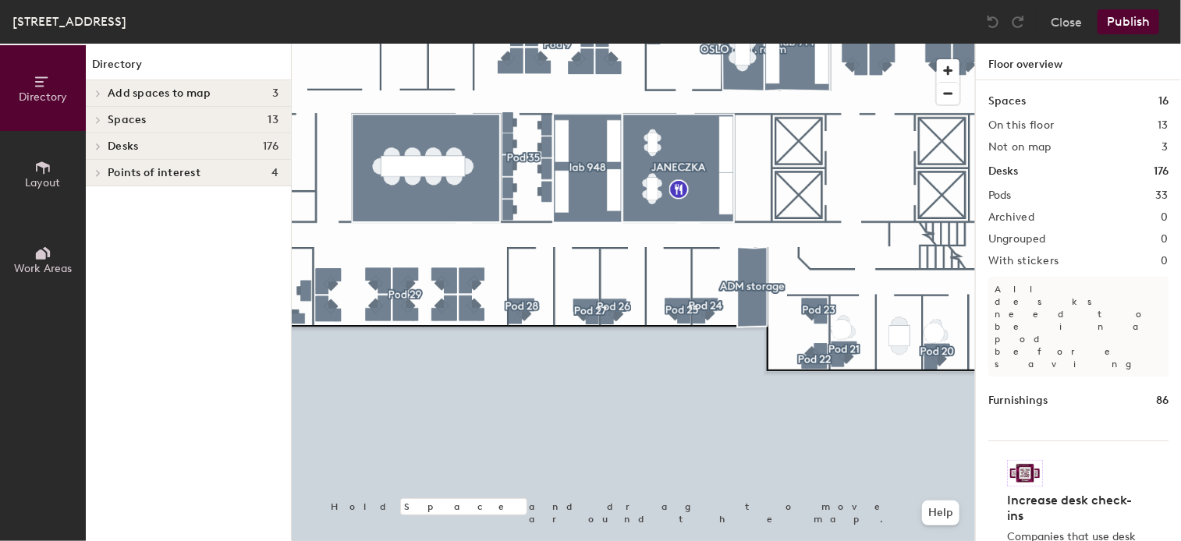
click at [917, 541] on html "Skip navigation Schedule Office People Analytics Visits Deliveries Services Man…" at bounding box center [590, 270] width 1181 height 541
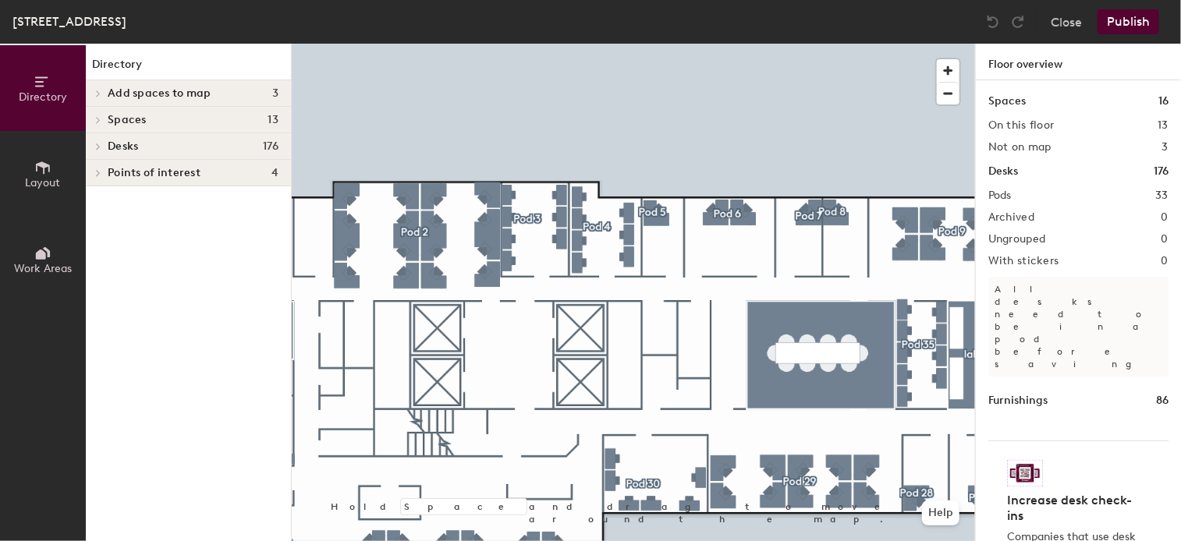
click at [55, 166] on button "Layout" at bounding box center [43, 174] width 86 height 86
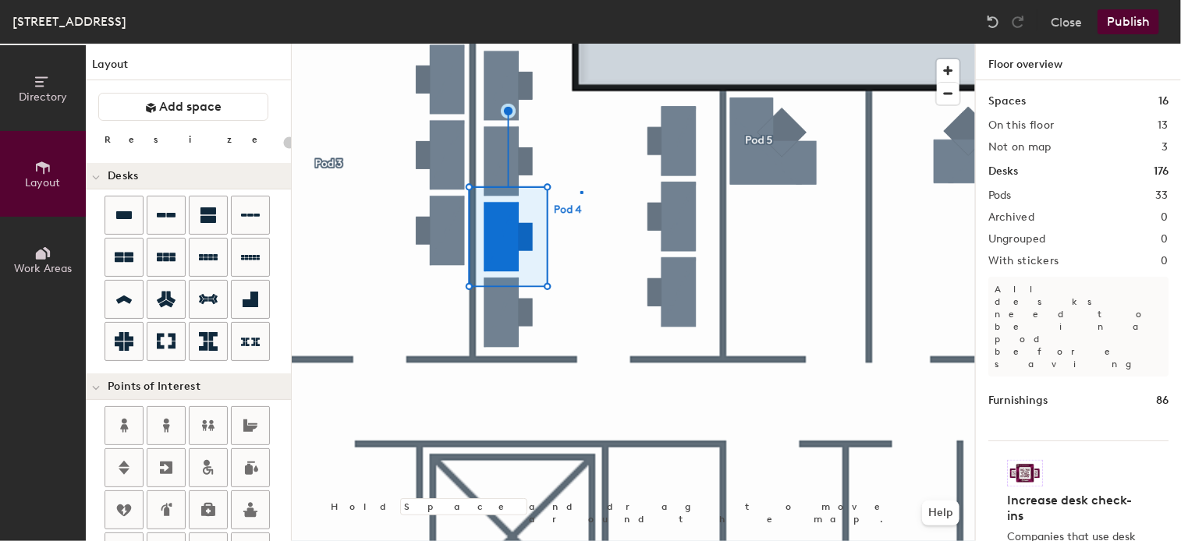
click at [580, 44] on div at bounding box center [633, 44] width 683 height 0
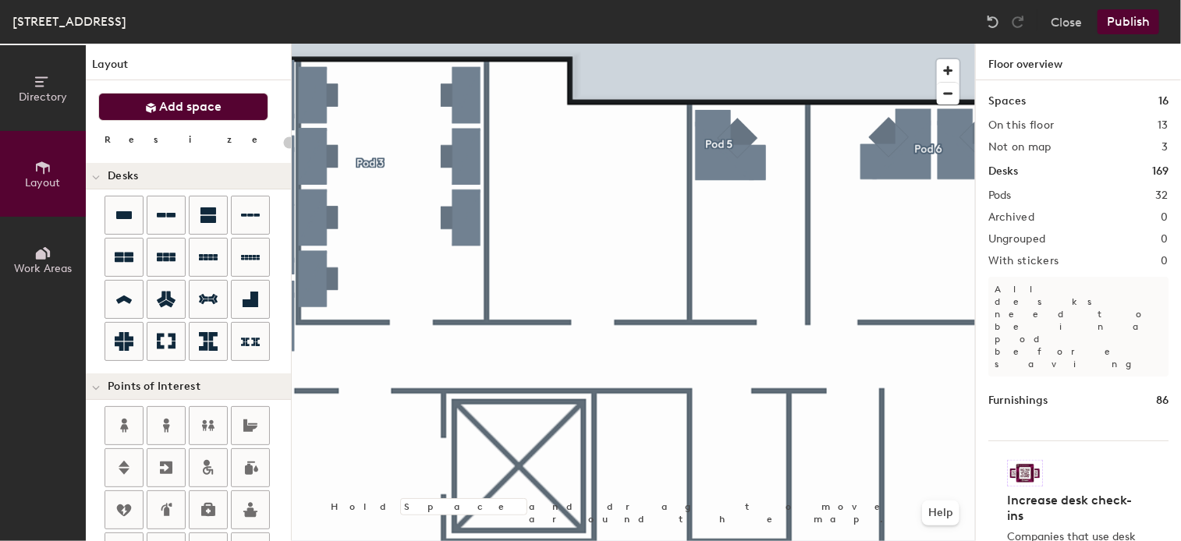
click at [222, 99] on button "Add space" at bounding box center [183, 107] width 170 height 28
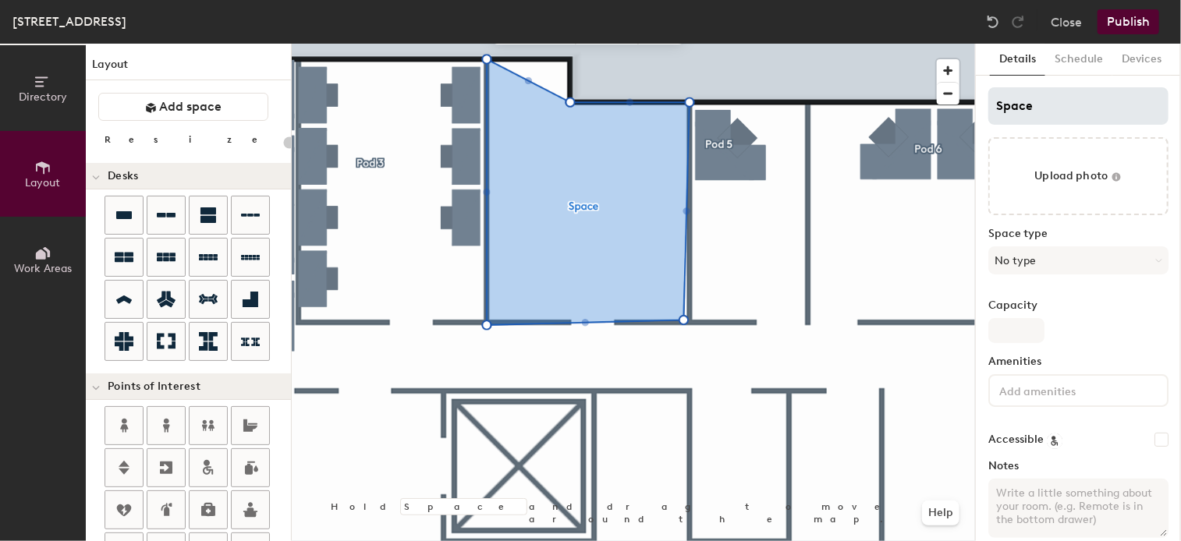
type input "20"
click at [1083, 94] on input "Space" at bounding box center [1078, 105] width 180 height 37
click at [963, 112] on div "Directory Layout Work Areas Layout Add space Resize Desks Points of Interest Fu…" at bounding box center [590, 293] width 1181 height 498
type input "la"
type input "20"
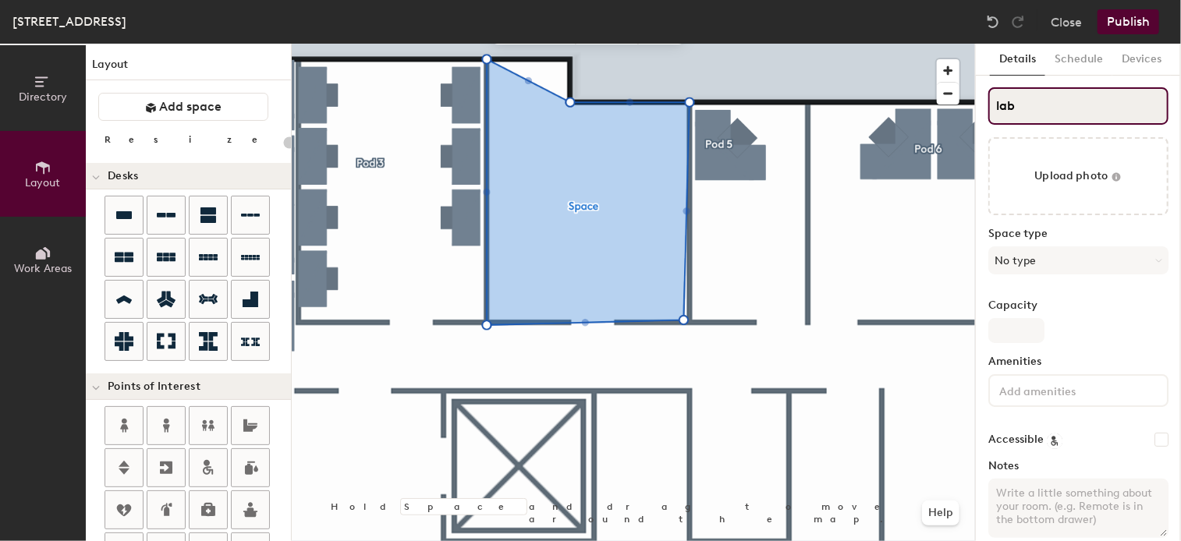
type input "lab"
type input "20"
type input "lab 90"
type input "20"
type input "lab 905"
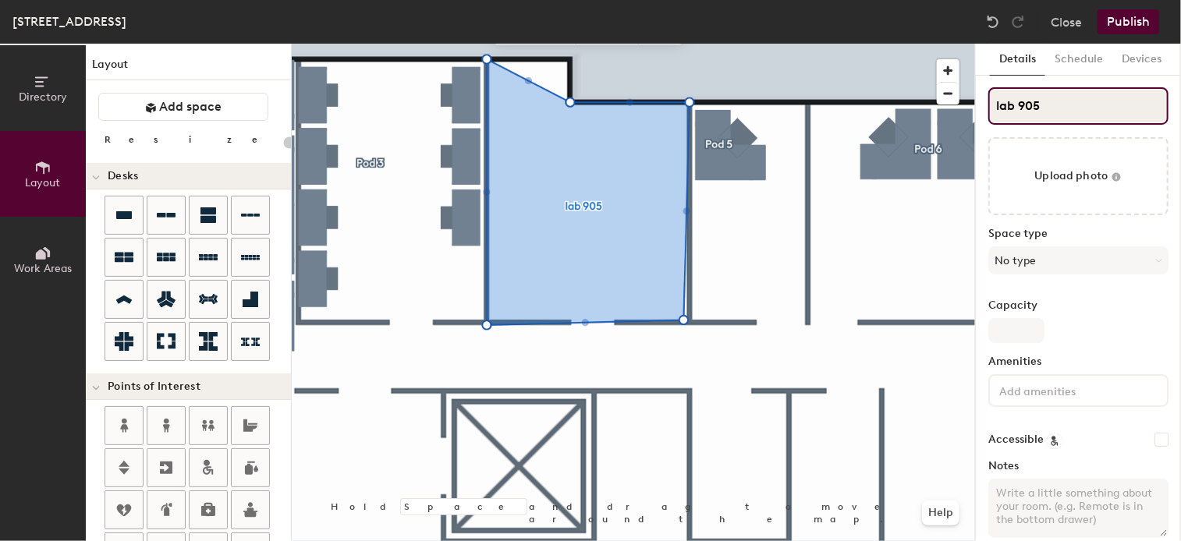
type input "20"
type input "lab 905"
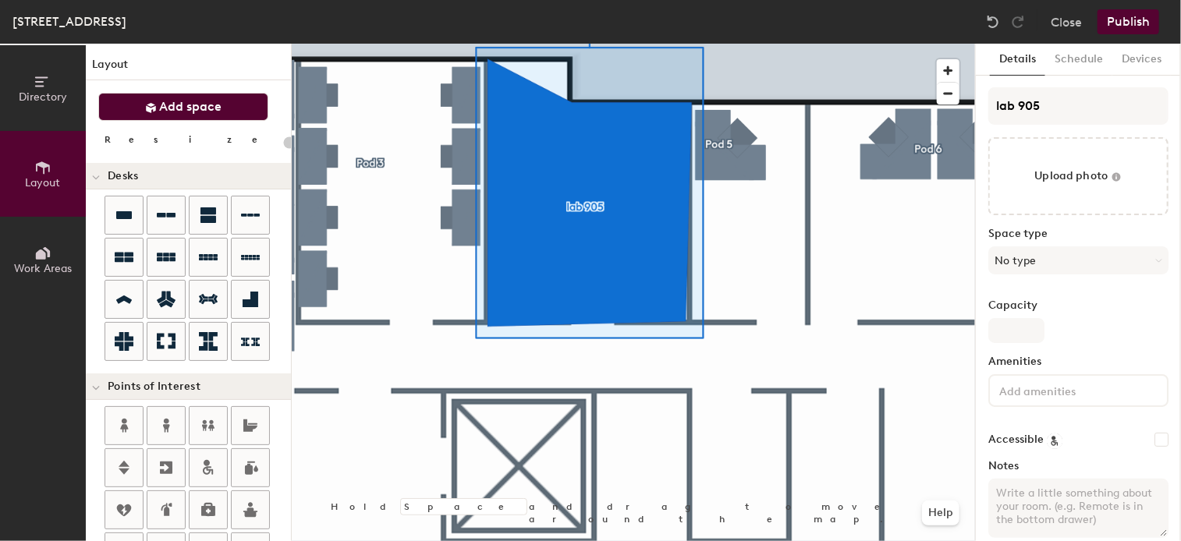
click at [234, 106] on button "Add space" at bounding box center [183, 107] width 170 height 28
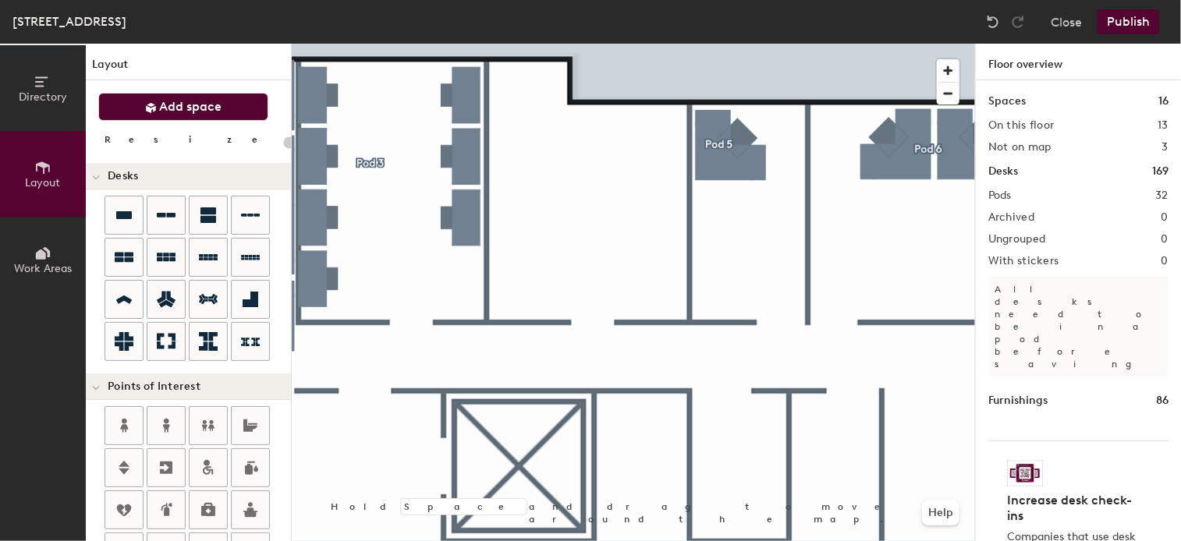
click at [228, 109] on button "Add space" at bounding box center [183, 107] width 170 height 28
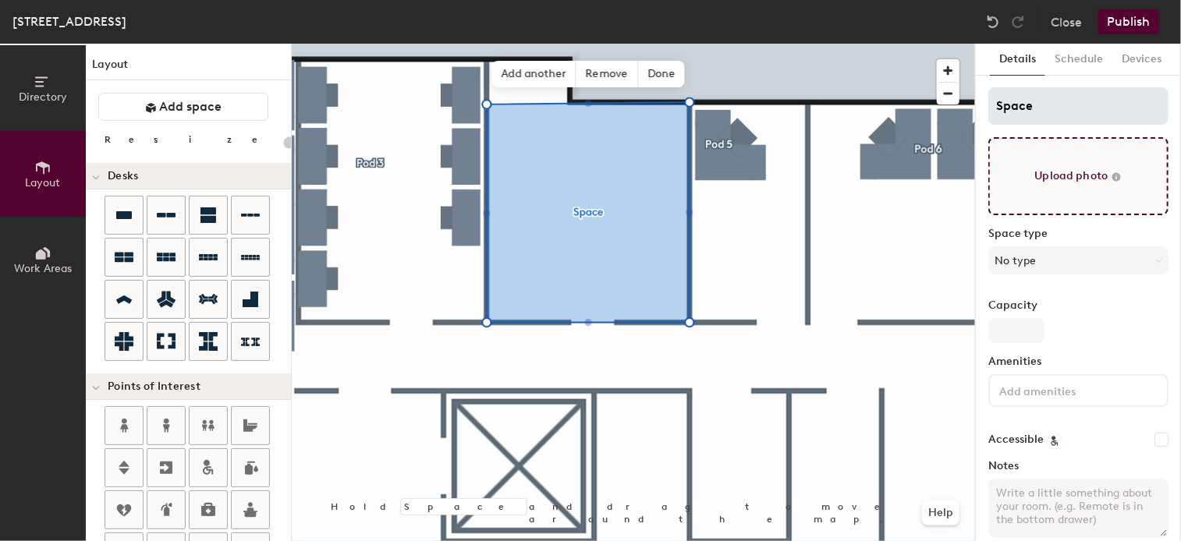
type input "20"
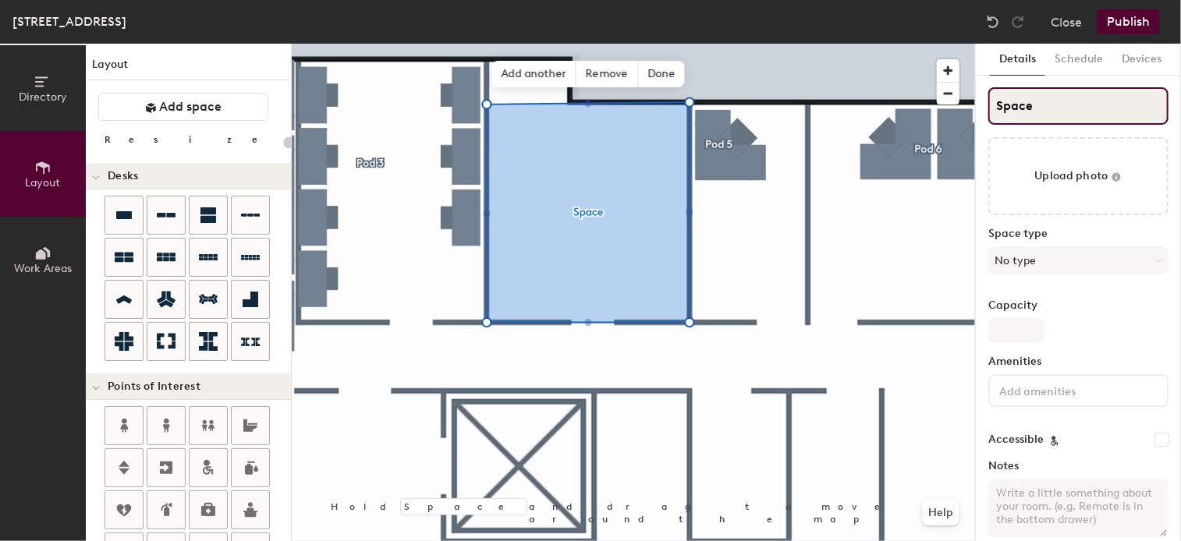
click at [1045, 98] on input "Space" at bounding box center [1078, 105] width 180 height 37
click at [930, 109] on div "Directory Layout Work Areas Layout Add space Resize Desks Points of Interest Fu…" at bounding box center [590, 293] width 1181 height 498
type input "la"
type input "20"
type input "lab"
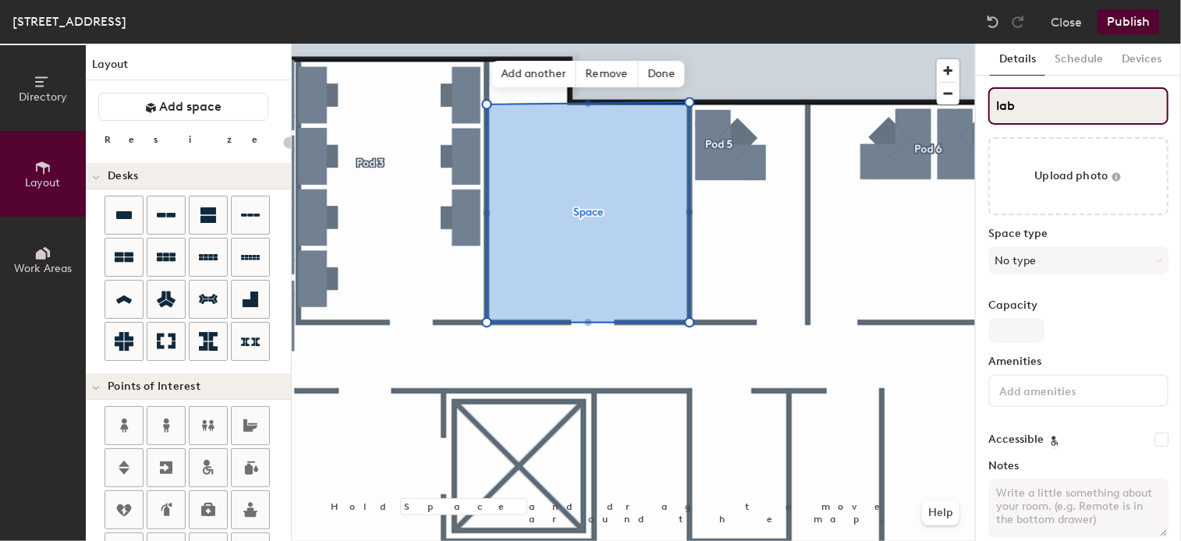
type input "20"
type input "lab 90"
type input "20"
type input "lab 905"
type input "20"
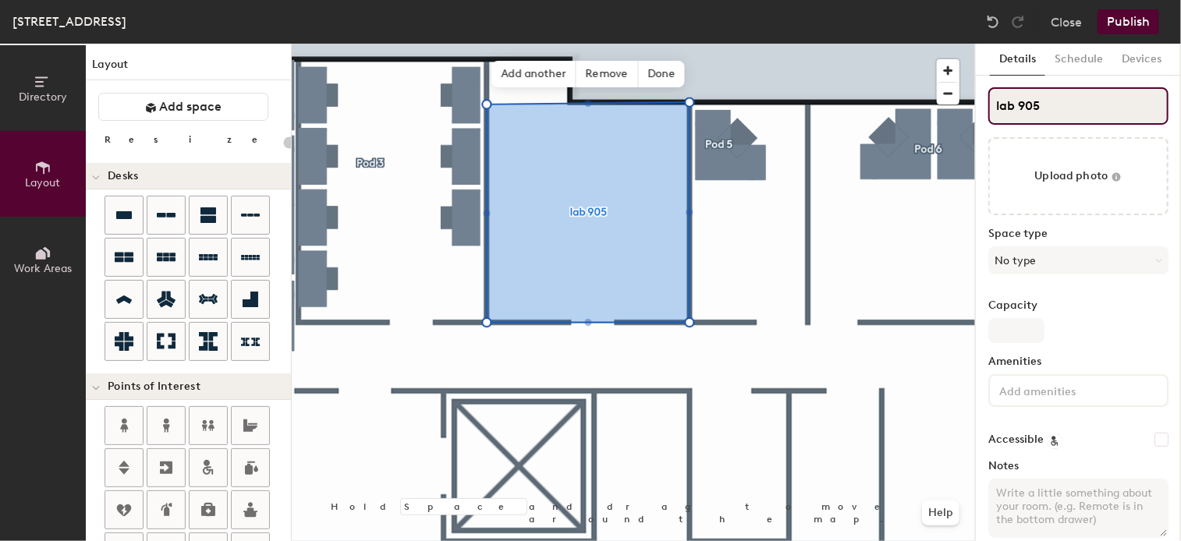
type input "lab 905"
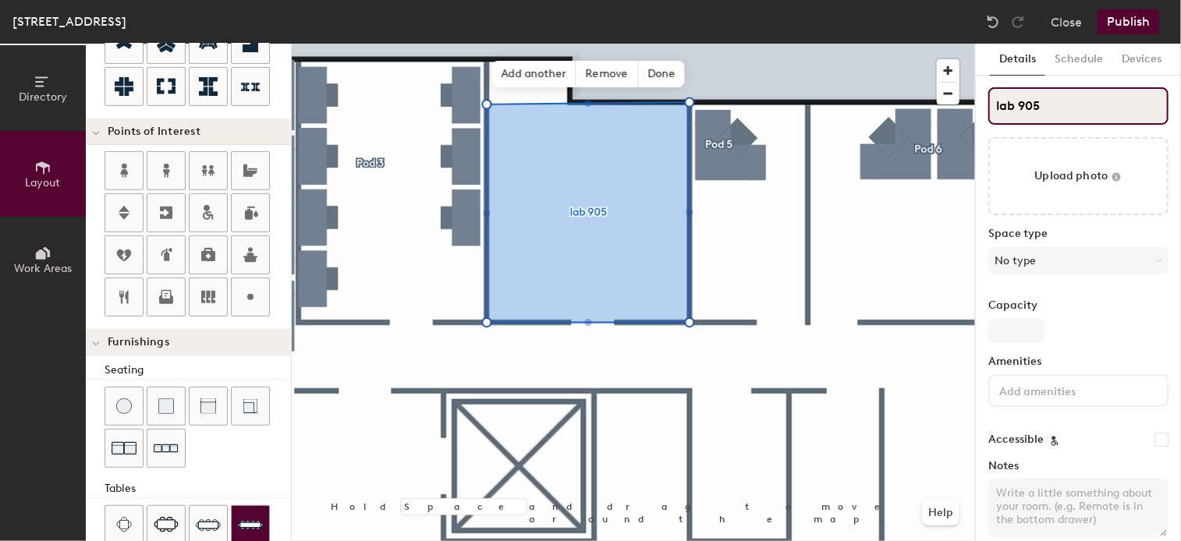
scroll to position [438, 0]
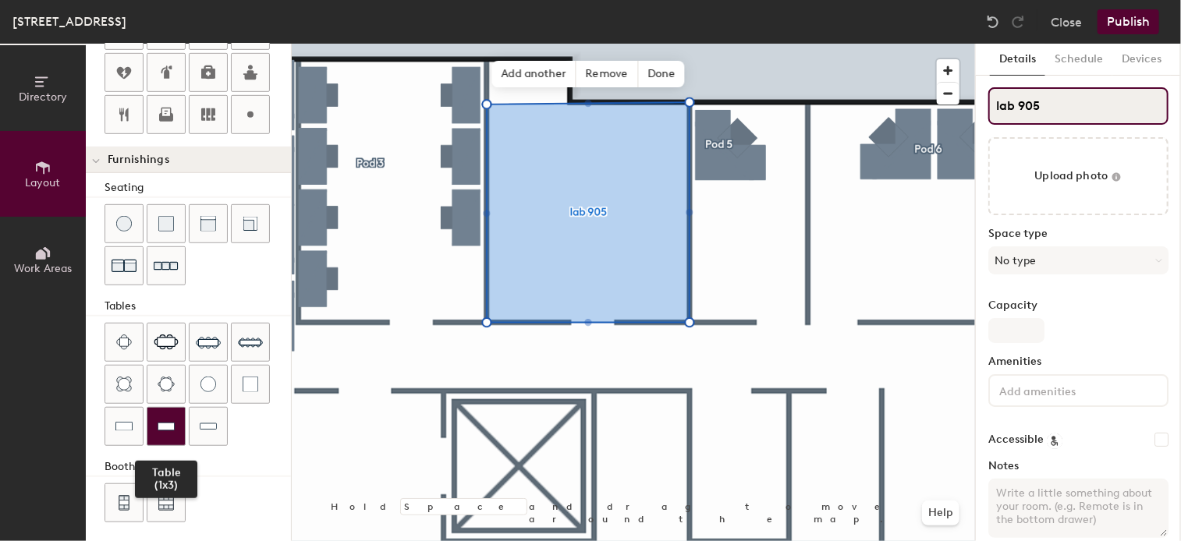
drag, startPoint x: 156, startPoint y: 416, endPoint x: 183, endPoint y: 409, distance: 27.2
click at [158, 419] on img at bounding box center [166, 427] width 17 height 16
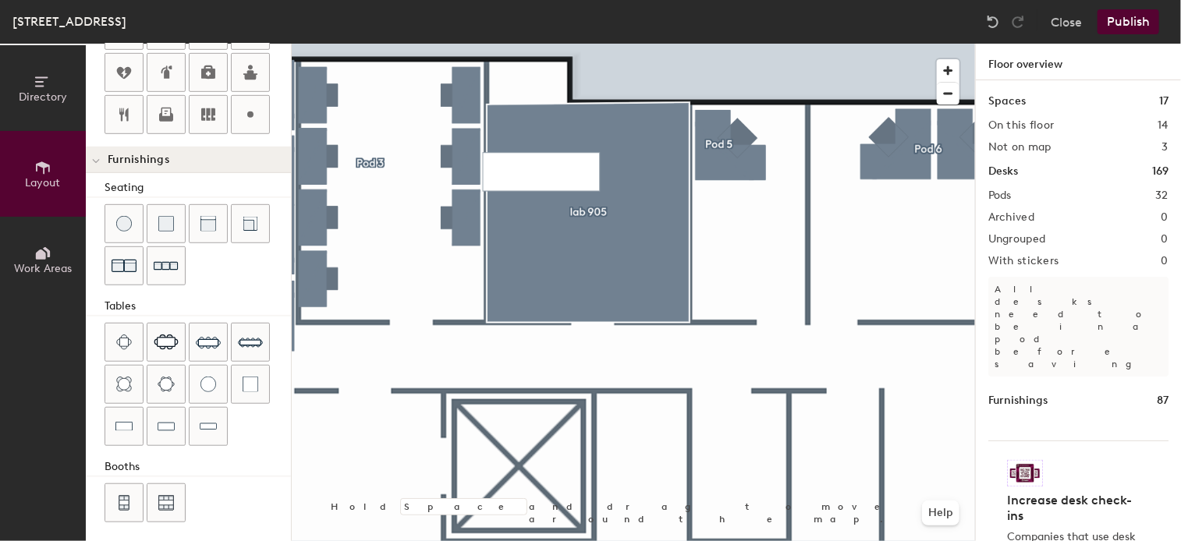
click at [1142, 23] on button "Publish" at bounding box center [1128, 21] width 62 height 25
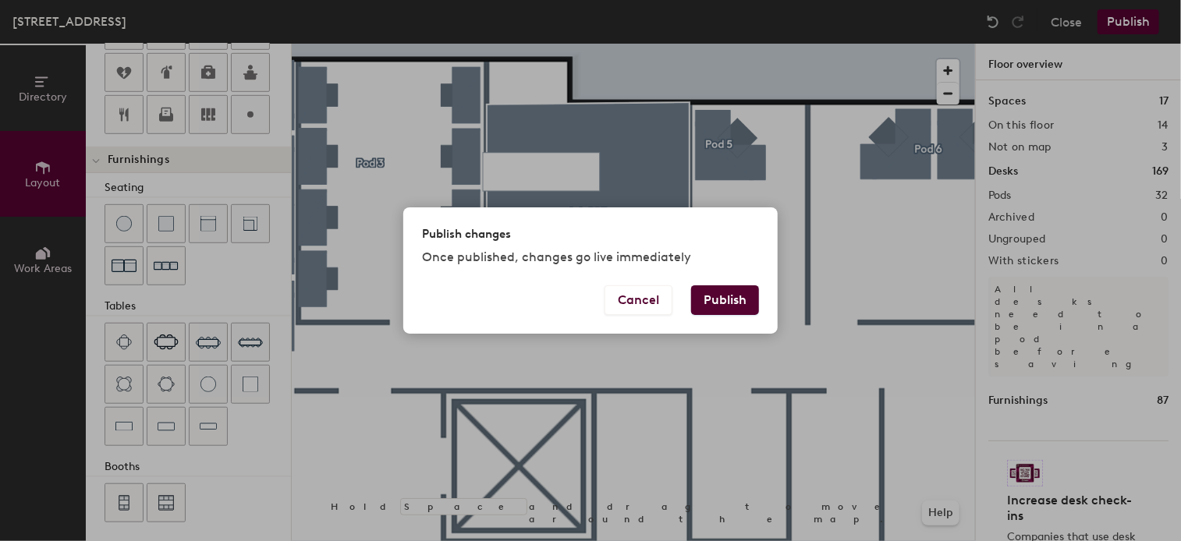
click at [724, 292] on button "Publish" at bounding box center [725, 300] width 68 height 30
type input "20"
